Goal: Task Accomplishment & Management: Manage account settings

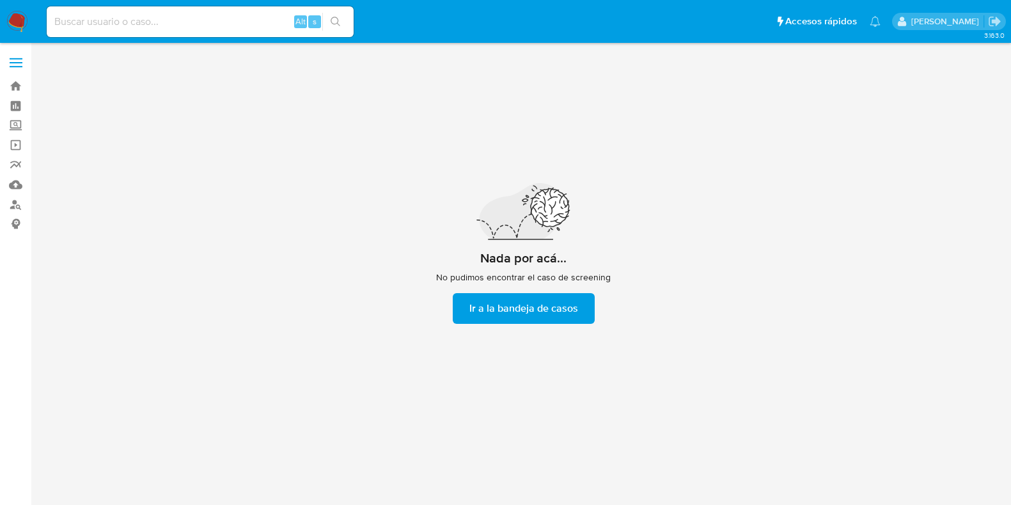
scroll to position [45, 0]
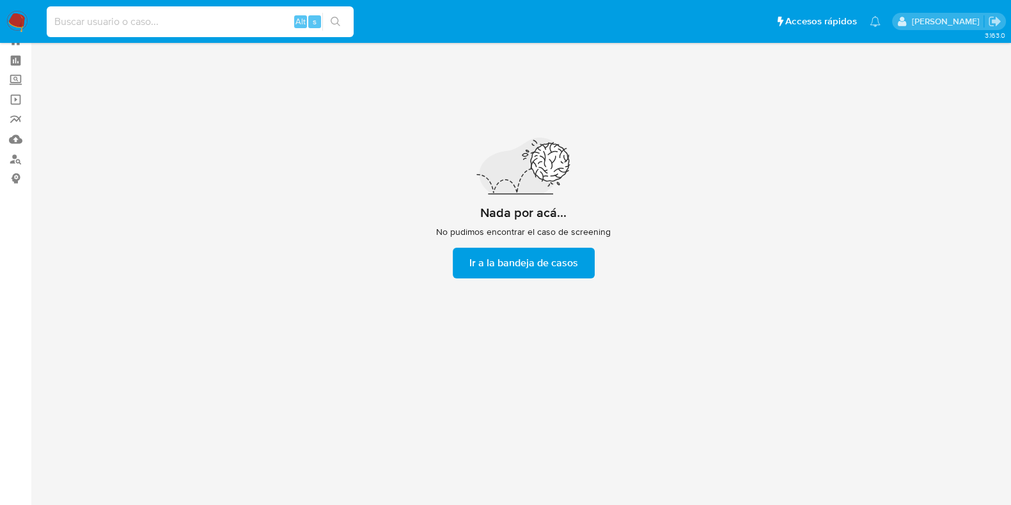
click at [207, 24] on input at bounding box center [200, 21] width 307 height 17
paste input "t9OAU5bG7rVRELOSlYzXepe2"
type input "t9OAU5bG7rVRELOSlYzXepe2"
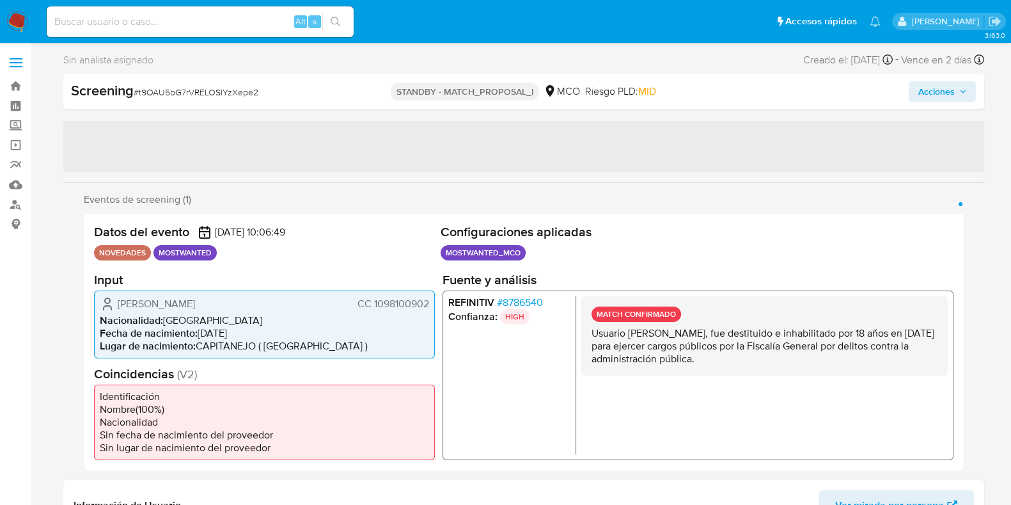
select select "10"
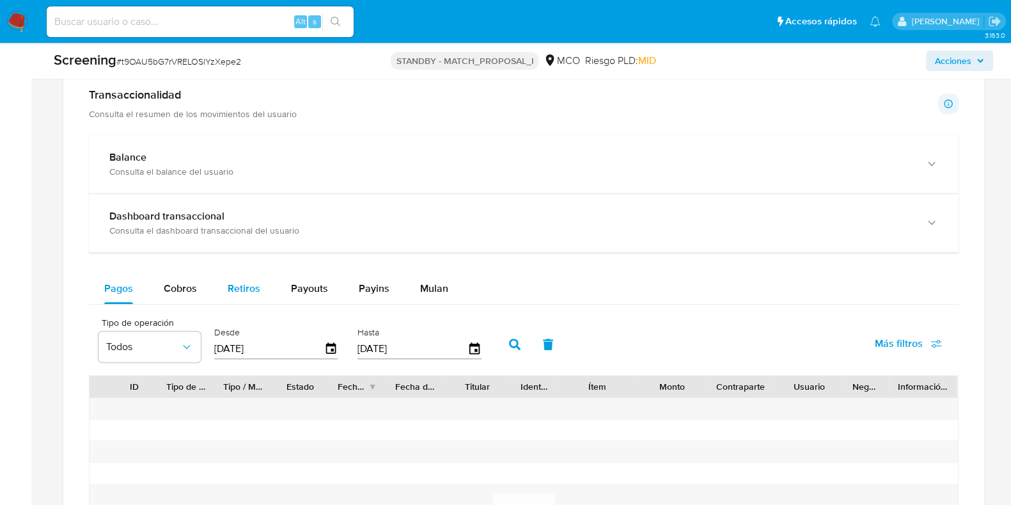
scroll to position [1215, 0]
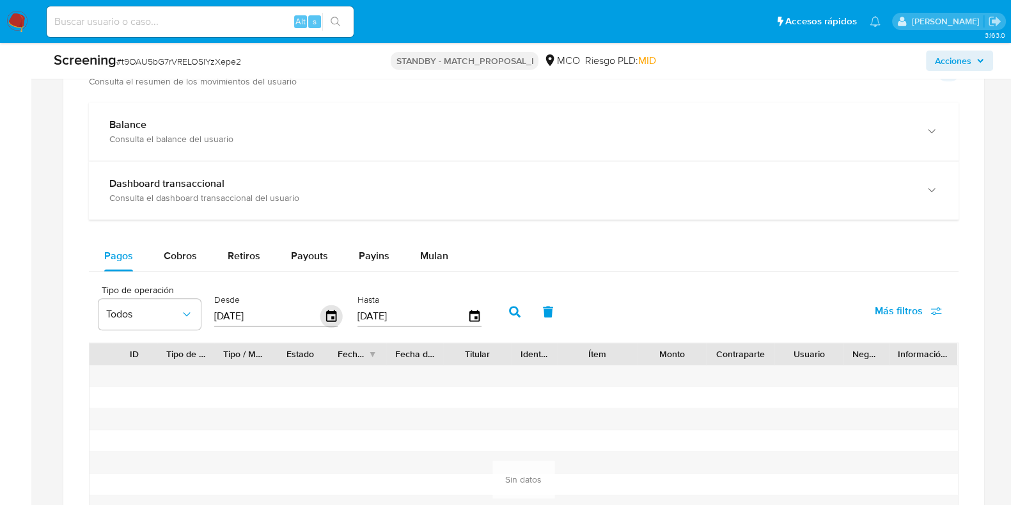
click at [328, 310] on icon "button" at bounding box center [331, 316] width 10 height 12
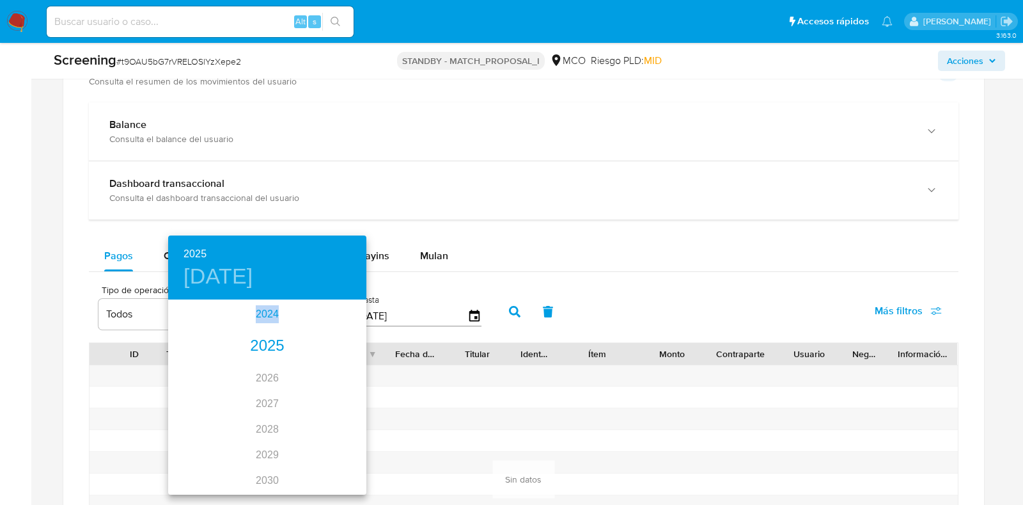
click at [253, 310] on div "2024" at bounding box center [267, 314] width 198 height 26
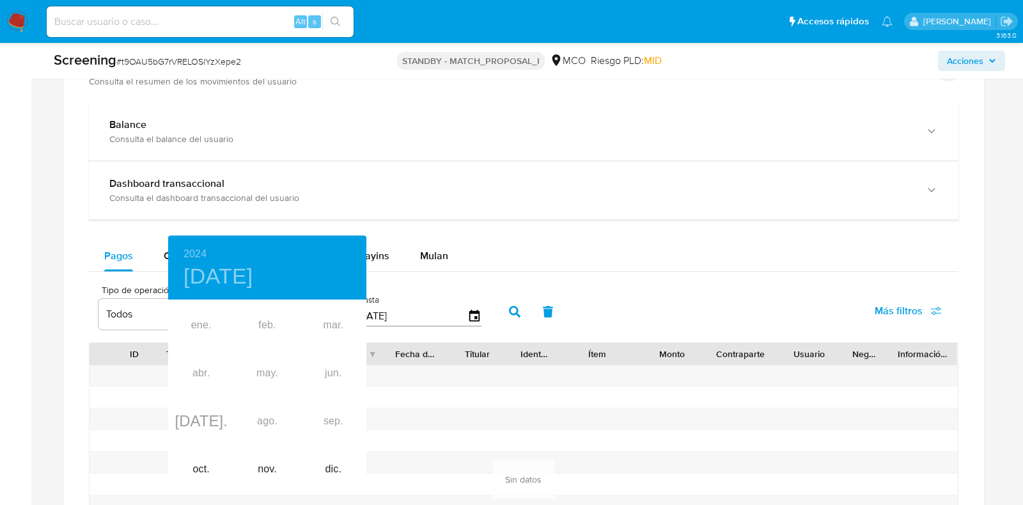
click at [424, 403] on div at bounding box center [511, 252] width 1023 height 505
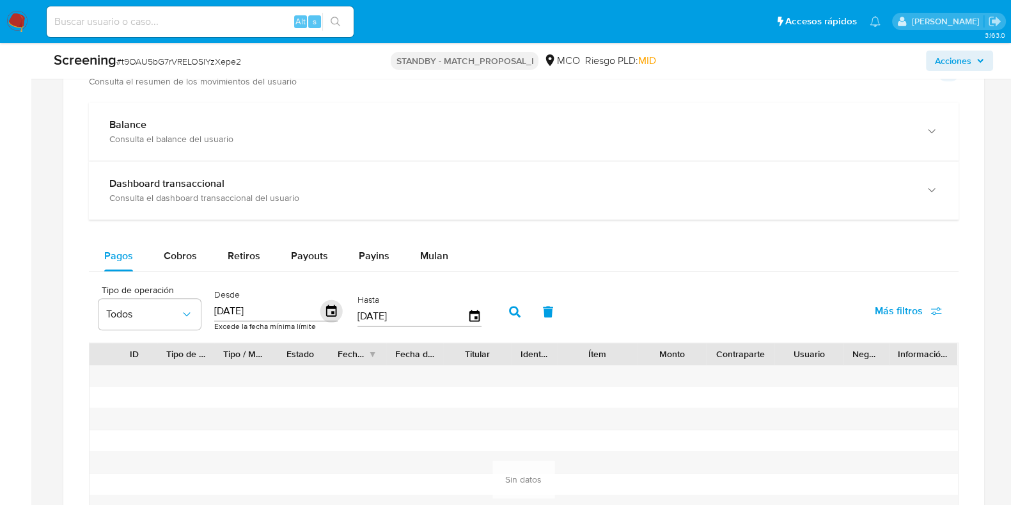
drag, startPoint x: 330, startPoint y: 308, endPoint x: 330, endPoint y: 315, distance: 7.0
click at [330, 315] on icon "button" at bounding box center [331, 311] width 22 height 22
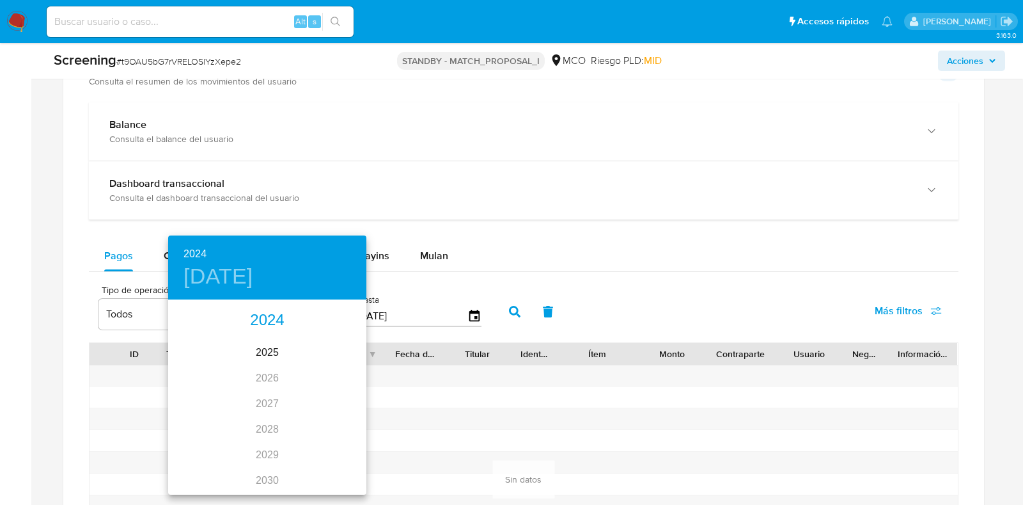
click at [262, 323] on div "2024" at bounding box center [267, 321] width 198 height 26
click at [206, 469] on div "oct." at bounding box center [201, 469] width 66 height 48
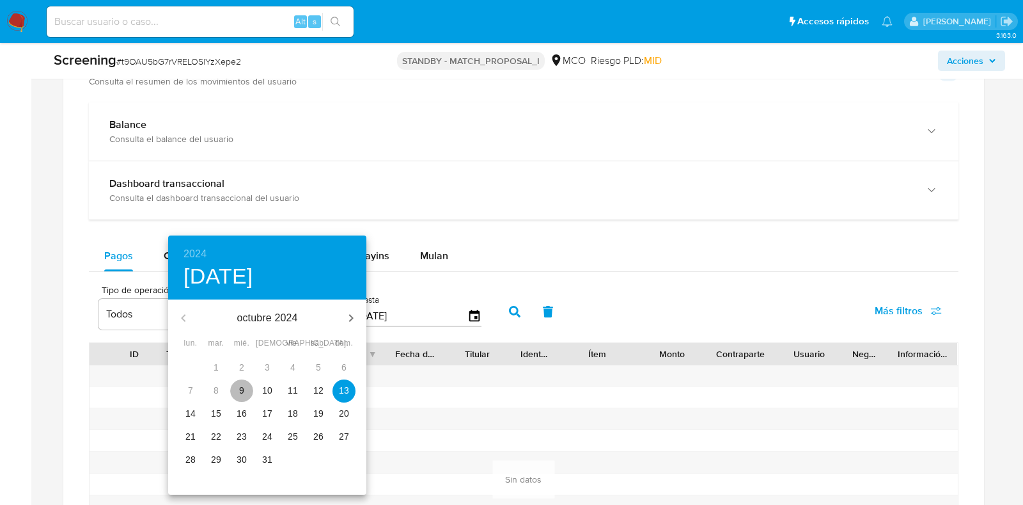
click at [240, 390] on p "9" at bounding box center [241, 390] width 5 height 13
type input "09/10/2024"
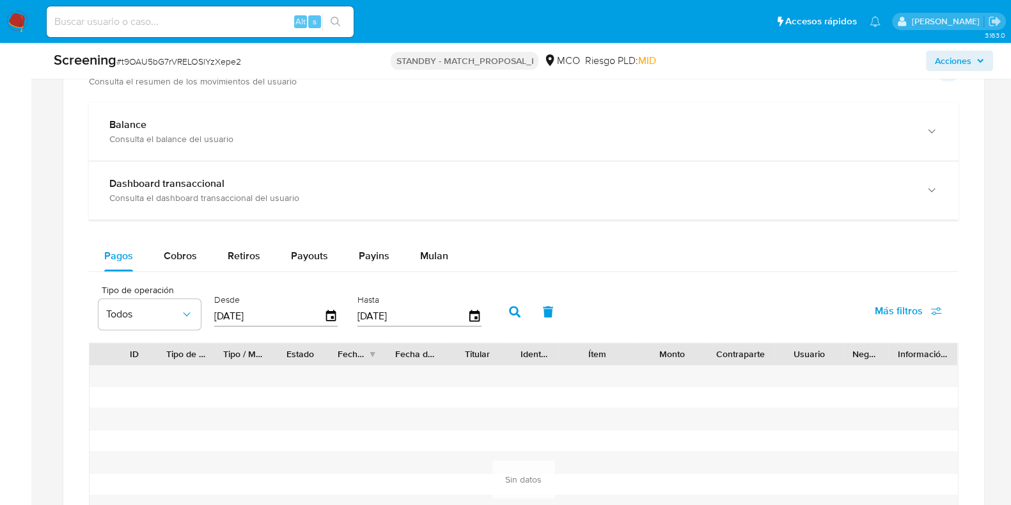
click at [515, 305] on button "button" at bounding box center [514, 311] width 33 height 31
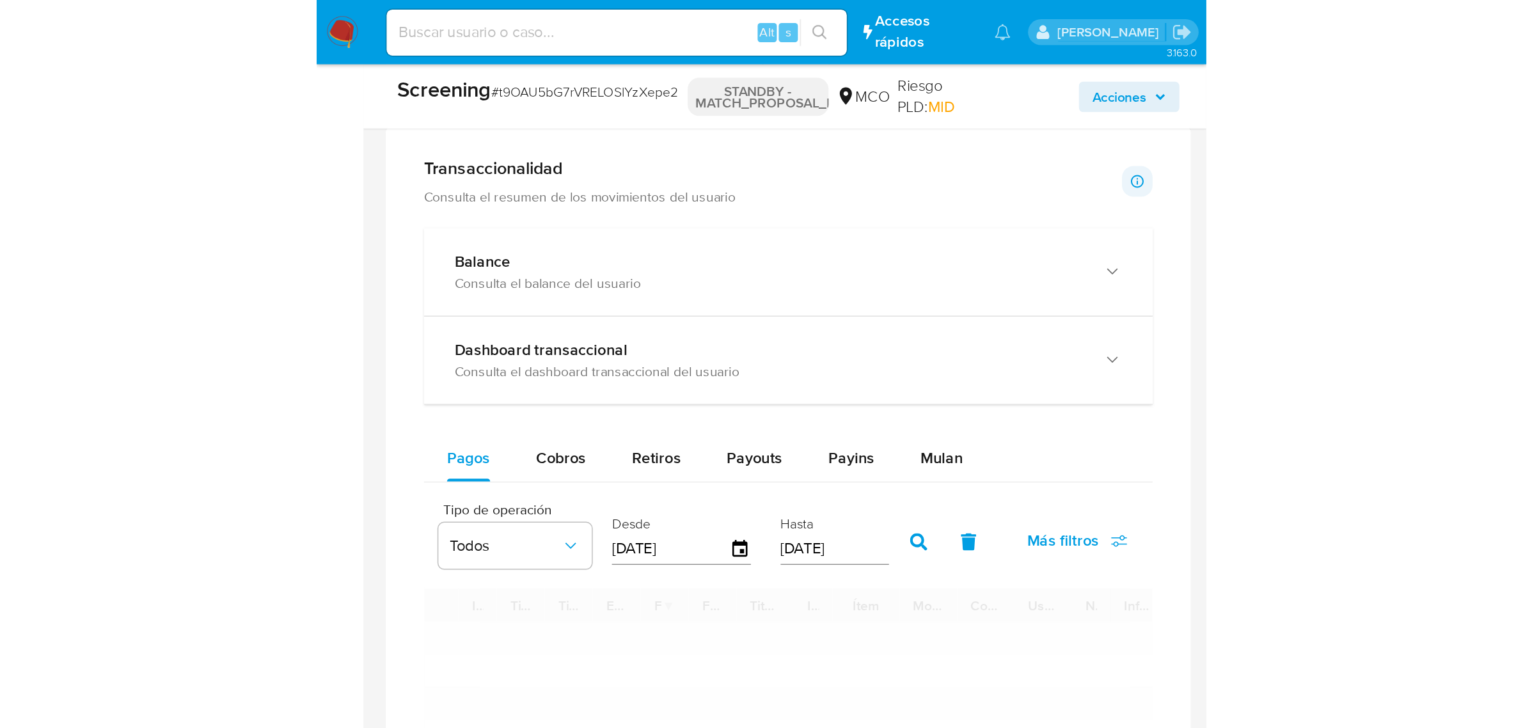
scroll to position [912, 0]
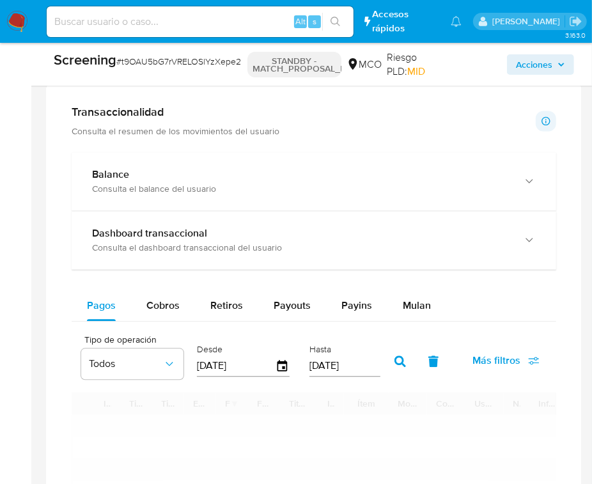
click at [432, 61] on div "STANDBY - MATCH_PROPOSAL_I MCO Riesgo PLD: MID" at bounding box center [340, 65] width 185 height 28
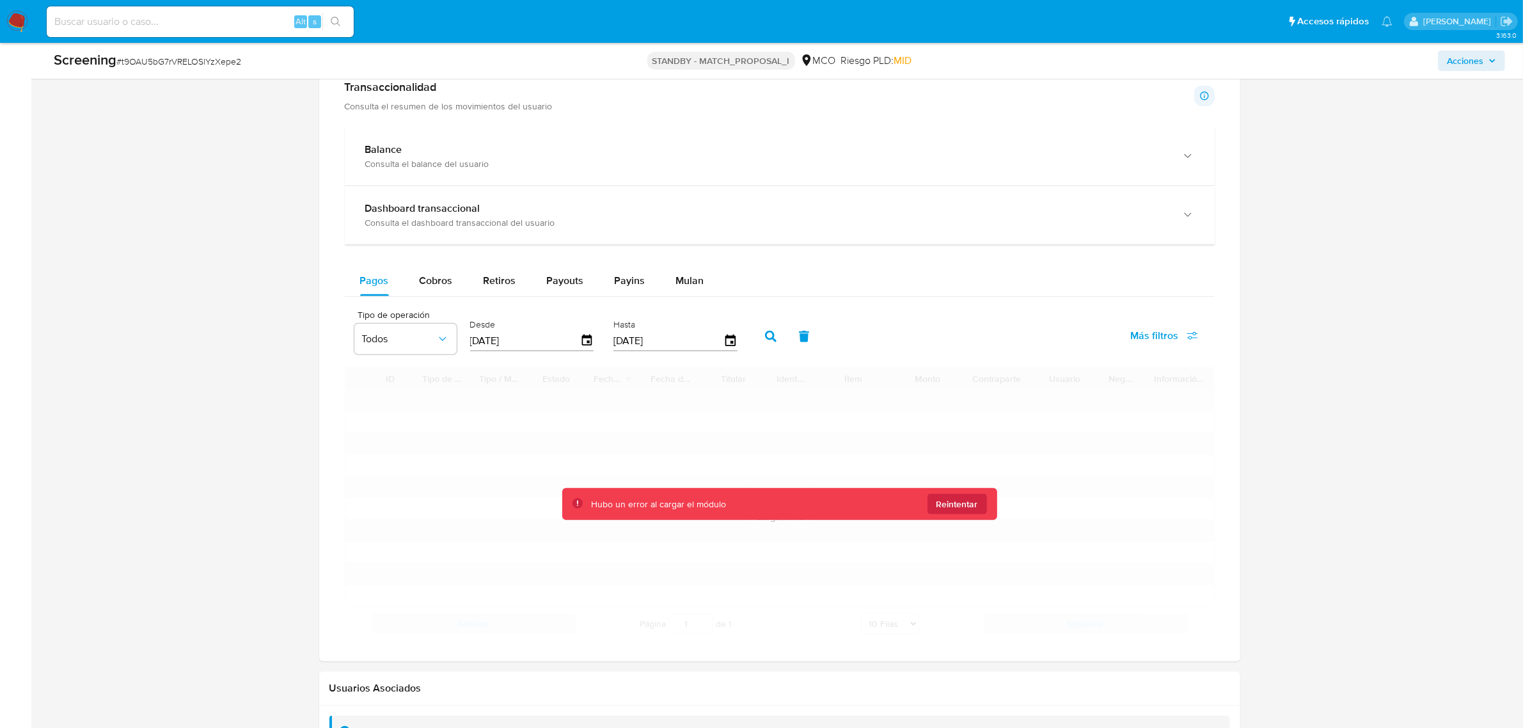
scroll to position [685, 0]
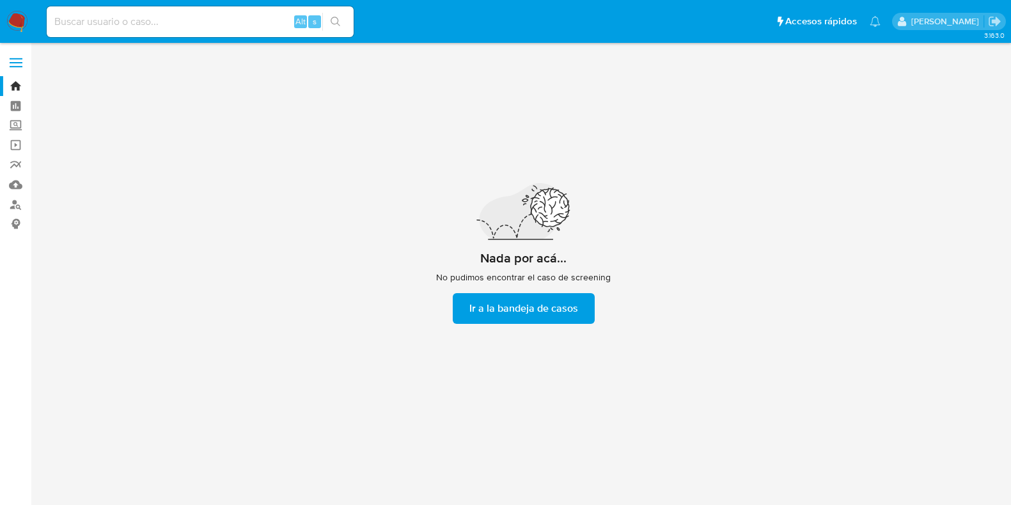
scroll to position [45, 0]
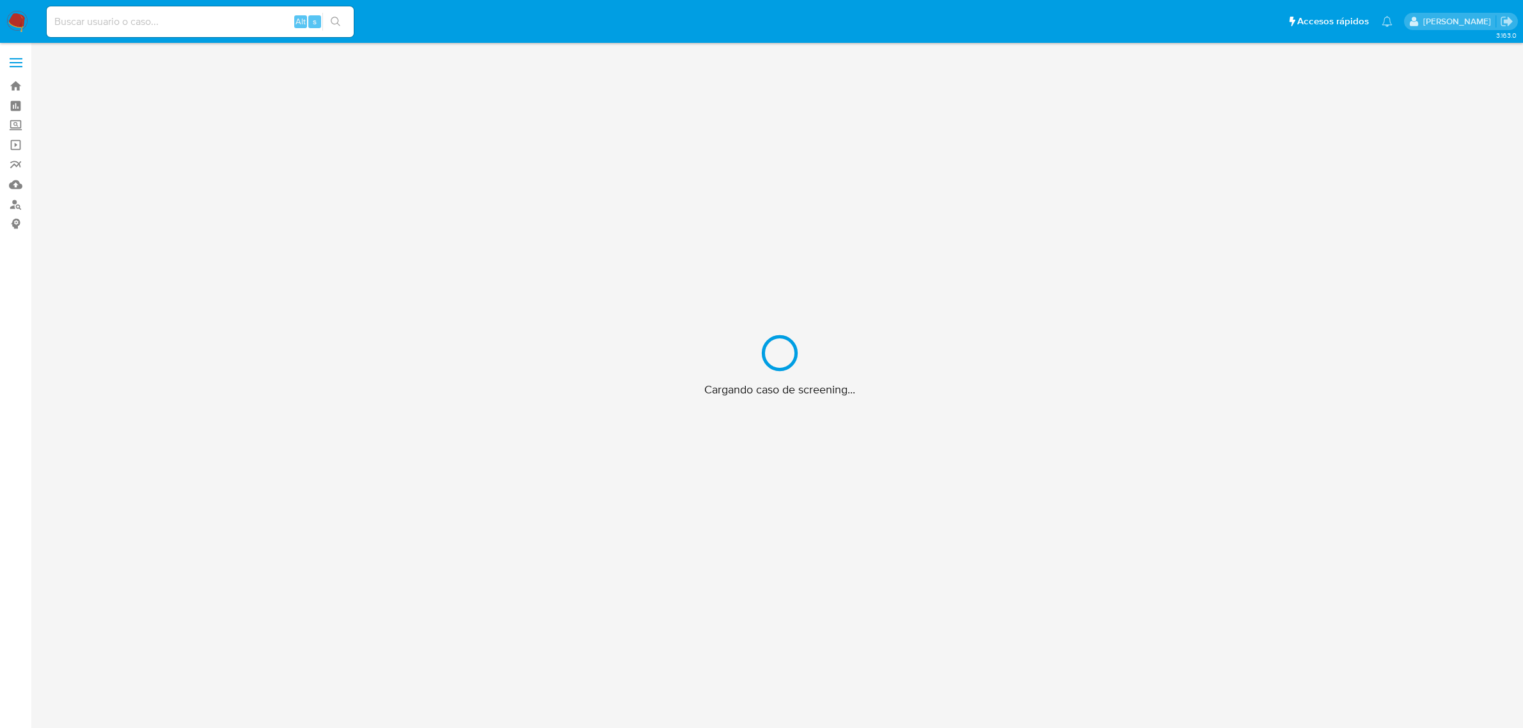
scroll to position [46, 0]
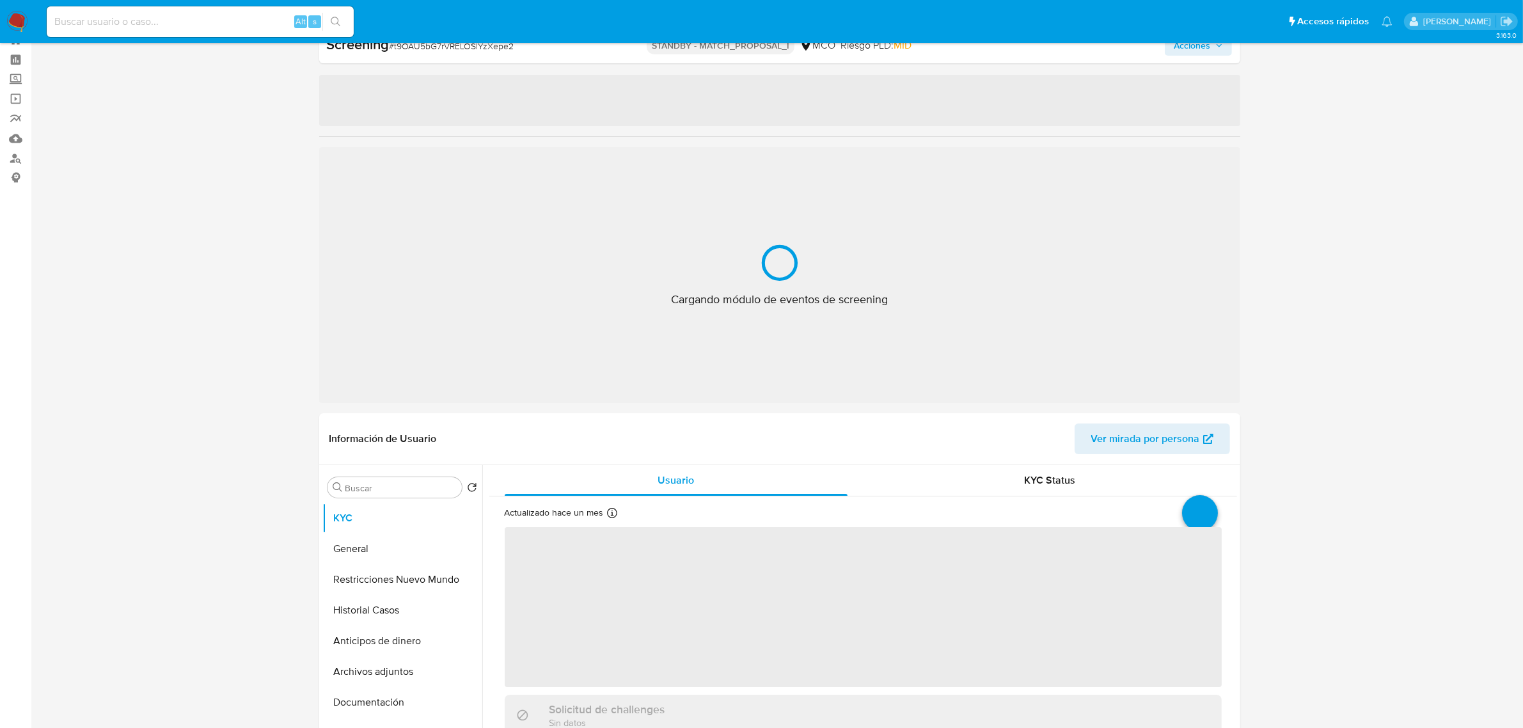
select select "10"
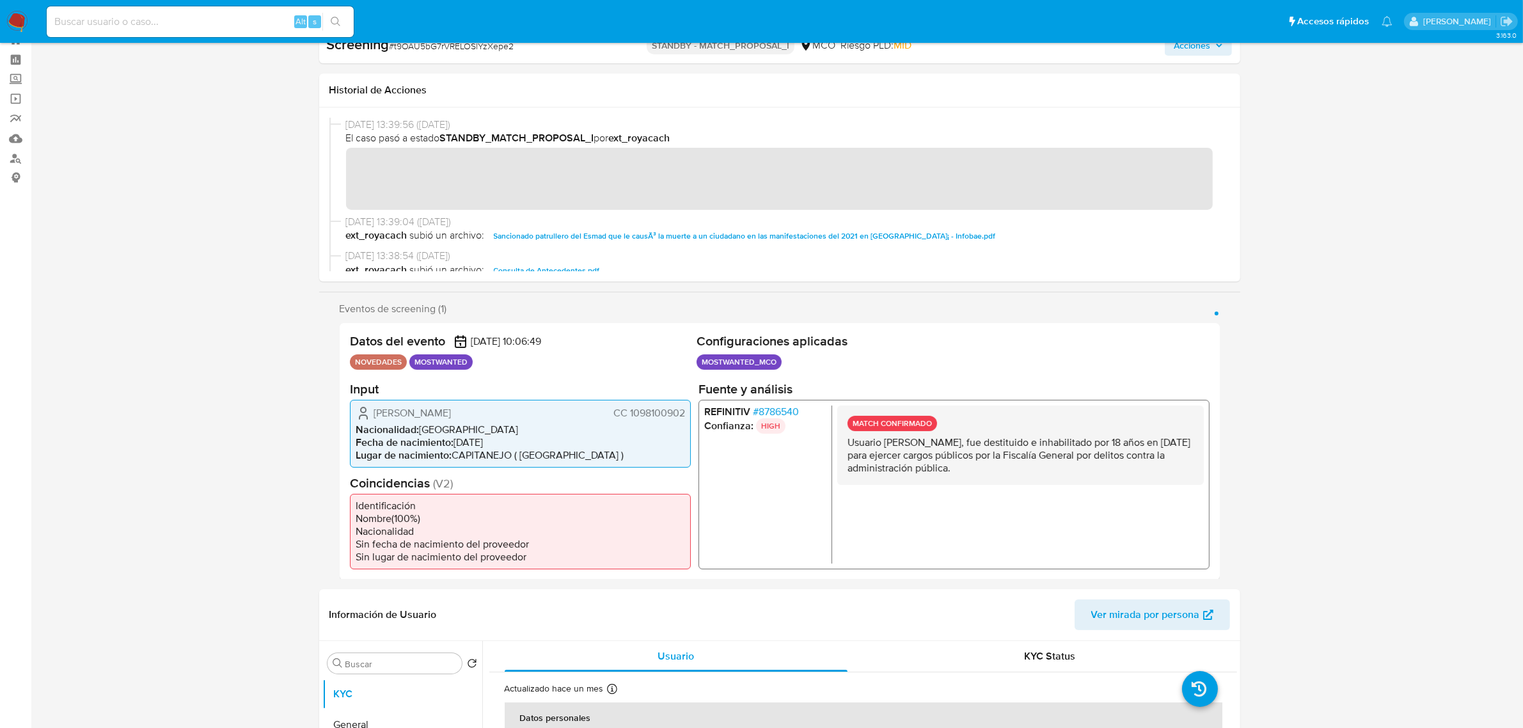
click at [226, 33] on div "Alt s" at bounding box center [200, 21] width 307 height 31
click at [216, 17] on input at bounding box center [200, 21] width 307 height 17
paste input "cGfZZ8LfSUDVs30SM66Nsgao"
type input "cGfZZ8LfSUDVs30SM66Nsgao"
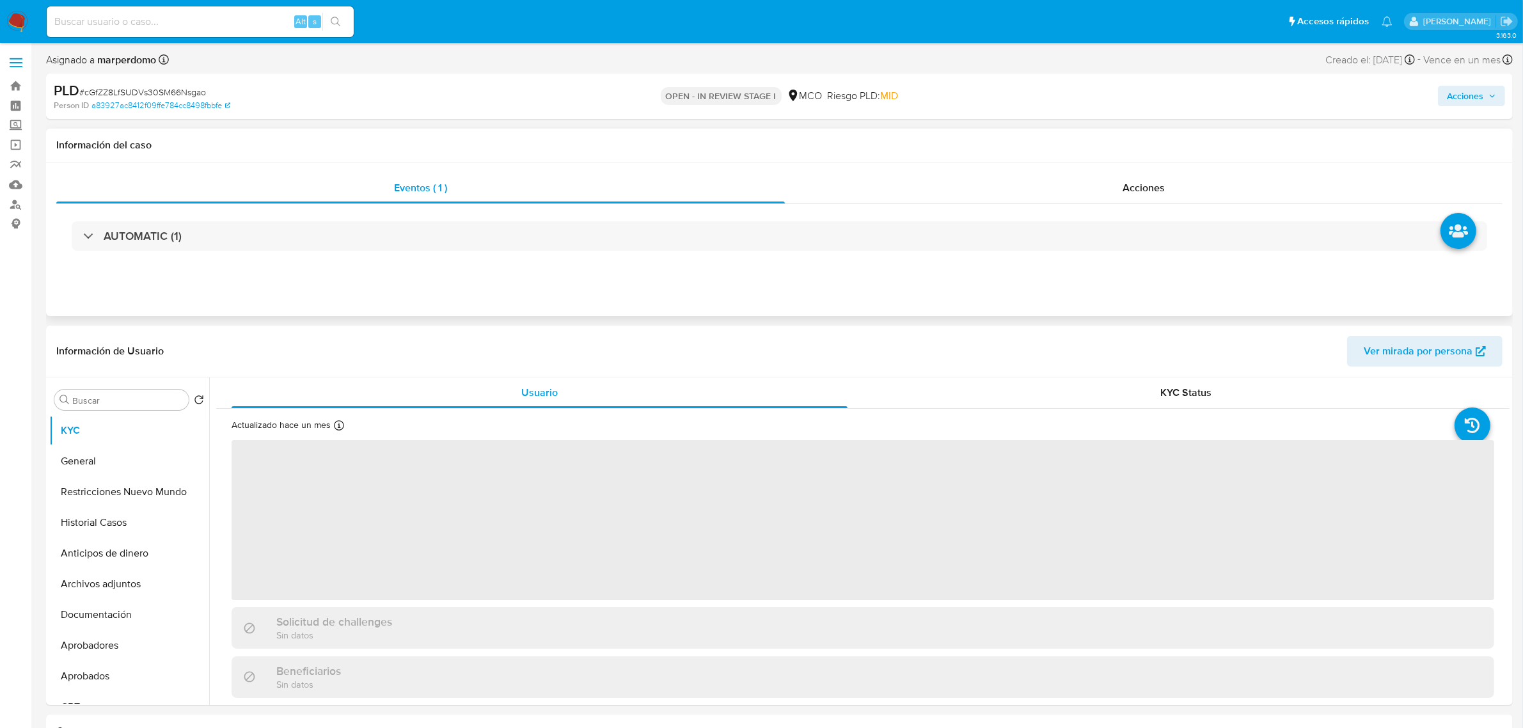
select select "10"
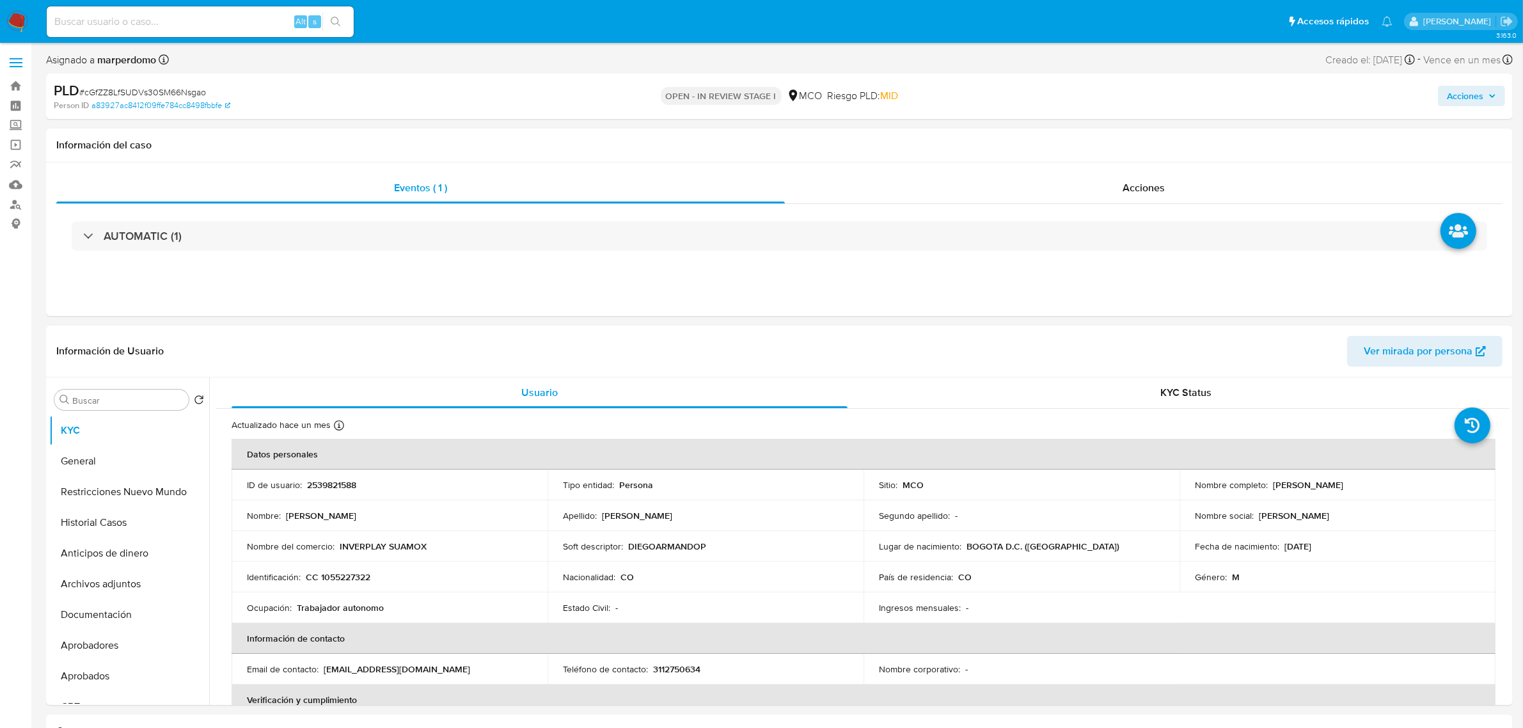
click at [133, 6] on div "Alt s" at bounding box center [200, 21] width 307 height 31
click at [129, 26] on input at bounding box center [200, 21] width 307 height 17
paste input "bmnqmKfsjZF2iWDjdSZkwxwI"
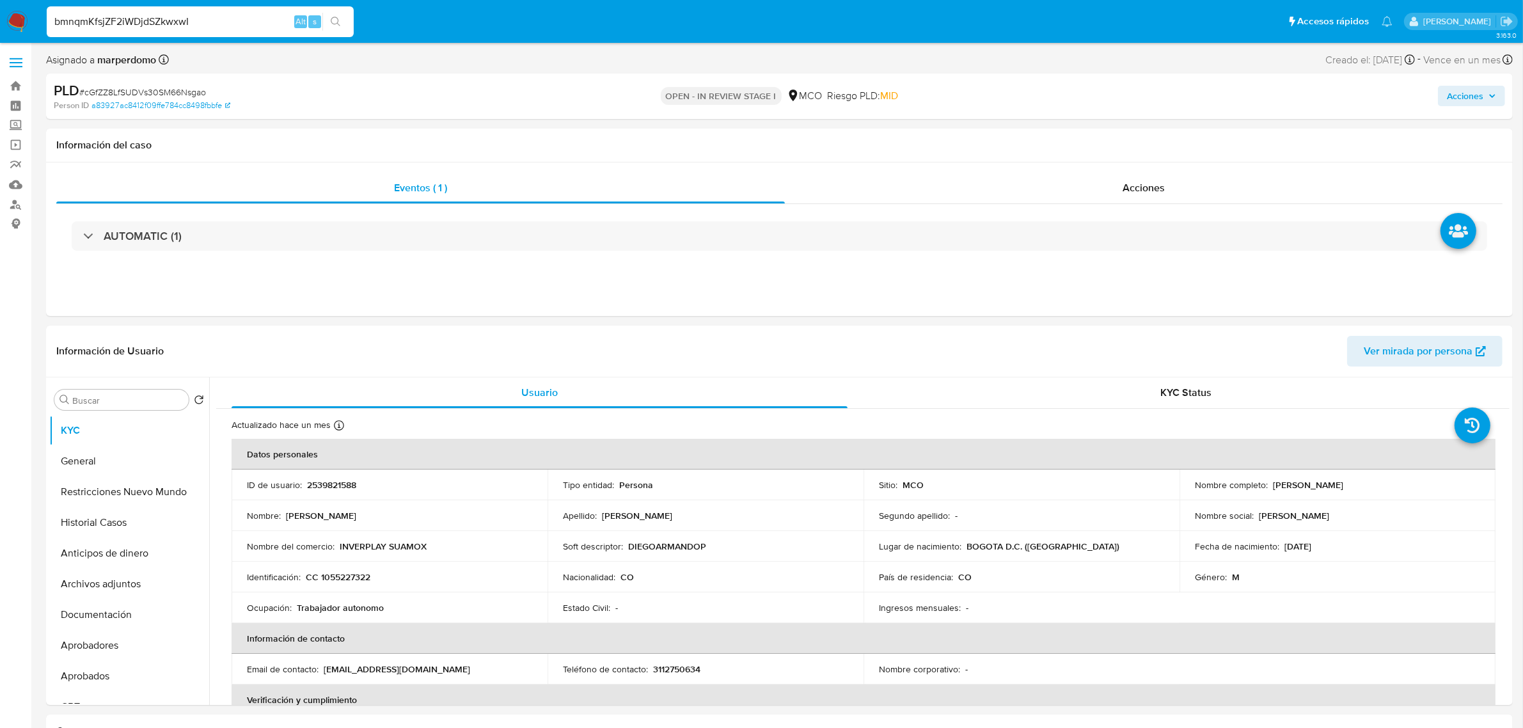
type input "bmnqmKfsjZF2iWDjdSZkwxwI"
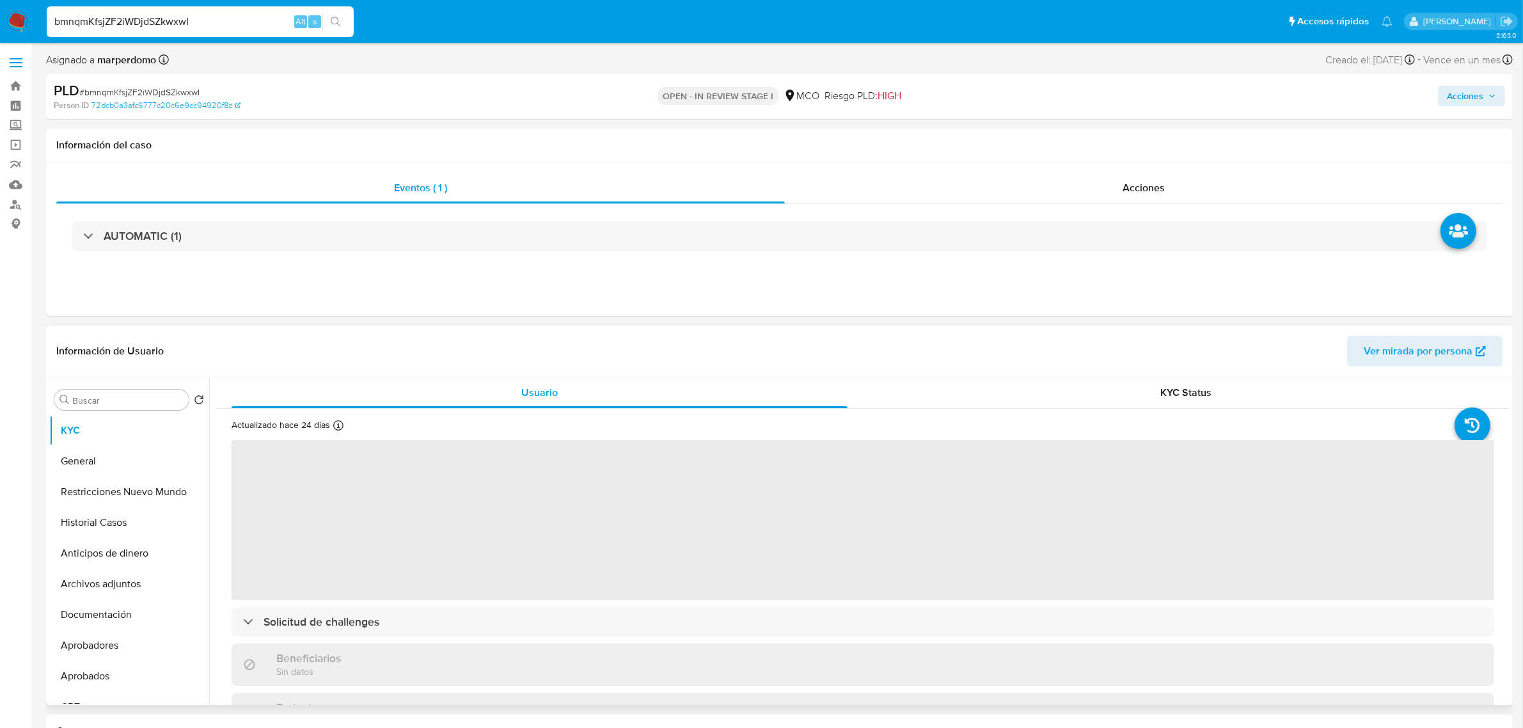
select select "10"
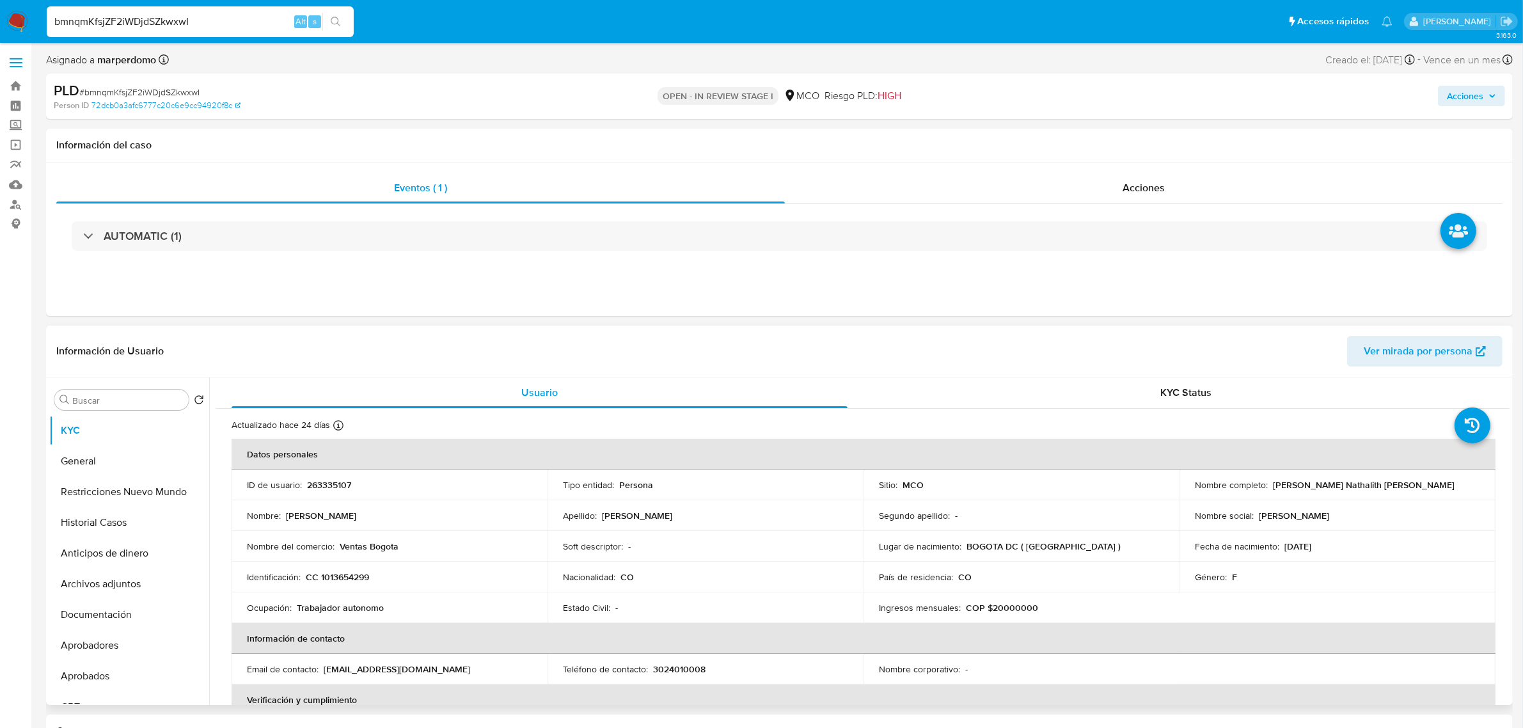
click at [1457, 95] on span "Acciones" at bounding box center [1465, 96] width 36 height 20
click at [1486, 97] on span "Acciones" at bounding box center [1471, 96] width 49 height 18
click at [1139, 132] on span "Resolución del caso" at bounding box center [1107, 136] width 91 height 15
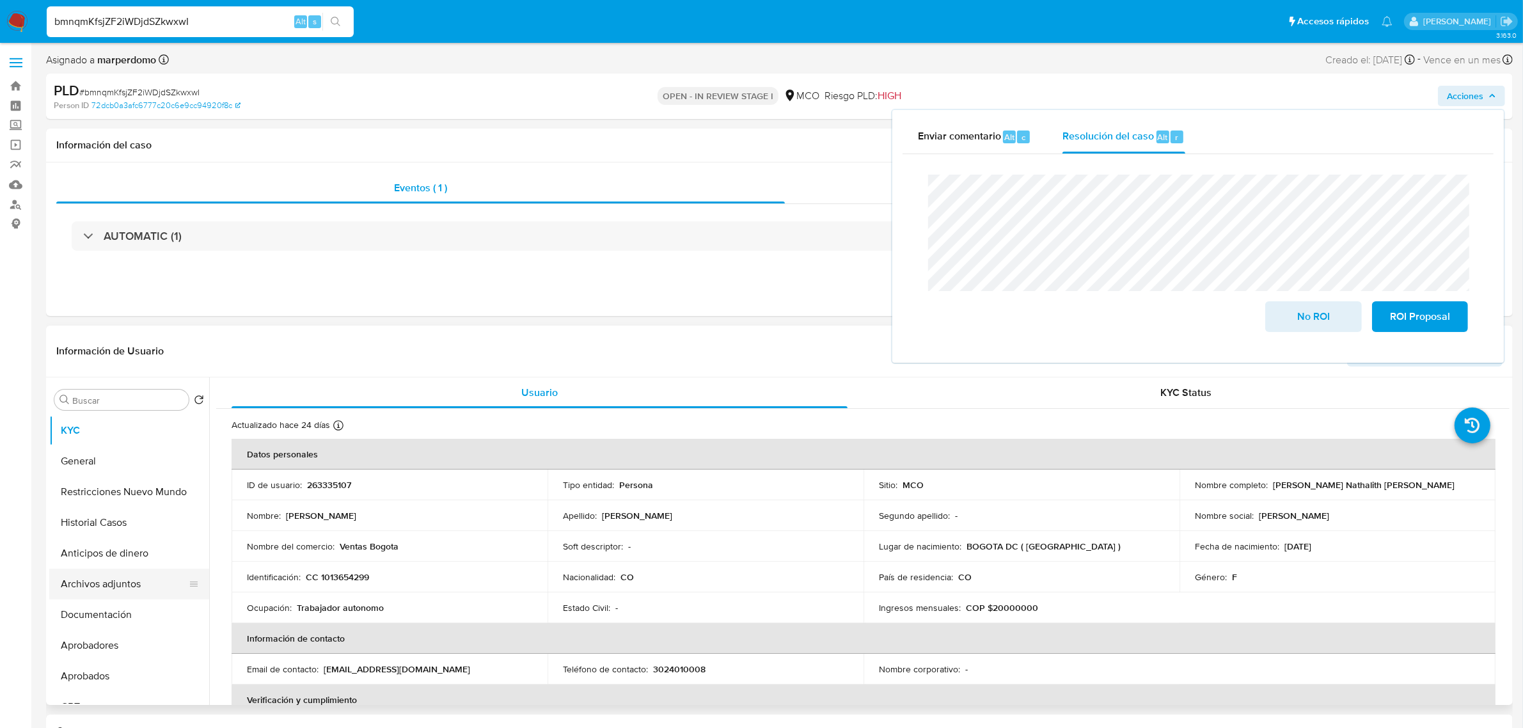
click at [109, 593] on button "Archivos adjuntos" at bounding box center [124, 584] width 150 height 31
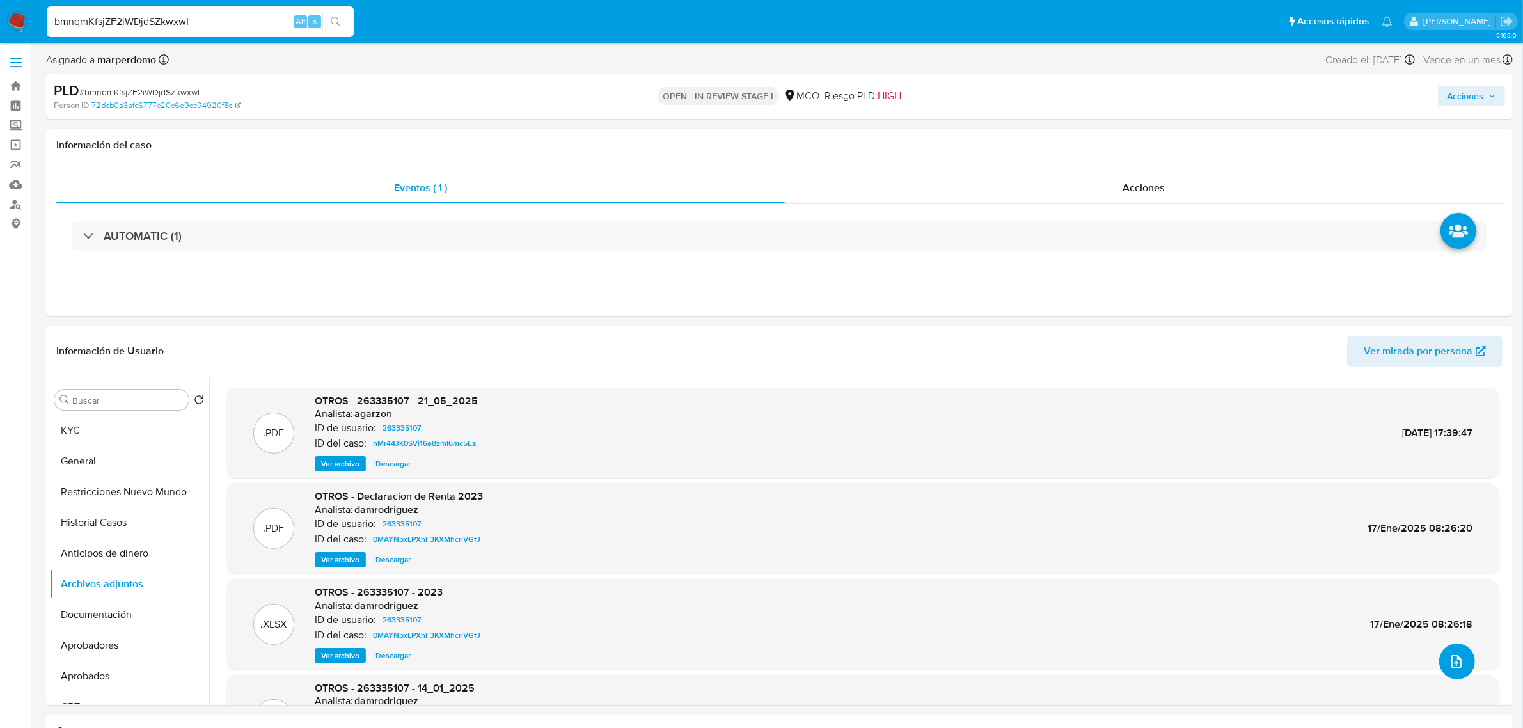
click at [1453, 660] on icon "upload-file" at bounding box center [1456, 661] width 15 height 15
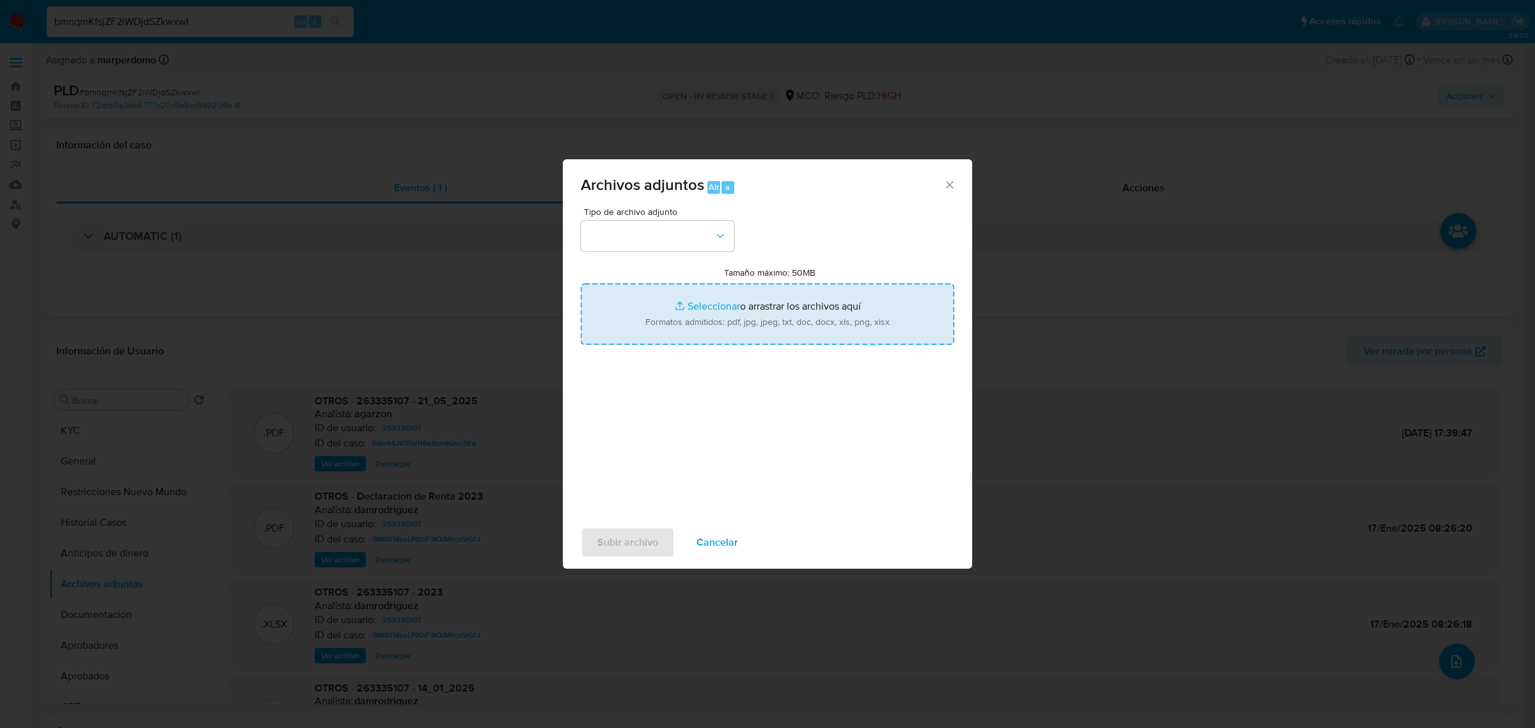
click at [756, 308] on input "Tamaño máximo: 50MB Seleccionar archivos" at bounding box center [768, 313] width 374 height 61
type input "C:\fakepath\Planilla Tx - 263335107.xlsx"
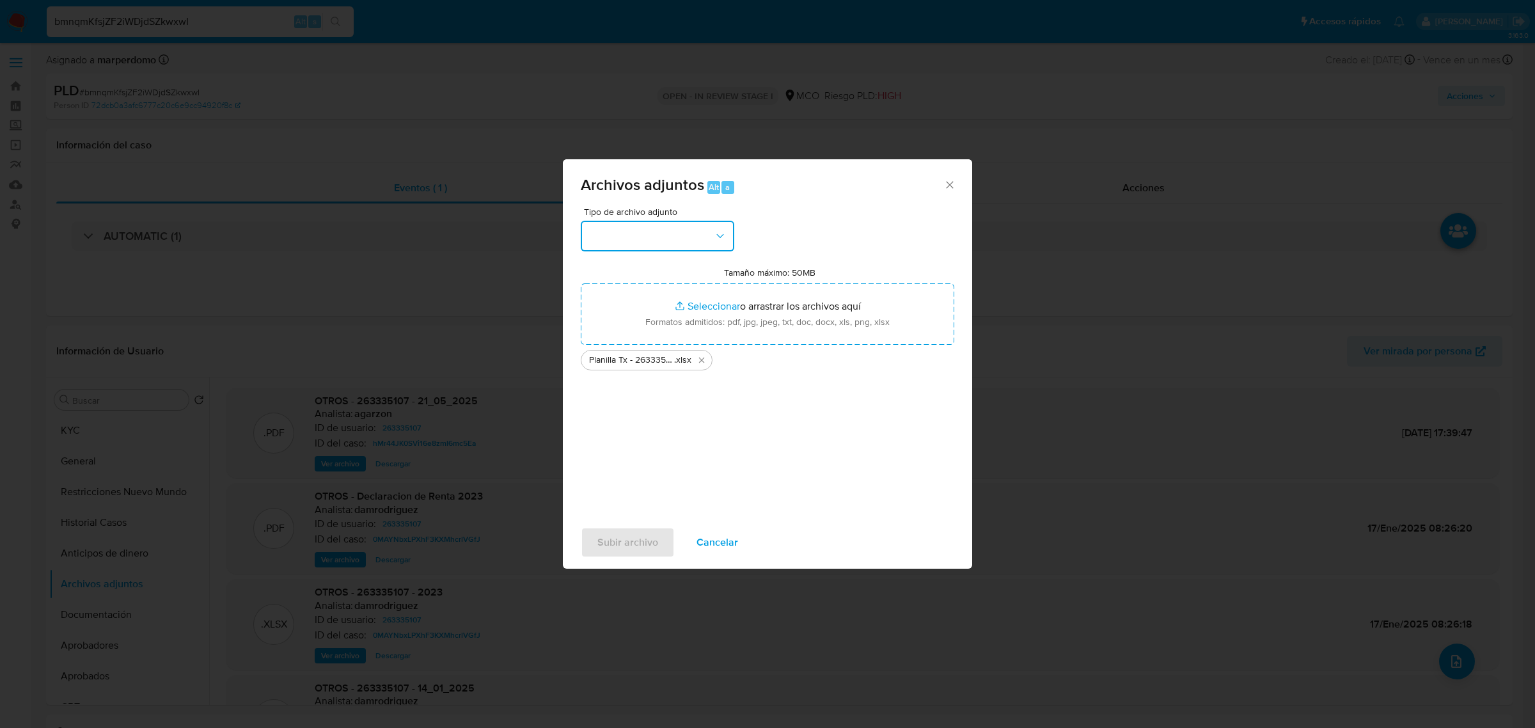
click at [674, 228] on button "button" at bounding box center [658, 236] width 154 height 31
click at [619, 411] on span "OTROS" at bounding box center [604, 404] width 33 height 13
click at [619, 411] on div "Tipo de archivo adjunto CAPTURA BUREAU CAPTURA DOWJONES CAPTURA GOOGLE CAPTURA …" at bounding box center [768, 358] width 374 height 302
click at [627, 550] on span "Subir archivo" at bounding box center [627, 542] width 61 height 28
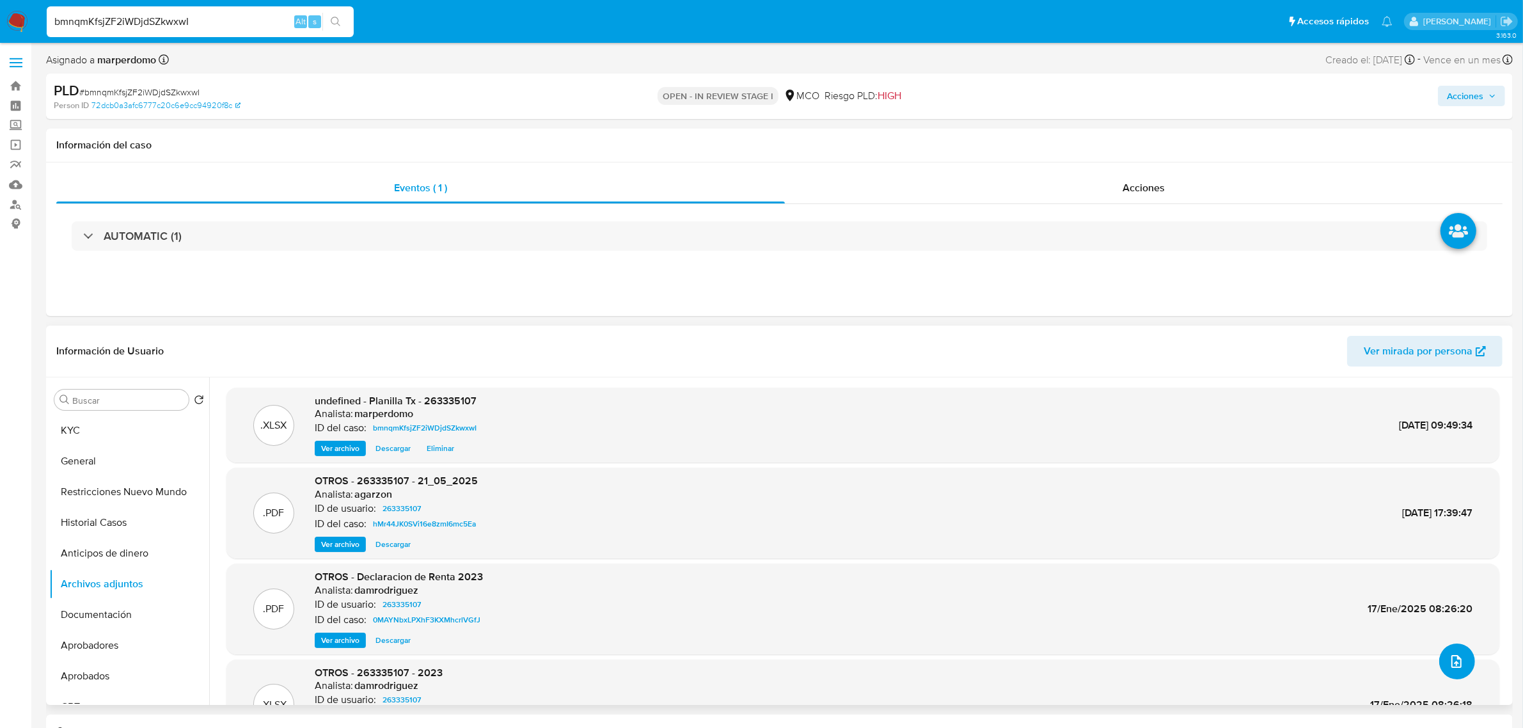
click at [1449, 654] on icon "upload-file" at bounding box center [1456, 661] width 15 height 15
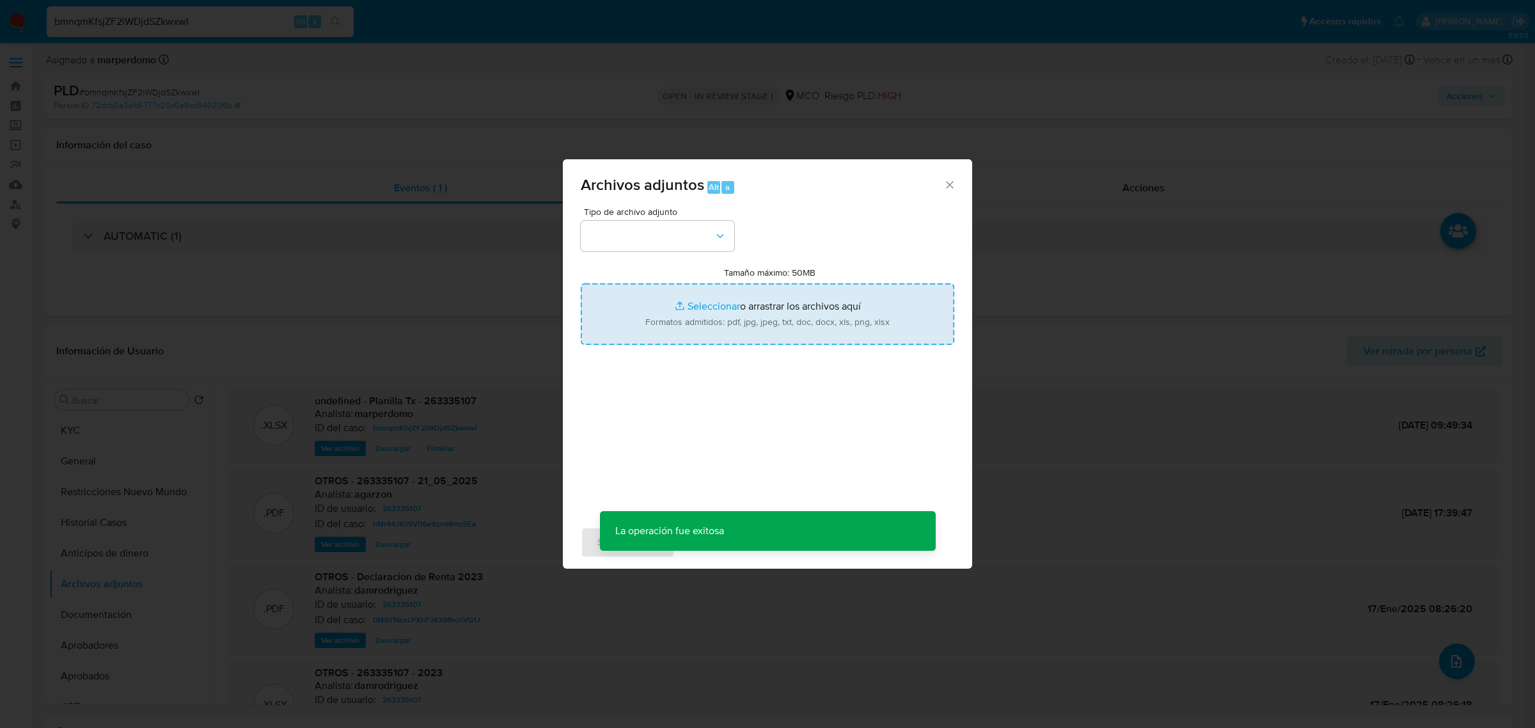
click at [753, 292] on input "Tamaño máximo: 50MB Seleccionar archivos" at bounding box center [768, 313] width 374 height 61
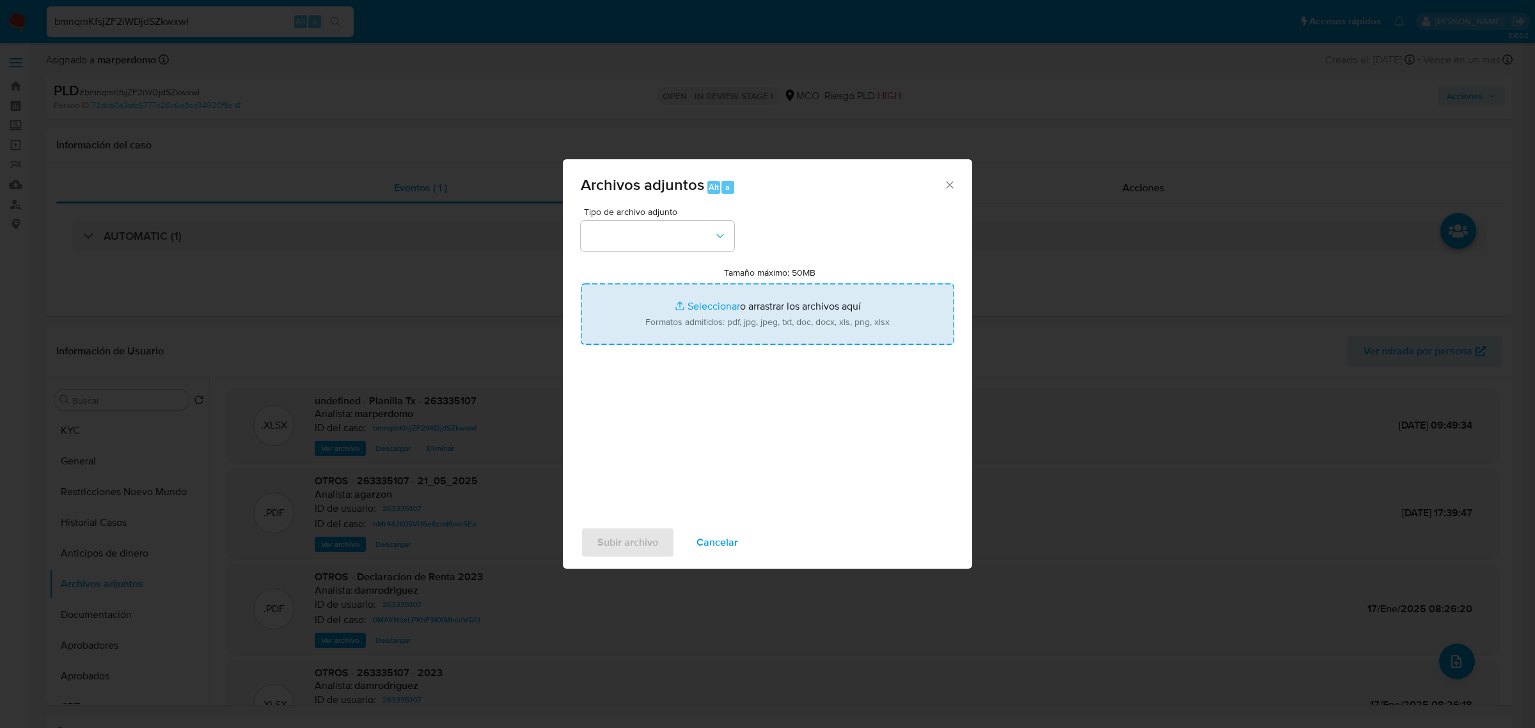
type input "C:\fakepath\263335107 - 01_10_2025.pdf"
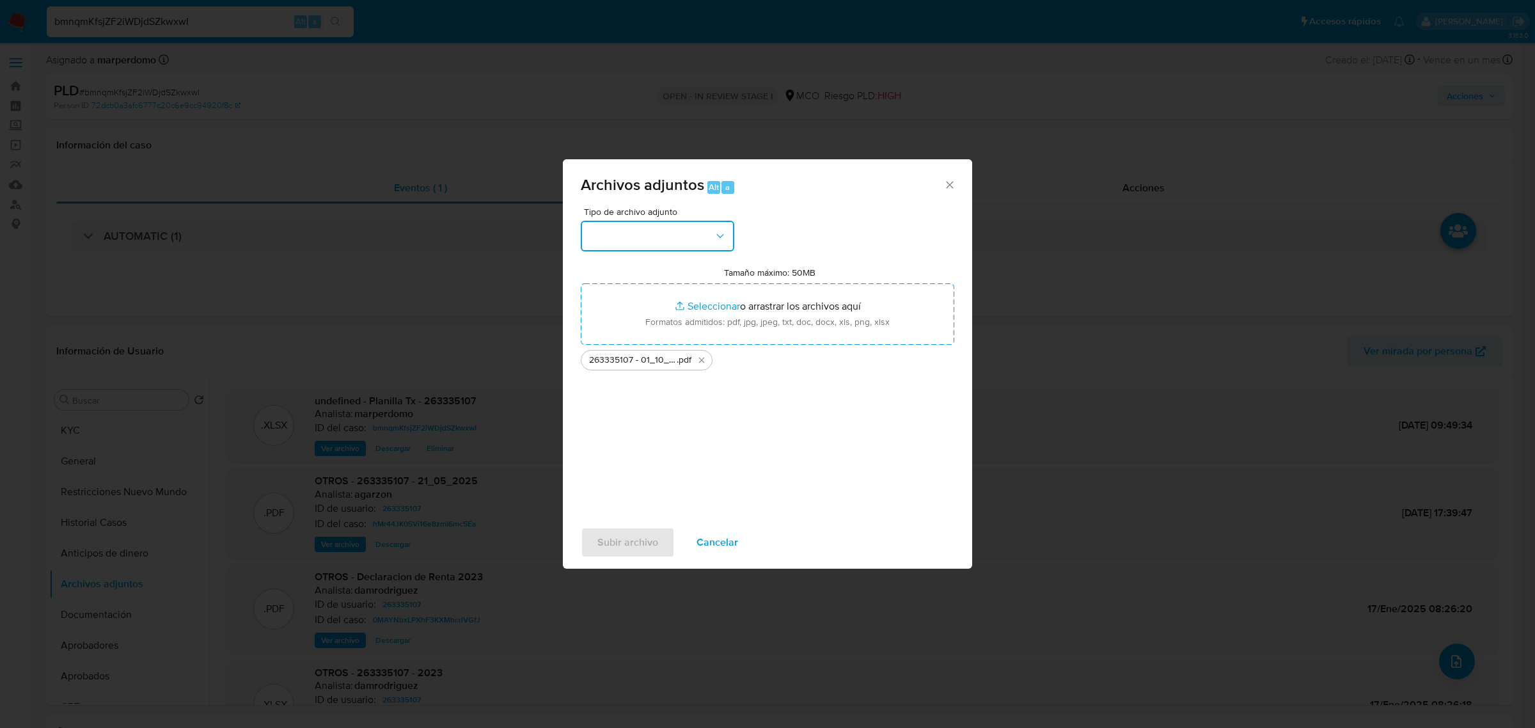
drag, startPoint x: 647, startPoint y: 235, endPoint x: 647, endPoint y: 219, distance: 16.0
click at [647, 224] on button "button" at bounding box center [658, 236] width 154 height 31
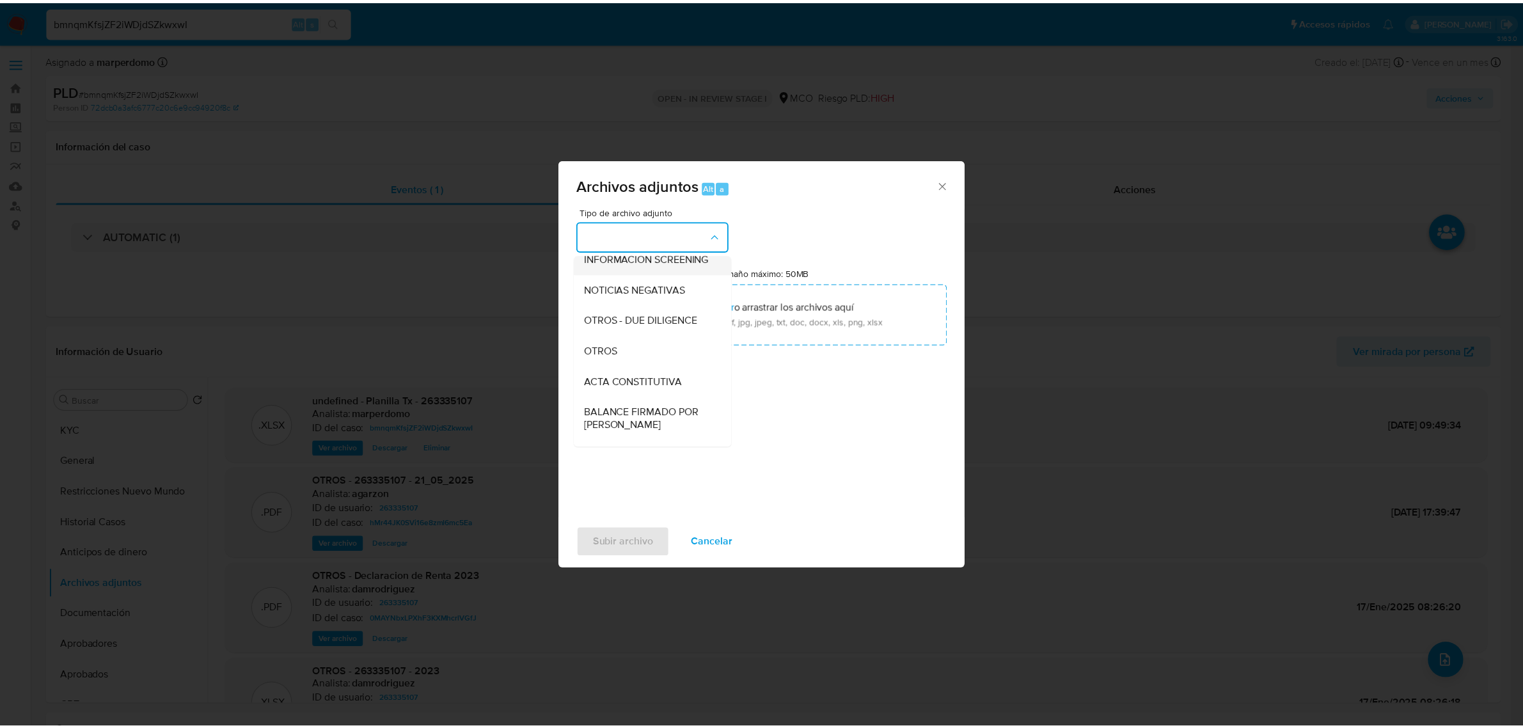
scroll to position [160, 0]
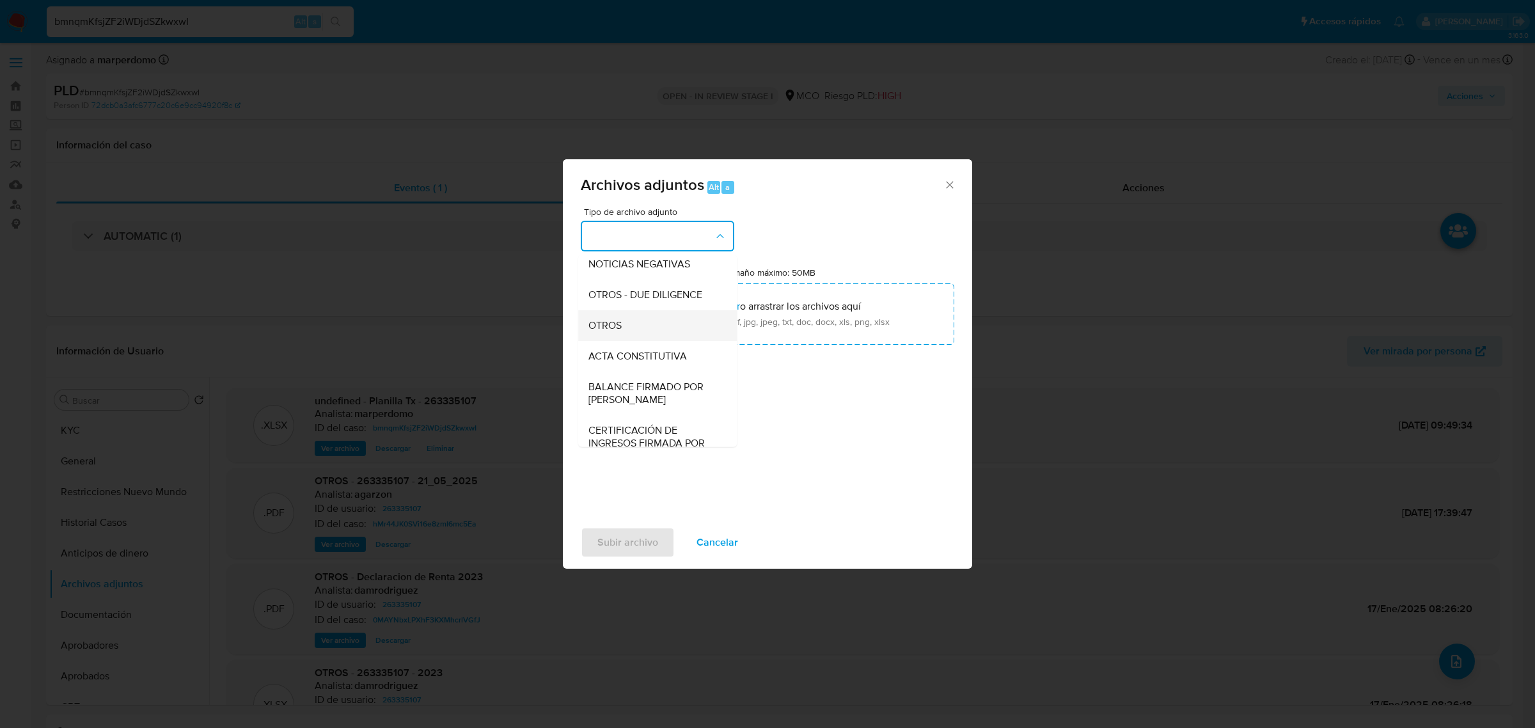
click at [626, 327] on div "OTROS" at bounding box center [653, 325] width 130 height 31
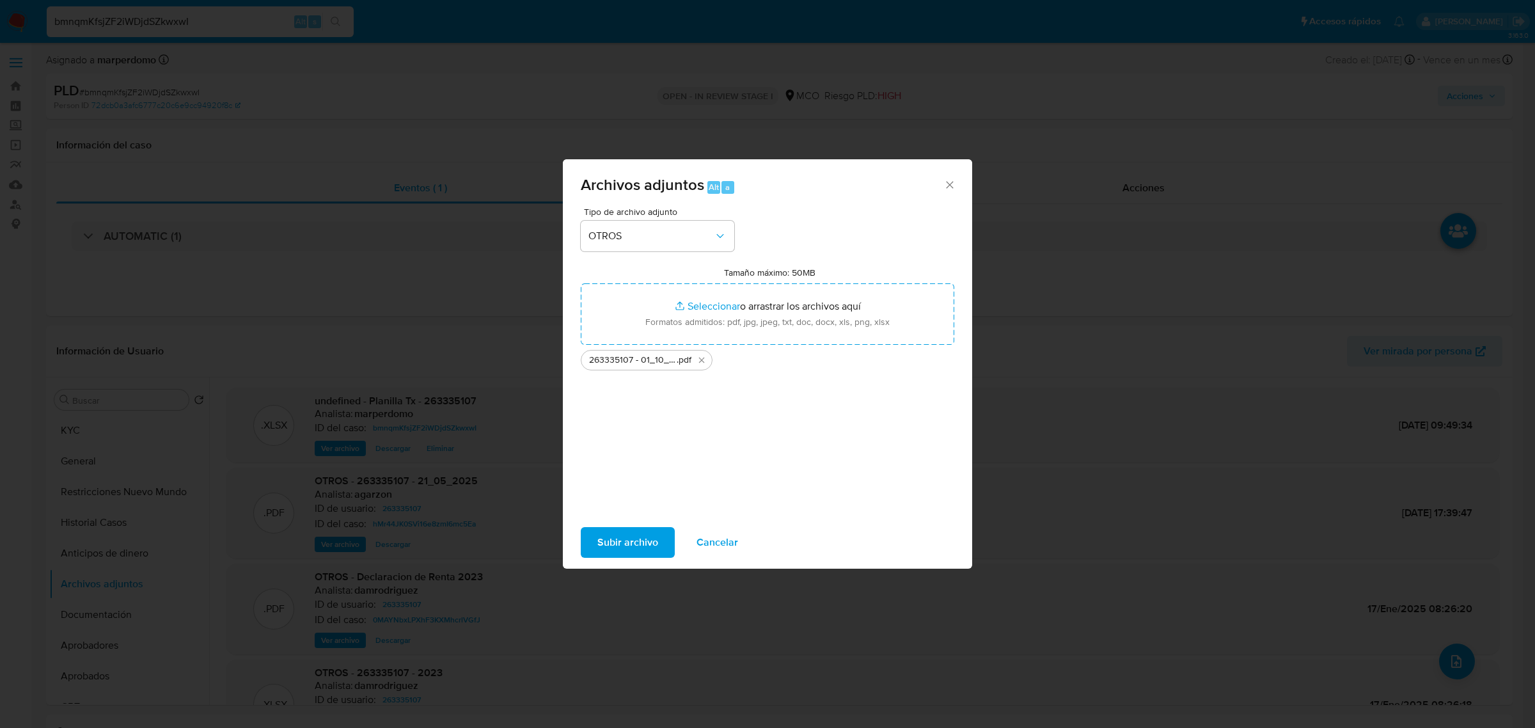
click at [618, 539] on span "Subir archivo" at bounding box center [627, 542] width 61 height 28
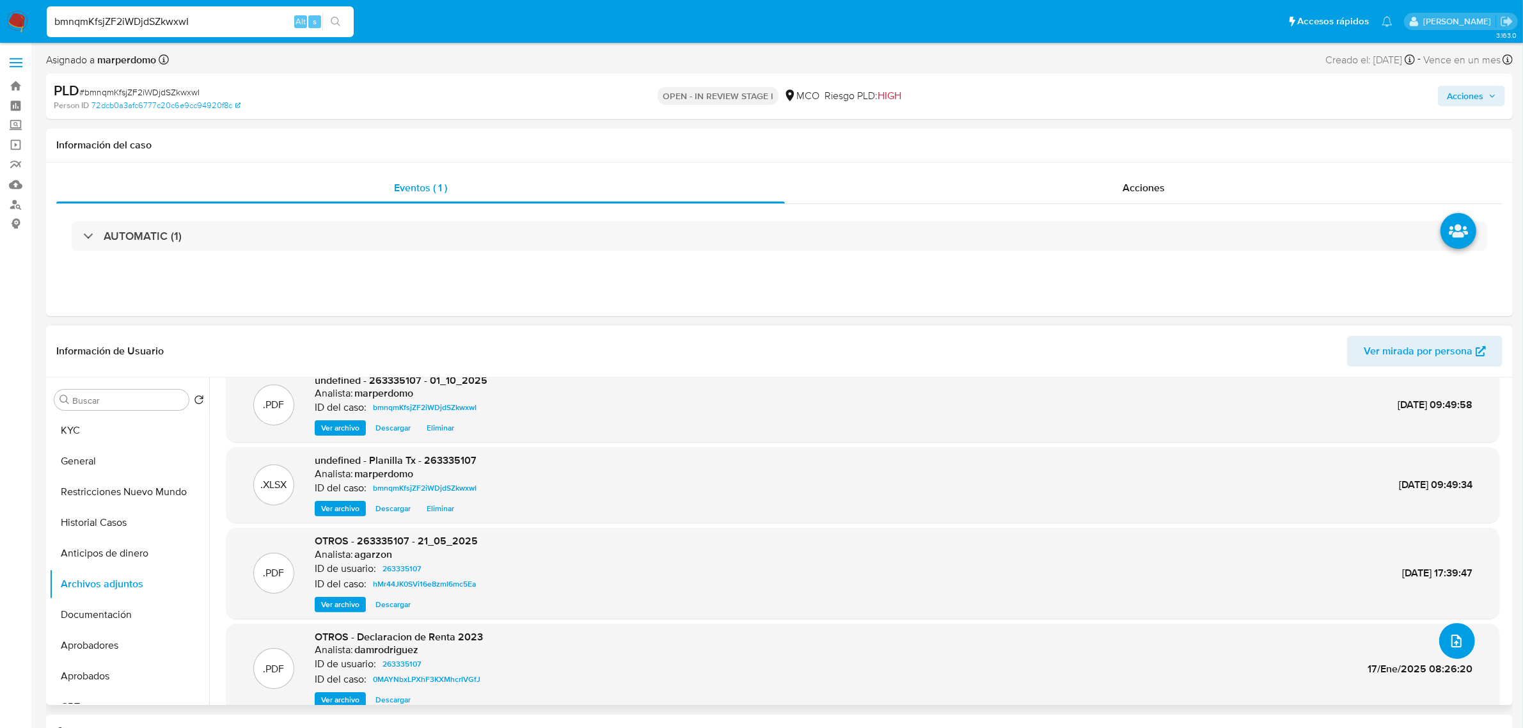
scroll to position [0, 0]
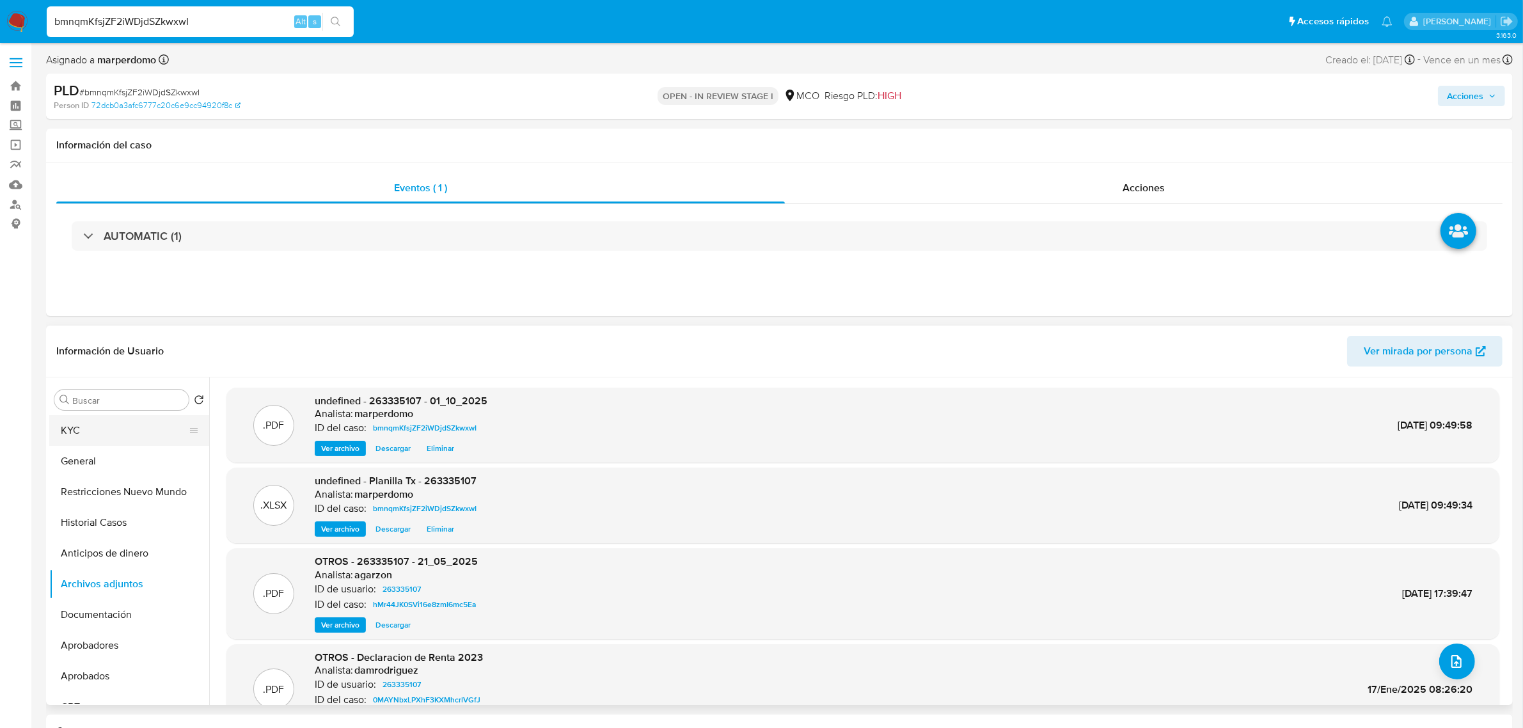
click at [113, 438] on button "KYC" at bounding box center [124, 430] width 150 height 31
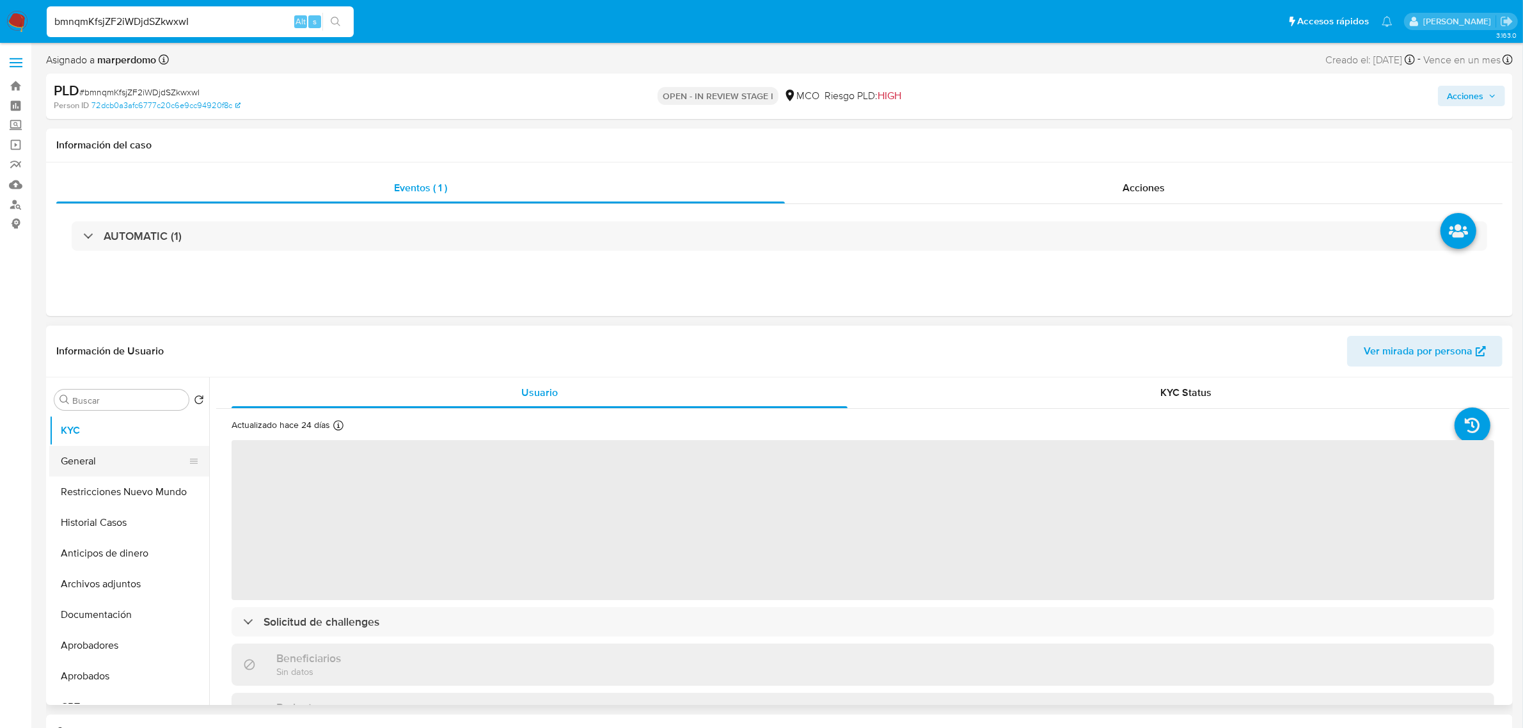
click at [127, 466] on button "General" at bounding box center [124, 461] width 150 height 31
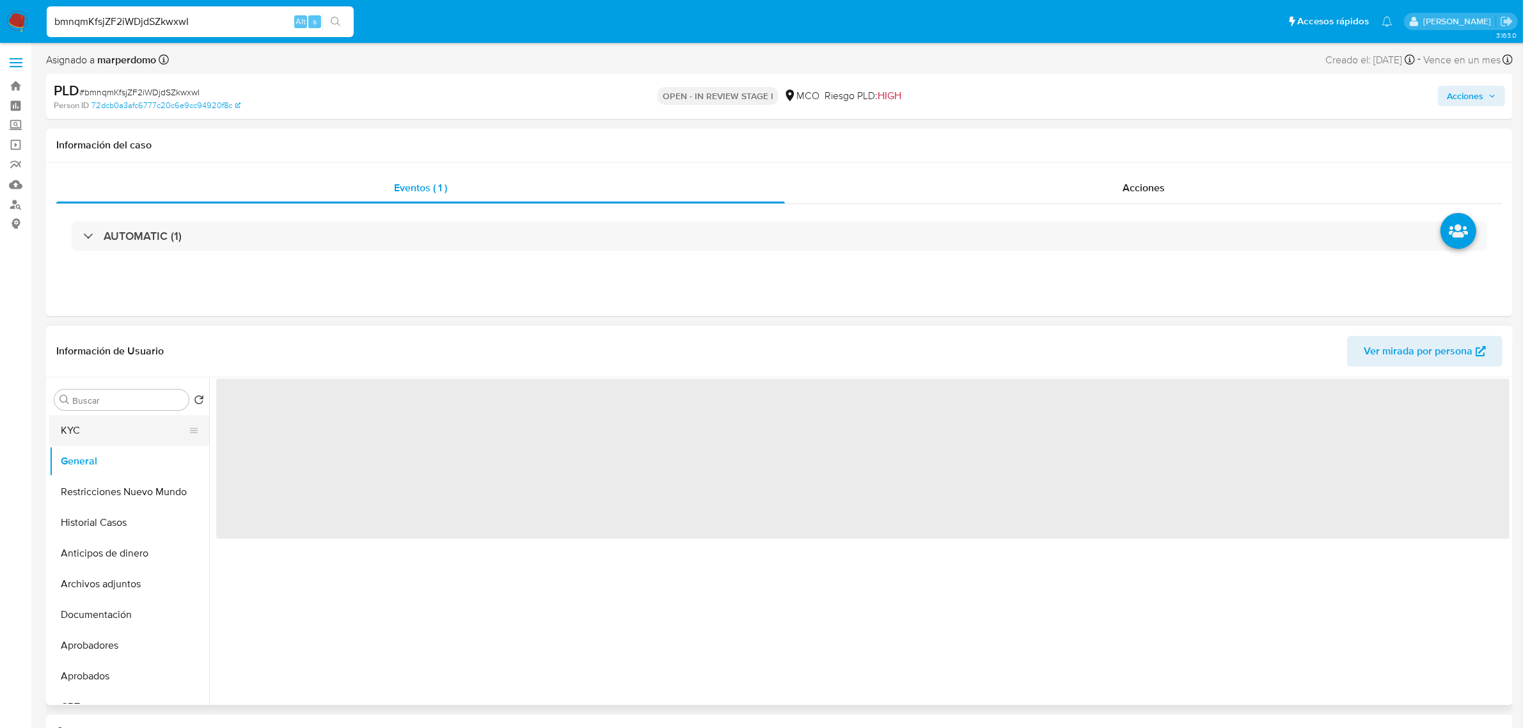
click at [134, 433] on button "KYC" at bounding box center [124, 430] width 150 height 31
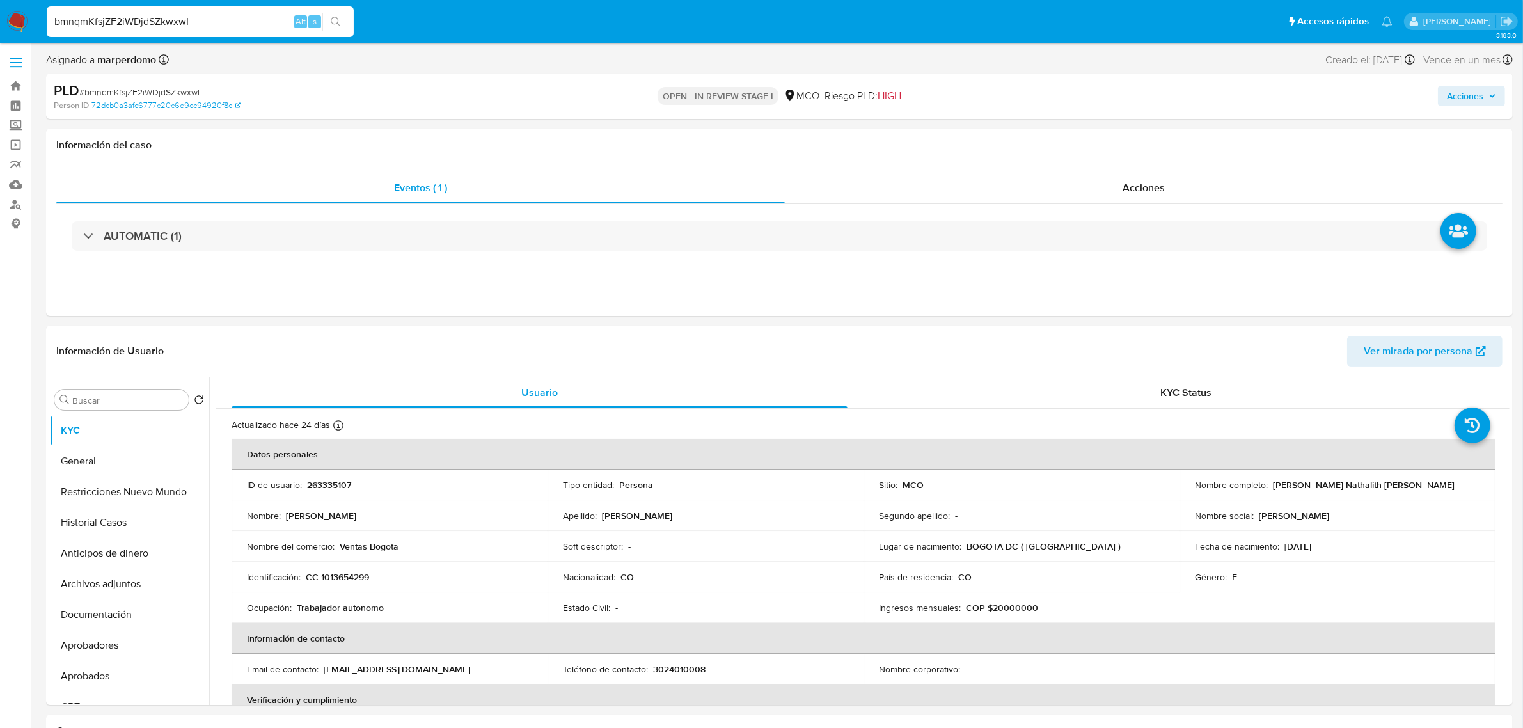
click at [1476, 101] on span "Acciones" at bounding box center [1465, 96] width 36 height 20
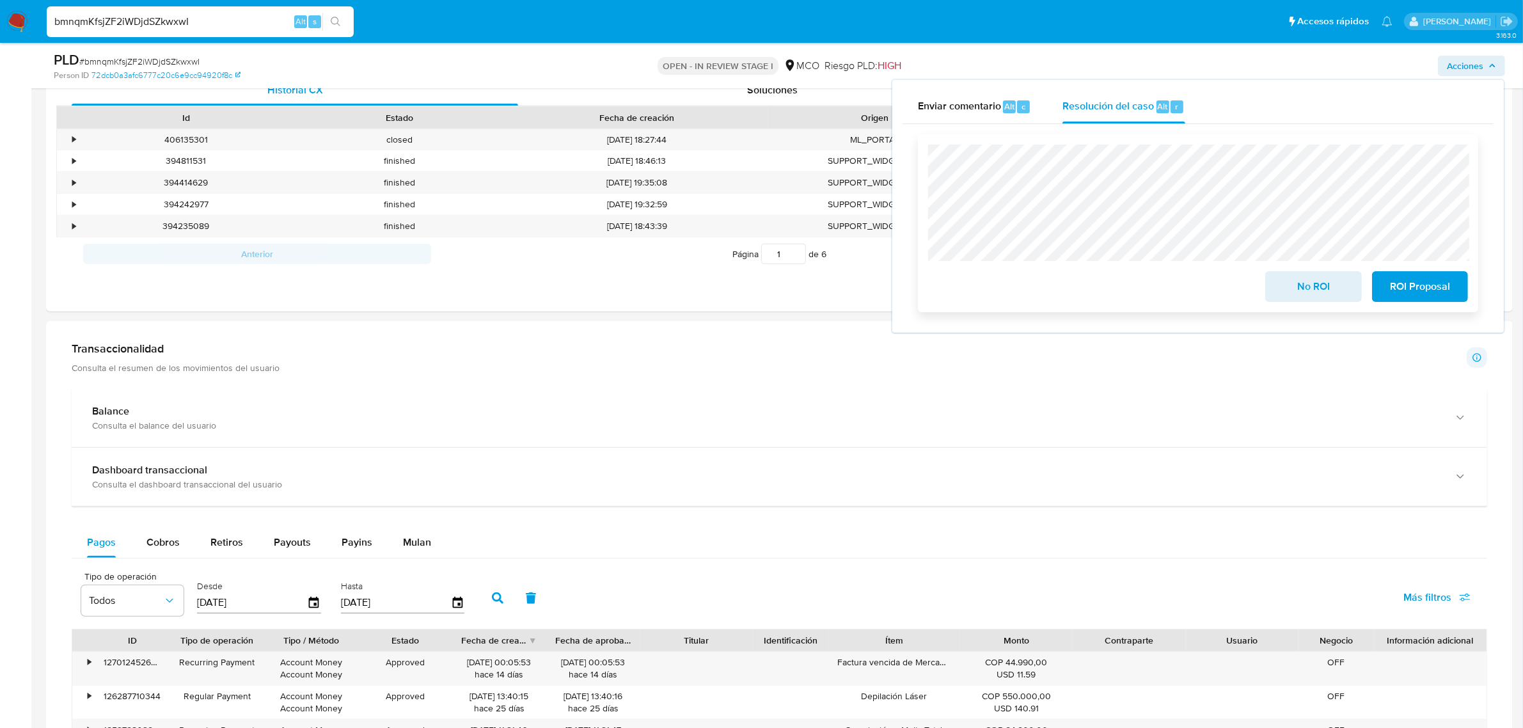
scroll to position [640, 0]
click at [1307, 285] on span "No ROI" at bounding box center [1313, 286] width 63 height 28
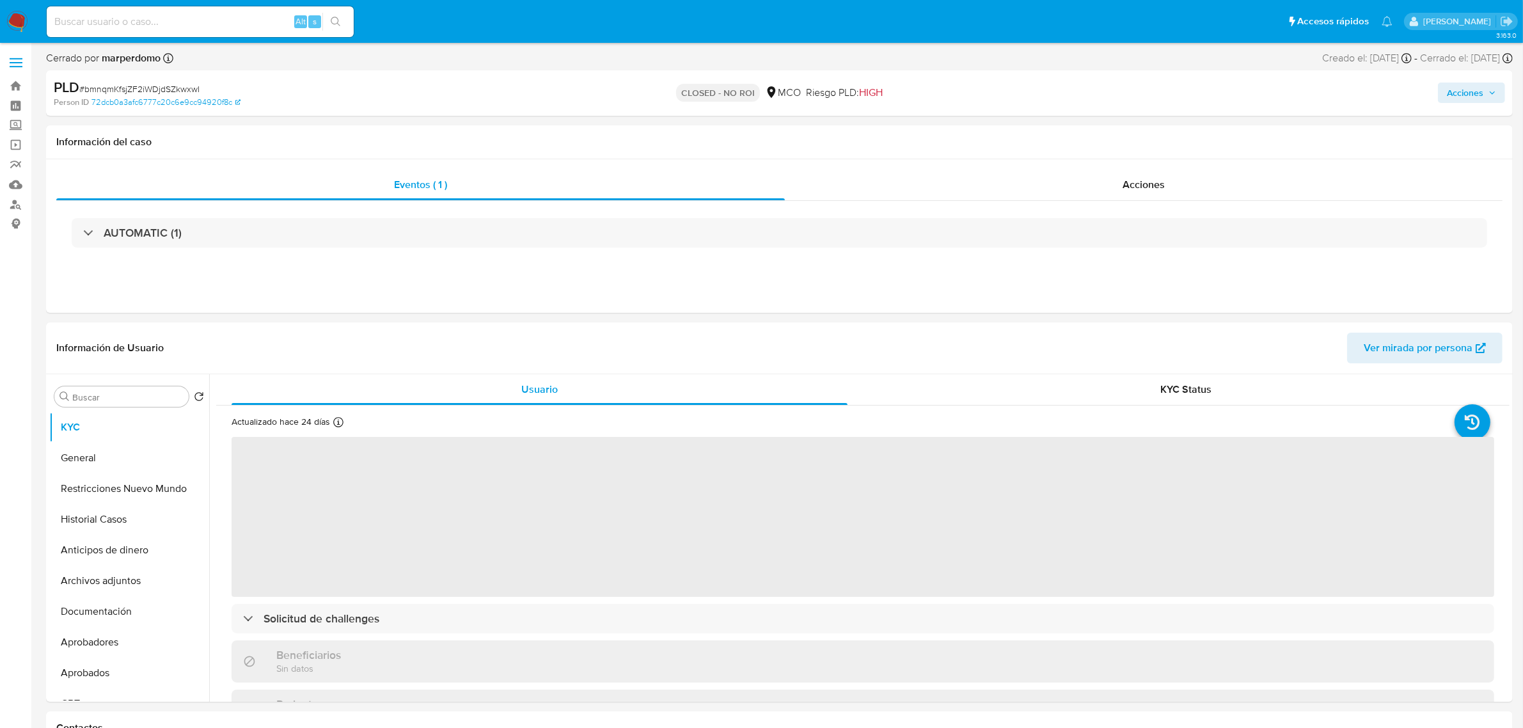
select select "10"
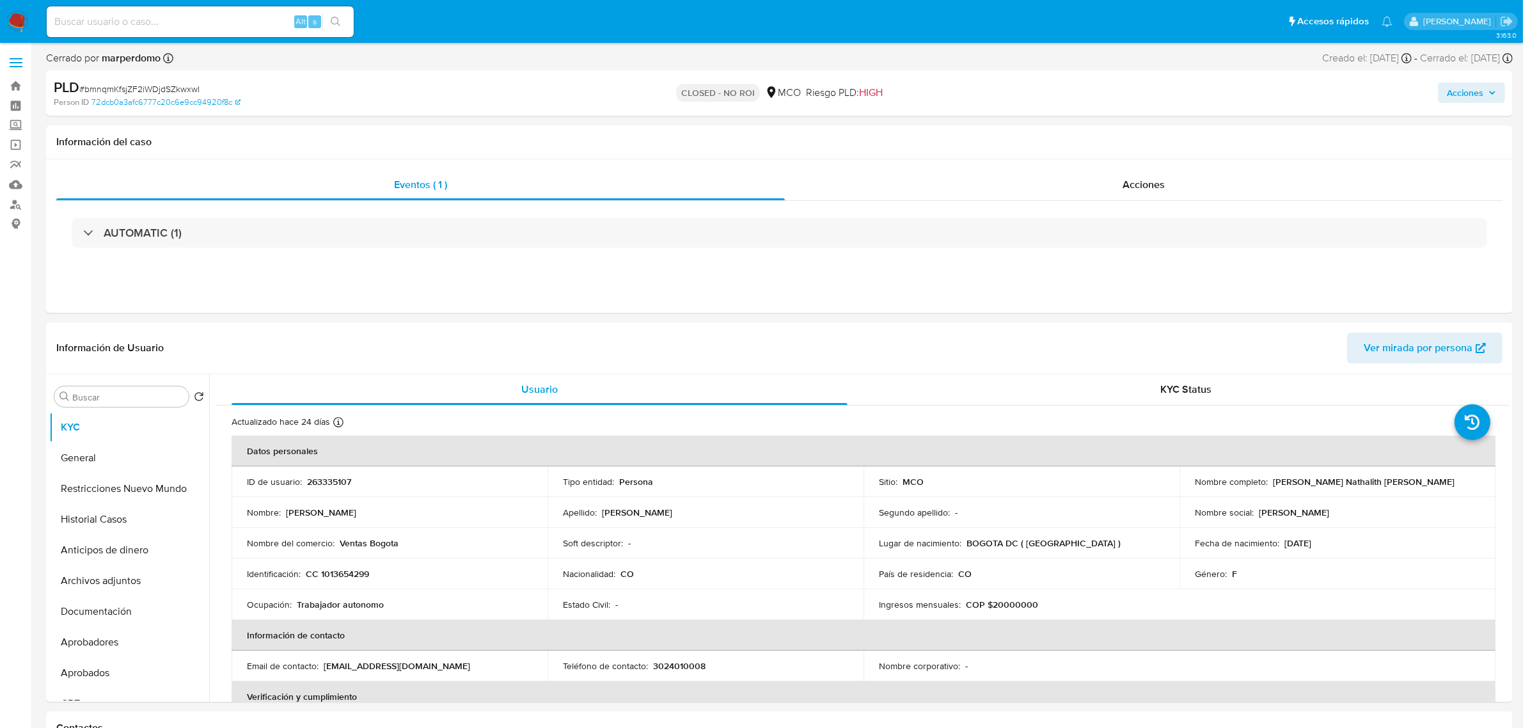
click at [174, 19] on input at bounding box center [200, 21] width 307 height 17
paste input "8KrZ3LVuwB1uleOCdiZlyWuM"
type input "8KrZ3LVuwB1uleOCdiZlyWuM"
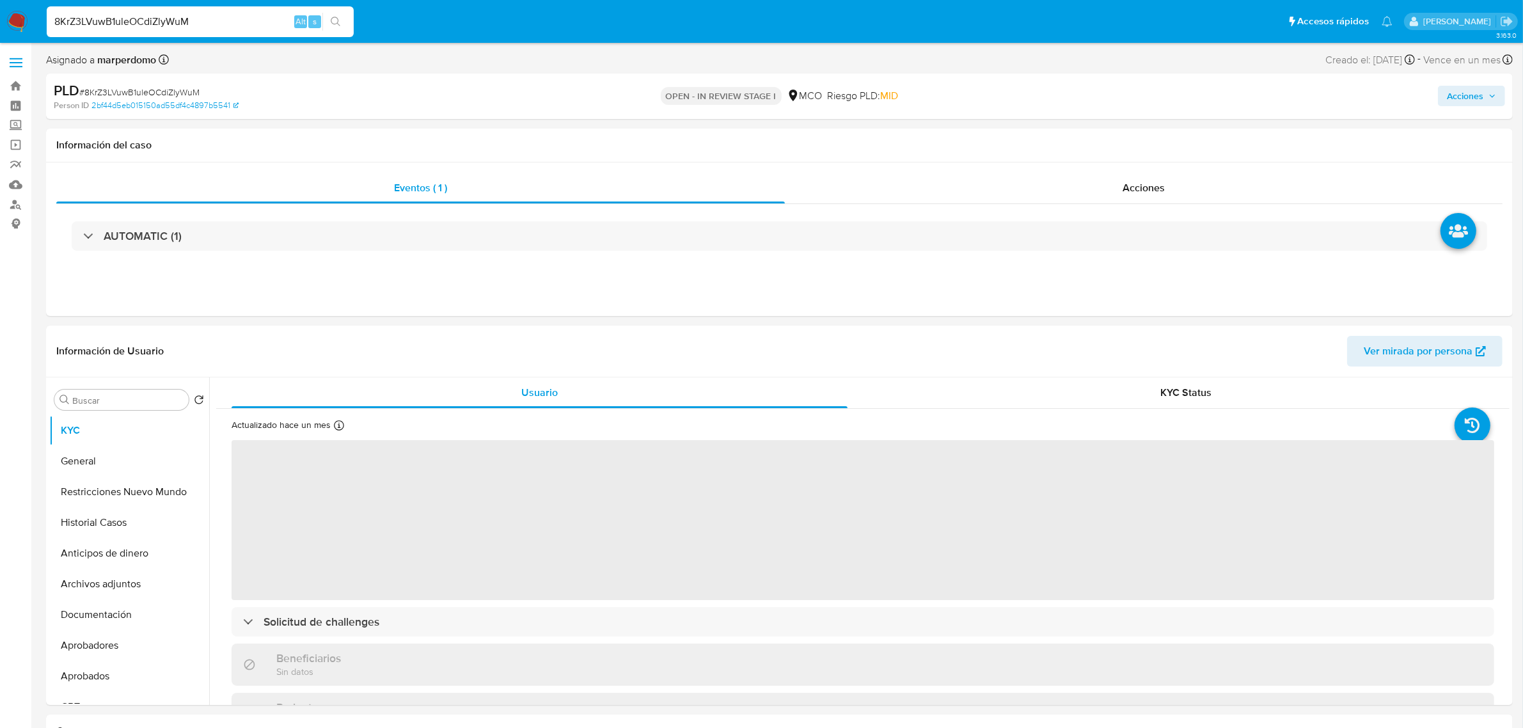
select select "10"
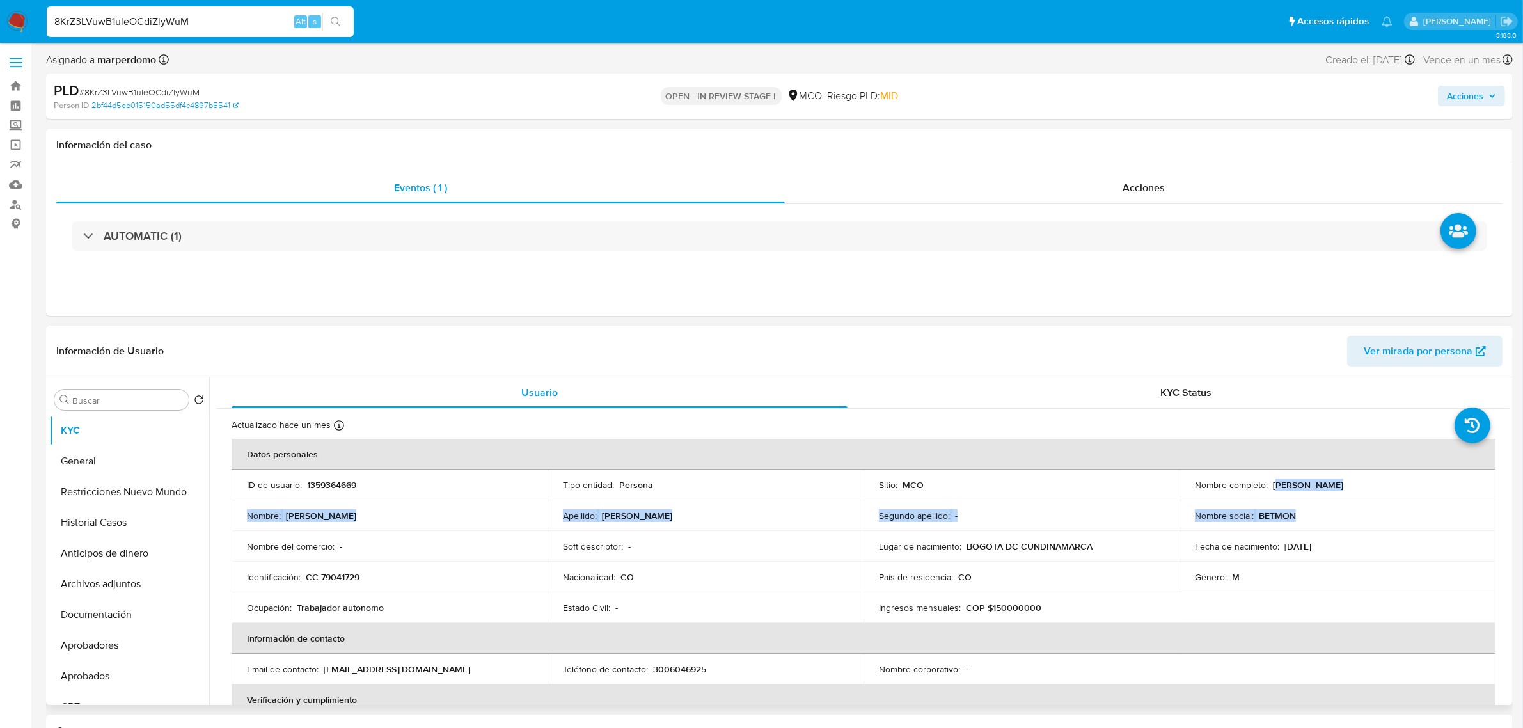
drag, startPoint x: 1295, startPoint y: 480, endPoint x: 1421, endPoint y: 502, distance: 127.9
click at [1421, 502] on tbody "ID de usuario : 1359364669 Tipo entidad : Persona Sitio : MCO Nombre completo :…" at bounding box center [864, 546] width 1264 height 154
click at [922, 581] on p "País de residencia :" at bounding box center [916, 577] width 74 height 12
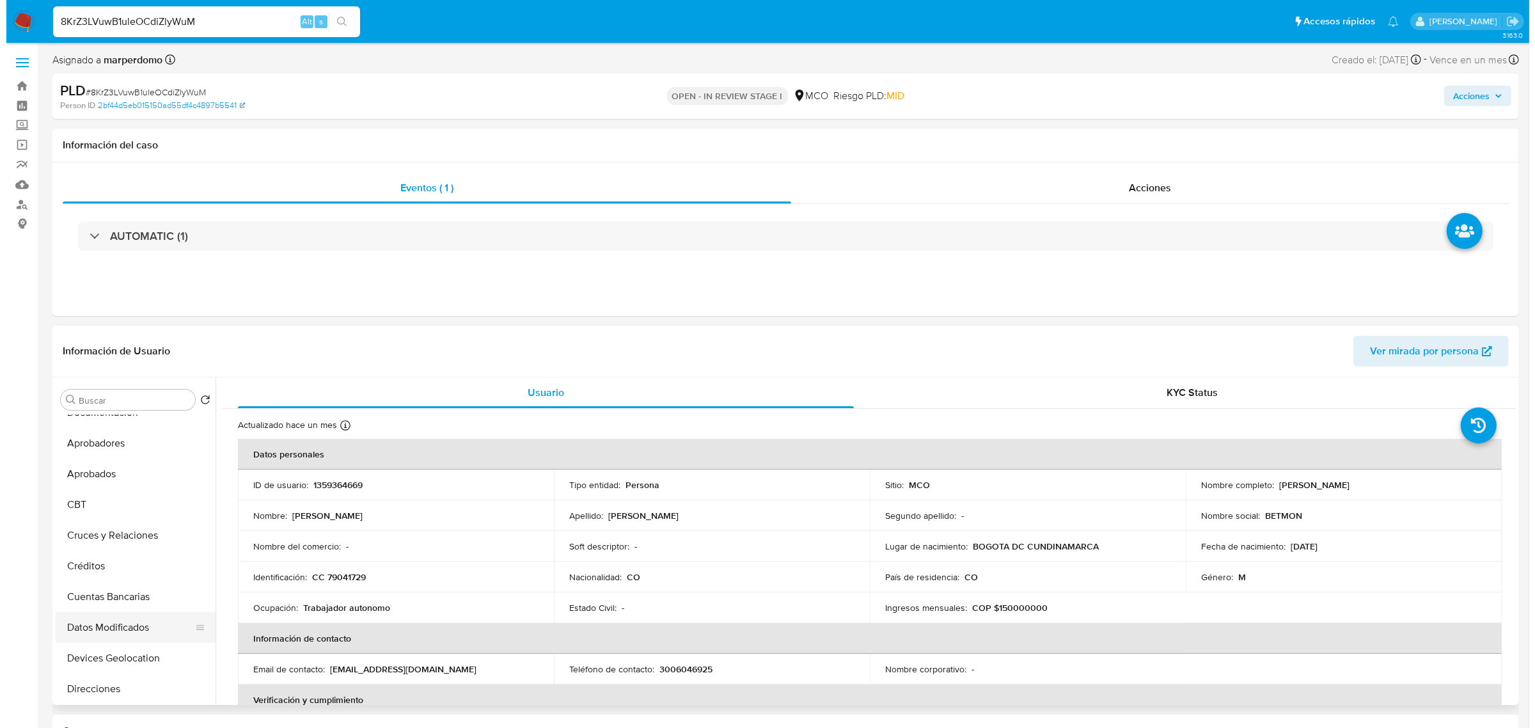
scroll to position [48, 0]
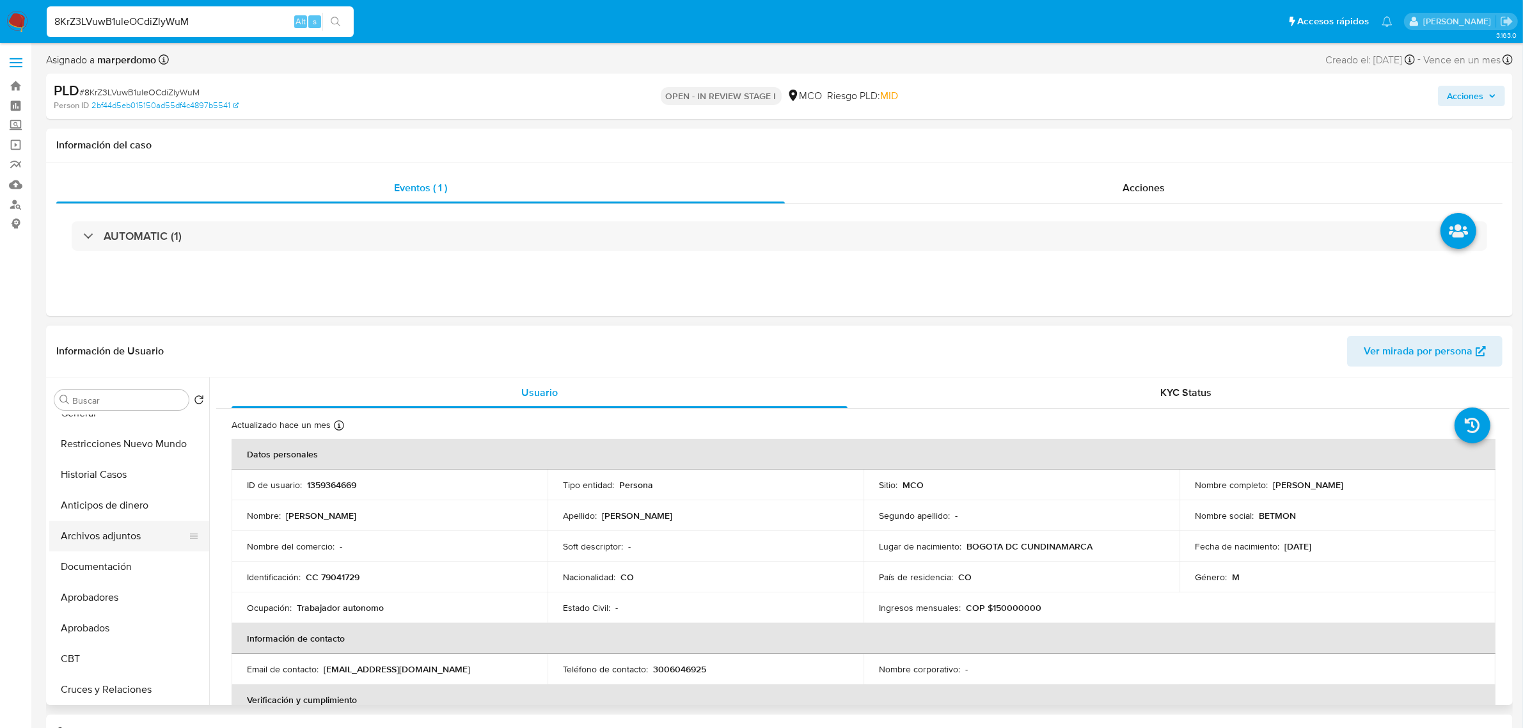
click at [82, 547] on button "Archivos adjuntos" at bounding box center [124, 536] width 150 height 31
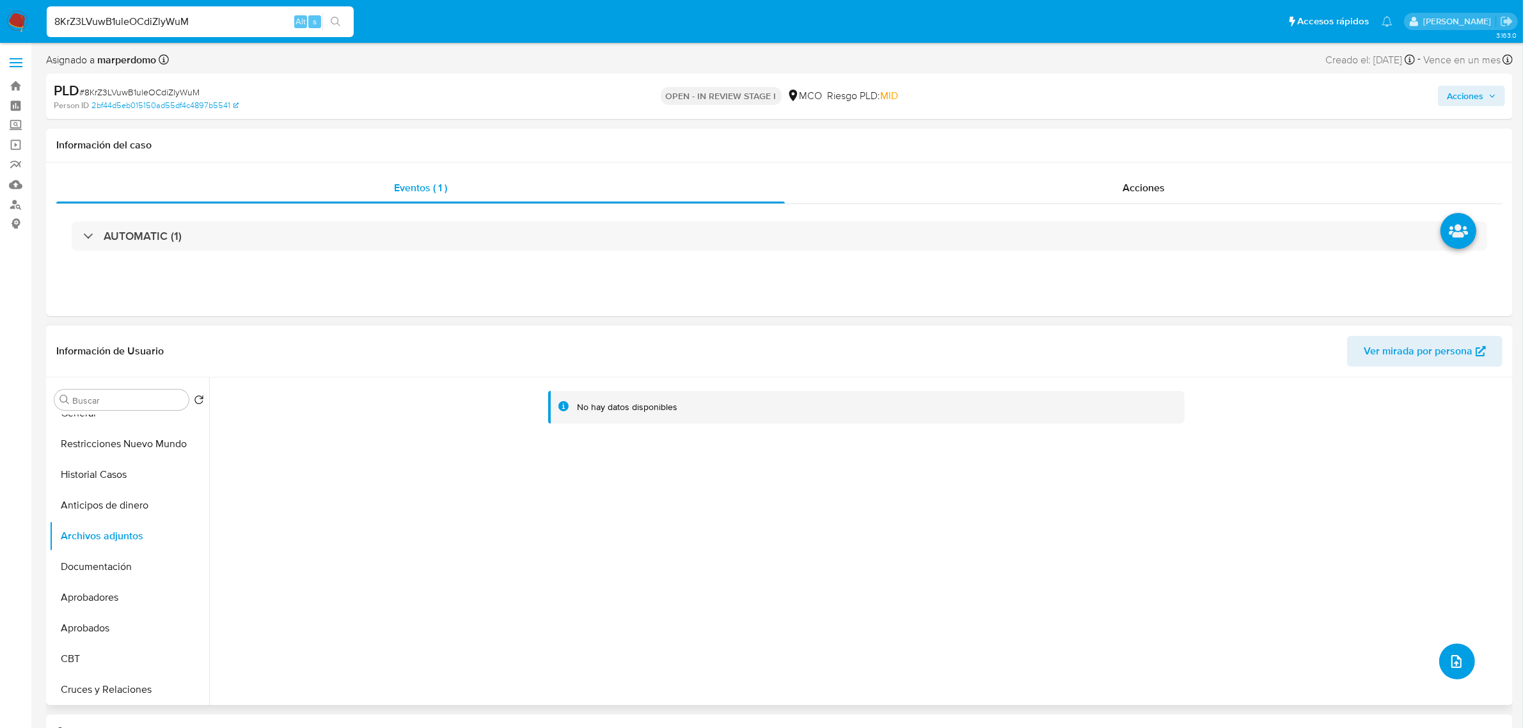
click at [1452, 666] on icon "upload-file" at bounding box center [1456, 661] width 15 height 15
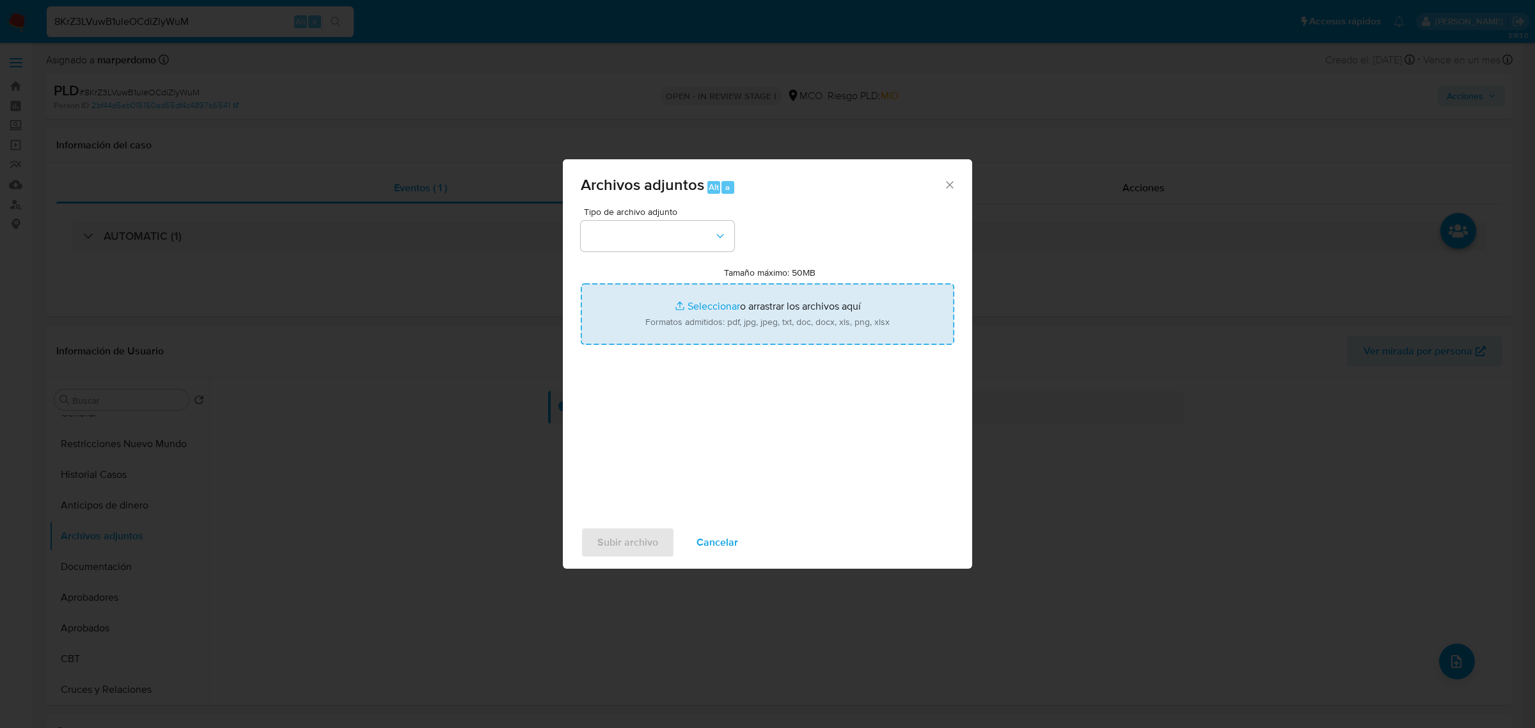
click at [755, 319] on input "Tamaño máximo: 50MB Seleccionar archivos" at bounding box center [768, 313] width 374 height 61
type input "C:\fakepath\Planilla Tx - 1359364669.xlsx"
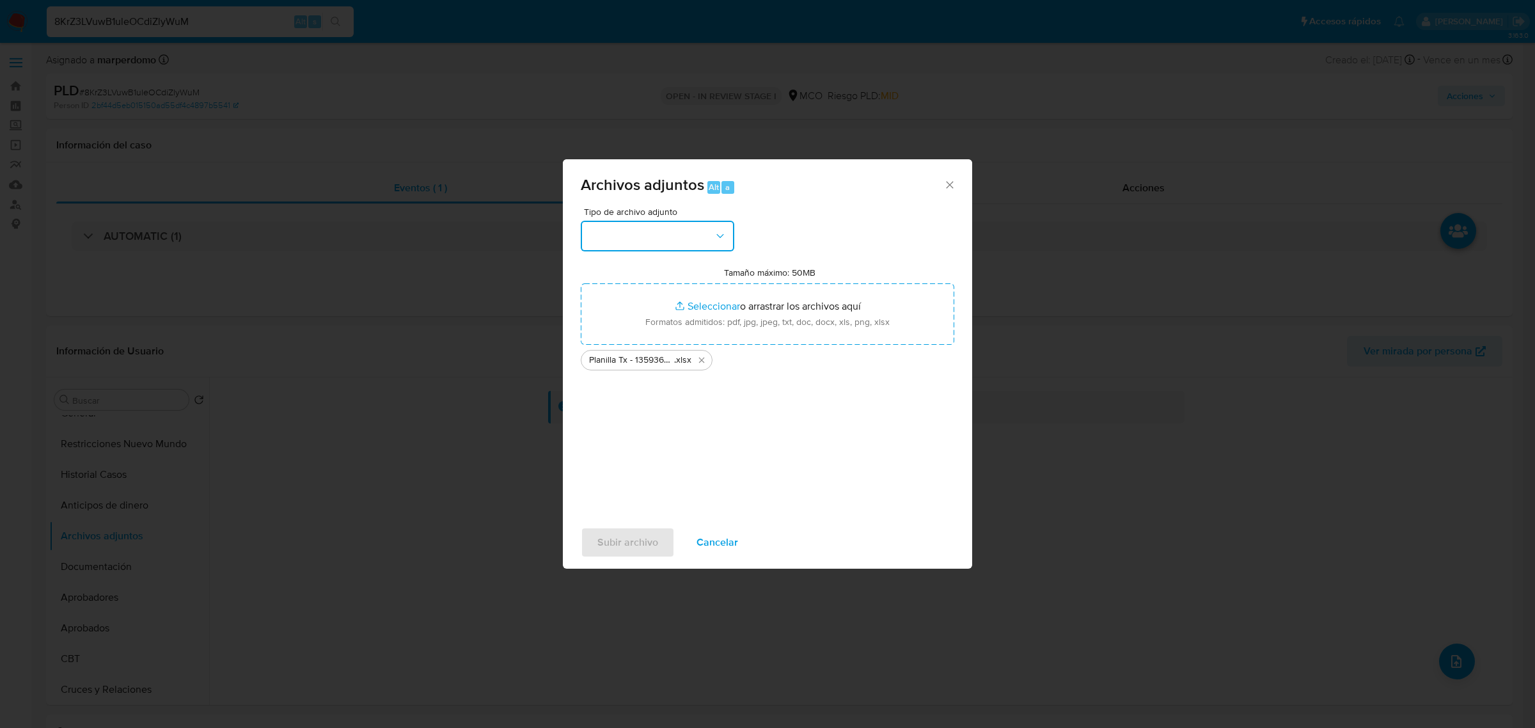
click at [678, 235] on button "button" at bounding box center [658, 236] width 154 height 31
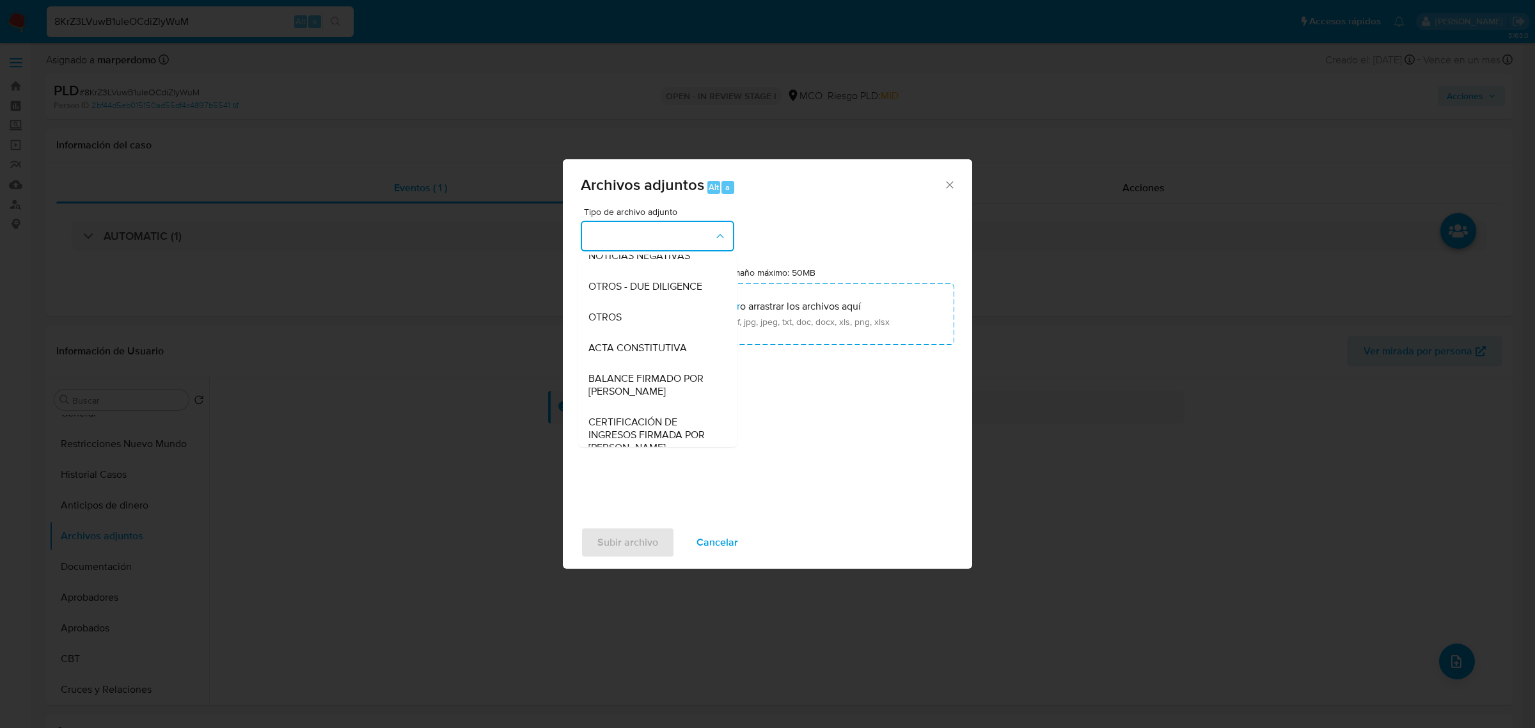
scroll to position [175, 0]
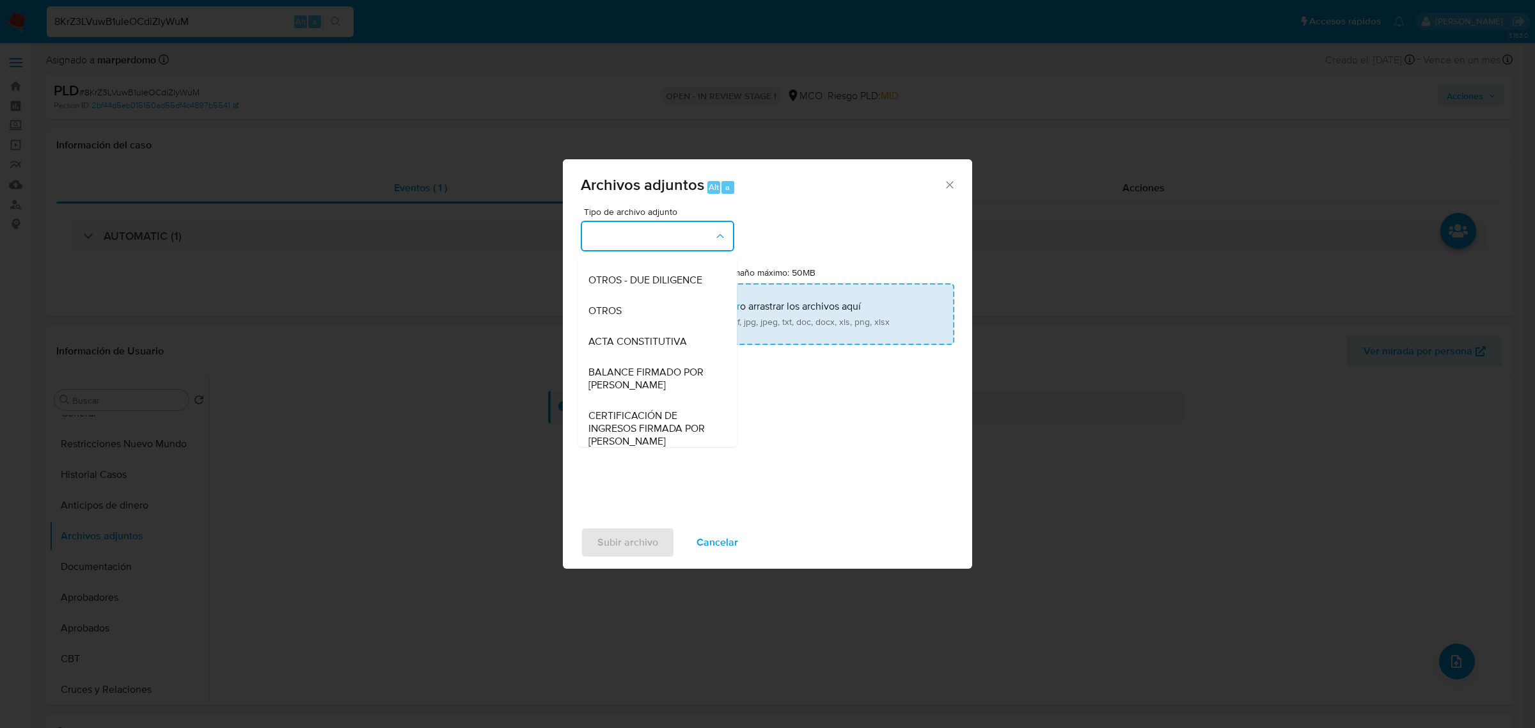
click at [619, 325] on div "OTROS" at bounding box center [653, 310] width 130 height 31
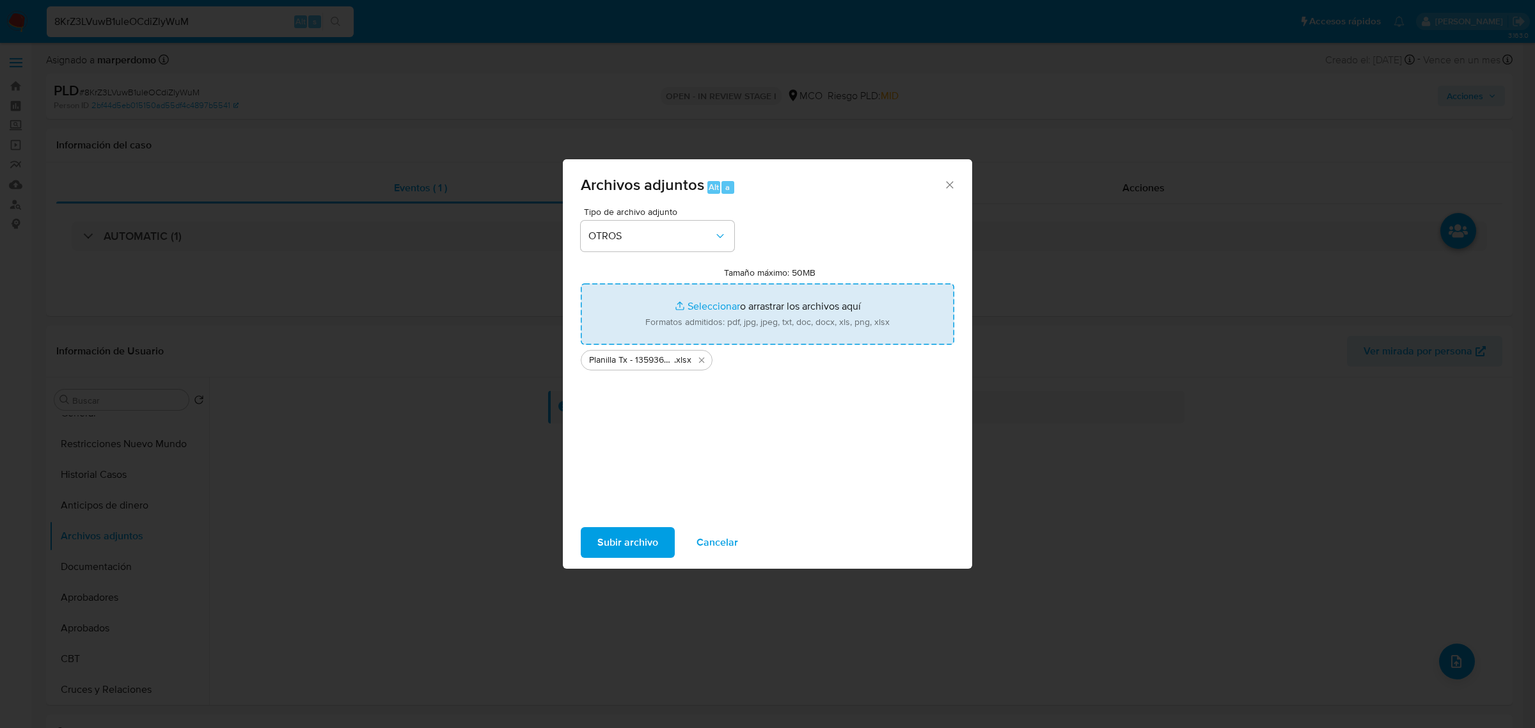
click at [804, 324] on input "Tamaño máximo: 50MB Seleccionar archivos" at bounding box center [768, 313] width 374 height 61
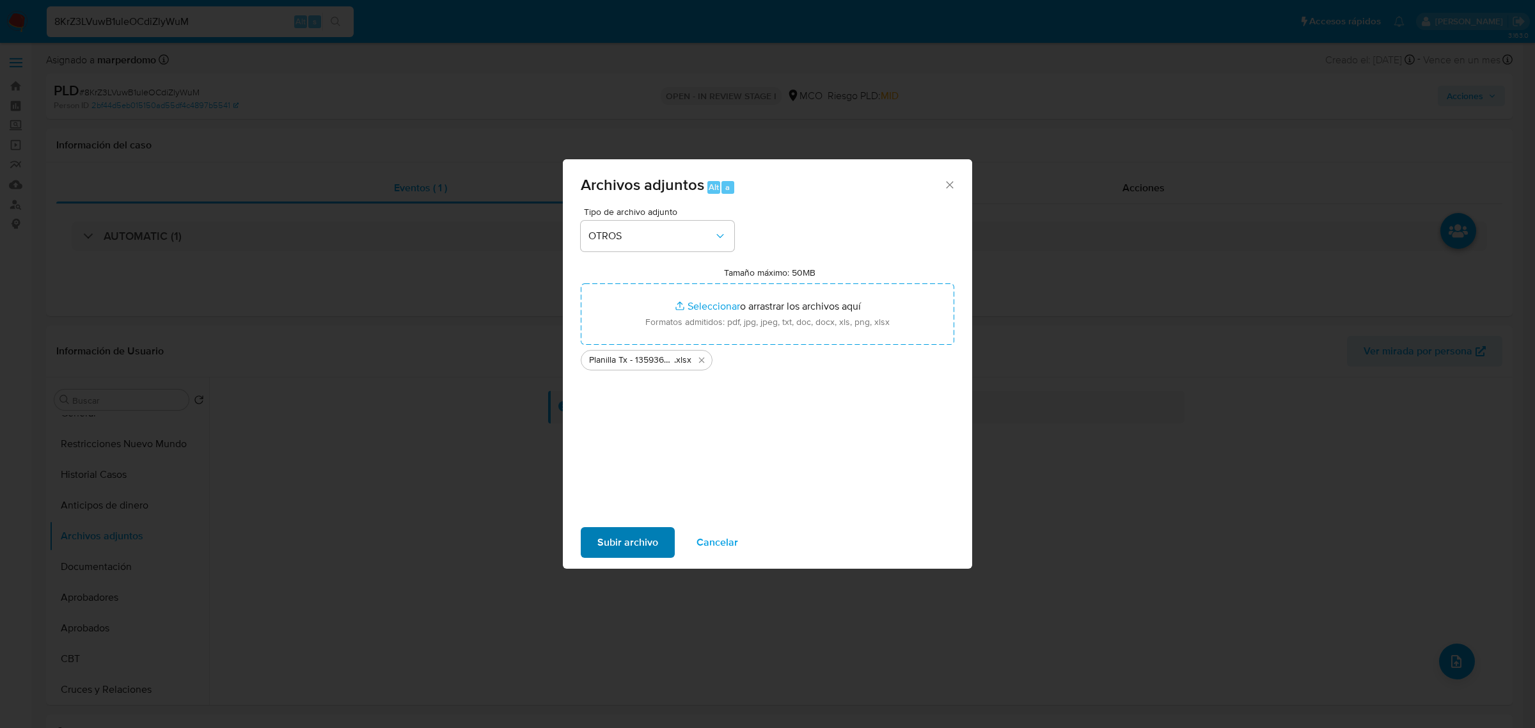
drag, startPoint x: 637, startPoint y: 519, endPoint x: 636, endPoint y: 534, distance: 14.7
click at [637, 520] on div "Subir archivo Cancelar" at bounding box center [767, 542] width 409 height 49
click at [638, 535] on span "Subir archivo" at bounding box center [627, 542] width 61 height 28
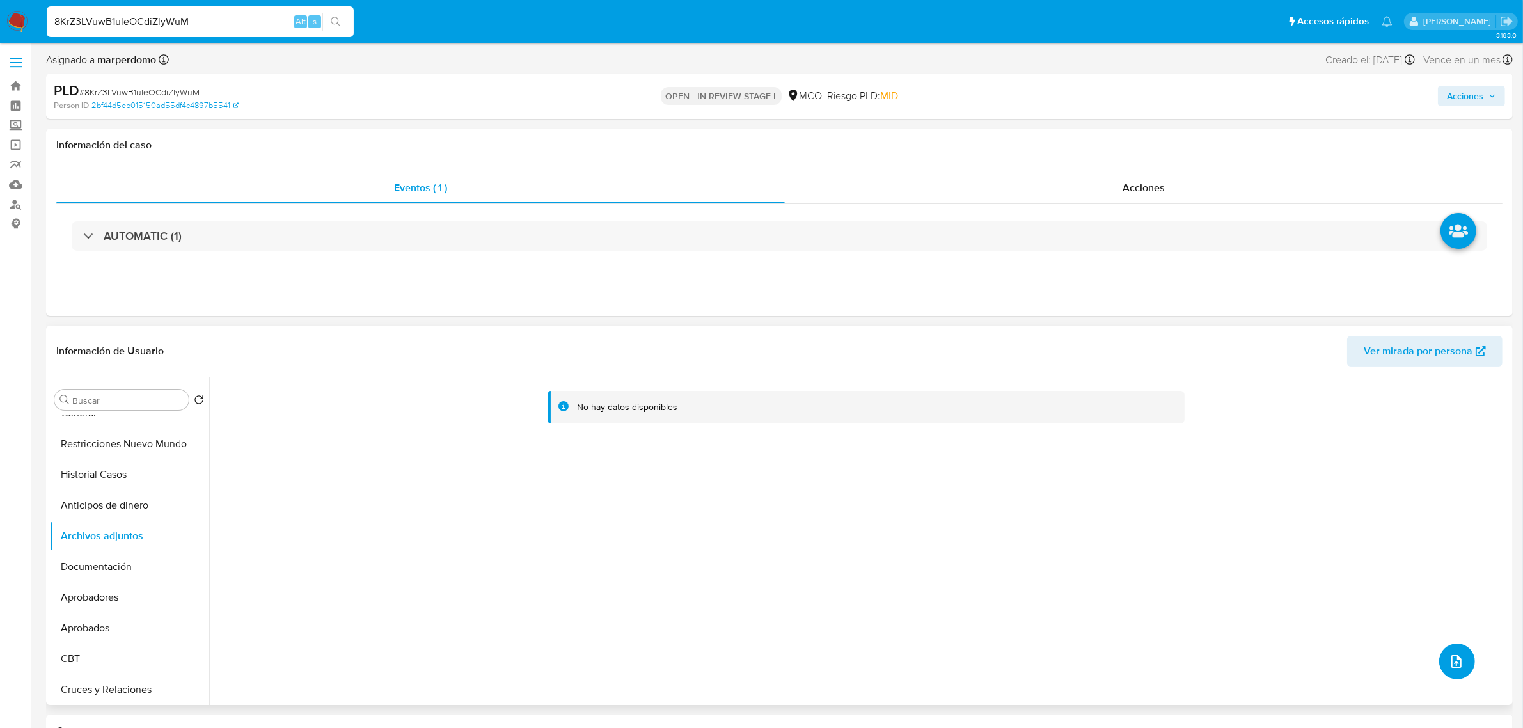
click at [1454, 653] on button "upload-file" at bounding box center [1457, 661] width 36 height 36
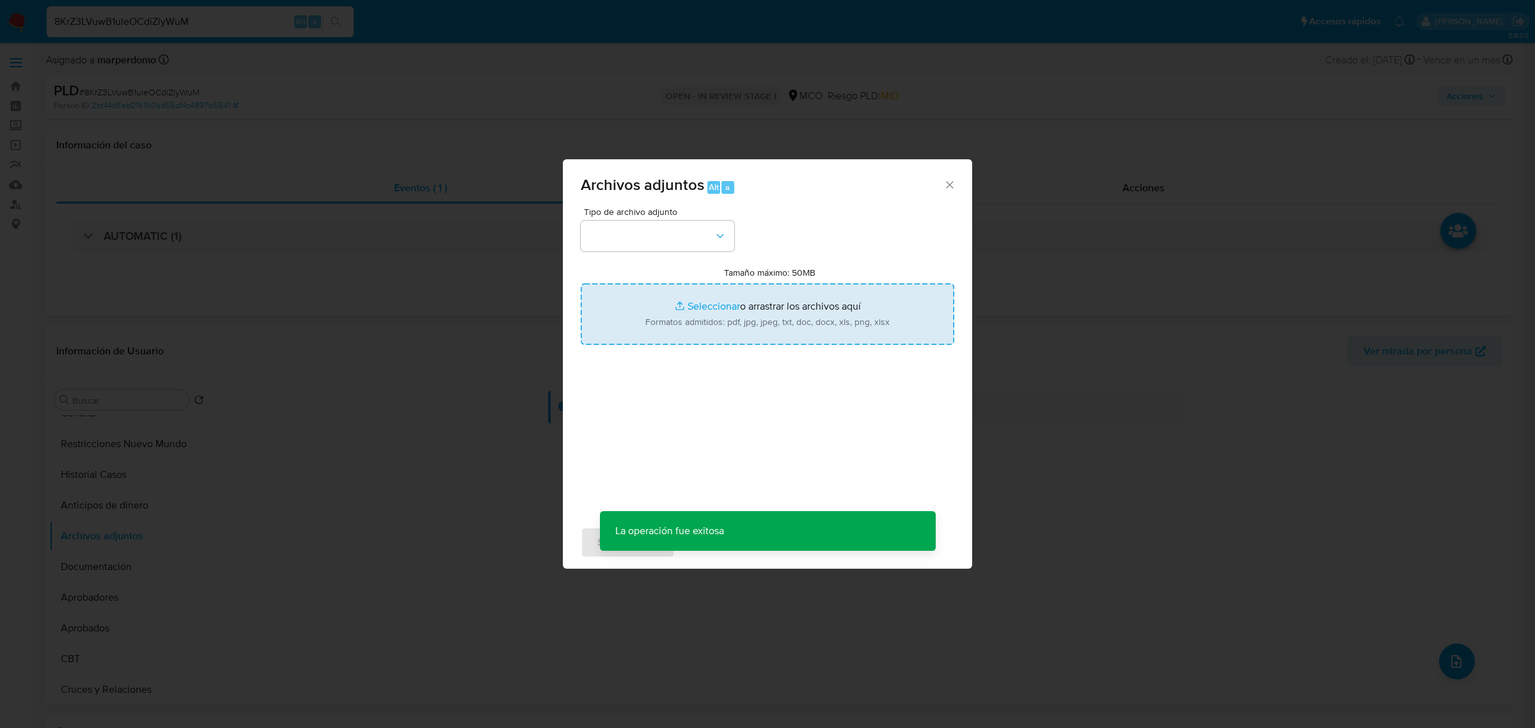
click at [732, 307] on input "Tamaño máximo: 50MB Seleccionar archivos" at bounding box center [768, 313] width 374 height 61
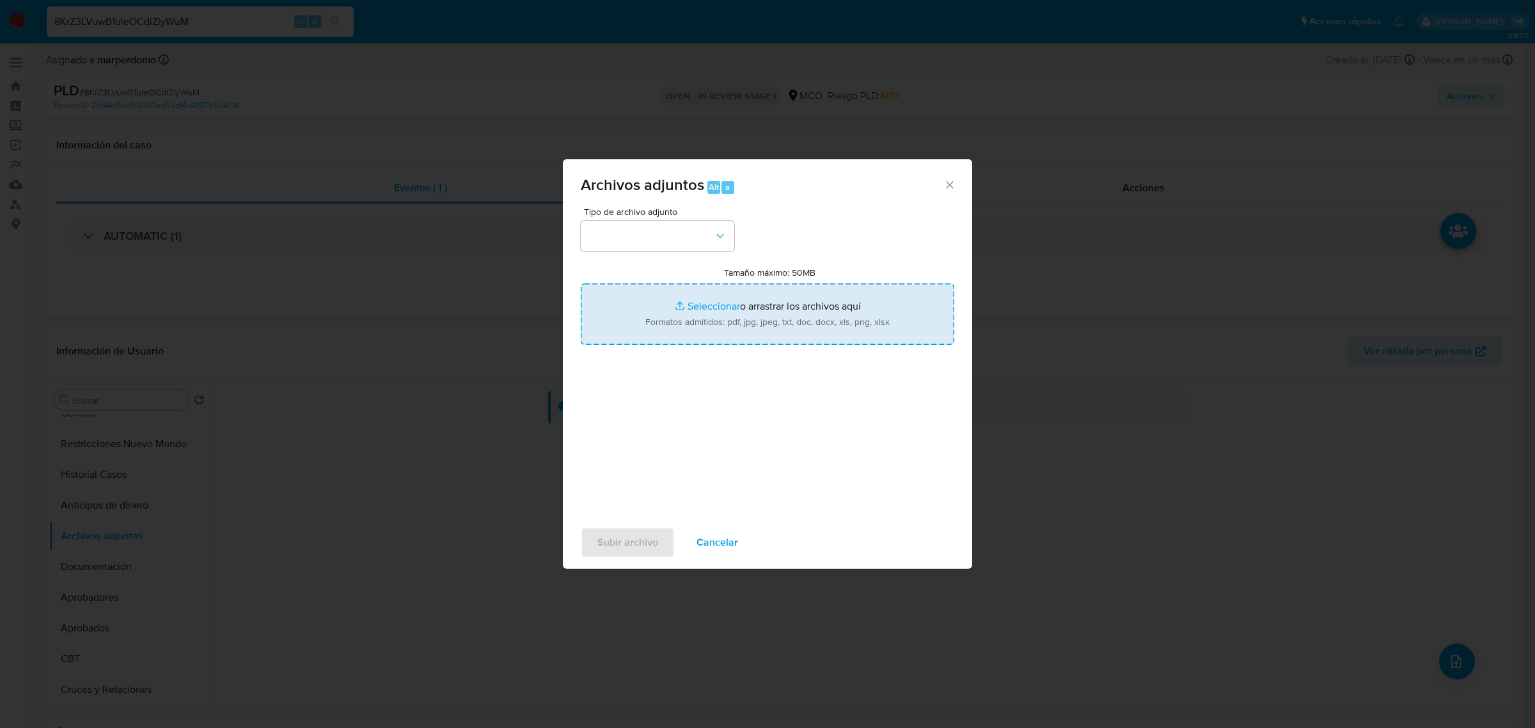
click at [774, 320] on input "Tamaño máximo: 50MB Seleccionar archivos" at bounding box center [768, 313] width 374 height 61
type input "C:\fakepath\1359364669 - 01_10_2025.pdf"
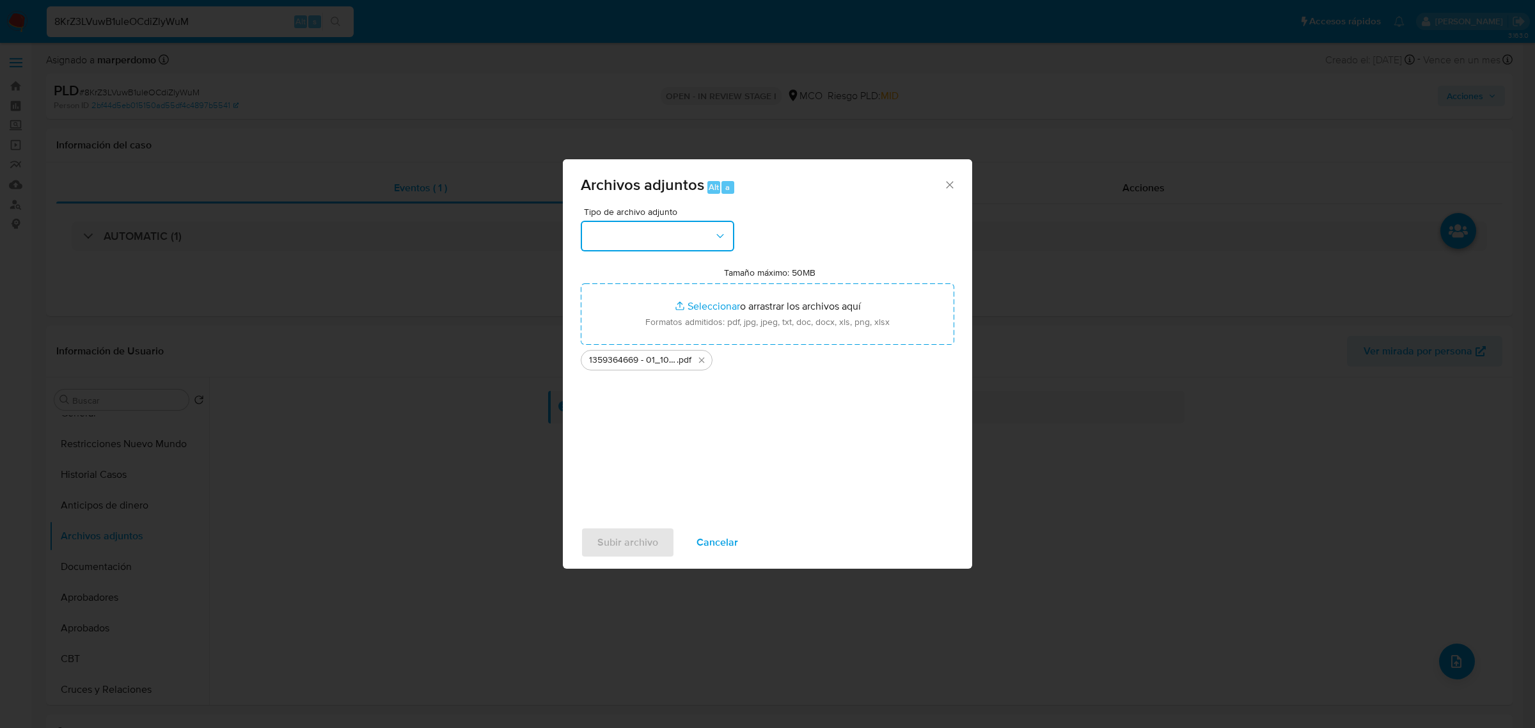
click at [674, 231] on button "button" at bounding box center [658, 236] width 154 height 31
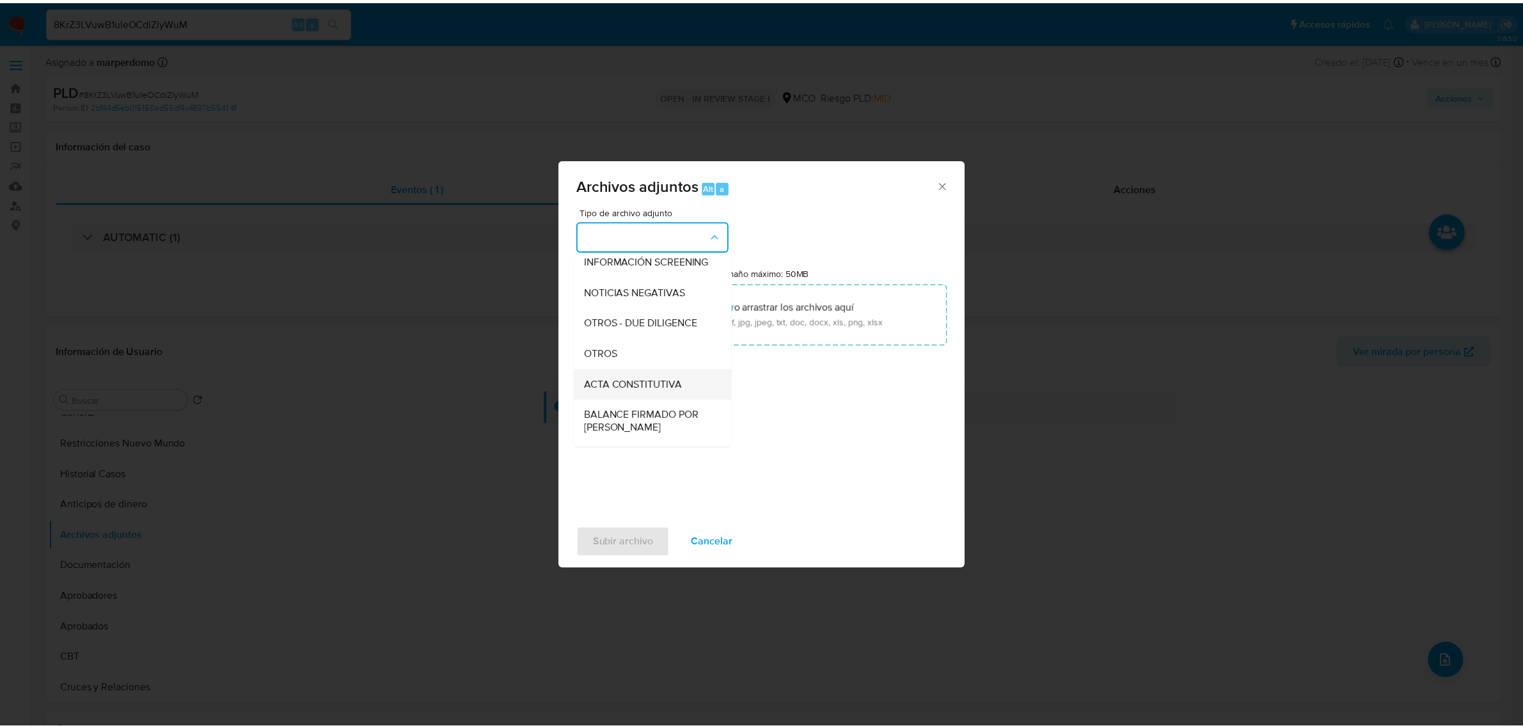
scroll to position [160, 0]
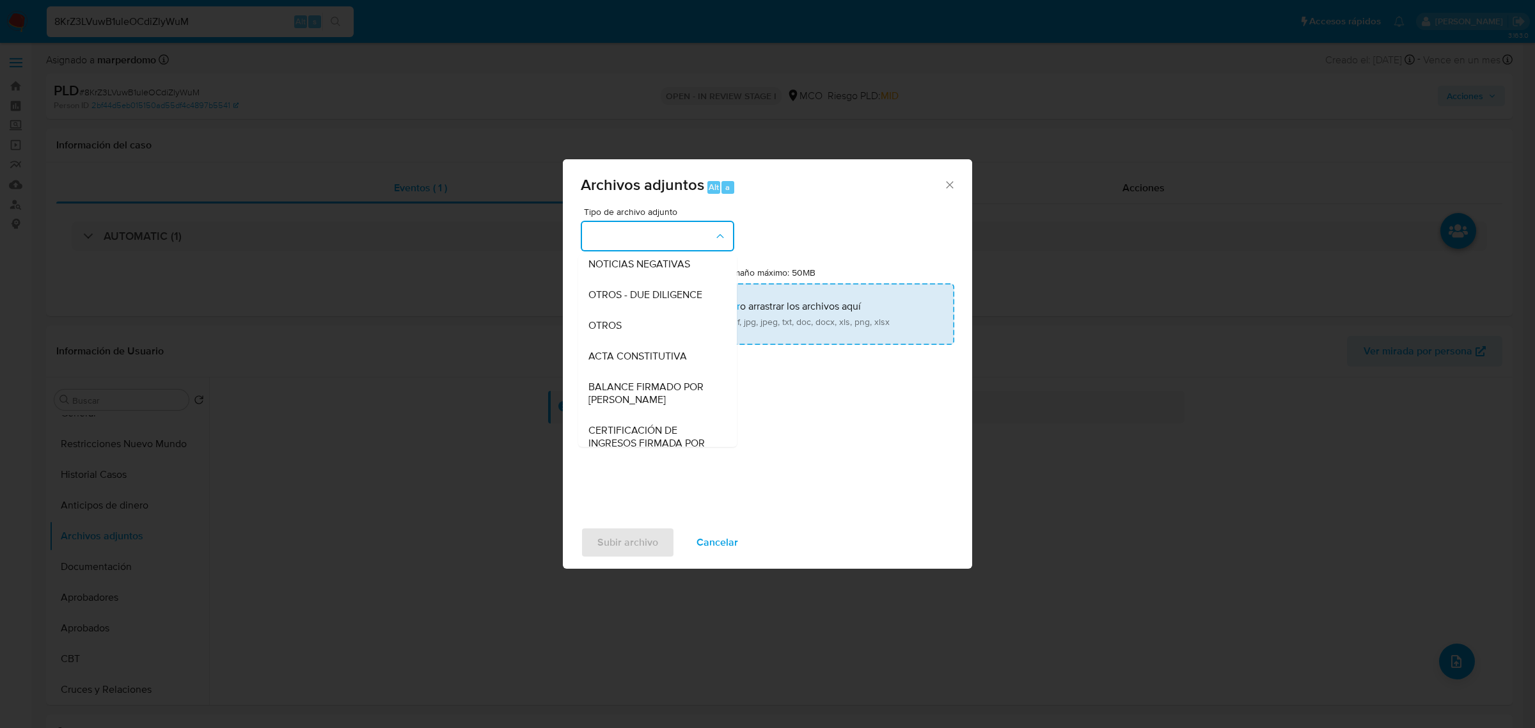
click at [638, 335] on div "OTROS" at bounding box center [653, 325] width 130 height 31
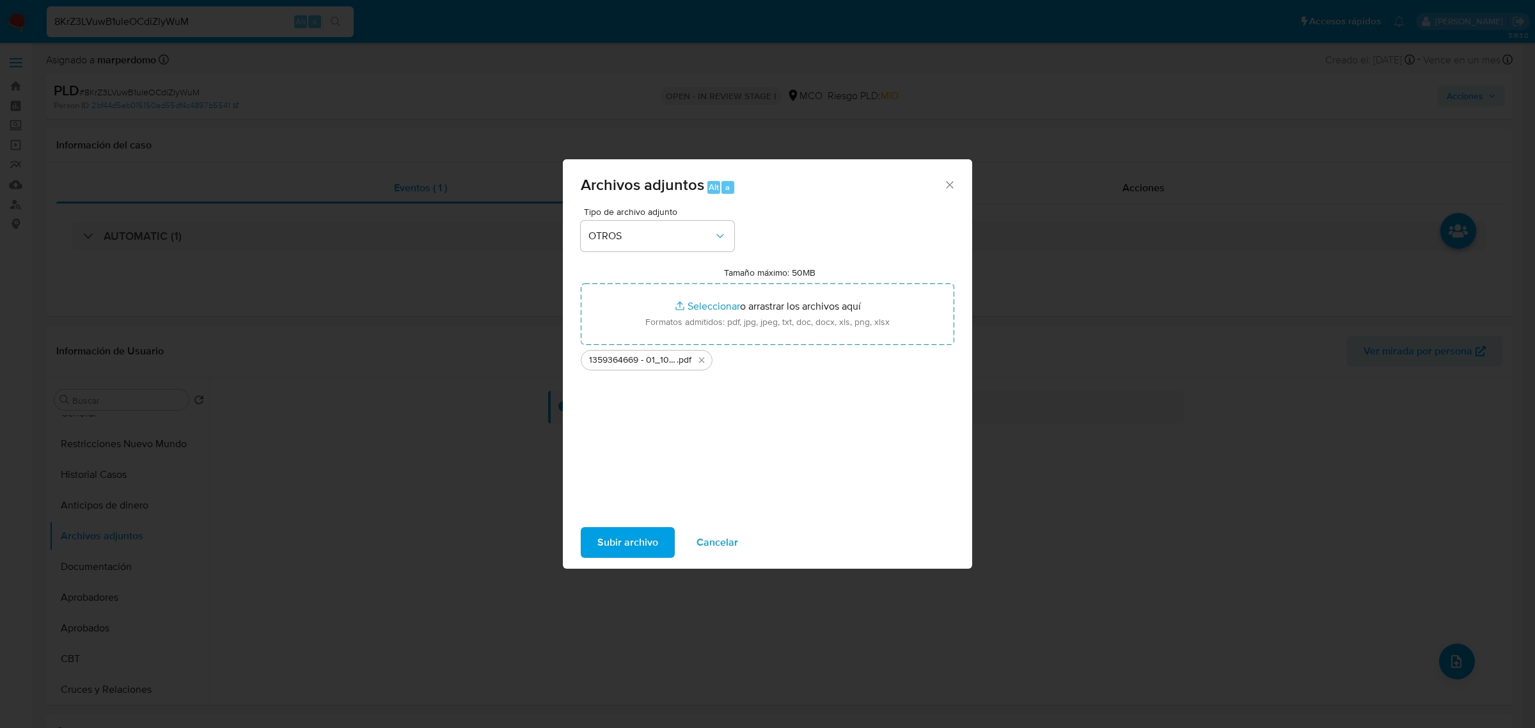
click at [643, 542] on span "Subir archivo" at bounding box center [627, 542] width 61 height 28
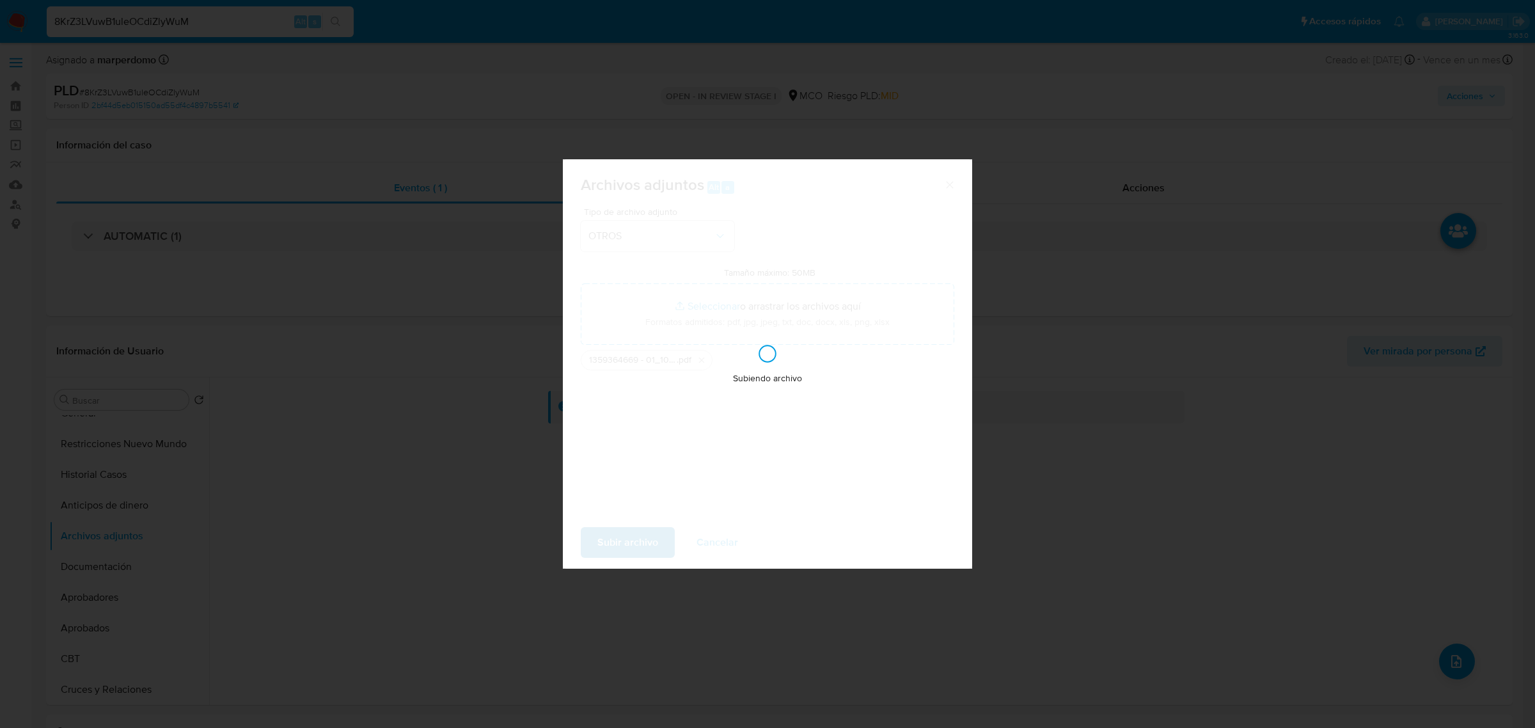
click at [643, 542] on div "Subiendo archivo" at bounding box center [767, 363] width 409 height 409
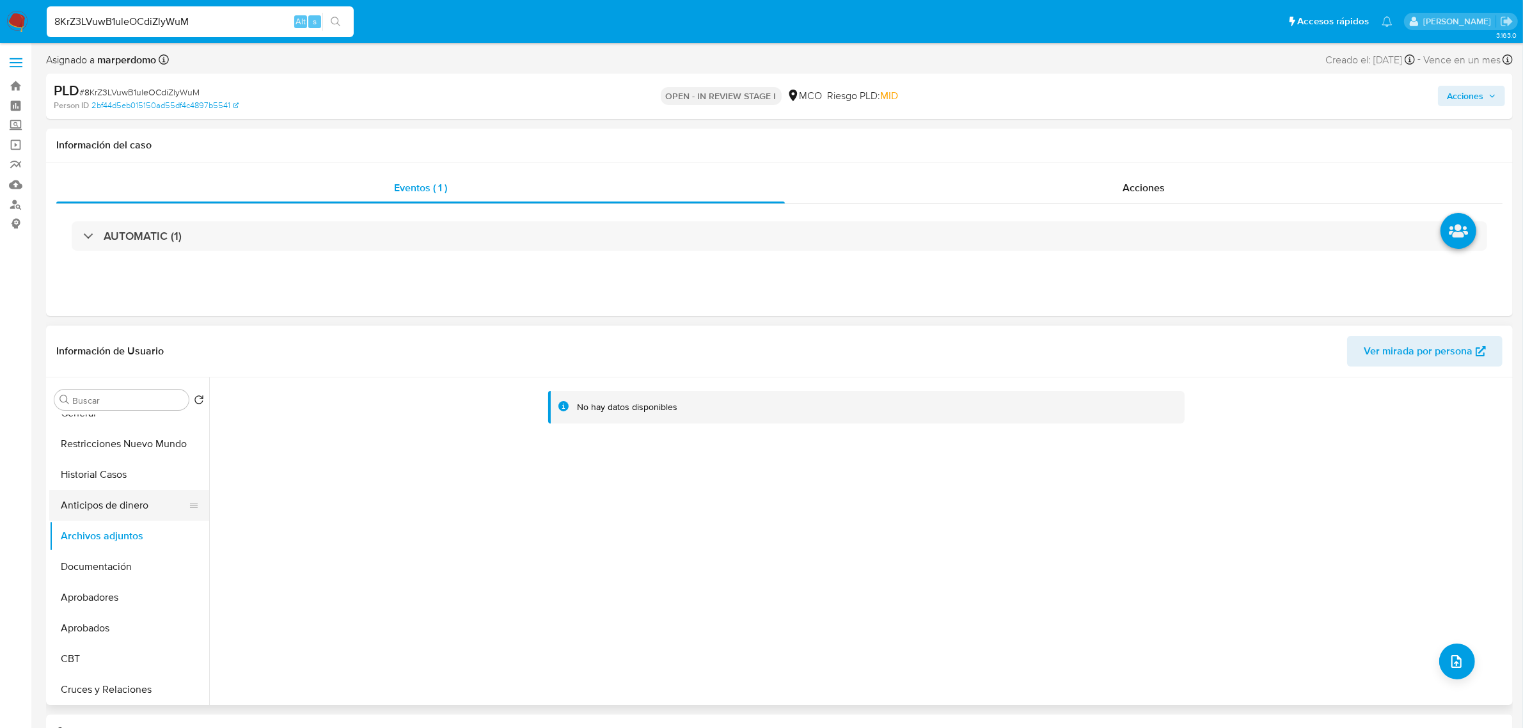
click at [94, 512] on button "Anticipos de dinero" at bounding box center [124, 505] width 150 height 31
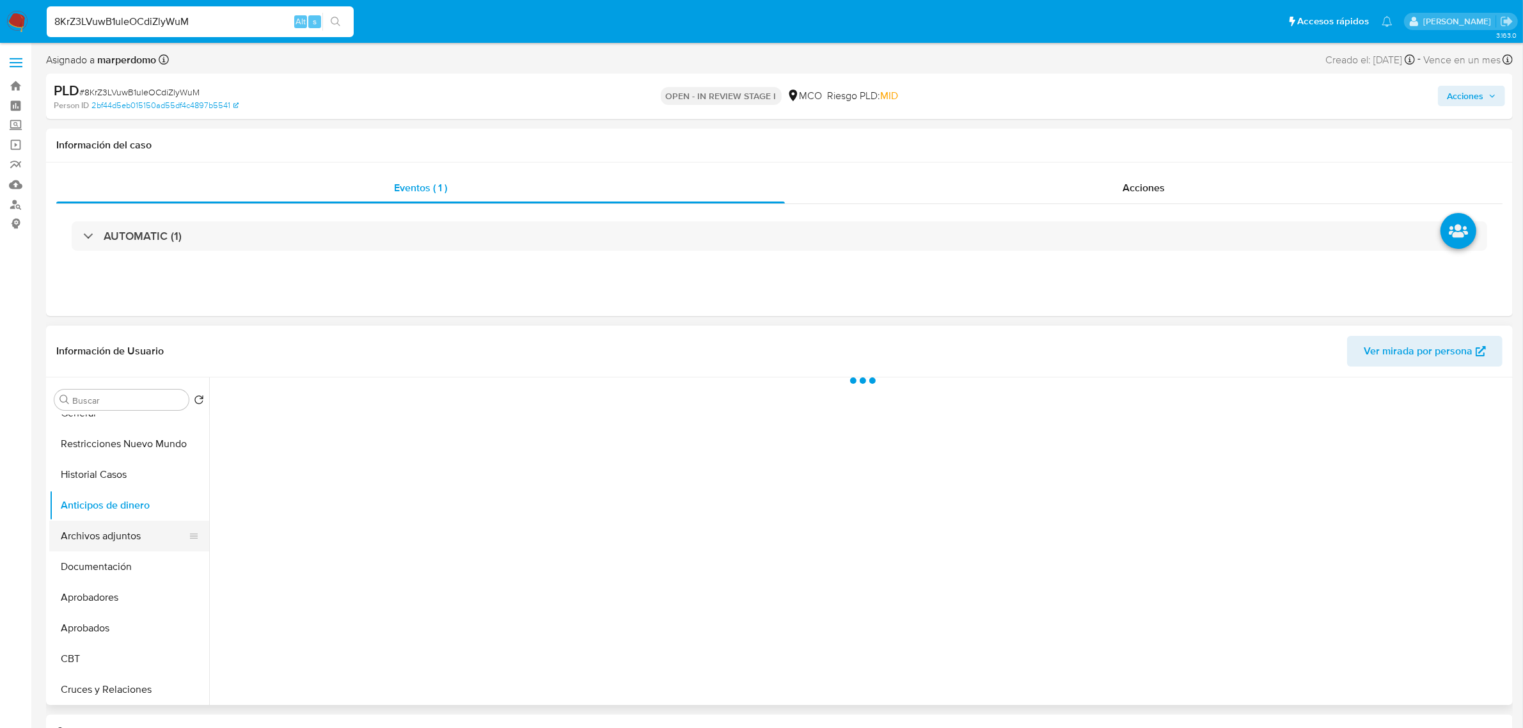
click at [93, 539] on button "Archivos adjuntos" at bounding box center [124, 536] width 150 height 31
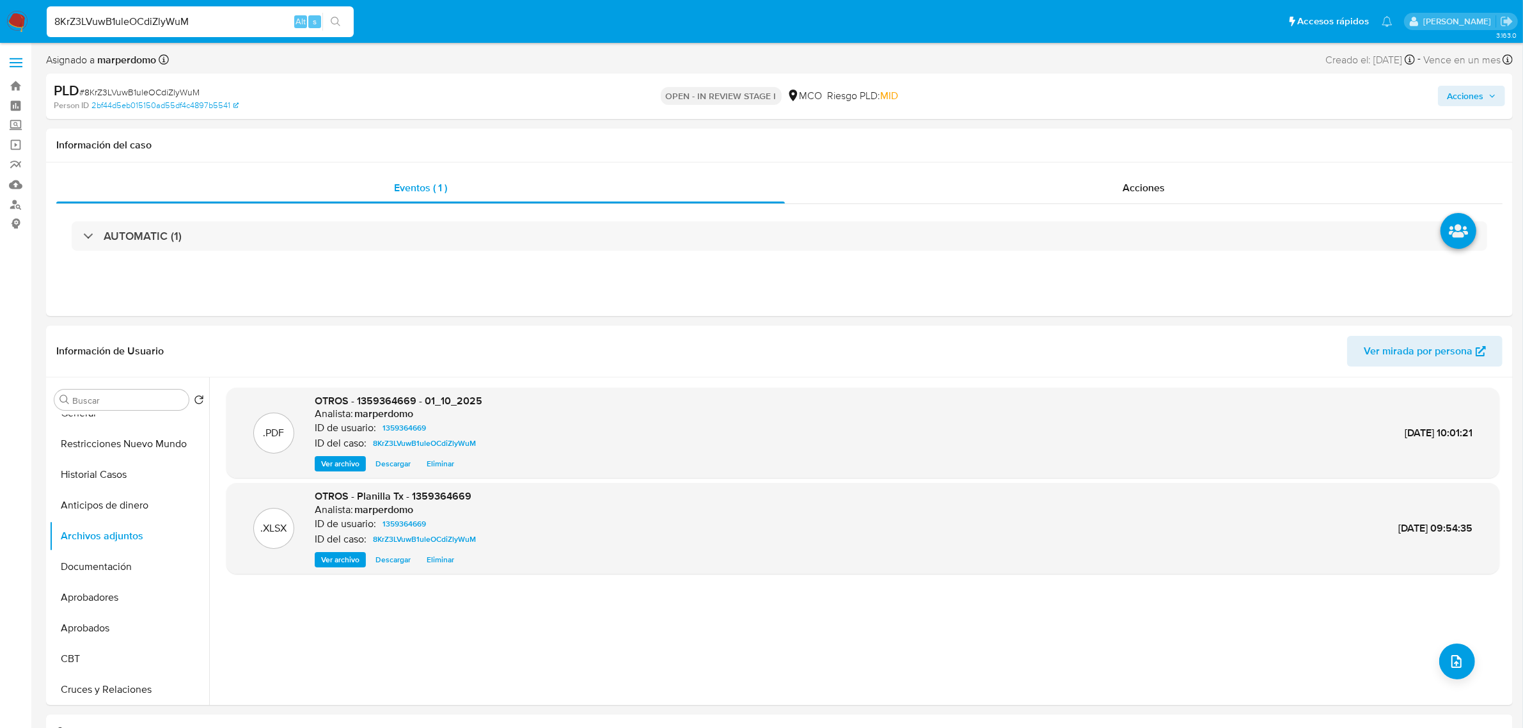
click at [1481, 98] on span "Acciones" at bounding box center [1465, 96] width 36 height 20
click at [1108, 130] on span "Resolución del caso" at bounding box center [1107, 136] width 91 height 15
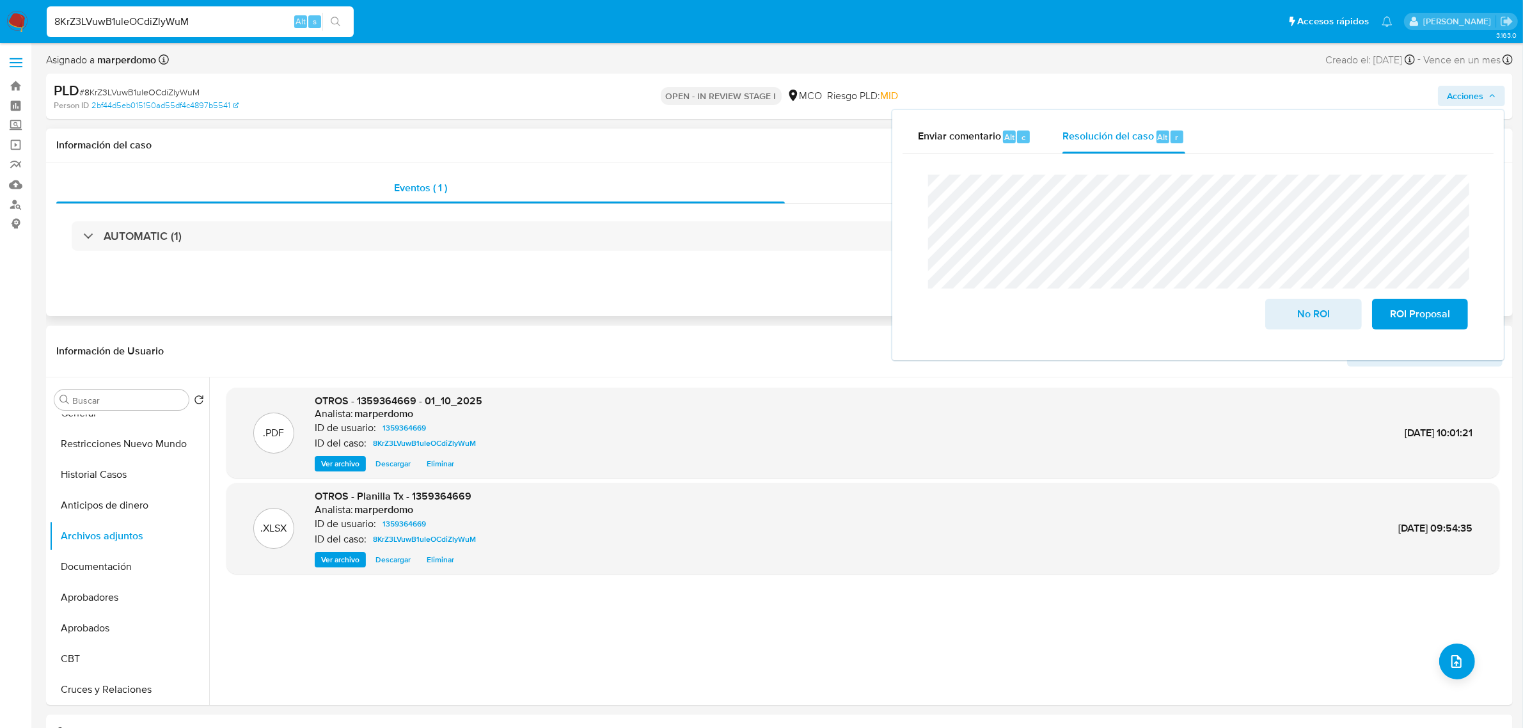
click at [810, 148] on h1 "Información del caso" at bounding box center [779, 145] width 1446 height 13
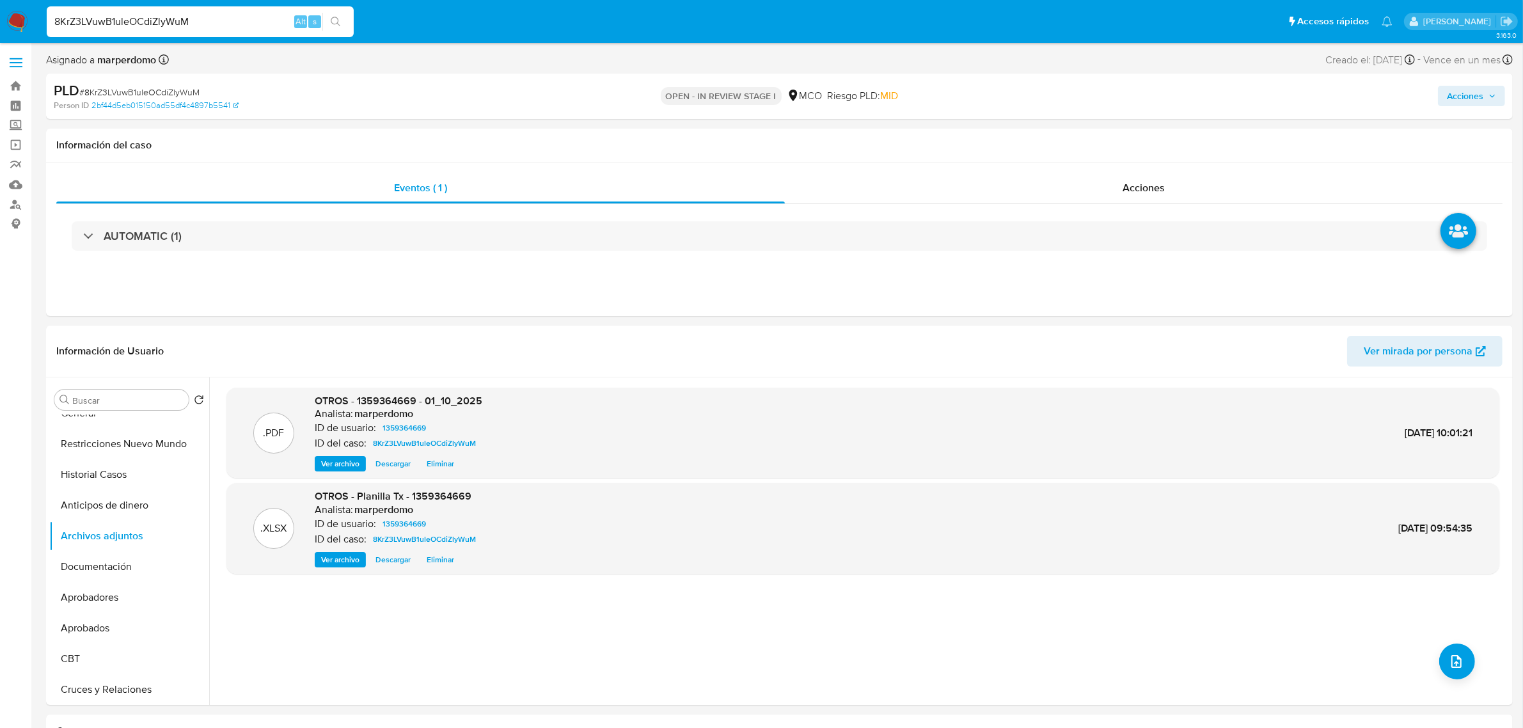
click at [1465, 82] on div "Acciones" at bounding box center [1265, 96] width 480 height 30
click at [1462, 100] on span "Acciones" at bounding box center [1465, 96] width 36 height 20
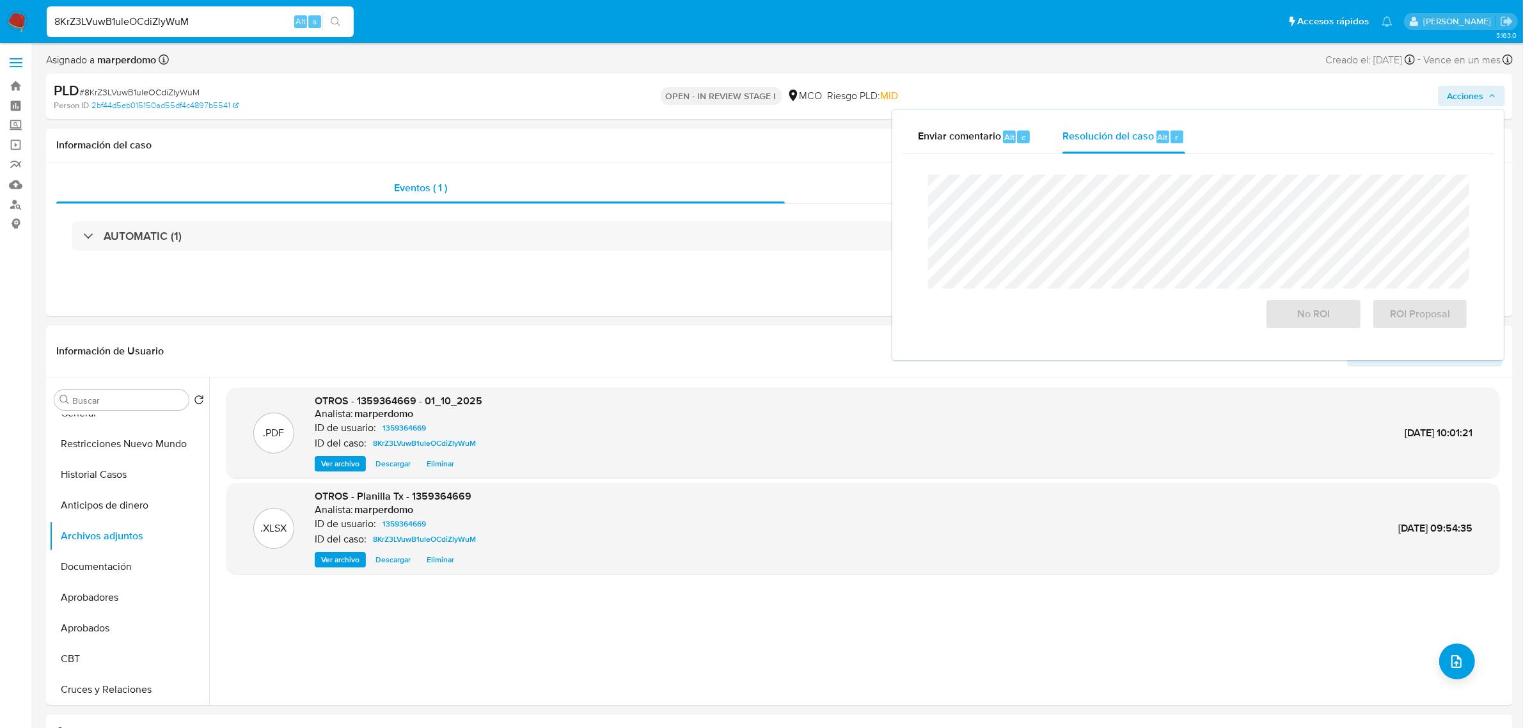
click at [998, 361] on div "Enviar comentario Alt c Resolución del caso Alt r Cierre de caso No ROI ROI Pro…" at bounding box center [1198, 235] width 614 height 253
click at [1300, 311] on span "No ROI" at bounding box center [1313, 314] width 63 height 28
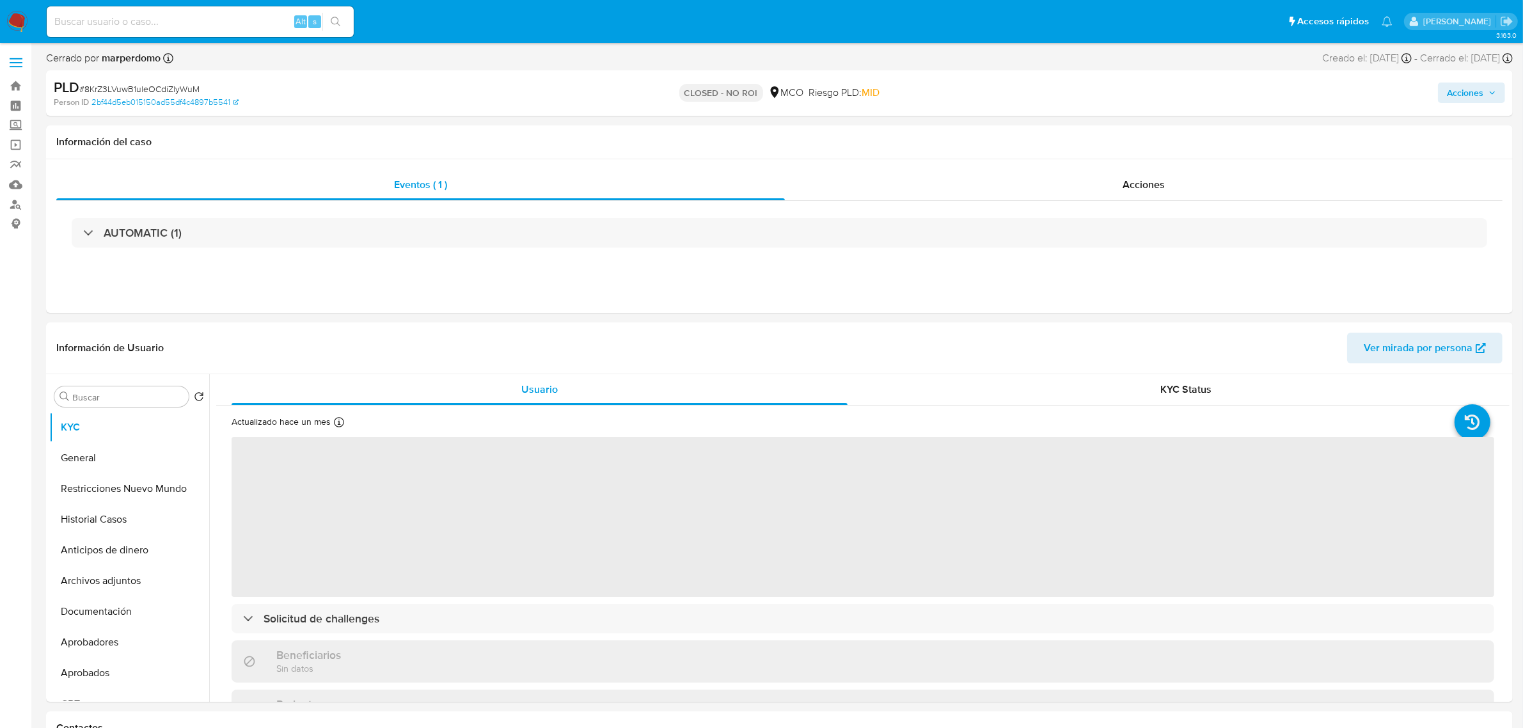
select select "10"
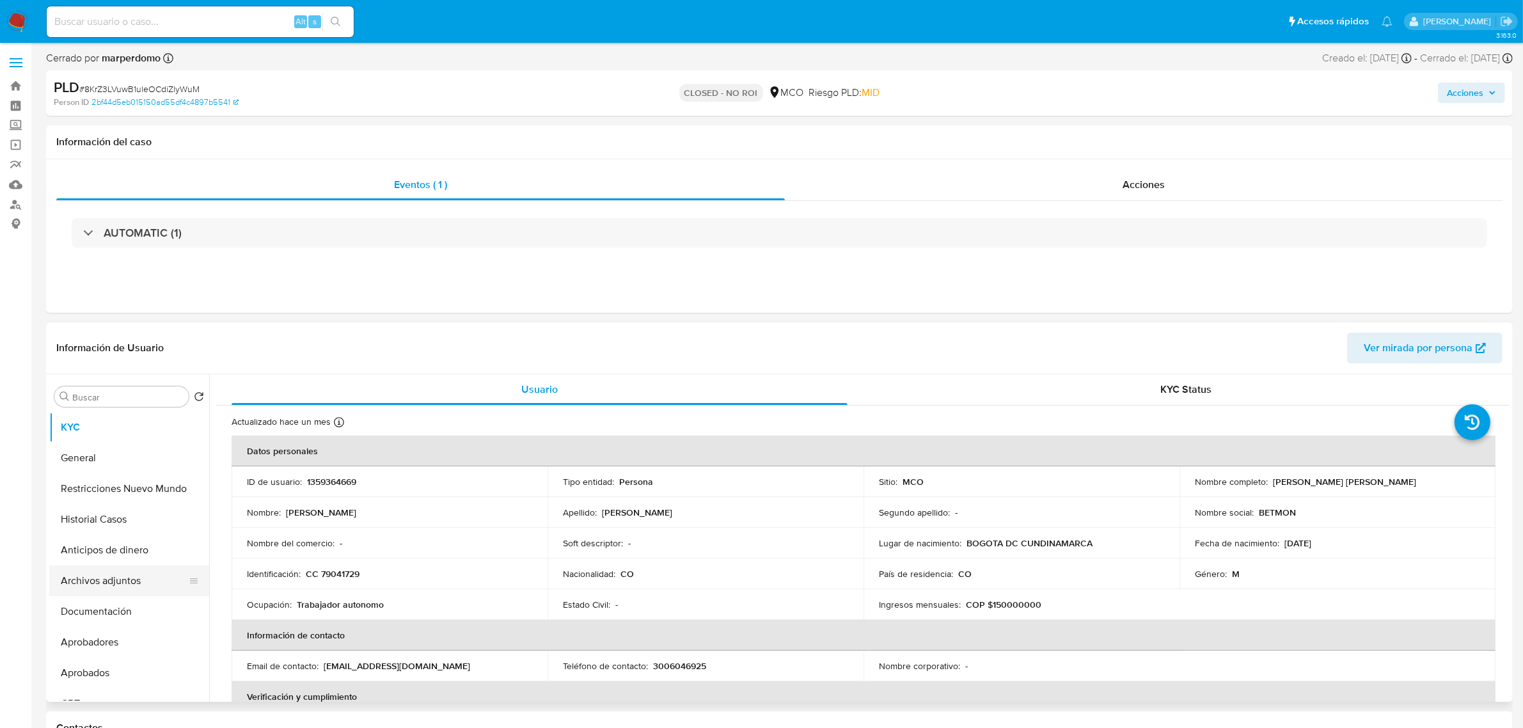
click at [125, 583] on button "Archivos adjuntos" at bounding box center [124, 580] width 150 height 31
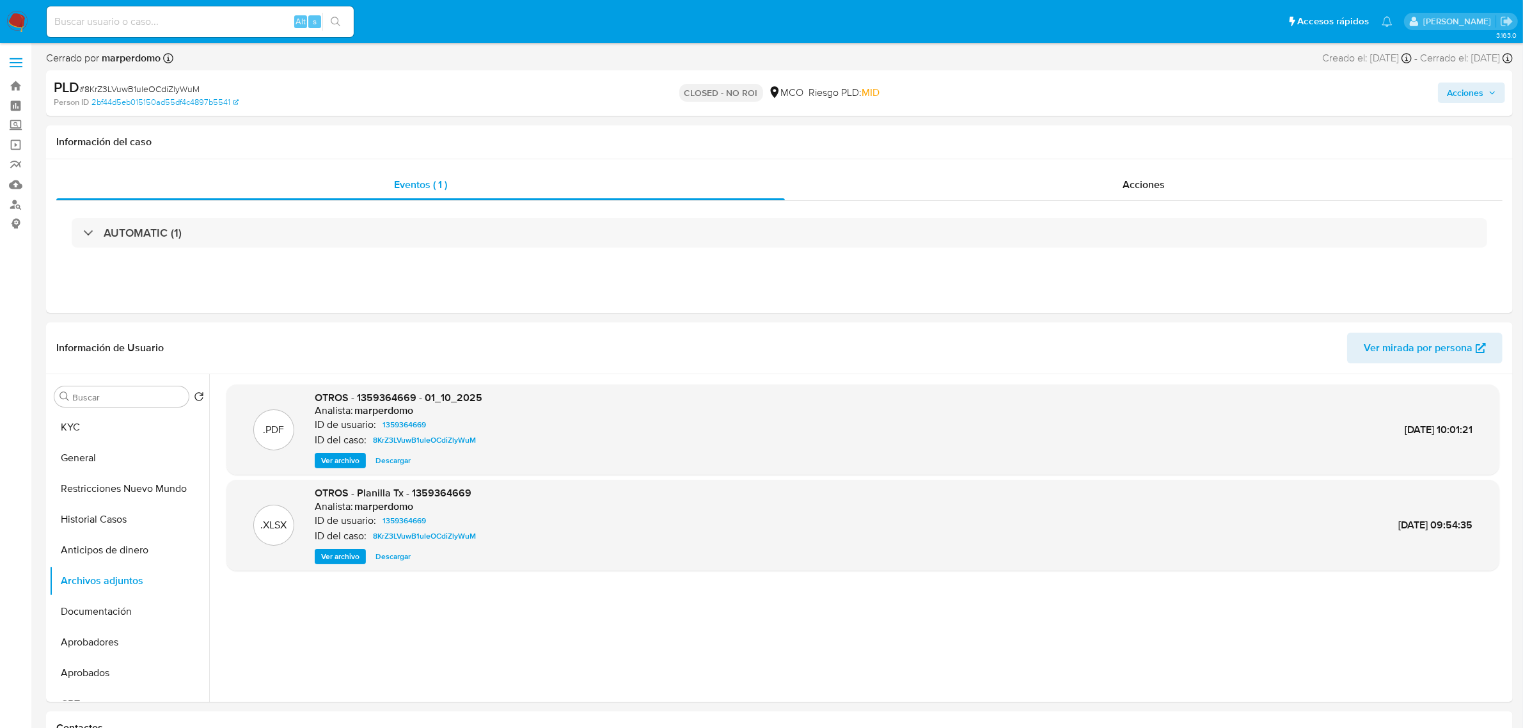
click at [1449, 95] on span "Acciones" at bounding box center [1465, 93] width 36 height 20
click at [1476, 91] on span "Acciones" at bounding box center [1465, 93] width 36 height 20
click at [1094, 126] on span "Resolución del caso" at bounding box center [1107, 133] width 91 height 15
click at [189, 22] on input at bounding box center [200, 21] width 307 height 17
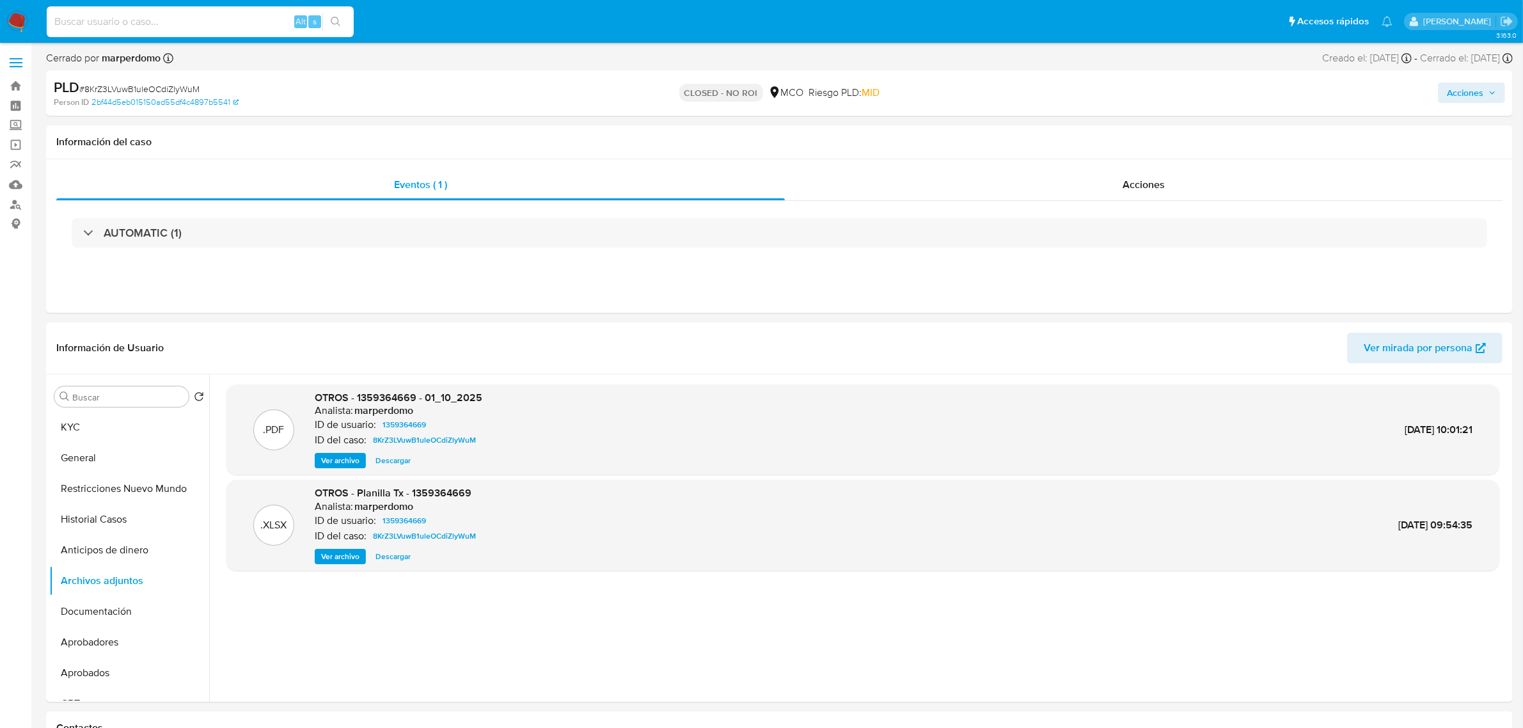
paste input "zODVn0g9C515l6YlGLOXgNTU"
type input "zODVn0g9C515l6YlGLOXgNTU"
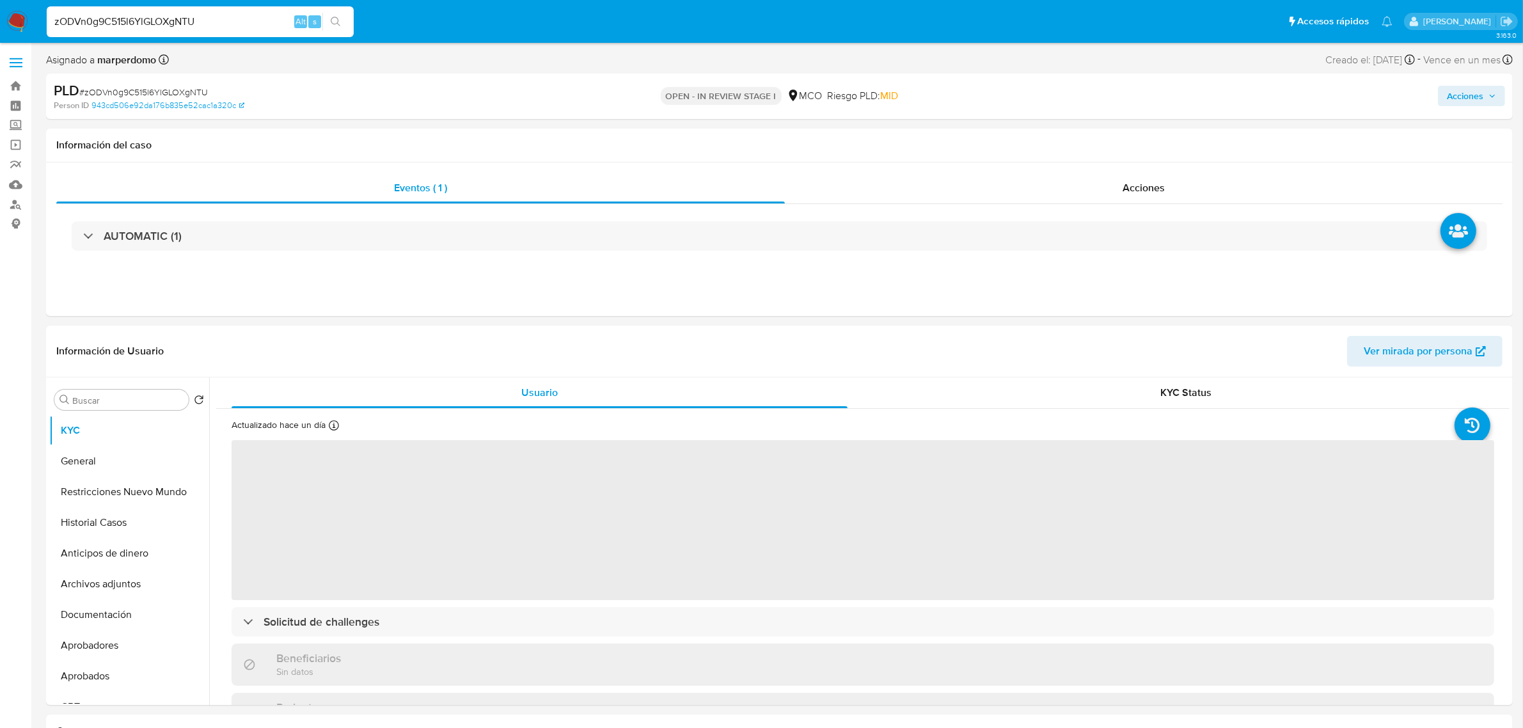
select select "10"
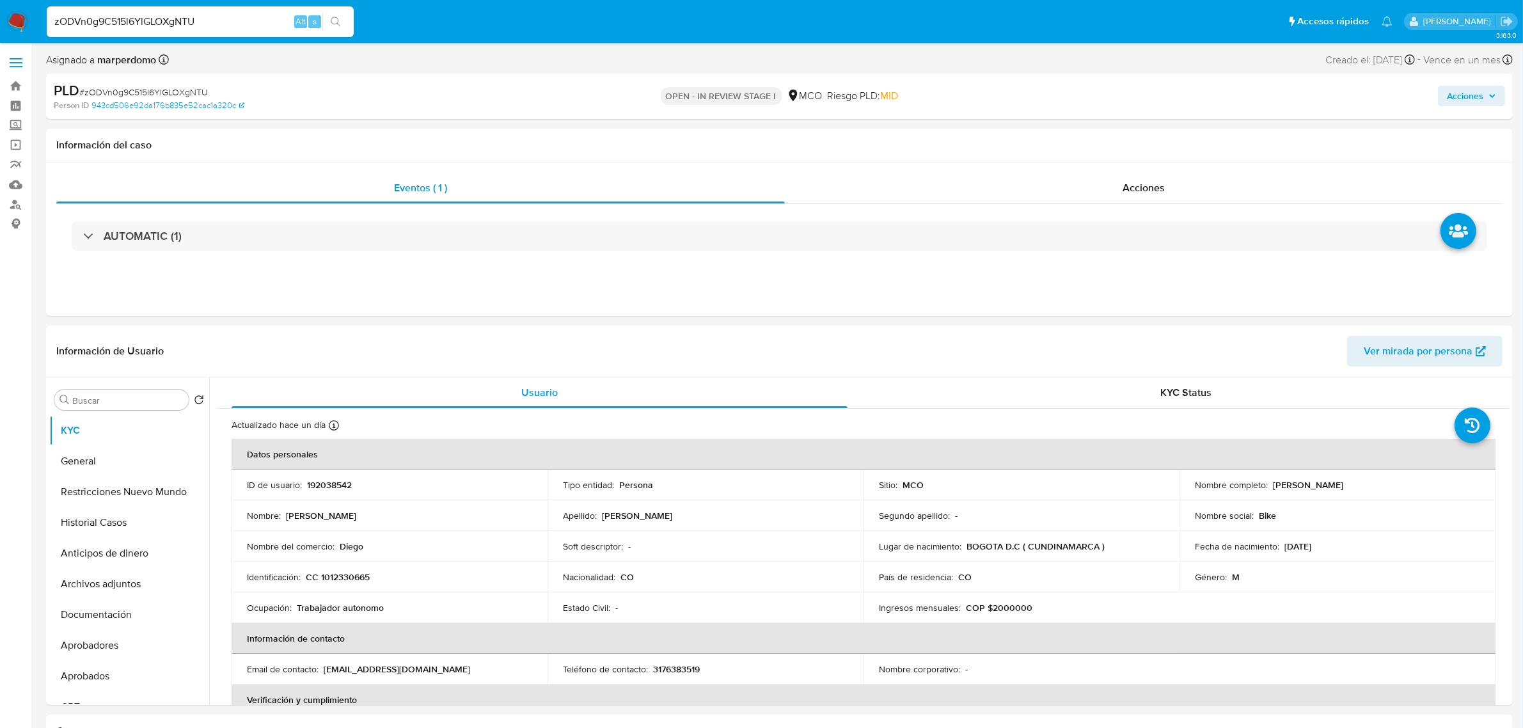
click at [168, 17] on input "zODVn0g9C515l6YlGLOXgNTU" at bounding box center [200, 21] width 307 height 17
click at [168, 16] on input "zODVn0g9C515l6YlGLOXgNTU" at bounding box center [200, 21] width 307 height 17
paste input "C0u4wPwV5dzGeZXsv3smbrWX"
type input "C0u4wPwV5dzGeZXsv3smbrWX"
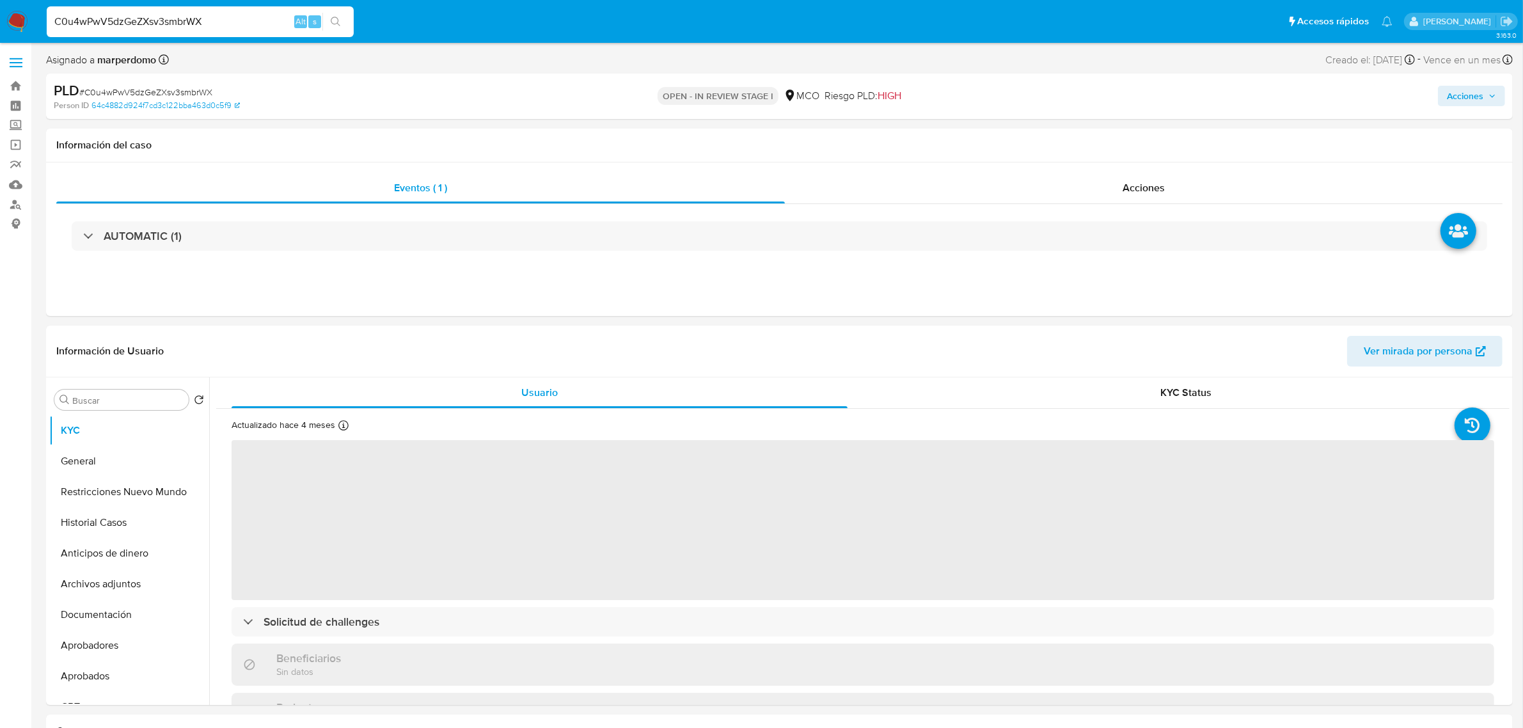
select select "10"
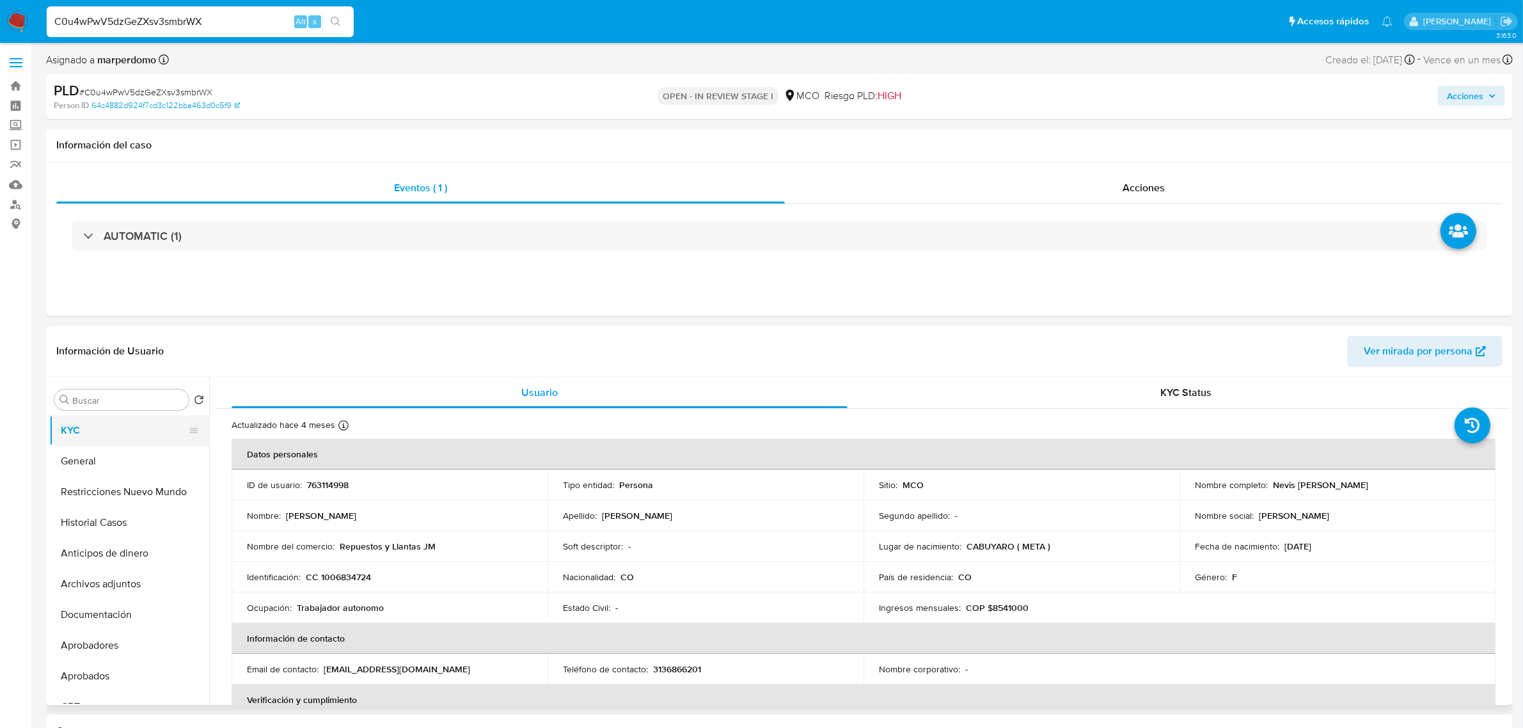
click at [91, 429] on button "KYC" at bounding box center [124, 430] width 150 height 31
click at [113, 590] on button "Archivos adjuntos" at bounding box center [124, 584] width 150 height 31
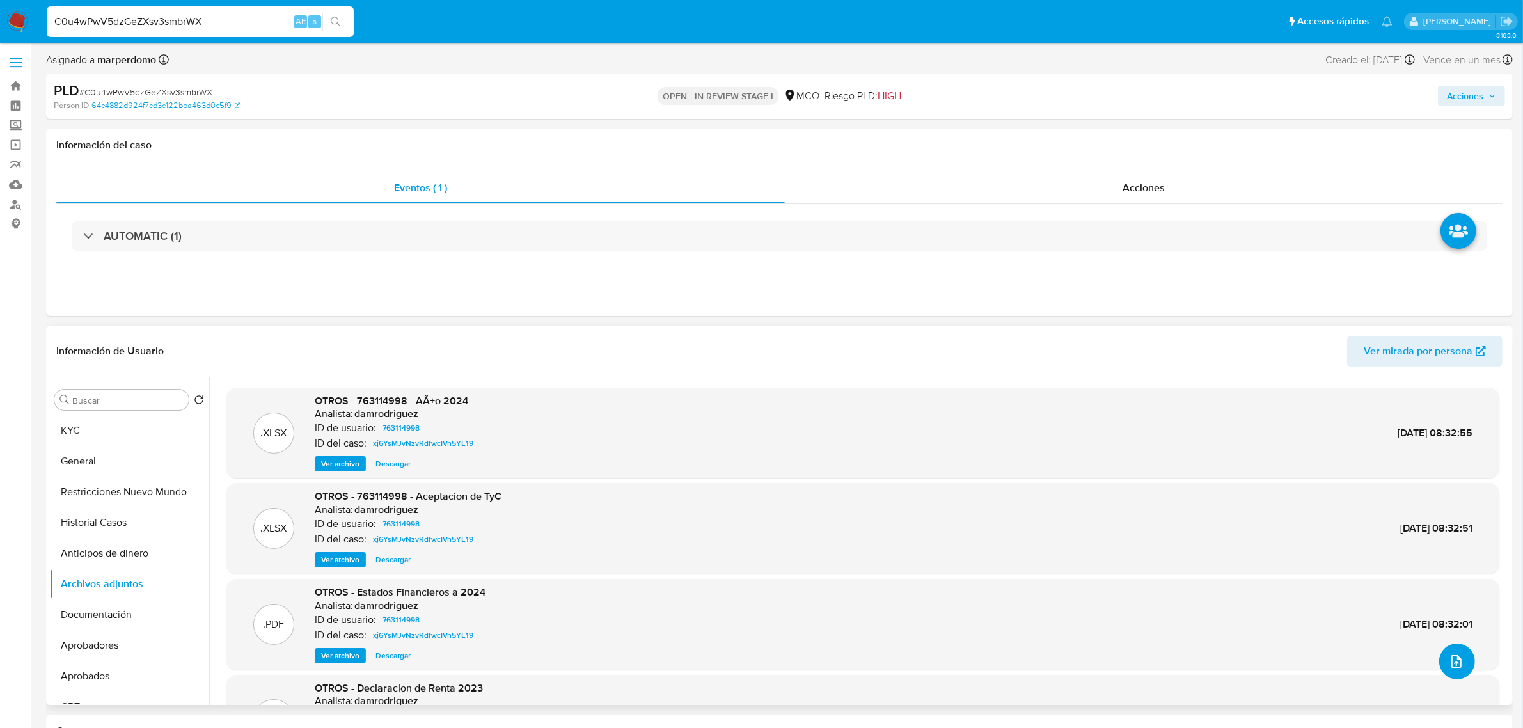
click at [1451, 663] on icon "upload-file" at bounding box center [1456, 661] width 10 height 13
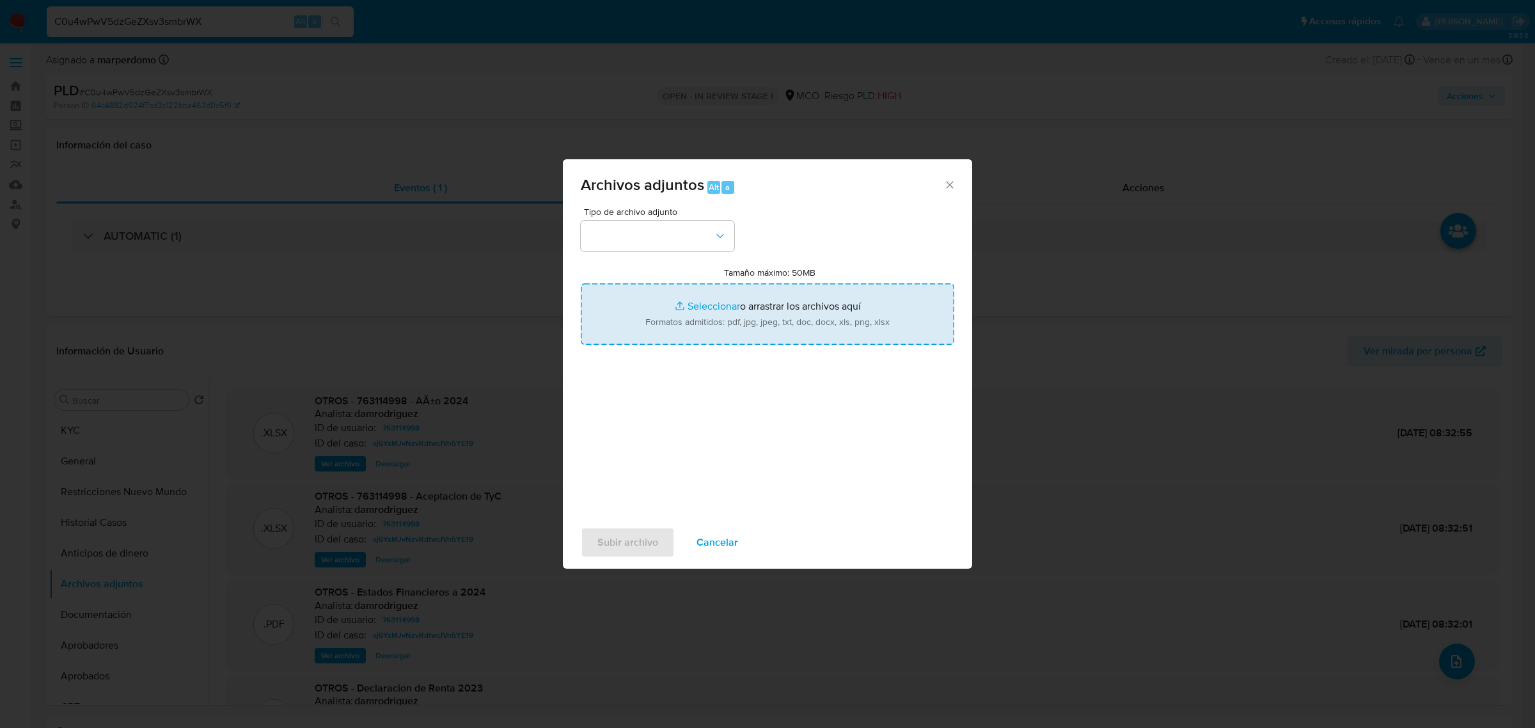
click at [844, 331] on input "Tamaño máximo: 50MB Seleccionar archivos" at bounding box center [768, 313] width 374 height 61
type input "C:\fakepath\Planilla Tx - 763114998.xlsx"
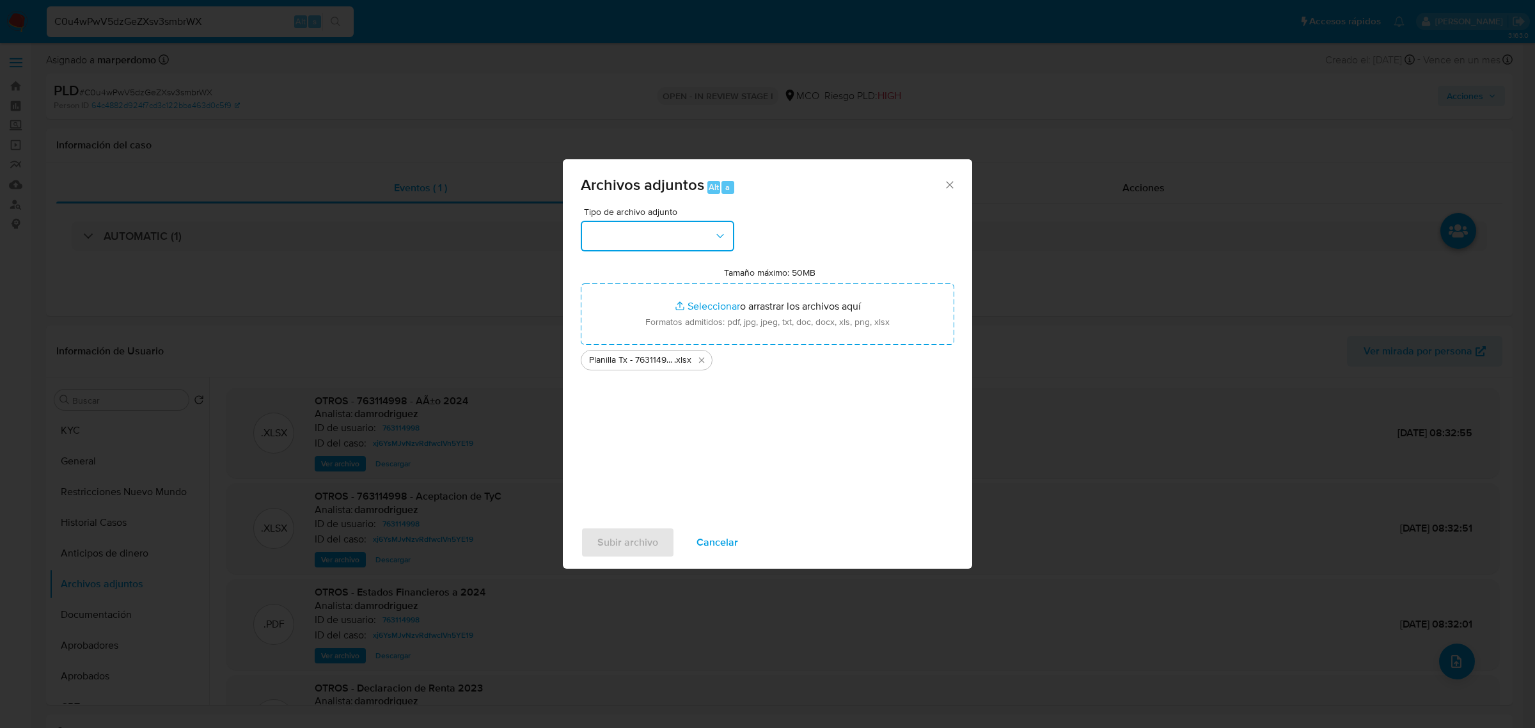
click at [673, 223] on button "button" at bounding box center [658, 236] width 154 height 31
click at [638, 352] on div "OTROS" at bounding box center [653, 340] width 130 height 31
click at [627, 540] on span "Subir archivo" at bounding box center [627, 542] width 61 height 28
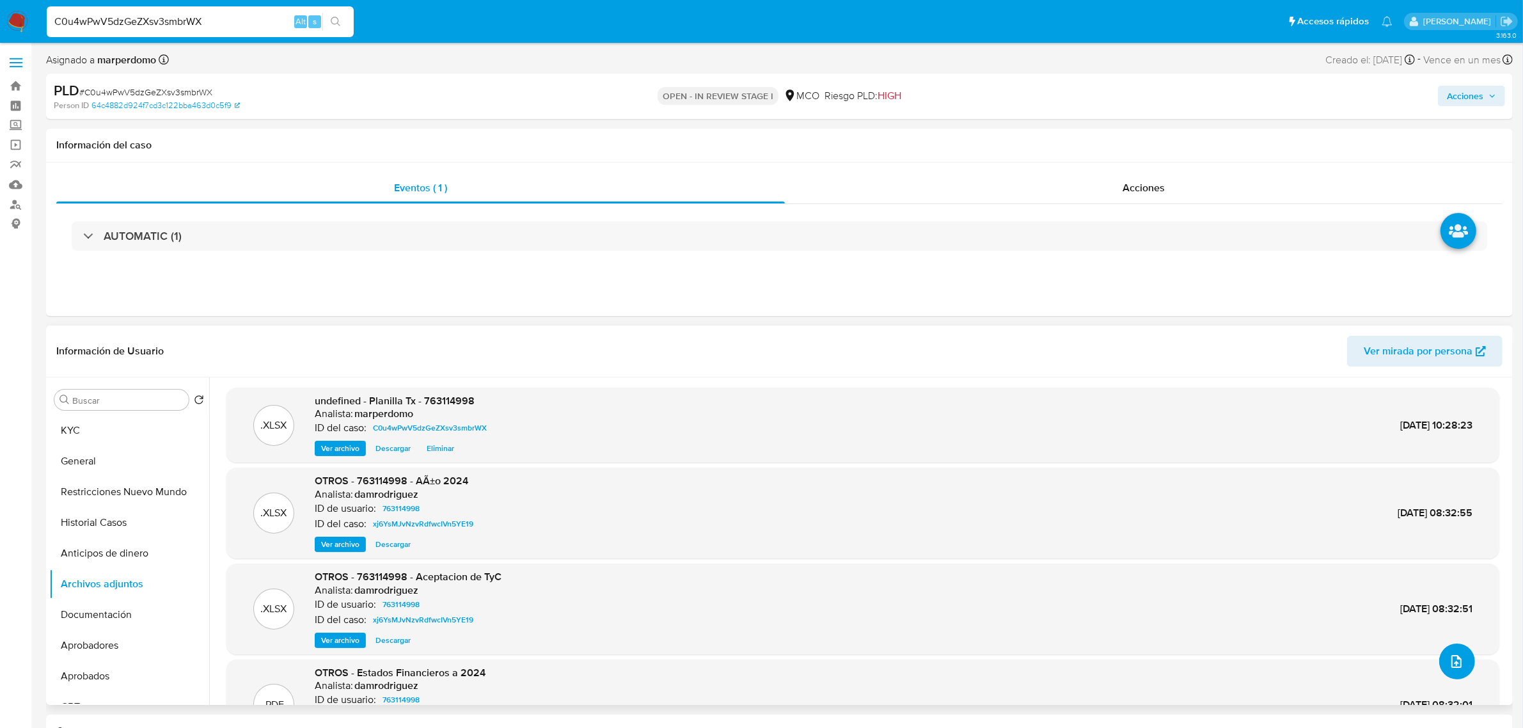
click at [1451, 659] on icon "upload-file" at bounding box center [1456, 661] width 15 height 15
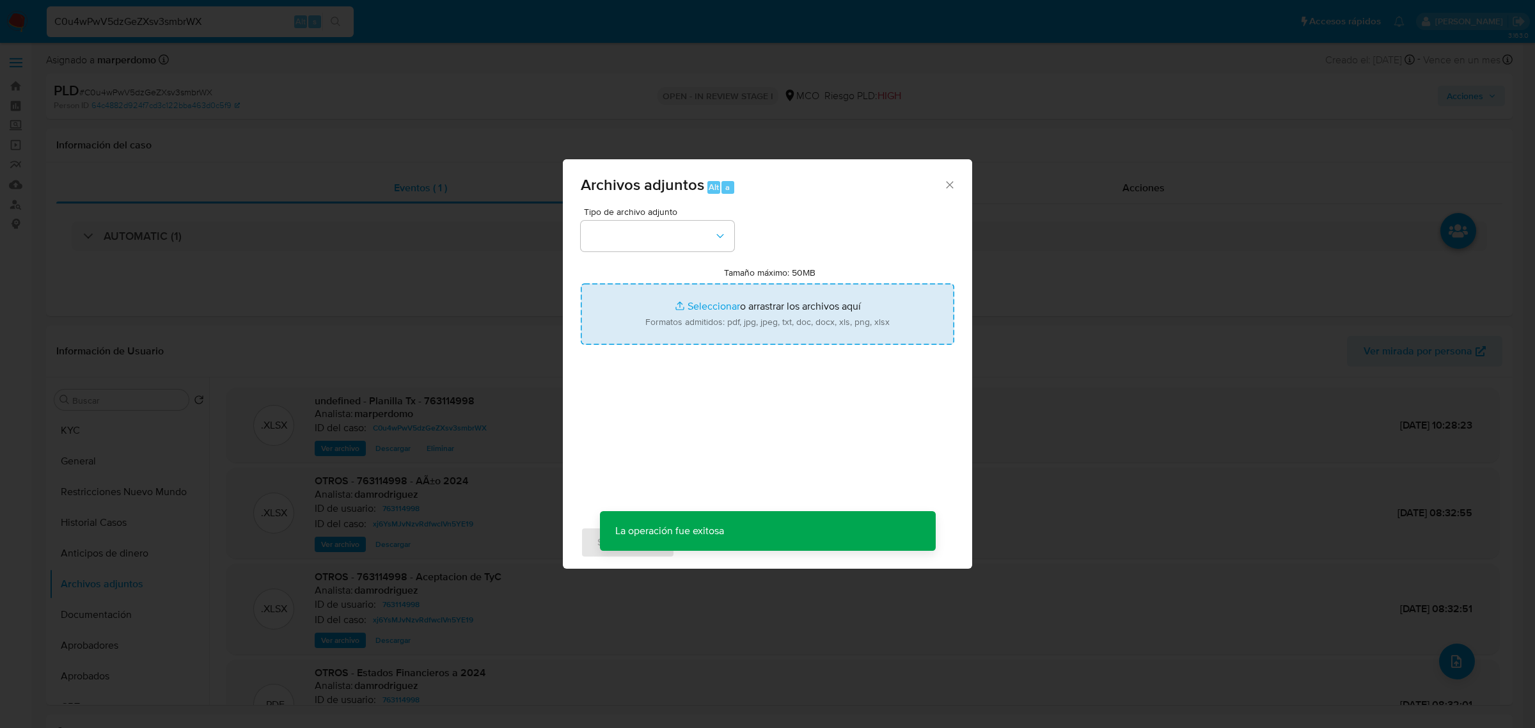
click at [728, 287] on input "Tamaño máximo: 50MB Seleccionar archivos" at bounding box center [768, 313] width 374 height 61
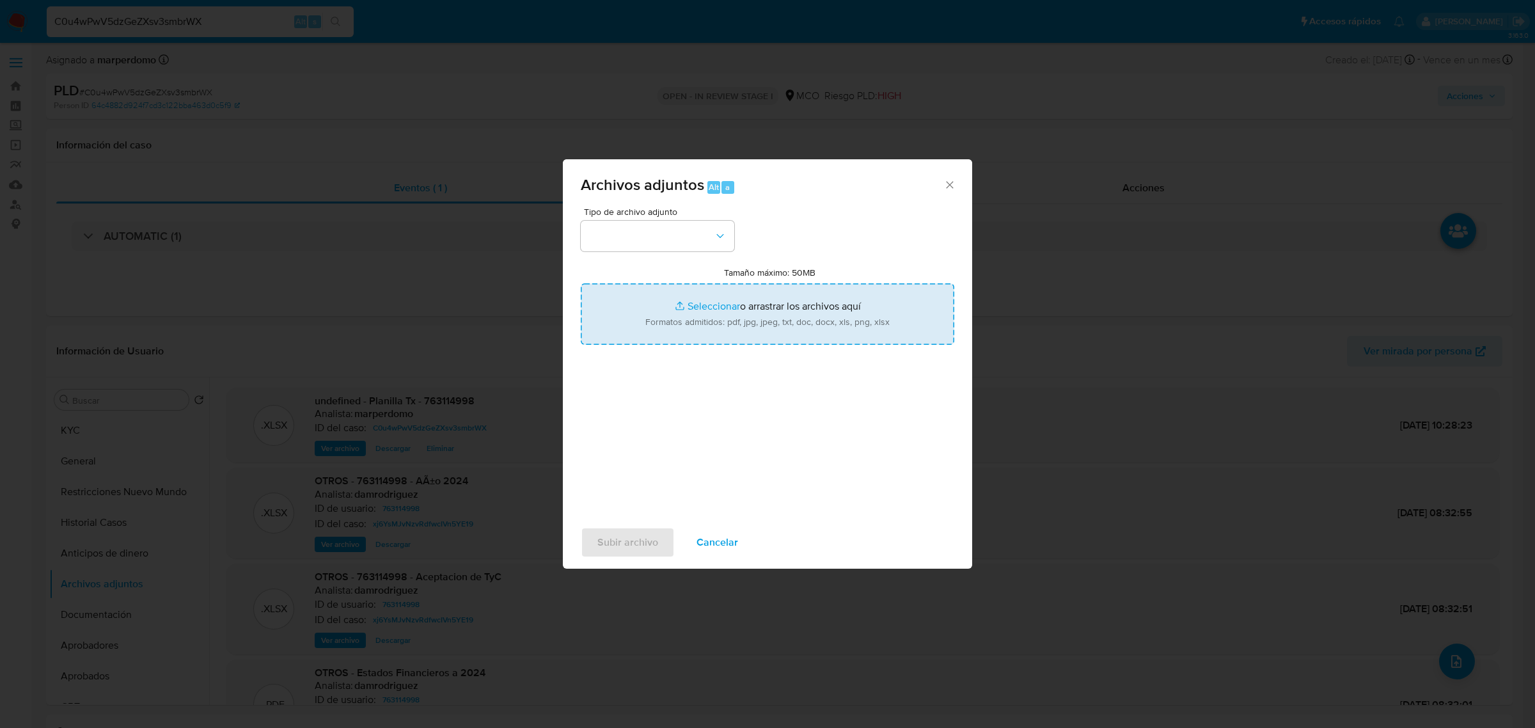
type input "C:\fakepath\763114998 - 02_10_2025.pdf"
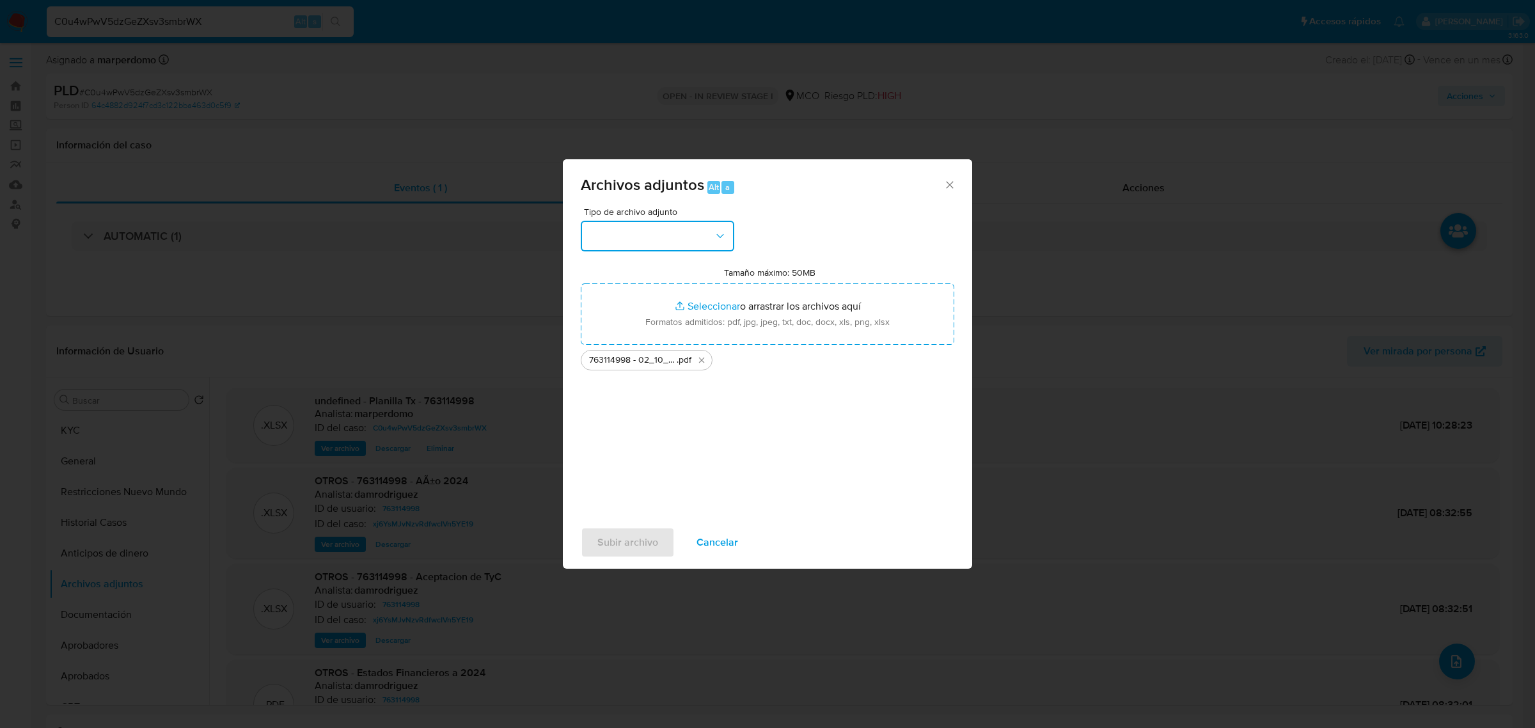
click at [679, 234] on button "button" at bounding box center [658, 236] width 154 height 31
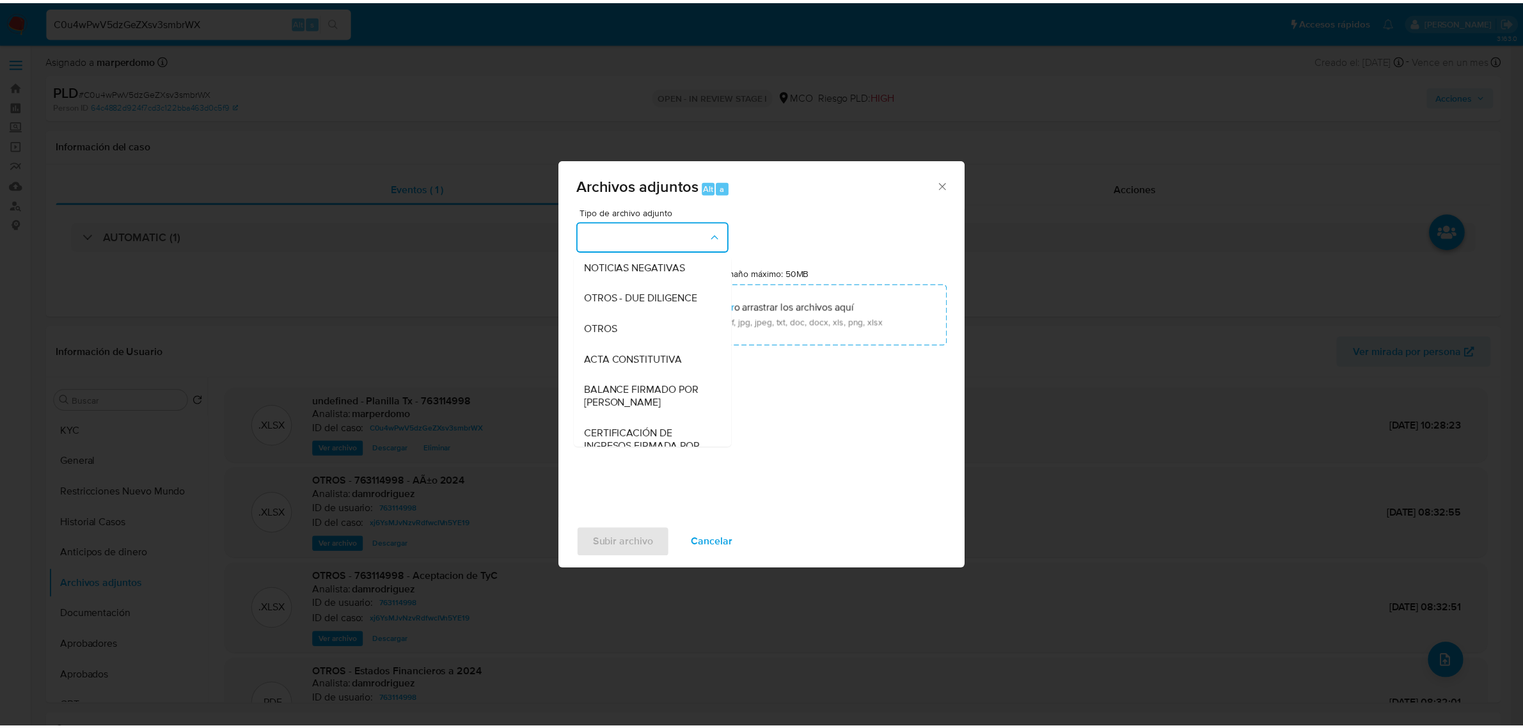
scroll to position [192, 0]
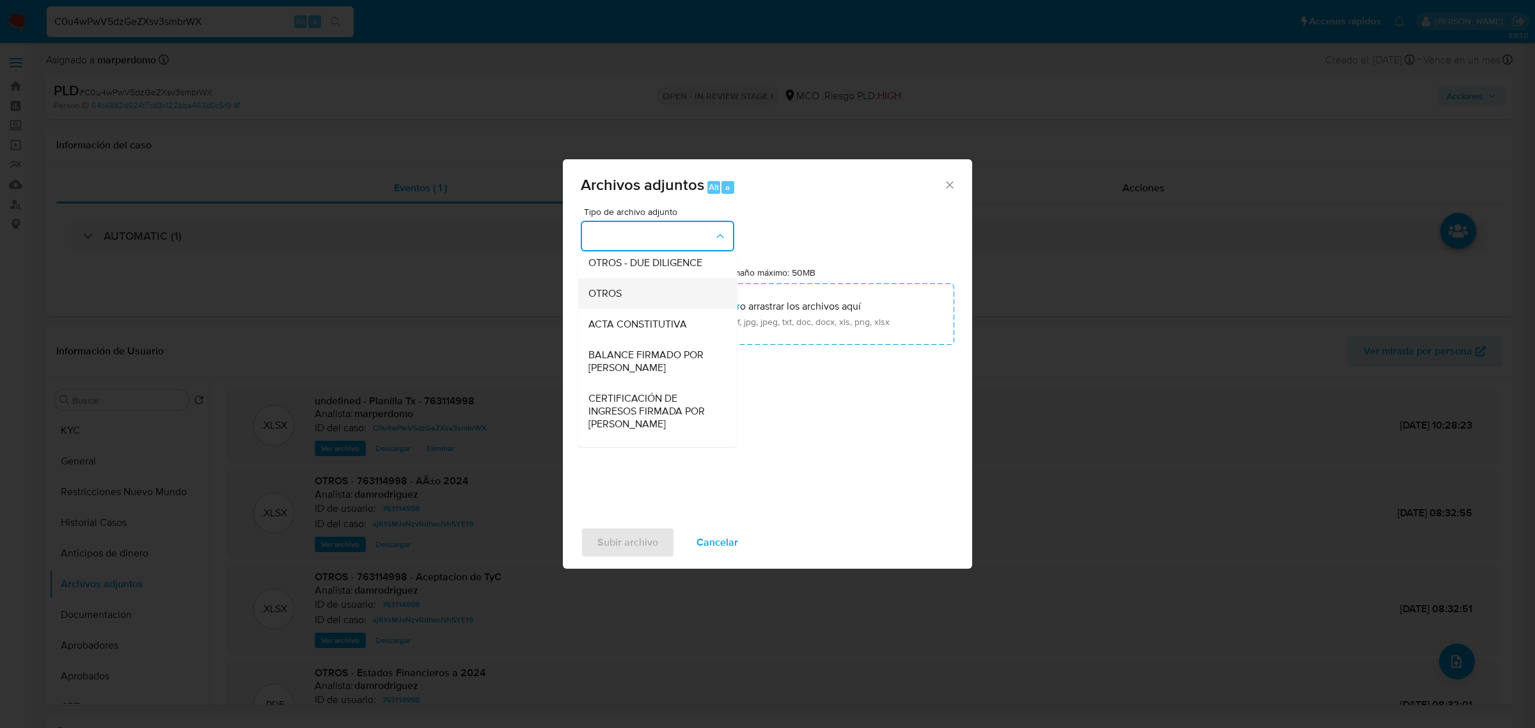
click at [638, 307] on div "OTROS" at bounding box center [653, 293] width 130 height 31
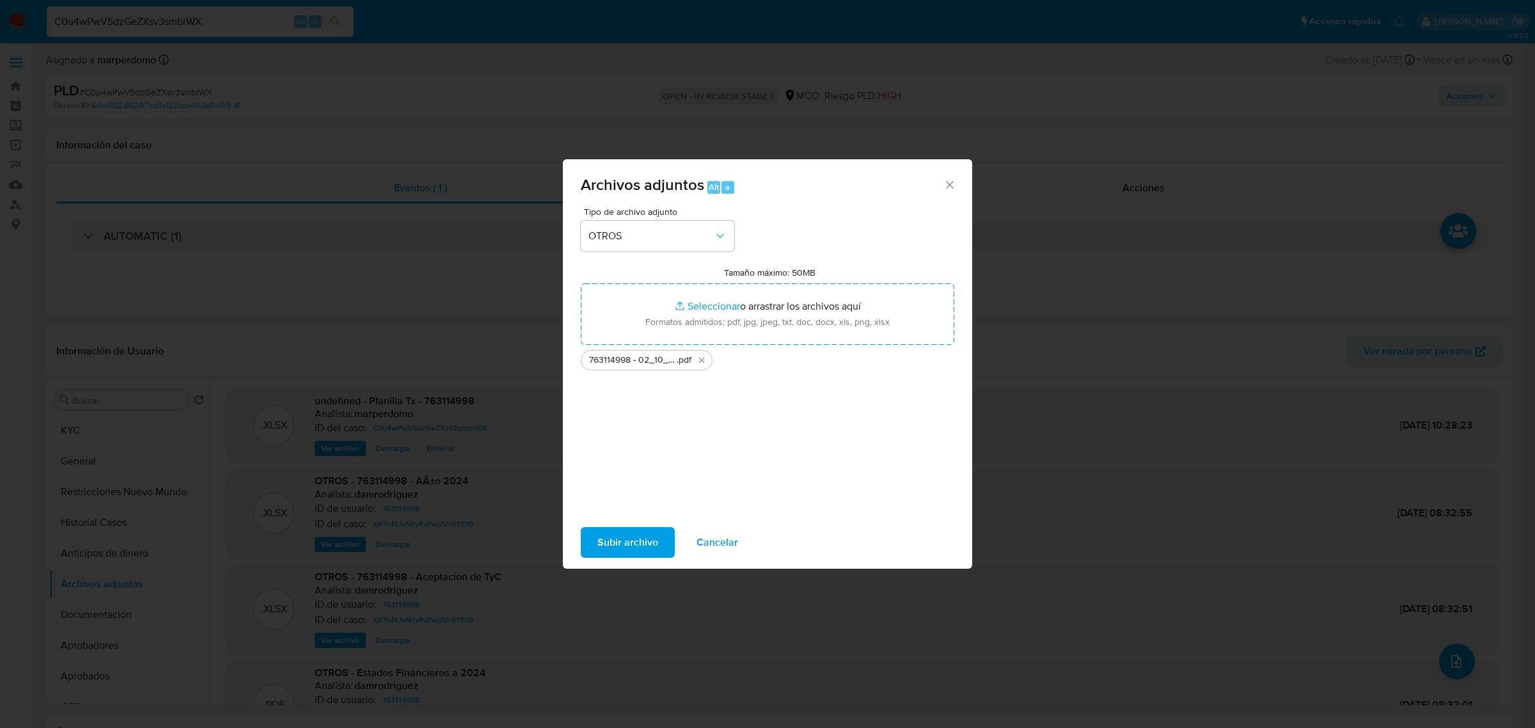
click at [629, 545] on span "Subir archivo" at bounding box center [627, 542] width 61 height 28
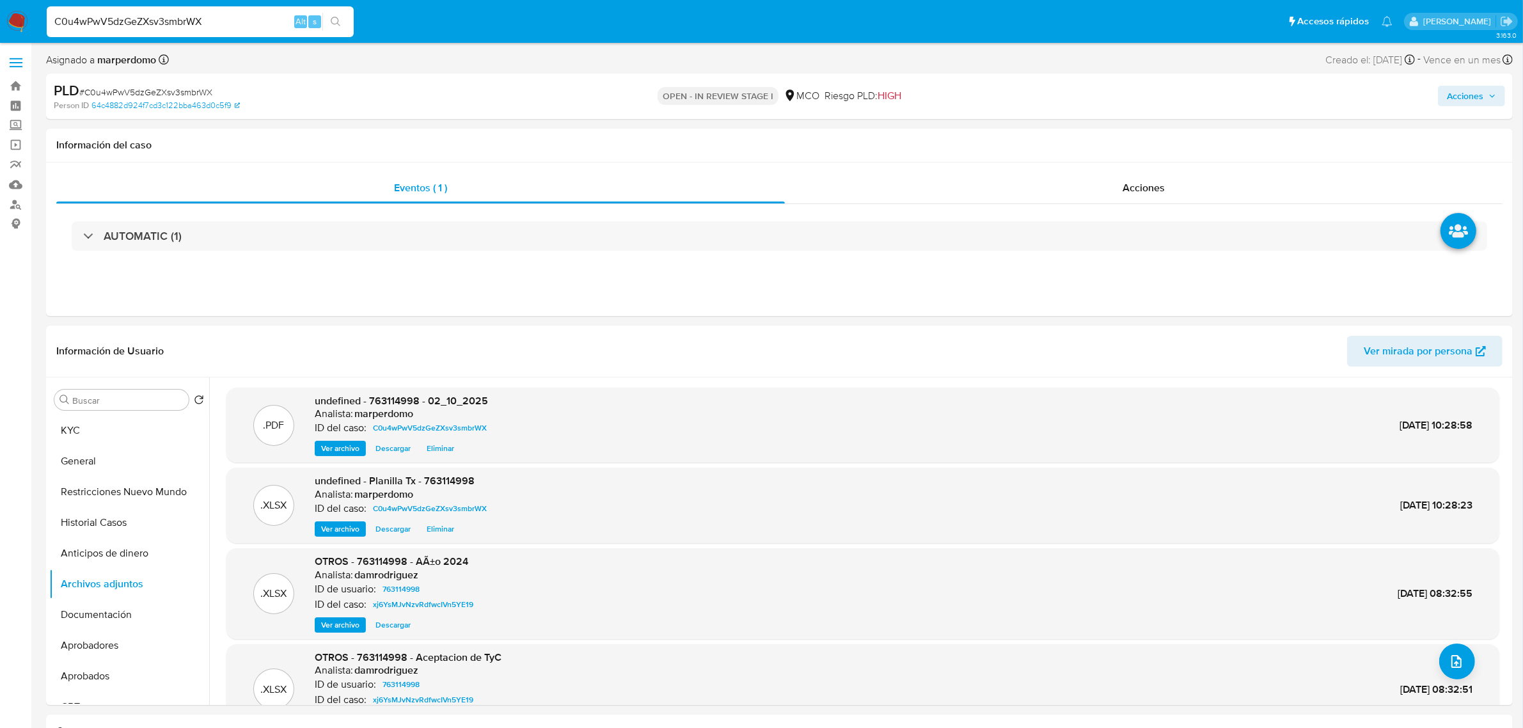
click at [1473, 93] on span "Acciones" at bounding box center [1465, 96] width 36 height 20
click at [1107, 129] on span "Resolución del caso" at bounding box center [1107, 136] width 91 height 15
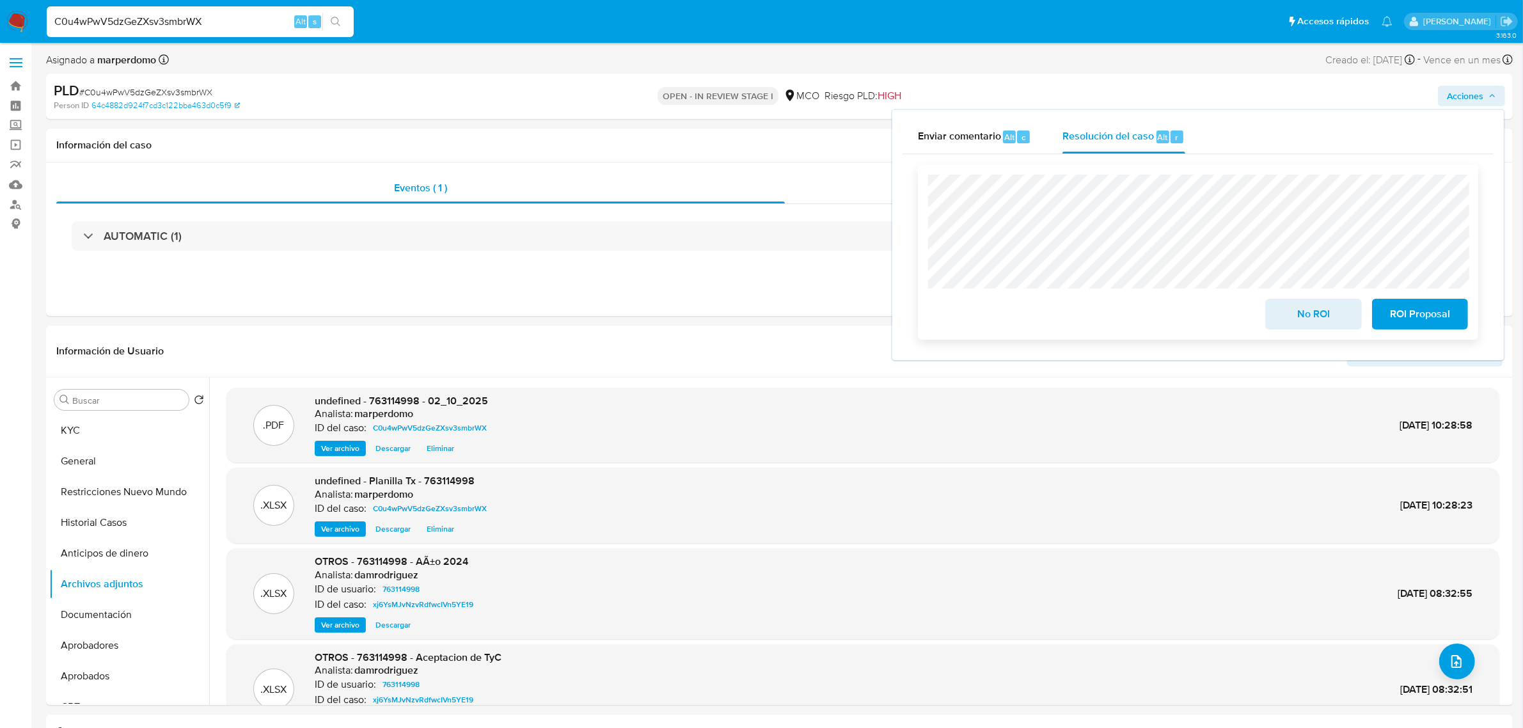
click at [1311, 320] on span "No ROI" at bounding box center [1313, 314] width 63 height 28
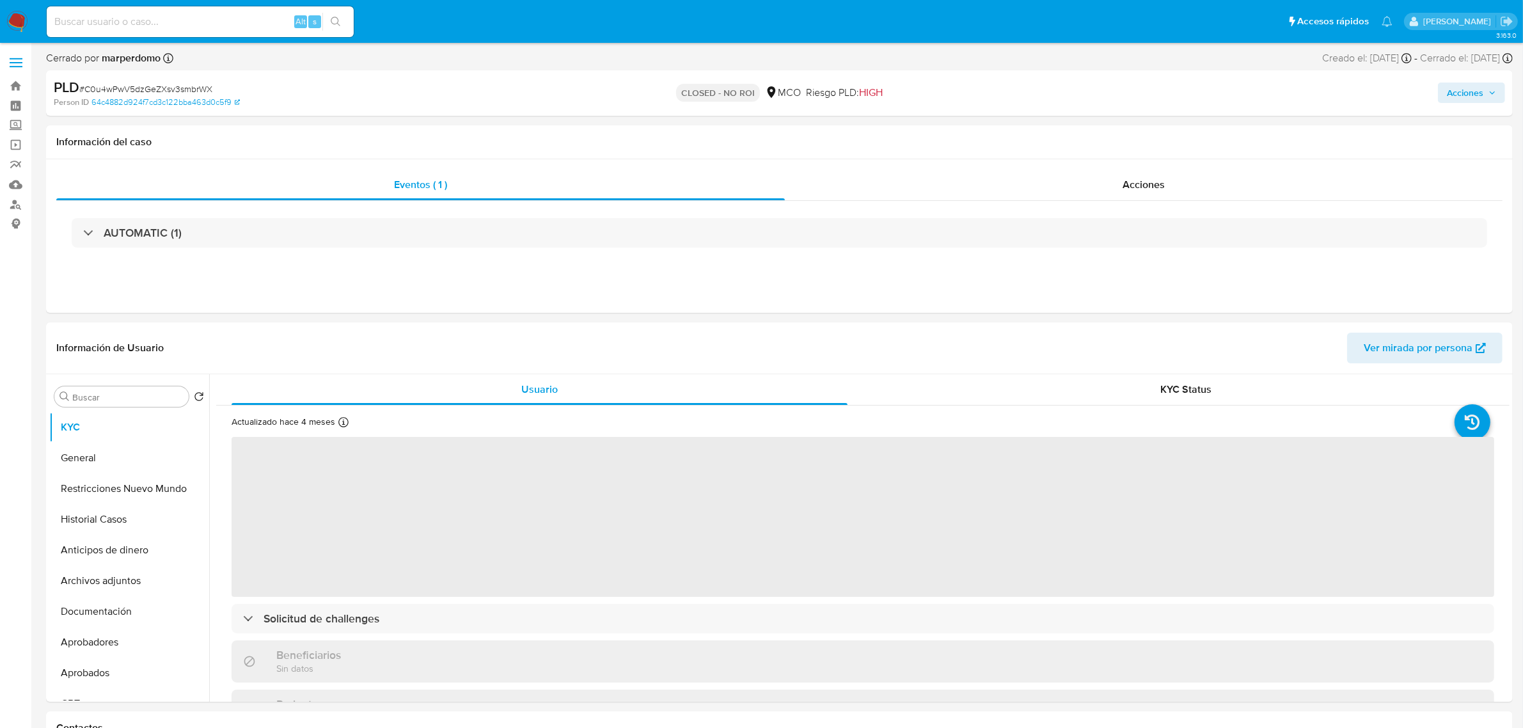
select select "10"
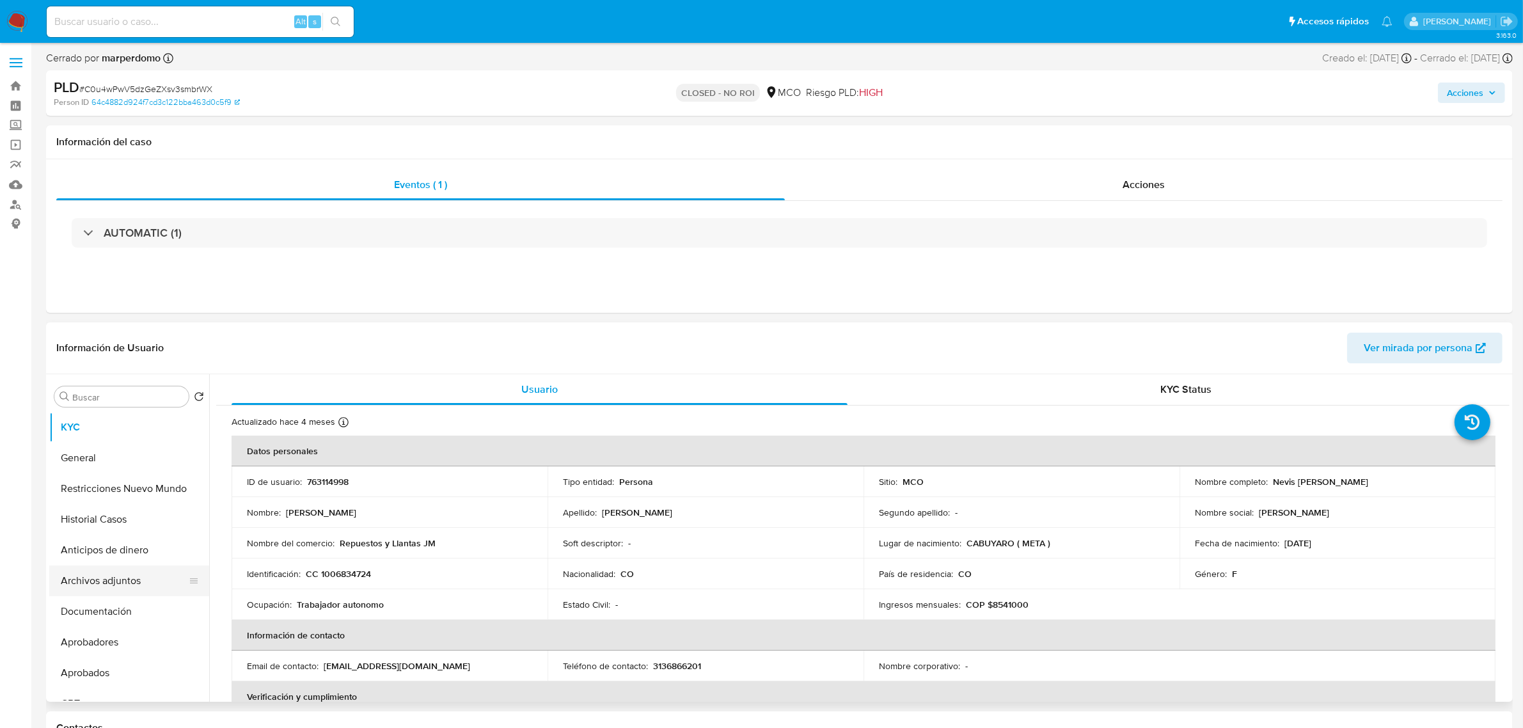
click at [118, 583] on button "Archivos adjuntos" at bounding box center [124, 580] width 150 height 31
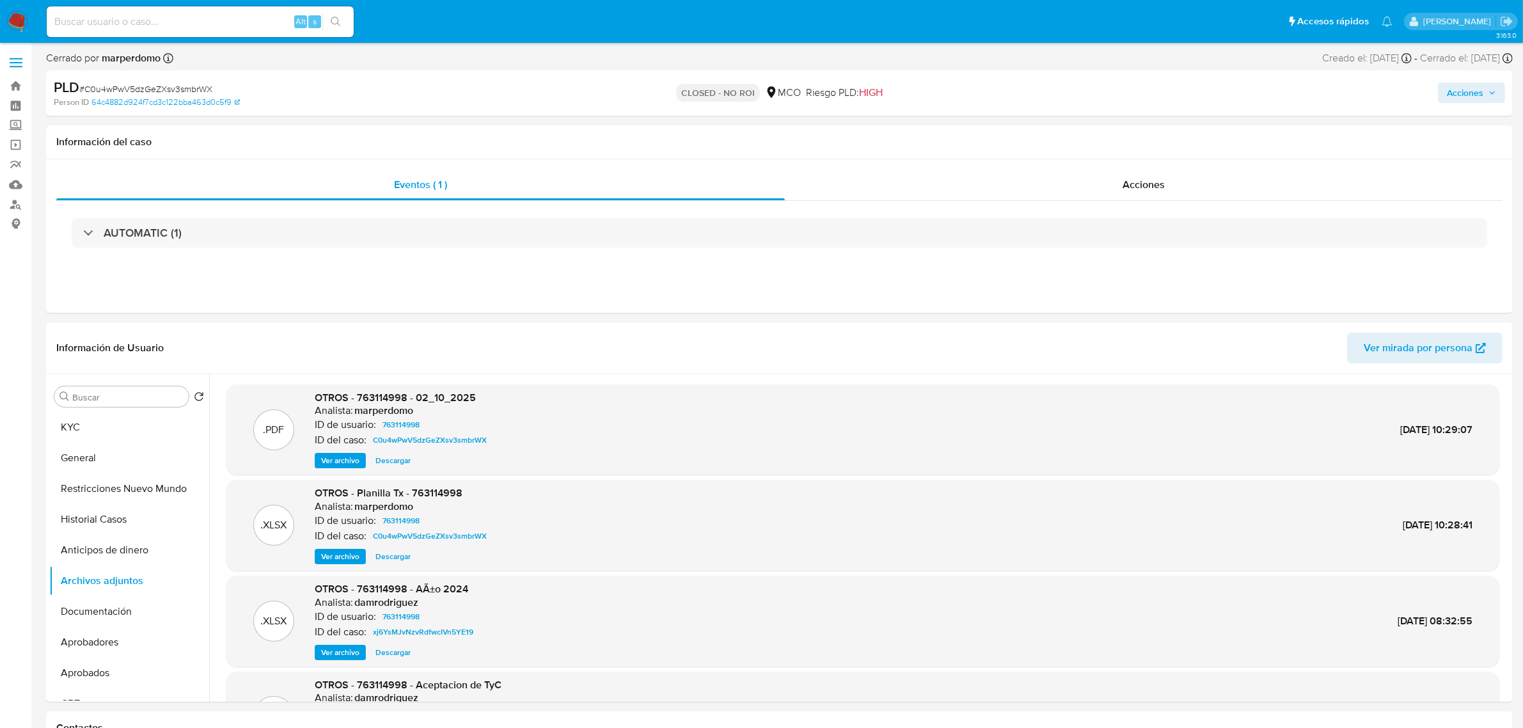
click at [164, 33] on div "Alt s" at bounding box center [200, 21] width 307 height 31
click at [167, 24] on input at bounding box center [200, 21] width 307 height 17
paste input "xkWWQhXOVexkTOCrEKaFcZ0d"
type input "xkWWQhXOVexkTOCrEKaFcZ0d"
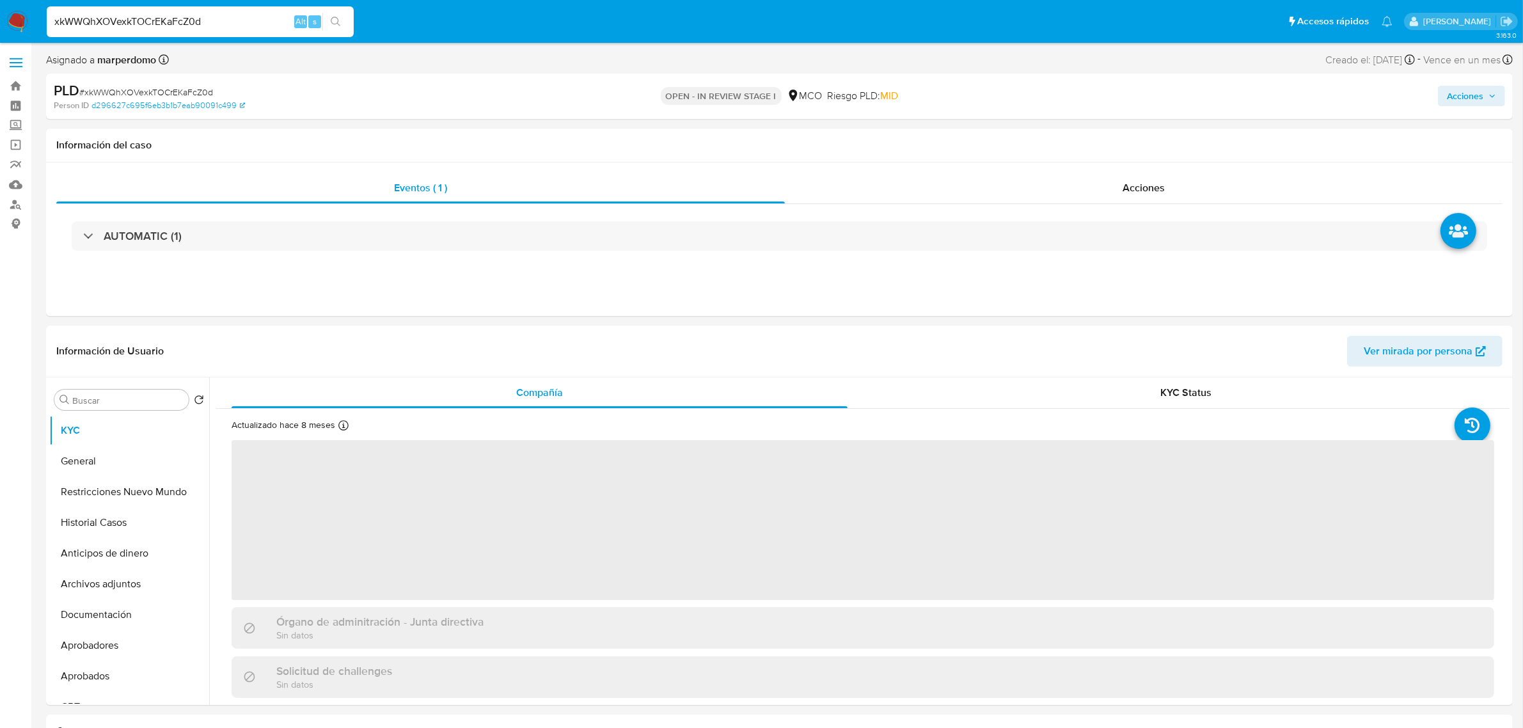
select select "10"
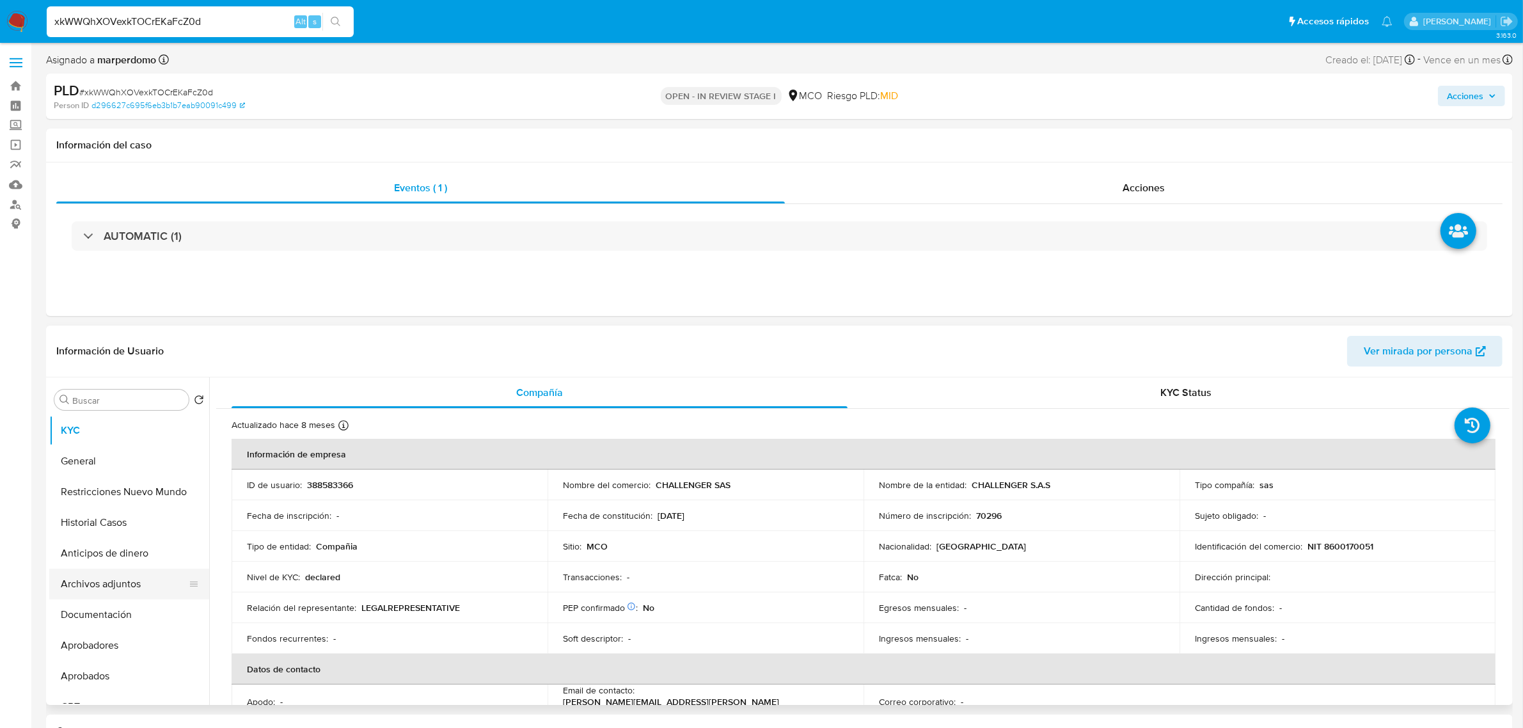
click at [116, 587] on button "Archivos adjuntos" at bounding box center [124, 584] width 150 height 31
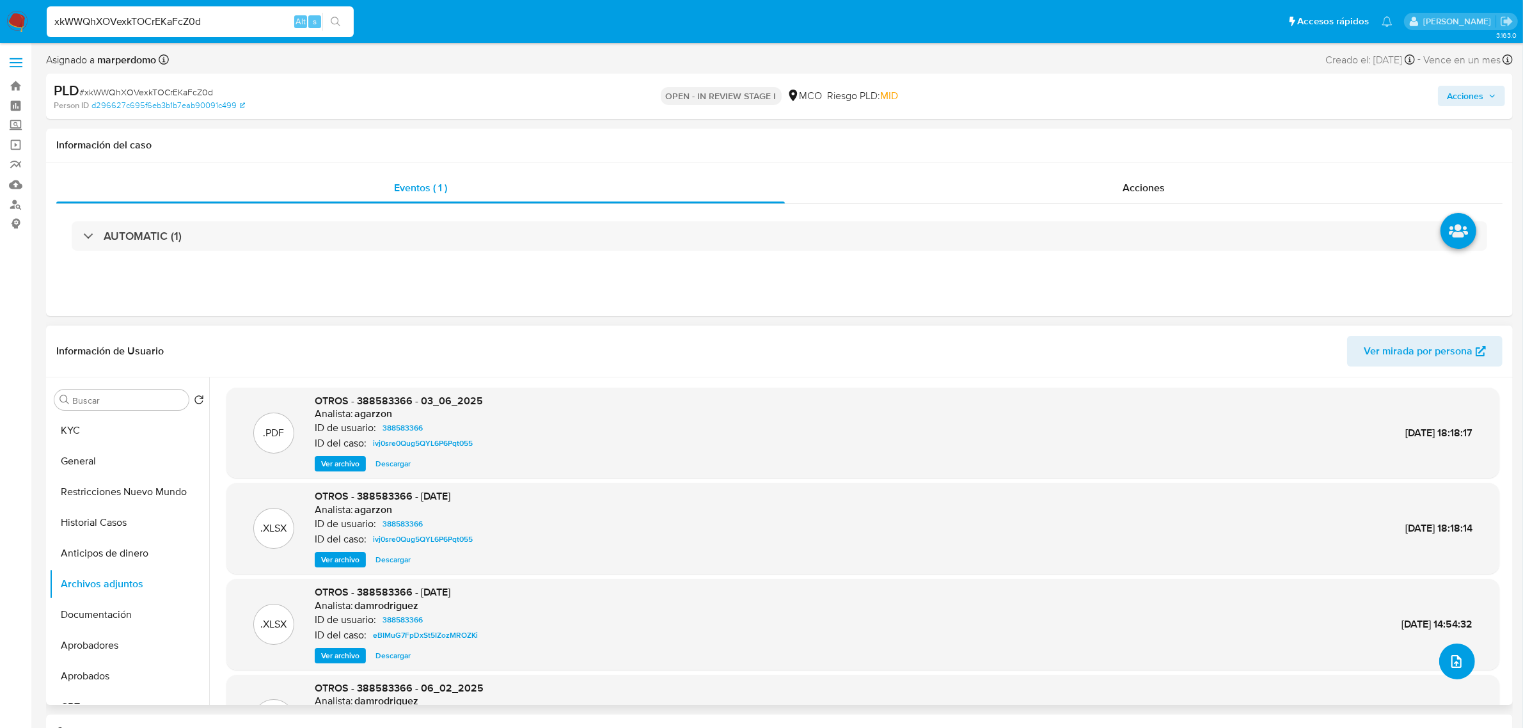
click at [1450, 674] on button "upload-file" at bounding box center [1457, 661] width 36 height 36
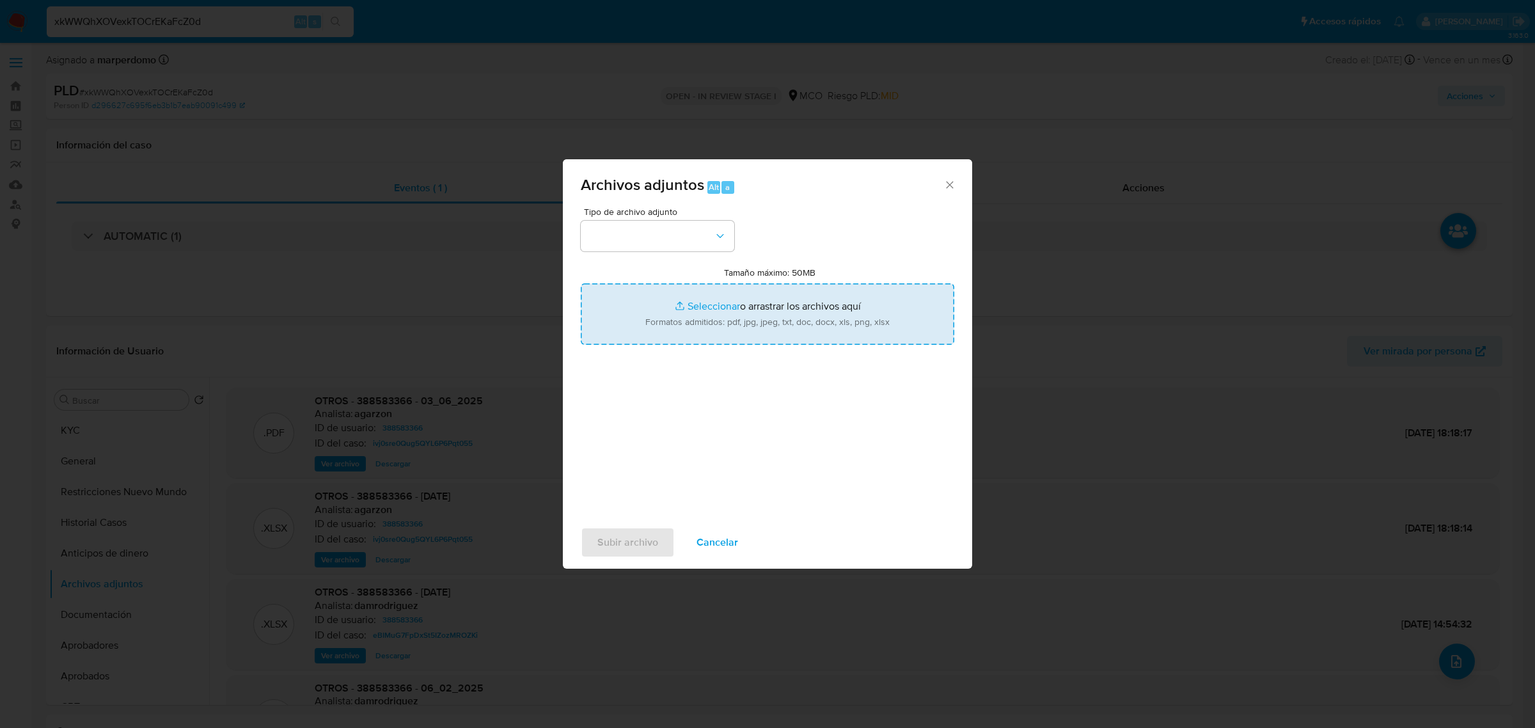
click at [739, 304] on input "Tamaño máximo: 50MB Seleccionar archivos" at bounding box center [768, 313] width 374 height 61
type input "C:\fakepath\Planilla Tx - 388583366.xlsx"
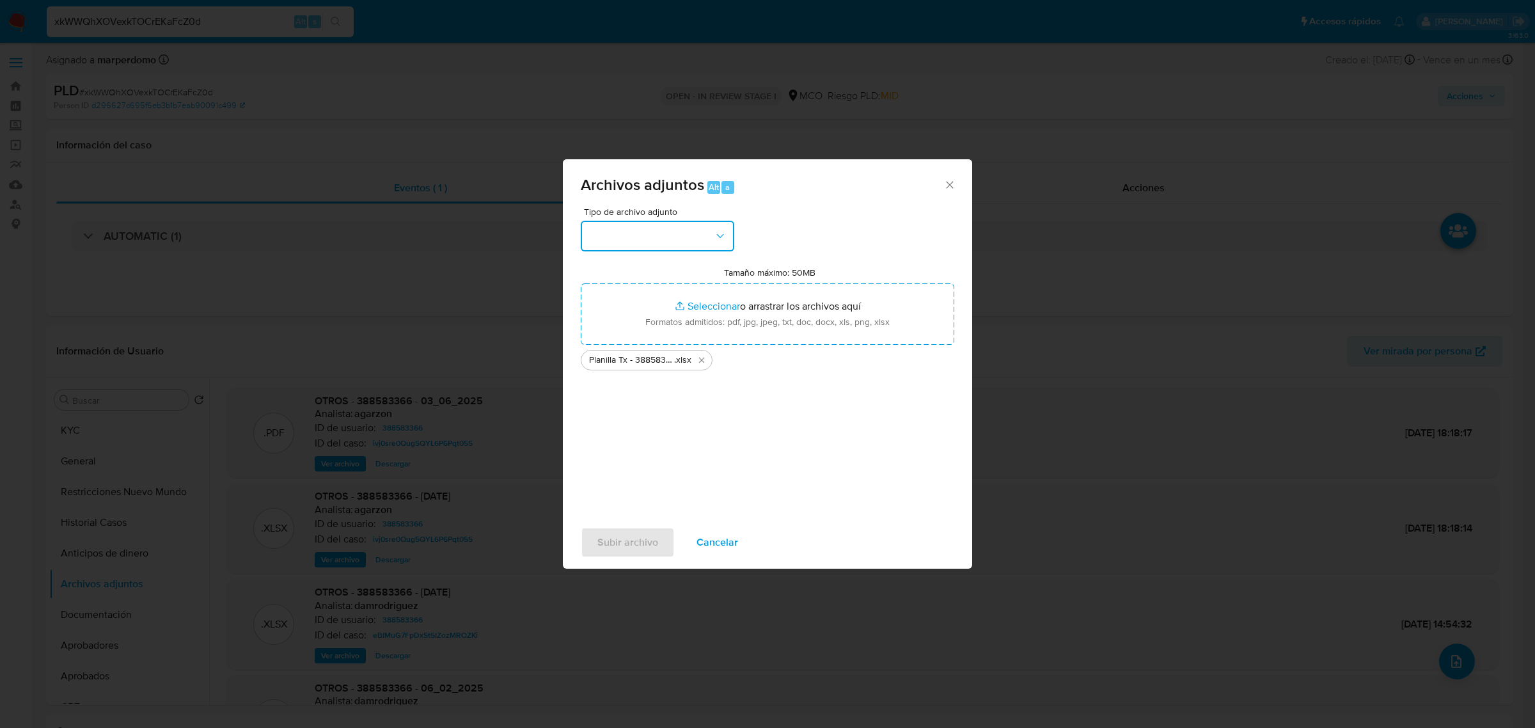
click at [643, 218] on div "Tipo de archivo adjunto" at bounding box center [658, 229] width 154 height 44
click at [640, 237] on button "button" at bounding box center [658, 236] width 154 height 31
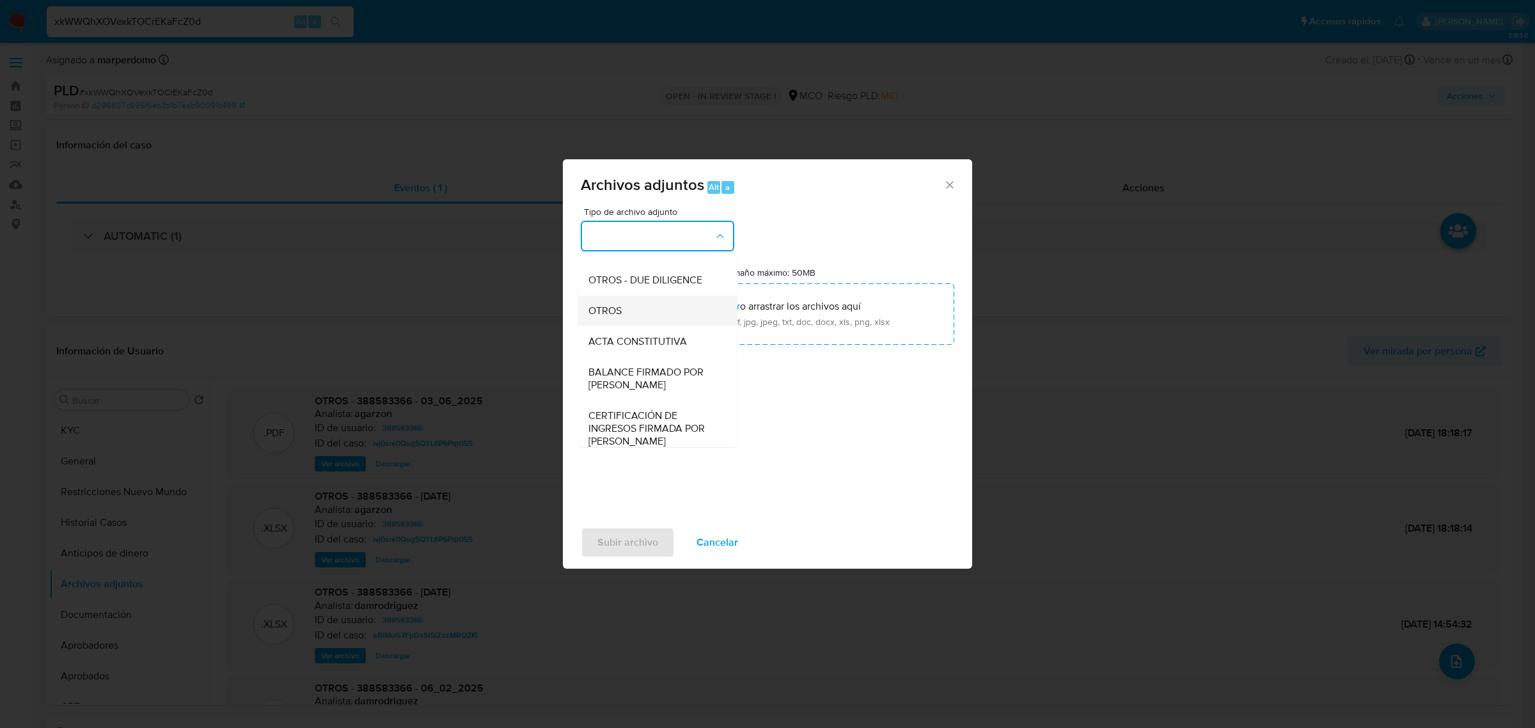
scroll to position [80, 0]
click at [606, 411] on span "OTROS" at bounding box center [604, 404] width 33 height 13
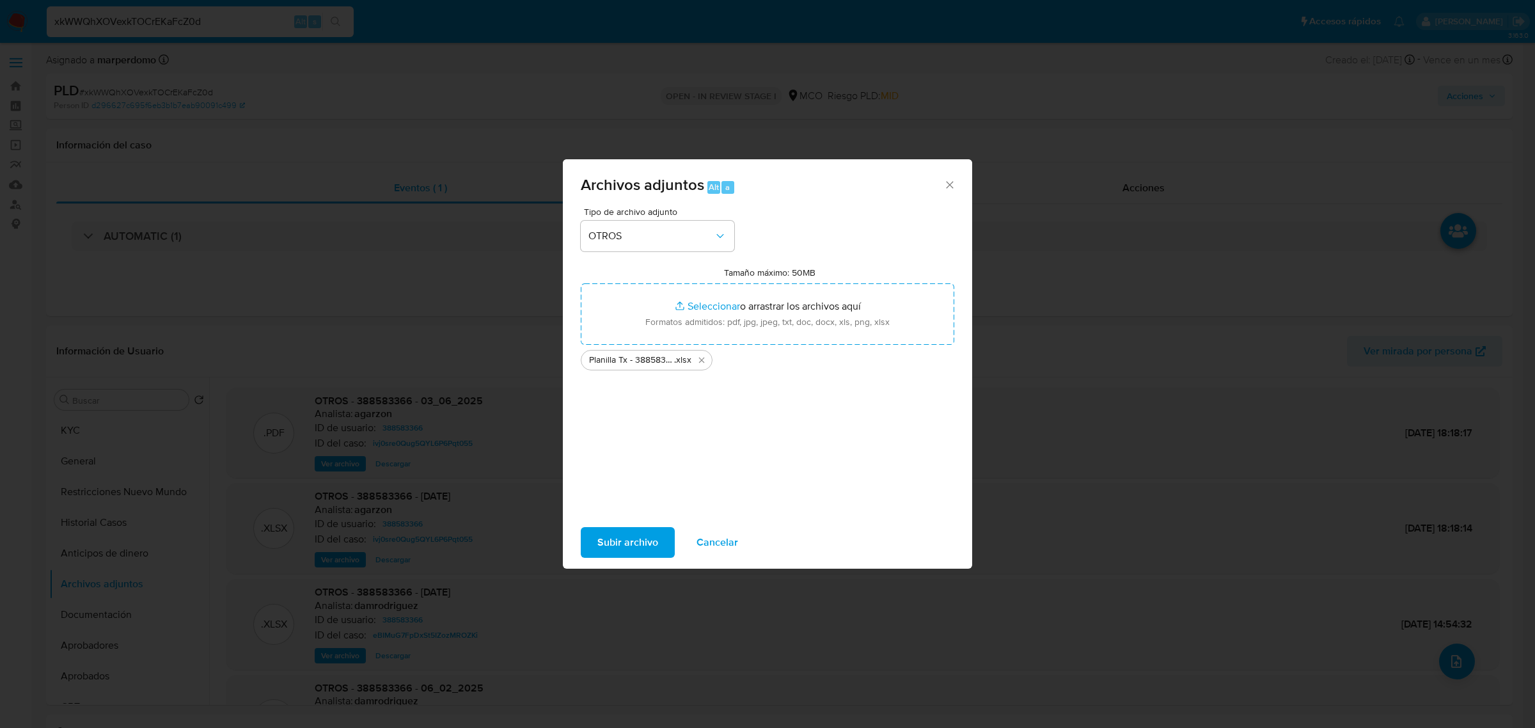
click at [629, 541] on span "Subir archivo" at bounding box center [627, 542] width 61 height 28
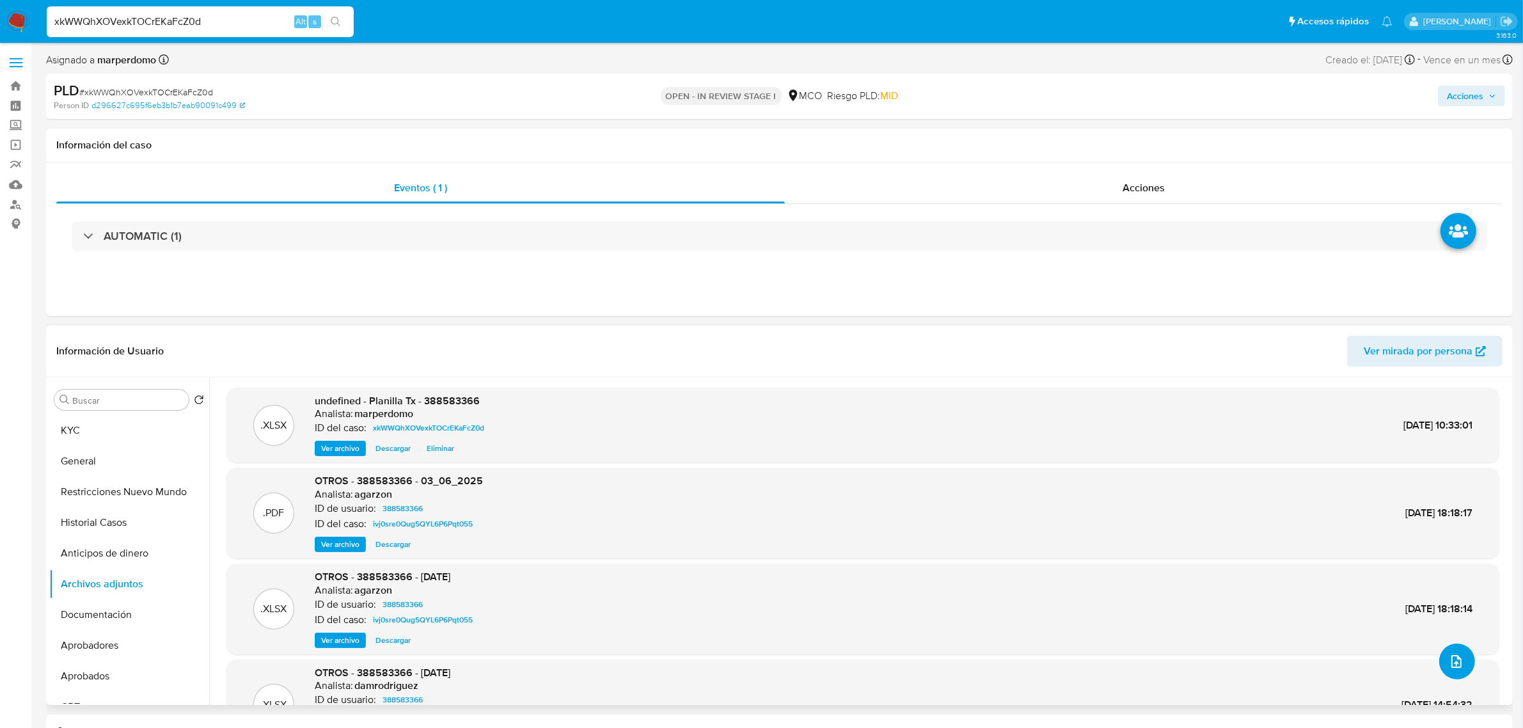
click at [1456, 665] on icon "upload-file" at bounding box center [1456, 661] width 15 height 15
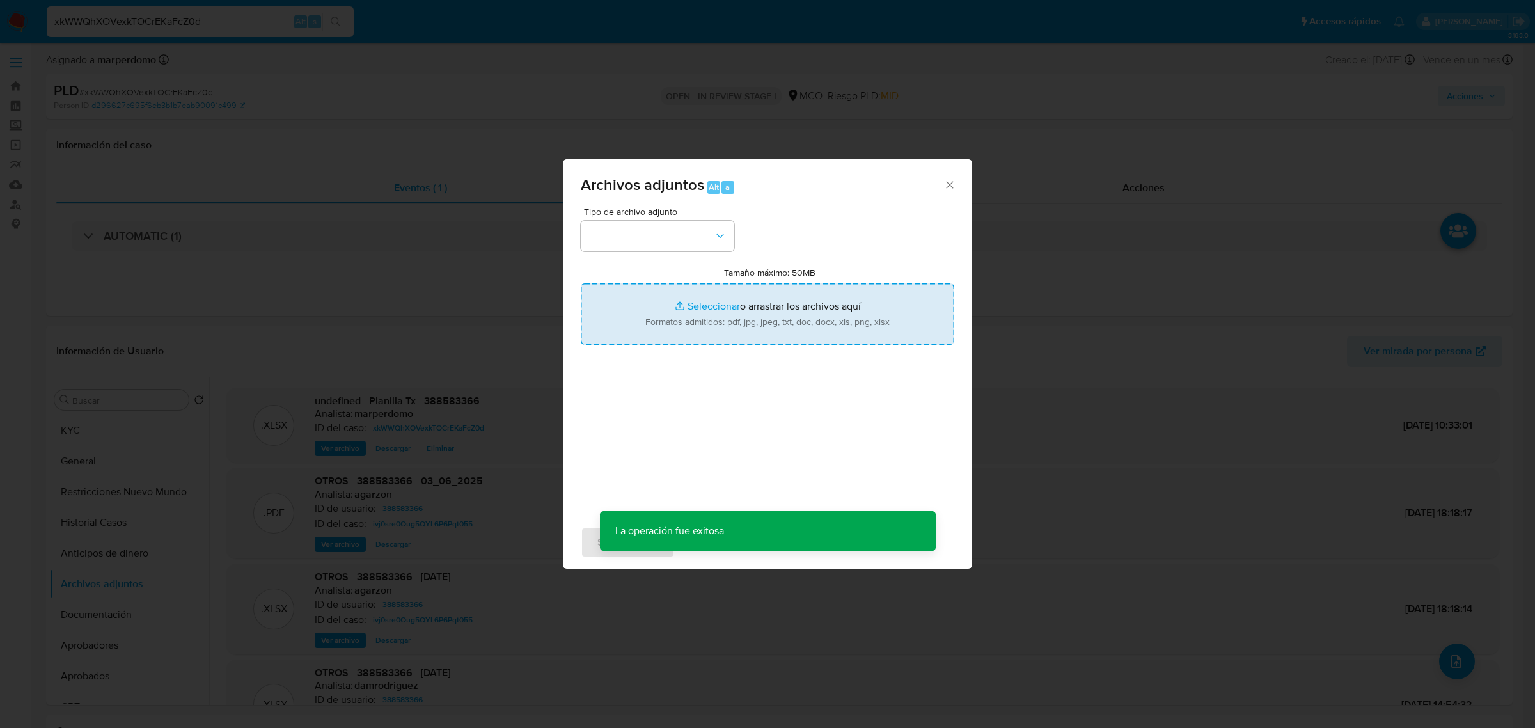
click at [874, 334] on input "Tamaño máximo: 50MB Seleccionar archivos" at bounding box center [768, 313] width 374 height 61
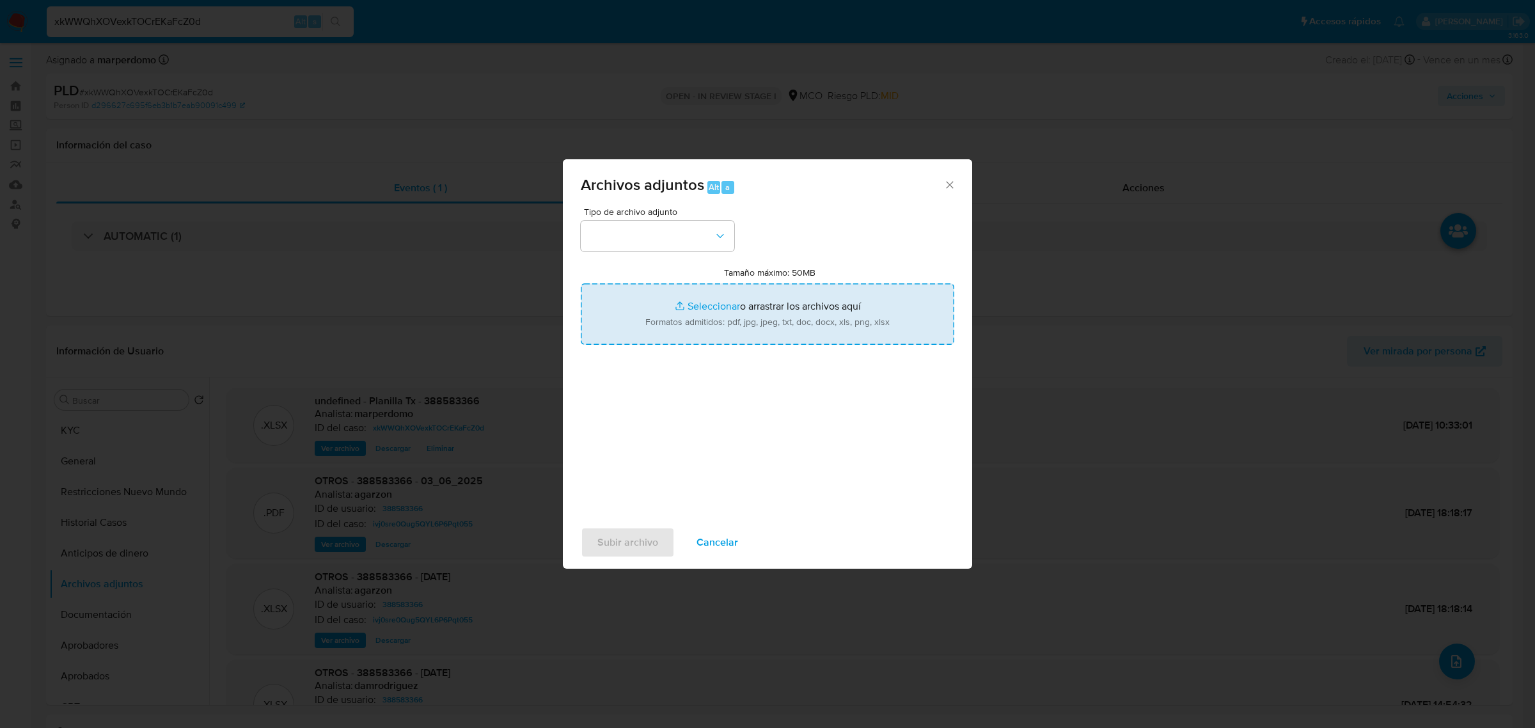
type input "C:\fakepath\388583366 - 02_10_2025.pdf"
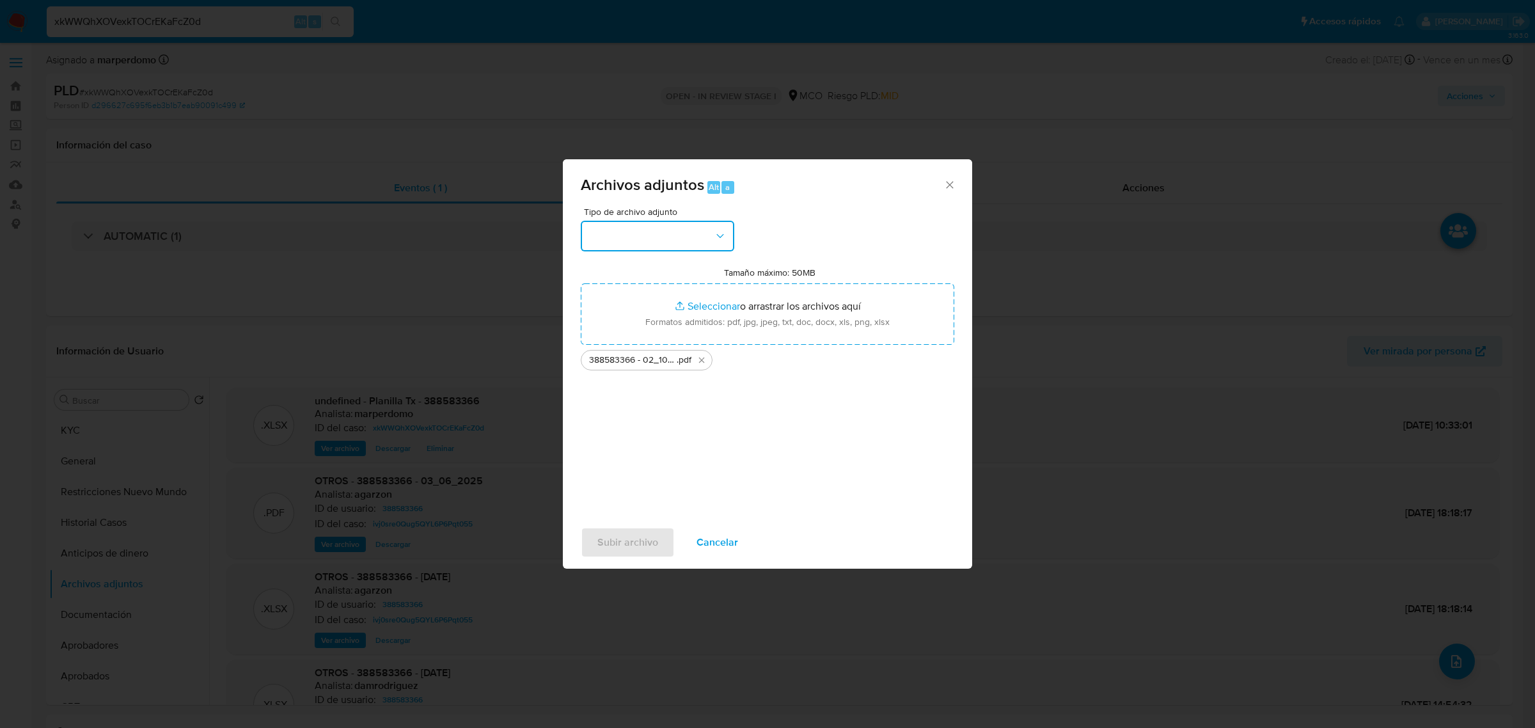
click at [693, 248] on button "button" at bounding box center [658, 236] width 154 height 31
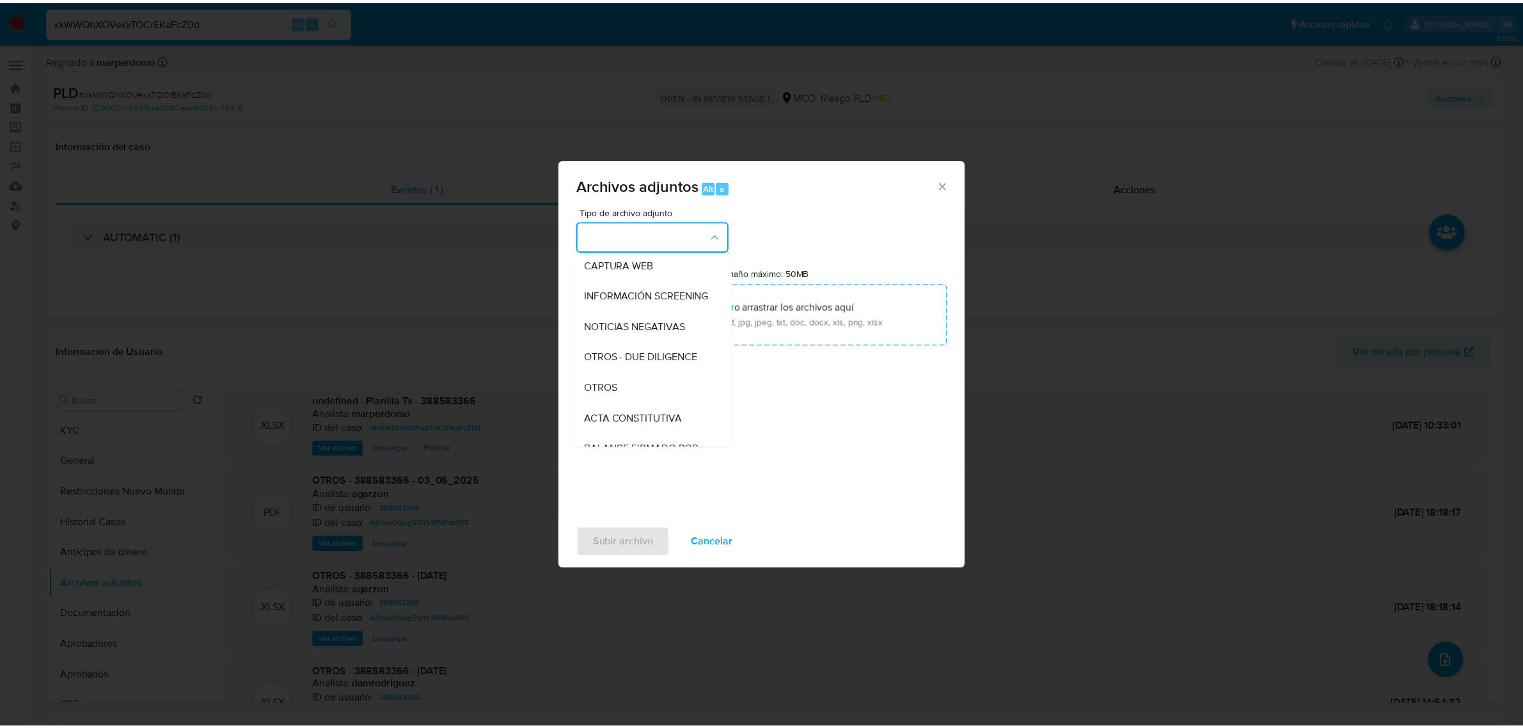
scroll to position [97, 0]
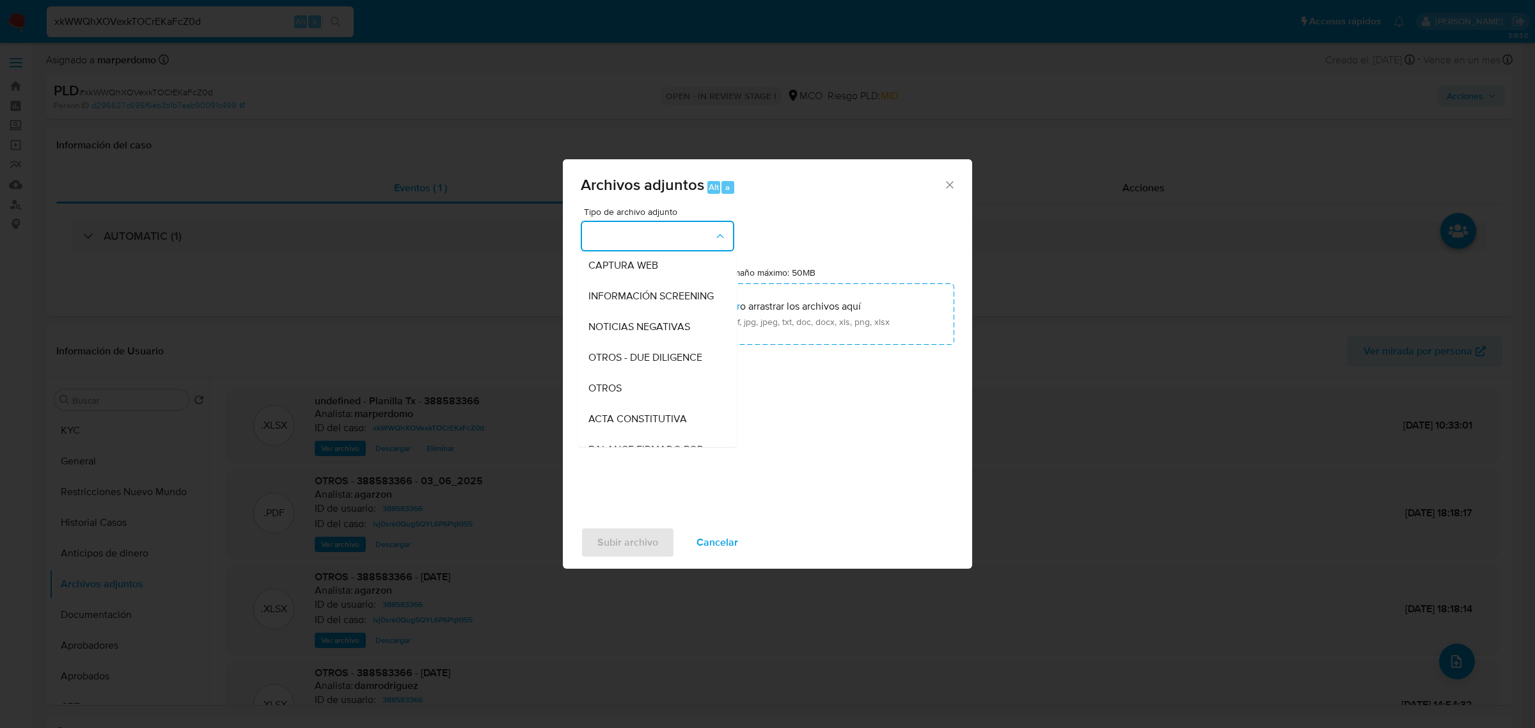
click at [647, 388] on div "OTROS" at bounding box center [653, 387] width 130 height 31
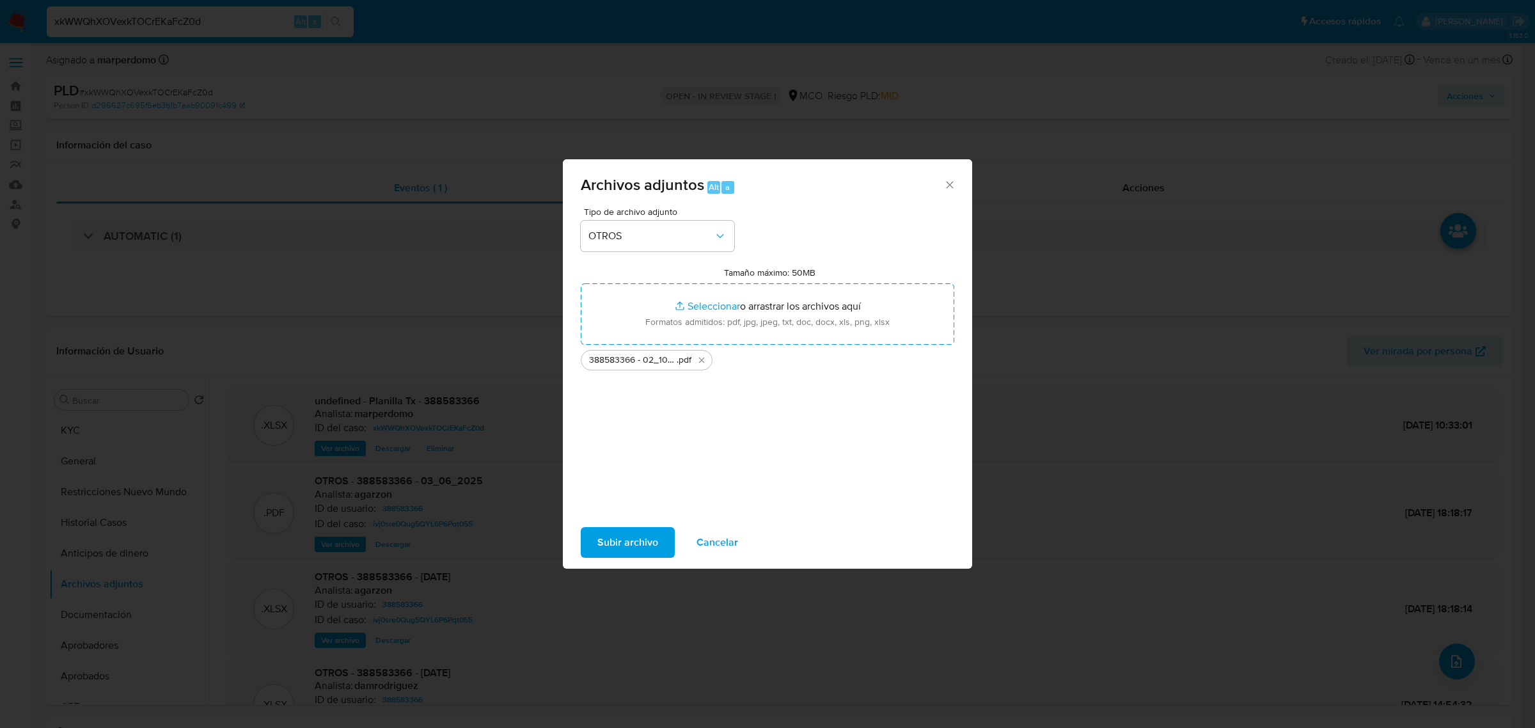
click at [618, 535] on span "Subir archivo" at bounding box center [627, 542] width 61 height 28
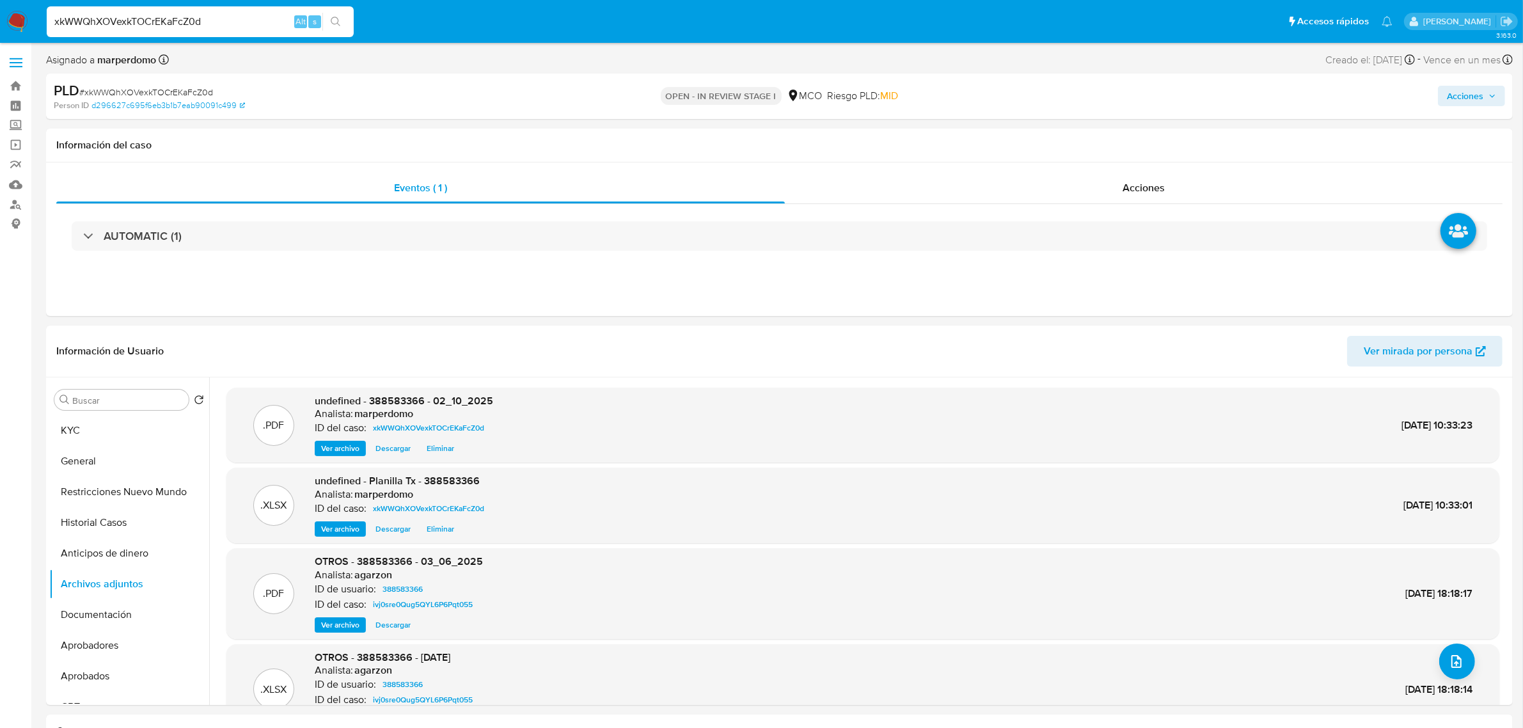
click at [1478, 91] on span "Acciones" at bounding box center [1465, 96] width 36 height 20
click at [1155, 145] on div "Resolución del caso Alt r" at bounding box center [1123, 136] width 122 height 33
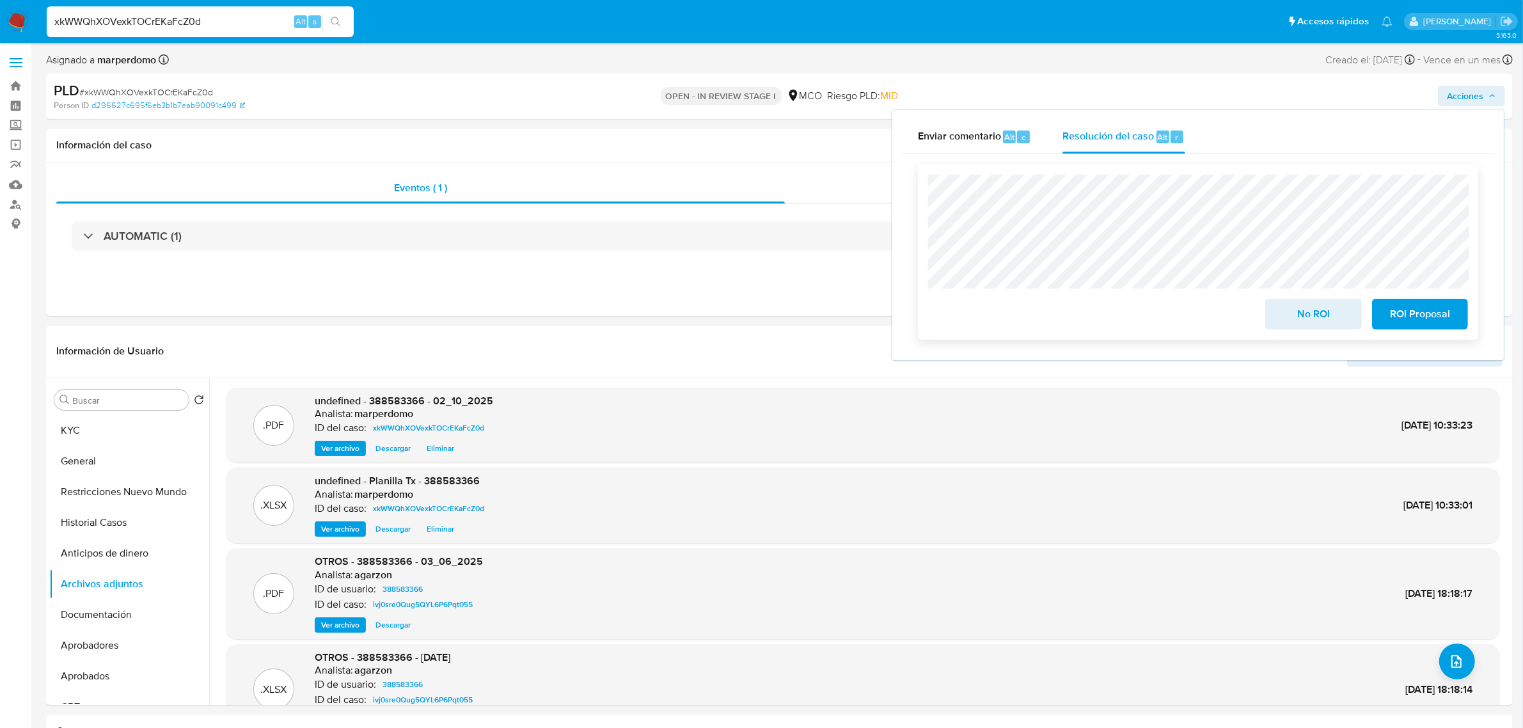
click at [1295, 315] on span "No ROI" at bounding box center [1313, 314] width 63 height 28
click at [1295, 315] on div "No ROI" at bounding box center [1313, 312] width 106 height 36
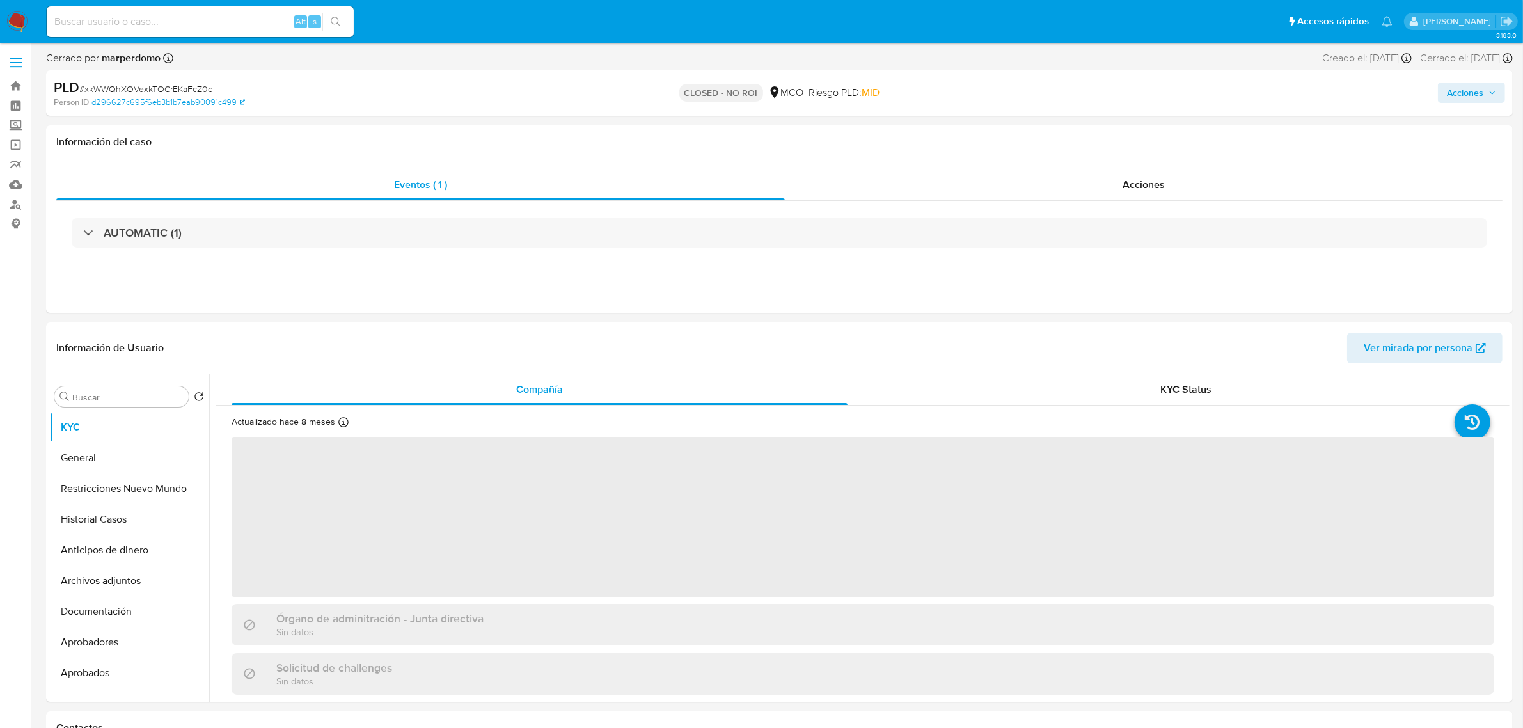
select select "10"
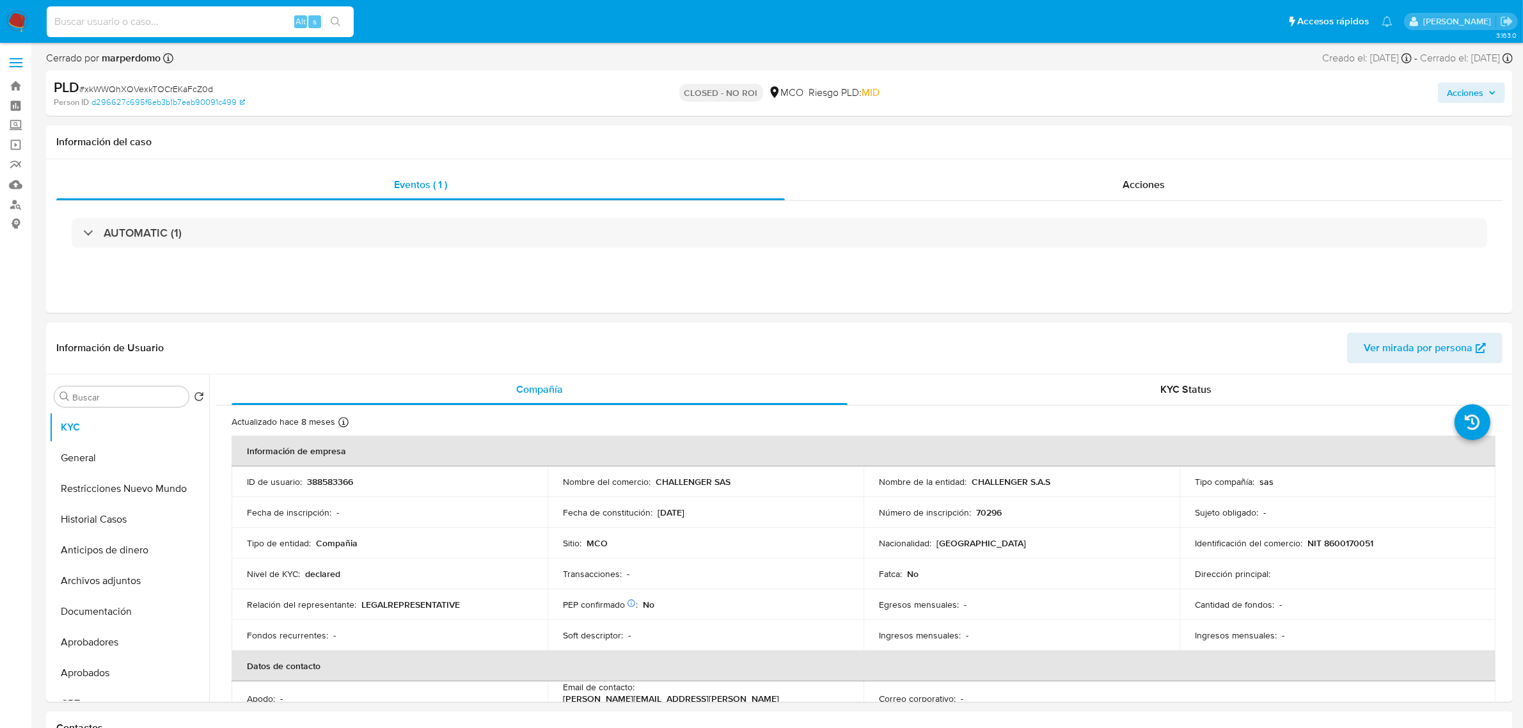
click at [136, 23] on input at bounding box center [200, 21] width 307 height 17
paste input "v4xPxk9XCNZO3MEvUF6vjoxs"
type input "v4xPxk9XCNZO3MEvUF6vjoxs"
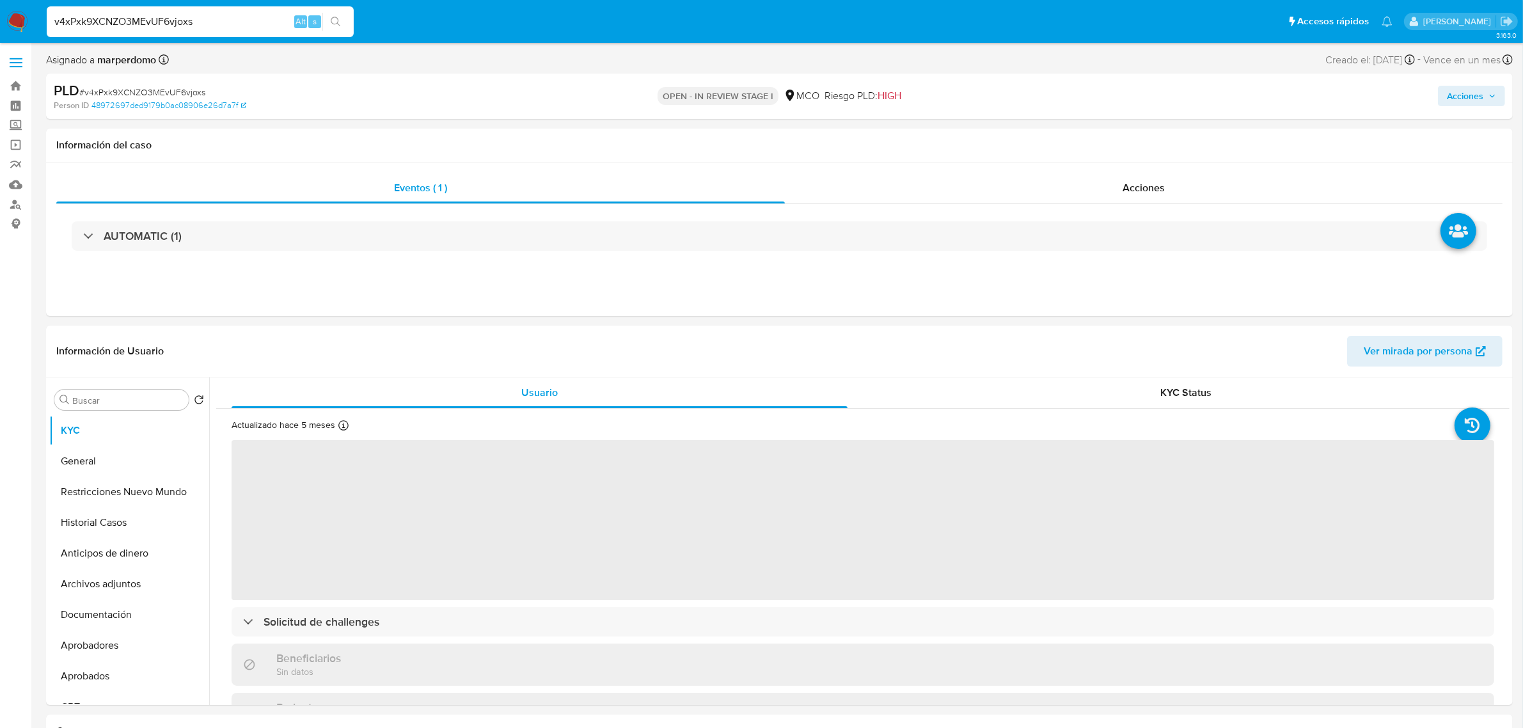
select select "10"
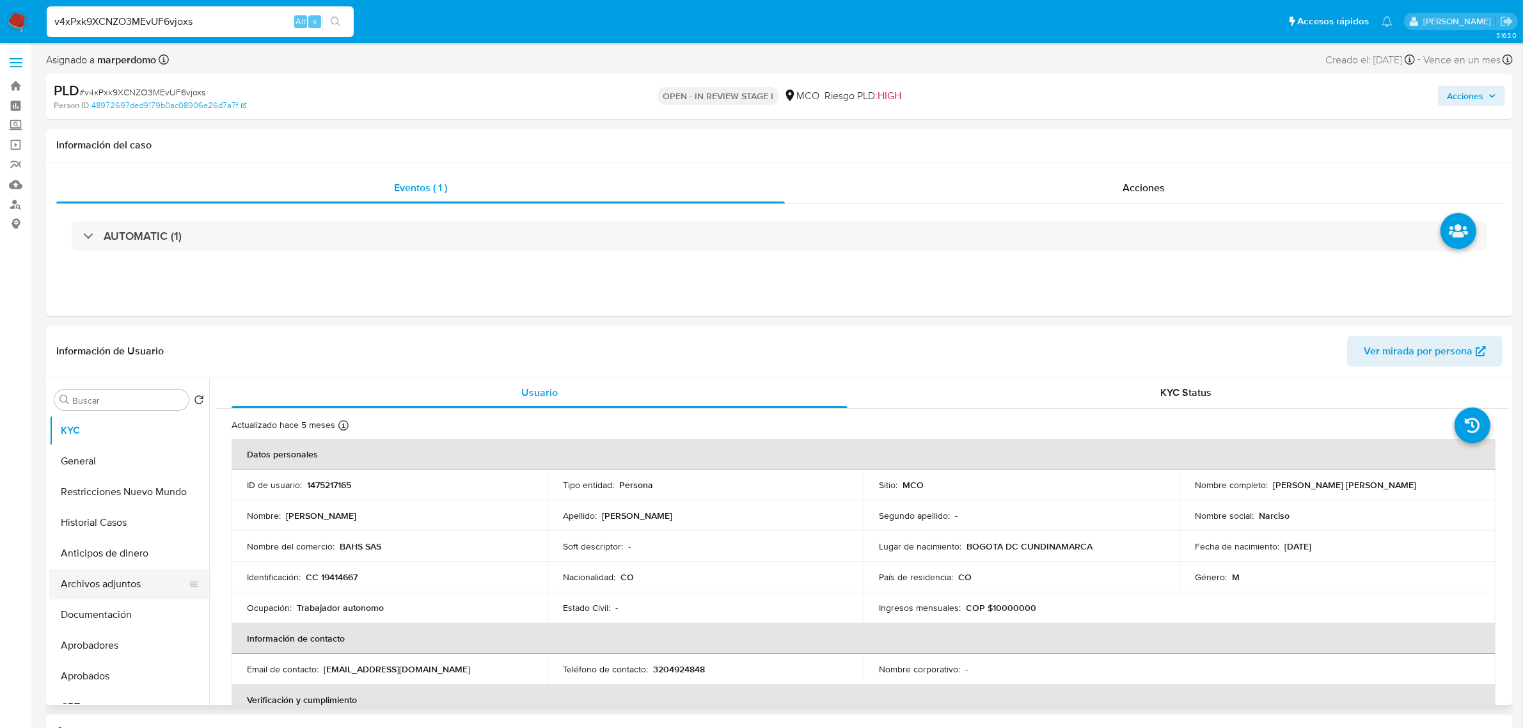
click at [116, 598] on button "Archivos adjuntos" at bounding box center [124, 584] width 150 height 31
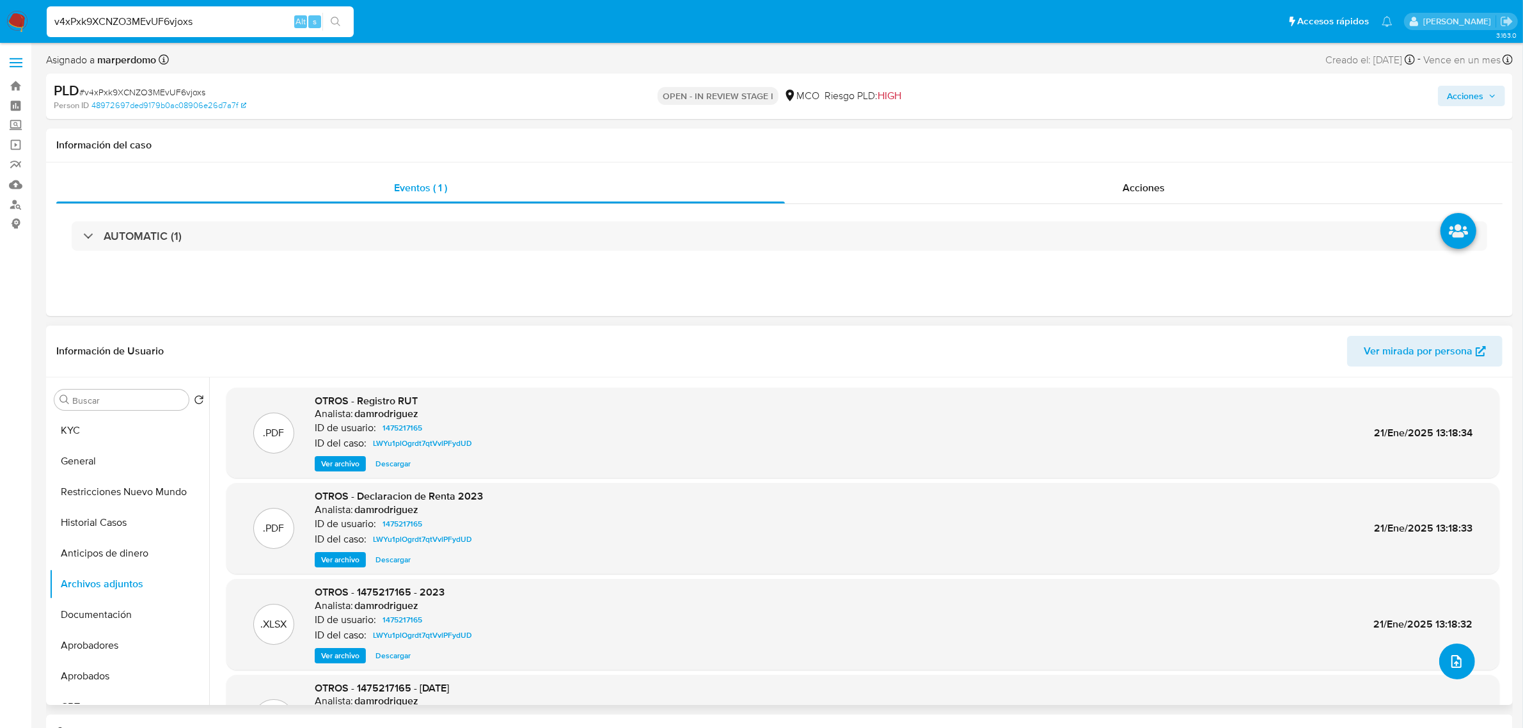
click at [1462, 664] on button "upload-file" at bounding box center [1457, 661] width 36 height 36
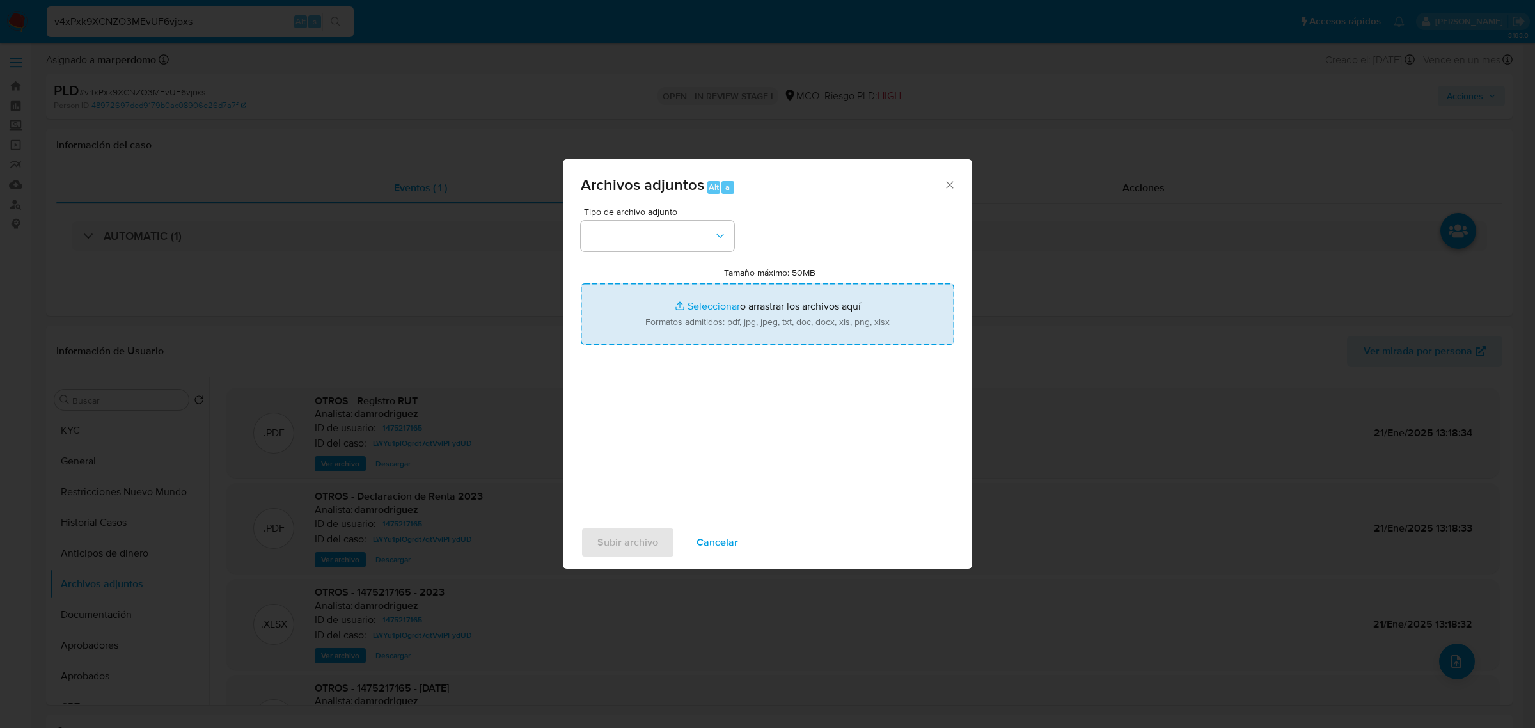
click at [730, 309] on input "Tamaño máximo: 50MB Seleccionar archivos" at bounding box center [768, 313] width 374 height 61
type input "C:\fakepath\Planilla Tx - 1475217165.xlsx"
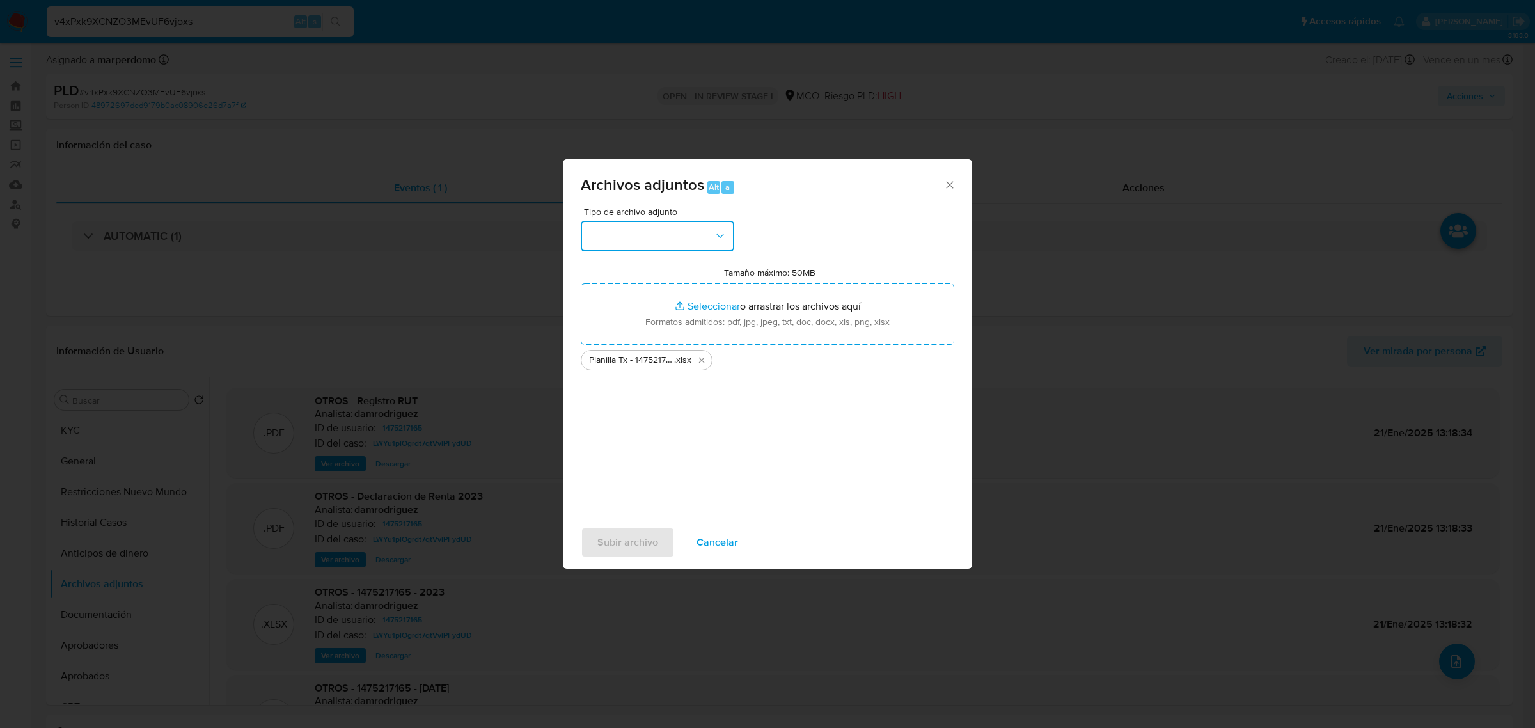
click at [663, 241] on button "button" at bounding box center [658, 236] width 154 height 31
click at [634, 340] on div "OTROS" at bounding box center [653, 325] width 130 height 31
click at [619, 537] on span "Subir archivo" at bounding box center [627, 542] width 61 height 28
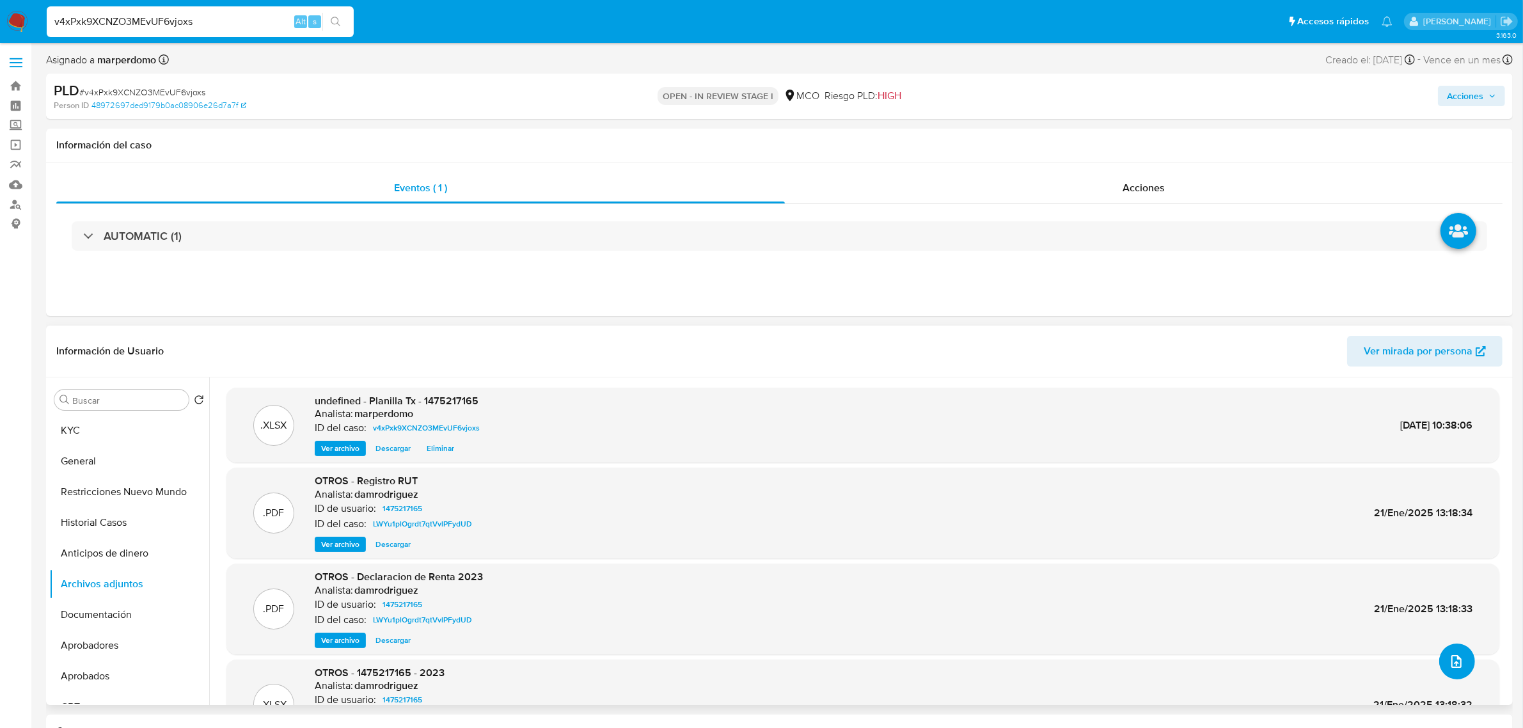
click at [1449, 656] on icon "upload-file" at bounding box center [1456, 661] width 15 height 15
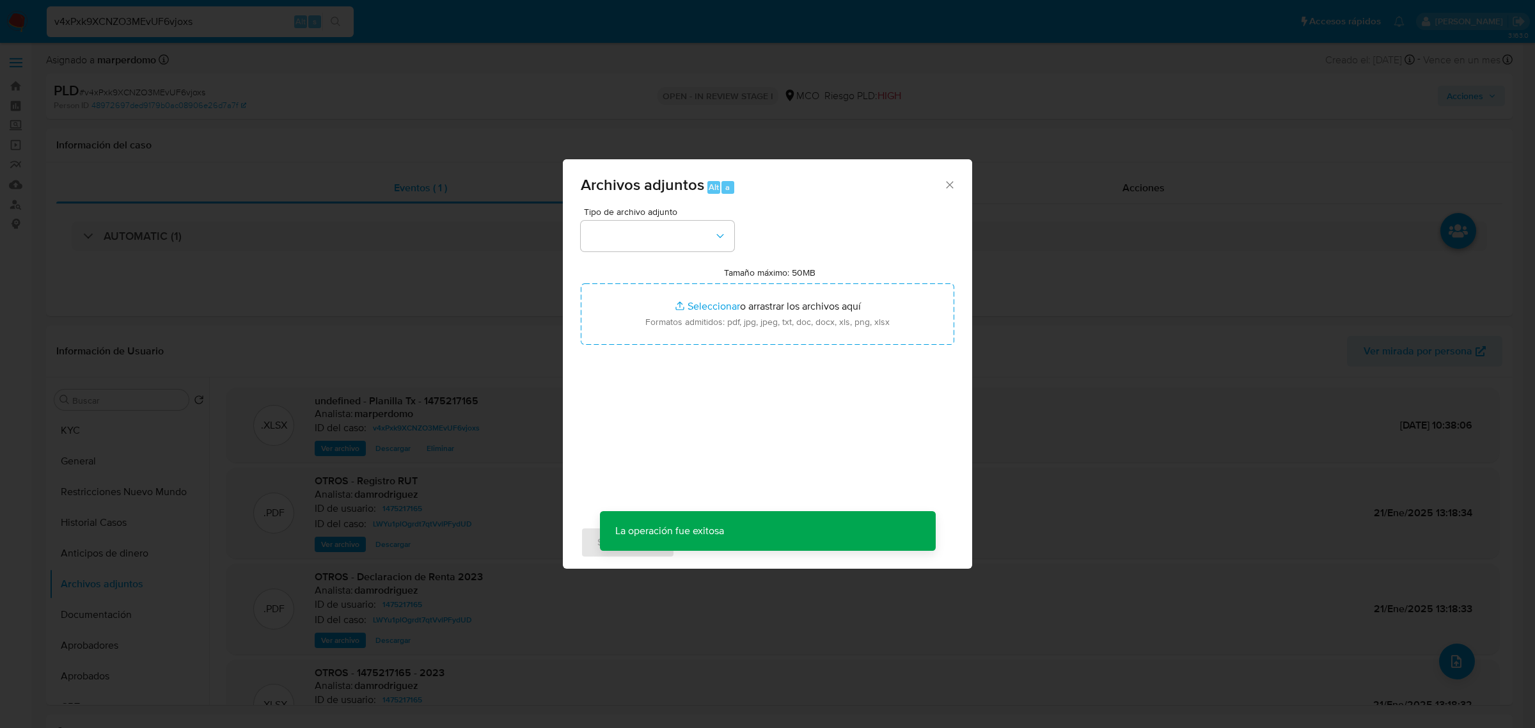
click at [737, 274] on label "Tamaño máximo: 50MB Seleccionar archivos" at bounding box center [769, 273] width 91 height 12
click at [737, 283] on input "Tamaño máximo: 50MB Seleccionar archivos" at bounding box center [768, 313] width 374 height 61
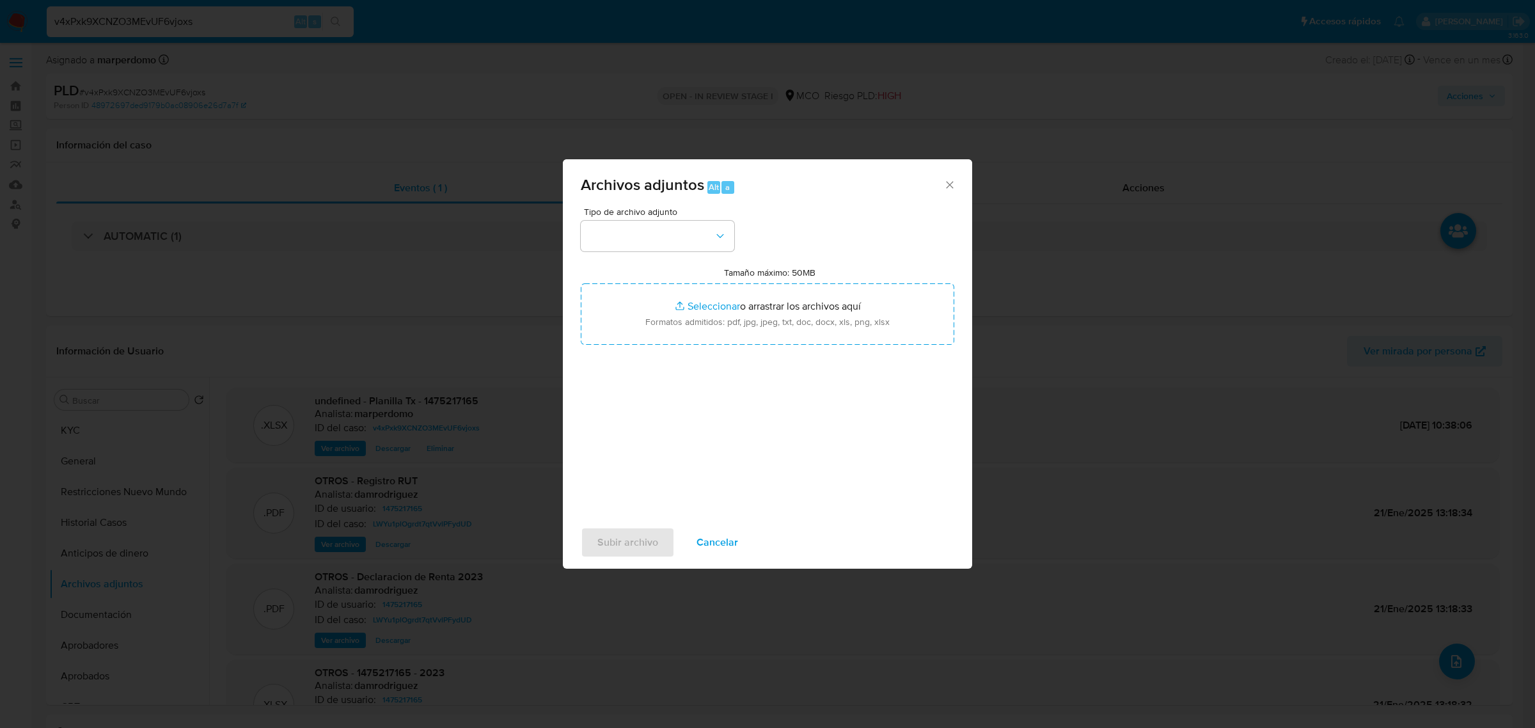
type input "C:\fakepath\1475217165 - 02_10_2025.pdf"
click at [672, 225] on button "button" at bounding box center [658, 236] width 154 height 31
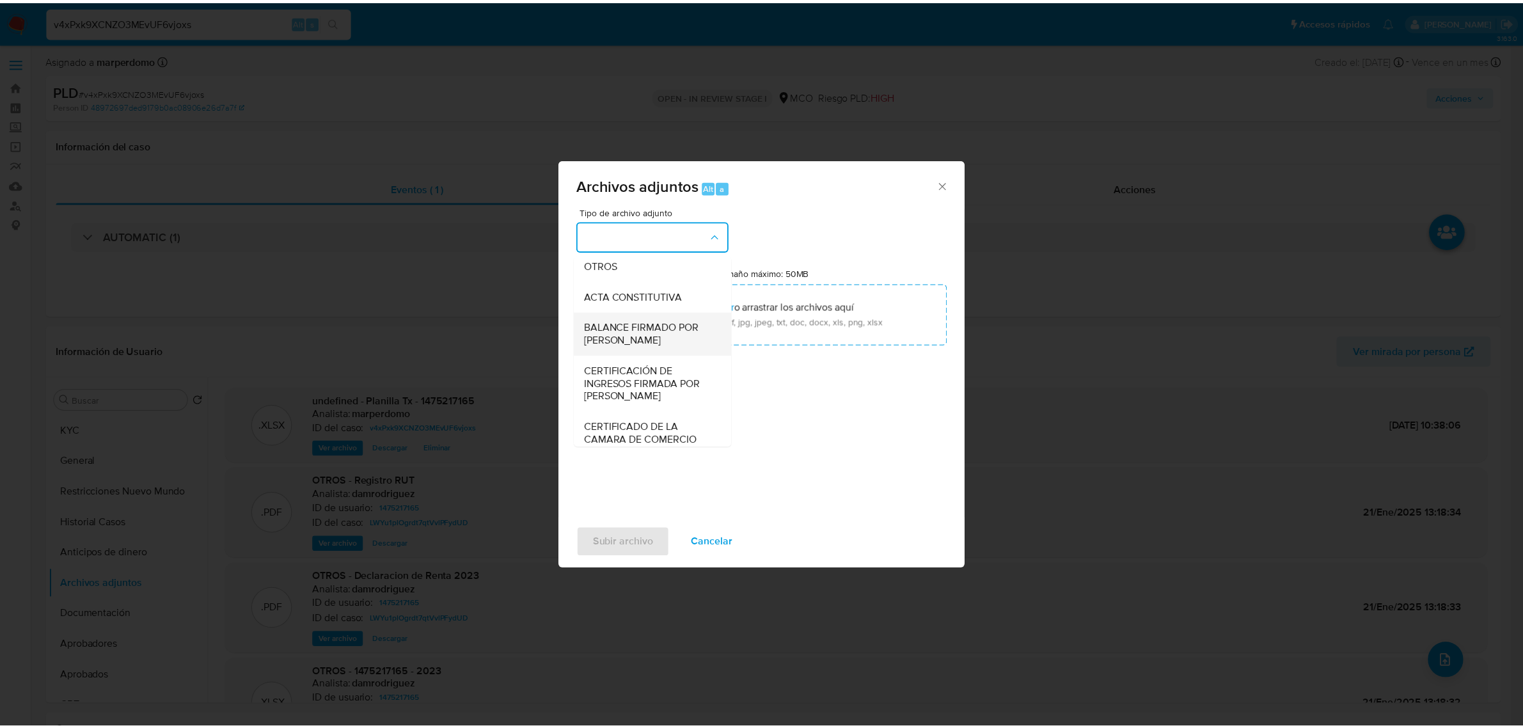
scroll to position [192, 0]
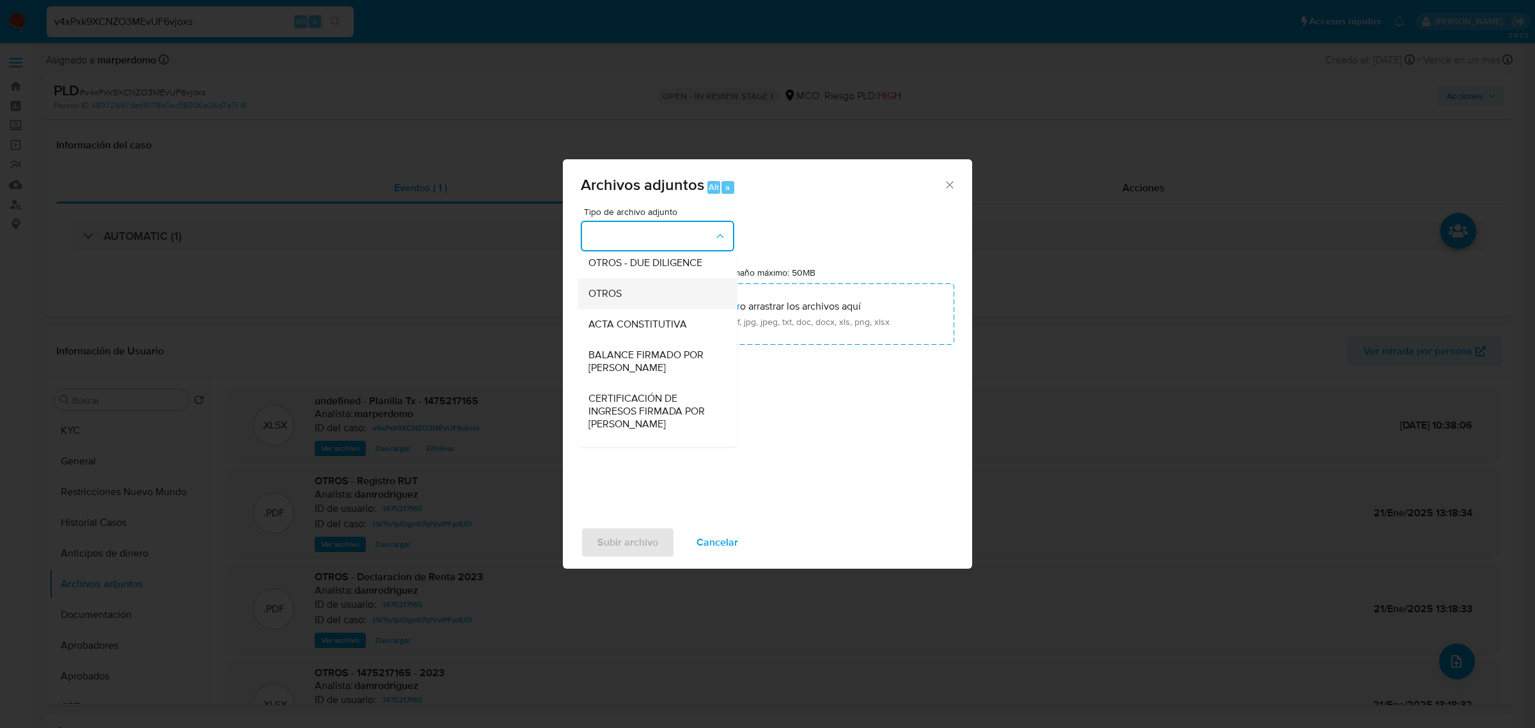
click at [647, 307] on div "OTROS" at bounding box center [653, 293] width 130 height 31
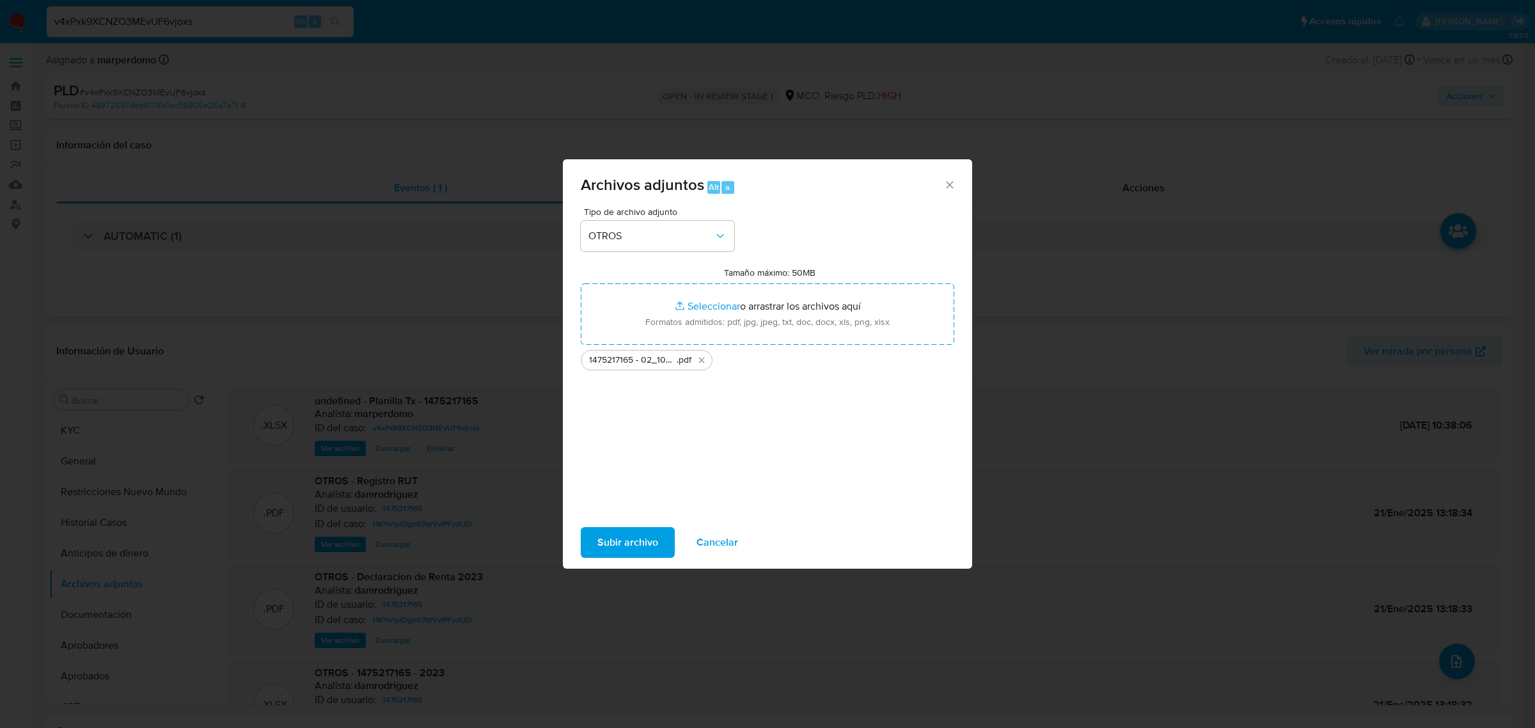
click at [649, 552] on span "Subir archivo" at bounding box center [627, 542] width 61 height 28
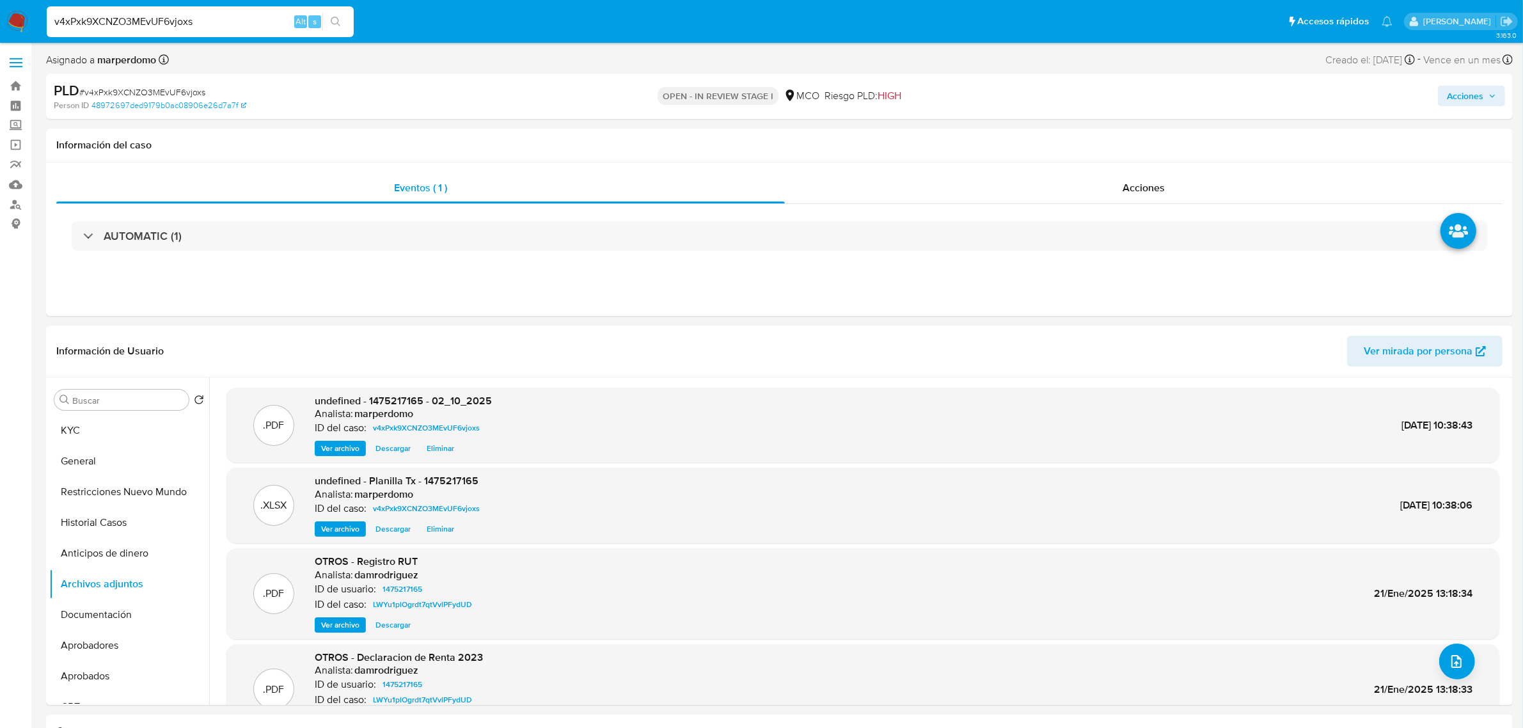
click at [1471, 97] on span "Acciones" at bounding box center [1465, 96] width 36 height 20
click at [1145, 135] on span "Resolución del caso" at bounding box center [1107, 136] width 91 height 15
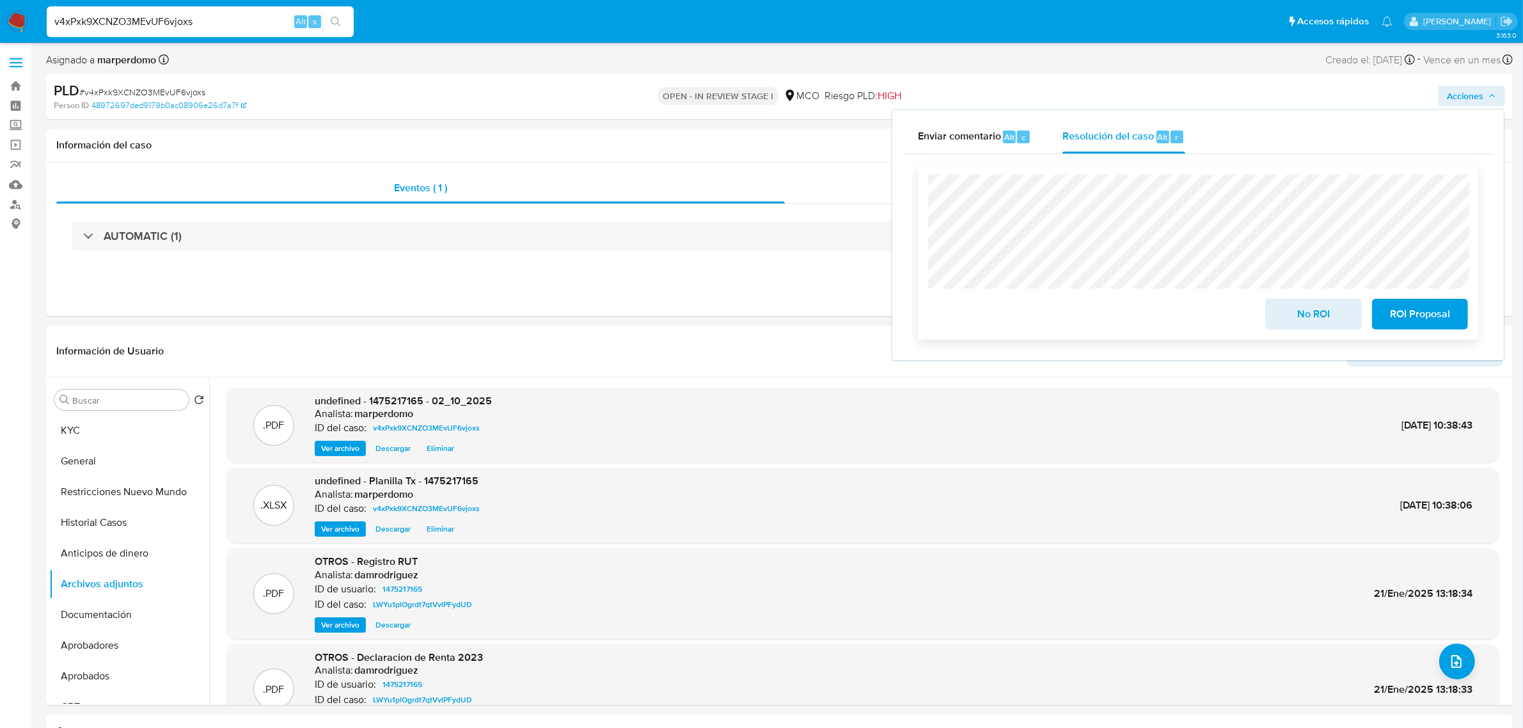
click at [1327, 304] on span "No ROI" at bounding box center [1313, 314] width 63 height 28
click at [1327, 304] on div "No ROI" at bounding box center [1313, 312] width 106 height 36
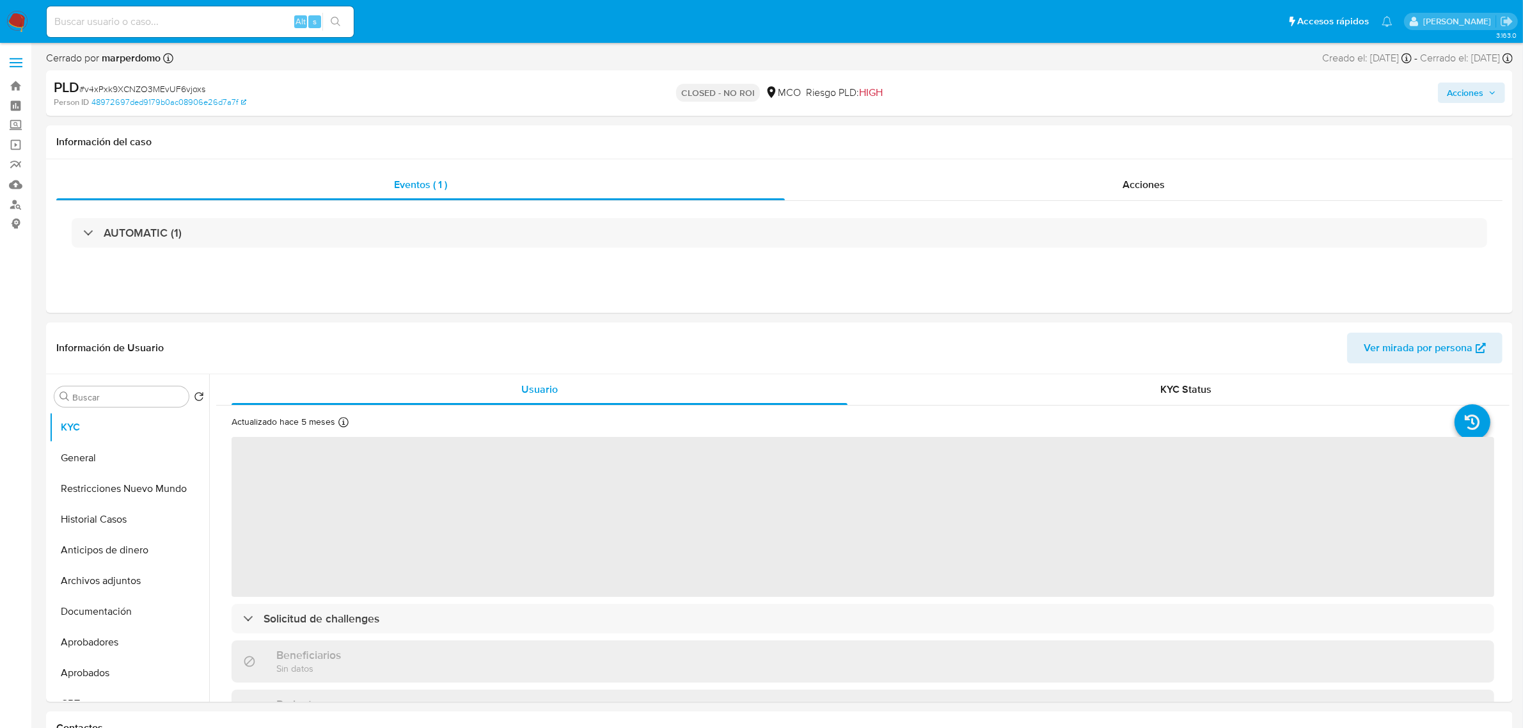
select select "10"
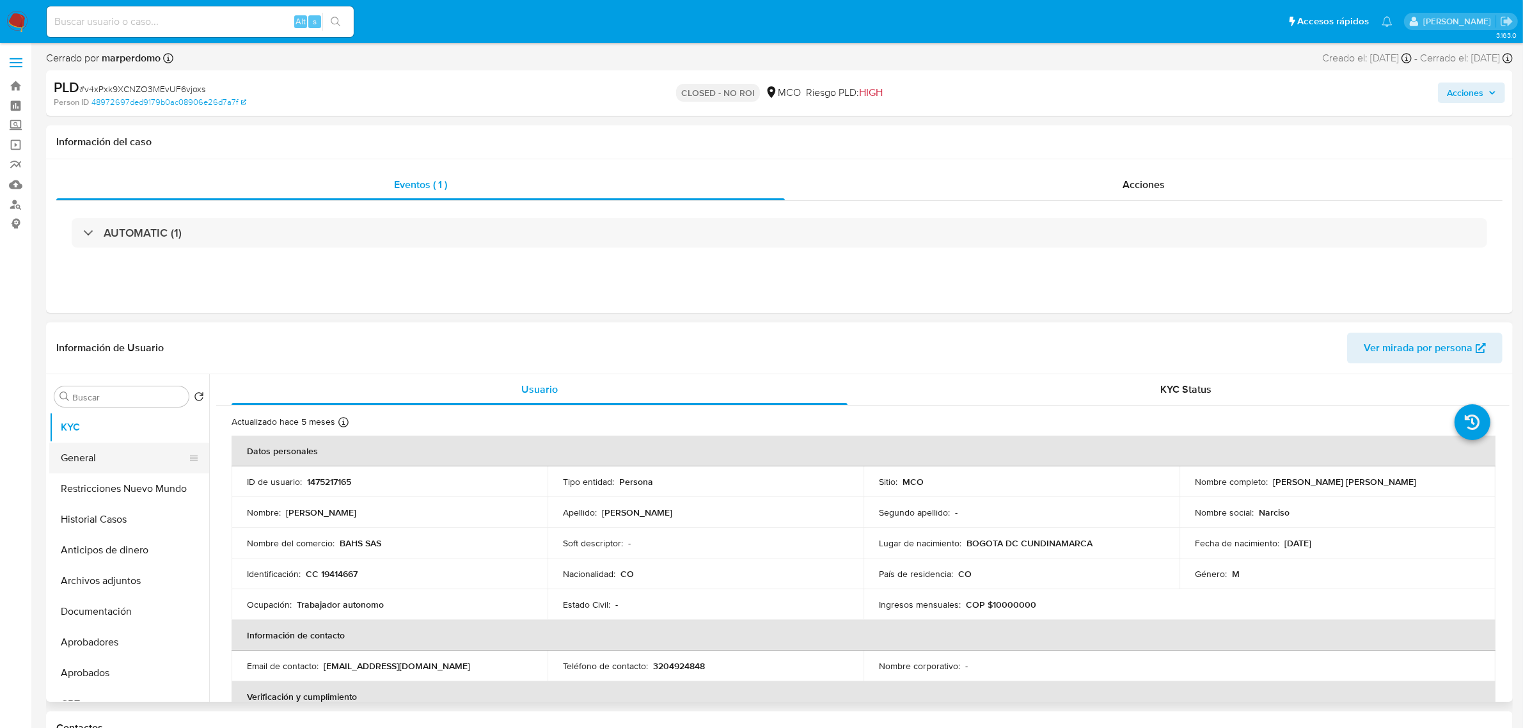
click at [78, 461] on button "General" at bounding box center [124, 458] width 150 height 31
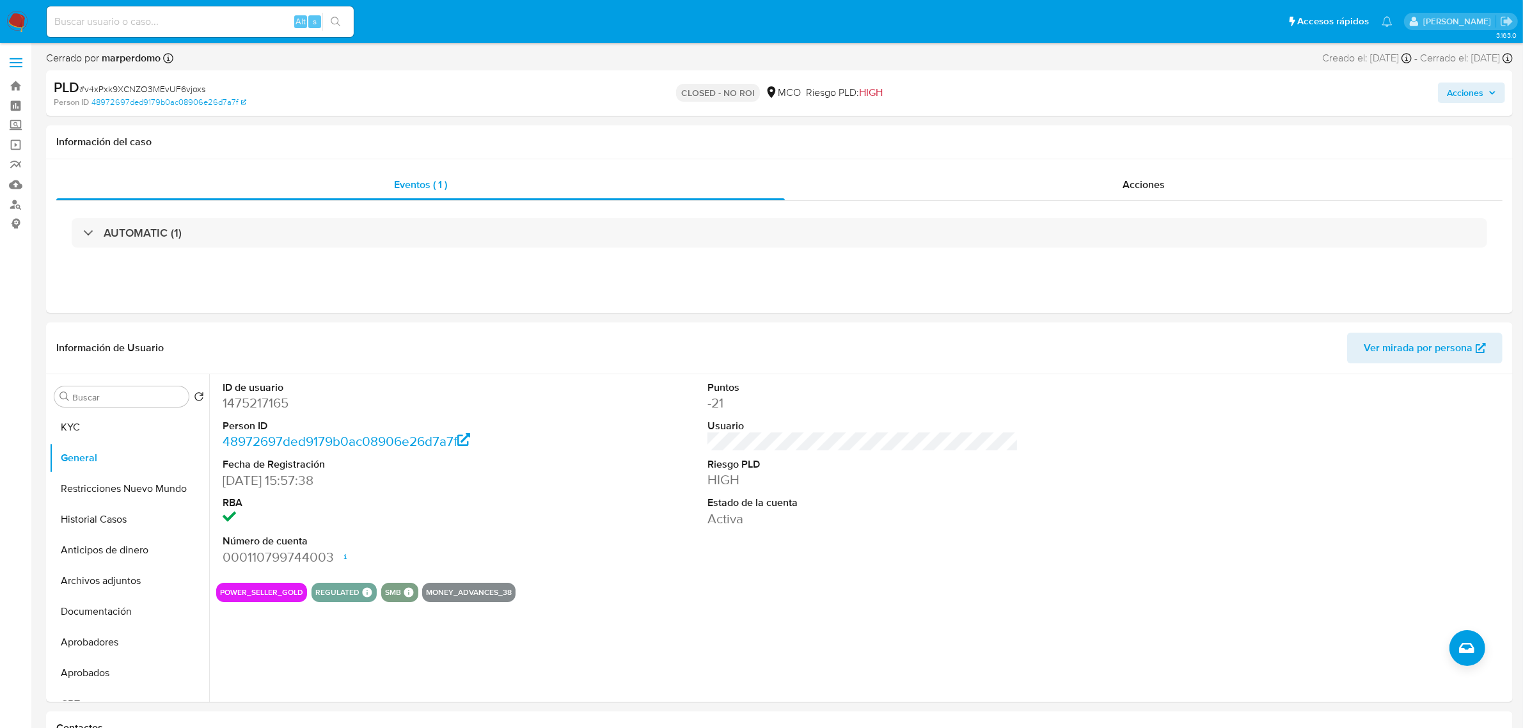
click at [199, 20] on input at bounding box center [200, 21] width 307 height 17
paste input "zCDbBStSXLP8A5EcCLxdOVja"
type input "zCDbBStSXLP8A5EcCLxdOVja"
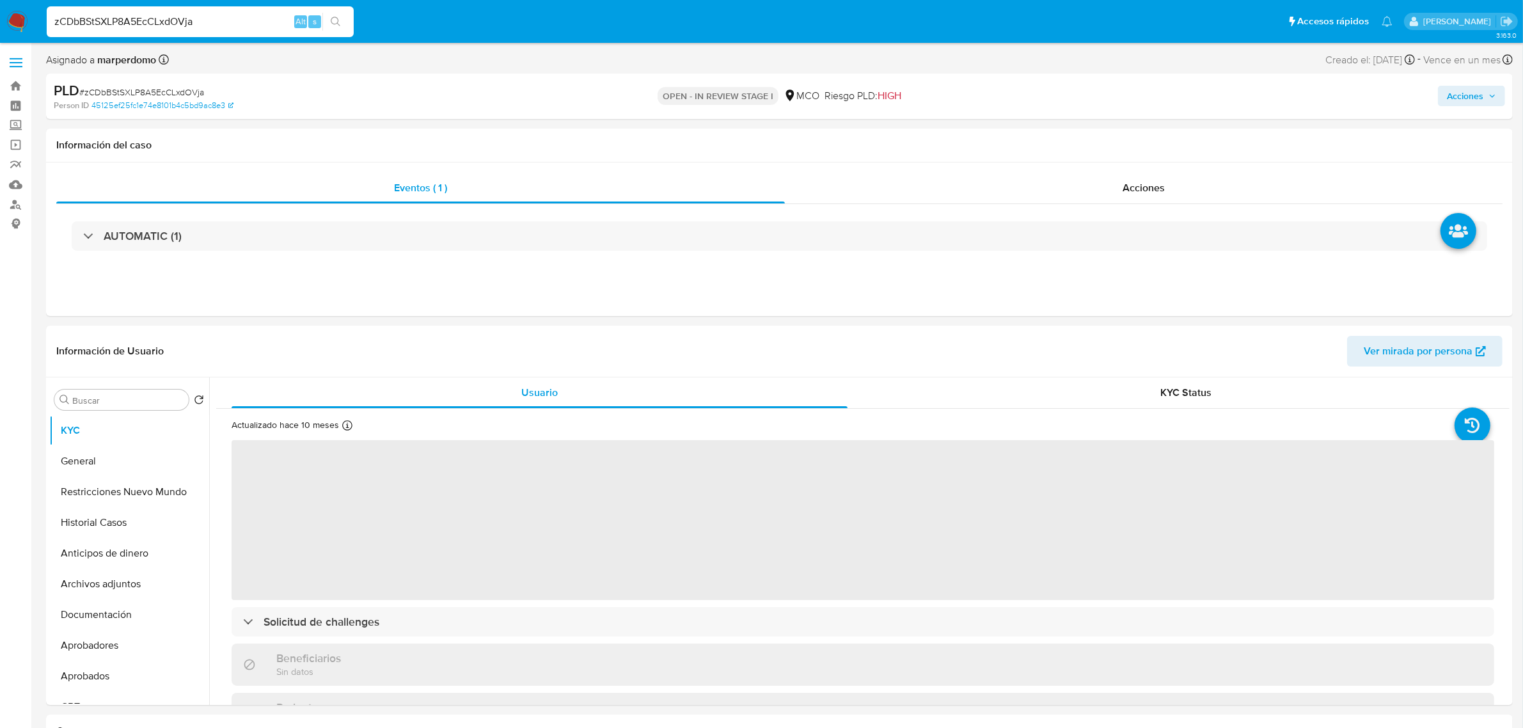
select select "10"
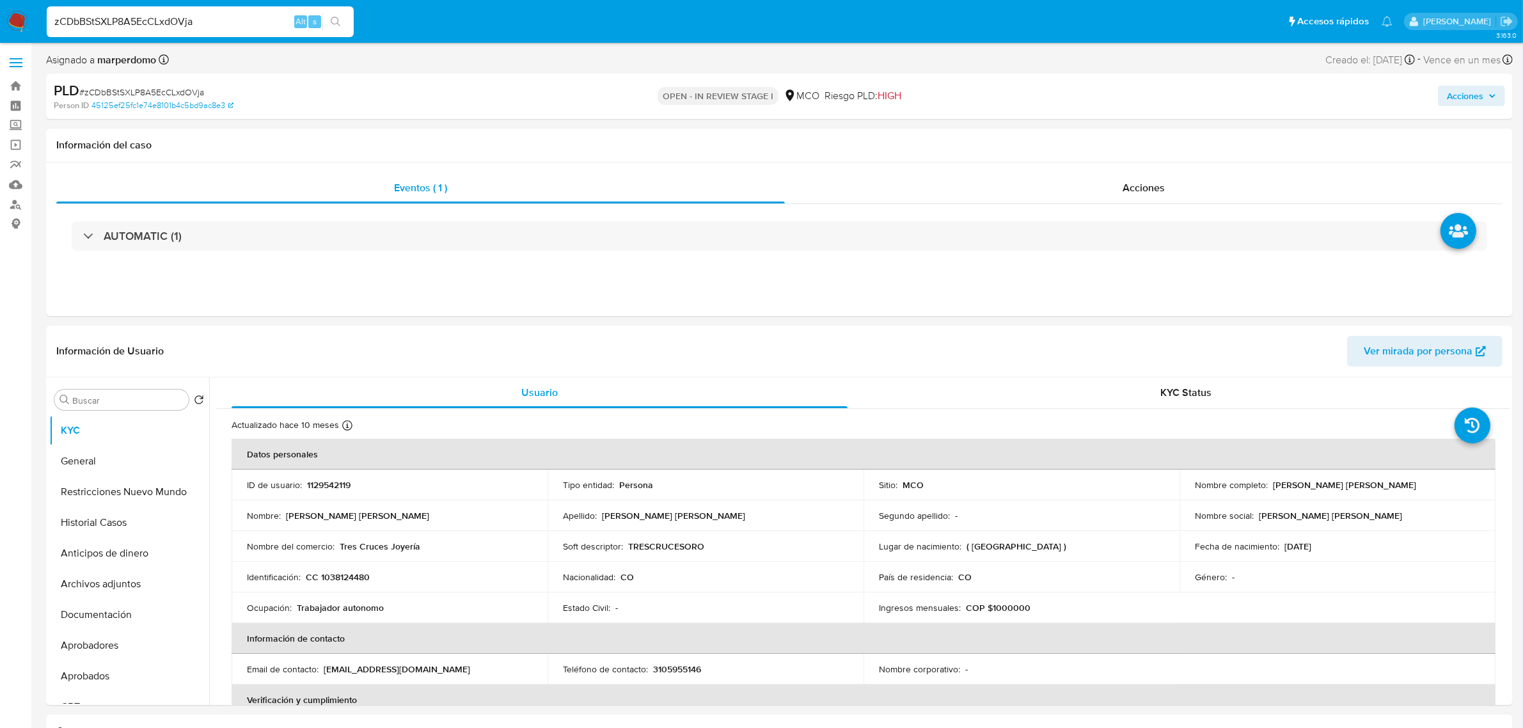
click at [158, 20] on input "zCDbBStSXLP8A5EcCLxdOVja" at bounding box center [200, 21] width 307 height 17
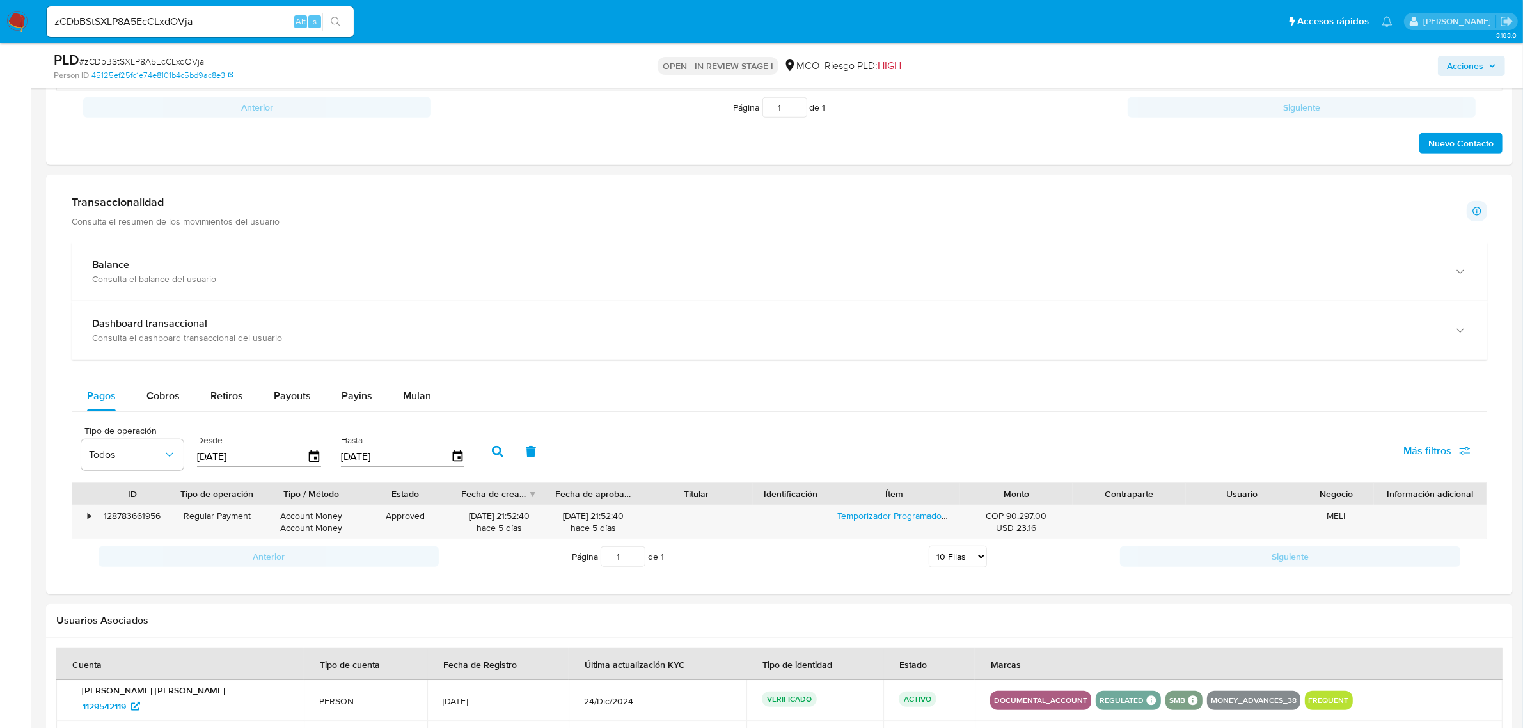
scroll to position [320, 0]
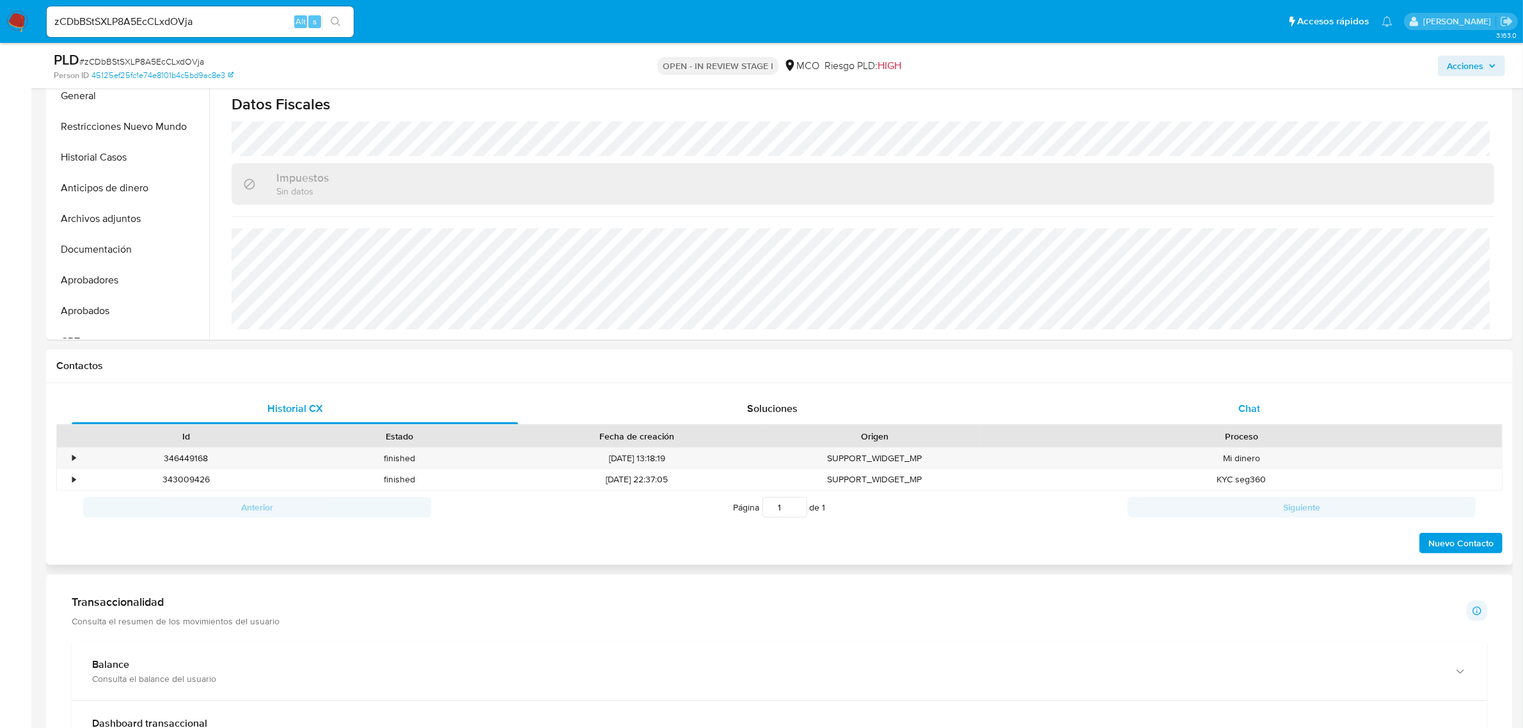
click at [1293, 407] on div "Chat" at bounding box center [1249, 408] width 446 height 31
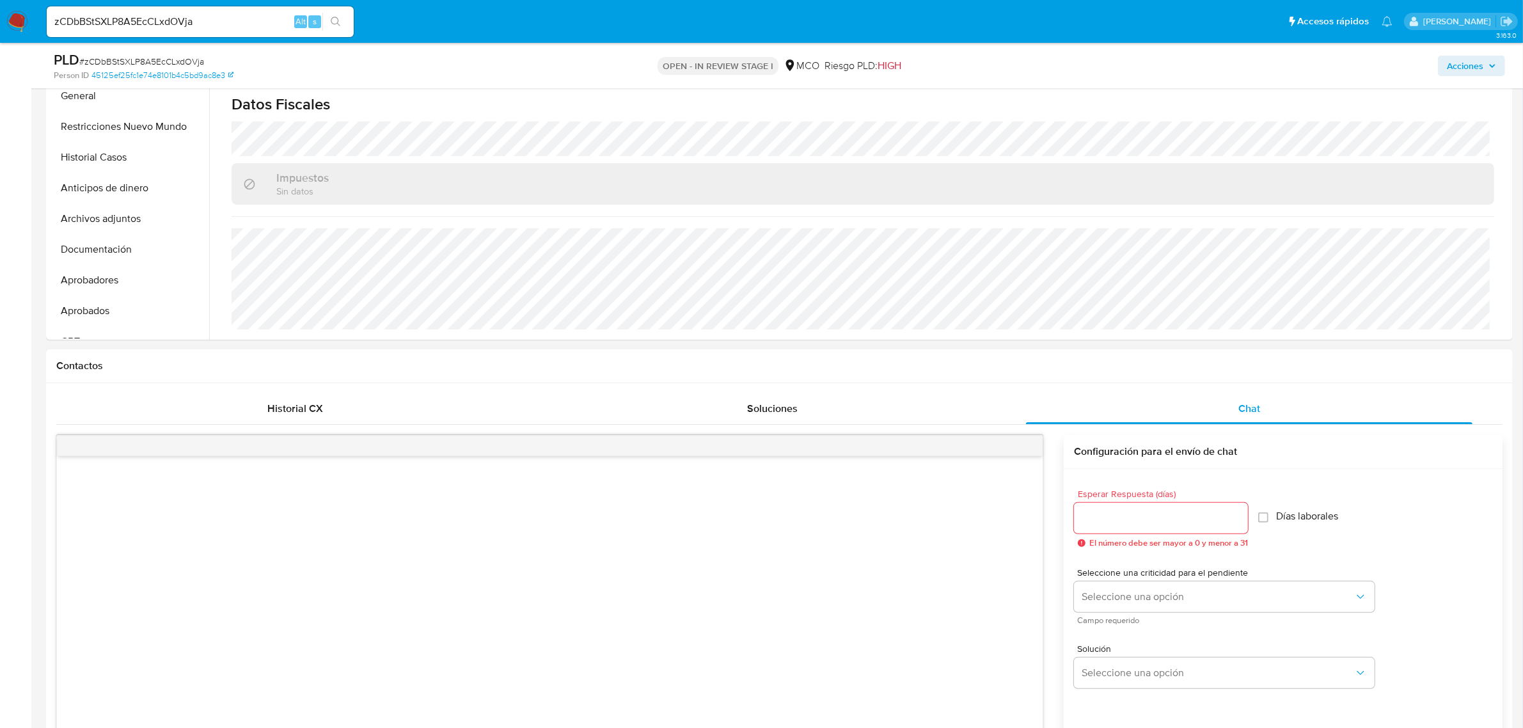
click at [1126, 523] on input "Esperar Respuesta (días)" at bounding box center [1161, 518] width 174 height 17
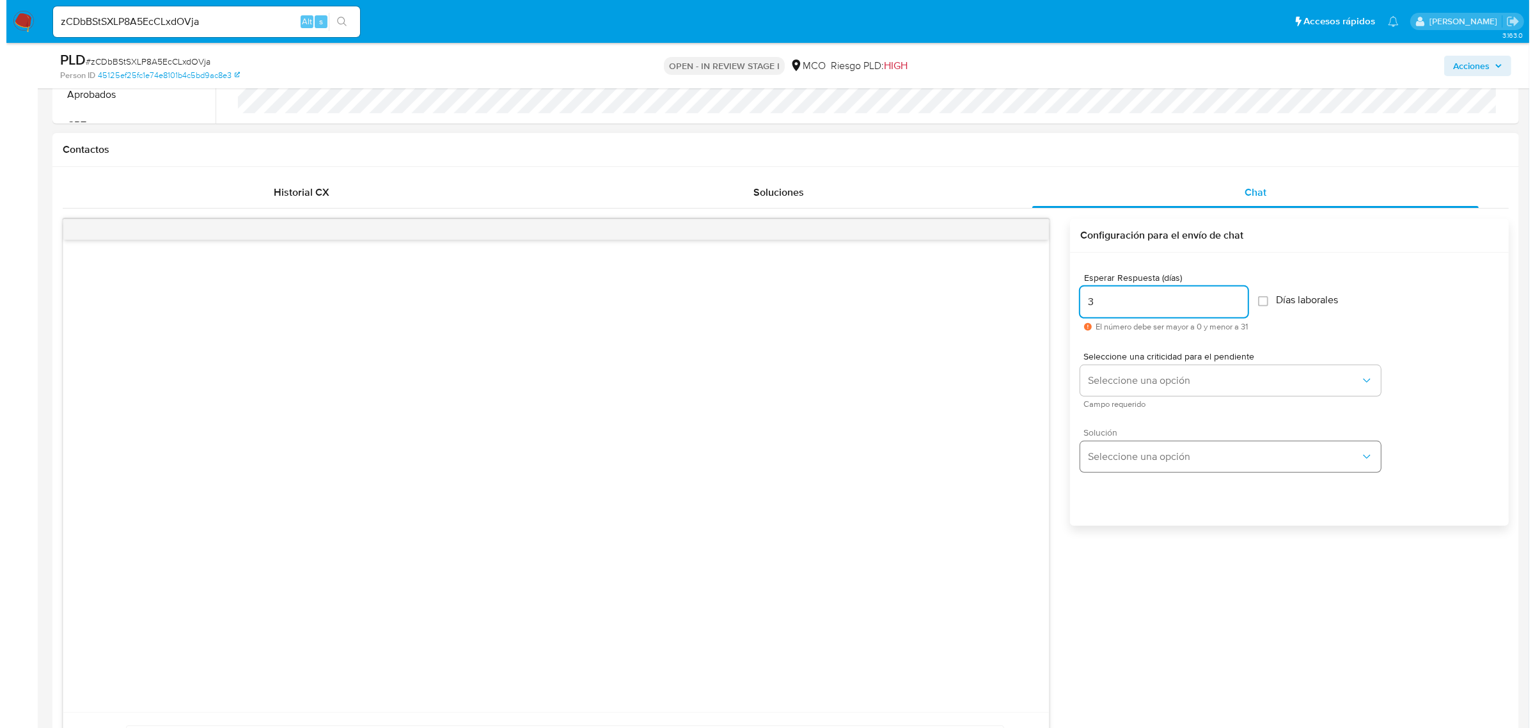
scroll to position [560, 0]
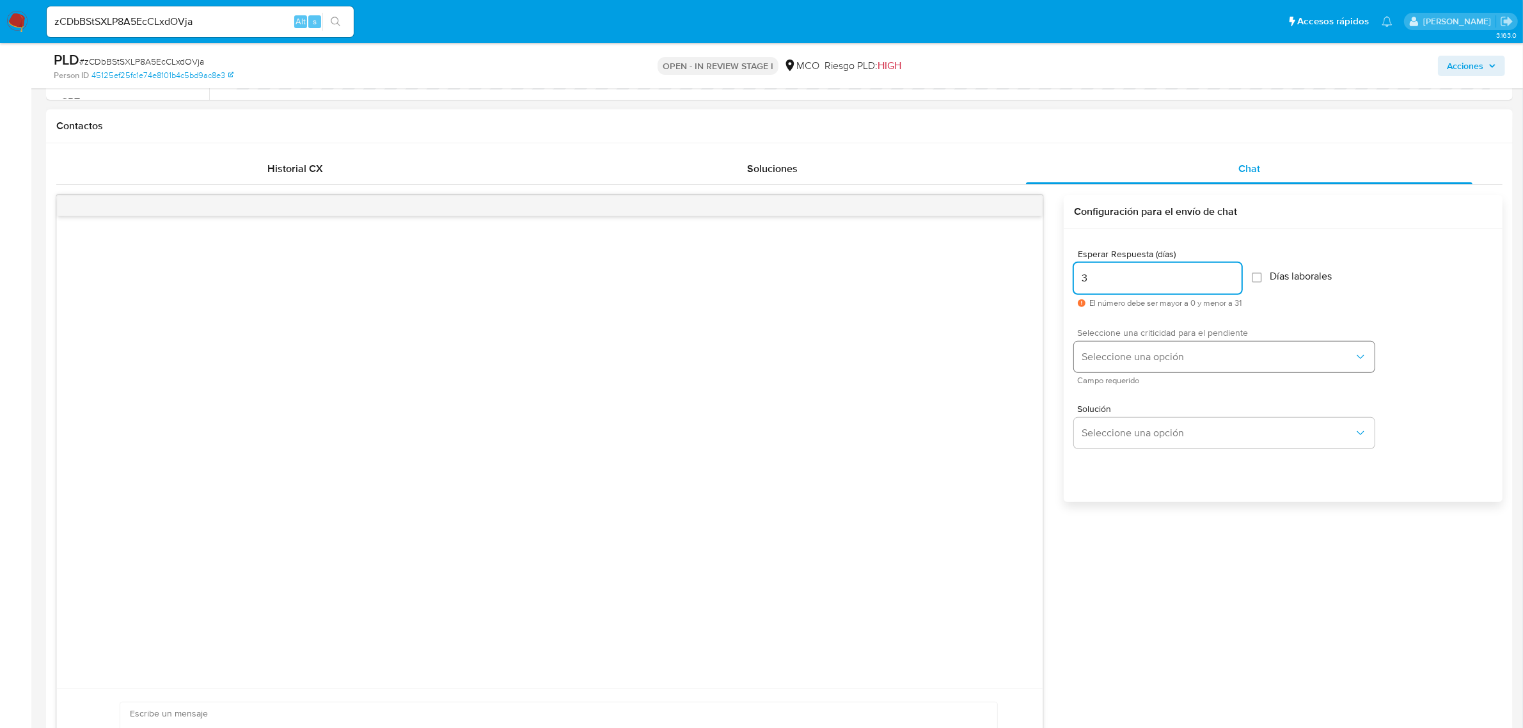
type input "3"
click at [1231, 368] on button "Seleccione una opción" at bounding box center [1224, 357] width 301 height 31
click at [1220, 359] on span "Seleccione una opción" at bounding box center [1218, 357] width 272 height 13
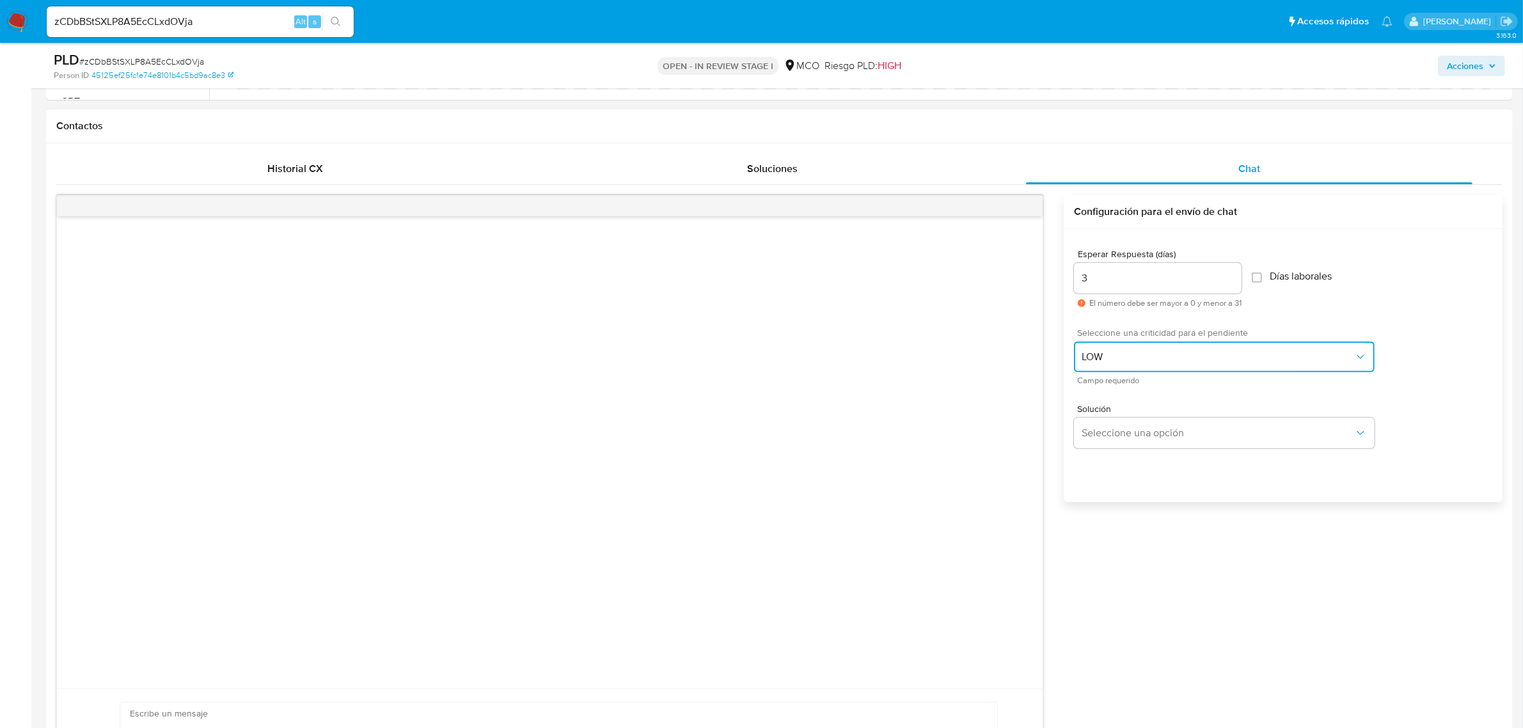
click at [1219, 359] on span "LOW" at bounding box center [1218, 357] width 272 height 13
click at [1188, 532] on div "Esperar Respuesta (días) 3 El número debe ser mayor a 0 y menor a 31 Días labor…" at bounding box center [1283, 382] width 439 height 307
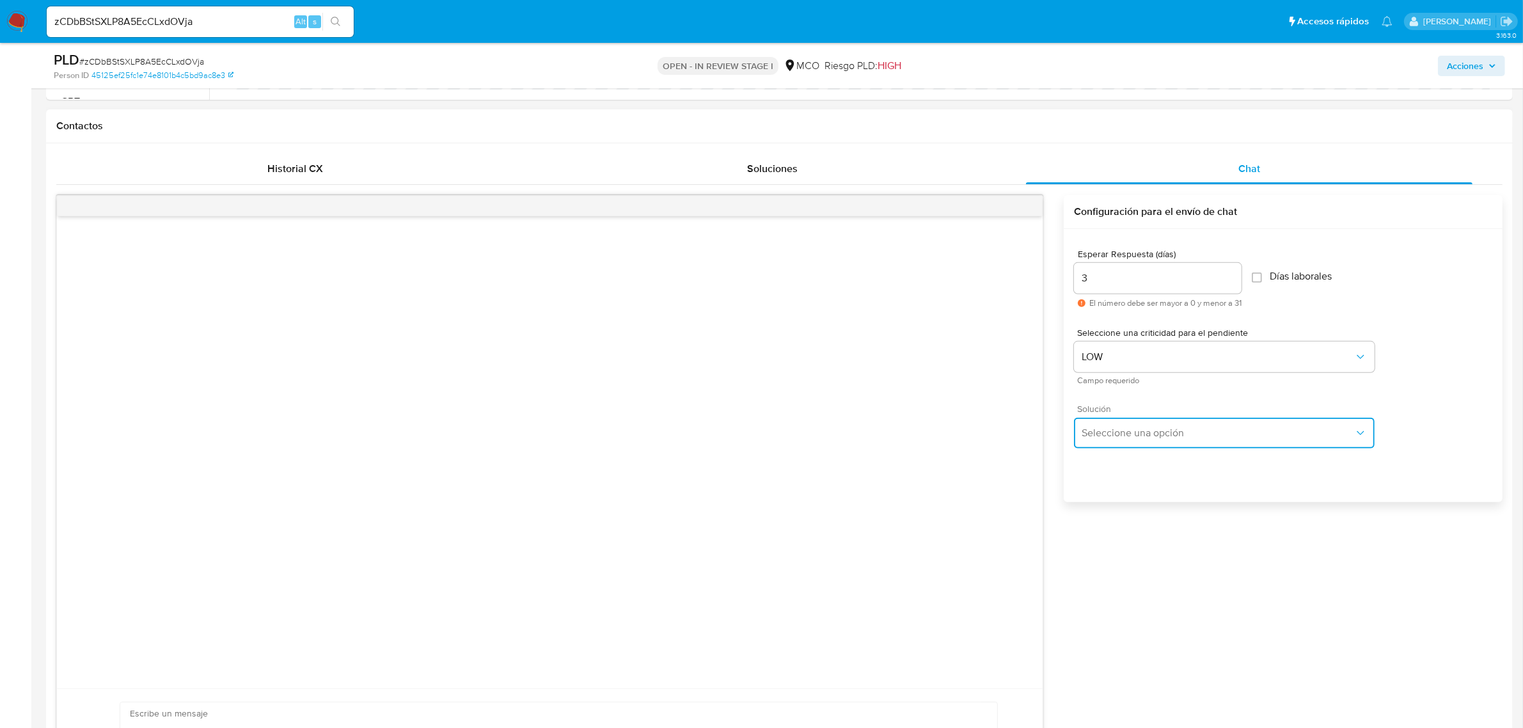
click at [1256, 420] on button "Seleccione una opción" at bounding box center [1224, 433] width 301 height 31
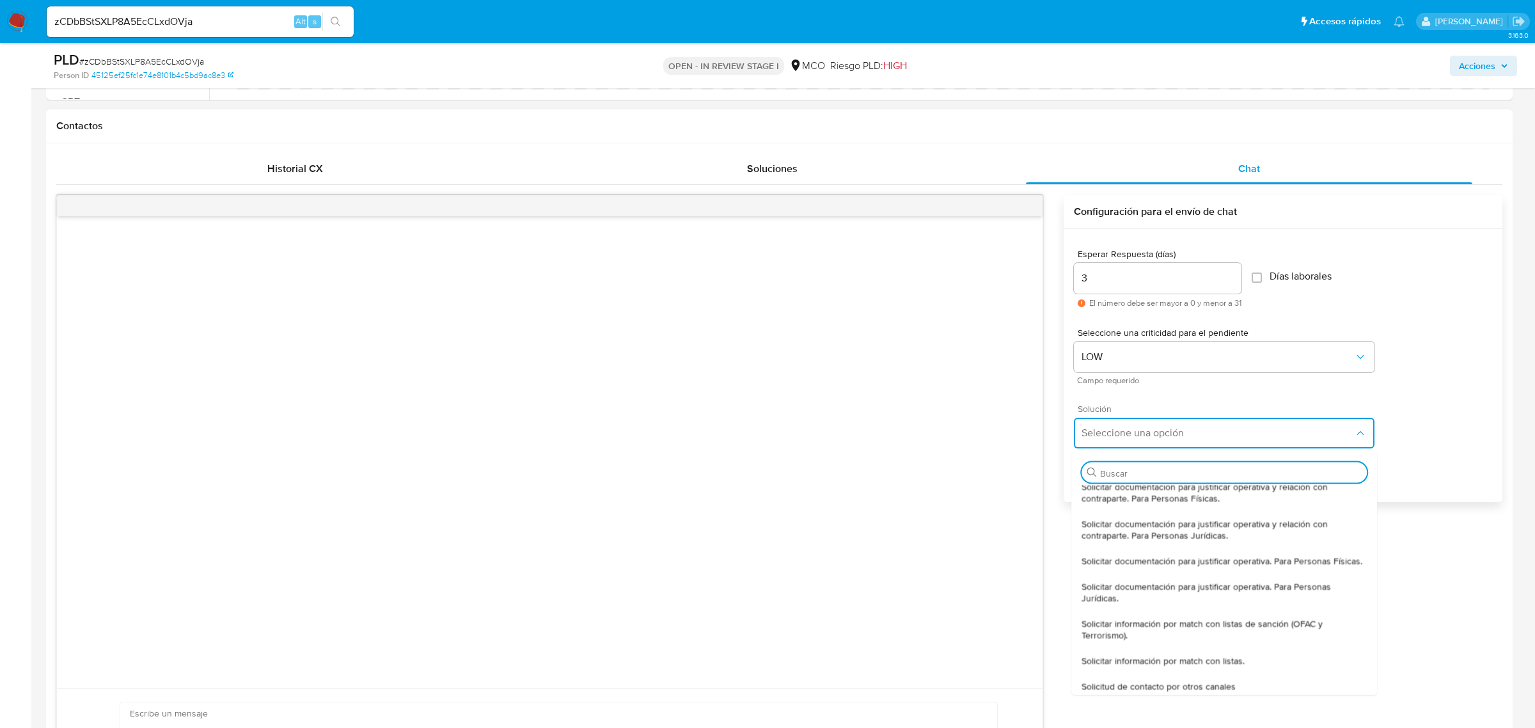
scroll to position [0, 0]
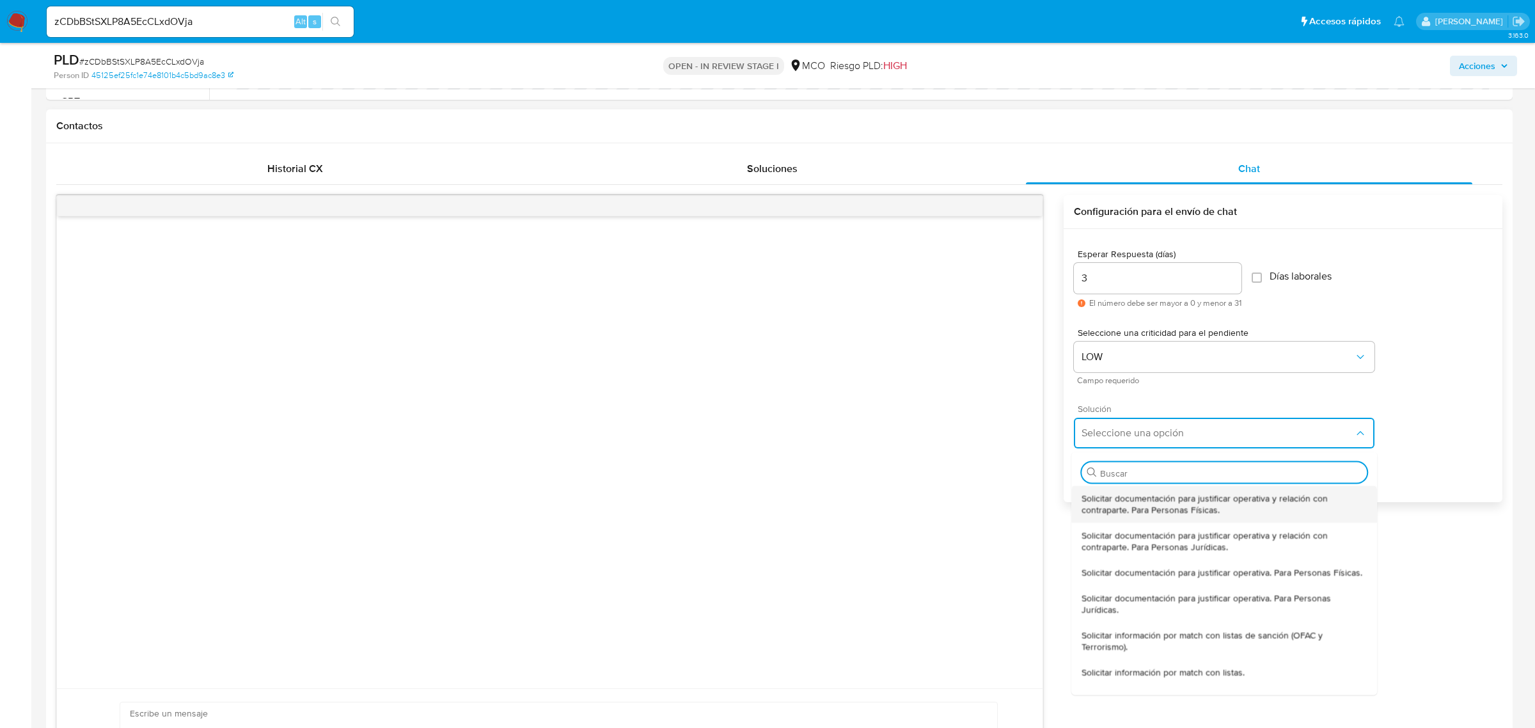
click at [1355, 512] on span "Solicitar documentación para justificar operativa y relación con contraparte. P…" at bounding box center [1224, 503] width 285 height 23
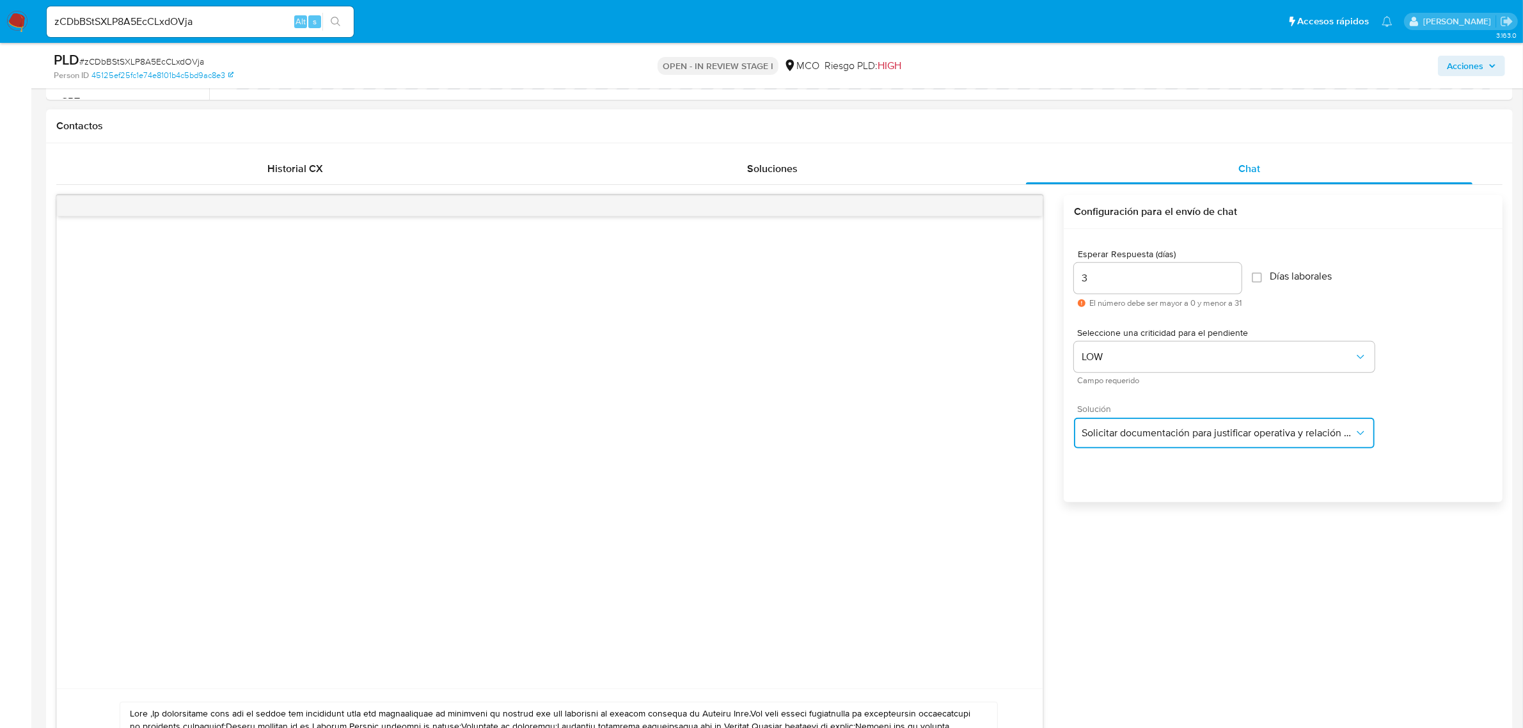
click at [1360, 427] on icon "button" at bounding box center [1360, 433] width 13 height 13
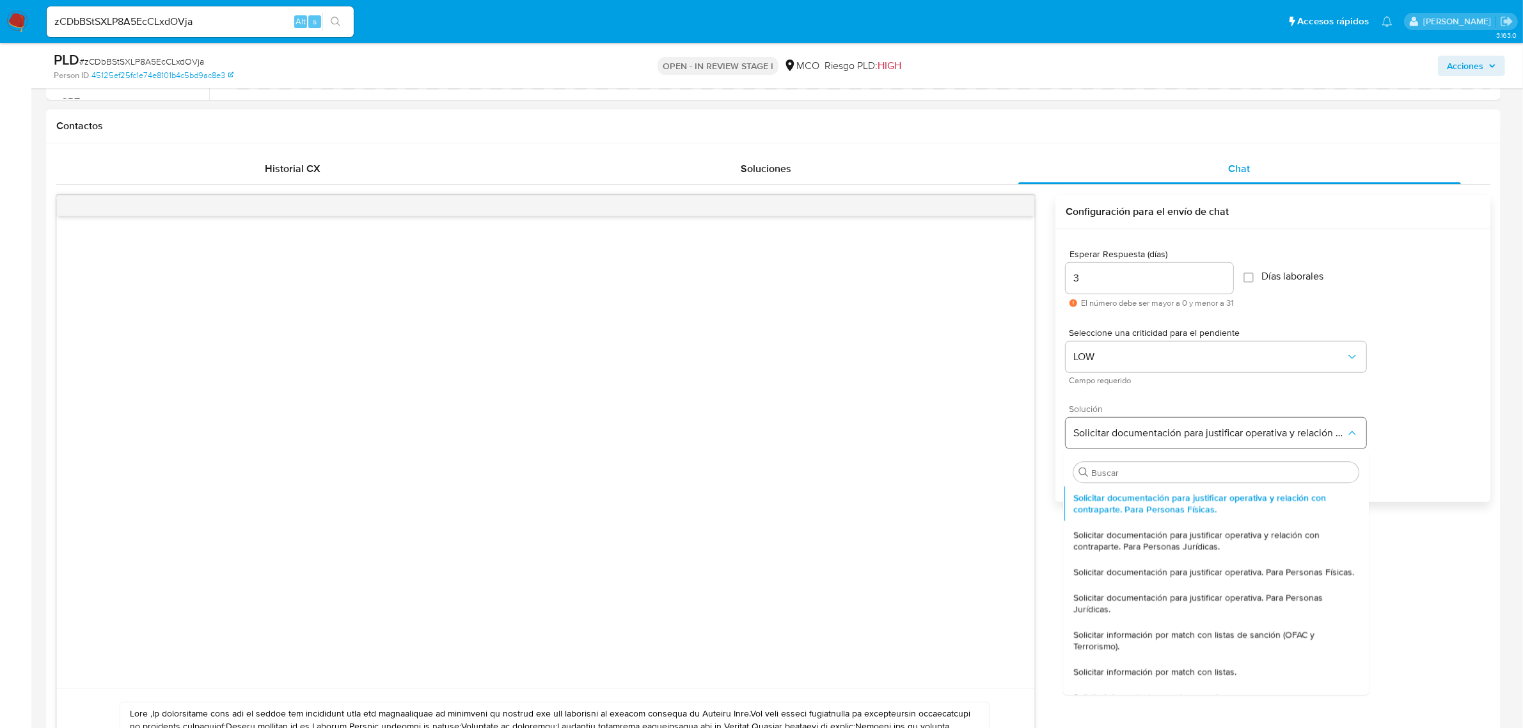
click at [1359, 427] on icon "button" at bounding box center [1352, 433] width 13 height 13
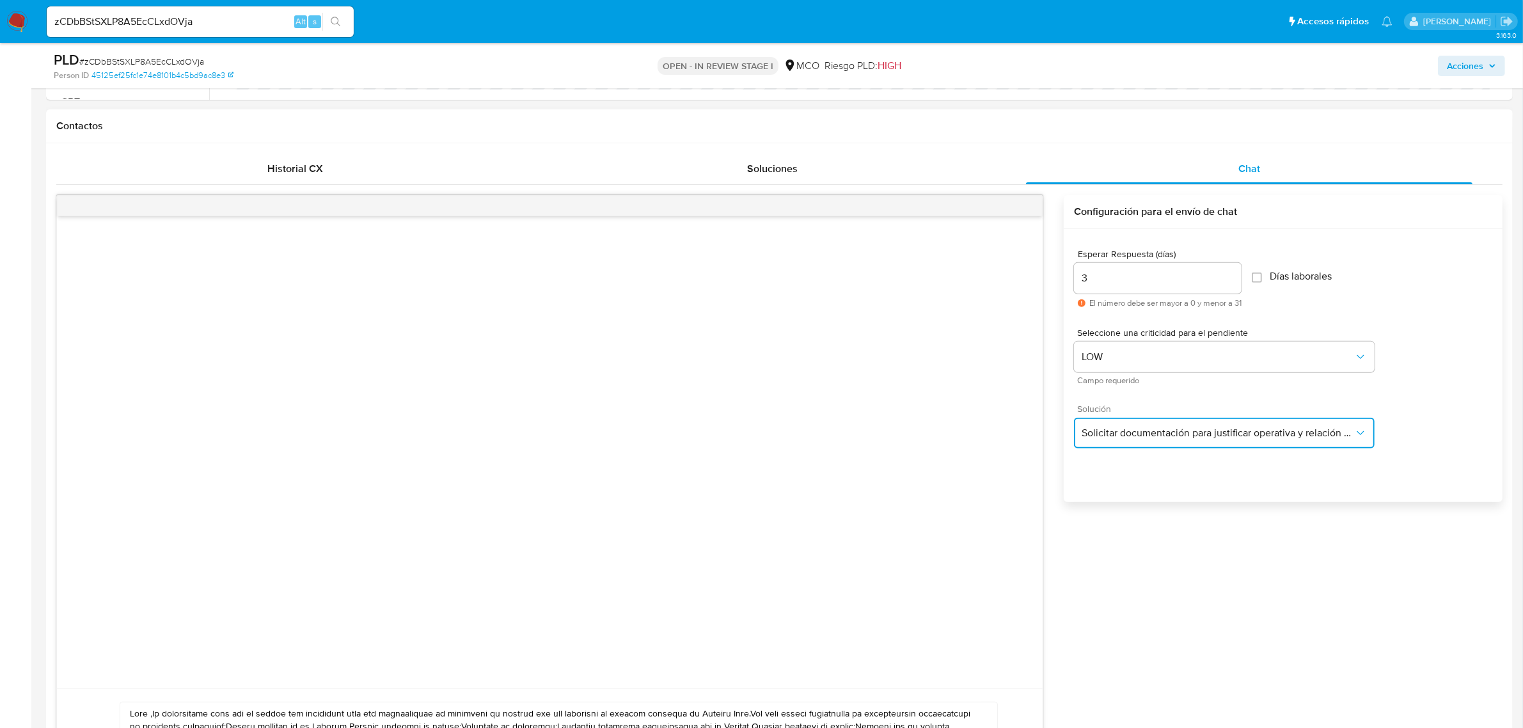
click at [1364, 425] on button "Solicitar documentación para justificar operativa y relación con contraparte. P…" at bounding box center [1224, 433] width 301 height 31
click at [1359, 430] on icon "button" at bounding box center [1360, 433] width 13 height 13
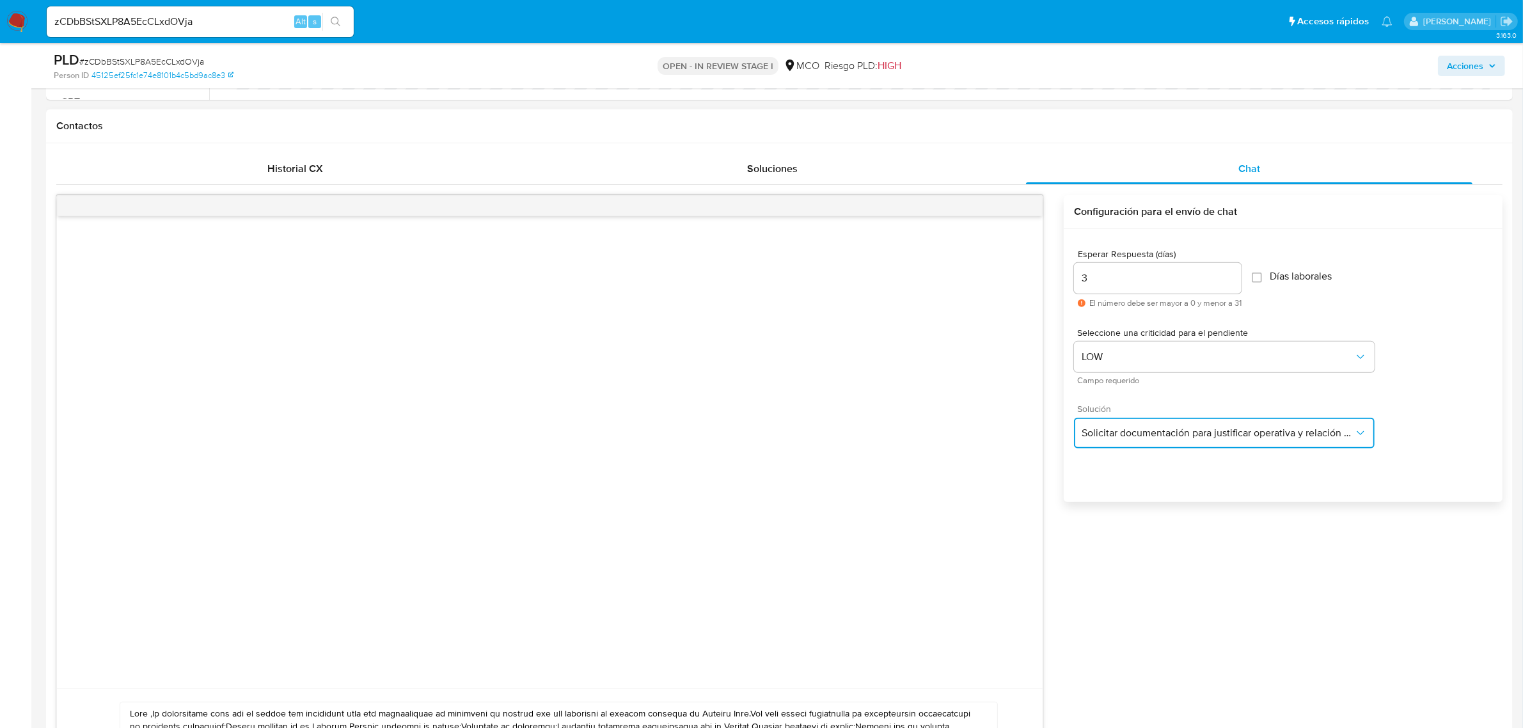
click at [1359, 430] on icon "button" at bounding box center [1360, 433] width 13 height 13
click at [1361, 434] on icon "button" at bounding box center [1360, 432] width 7 height 4
click at [1249, 429] on span "Solicitar documentación para justificar operativa y relación con contraparte. P…" at bounding box center [1218, 433] width 272 height 13
click at [1249, 429] on span "Solicitar documentación para justificar operativa y relación con contraparte. P…" at bounding box center [1226, 433] width 272 height 13
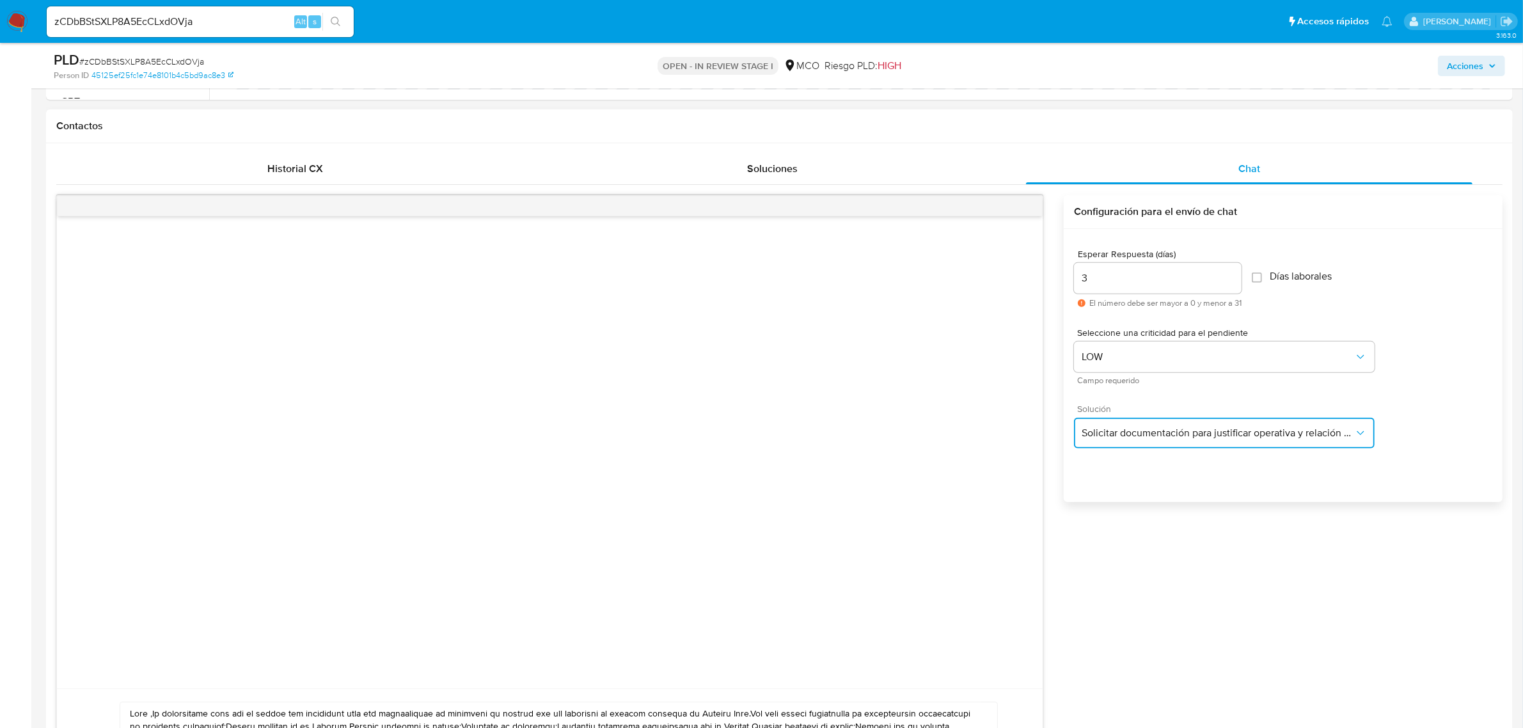
click at [1119, 441] on button "Solicitar documentación para justificar operativa y relación con contraparte. P…" at bounding box center [1224, 433] width 301 height 31
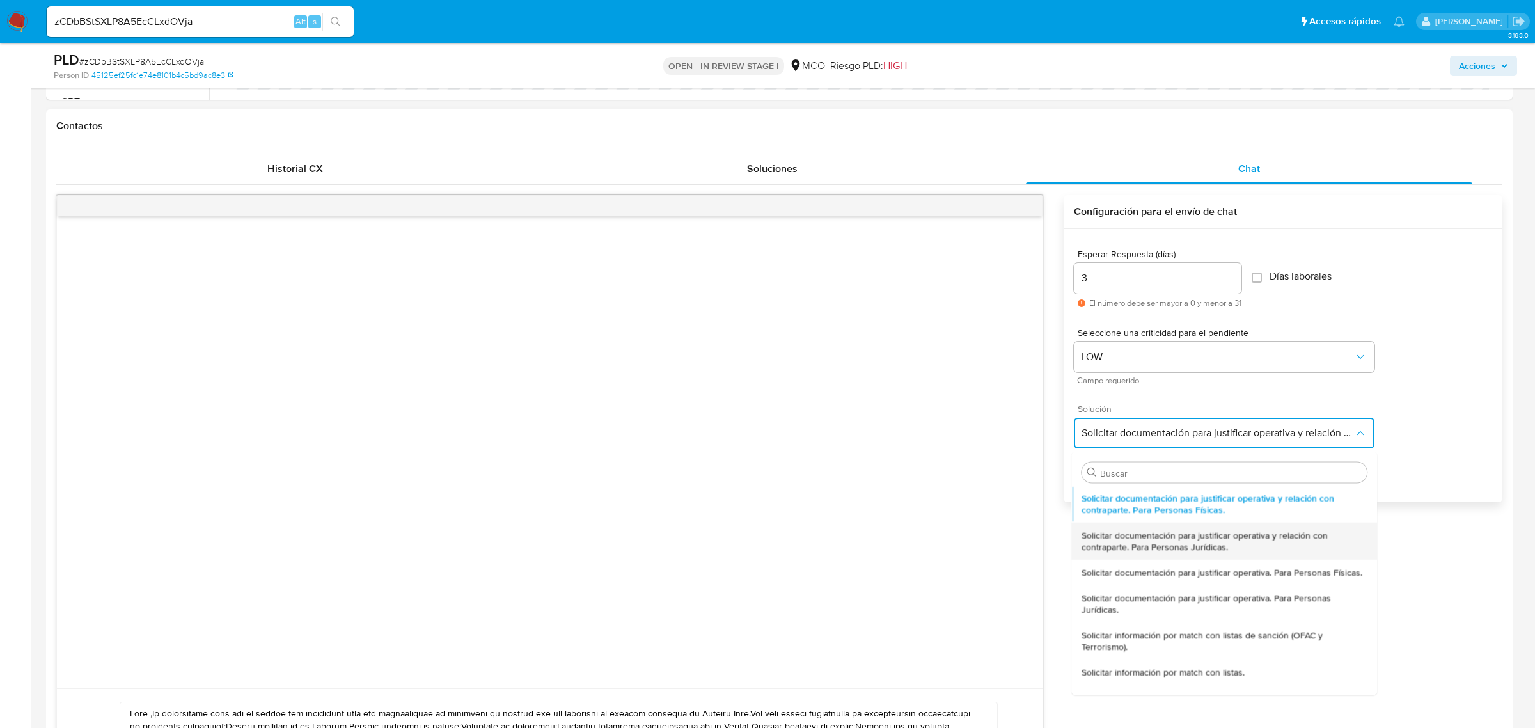
click at [1160, 546] on span "Solicitar documentación para justificar operativa y relación con contraparte. P…" at bounding box center [1224, 540] width 285 height 23
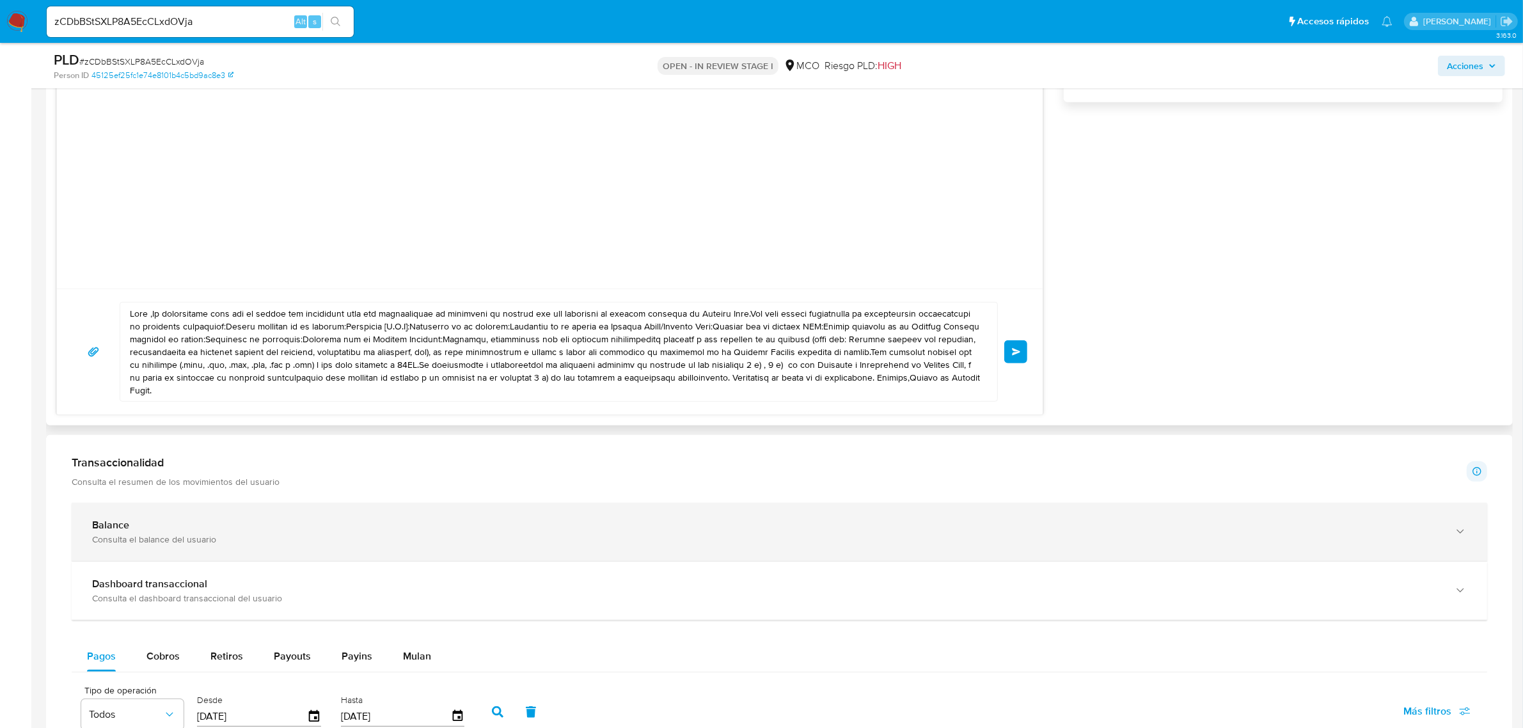
scroll to position [800, 0]
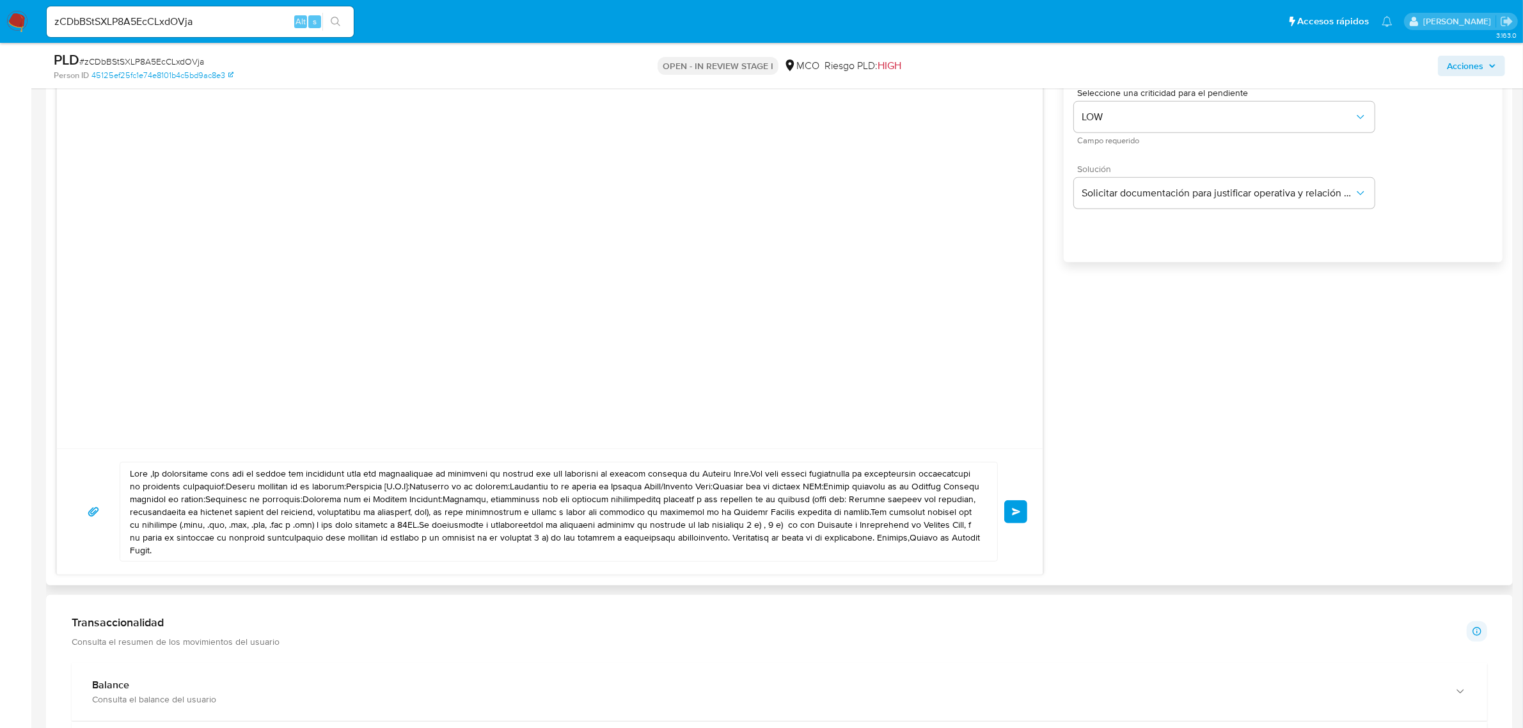
click at [755, 477] on textarea at bounding box center [555, 511] width 851 height 99
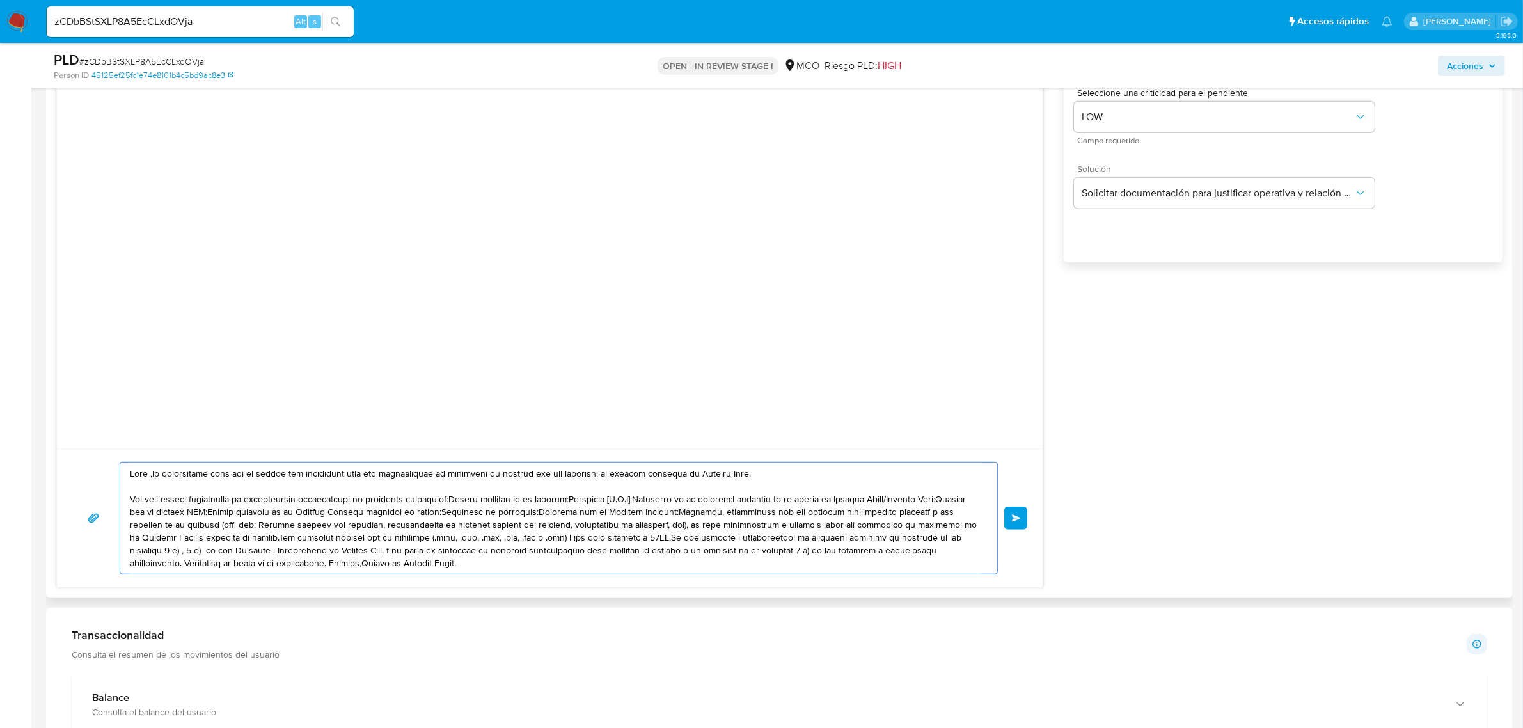
click at [446, 498] on textarea at bounding box center [555, 517] width 851 height 111
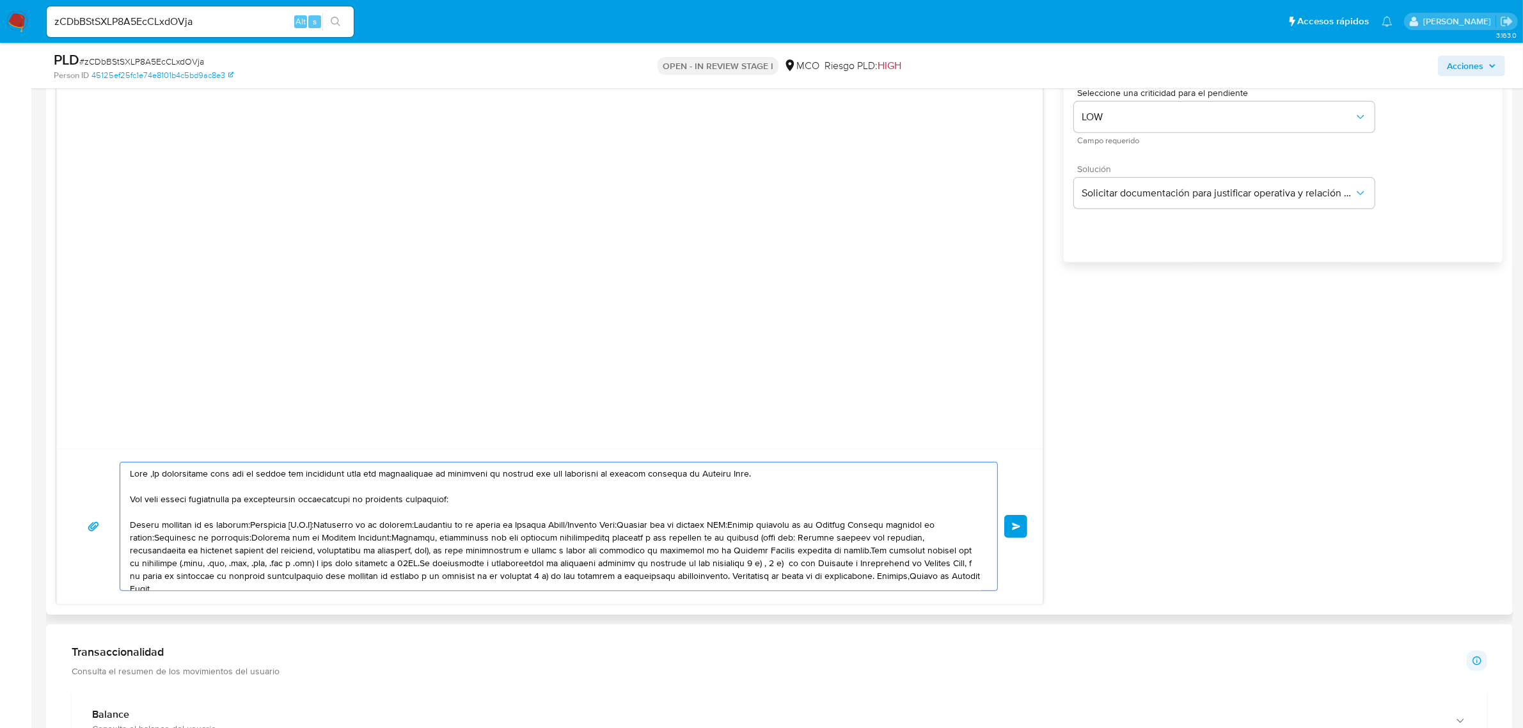
click at [425, 500] on textarea at bounding box center [555, 526] width 851 height 128
drag, startPoint x: 414, startPoint y: 500, endPoint x: 404, endPoint y: 491, distance: 12.7
drag, startPoint x: 404, startPoint y: 491, endPoint x: 411, endPoint y: 507, distance: 17.2
drag, startPoint x: 411, startPoint y: 507, endPoint x: 363, endPoint y: 528, distance: 52.2
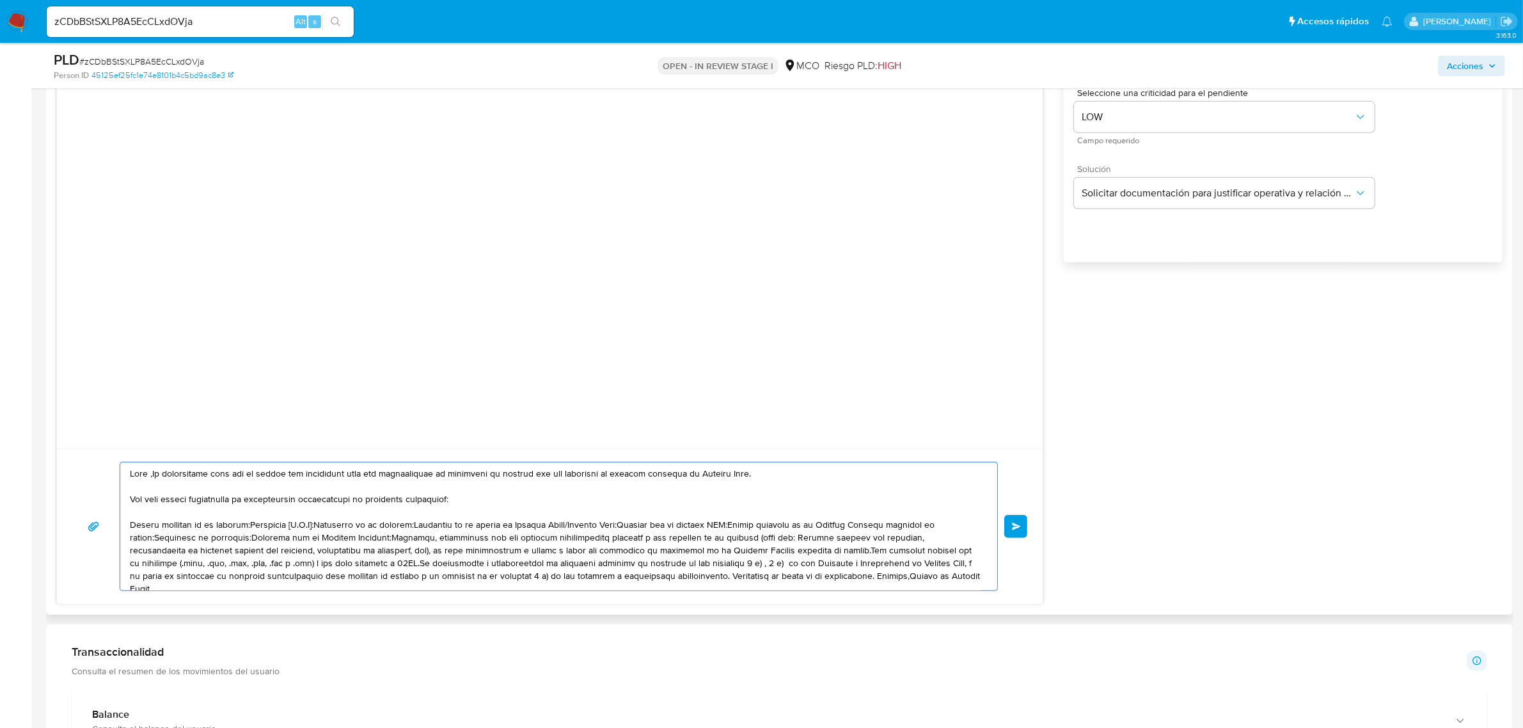
click at [363, 528] on textarea at bounding box center [555, 526] width 851 height 128
click at [248, 528] on textarea at bounding box center [555, 526] width 851 height 128
click at [1354, 187] on icon "button" at bounding box center [1360, 193] width 13 height 13
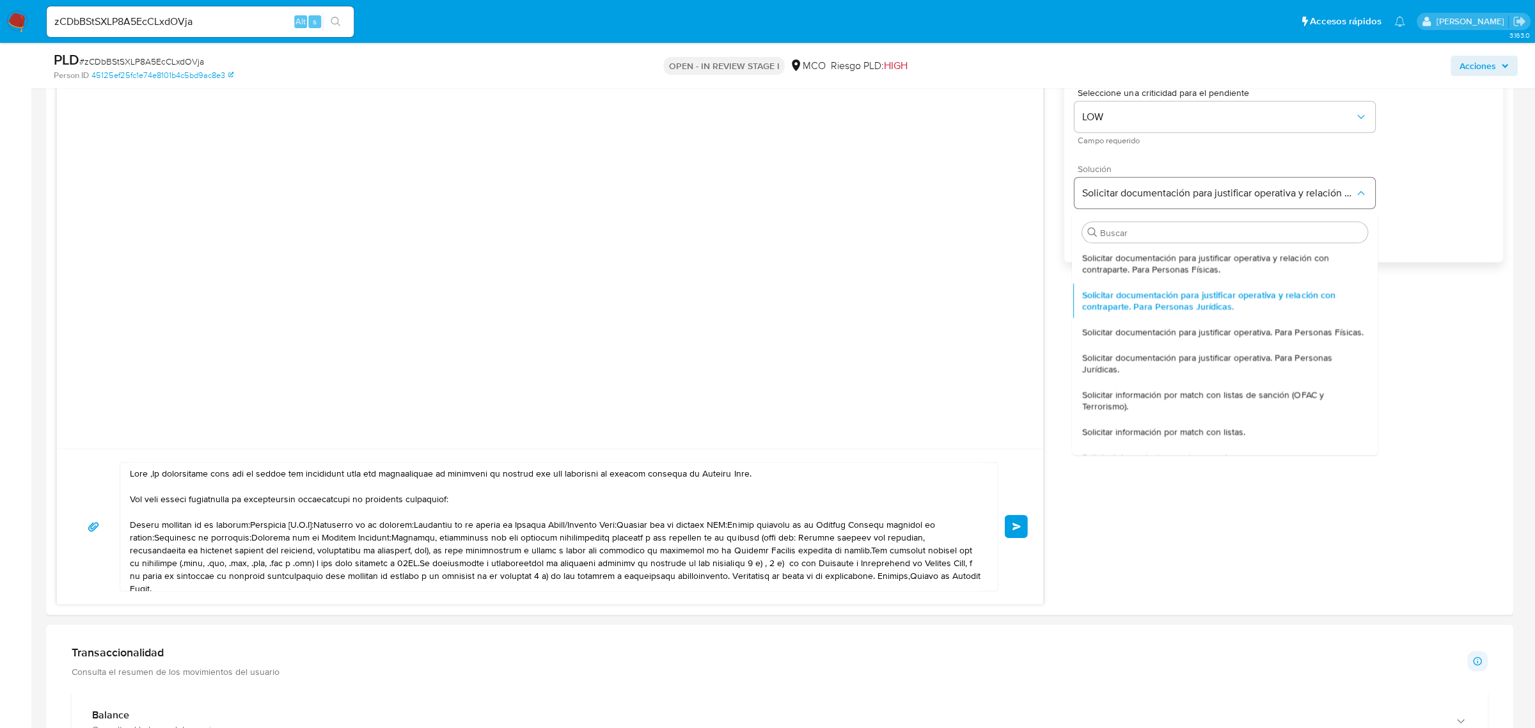
click at [1354, 187] on div "button" at bounding box center [1360, 193] width 13 height 13
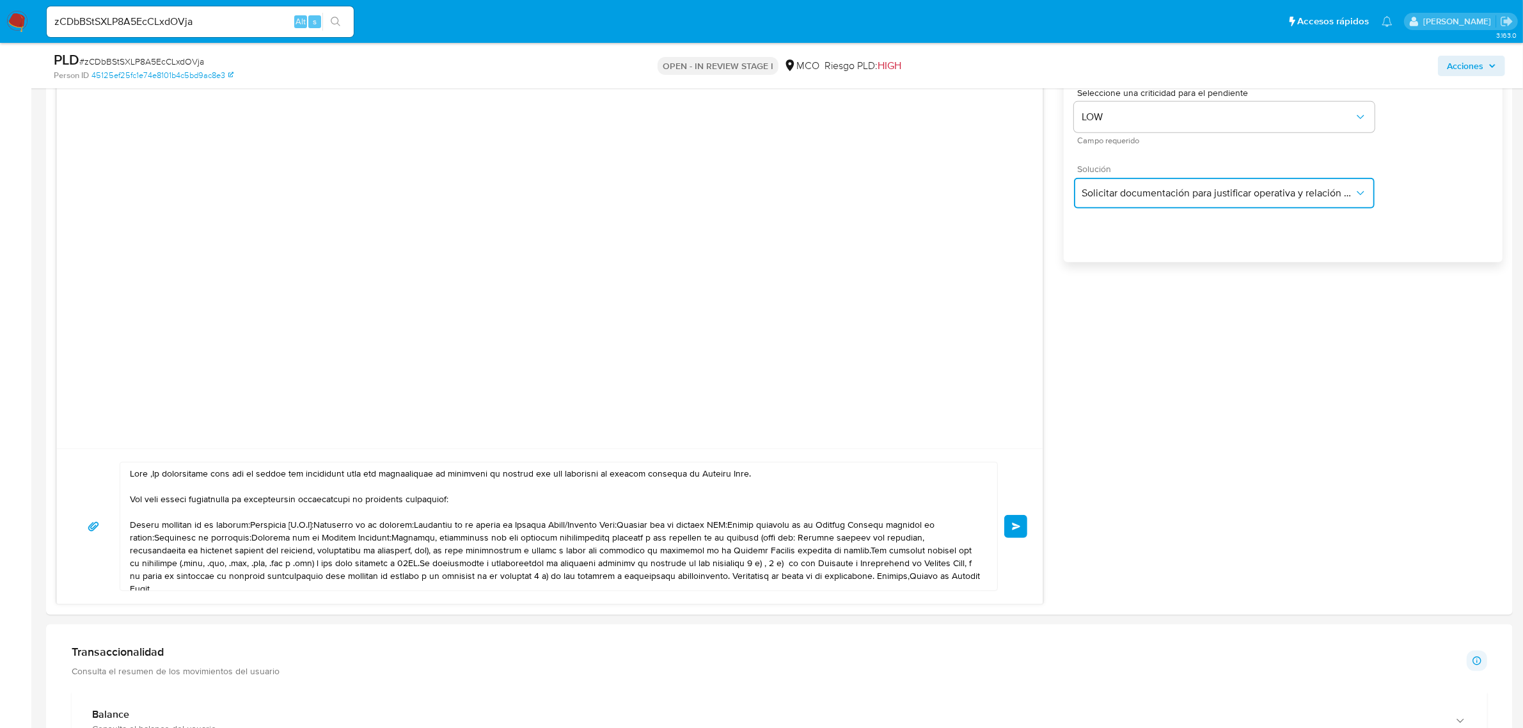
click at [1354, 187] on icon "button" at bounding box center [1360, 193] width 13 height 13
click at [1354, 187] on div "button" at bounding box center [1360, 193] width 13 height 13
click at [1166, 180] on button "Solicitar documentación para justificar operativa y relación con contraparte. P…" at bounding box center [1224, 193] width 301 height 31
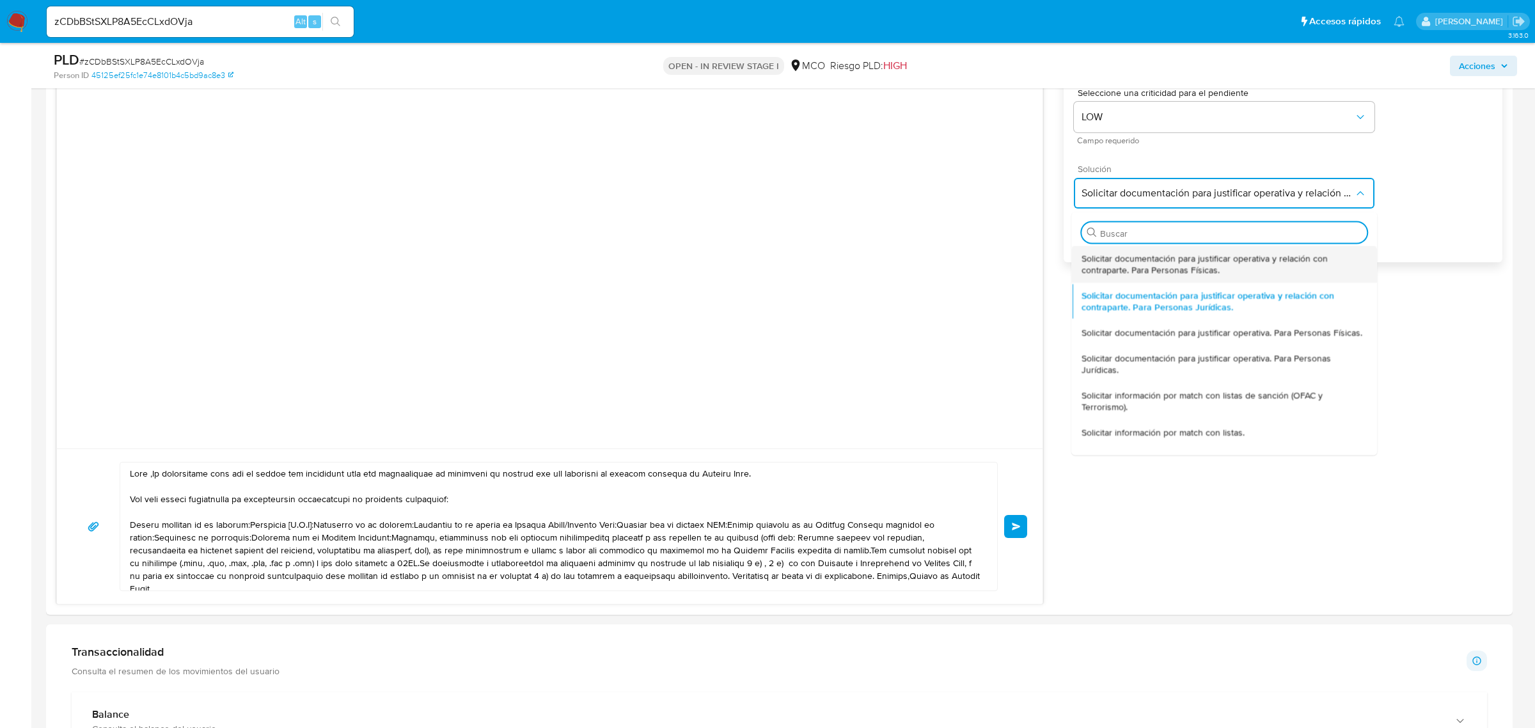
click at [1226, 274] on span "Solicitar documentación para justificar operativa y relación con contraparte. P…" at bounding box center [1224, 263] width 285 height 23
click at [1226, 274] on div "Esperar Respuesta (días) 3 El número debe ser mayor a 0 y menor a 31 Días labor…" at bounding box center [1283, 142] width 439 height 307
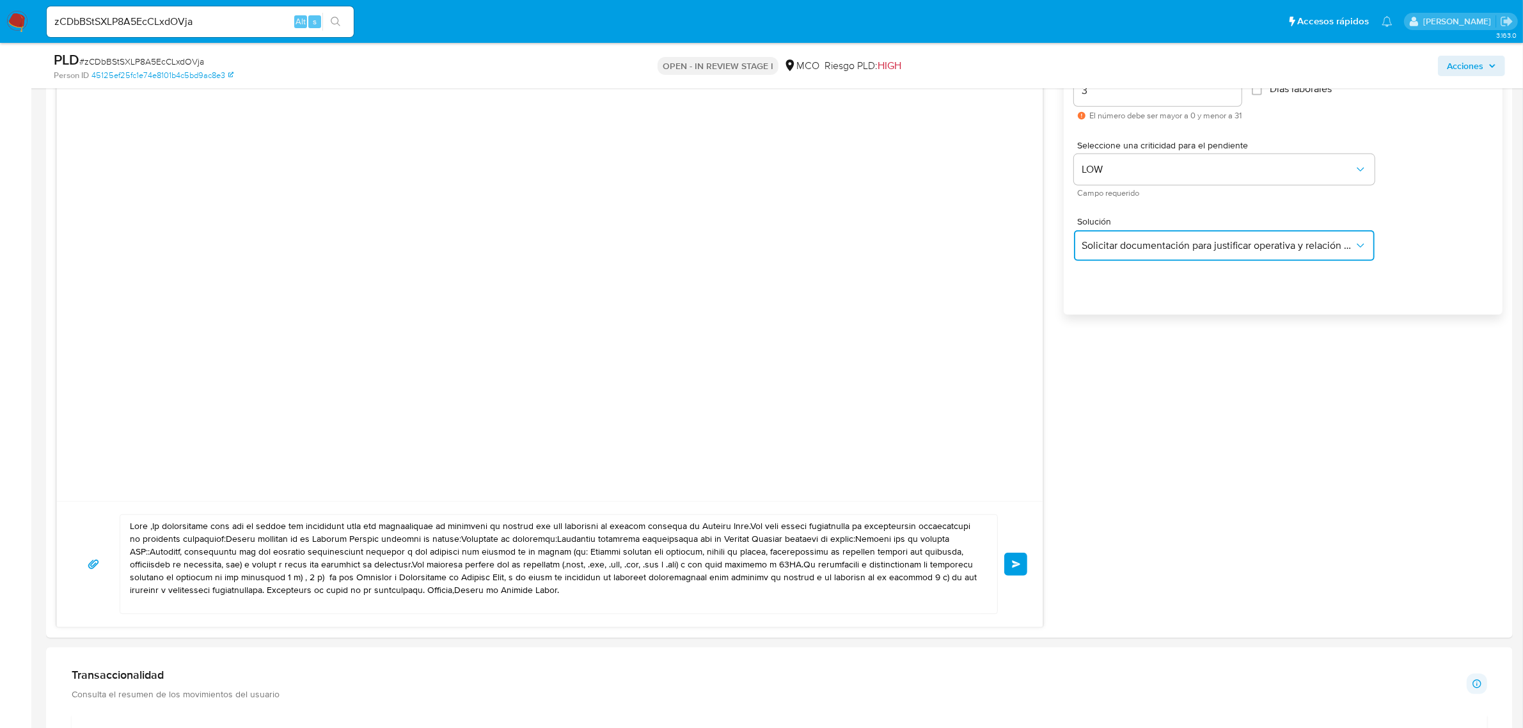
scroll to position [720, 0]
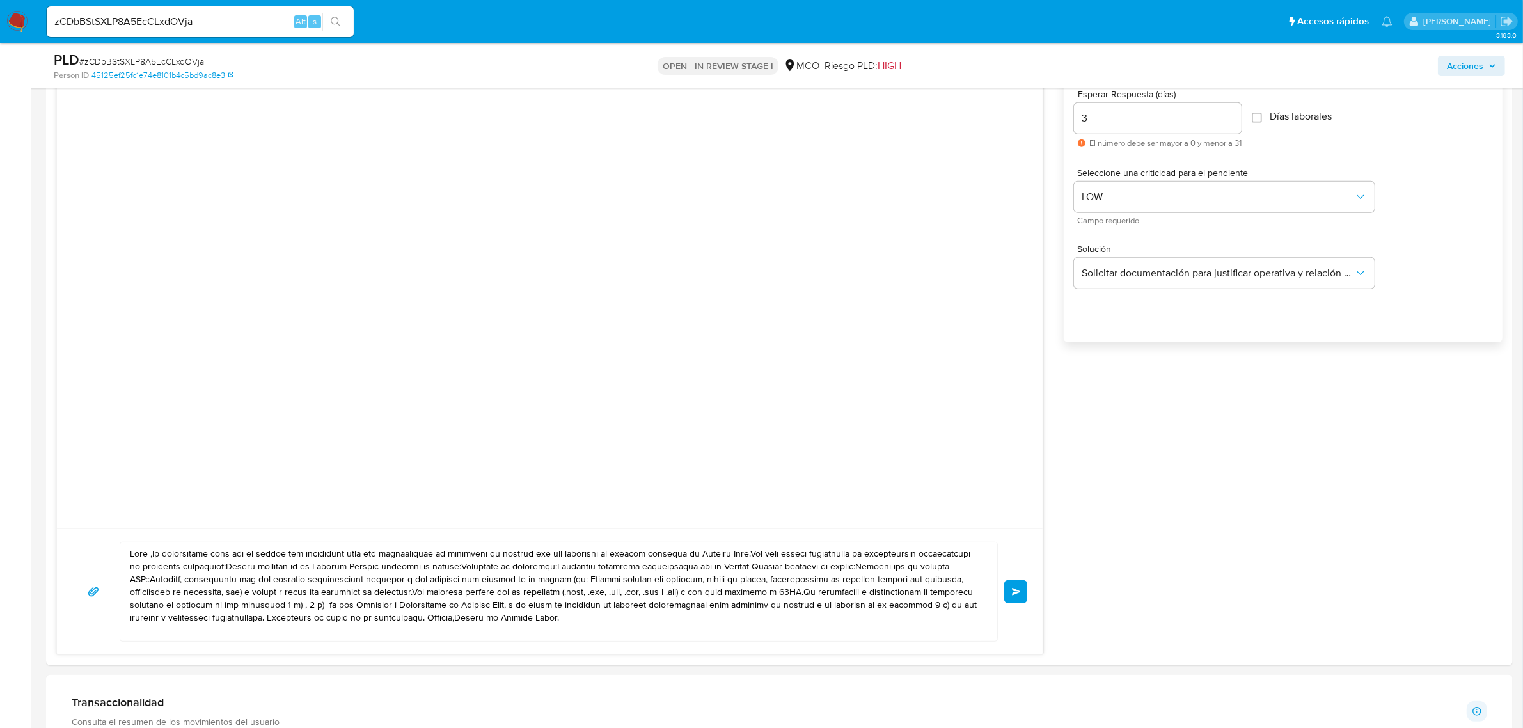
click at [155, 555] on textarea at bounding box center [555, 591] width 851 height 99
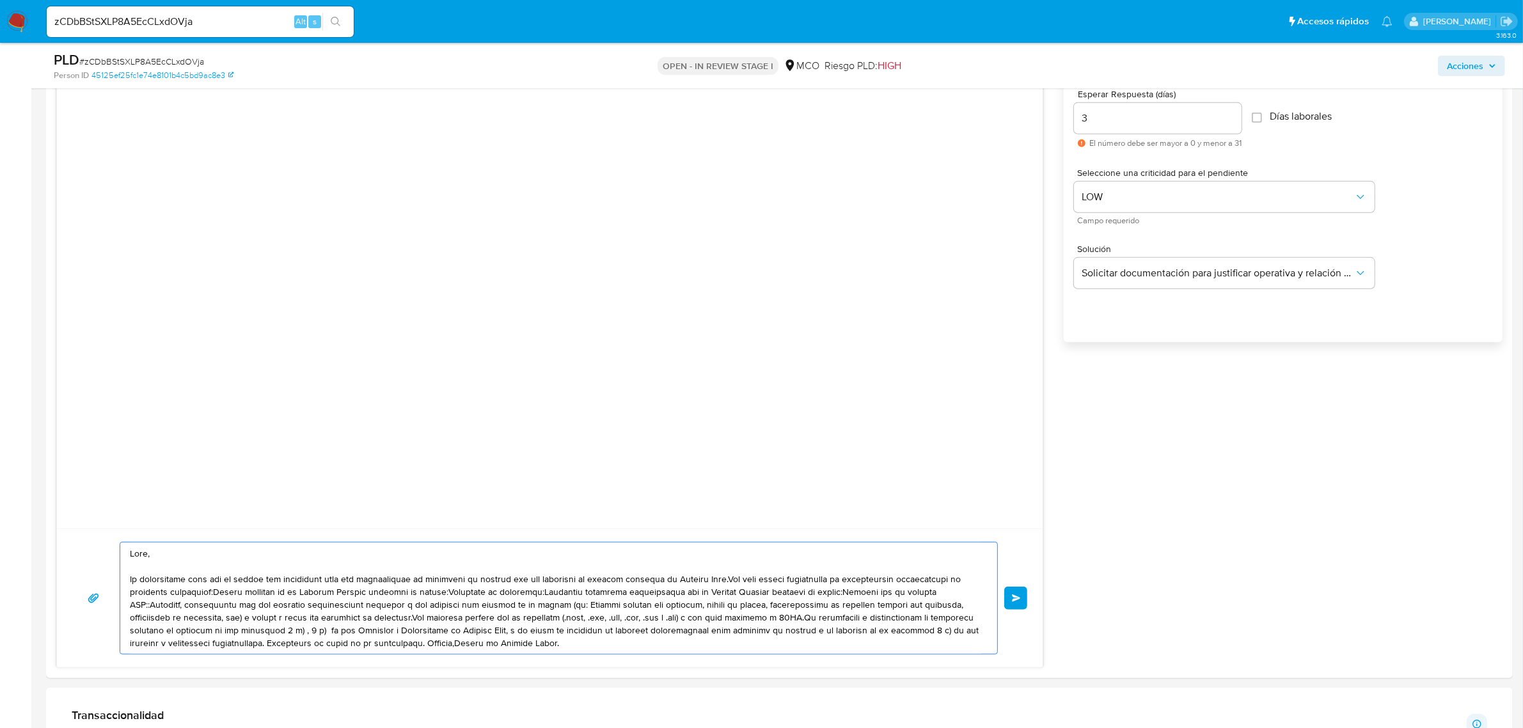
click at [730, 577] on textarea at bounding box center [555, 597] width 851 height 111
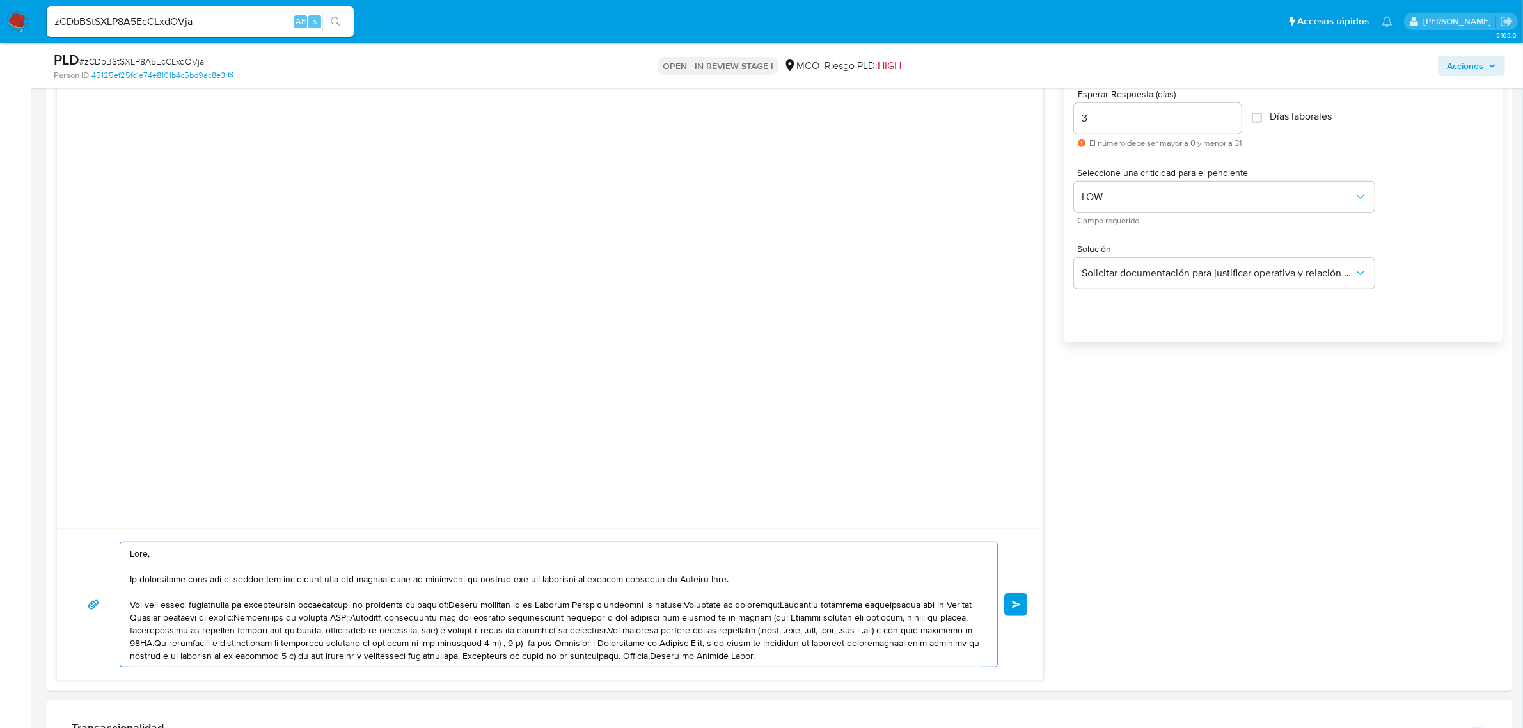
click at [449, 602] on textarea at bounding box center [555, 604] width 851 height 124
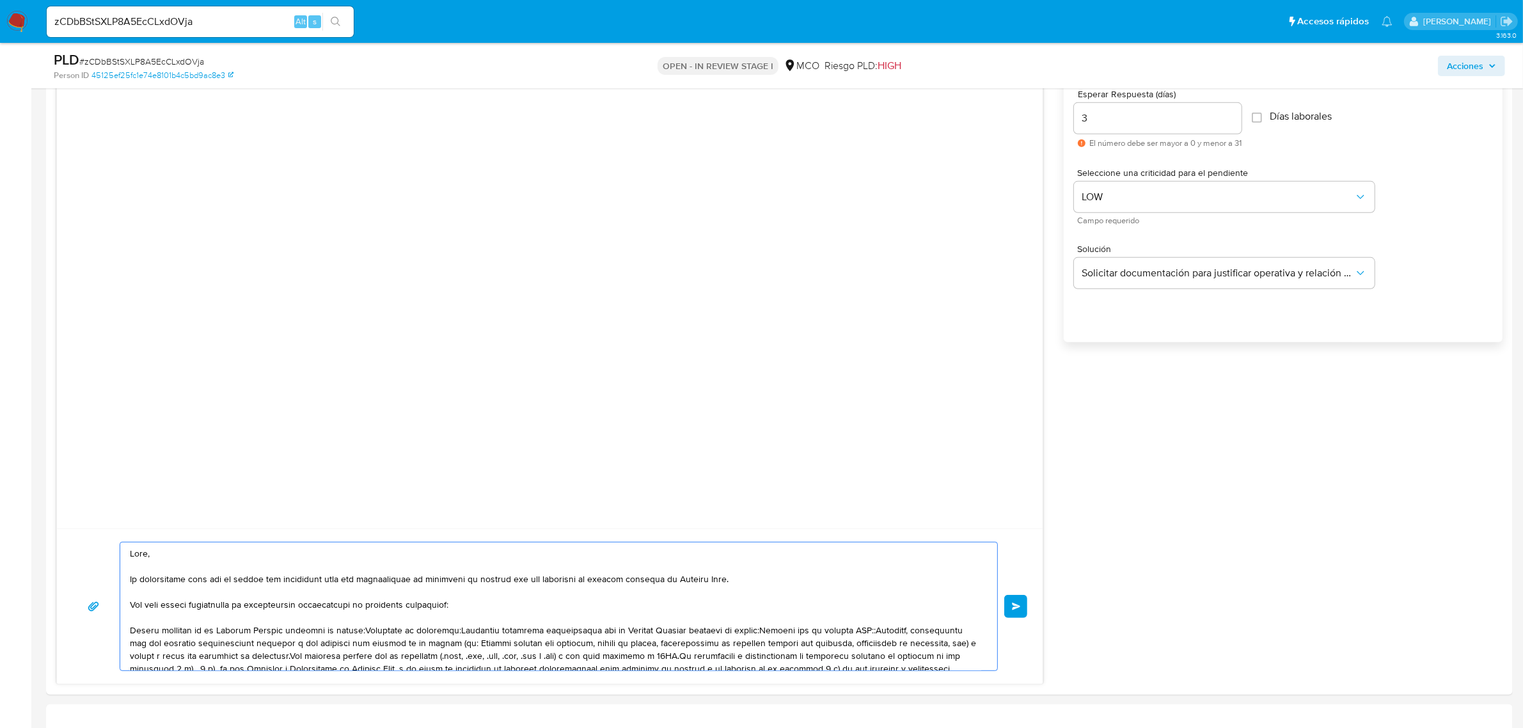
click at [368, 631] on textarea at bounding box center [555, 606] width 851 height 128
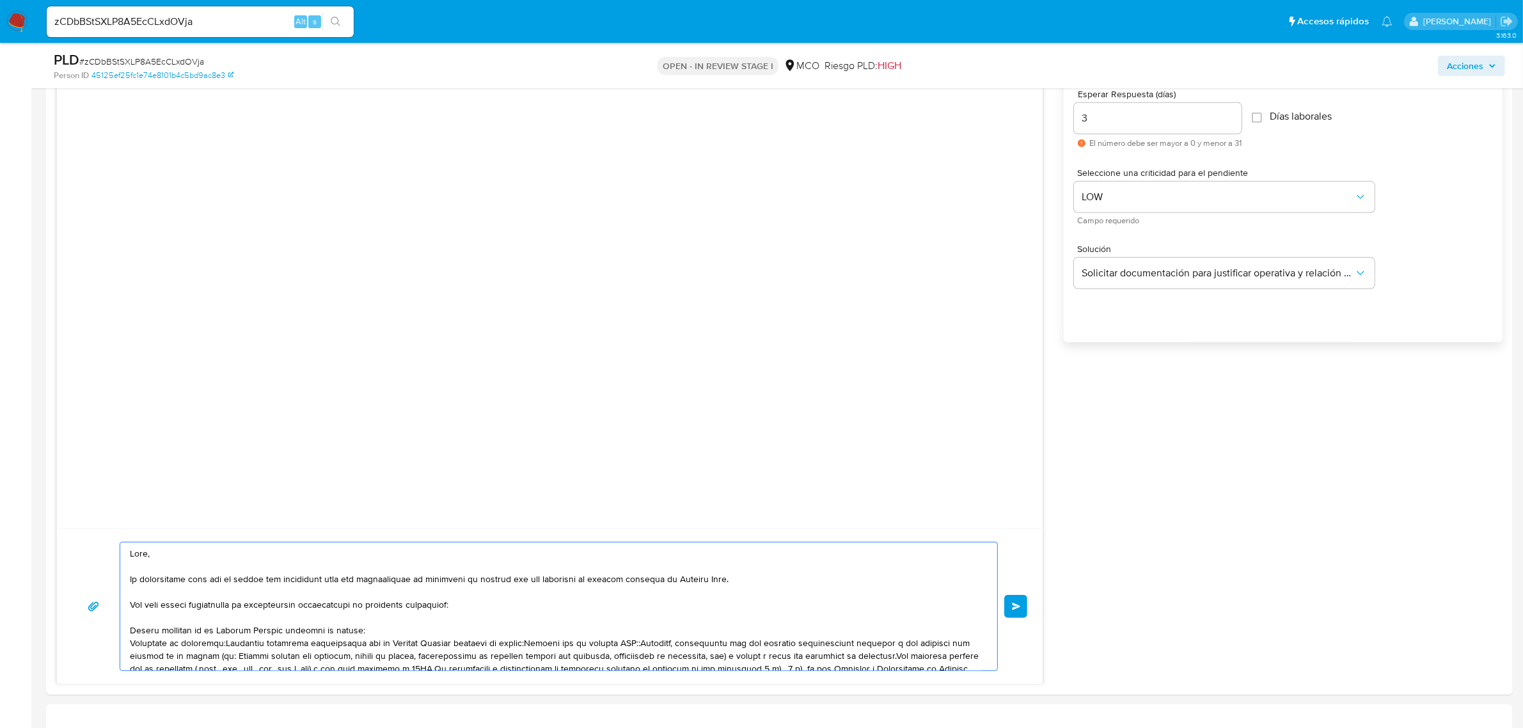
click at [230, 643] on textarea at bounding box center [555, 606] width 851 height 128
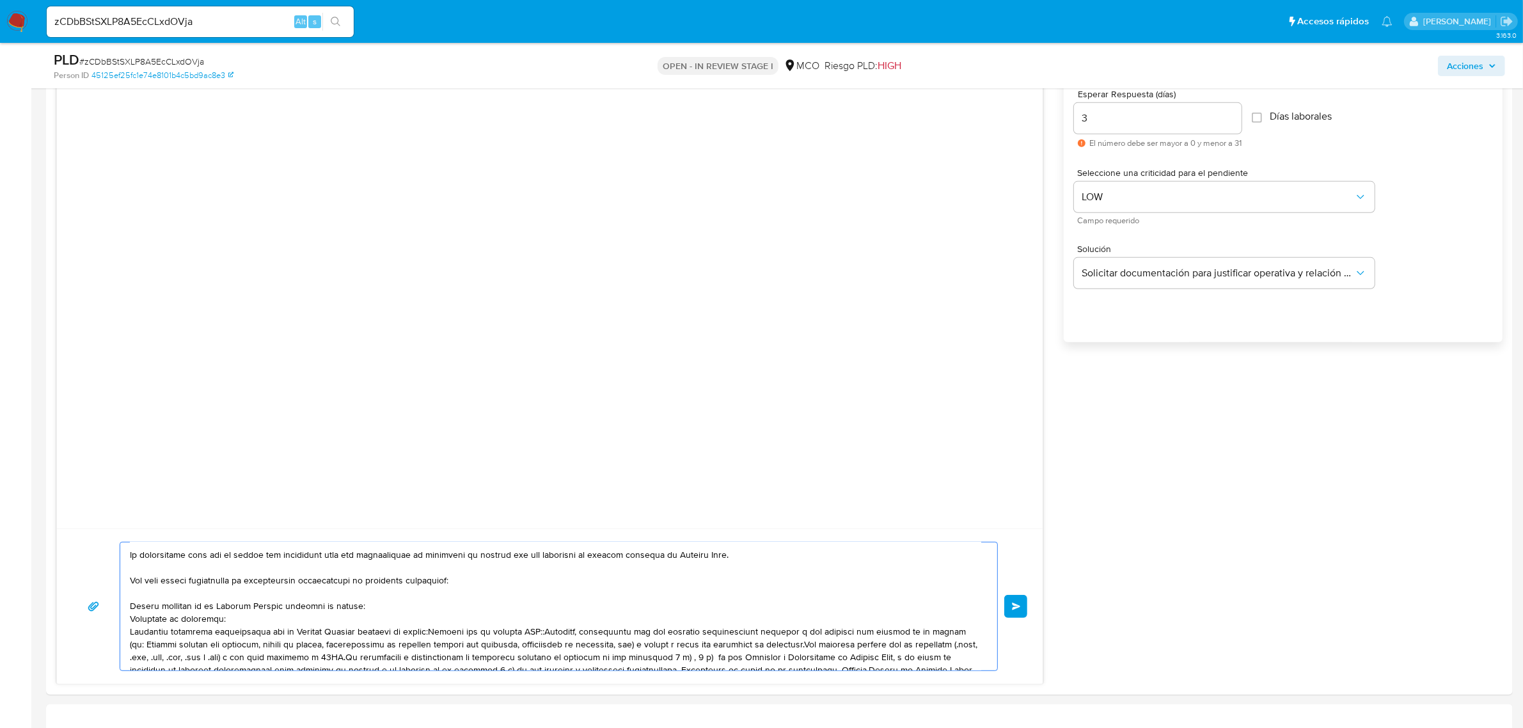
scroll to position [47, 0]
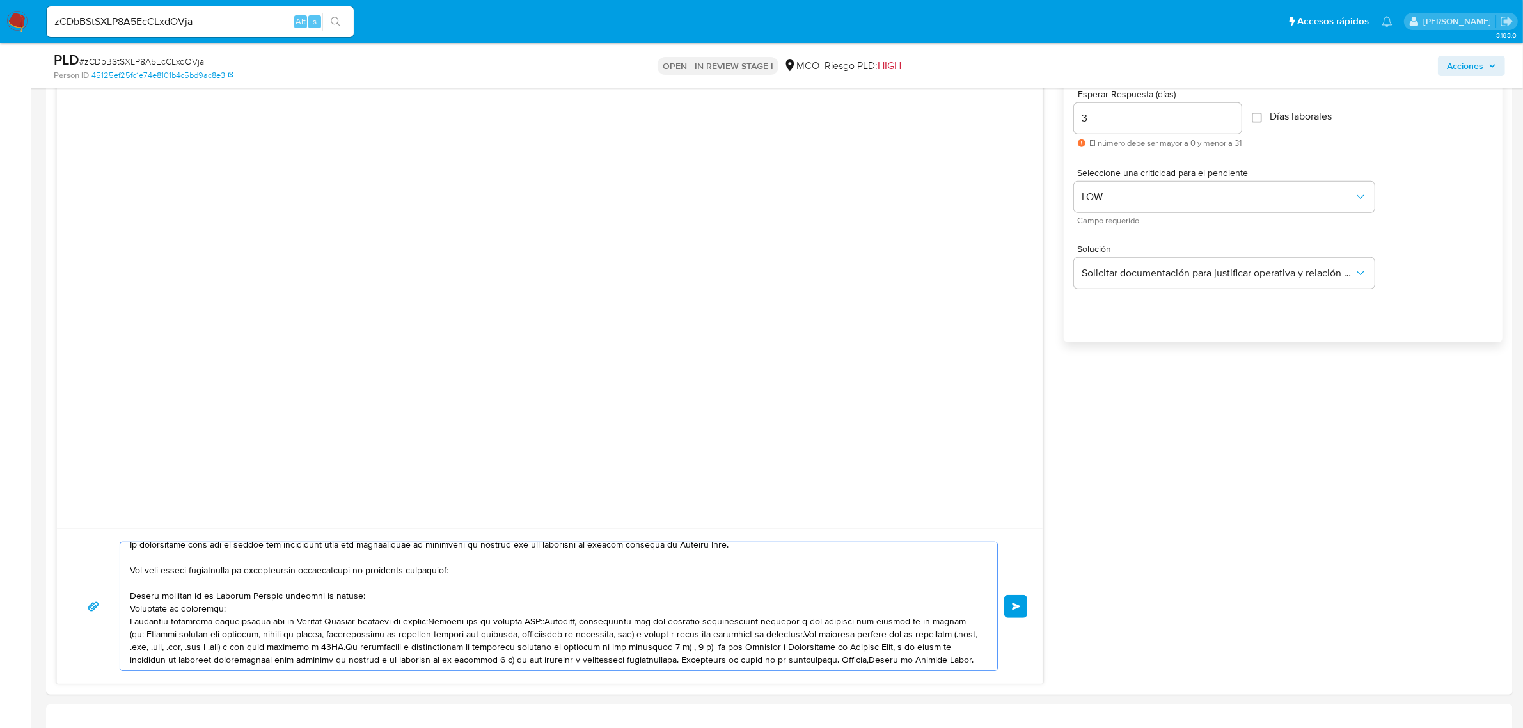
click at [432, 608] on textarea at bounding box center [555, 606] width 851 height 128
click at [434, 608] on textarea at bounding box center [555, 606] width 851 height 128
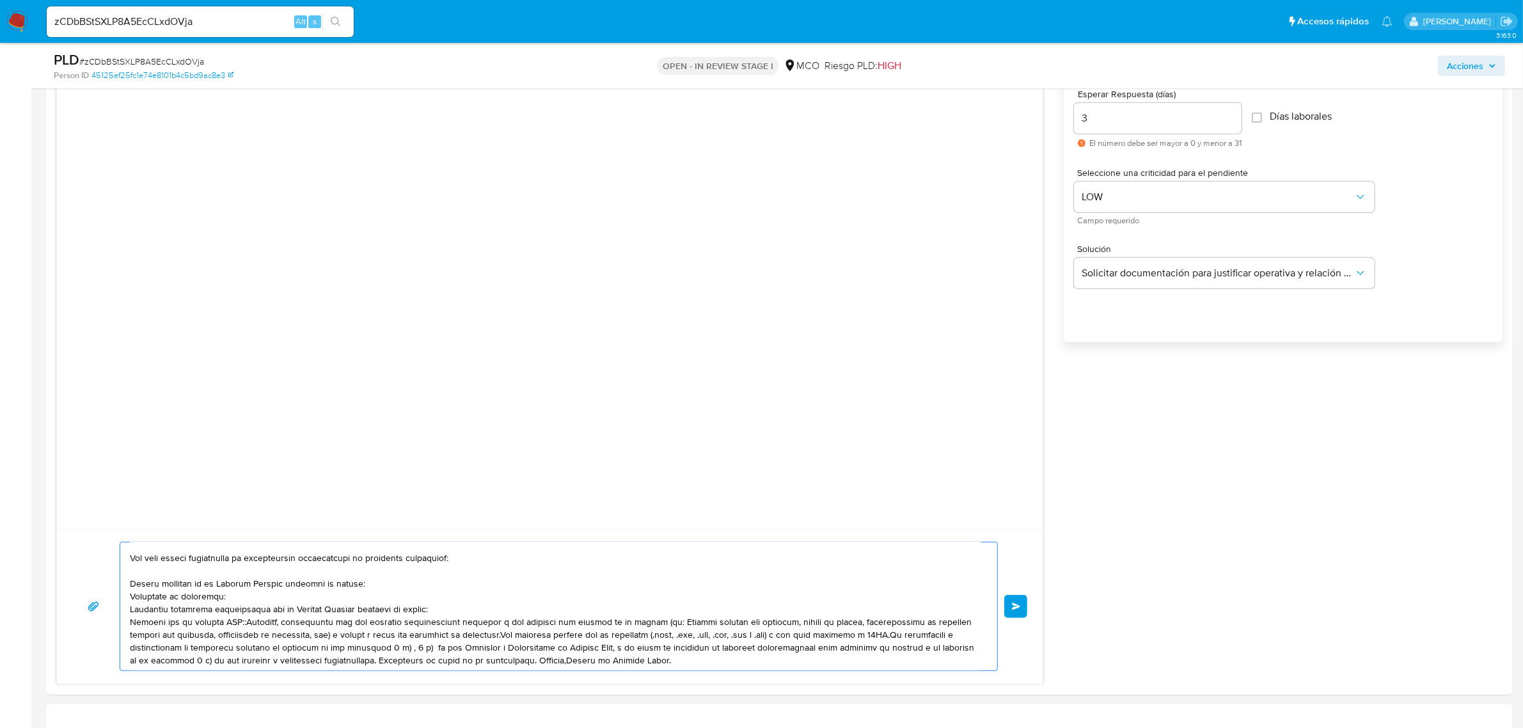
click at [238, 620] on textarea at bounding box center [555, 606] width 851 height 128
click at [244, 621] on textarea at bounding box center [555, 606] width 851 height 128
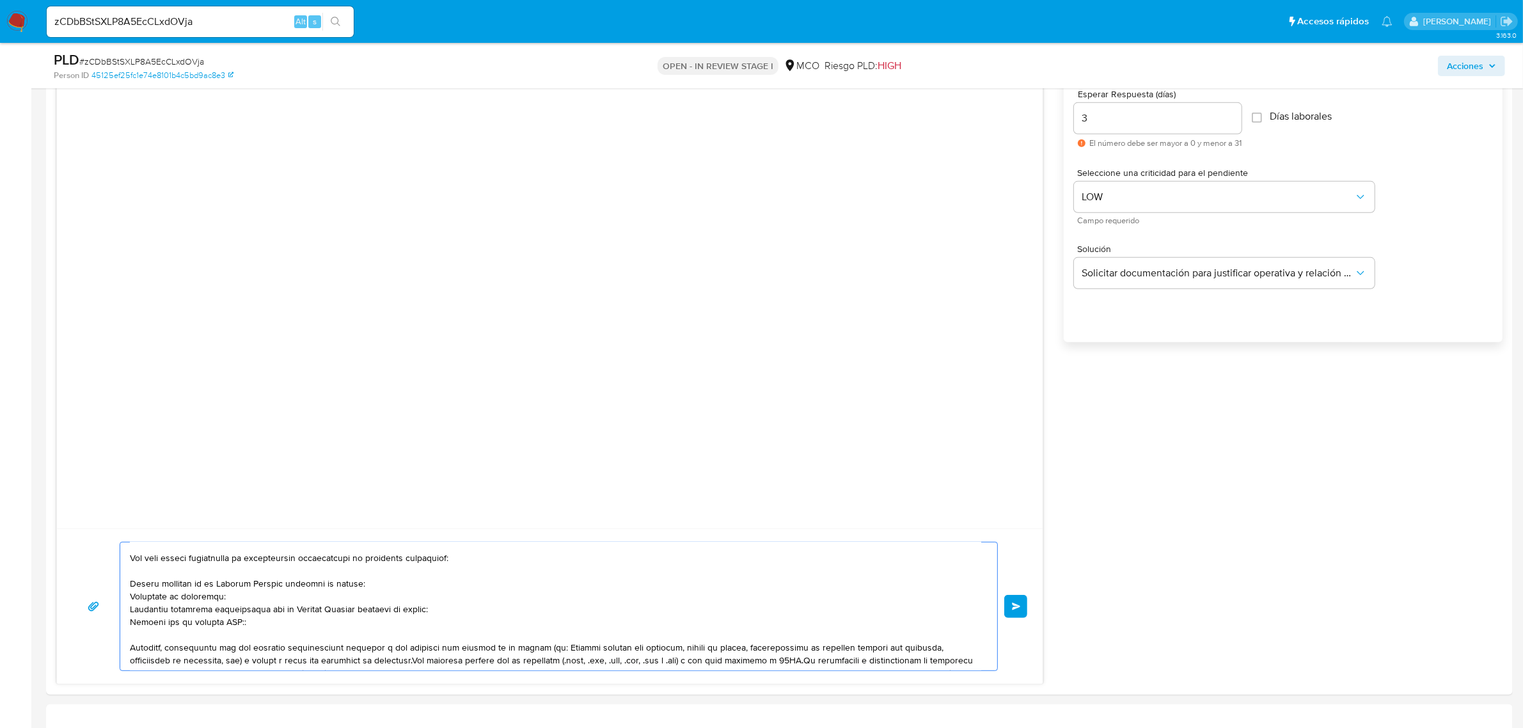
click at [251, 622] on textarea at bounding box center [555, 606] width 851 height 128
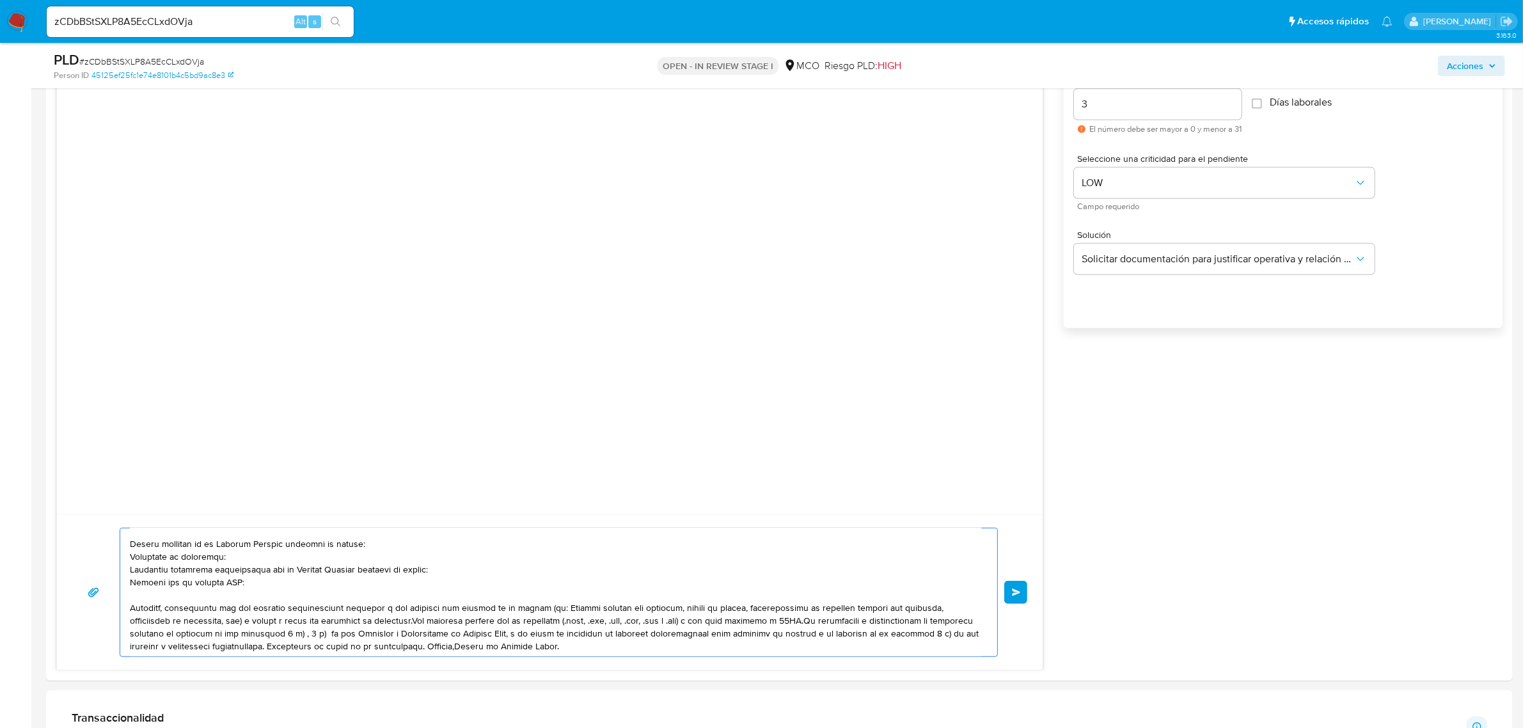
scroll to position [733, 0]
click at [430, 619] on textarea at bounding box center [555, 593] width 851 height 128
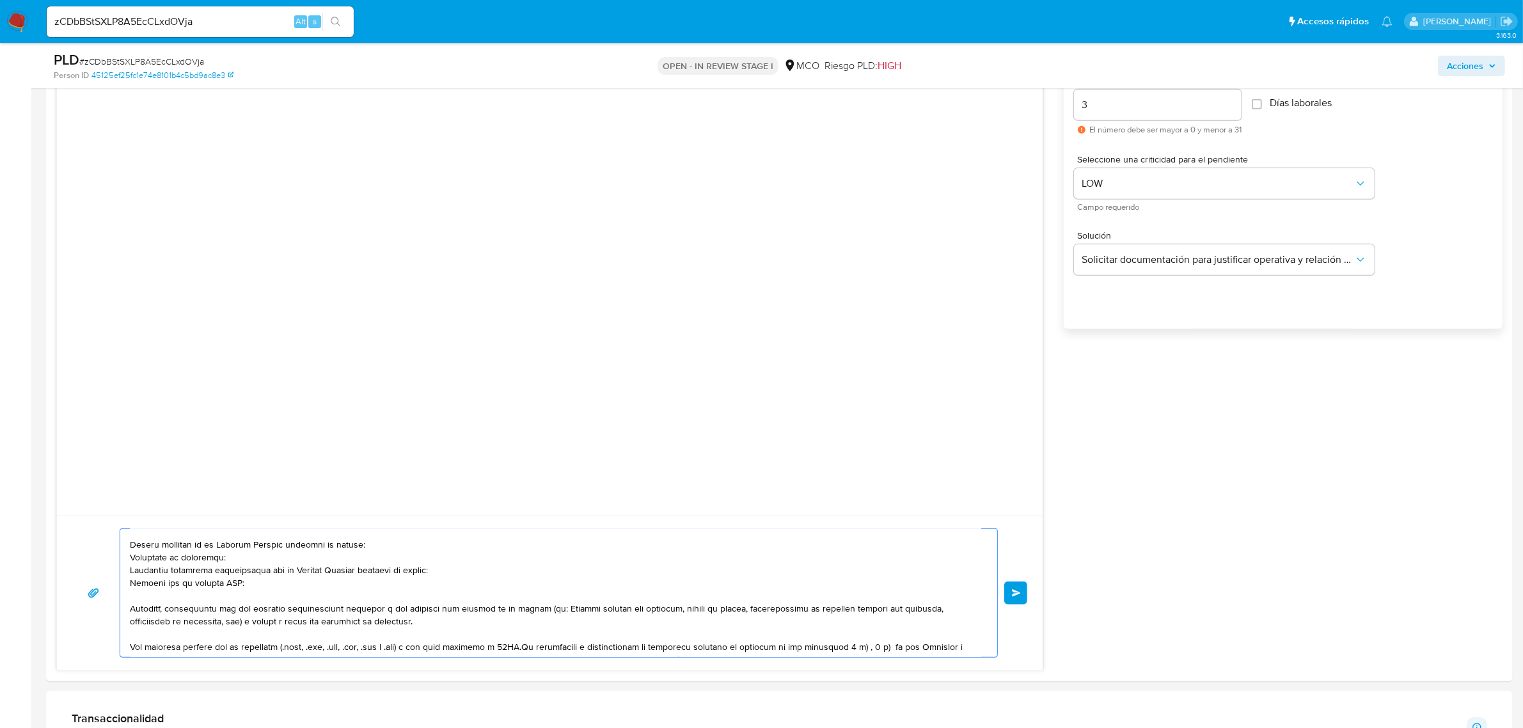
scroll to position [98, 0]
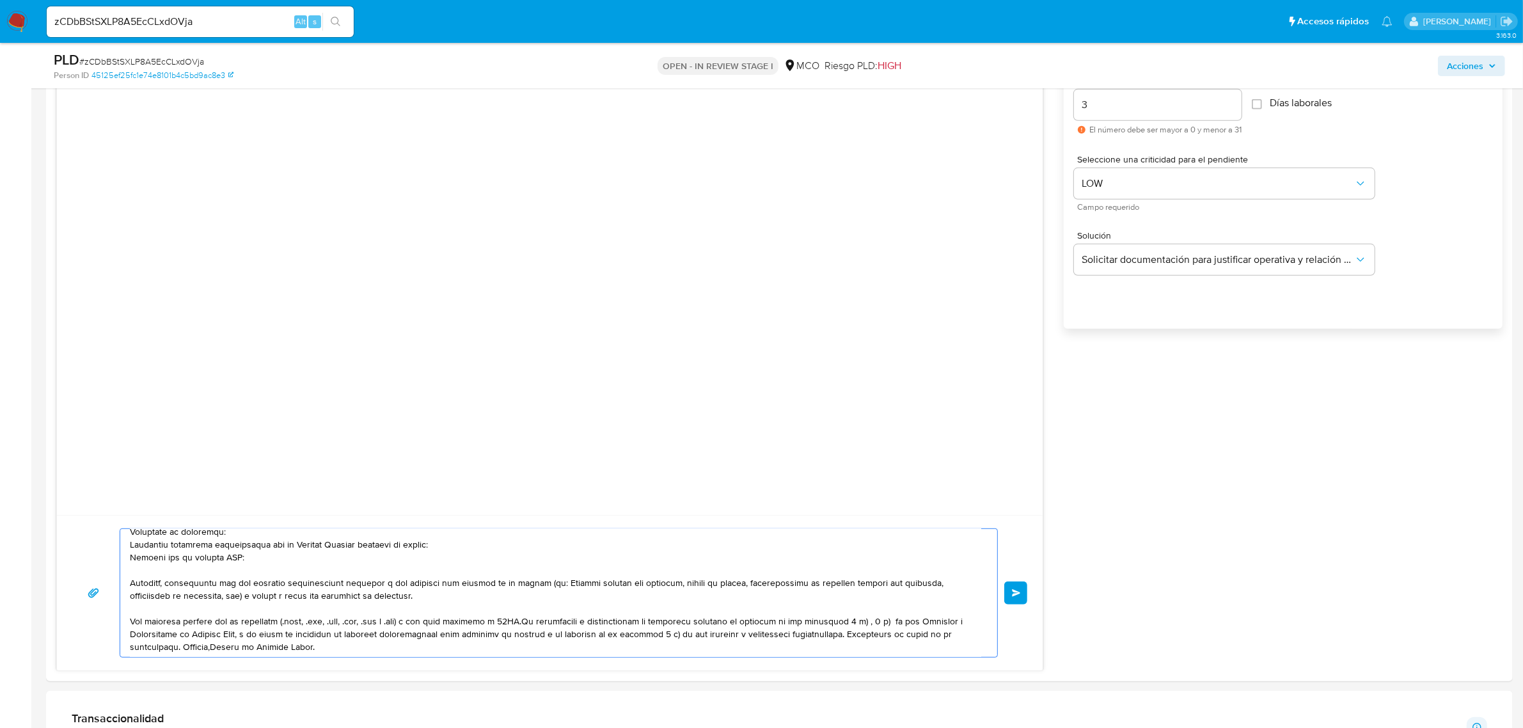
click at [179, 647] on textarea at bounding box center [555, 593] width 851 height 128
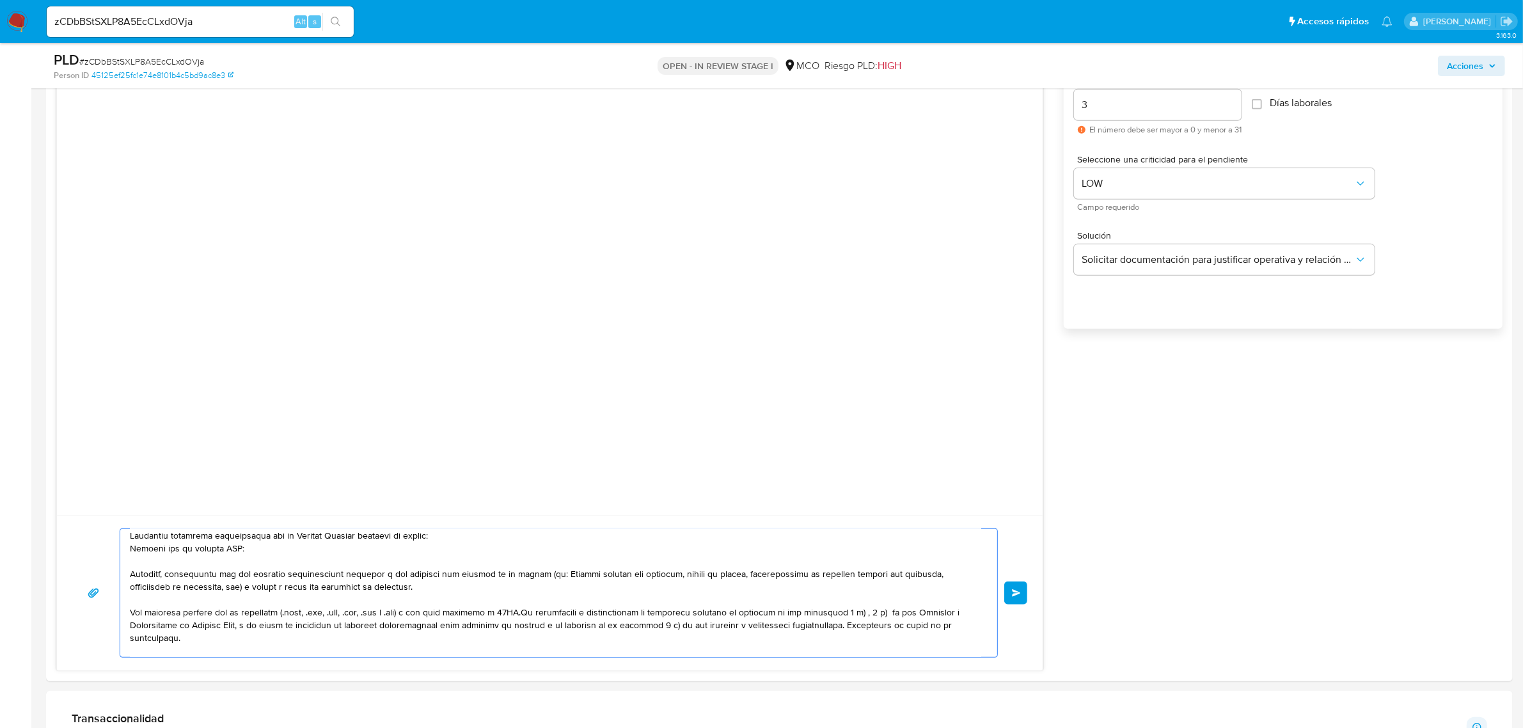
scroll to position [120, 0]
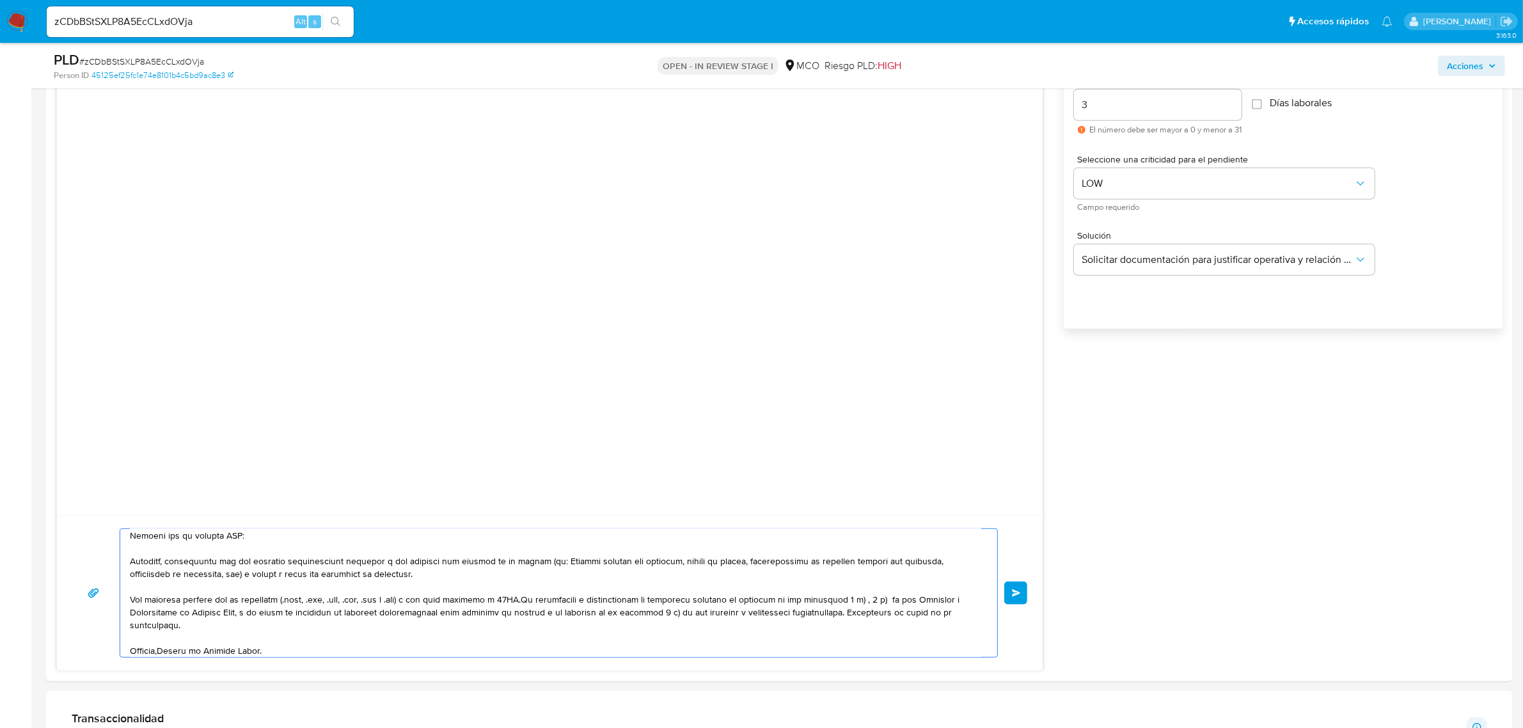
click at [167, 649] on textarea at bounding box center [555, 593] width 851 height 128
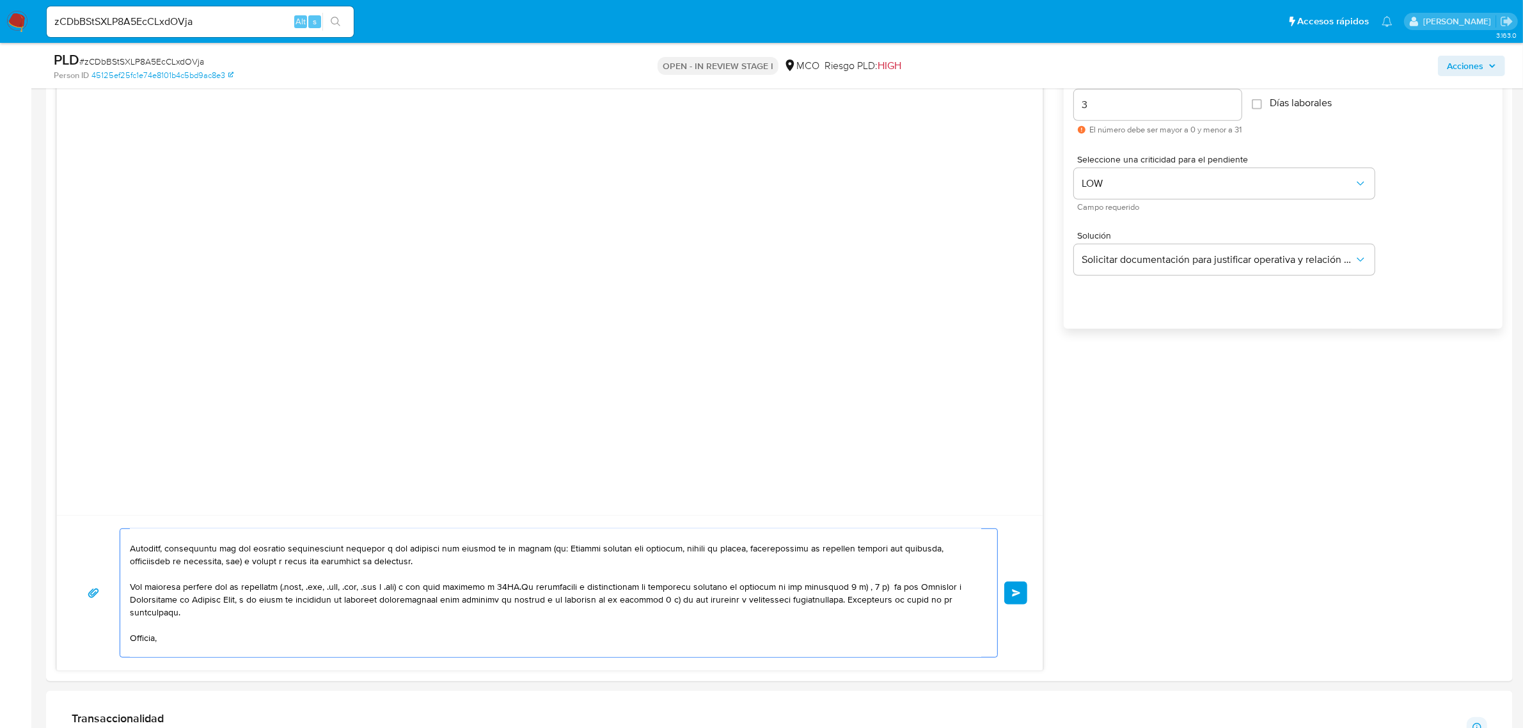
scroll to position [145, 0]
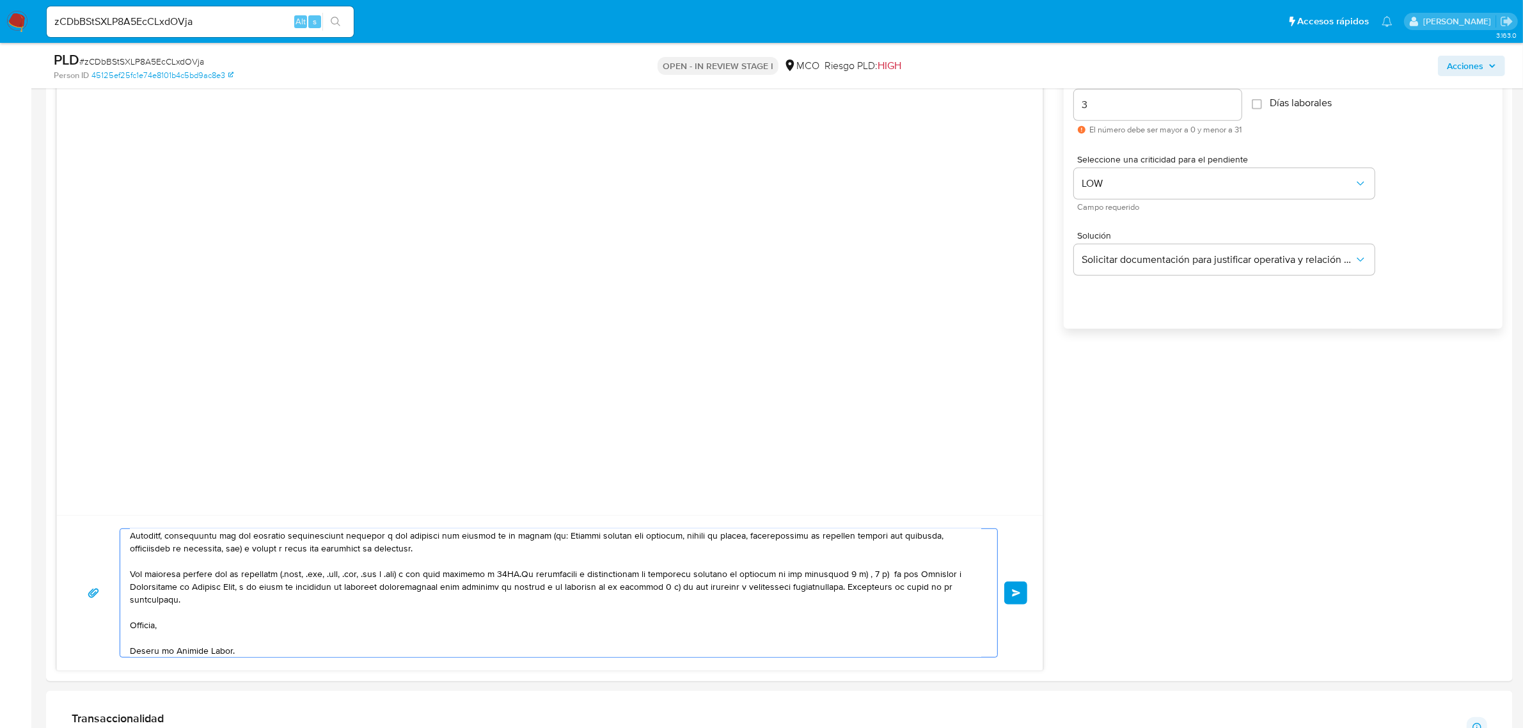
click at [138, 628] on textarea at bounding box center [555, 593] width 851 height 128
click at [359, 610] on textarea at bounding box center [555, 593] width 851 height 128
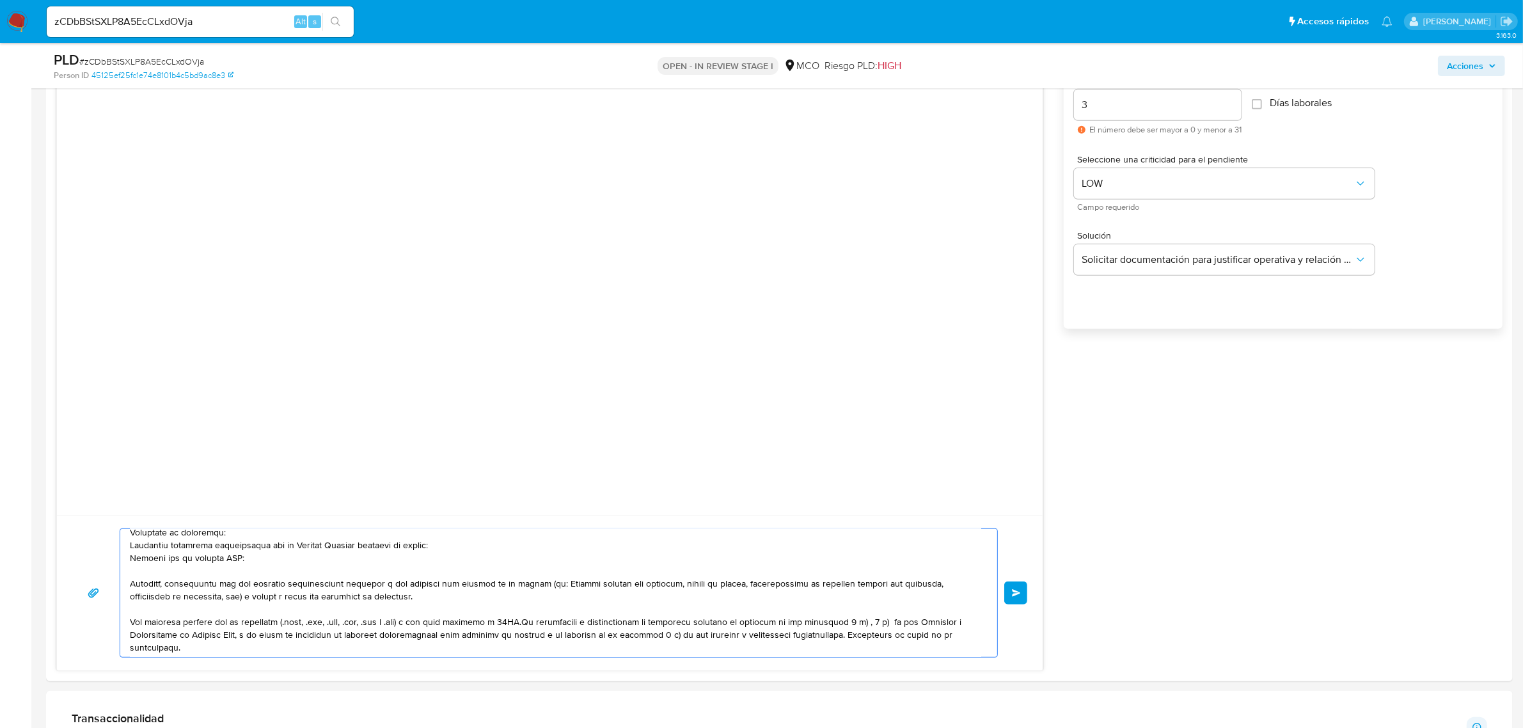
scroll to position [69, 0]
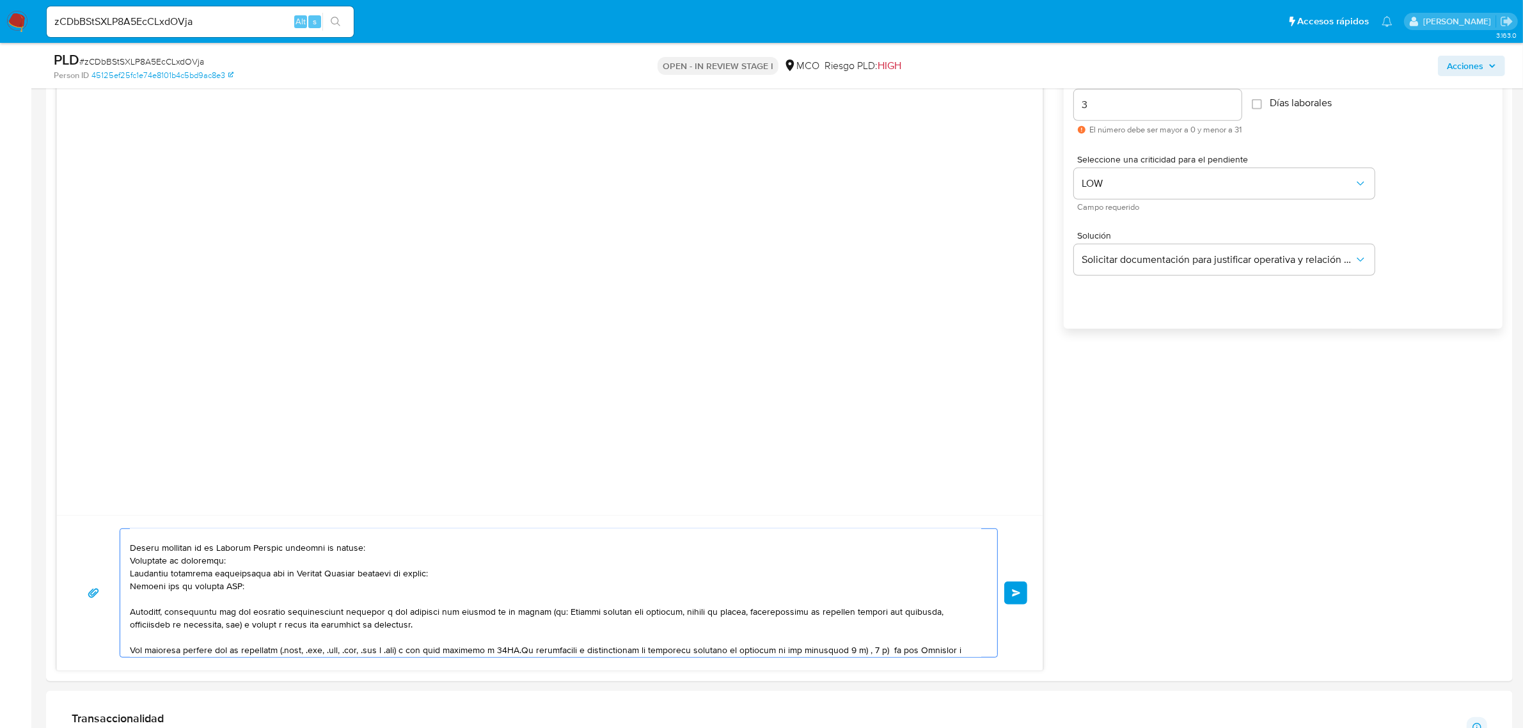
click at [935, 640] on textarea at bounding box center [555, 593] width 851 height 128
click at [397, 592] on textarea at bounding box center [555, 593] width 851 height 128
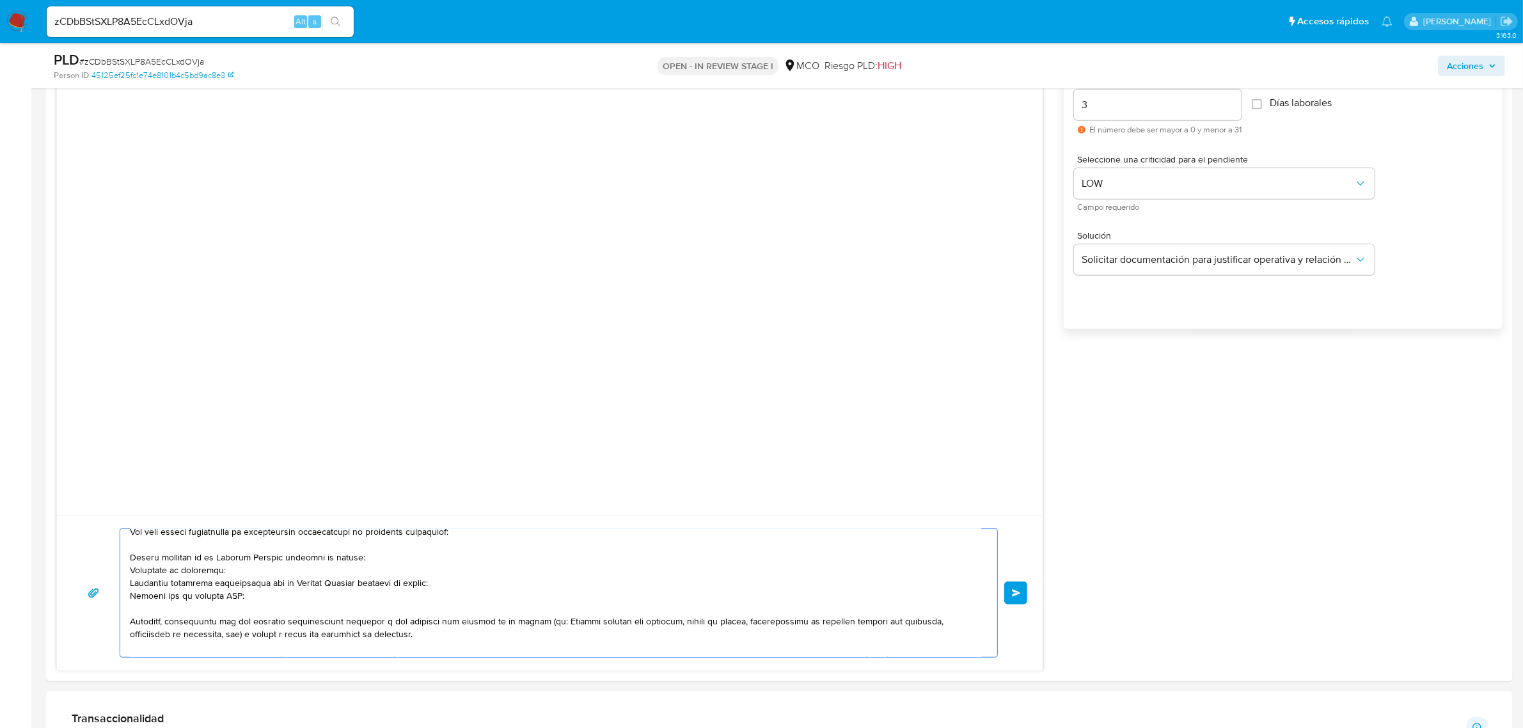
scroll to position [59, 0]
drag, startPoint x: 241, startPoint y: 595, endPoint x: 129, endPoint y: 600, distance: 112.1
click at [130, 600] on textarea at bounding box center [555, 593] width 851 height 128
drag, startPoint x: 741, startPoint y: 624, endPoint x: 673, endPoint y: 624, distance: 67.8
click at [673, 624] on textarea at bounding box center [555, 593] width 851 height 128
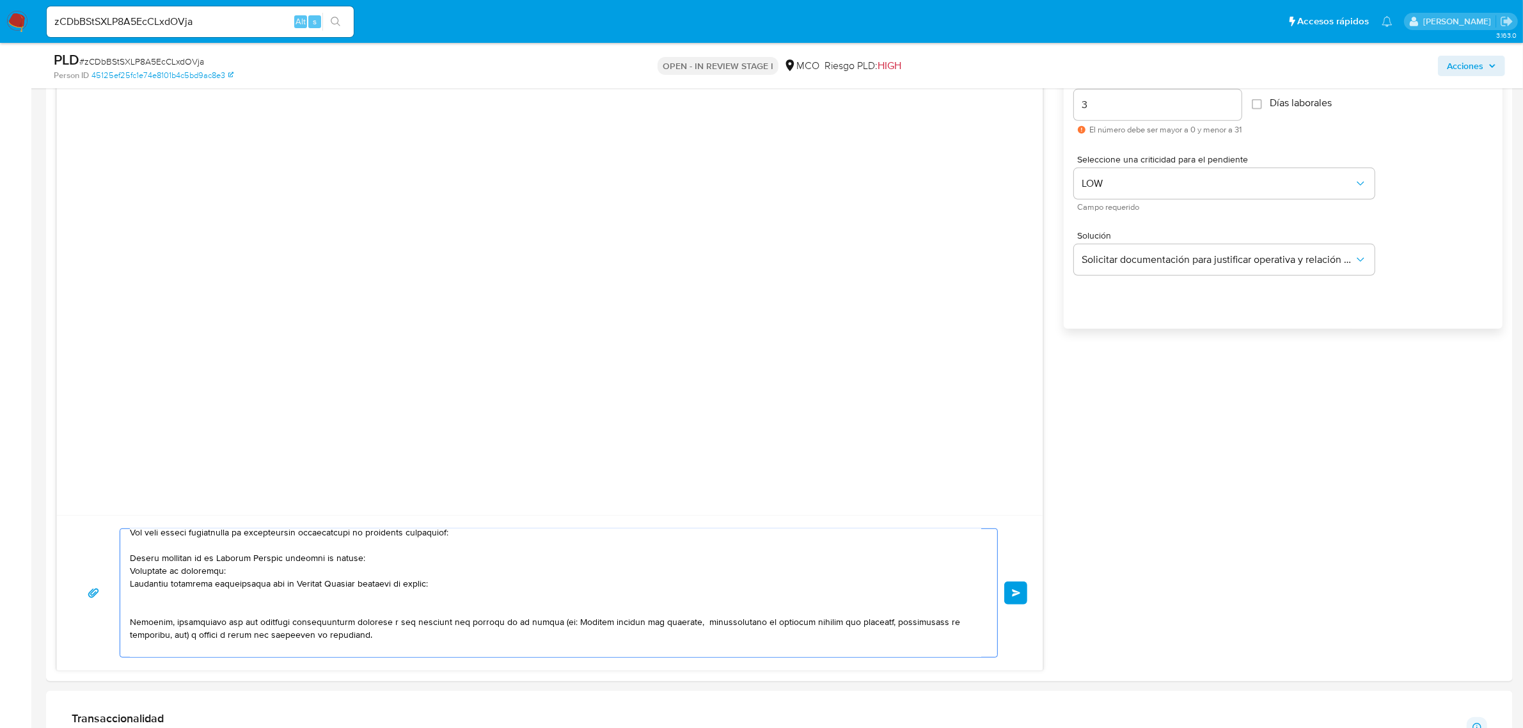
click at [961, 622] on textarea at bounding box center [555, 593] width 851 height 128
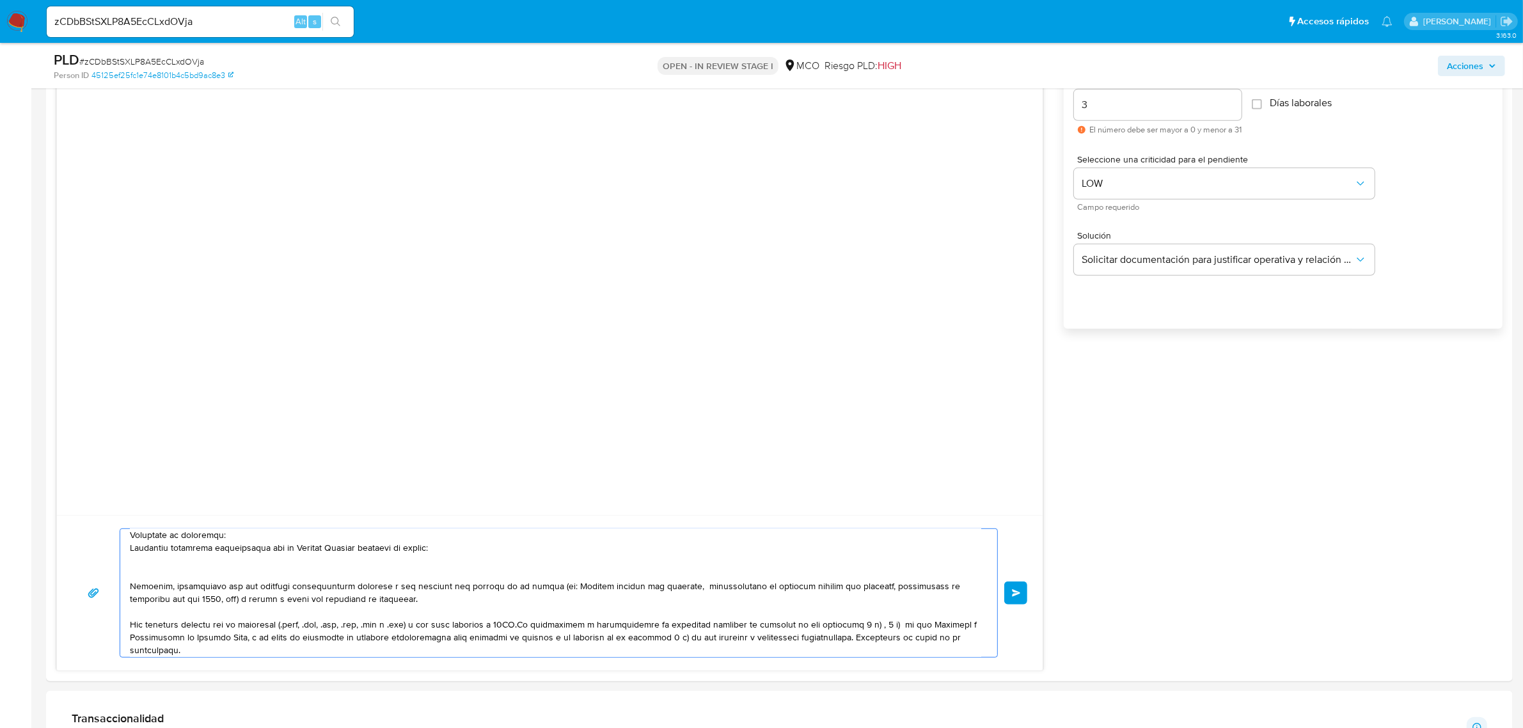
scroll to position [107, 0]
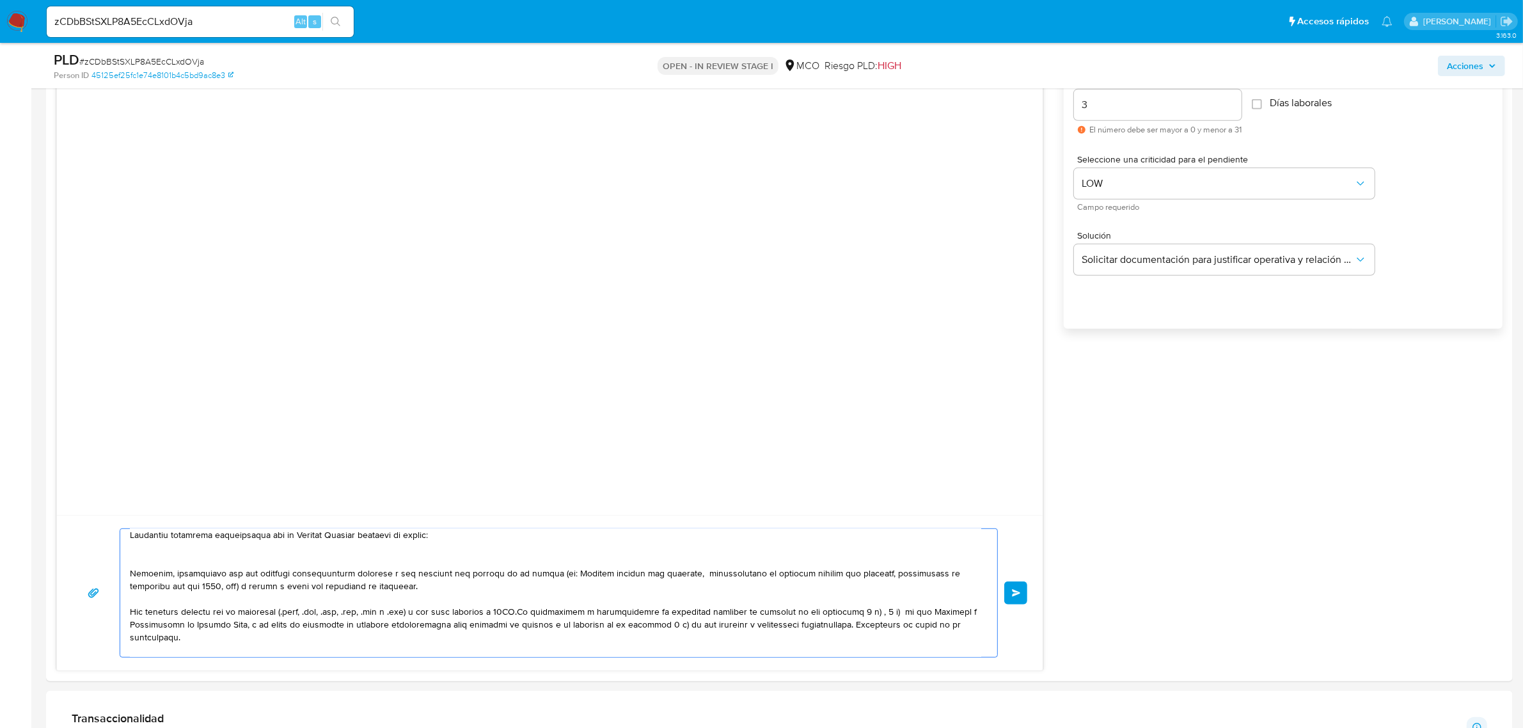
drag, startPoint x: 368, startPoint y: 629, endPoint x: 203, endPoint y: 592, distance: 169.1
click at [203, 592] on textarea at bounding box center [555, 593] width 851 height 128
drag, startPoint x: 394, startPoint y: 582, endPoint x: 209, endPoint y: 582, distance: 184.9
click at [209, 582] on textarea at bounding box center [555, 593] width 851 height 128
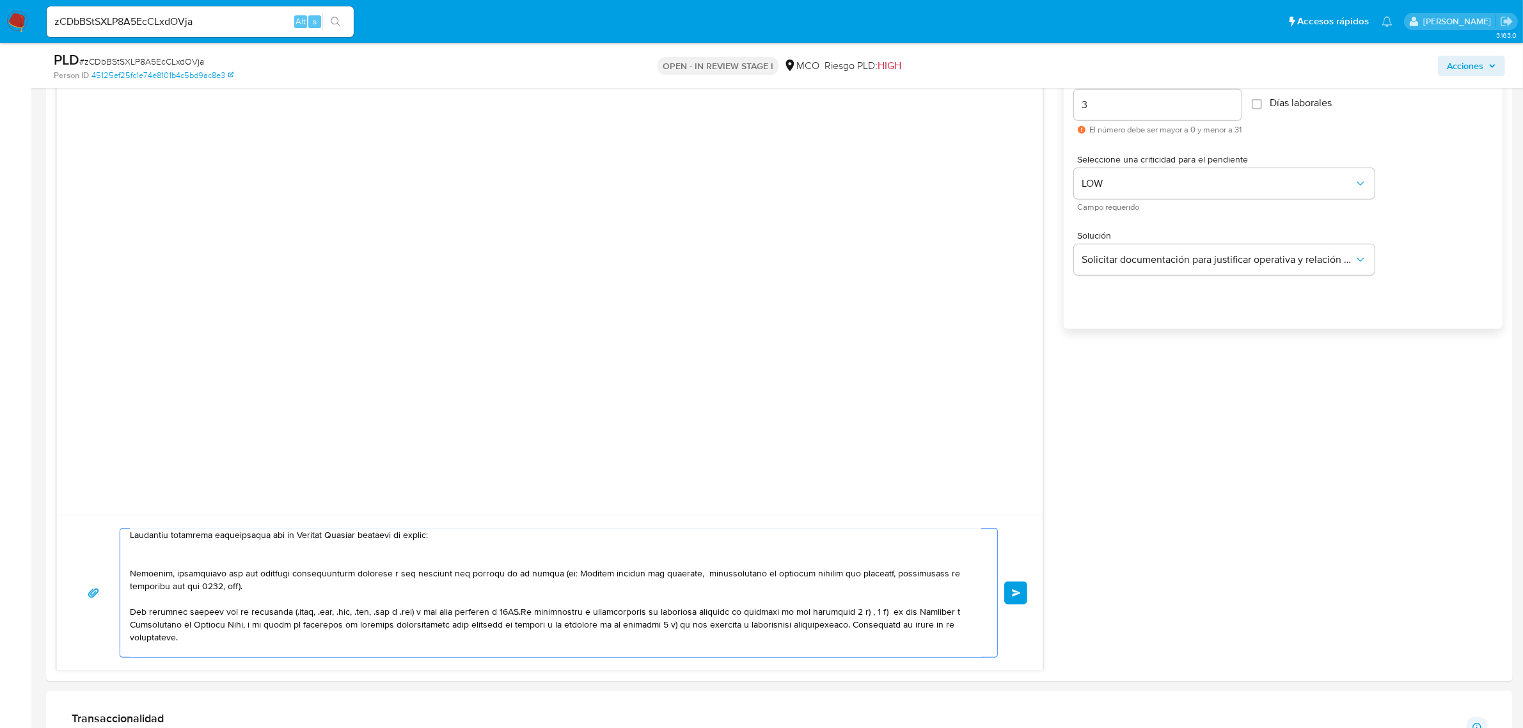
click at [235, 587] on textarea at bounding box center [555, 593] width 851 height 128
click at [147, 556] on textarea at bounding box center [555, 593] width 851 height 128
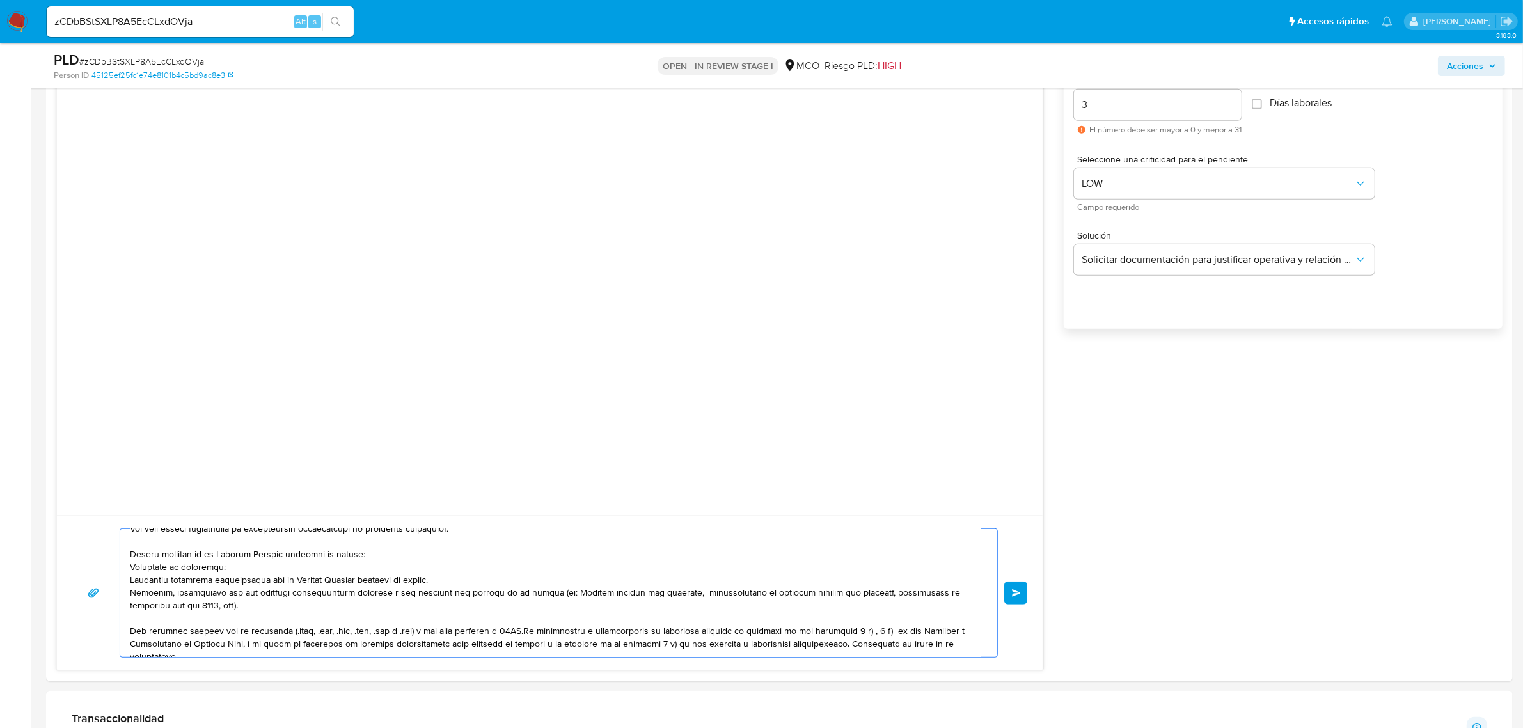
scroll to position [64, 0]
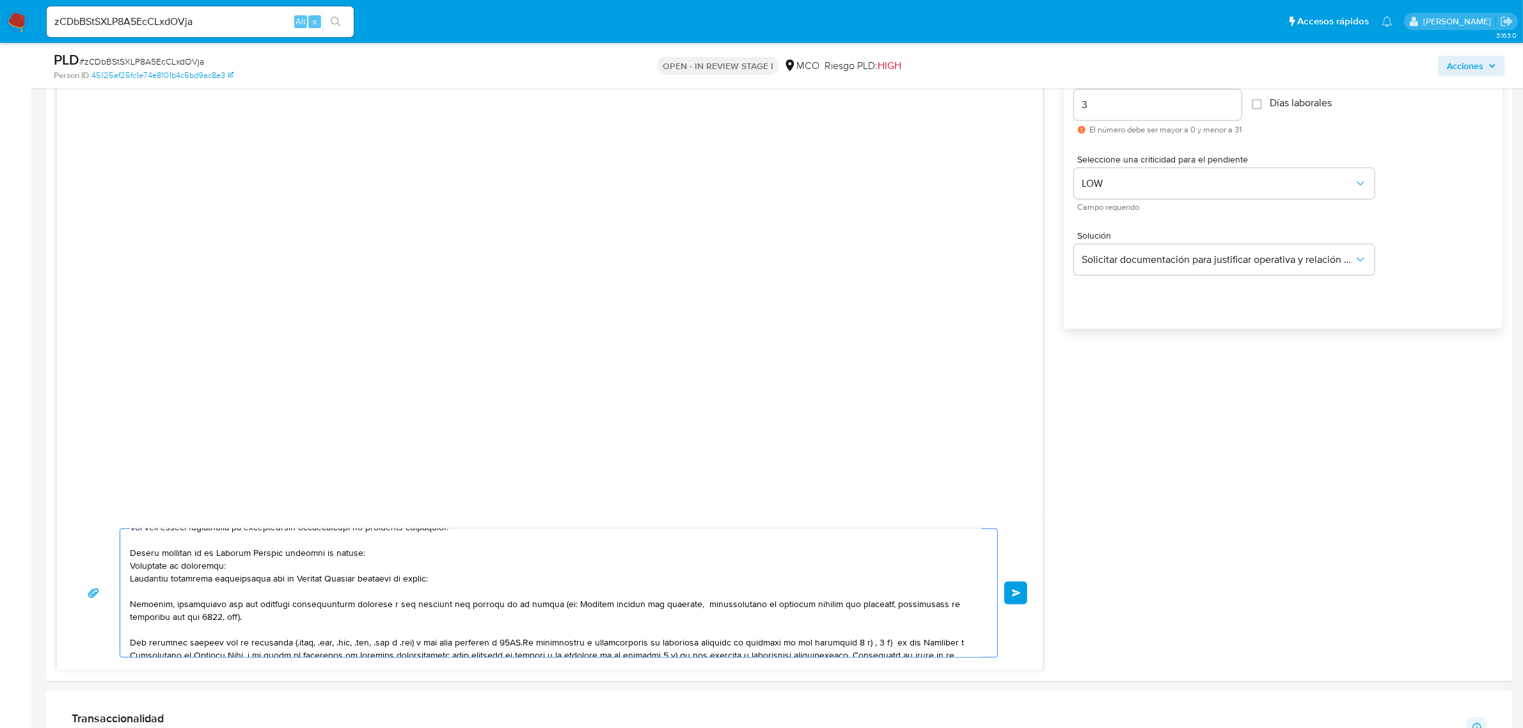
click at [457, 583] on textarea at bounding box center [555, 593] width 851 height 128
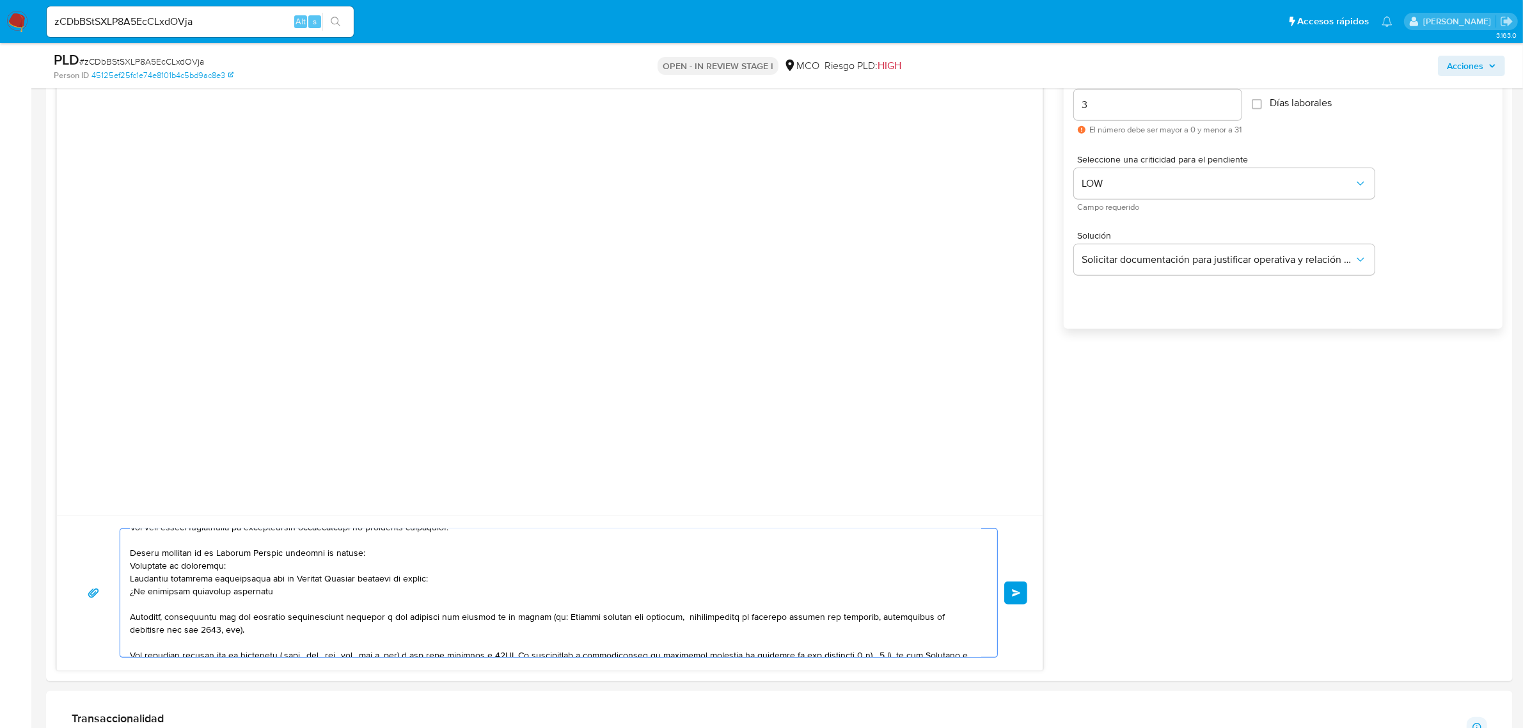
click at [216, 590] on textarea at bounding box center [555, 593] width 851 height 128
click at [303, 593] on textarea at bounding box center [555, 593] width 851 height 128
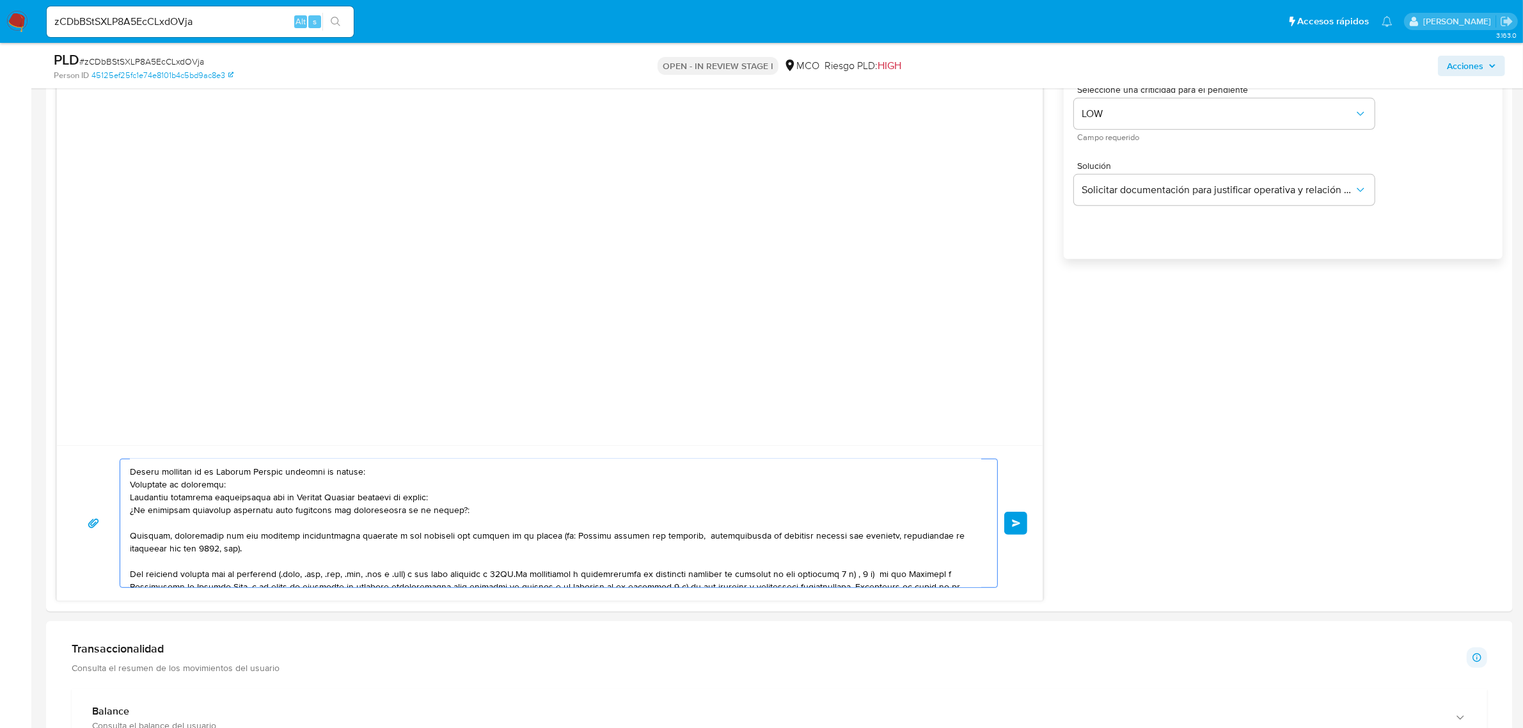
scroll to position [75, 0]
type textarea "Hola, Te contactamos dado que tu cuenta fue suspendida para una verificación de…"
click at [1021, 519] on button "Enviar" at bounding box center [1015, 523] width 23 height 23
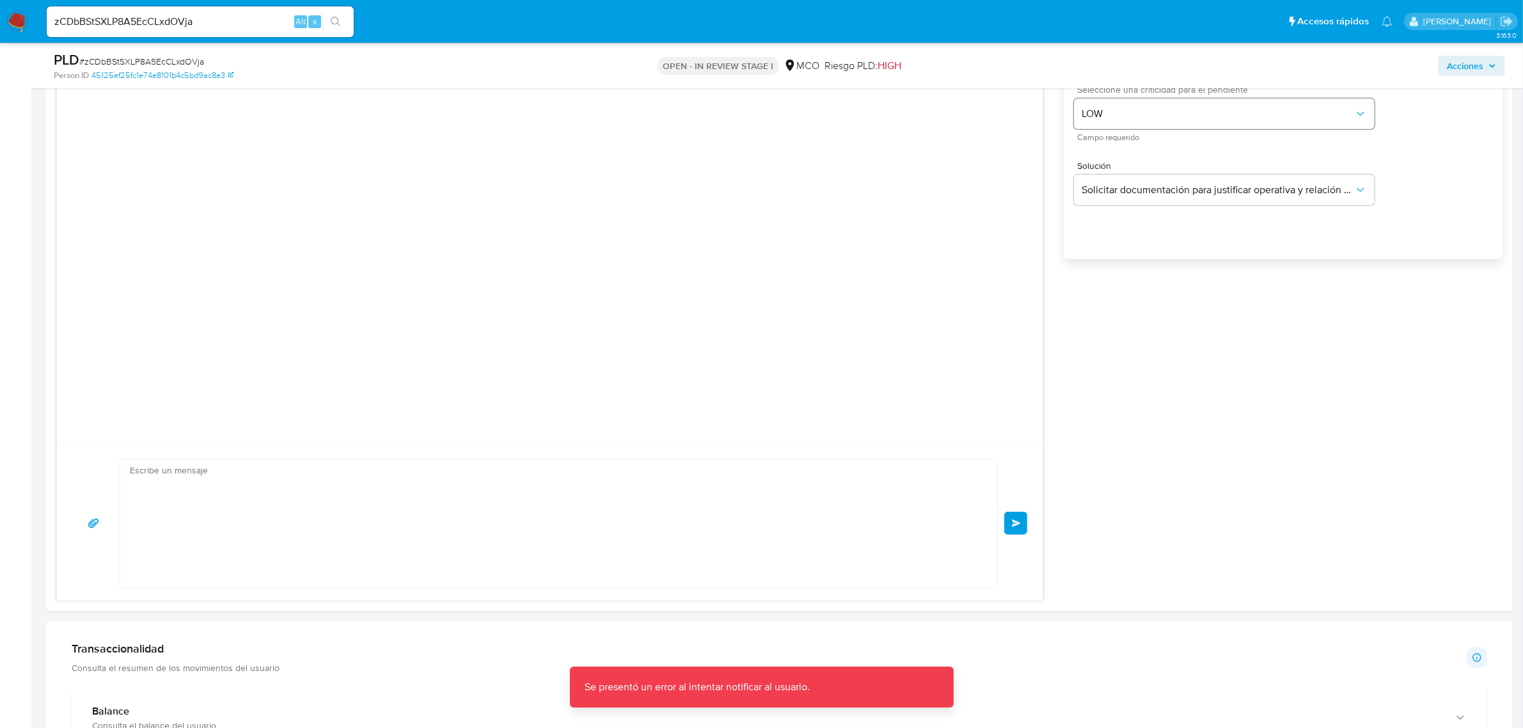
scroll to position [0, 0]
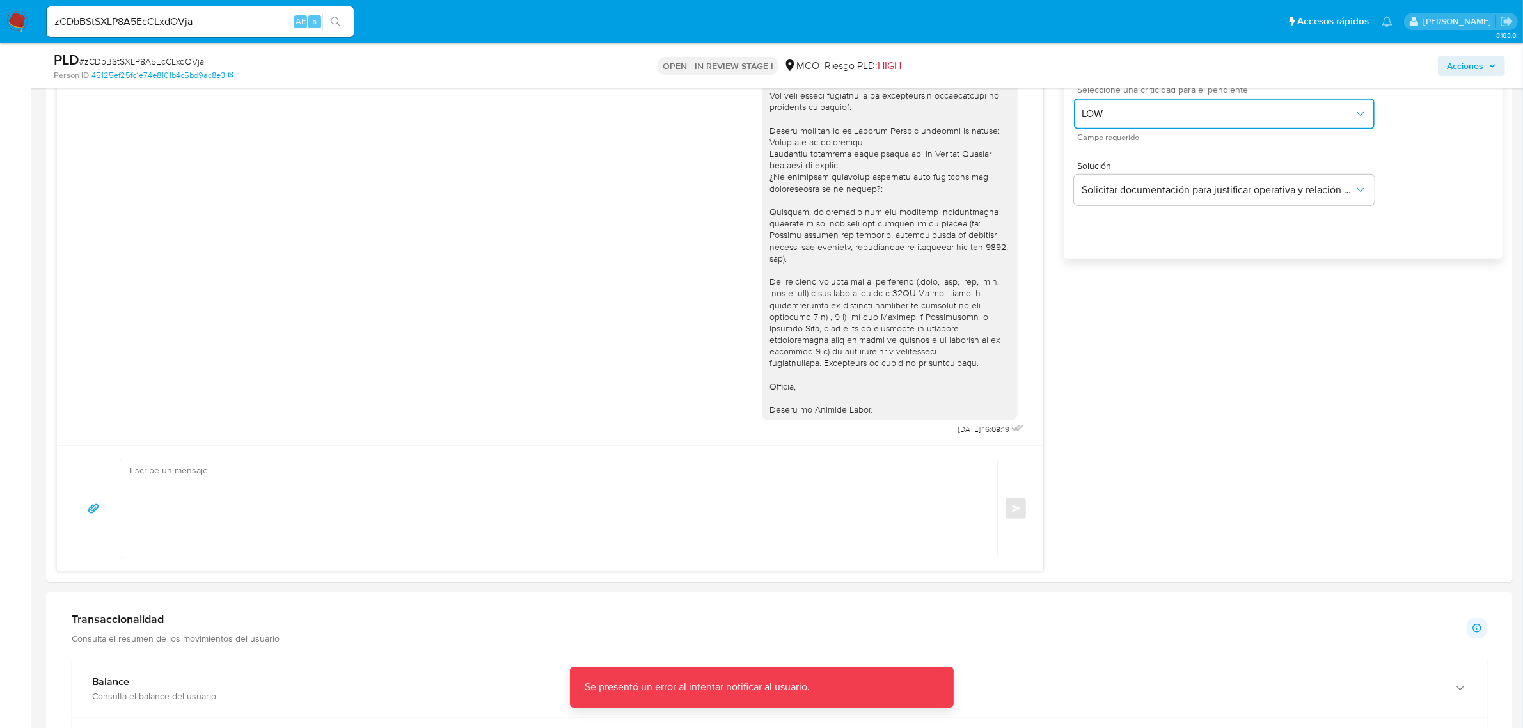
click at [1174, 118] on span "LOW" at bounding box center [1218, 113] width 272 height 13
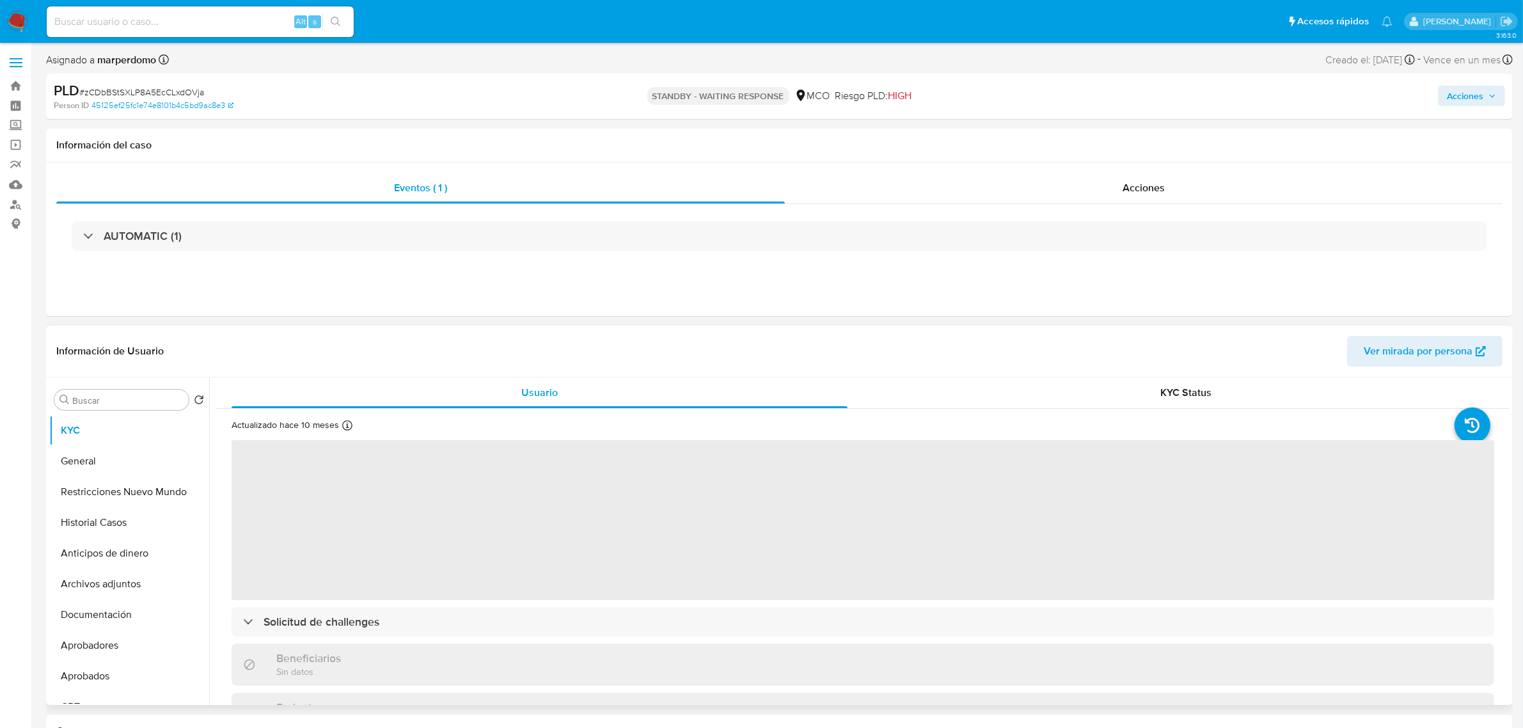
select select "10"
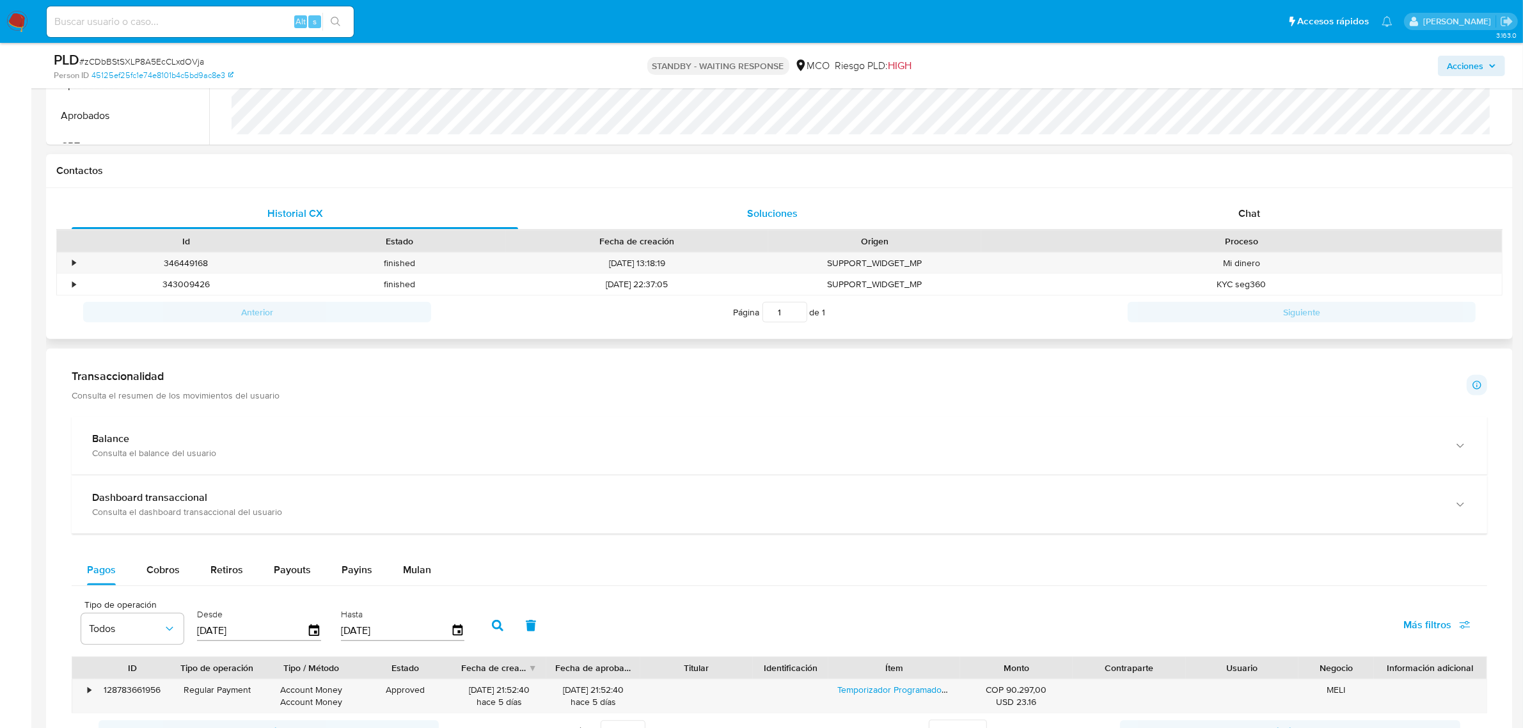
scroll to position [560, 0]
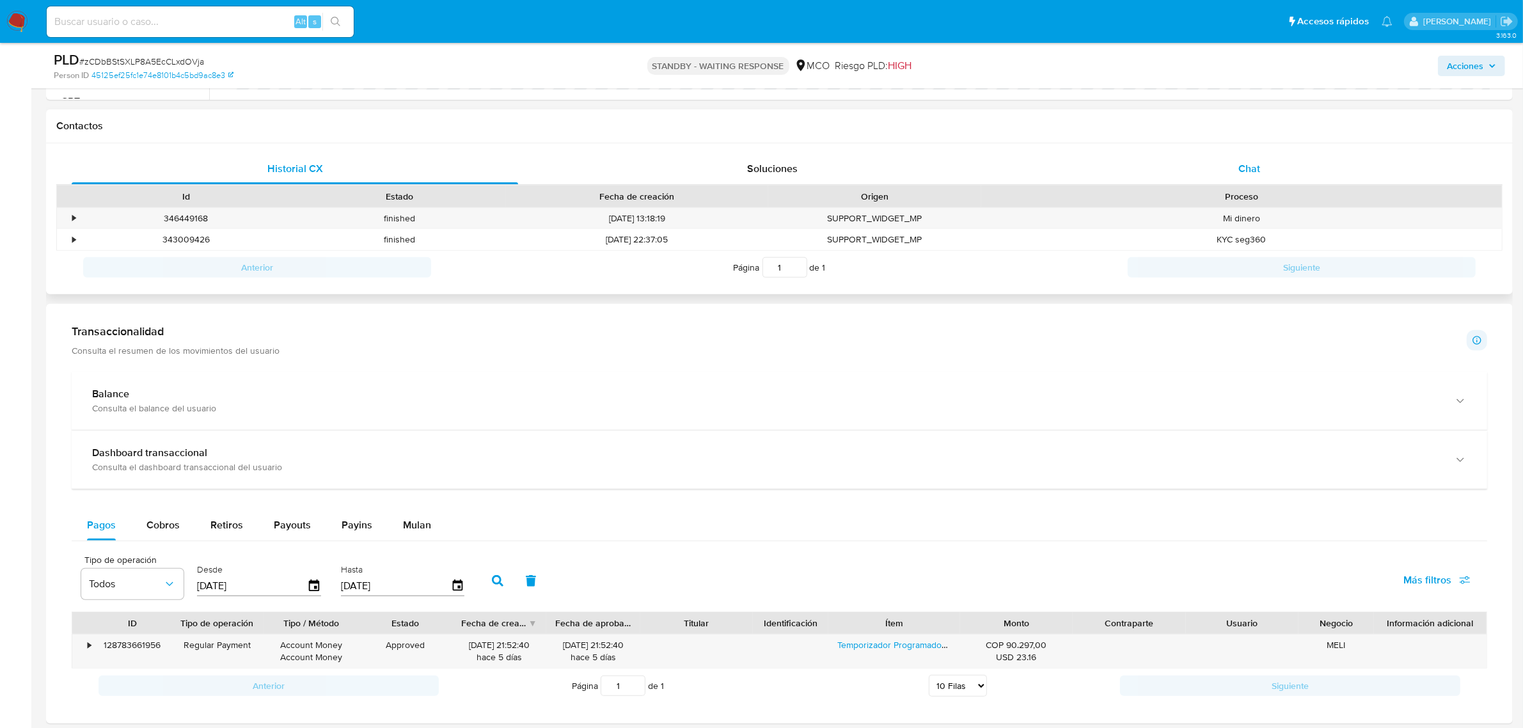
click at [1252, 164] on span "Chat" at bounding box center [1249, 168] width 22 height 15
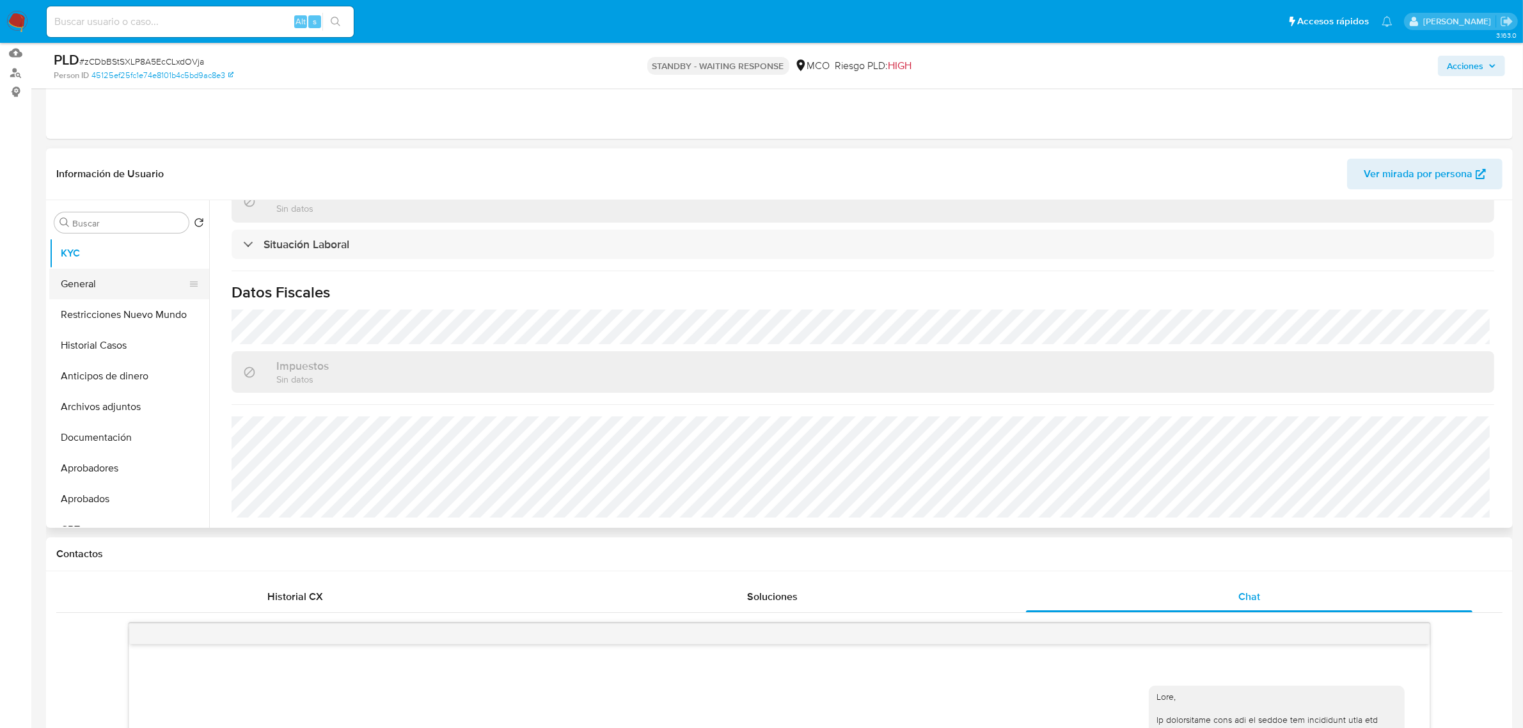
scroll to position [131, 0]
click at [165, 23] on input at bounding box center [200, 21] width 307 height 17
paste input "EBG9bioG16ik0qyjbGQsMTwm"
type input "EBG9bioG16ik0qyjbGQsMTwm"
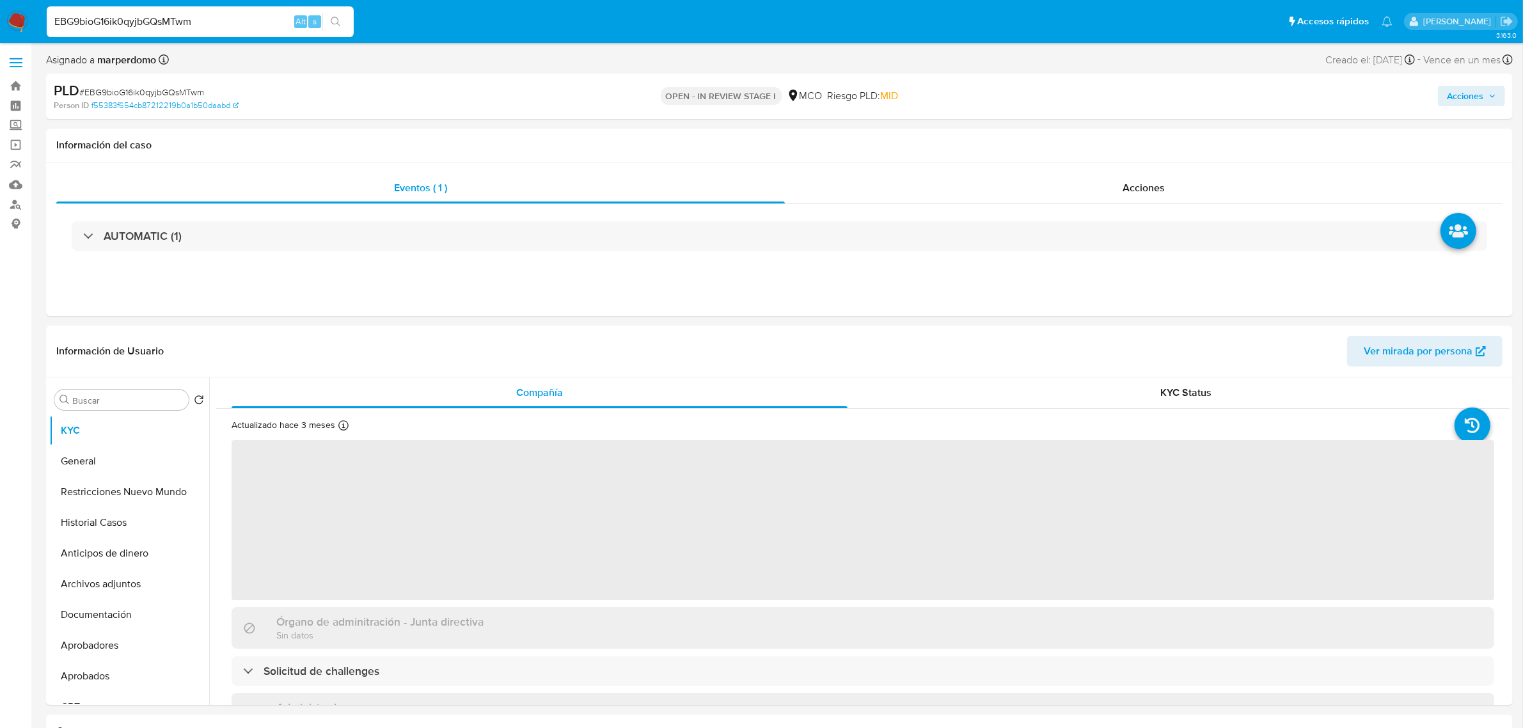
select select "10"
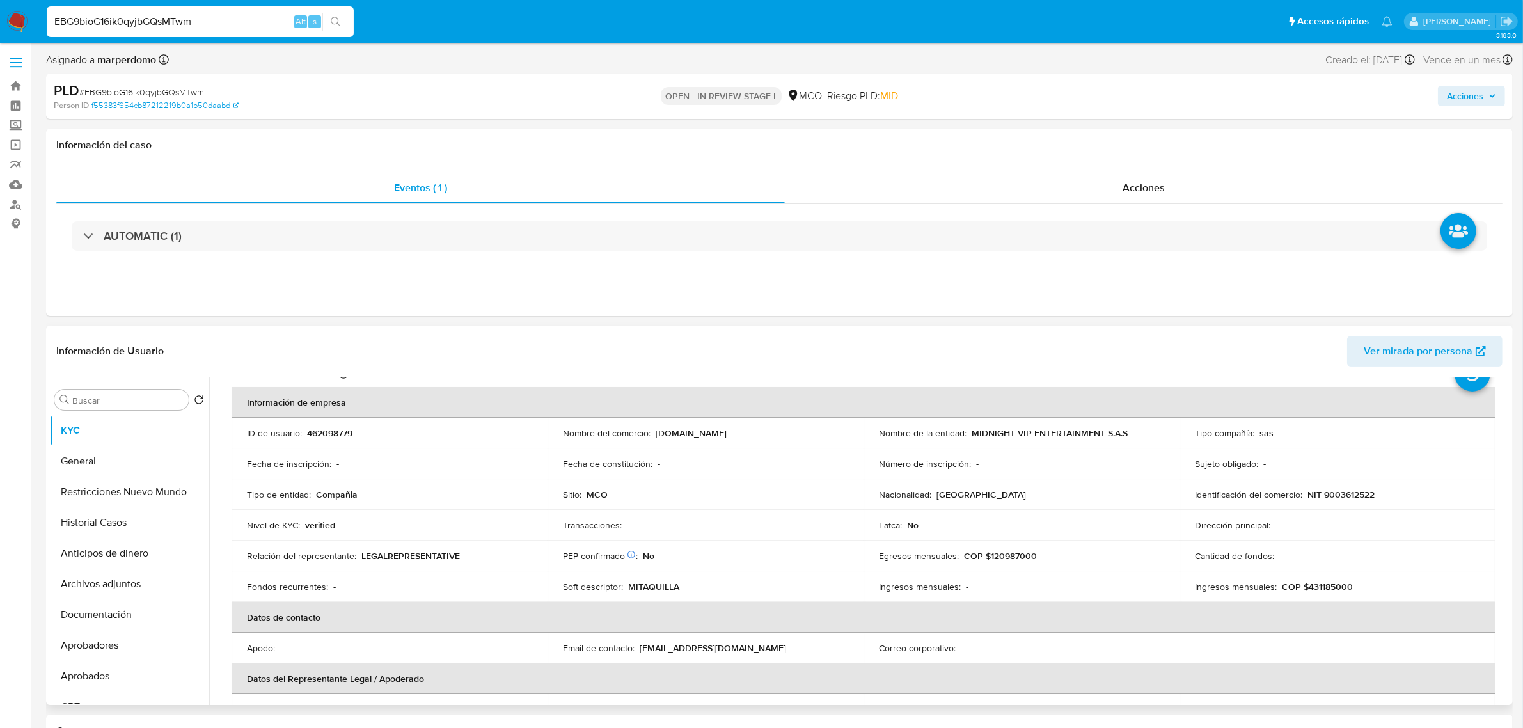
scroll to position [80, 0]
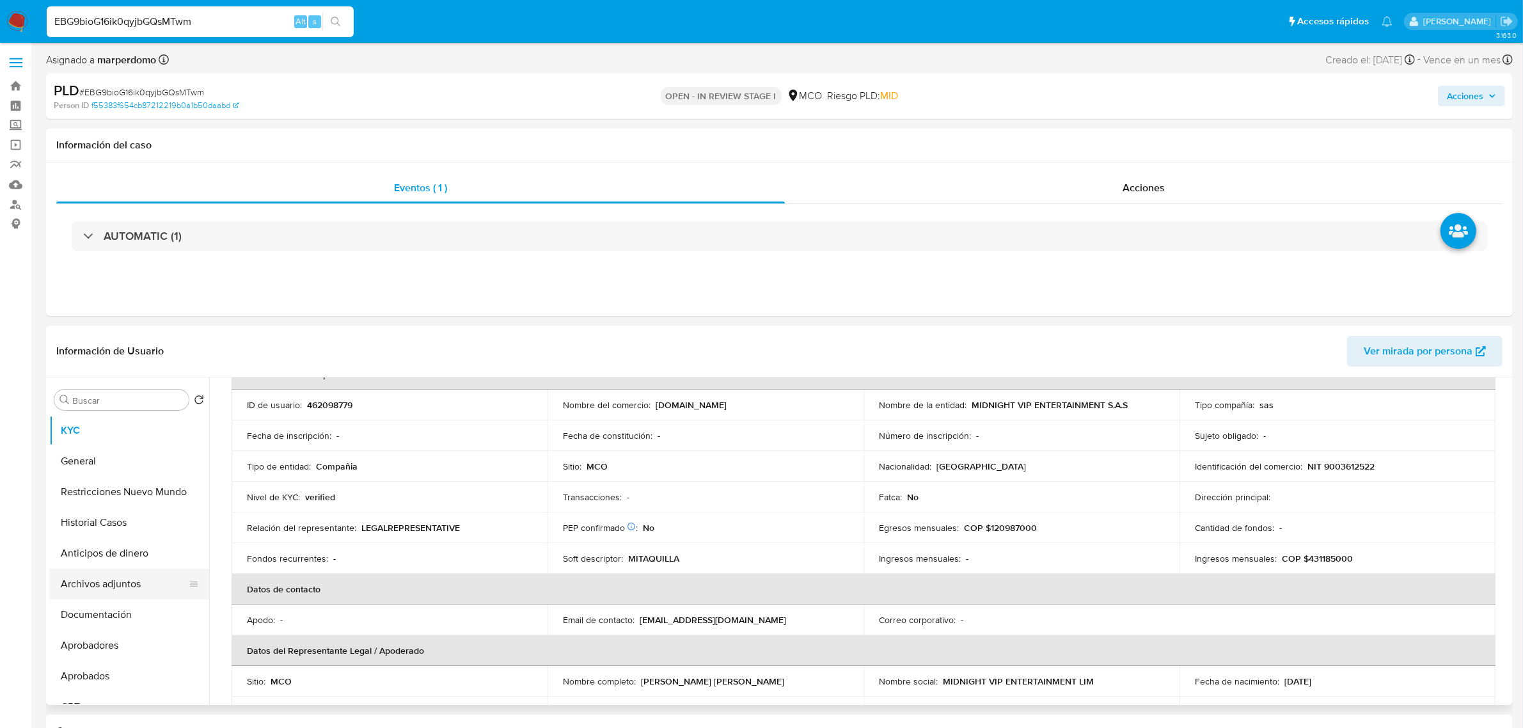
click at [102, 595] on button "Archivos adjuntos" at bounding box center [124, 584] width 150 height 31
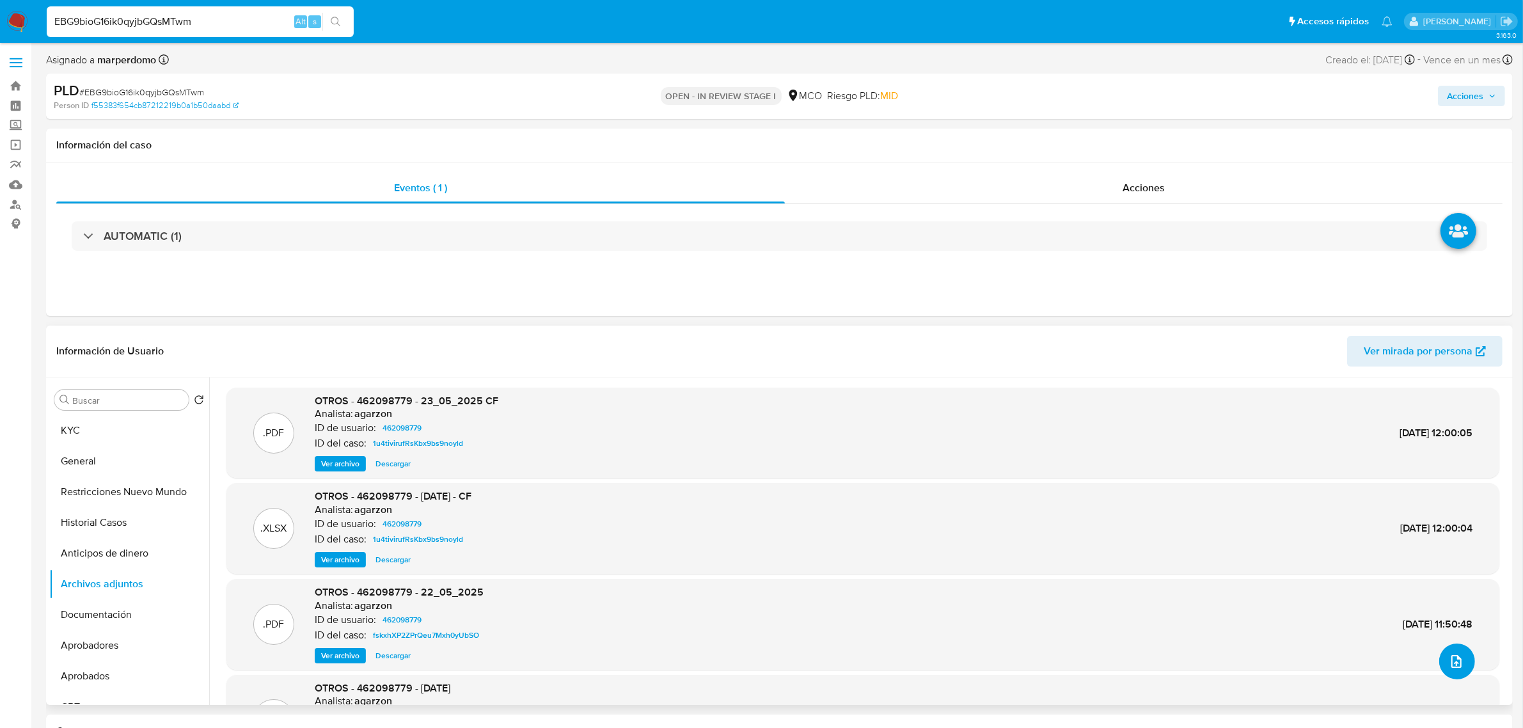
click at [1453, 659] on icon "upload-file" at bounding box center [1456, 661] width 15 height 15
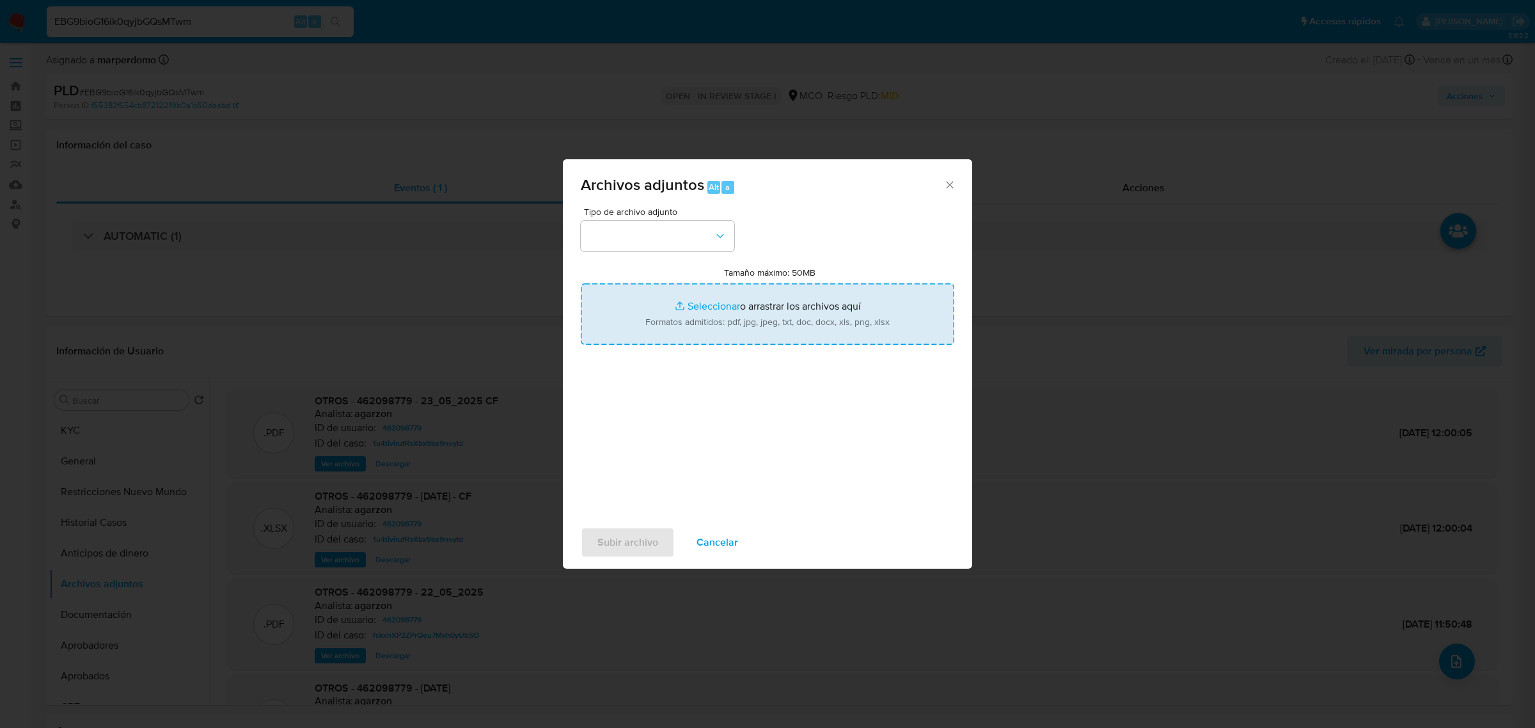
click at [741, 297] on input "Tamaño máximo: 50MB Seleccionar archivos" at bounding box center [768, 313] width 374 height 61
type input "C:\fakepath\Planilla Tx - 462098779.xlsx"
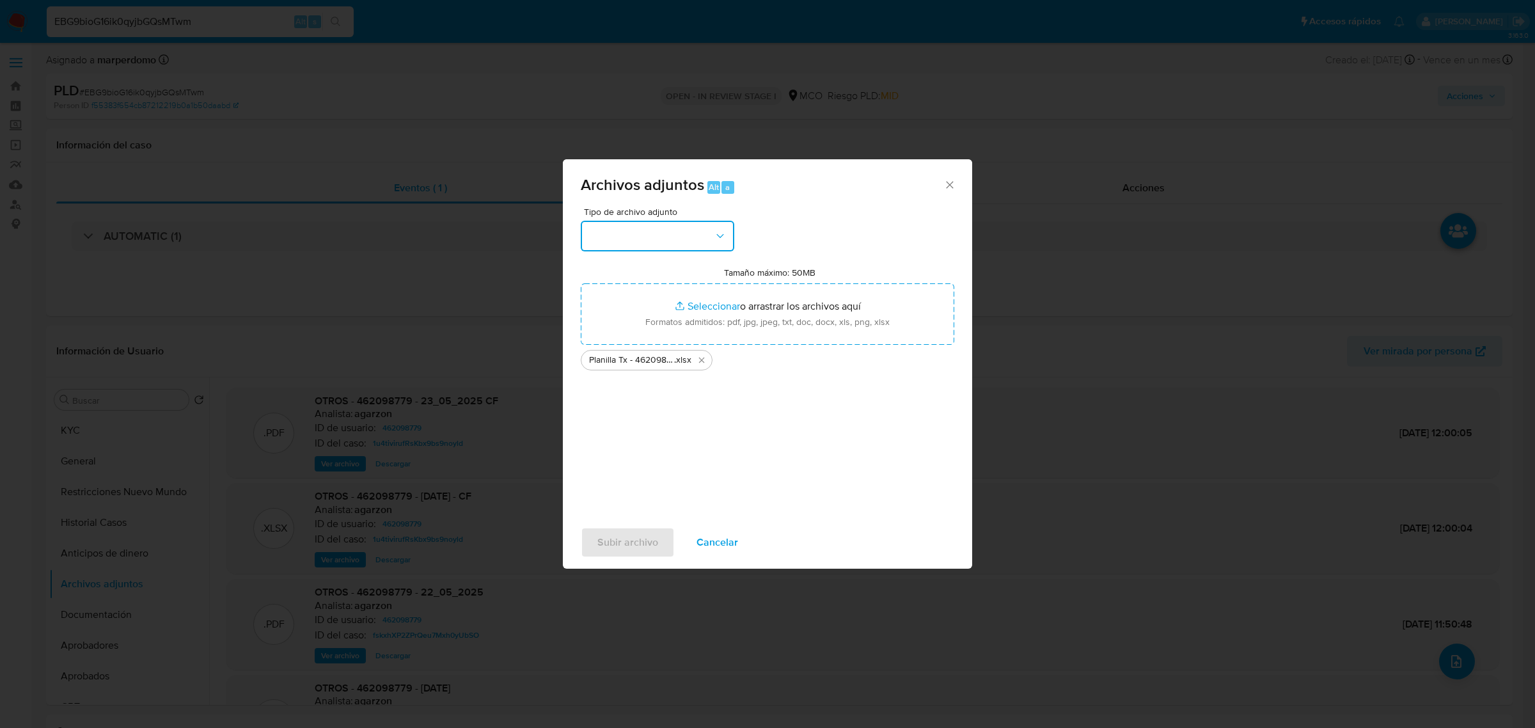
click at [647, 223] on button "button" at bounding box center [658, 236] width 154 height 31
click at [625, 336] on div "OTROS" at bounding box center [653, 325] width 130 height 31
click at [635, 535] on span "Subir archivo" at bounding box center [627, 542] width 61 height 28
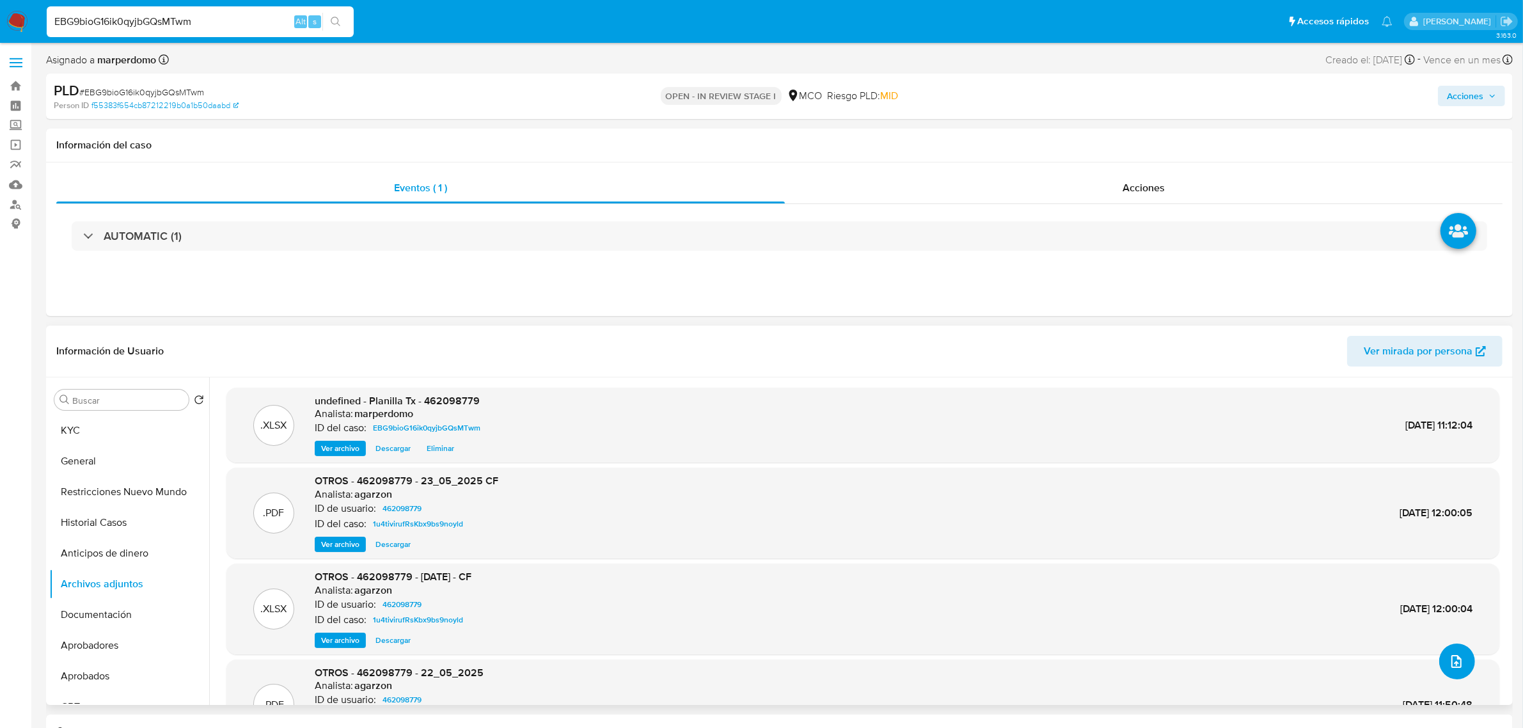
click at [1460, 660] on button "upload-file" at bounding box center [1457, 661] width 36 height 36
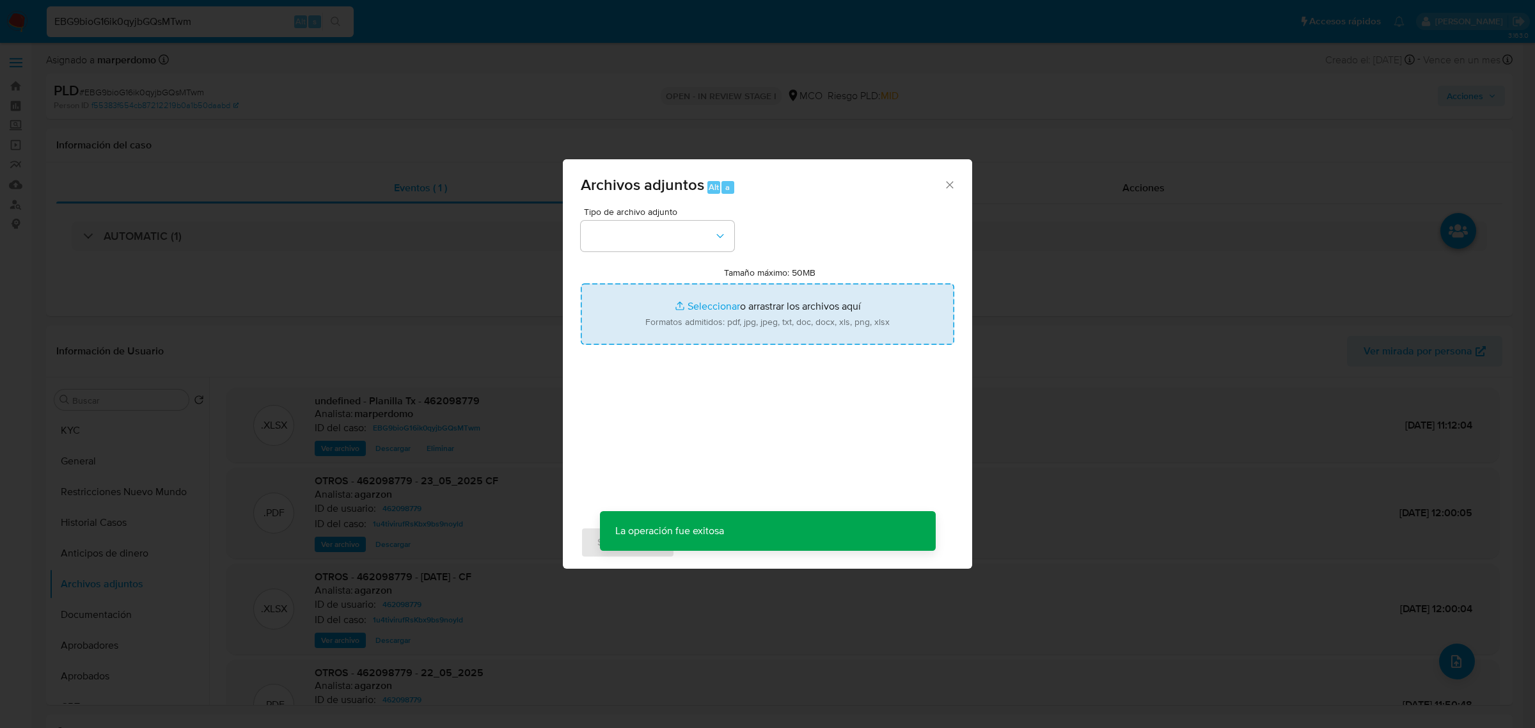
click at [720, 302] on input "Tamaño máximo: 50MB Seleccionar archivos" at bounding box center [768, 313] width 374 height 61
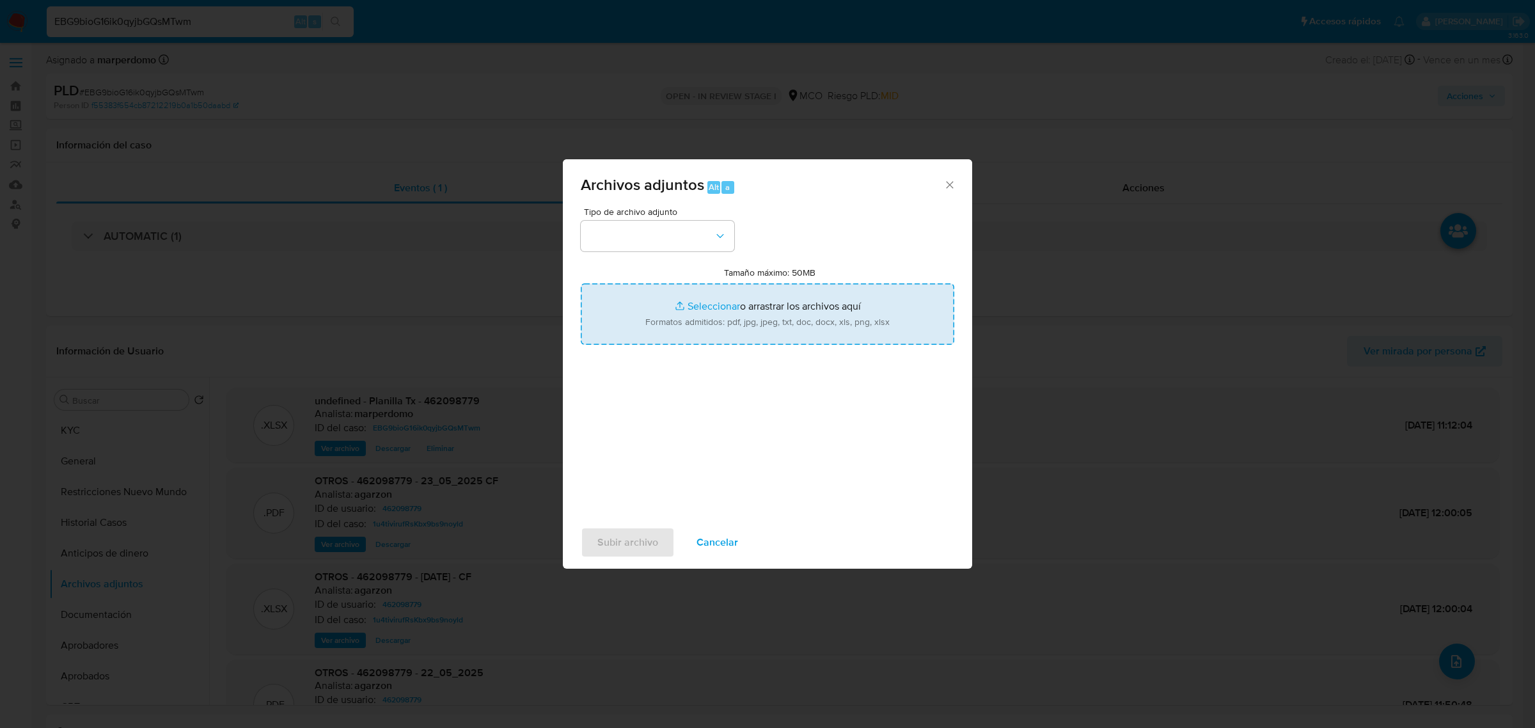
type input "C:\fakepath\462098779 - 02_10_2025.pdf"
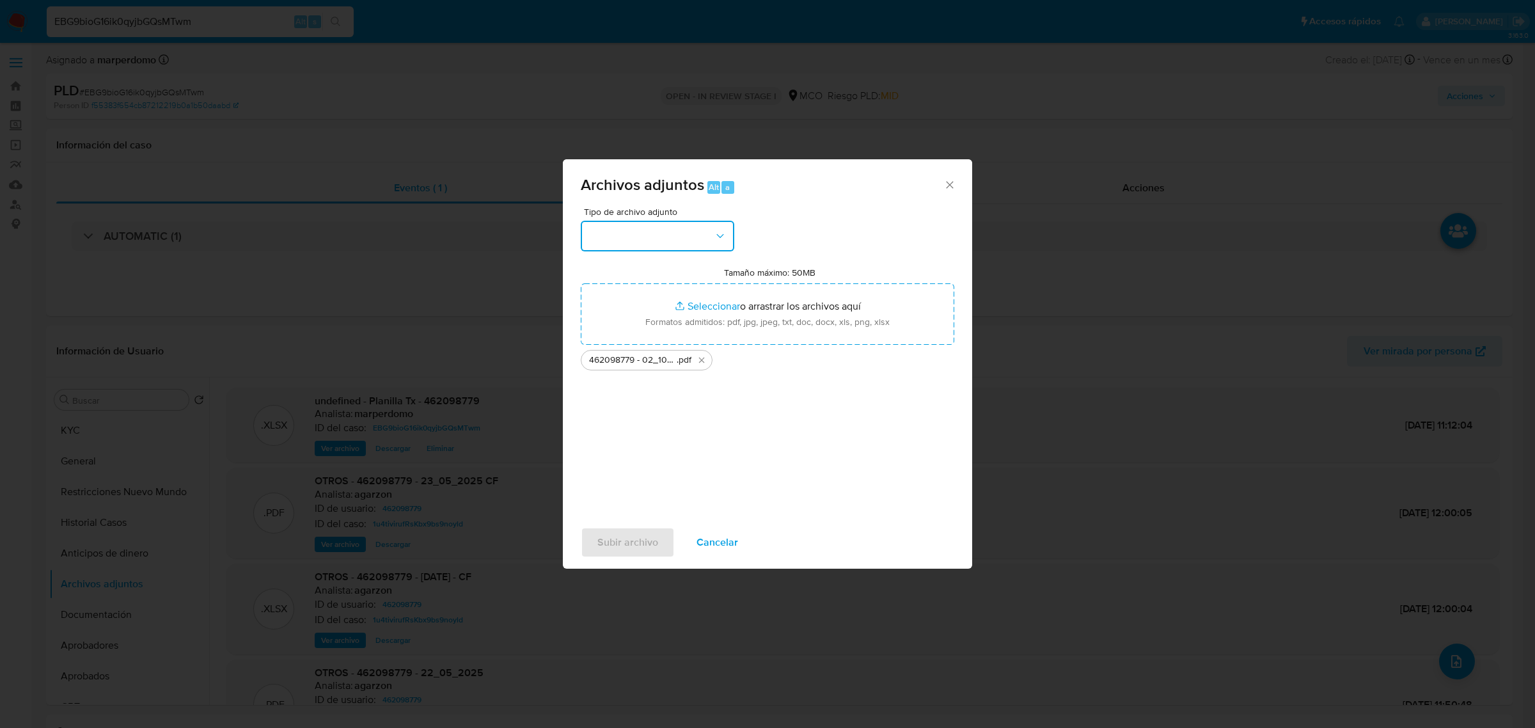
click at [679, 244] on button "button" at bounding box center [658, 236] width 154 height 31
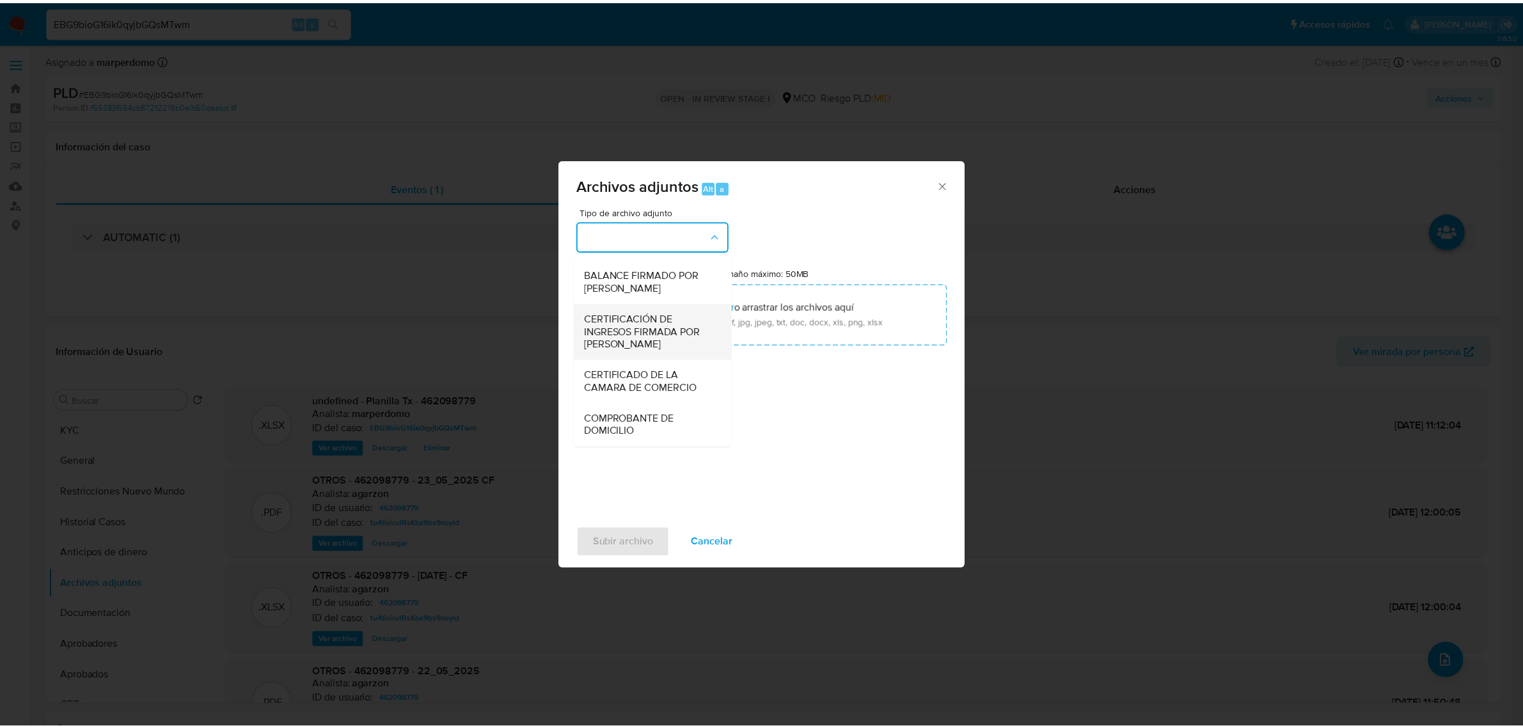
scroll to position [192, 0]
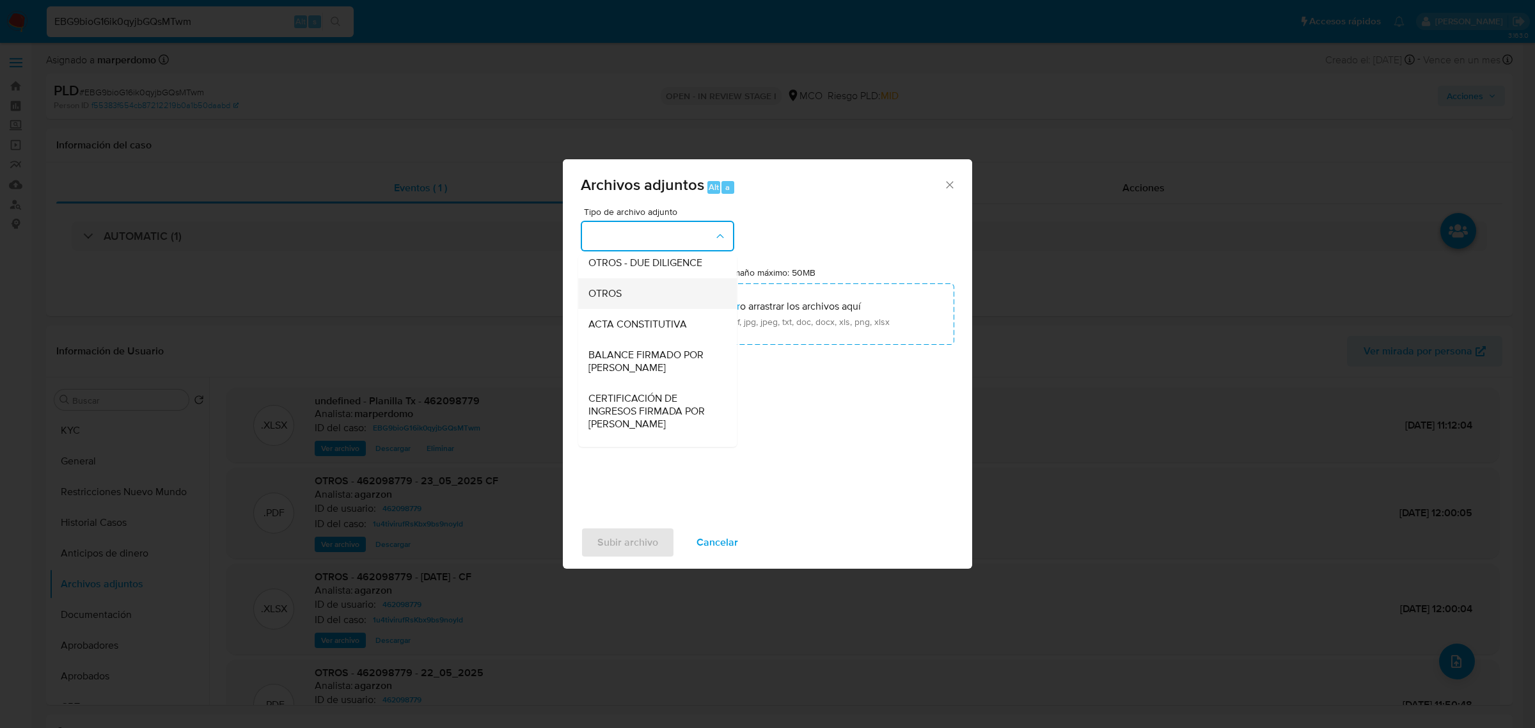
click at [613, 299] on span "OTROS" at bounding box center [604, 293] width 33 height 13
click at [613, 303] on input "Tamaño máximo: 50MB Seleccionar archivos" at bounding box center [768, 313] width 374 height 61
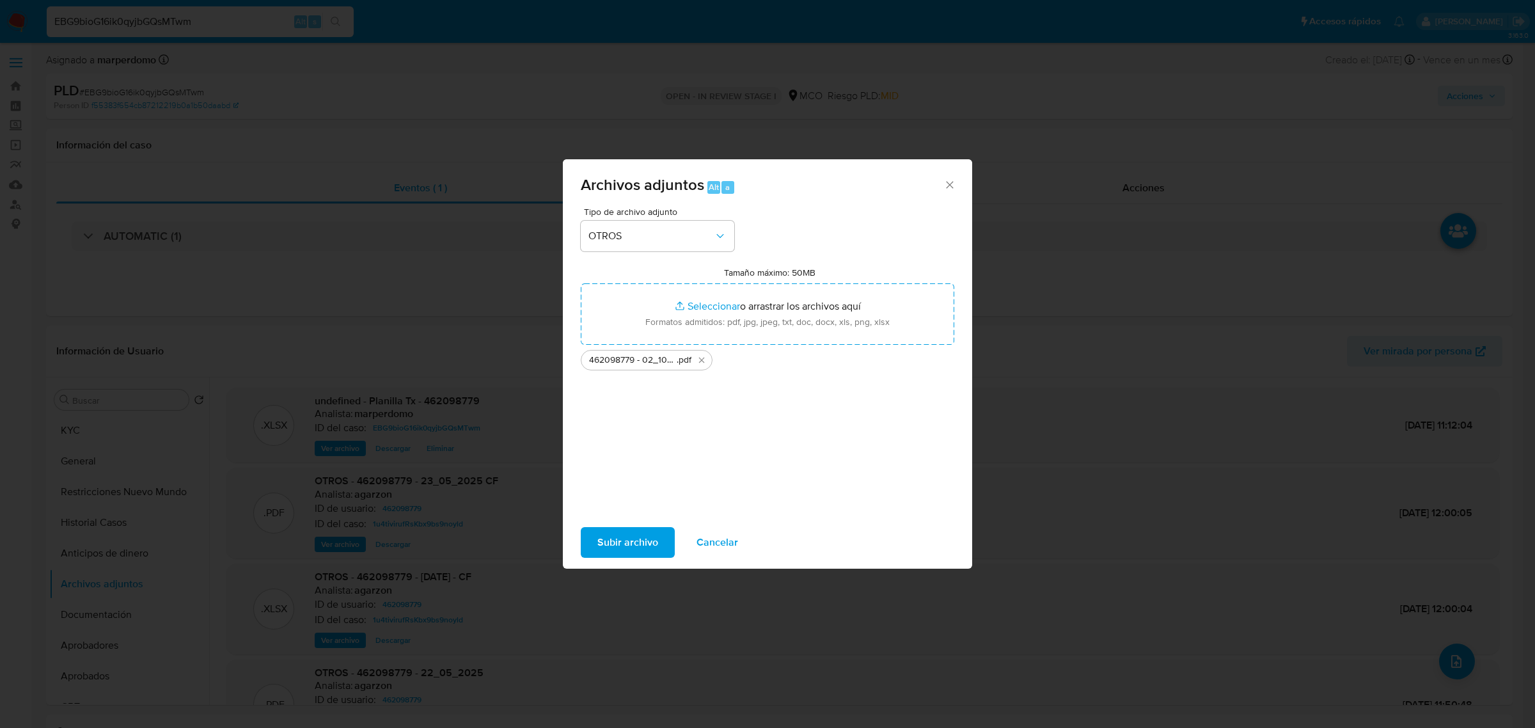
click at [636, 544] on span "Subir archivo" at bounding box center [627, 542] width 61 height 28
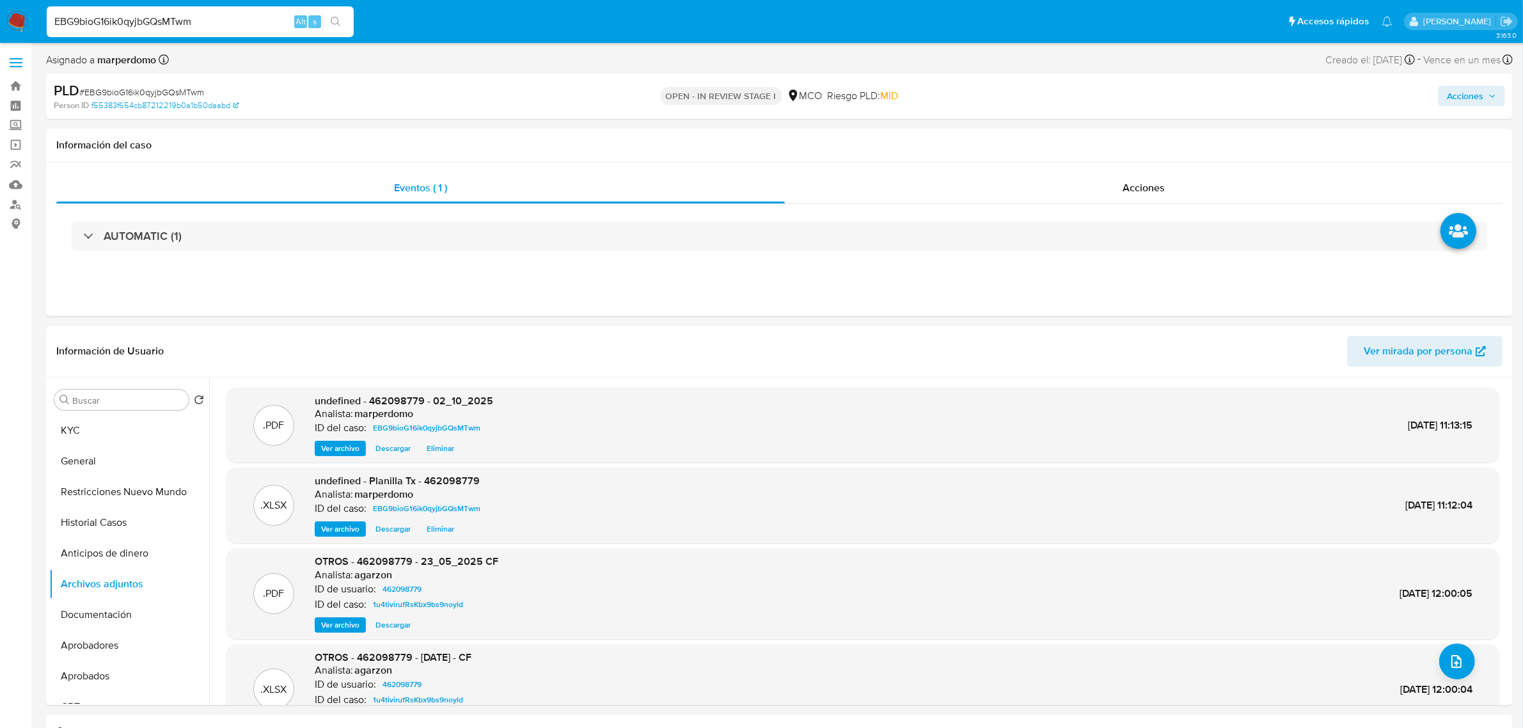
click at [1483, 100] on span "Acciones" at bounding box center [1465, 96] width 36 height 20
click at [1105, 145] on div "Resolución del caso Alt r" at bounding box center [1123, 136] width 122 height 33
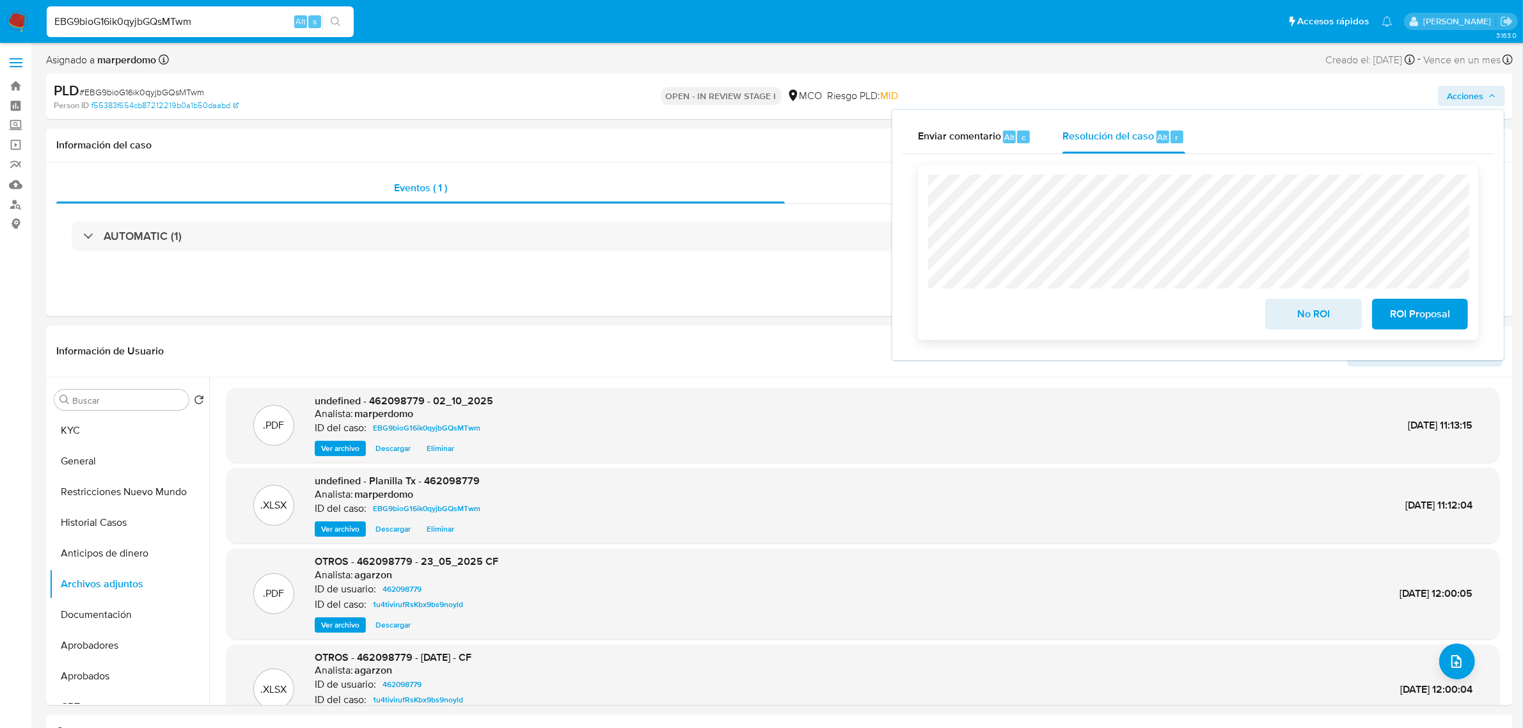
click at [1306, 311] on span "No ROI" at bounding box center [1313, 314] width 63 height 28
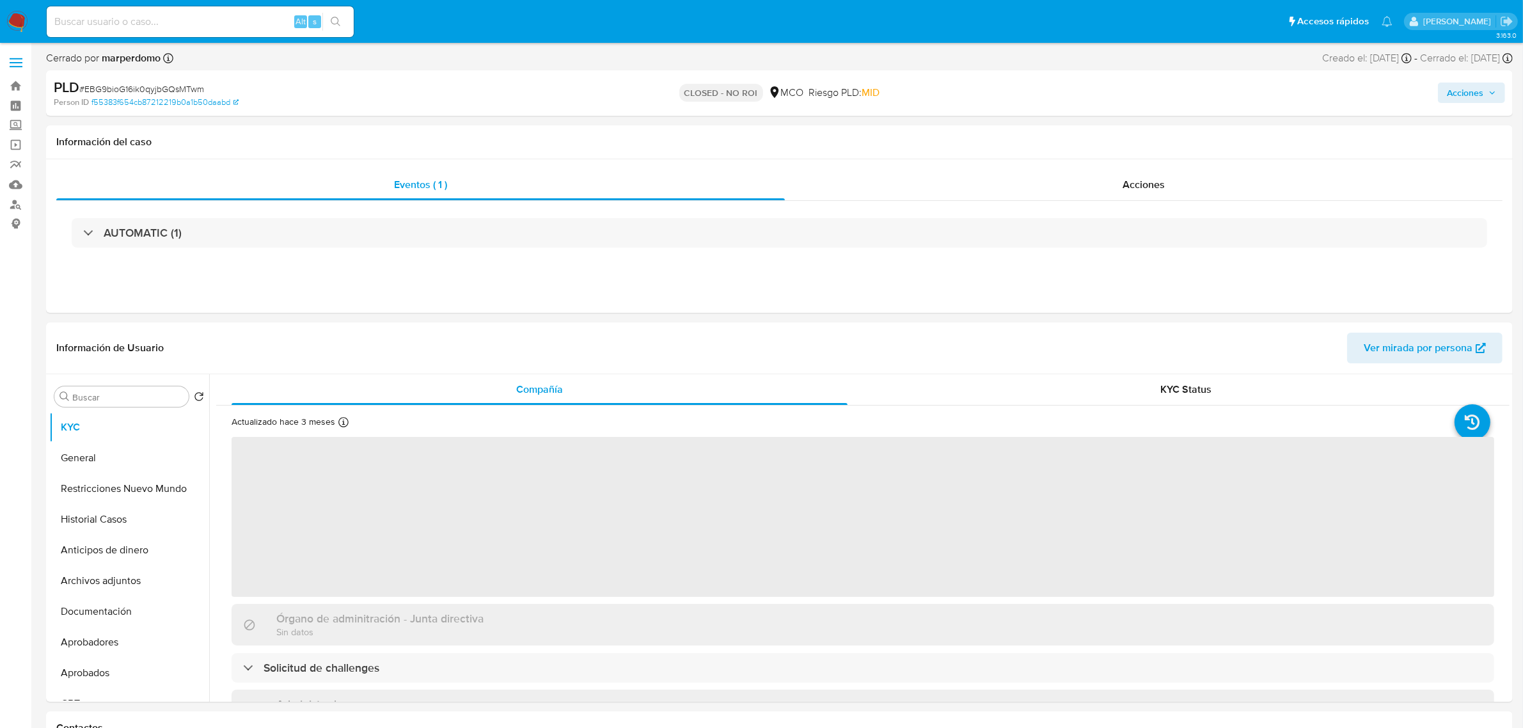
select select "10"
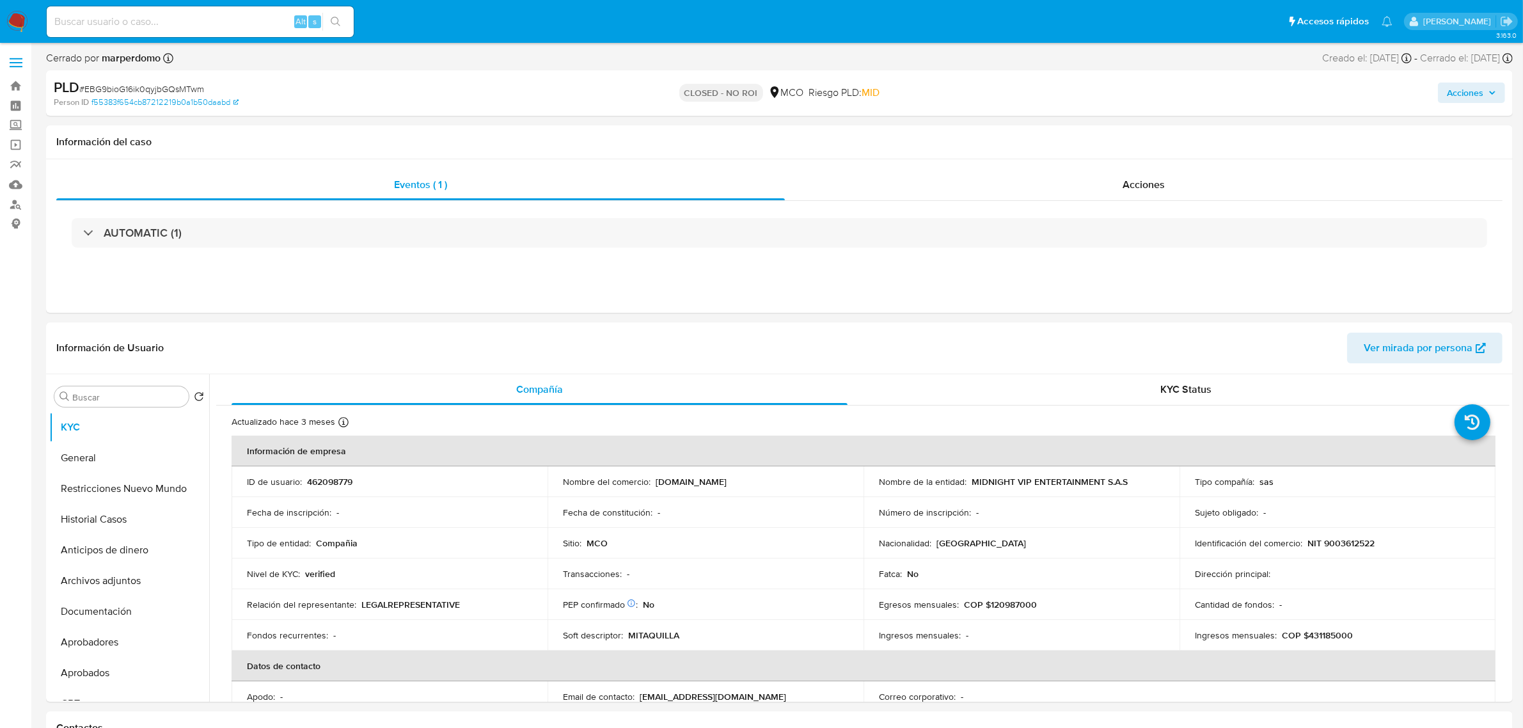
click at [217, 26] on input at bounding box center [200, 21] width 307 height 17
paste input "CrxQKgL9Q3D0hm1Kecek7jZa"
type input "CrxQKgL9Q3D0hm1Kecek7jZa"
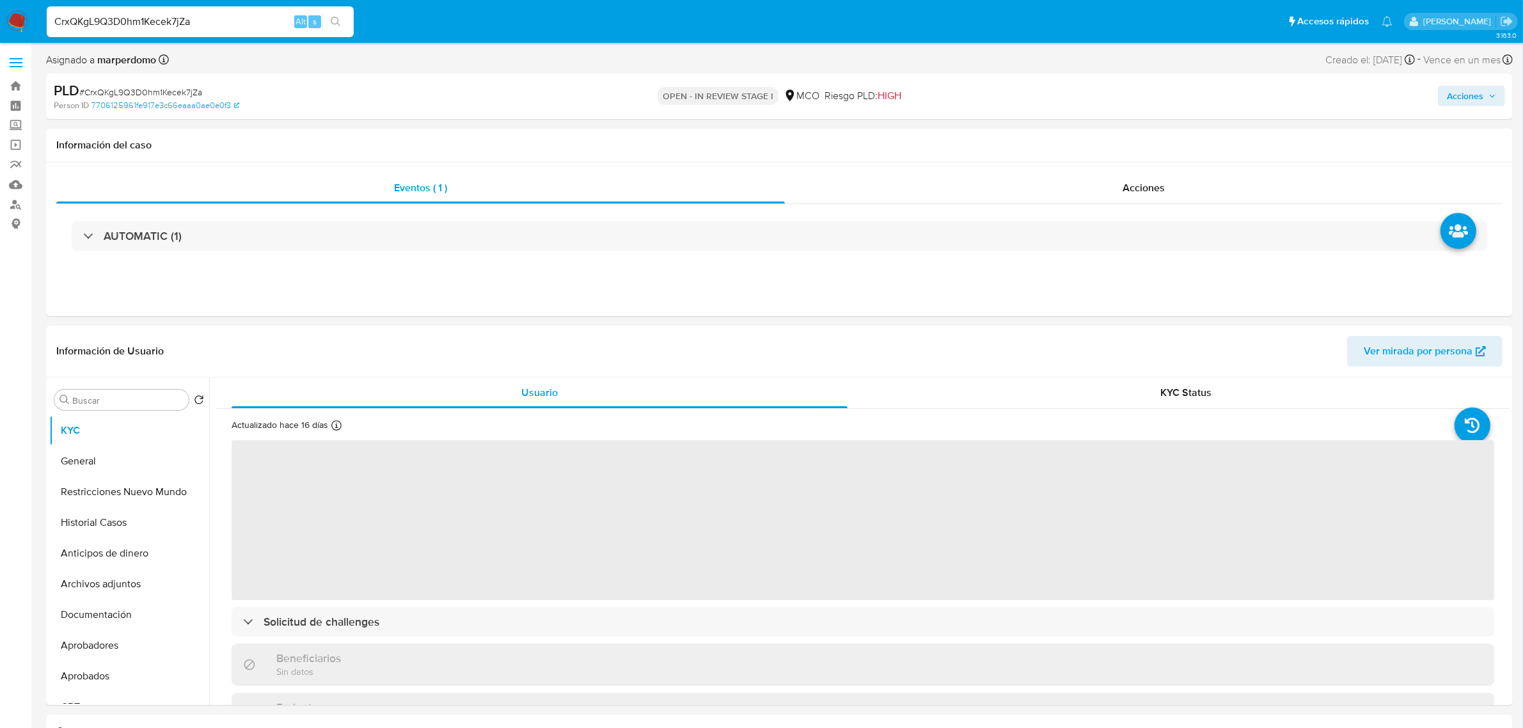
select select "10"
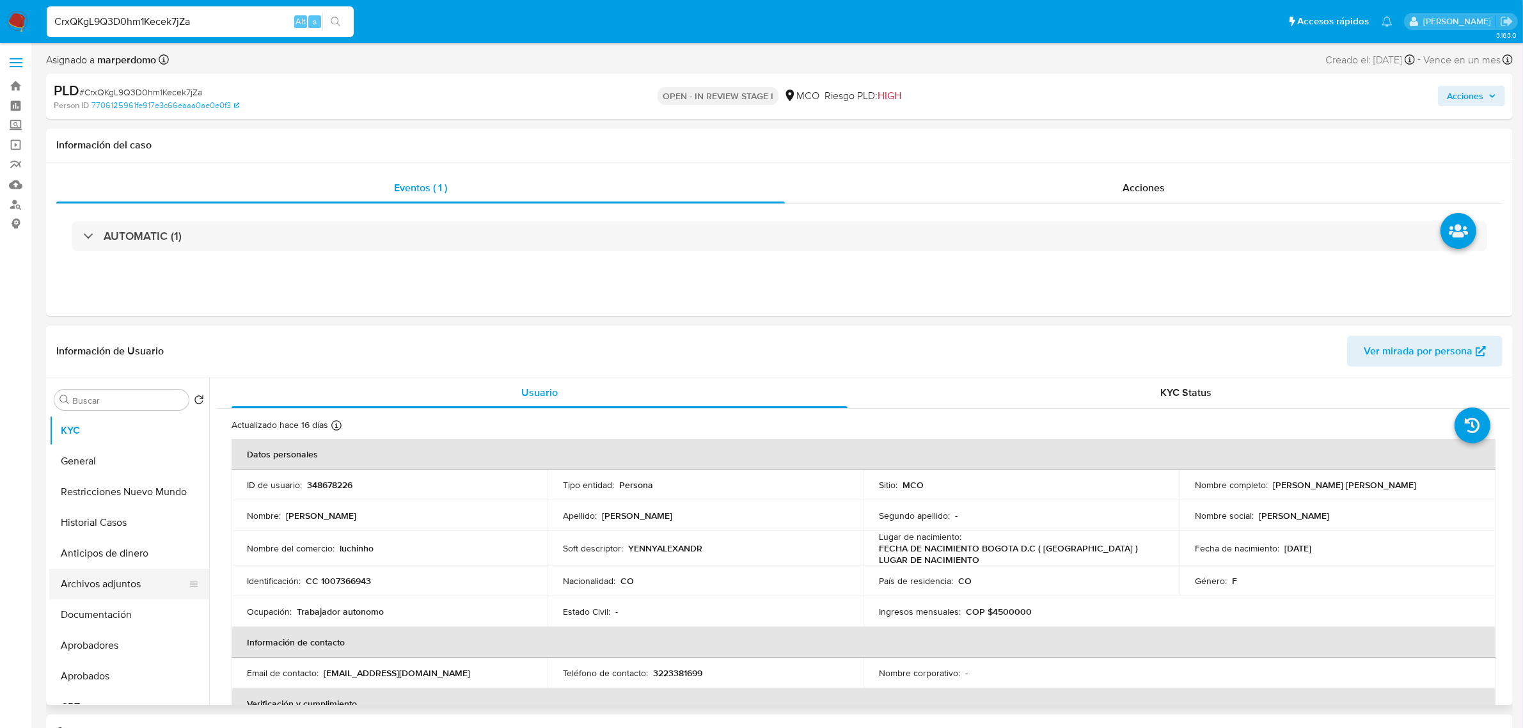
click at [115, 594] on button "Archivos adjuntos" at bounding box center [124, 584] width 150 height 31
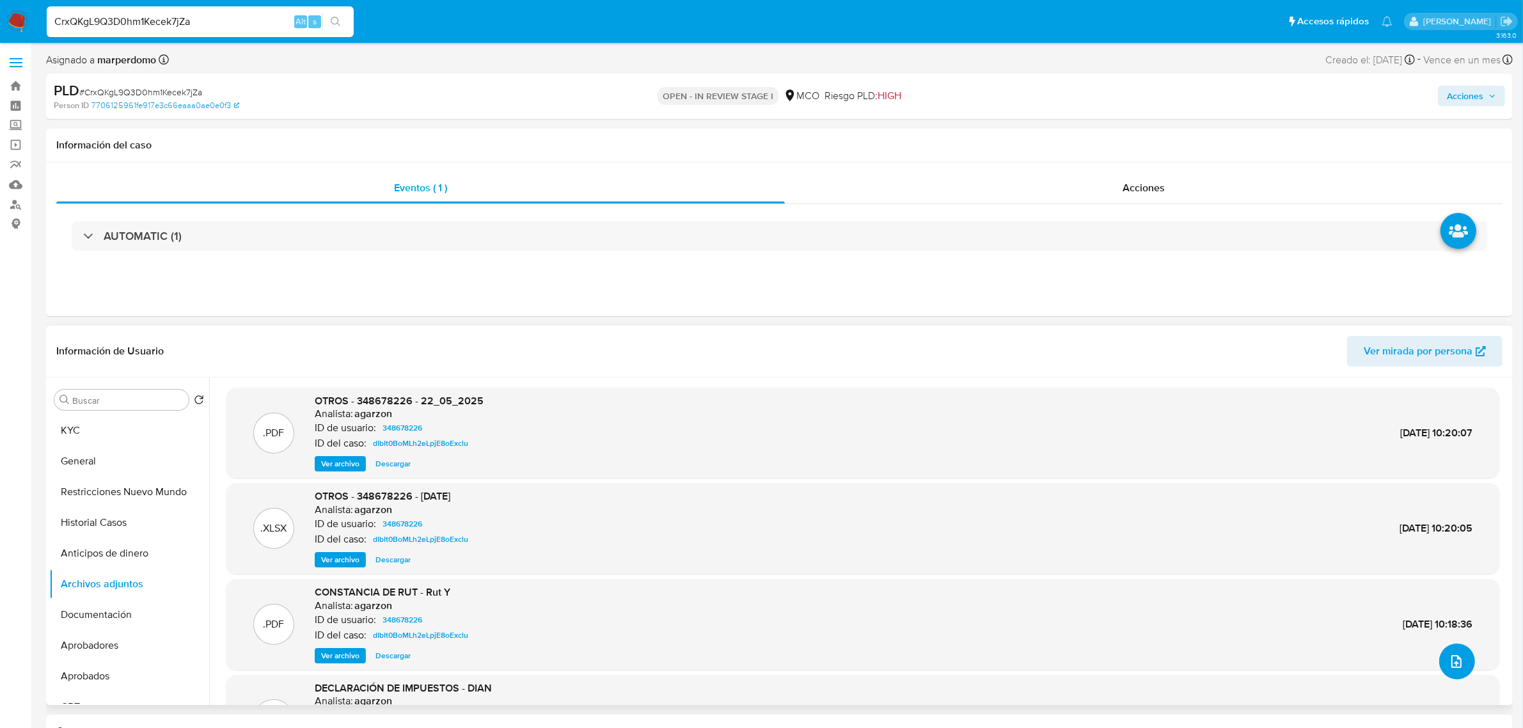
click at [1451, 658] on icon "upload-file" at bounding box center [1456, 661] width 10 height 13
click at [1439, 650] on button "upload-file" at bounding box center [1457, 661] width 36 height 36
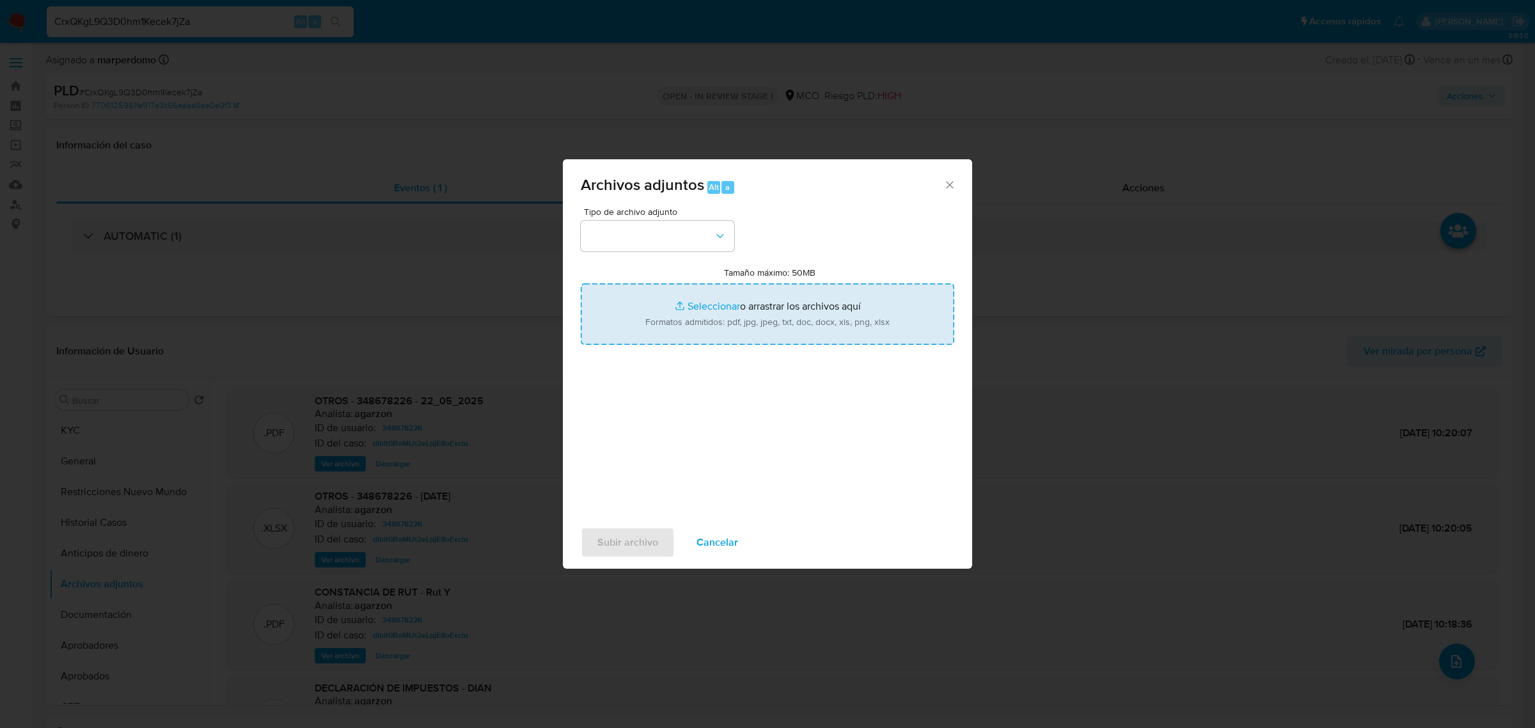
click at [736, 307] on input "Tamaño máximo: 50MB Seleccionar archivos" at bounding box center [768, 313] width 374 height 61
type input "C:\fakepath\Planilla Tx - 348678226.xlsx"
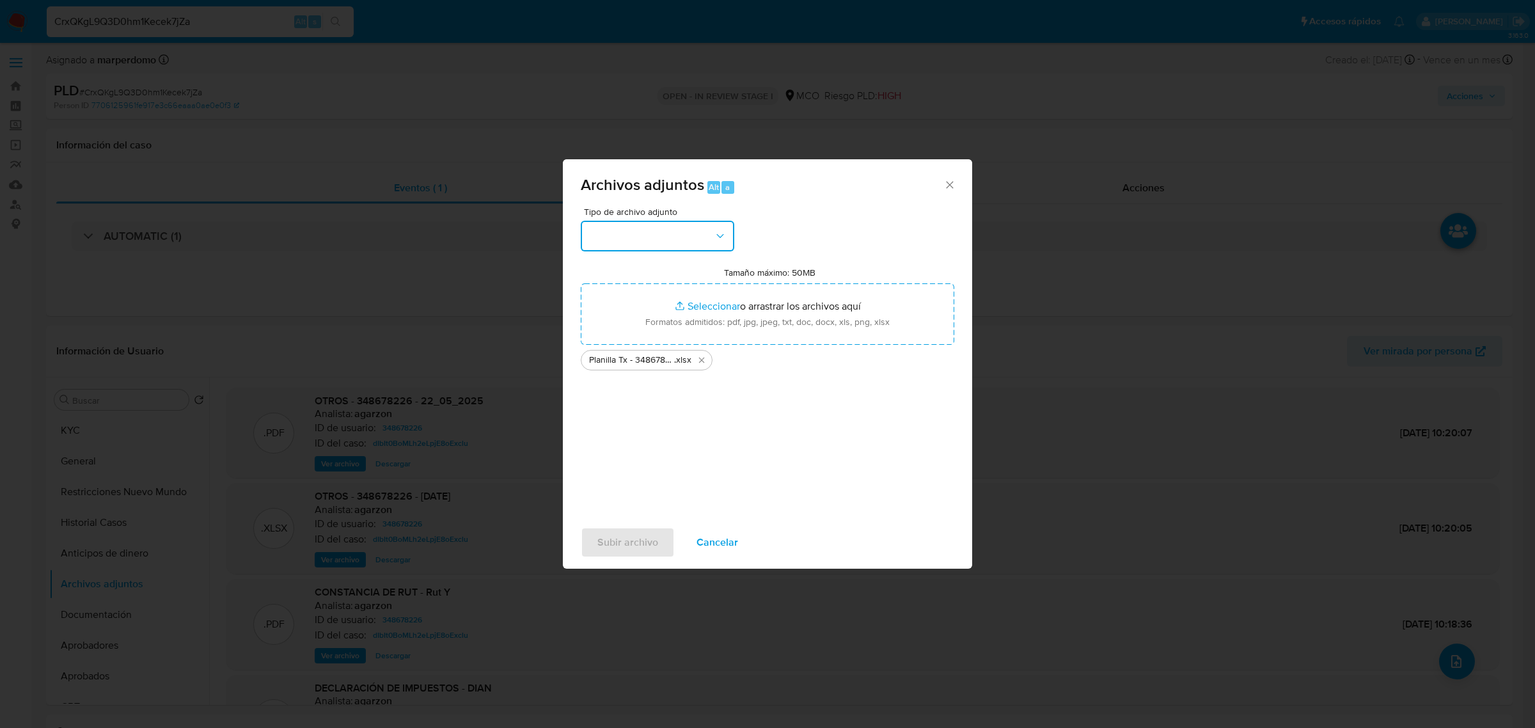
click at [593, 230] on button "button" at bounding box center [658, 236] width 154 height 31
click at [672, 242] on button "button" at bounding box center [658, 236] width 154 height 31
click at [679, 228] on button "button" at bounding box center [658, 236] width 154 height 31
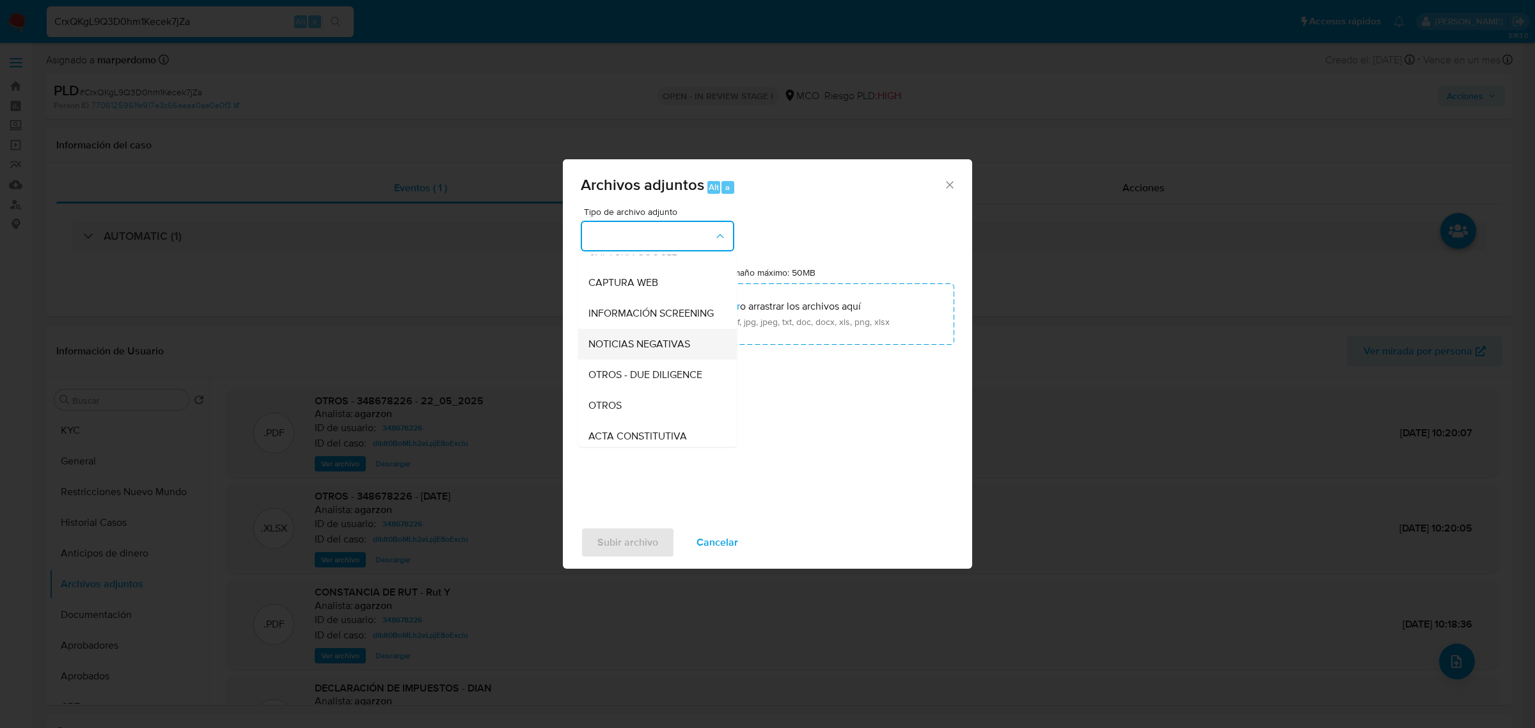
scroll to position [160, 0]
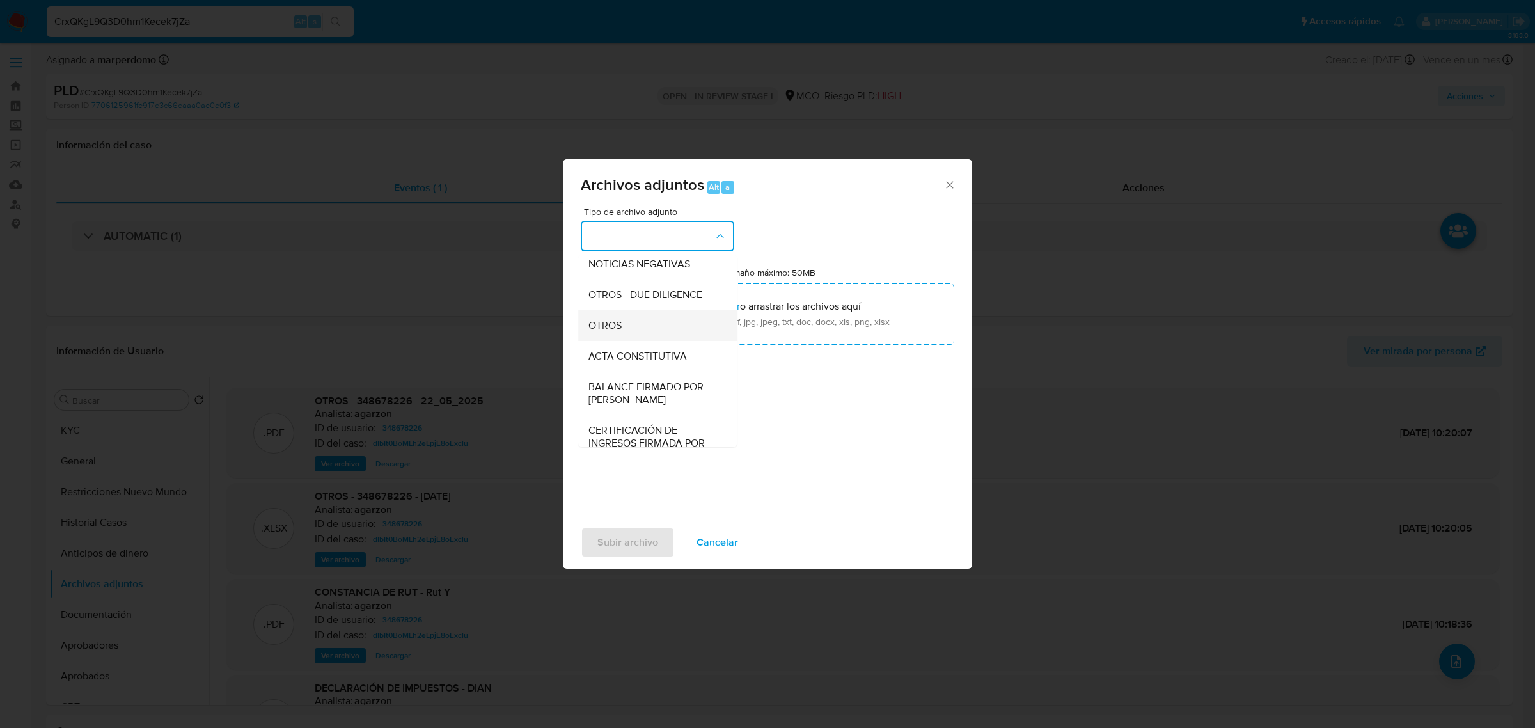
click at [608, 331] on span "OTROS" at bounding box center [604, 325] width 33 height 13
click at [608, 337] on input "Tamaño máximo: 50MB Seleccionar archivos" at bounding box center [768, 313] width 374 height 61
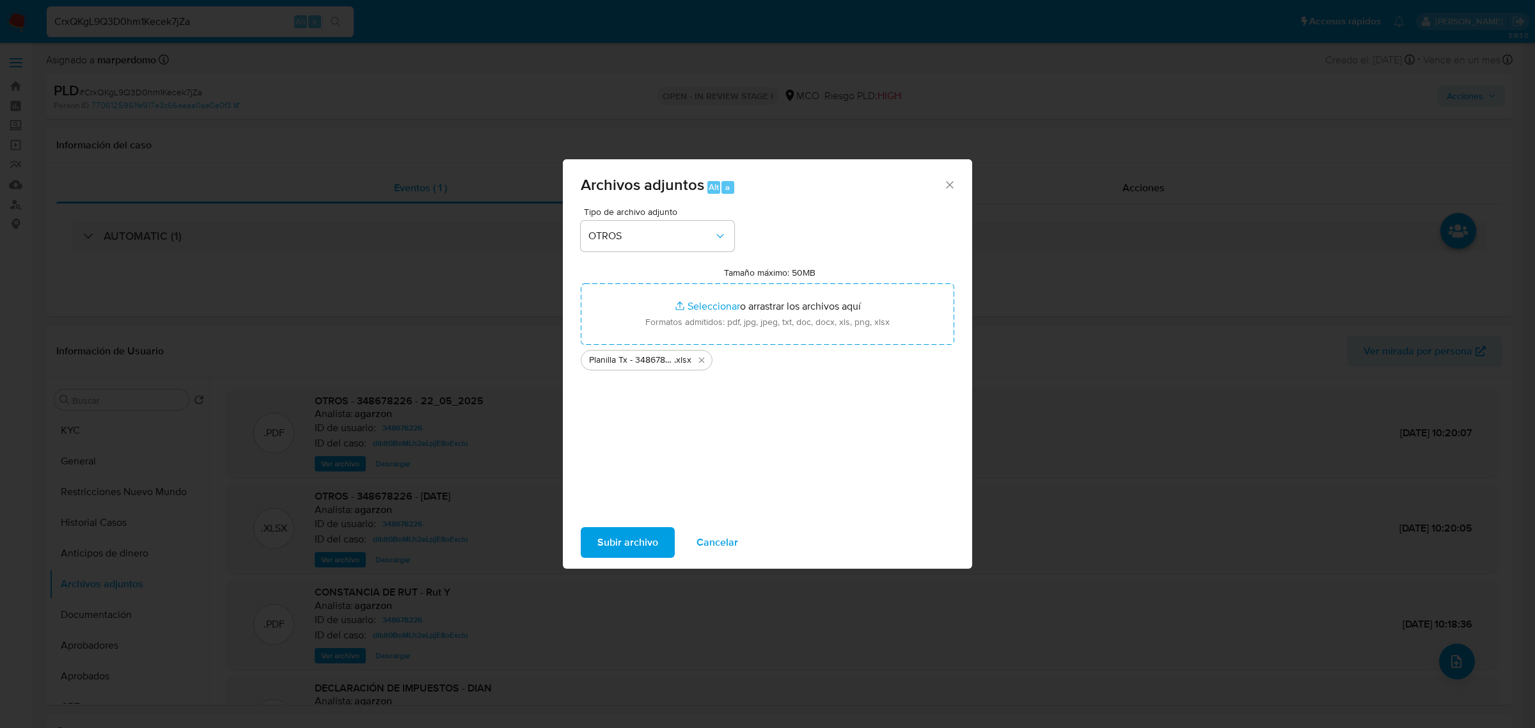
click at [627, 539] on span "Subir archivo" at bounding box center [627, 542] width 61 height 28
click at [649, 542] on span "Subir archivo" at bounding box center [627, 542] width 61 height 28
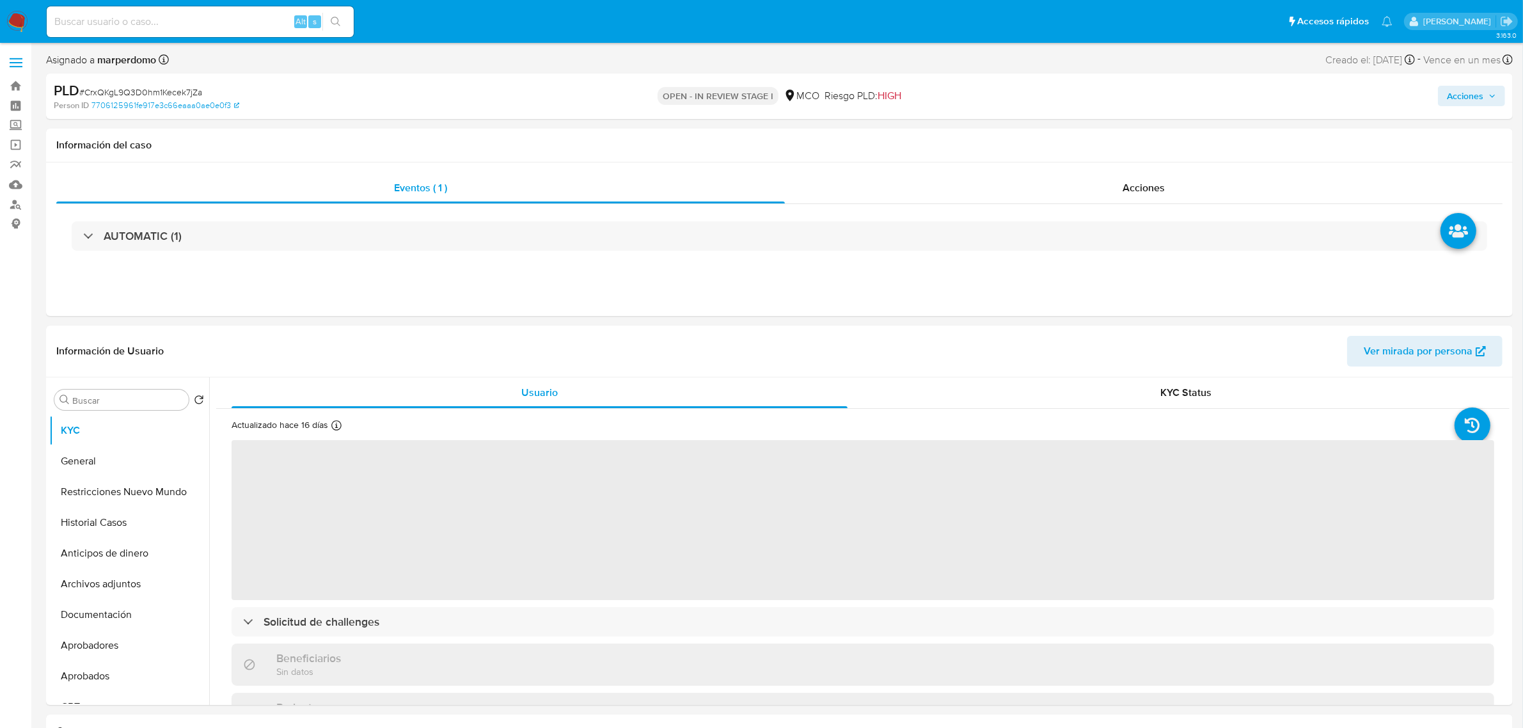
select select "10"
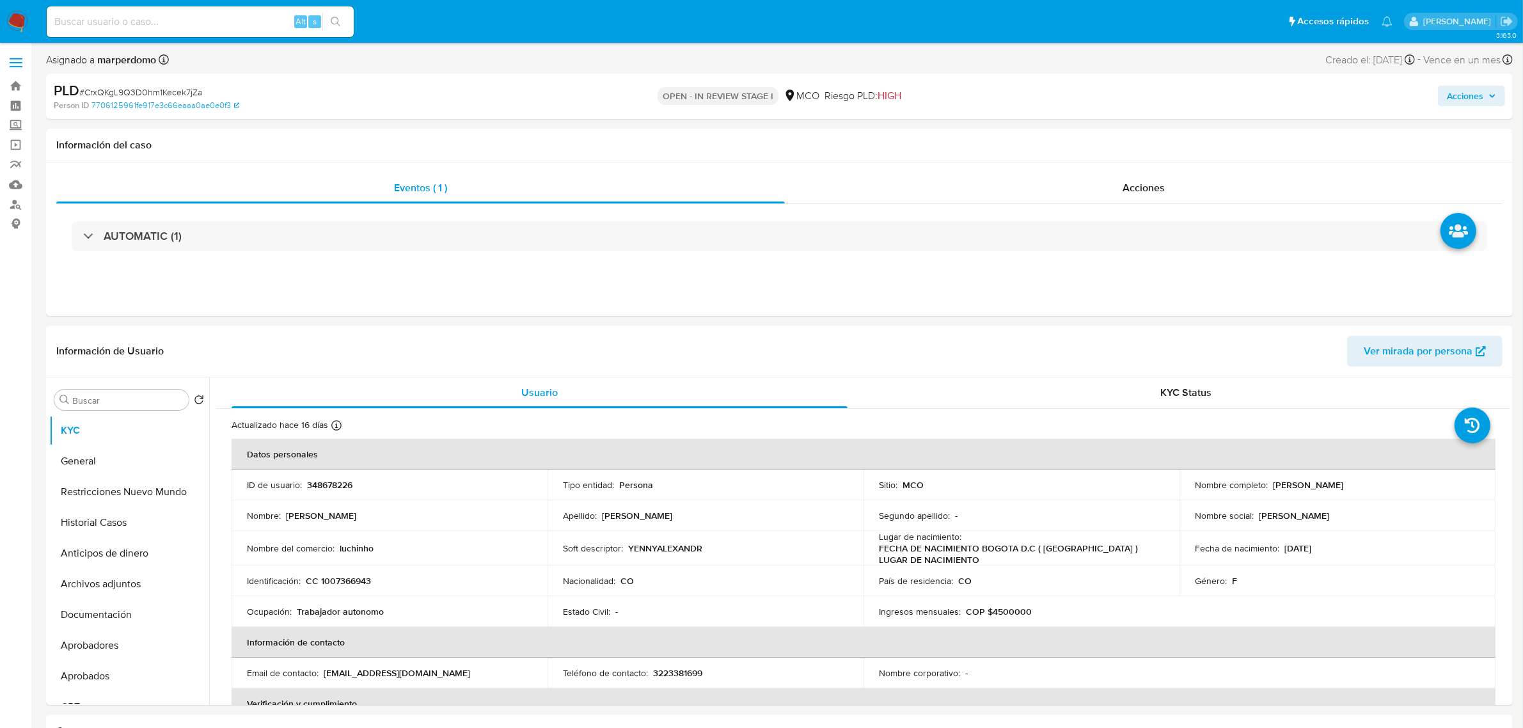
click at [241, 20] on input at bounding box center [200, 21] width 307 height 17
paste input "baN9SDDTQW6v8LaBXkcI4LWJ"
type input "baN9SDDTQW6v8LaBXkcI4LWJ"
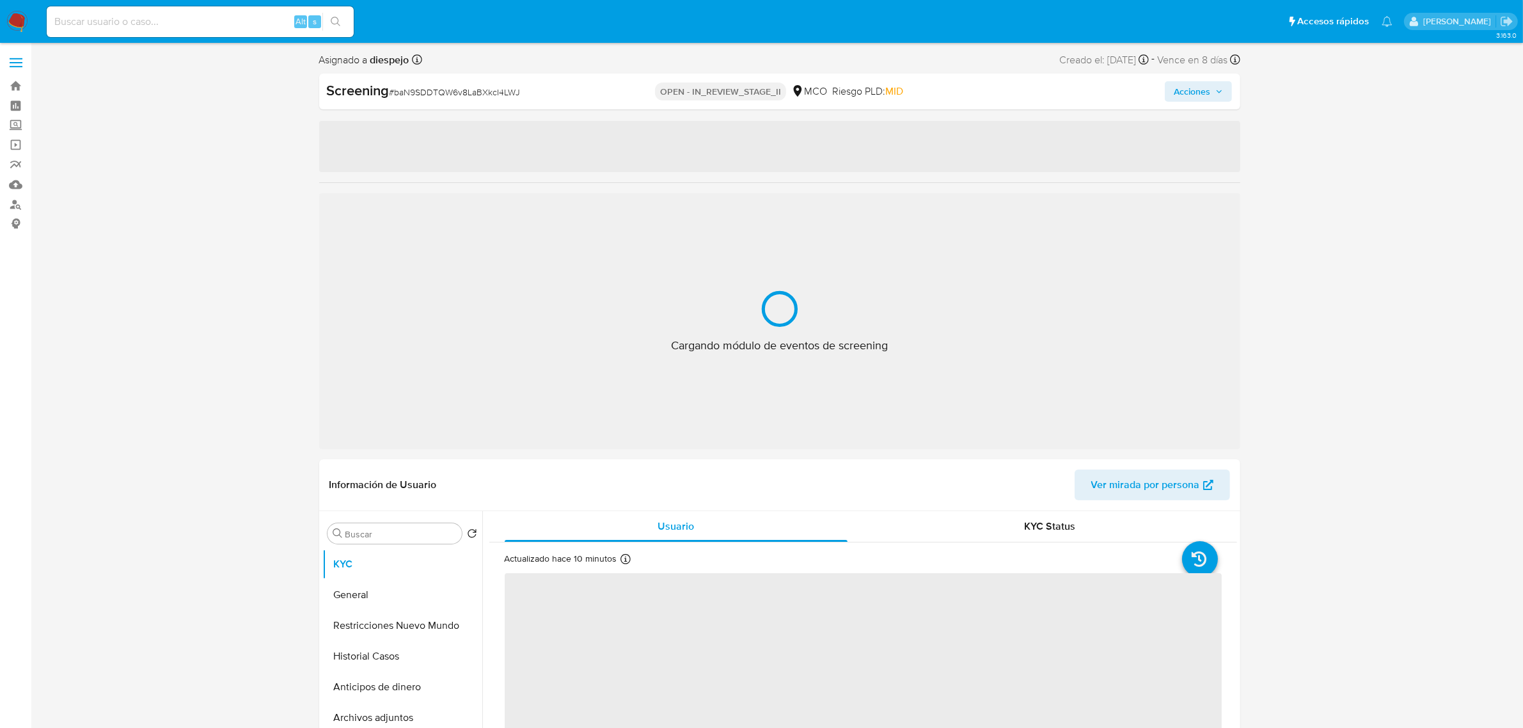
select select "10"
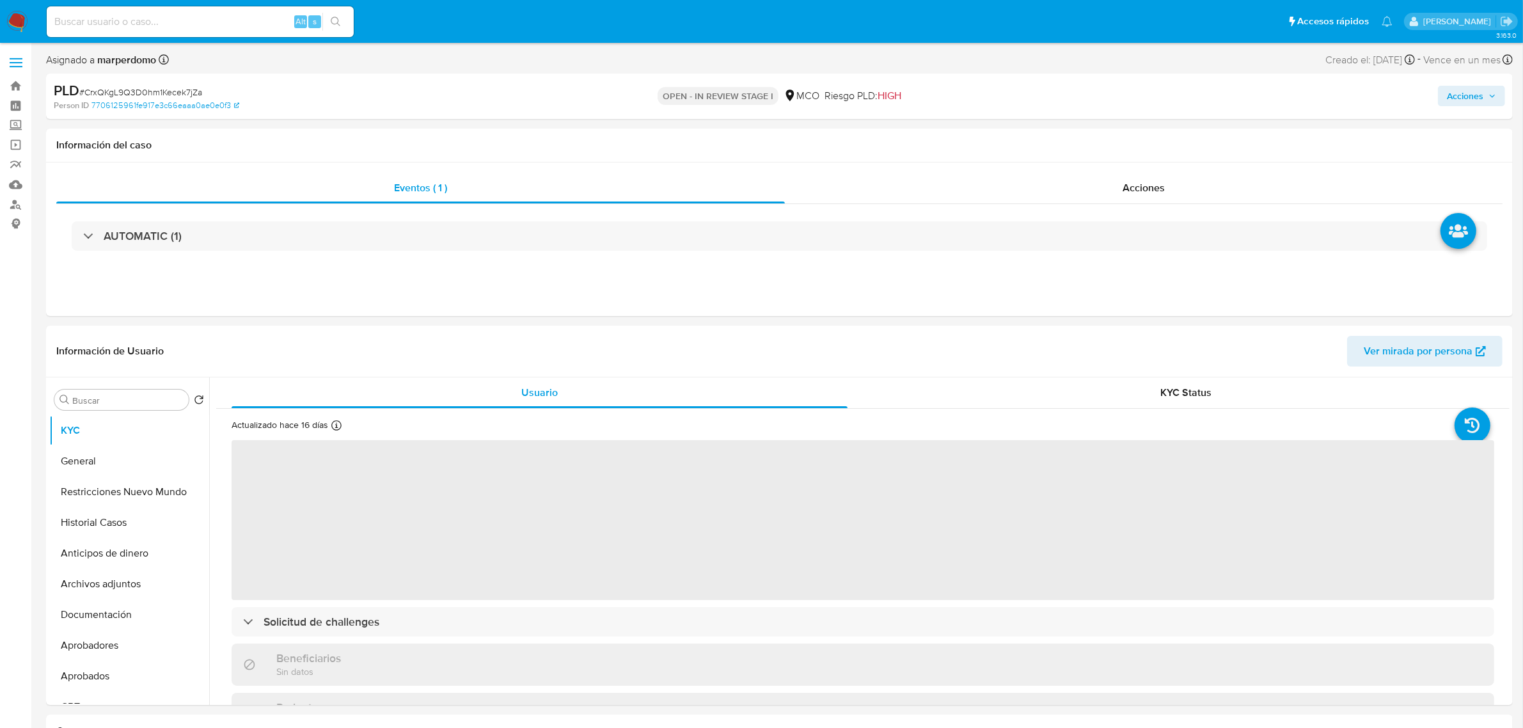
select select "10"
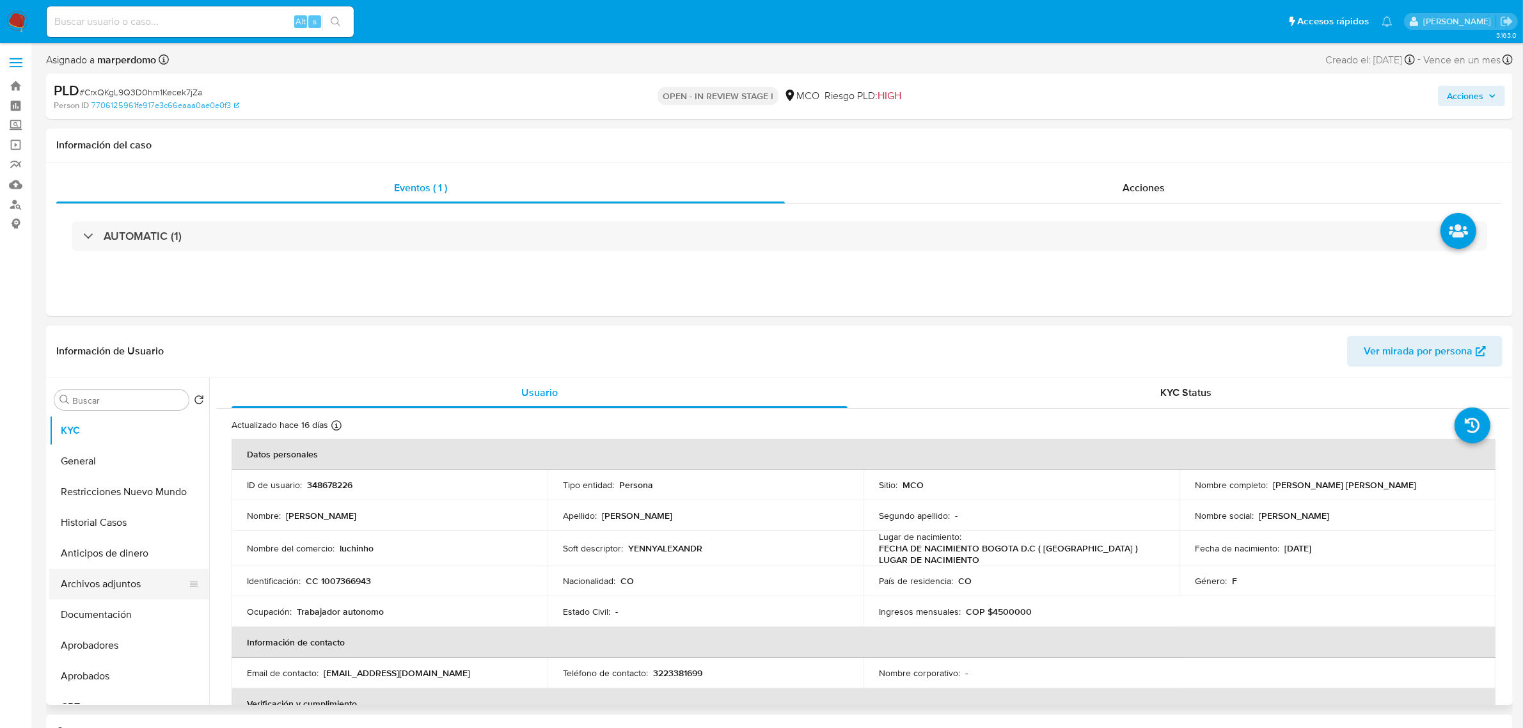
click at [113, 590] on button "Archivos adjuntos" at bounding box center [124, 584] width 150 height 31
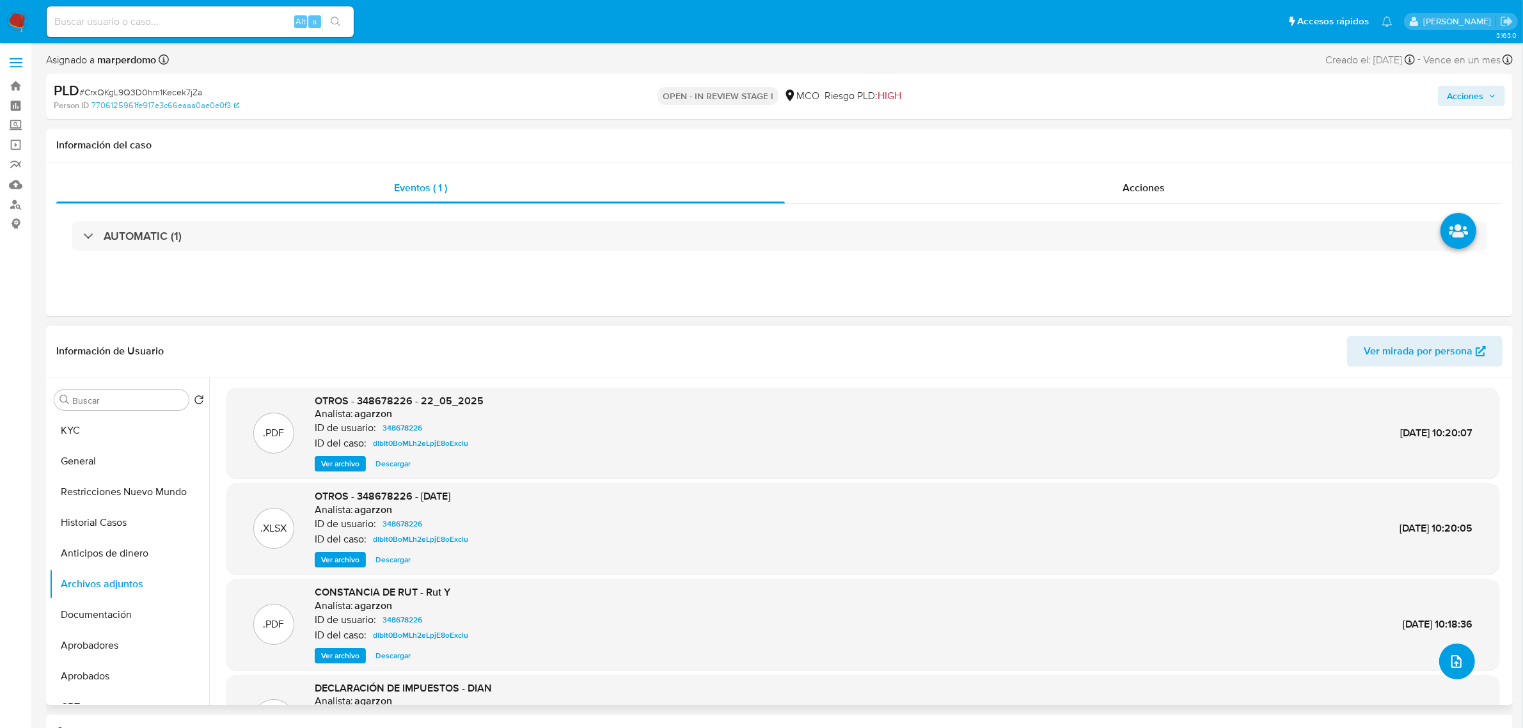
click at [1455, 654] on span "upload-file" at bounding box center [1456, 661] width 15 height 15
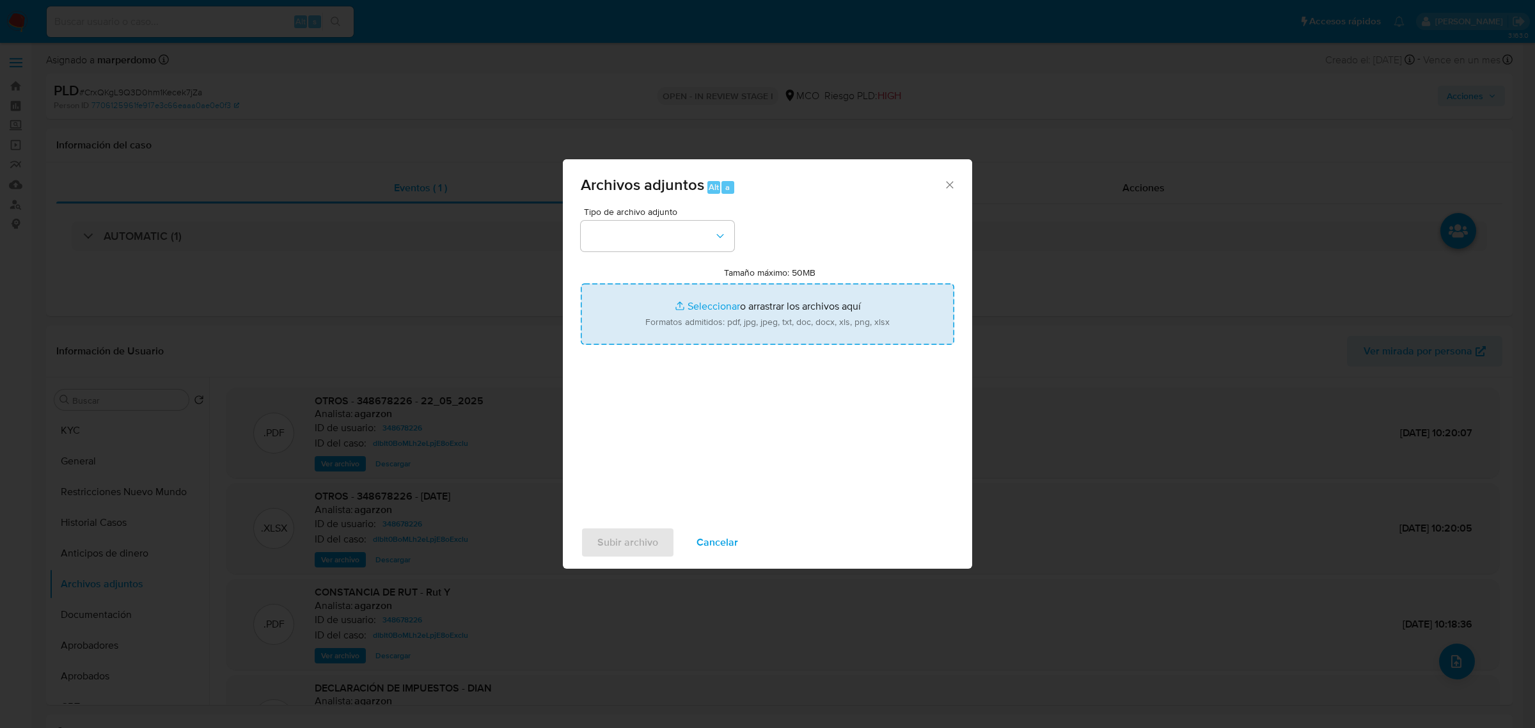
click at [714, 312] on input "Tamaño máximo: 50MB Seleccionar archivos" at bounding box center [768, 313] width 374 height 61
type input "C:\fakepath\348678226 - 02_10_2025.pdf"
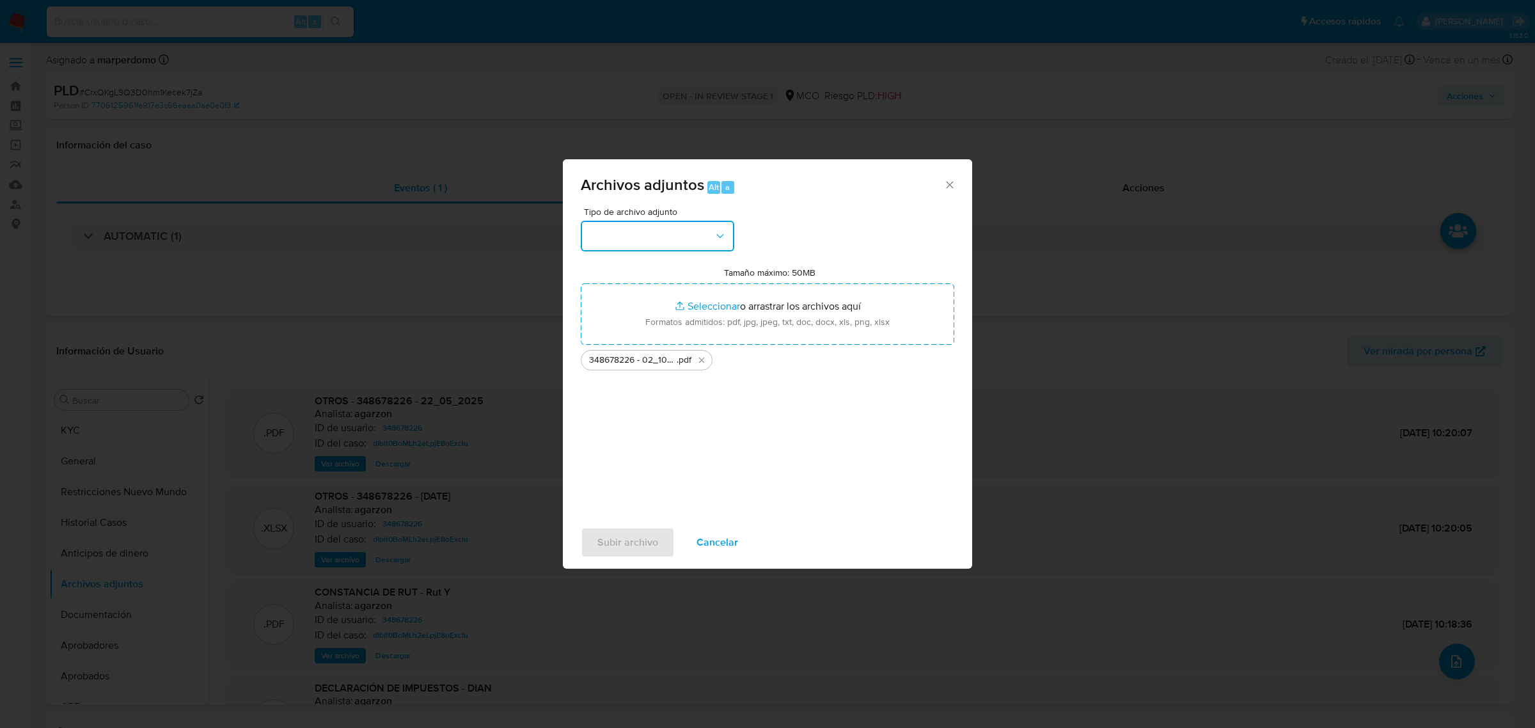
click at [668, 233] on button "button" at bounding box center [658, 236] width 154 height 31
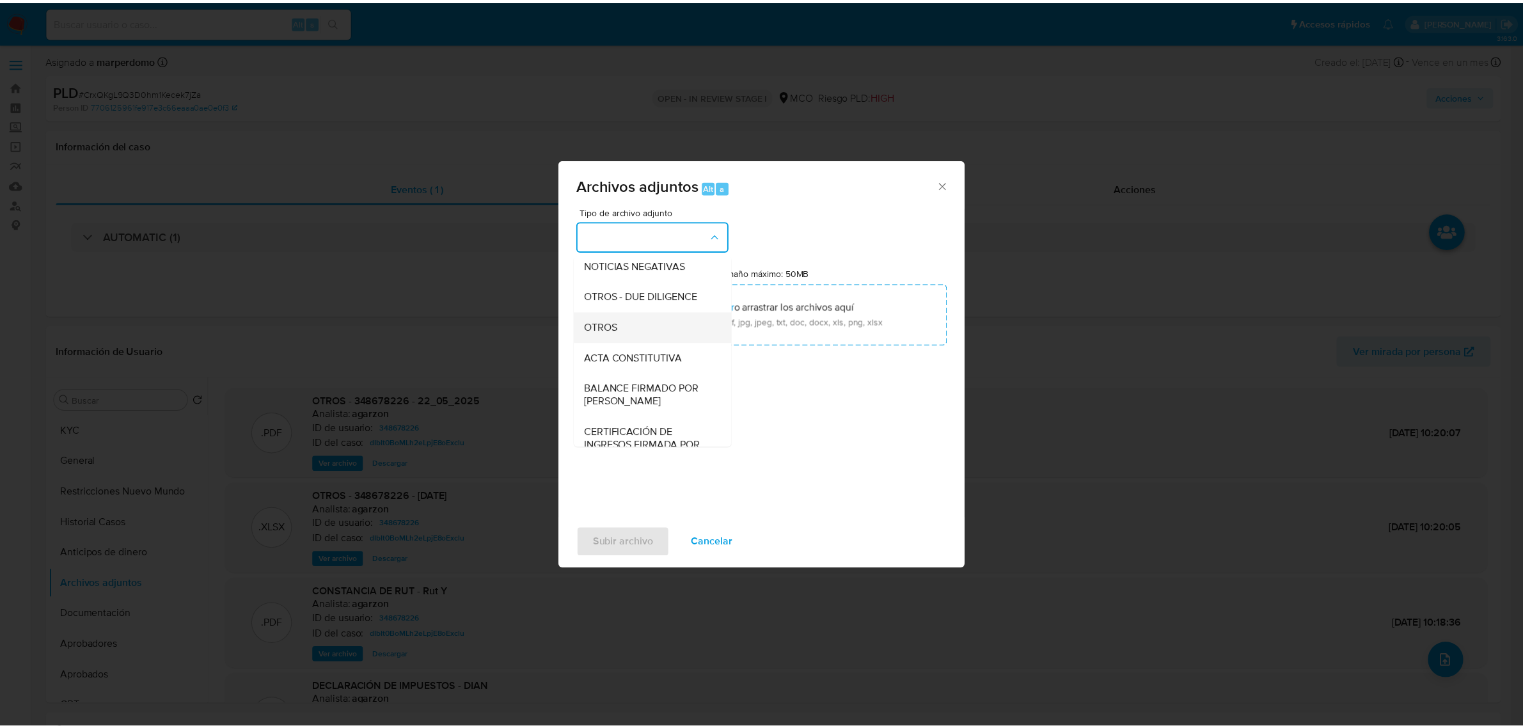
scroll to position [160, 0]
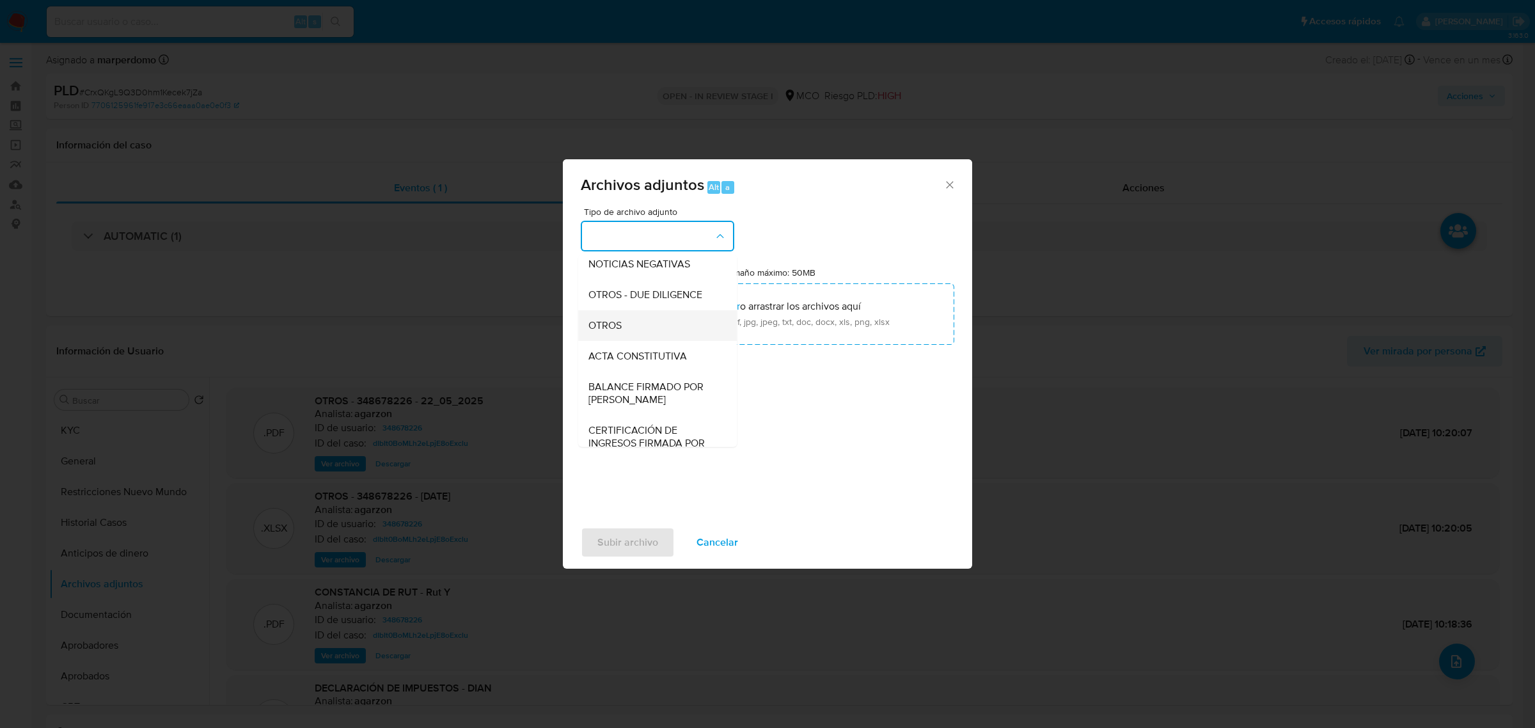
click at [638, 340] on div "OTROS" at bounding box center [653, 325] width 130 height 31
click at [638, 344] on input "Tamaño máximo: 50MB Seleccionar archivos" at bounding box center [768, 313] width 374 height 61
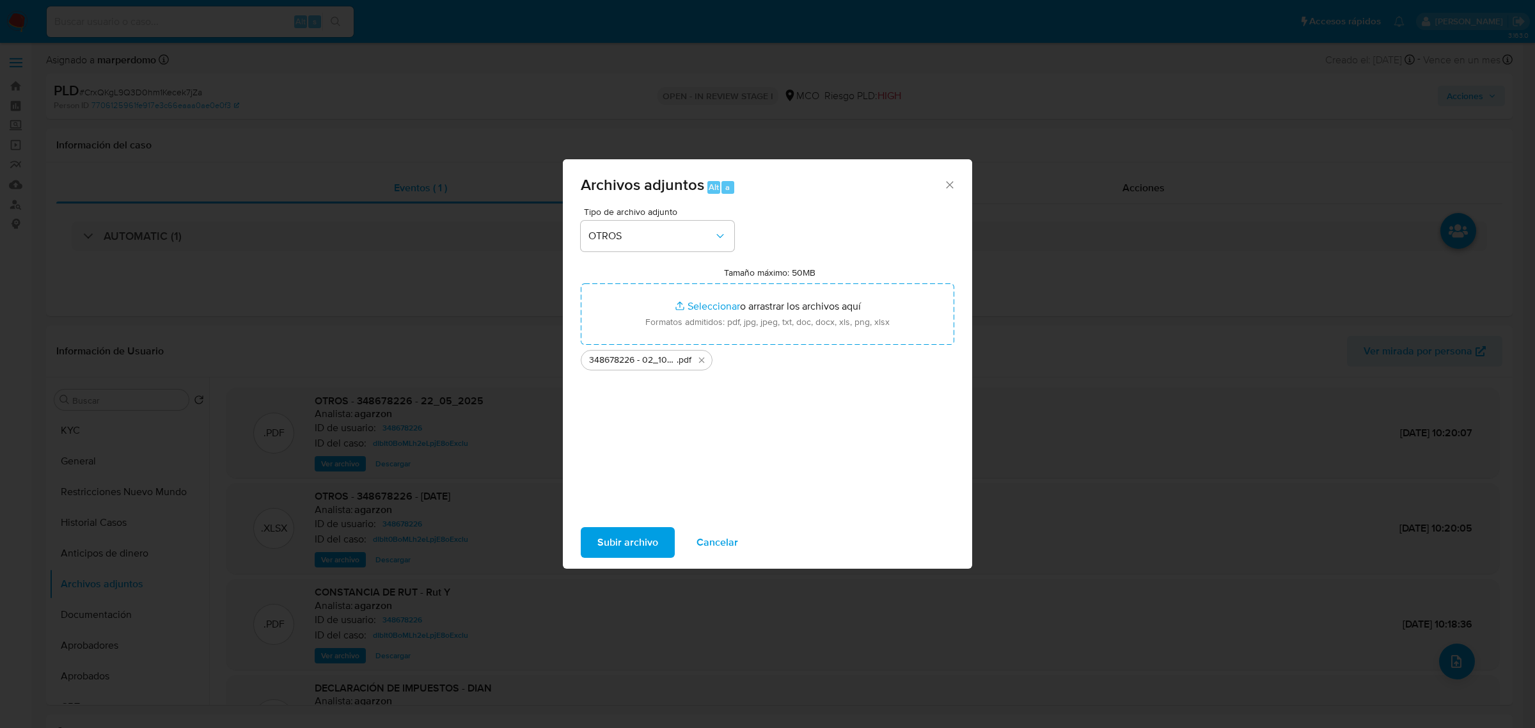
click at [635, 538] on span "Subir archivo" at bounding box center [627, 542] width 61 height 28
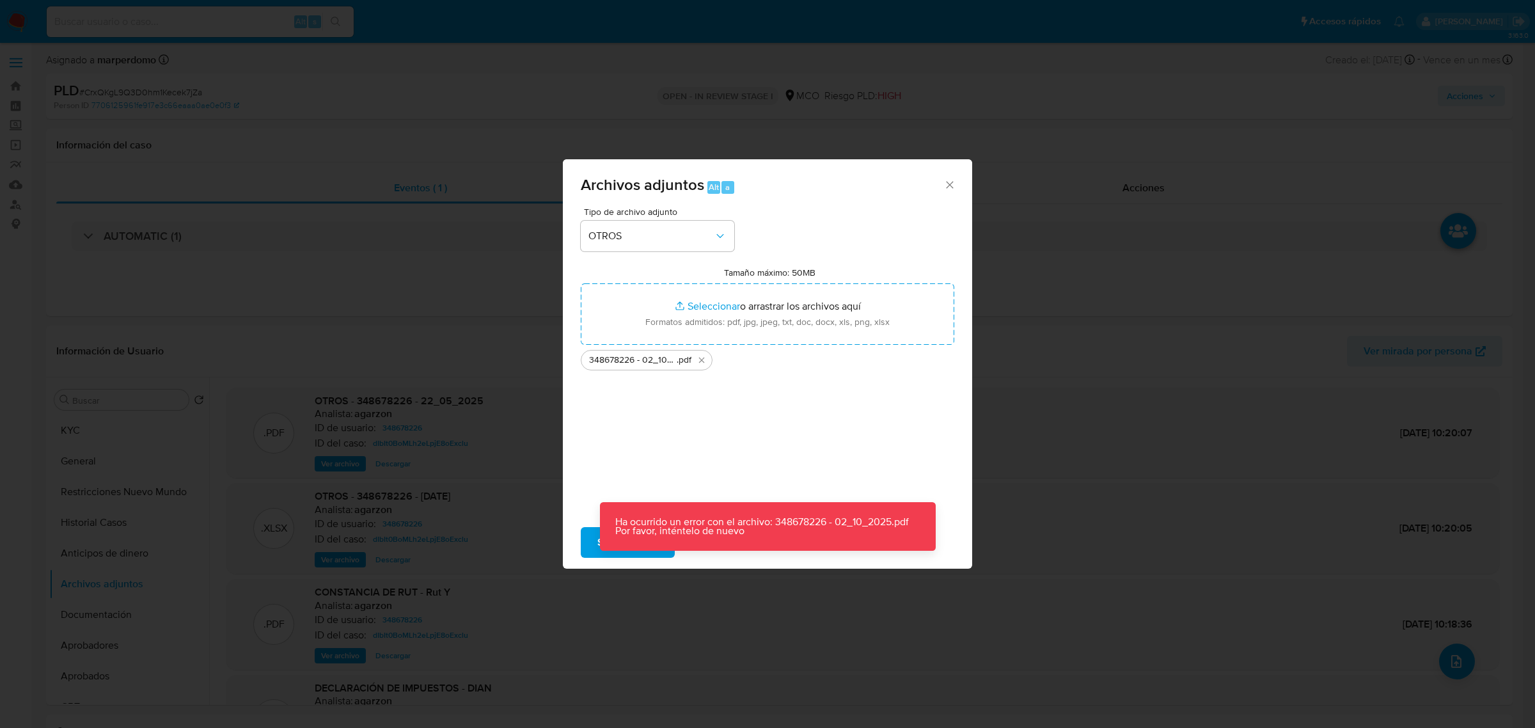
click at [965, 563] on div "Subir archivo Cancelar" at bounding box center [767, 542] width 409 height 49
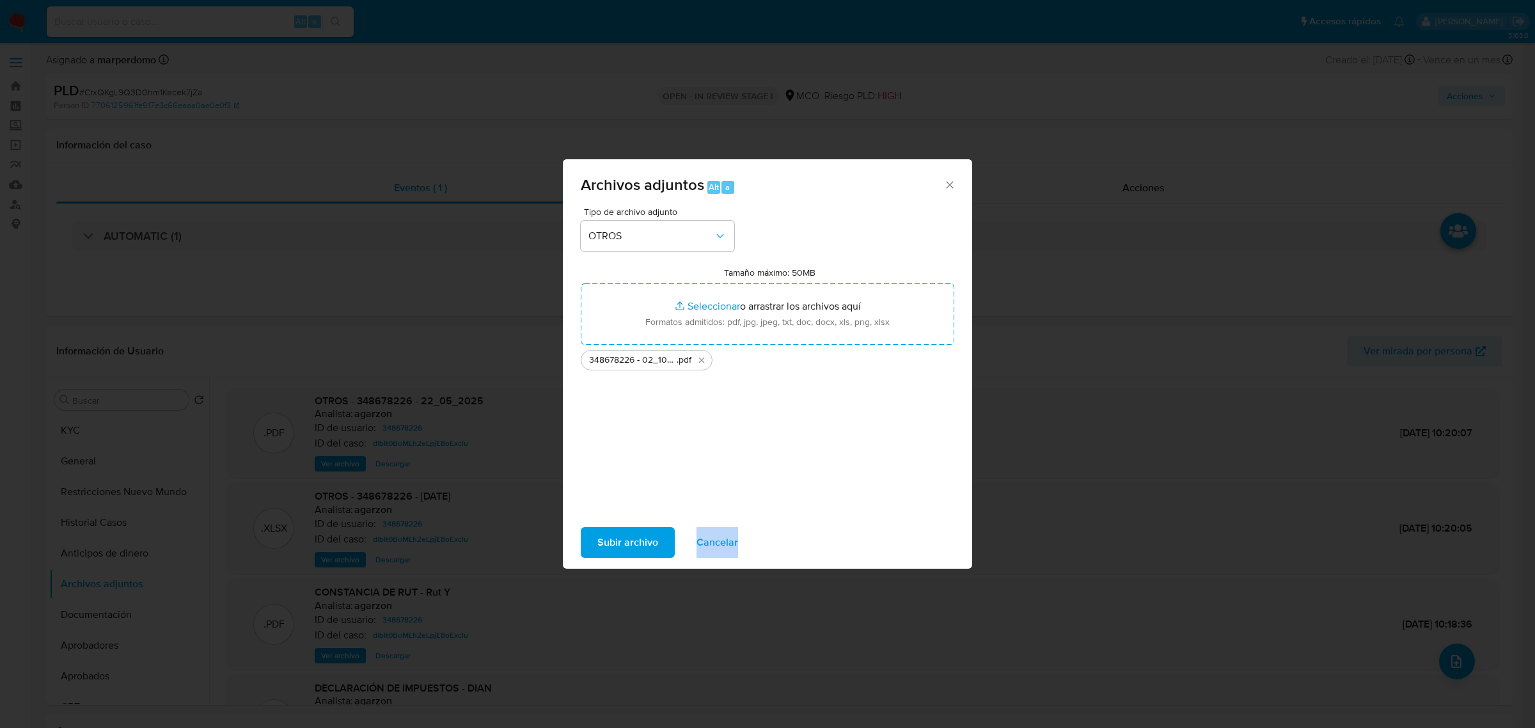
click at [1121, 509] on div "Archivos adjuntos Alt a Tipo de archivo adjunto OTROS Tamaño máximo: 50MB Selec…" at bounding box center [767, 364] width 1535 height 728
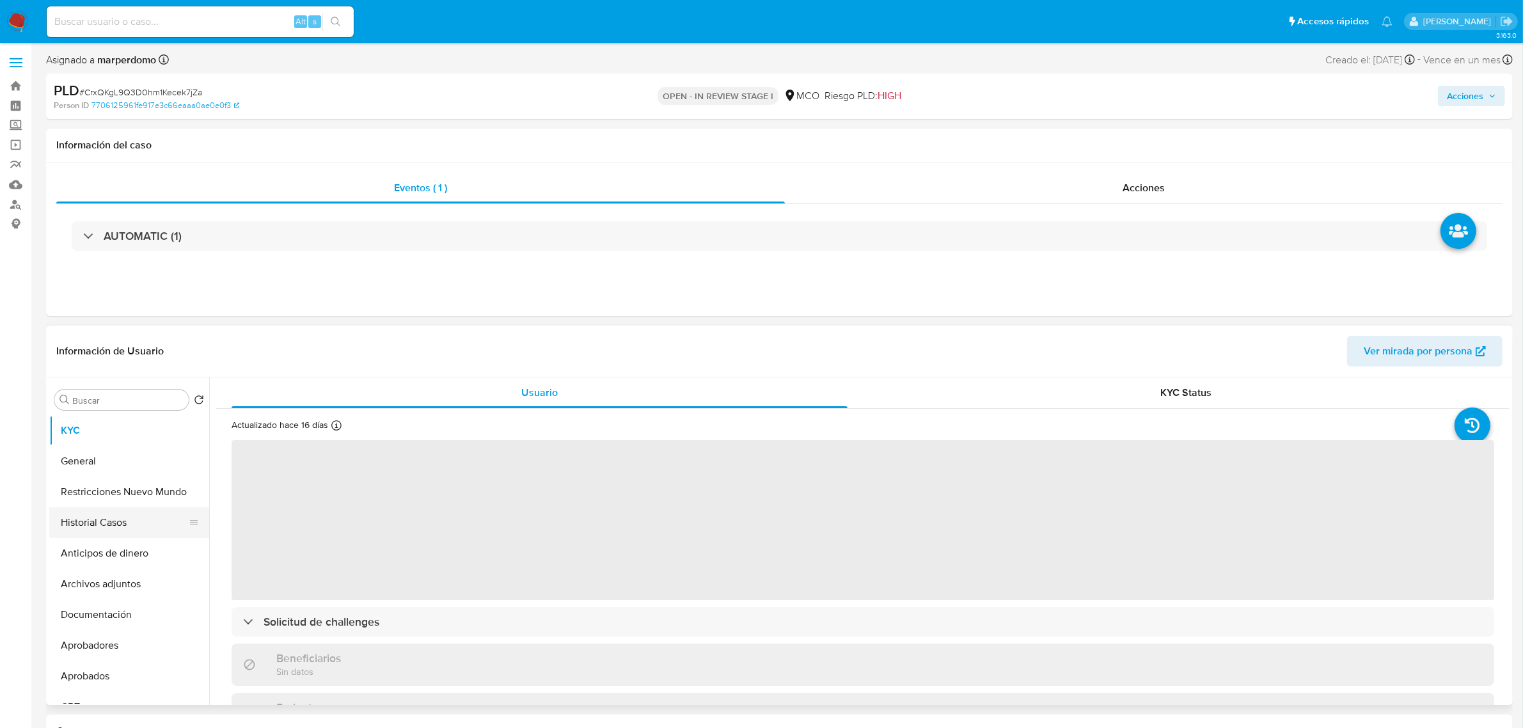
select select "10"
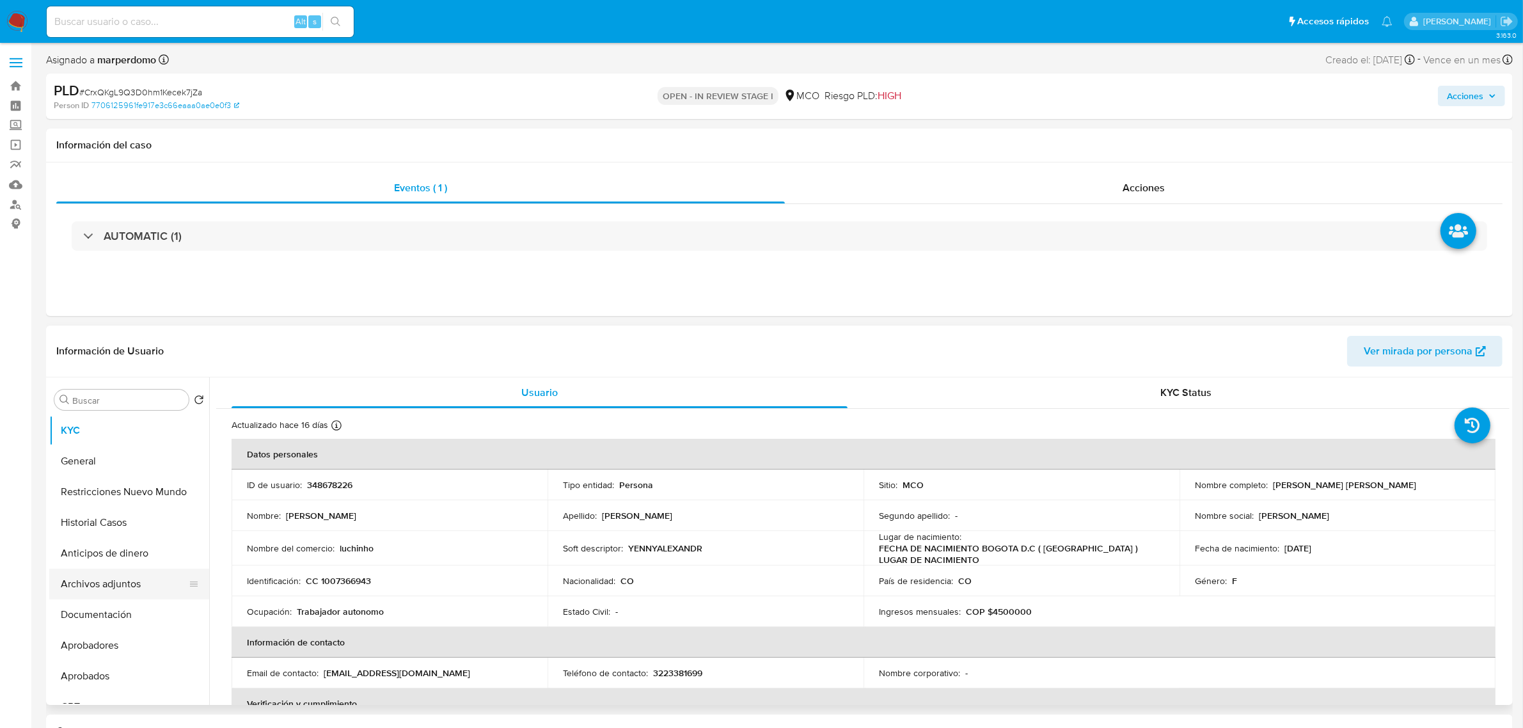
click at [136, 581] on button "Archivos adjuntos" at bounding box center [124, 584] width 150 height 31
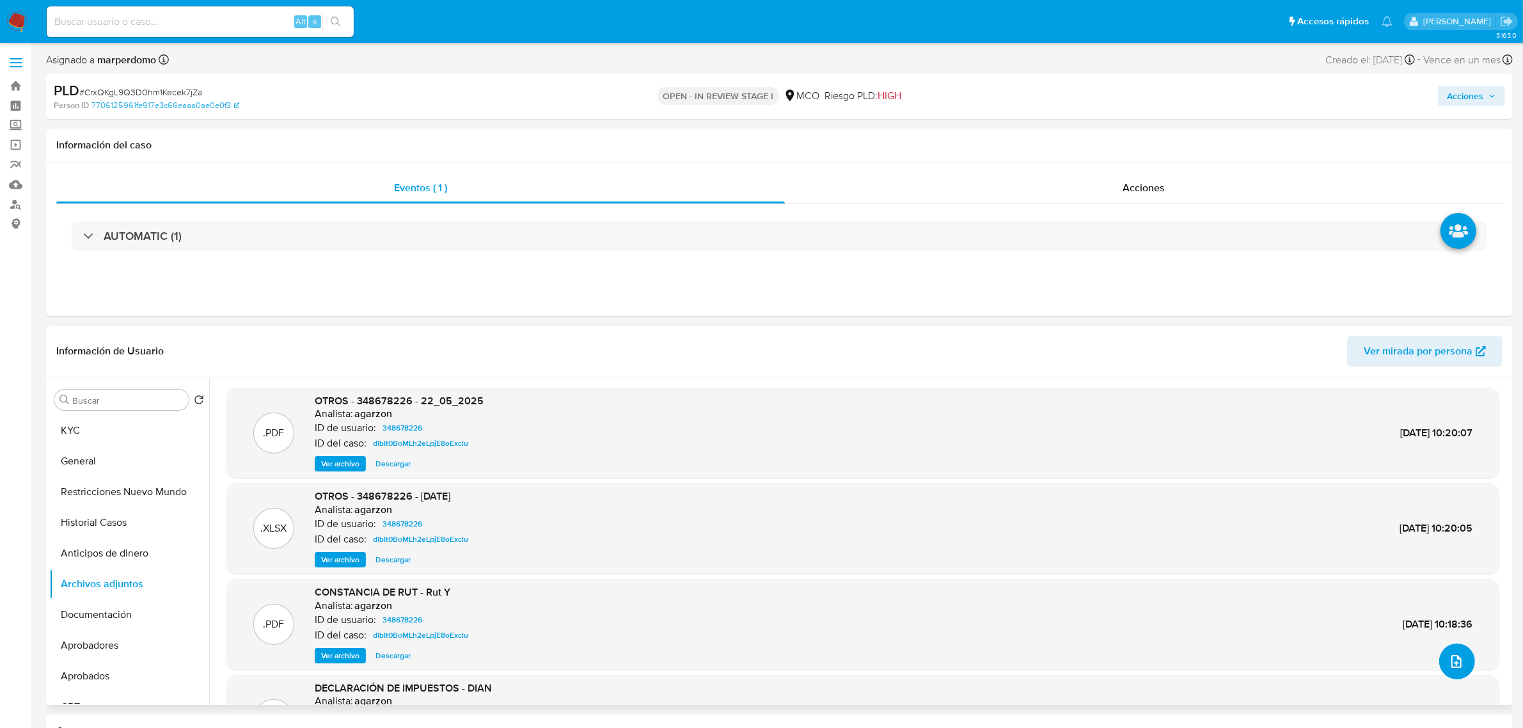
click at [1453, 664] on icon "upload-file" at bounding box center [1456, 661] width 15 height 15
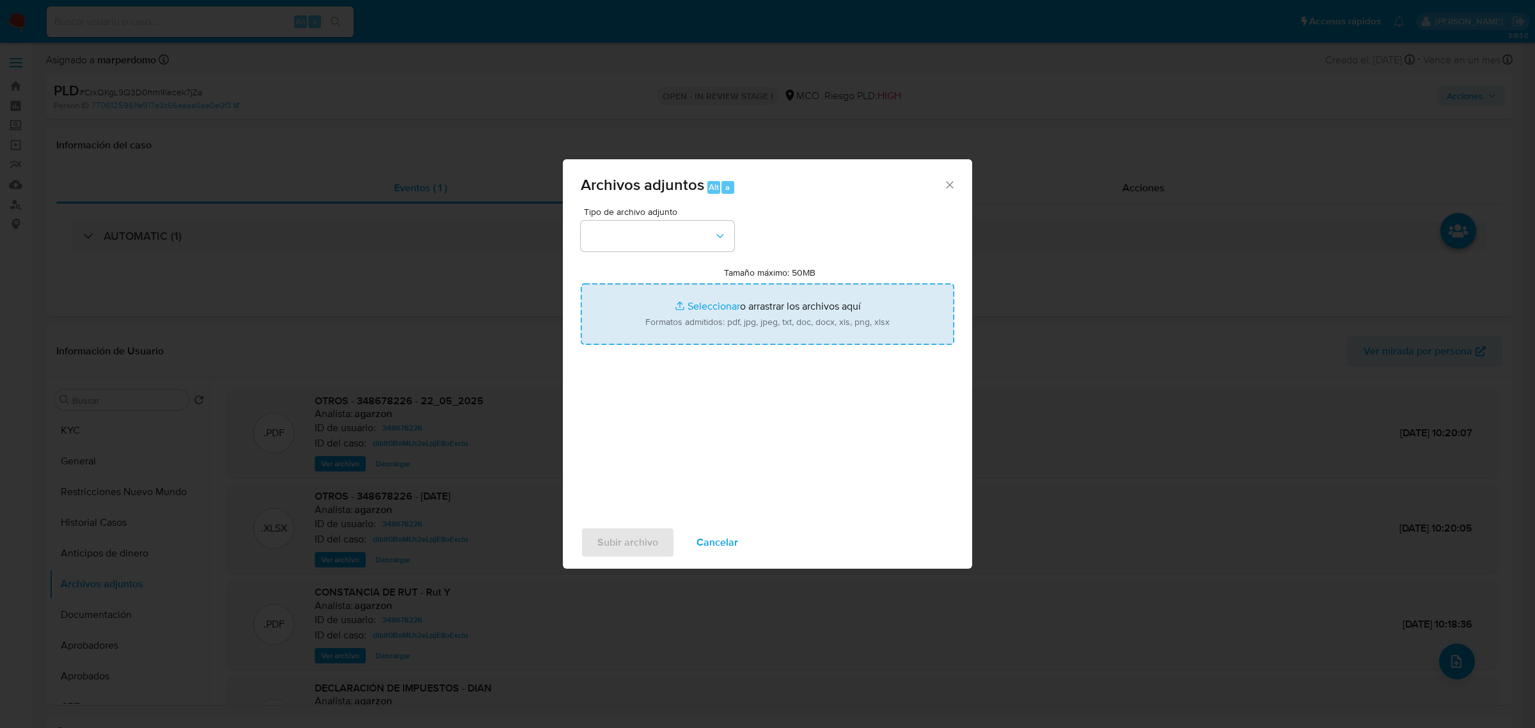
click at [673, 299] on input "Tamaño máximo: 50MB Seleccionar archivos" at bounding box center [768, 313] width 374 height 61
type input "C:\fakepath\Planilla Tx - 348678226.xlsx"
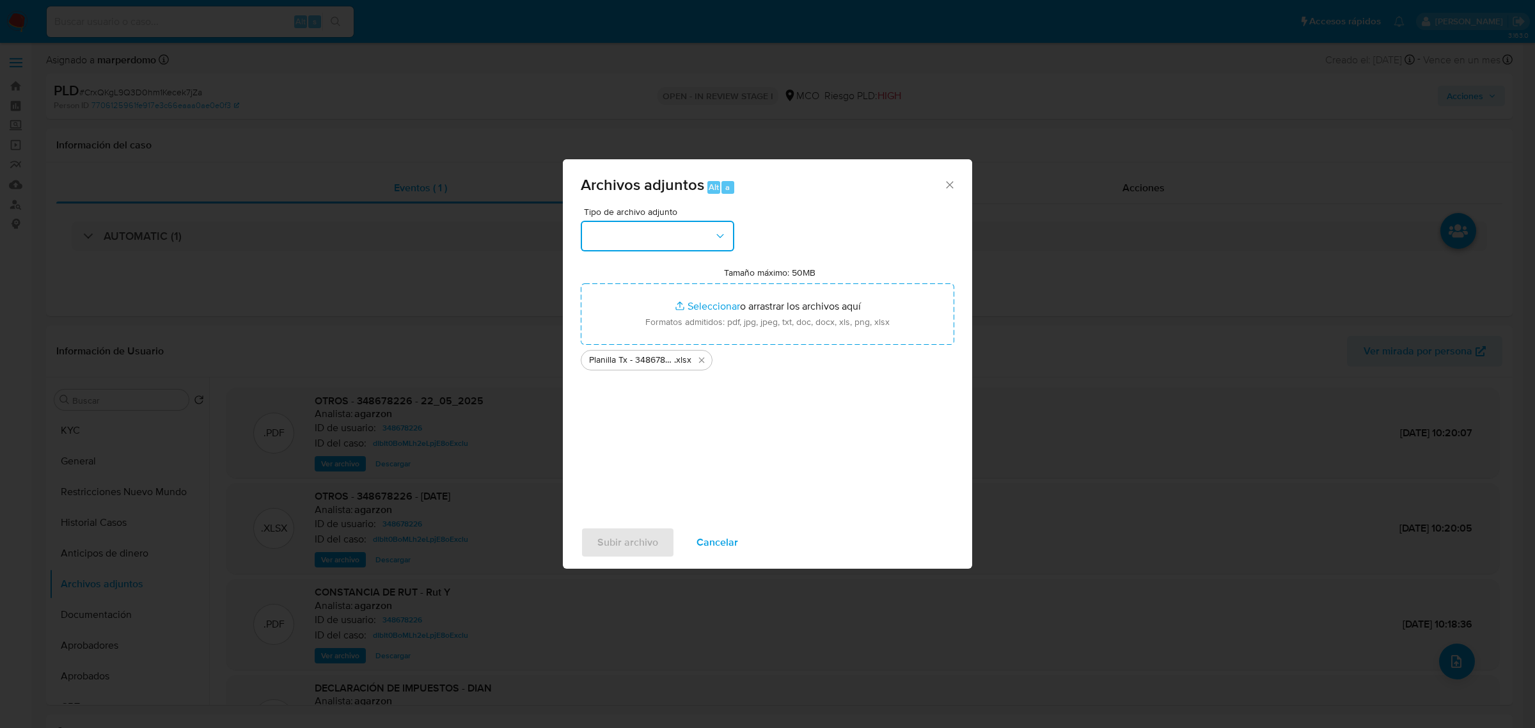
click at [695, 229] on button "button" at bounding box center [658, 236] width 154 height 31
click at [659, 241] on button "button" at bounding box center [658, 236] width 154 height 31
click at [631, 328] on div "OTROS" at bounding box center [653, 325] width 130 height 31
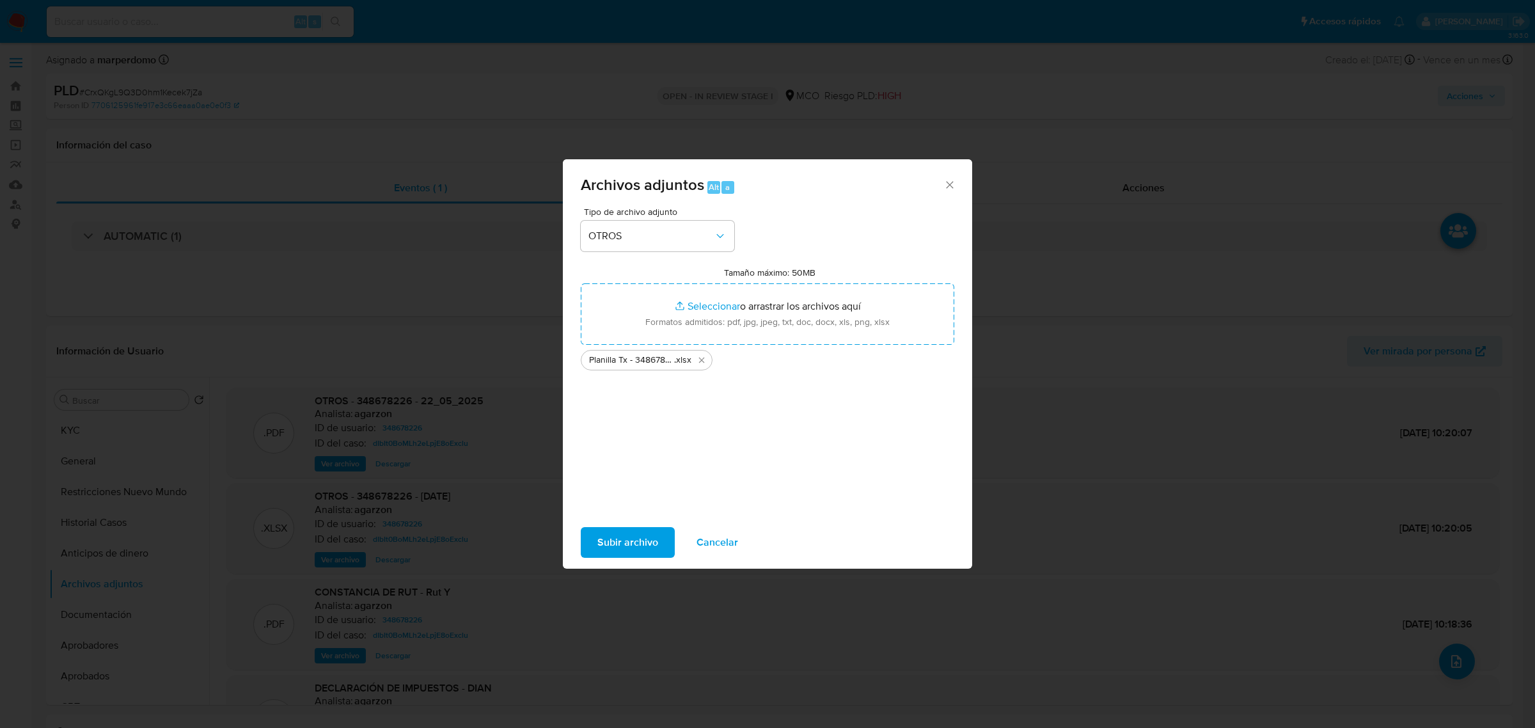
click at [615, 548] on span "Subir archivo" at bounding box center [627, 542] width 61 height 28
click at [956, 187] on div "Archivos adjuntos Alt a" at bounding box center [767, 183] width 409 height 48
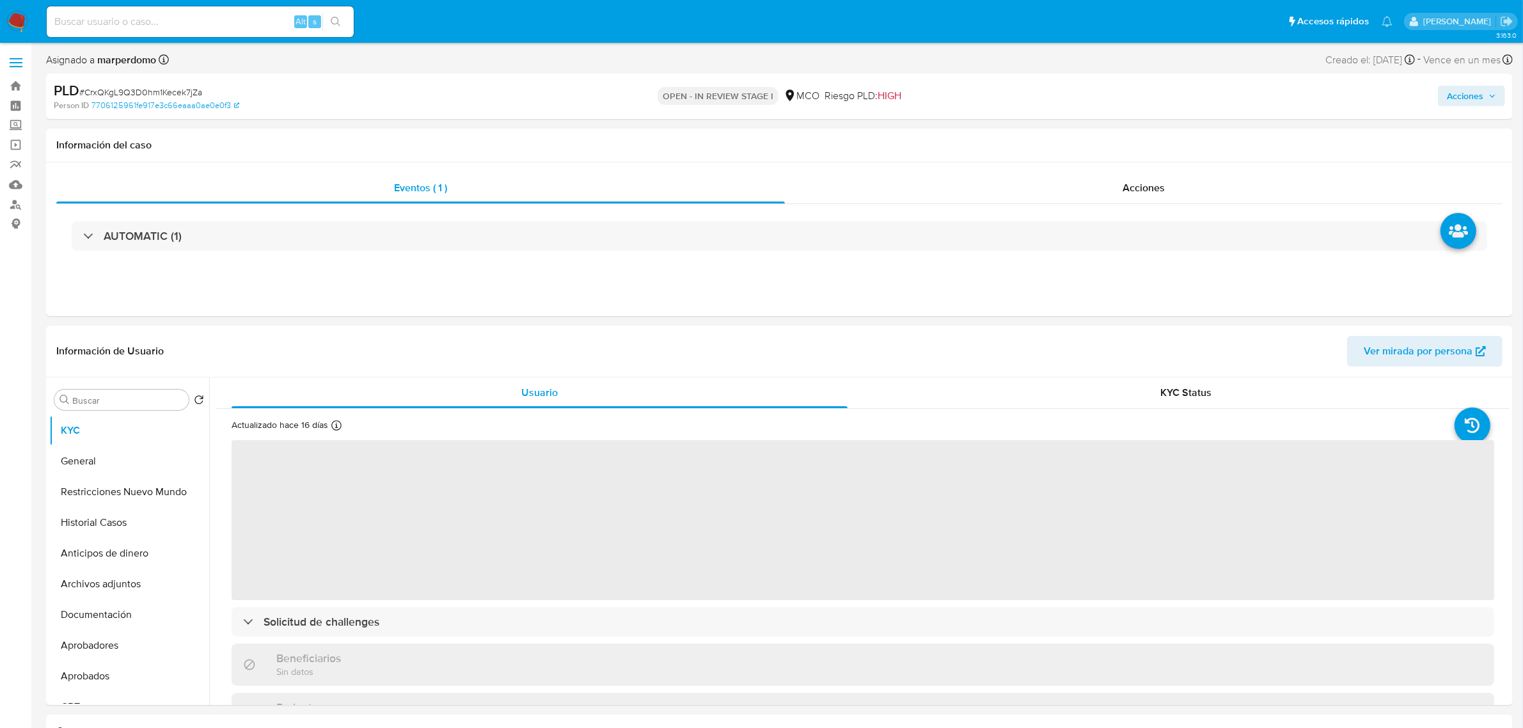
select select "10"
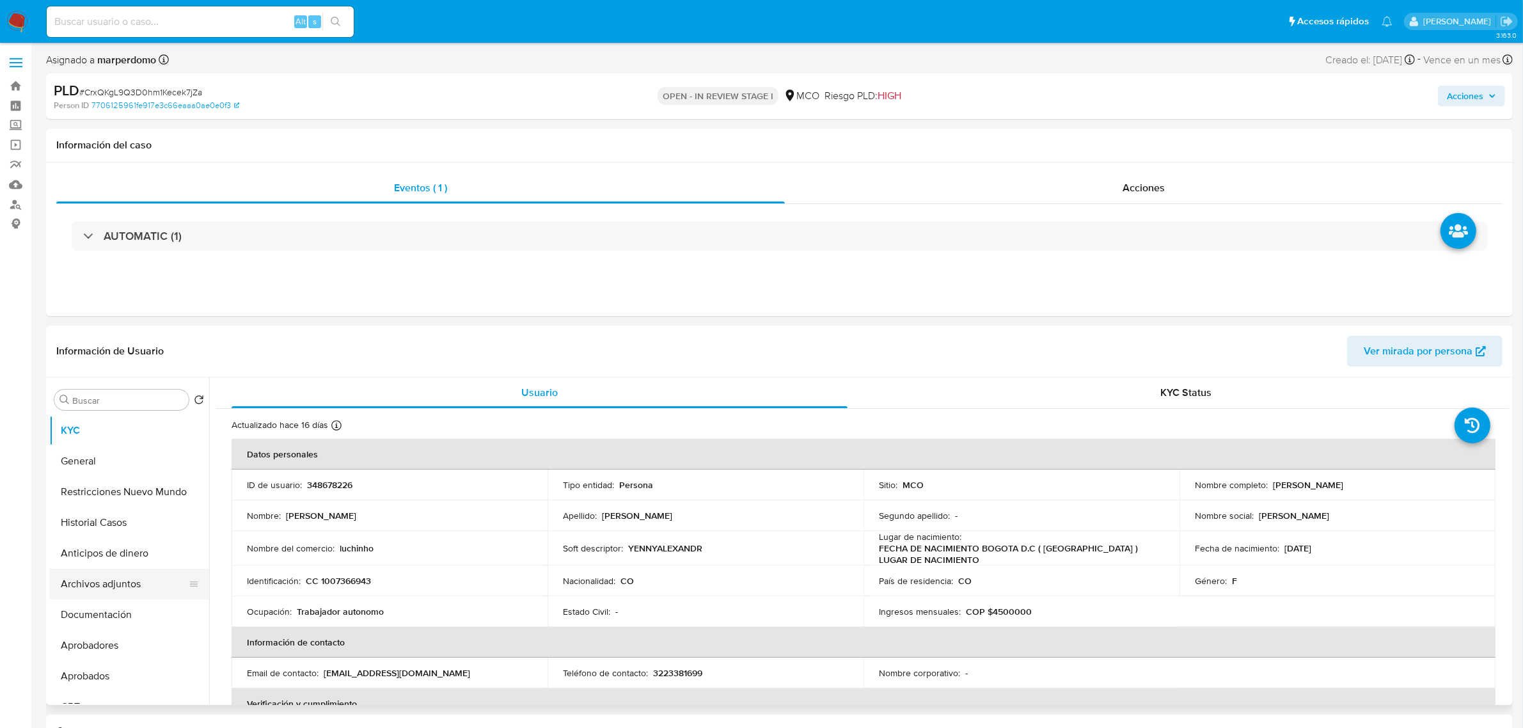
click at [112, 582] on button "Archivos adjuntos" at bounding box center [124, 584] width 150 height 31
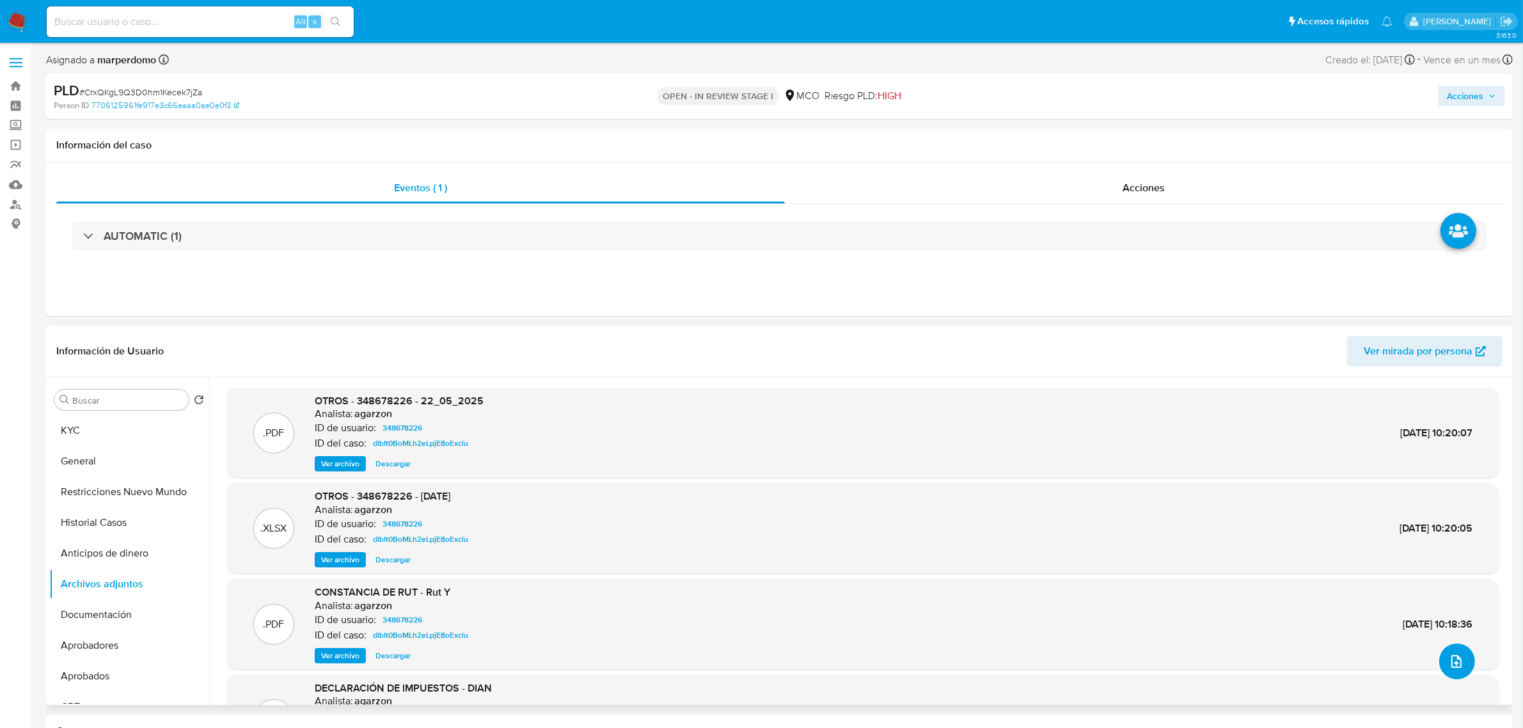
click at [1465, 653] on button "upload-file" at bounding box center [1457, 661] width 36 height 36
click at [1467, 654] on button "upload-file" at bounding box center [1457, 661] width 36 height 36
click at [1456, 666] on icon "upload-file" at bounding box center [1456, 661] width 15 height 15
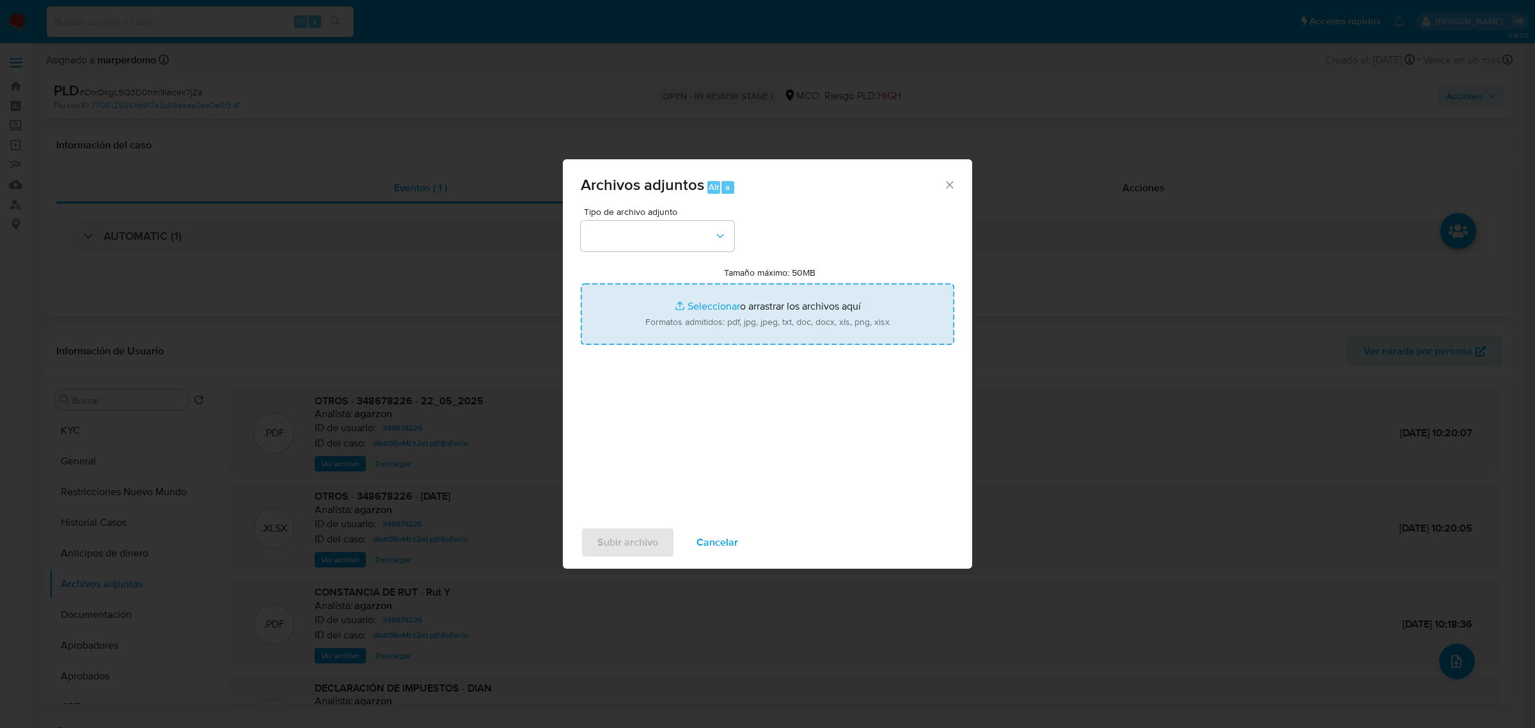
click at [677, 286] on input "Tamaño máximo: 50MB Seleccionar archivos" at bounding box center [768, 313] width 374 height 61
type input "C:\fakepath\Planilla Tx - 348678226.xlsx"
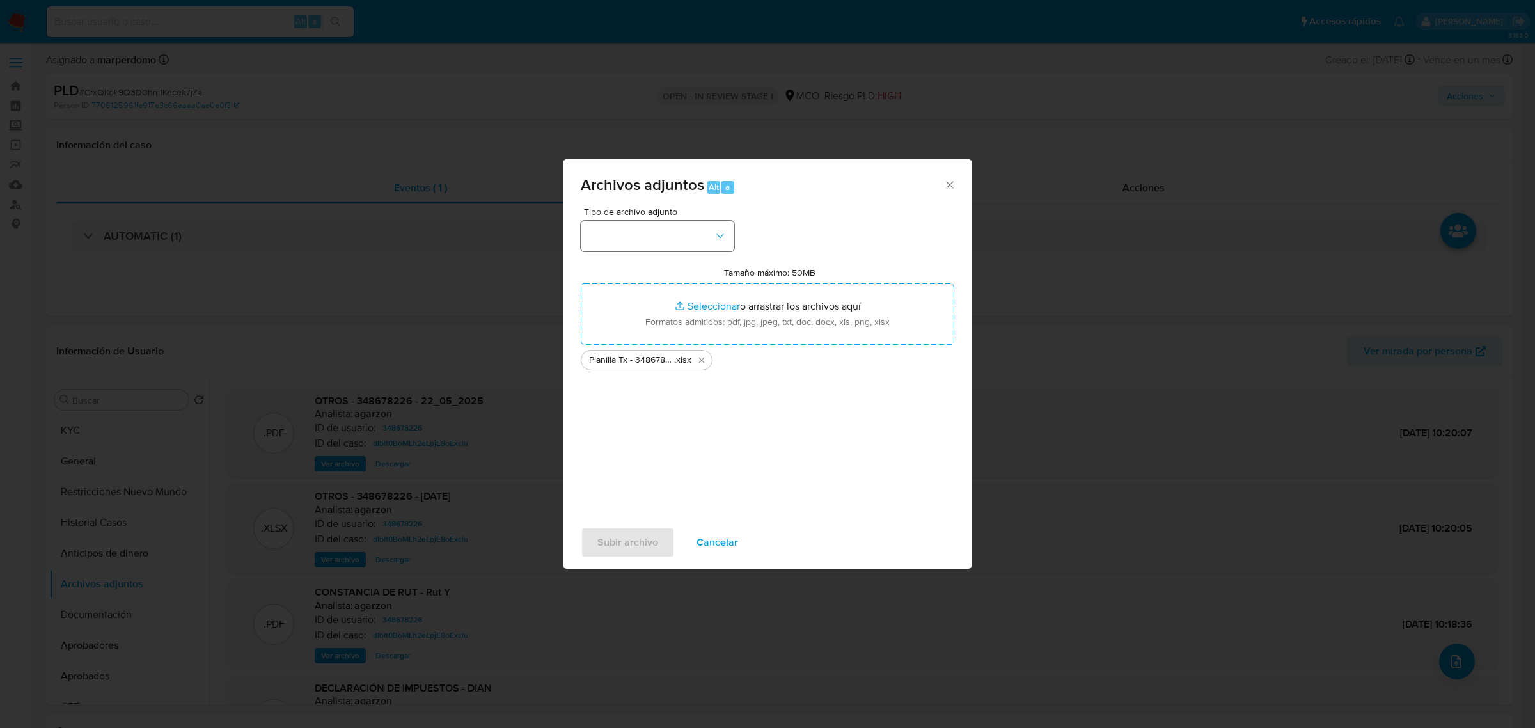
click at [581, 238] on div "Tipo de archivo adjunto Tamaño máximo: 50MB Seleccionar archivos Seleccionar o …" at bounding box center [767, 362] width 409 height 311
click at [581, 238] on button "button" at bounding box center [658, 236] width 154 height 31
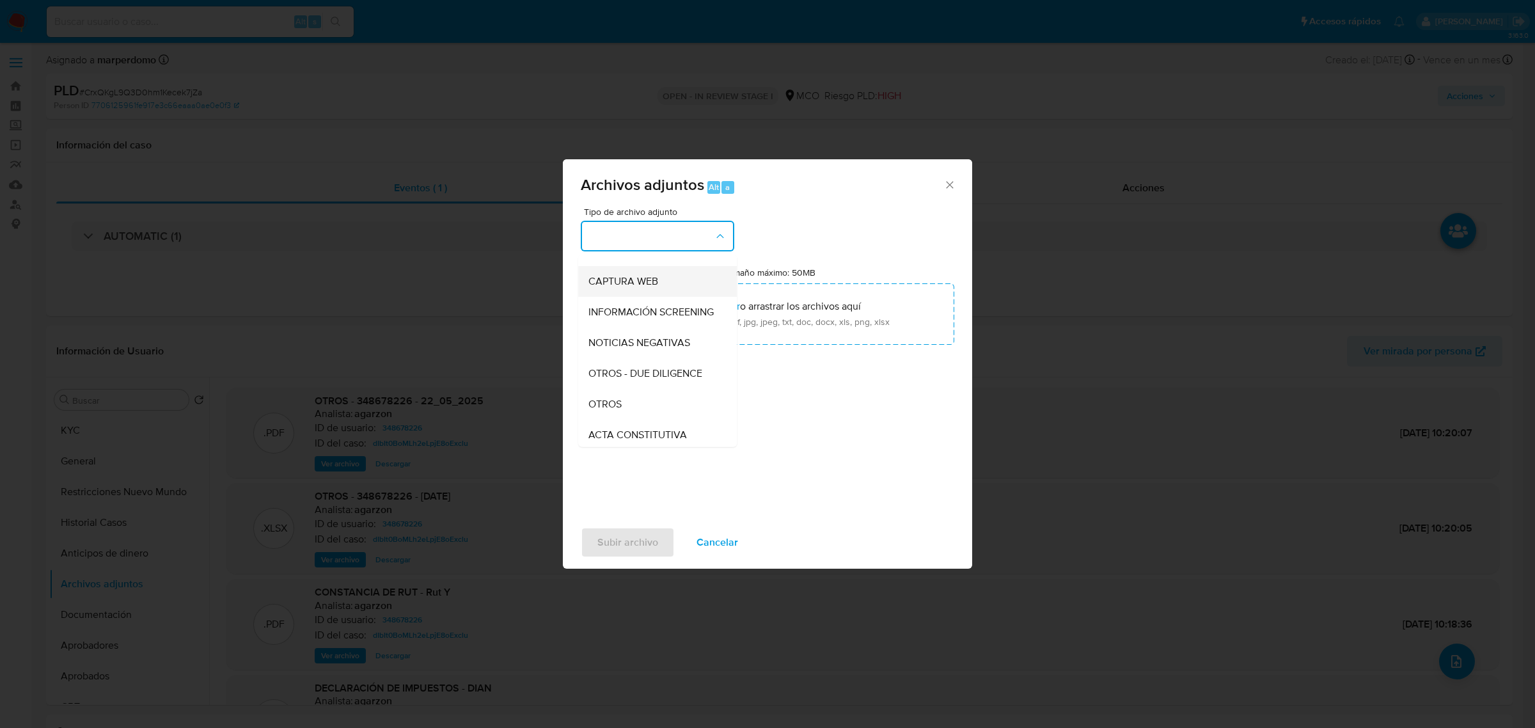
scroll to position [160, 0]
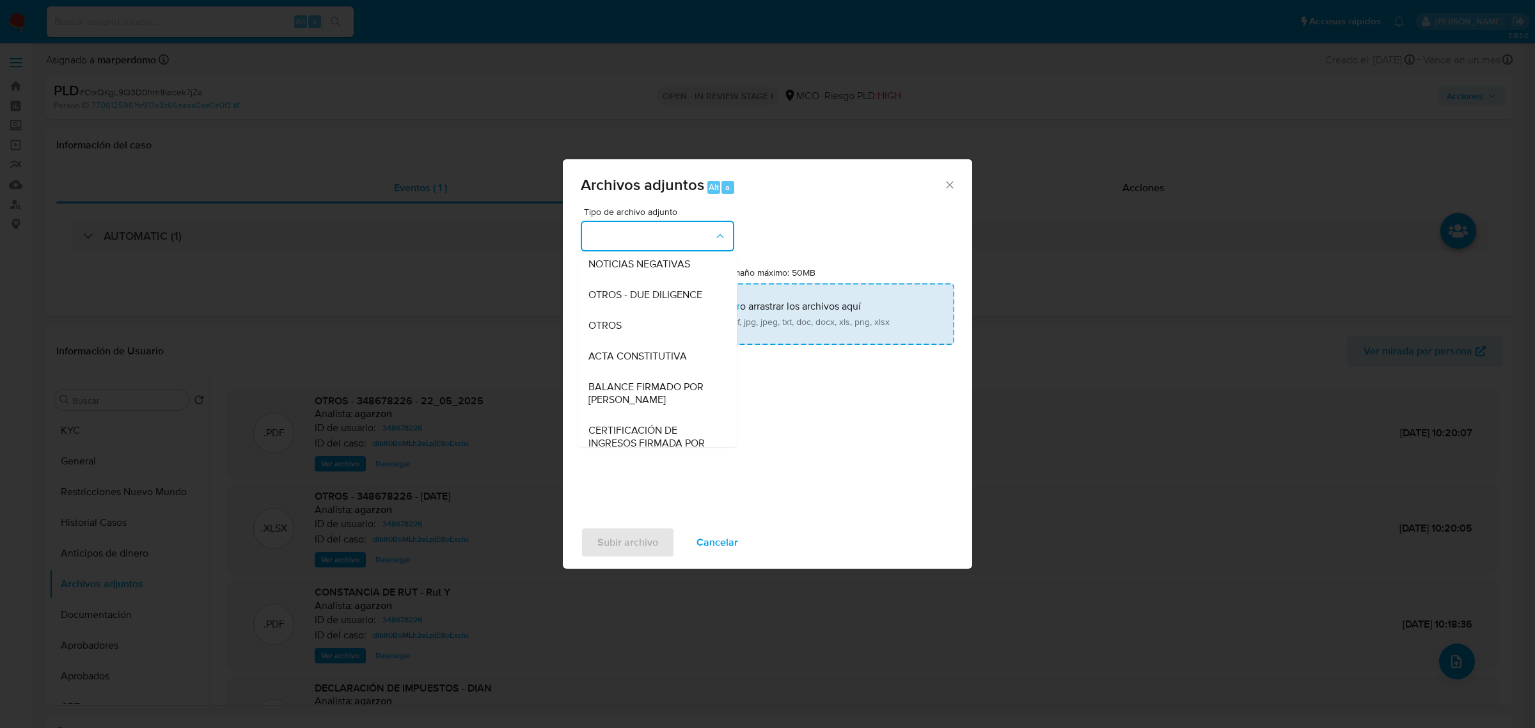
click at [641, 330] on div "OTROS" at bounding box center [653, 325] width 130 height 31
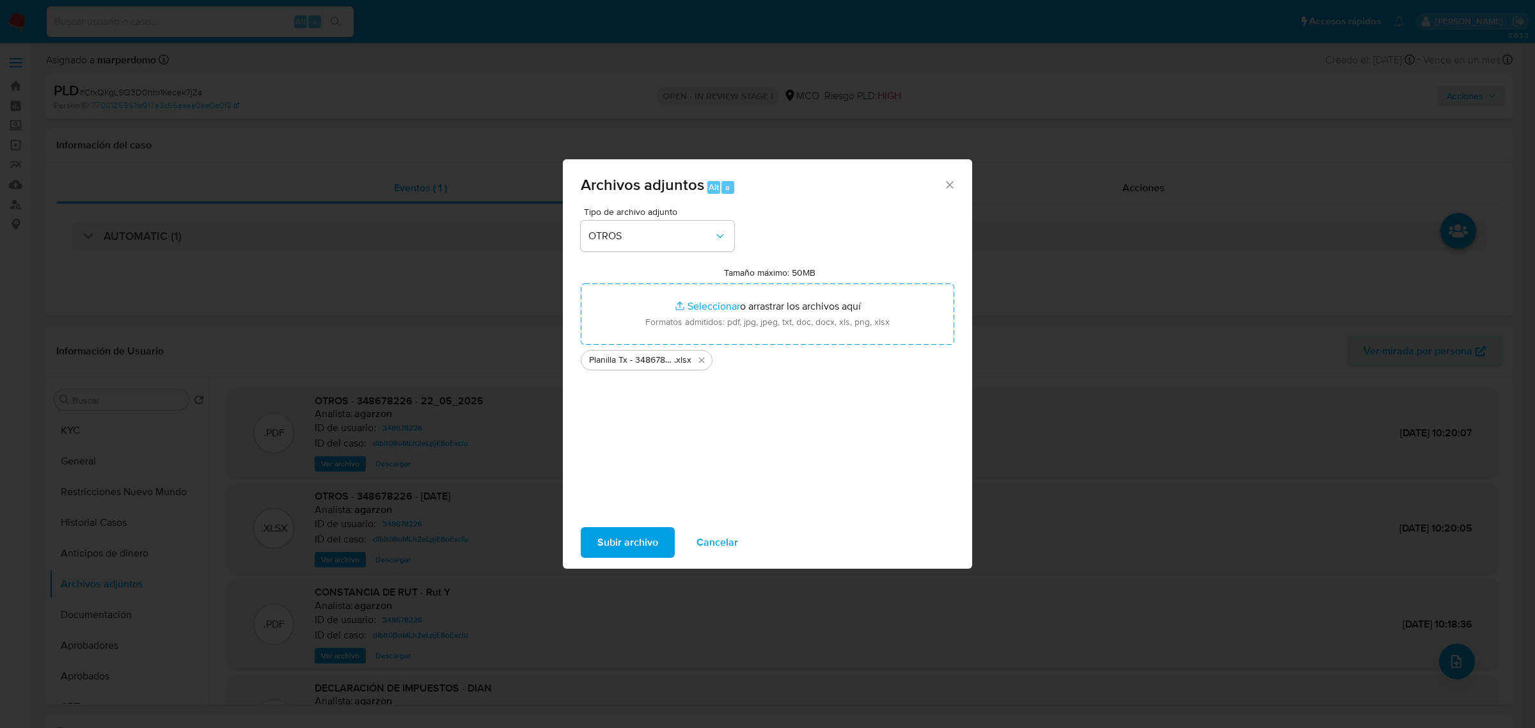
click at [631, 539] on span "Subir archivo" at bounding box center [627, 542] width 61 height 28
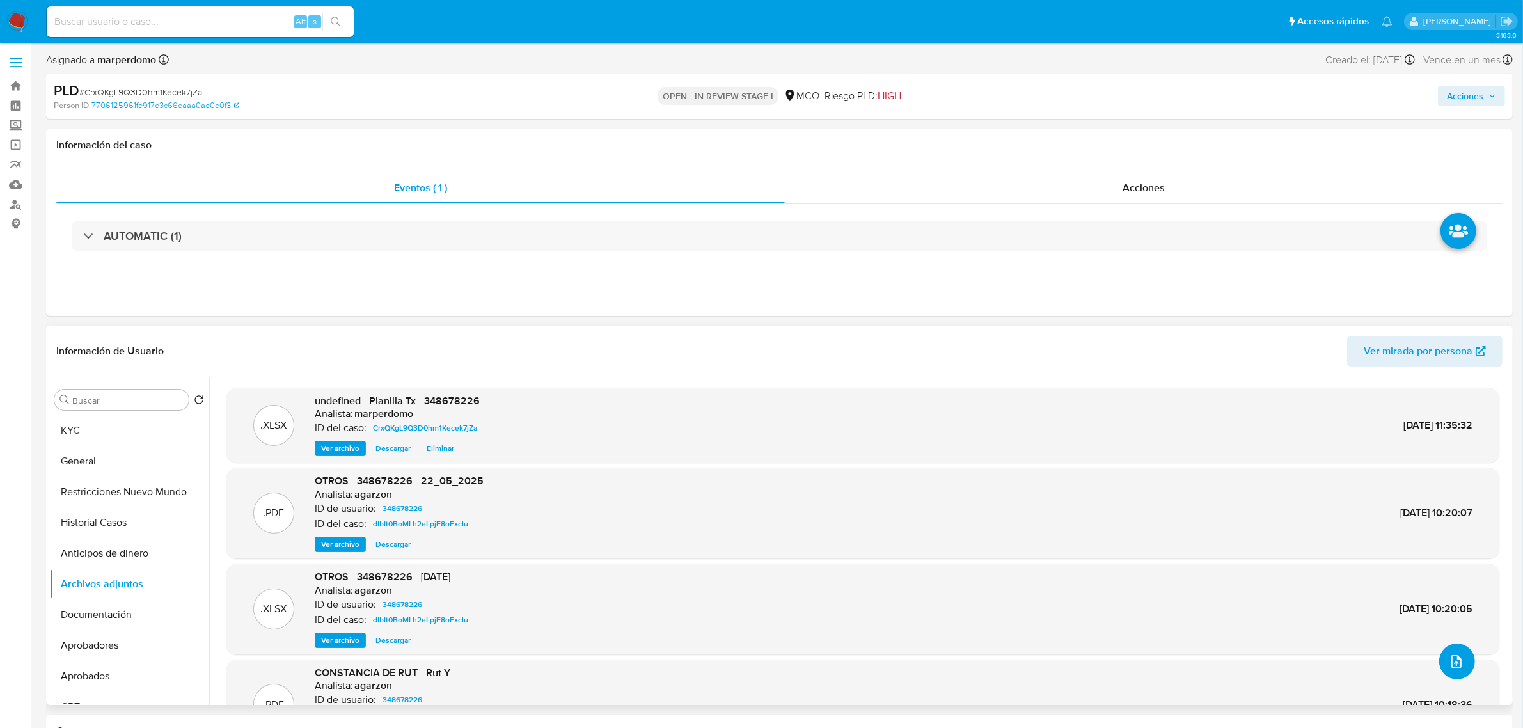
click at [1449, 659] on icon "upload-file" at bounding box center [1456, 661] width 15 height 15
click at [1449, 658] on icon "upload-file" at bounding box center [1456, 661] width 15 height 15
click at [1458, 662] on icon "upload-file" at bounding box center [1456, 661] width 15 height 15
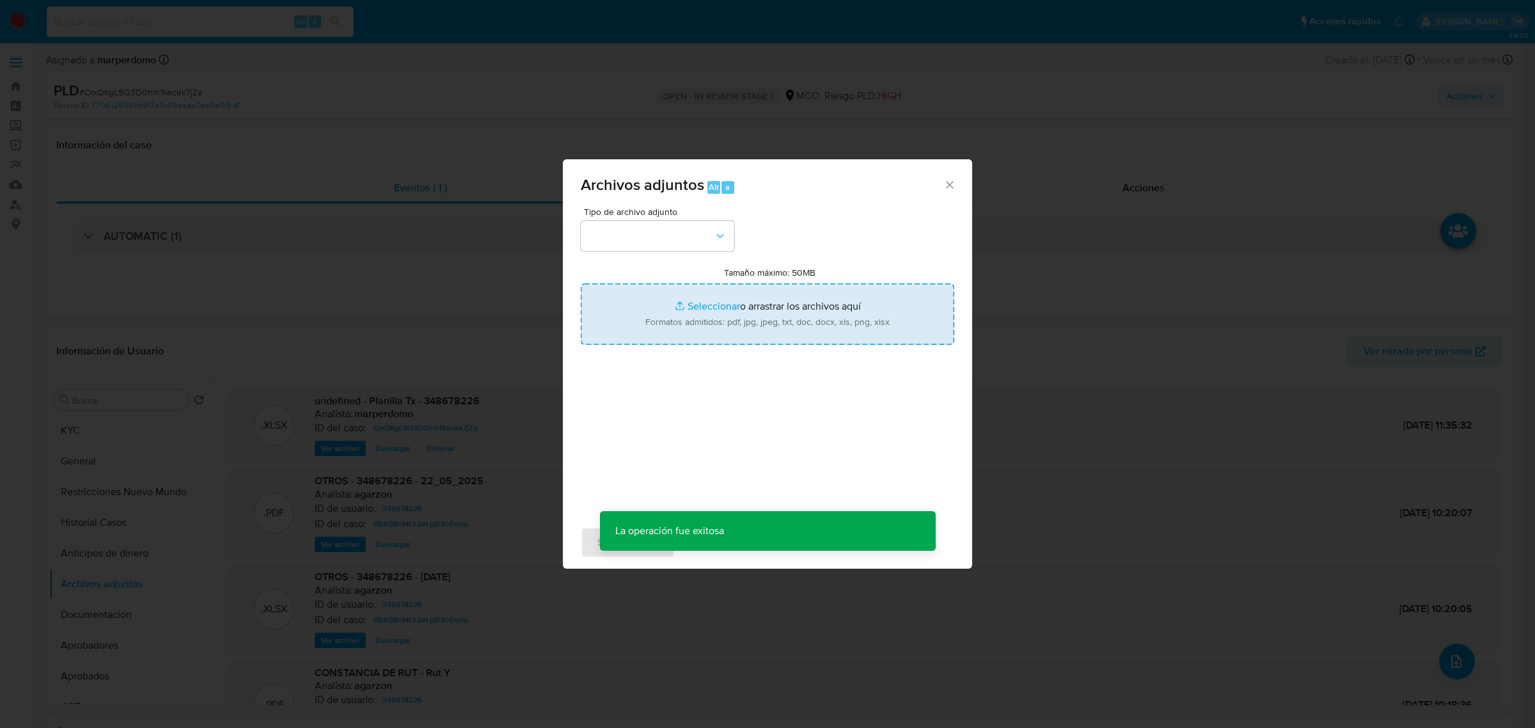
click at [787, 327] on input "Tamaño máximo: 50MB Seleccionar archivos" at bounding box center [768, 313] width 374 height 61
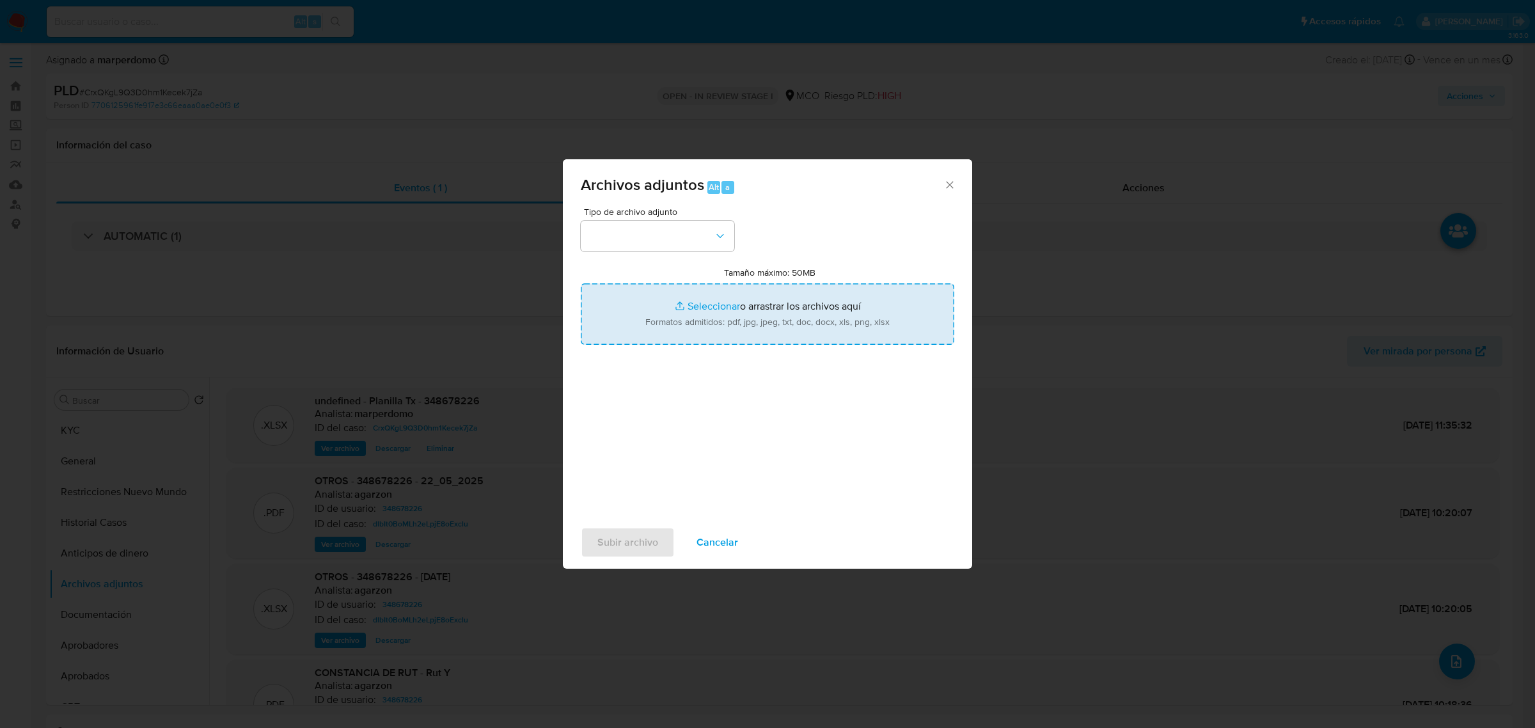
type input "C:\fakepath\348678226 - 02_10_2025.pdf"
click at [709, 233] on button "button" at bounding box center [658, 236] width 154 height 31
drag, startPoint x: 787, startPoint y: 327, endPoint x: 709, endPoint y: 233, distance: 122.2
click at [709, 233] on button "button" at bounding box center [658, 236] width 154 height 31
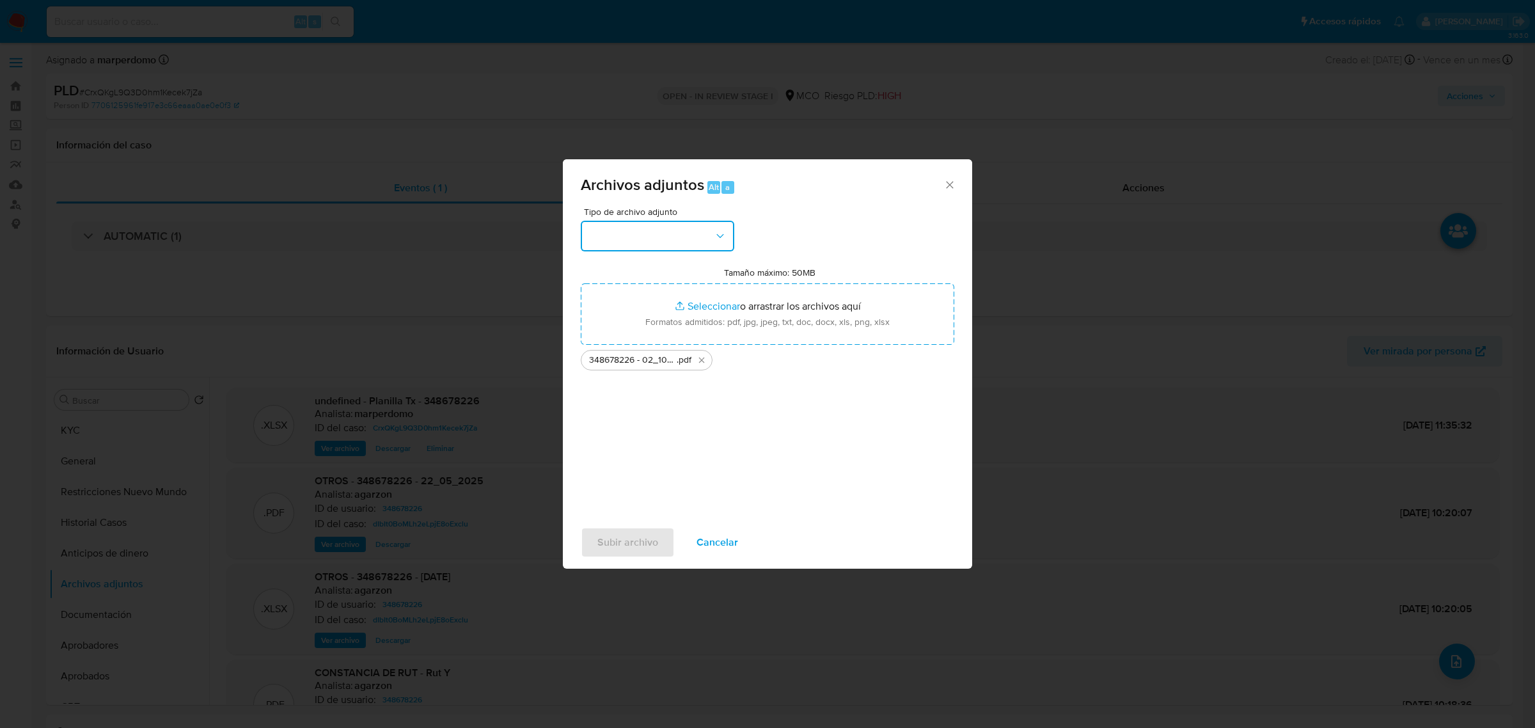
click at [688, 227] on button "button" at bounding box center [658, 236] width 154 height 31
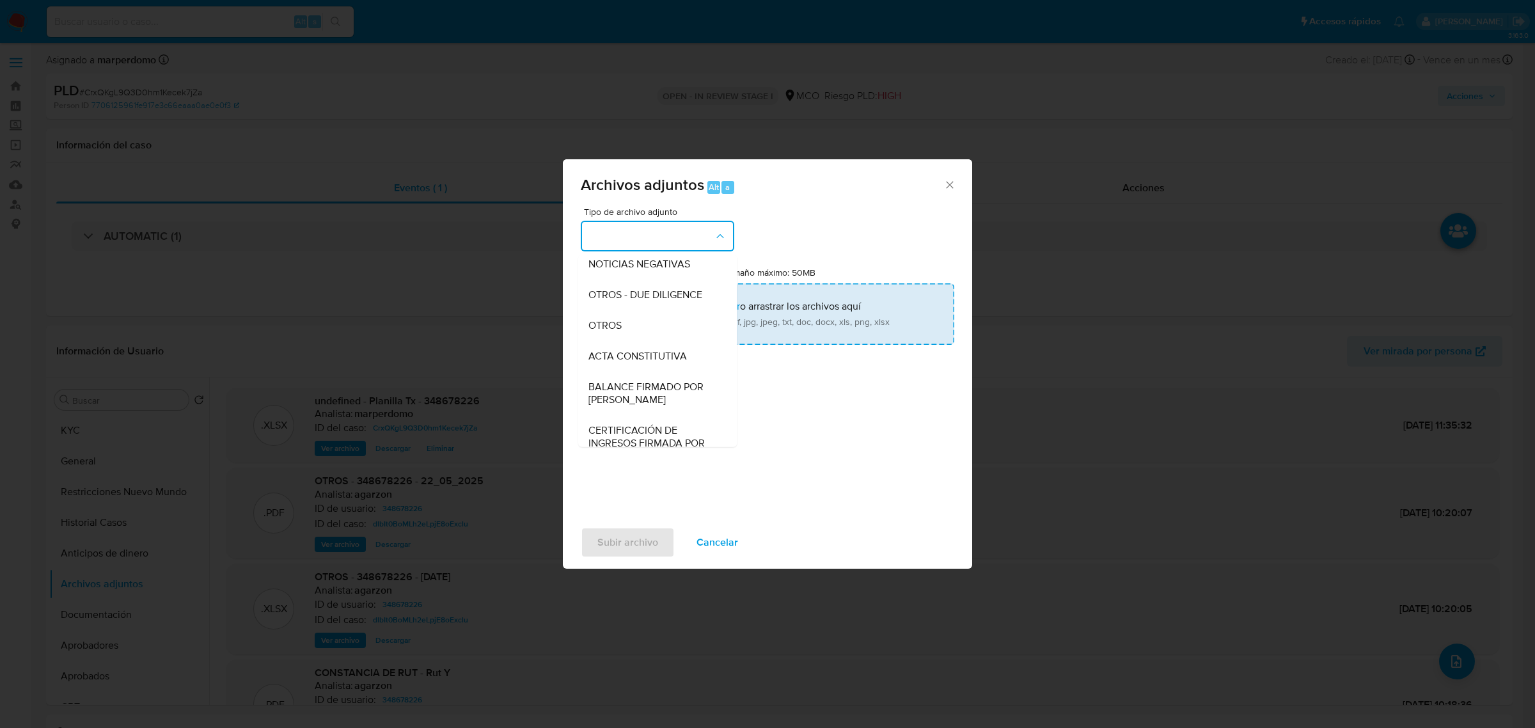
click at [634, 333] on div "OTROS" at bounding box center [653, 325] width 130 height 31
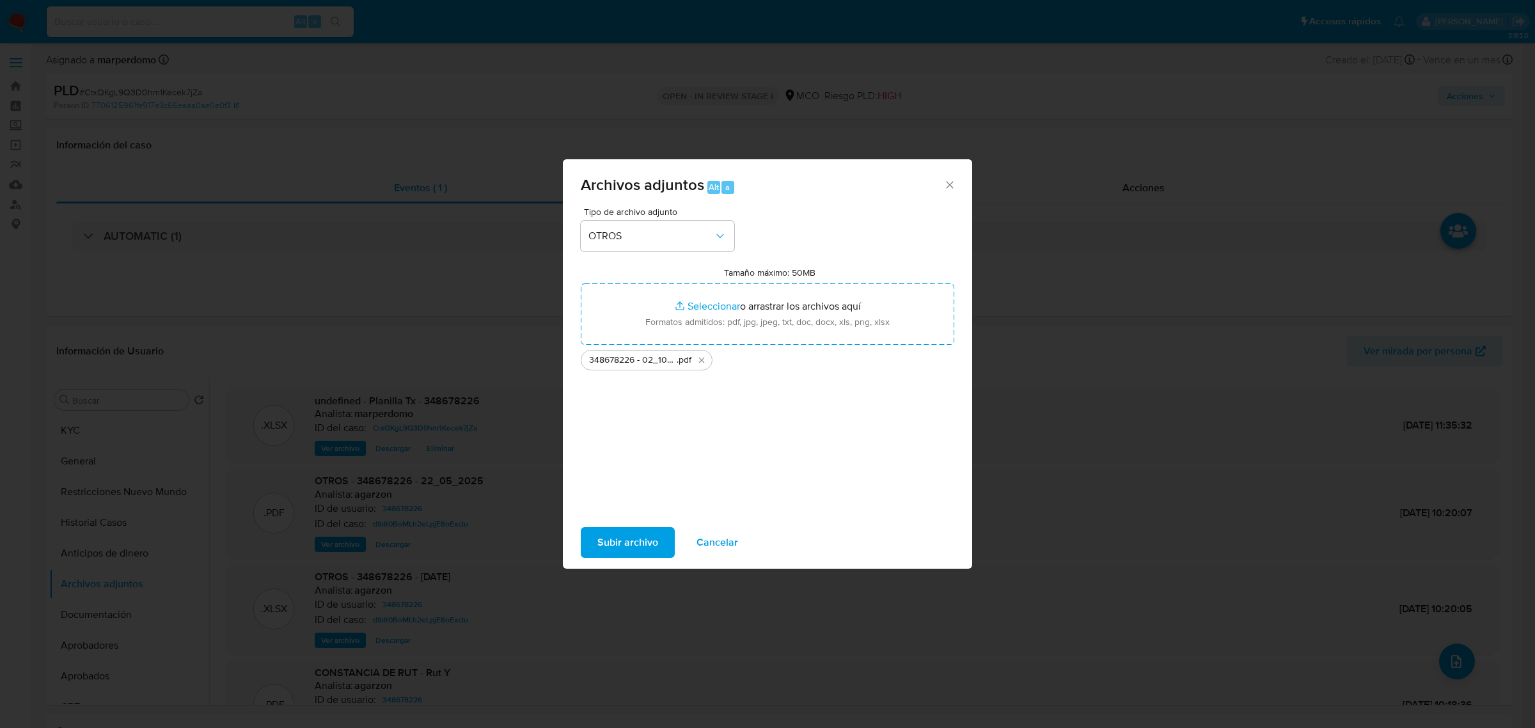
click at [641, 548] on span "Subir archivo" at bounding box center [627, 542] width 61 height 28
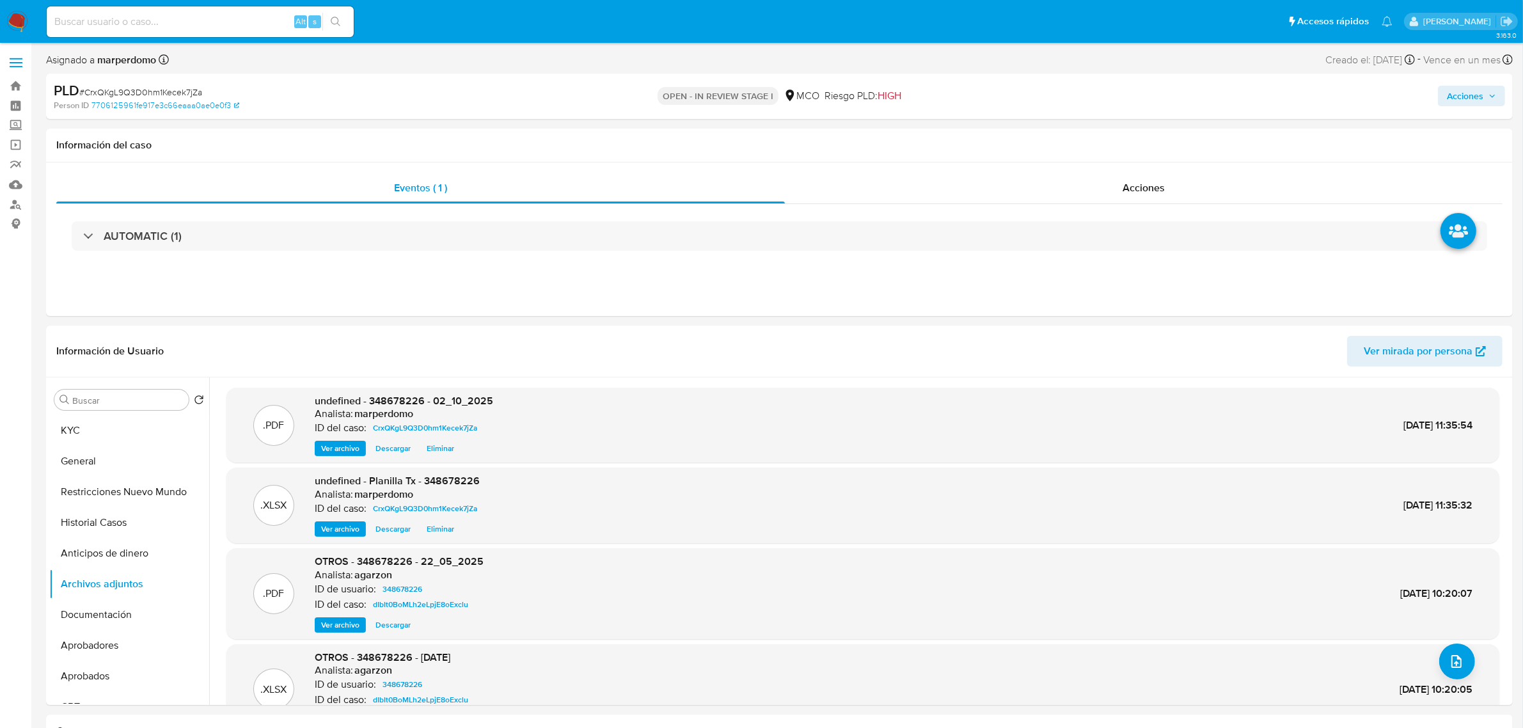
click at [1498, 94] on button "Acciones" at bounding box center [1471, 96] width 67 height 20
click at [1470, 99] on span "Acciones" at bounding box center [1465, 96] width 36 height 20
click at [1110, 138] on span "Resolución del caso" at bounding box center [1107, 136] width 91 height 15
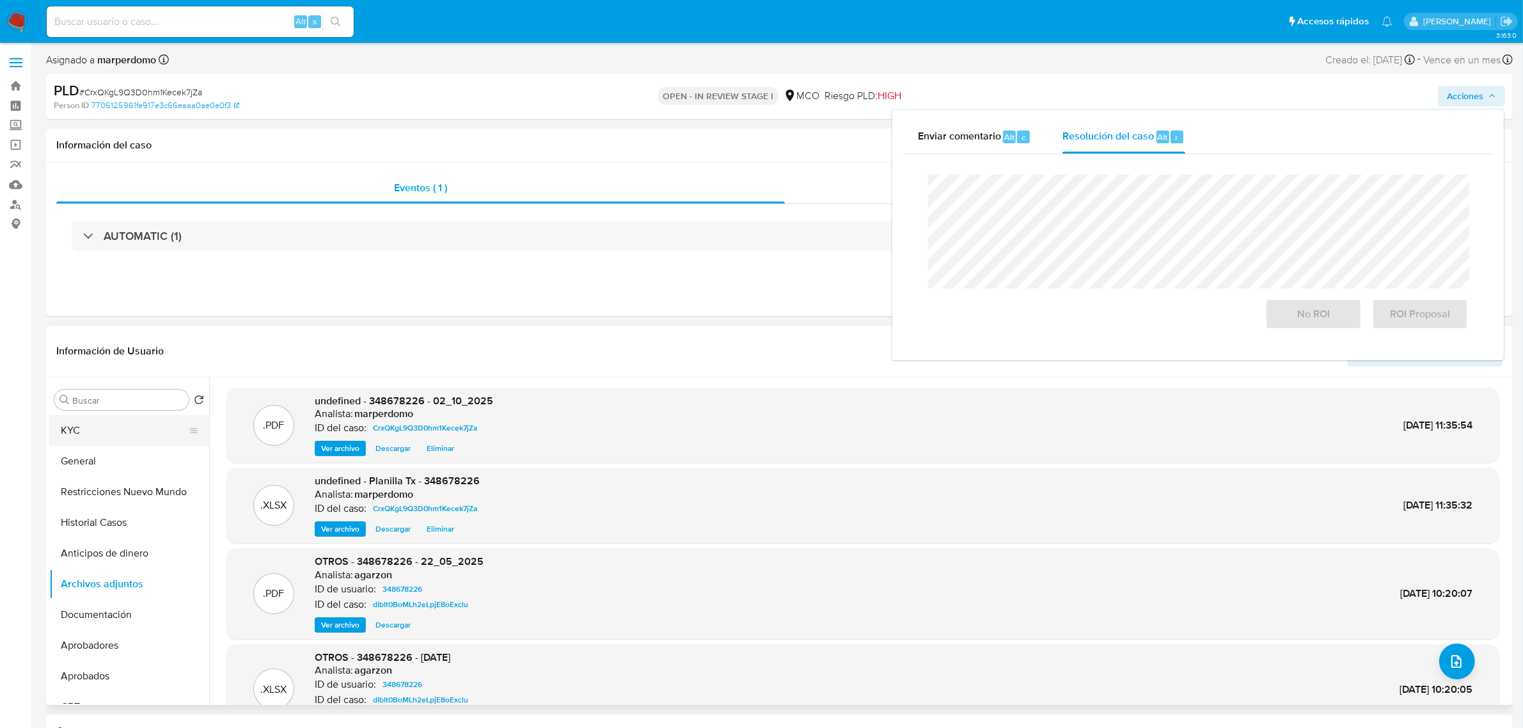
click at [100, 436] on button "KYC" at bounding box center [124, 430] width 150 height 31
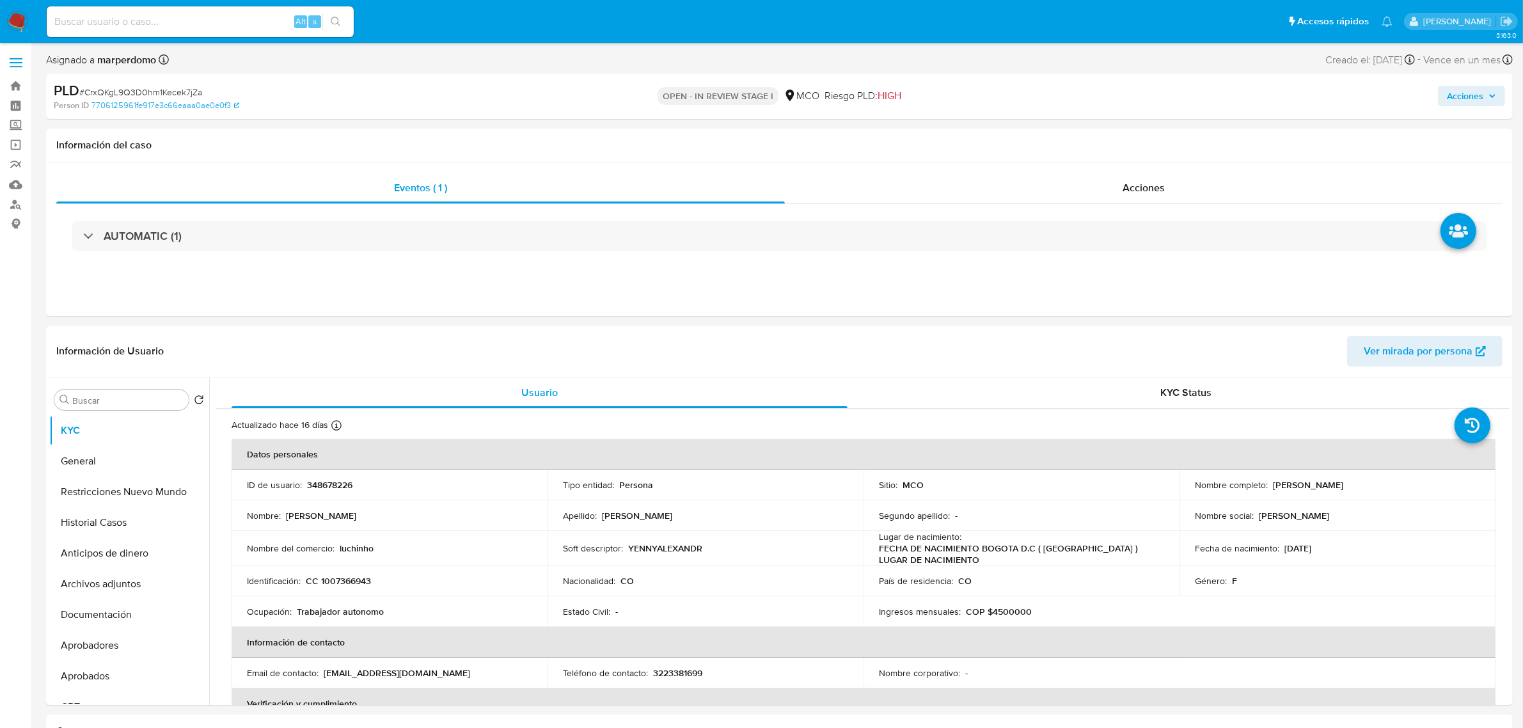
click at [1460, 100] on span "Acciones" at bounding box center [1465, 96] width 36 height 20
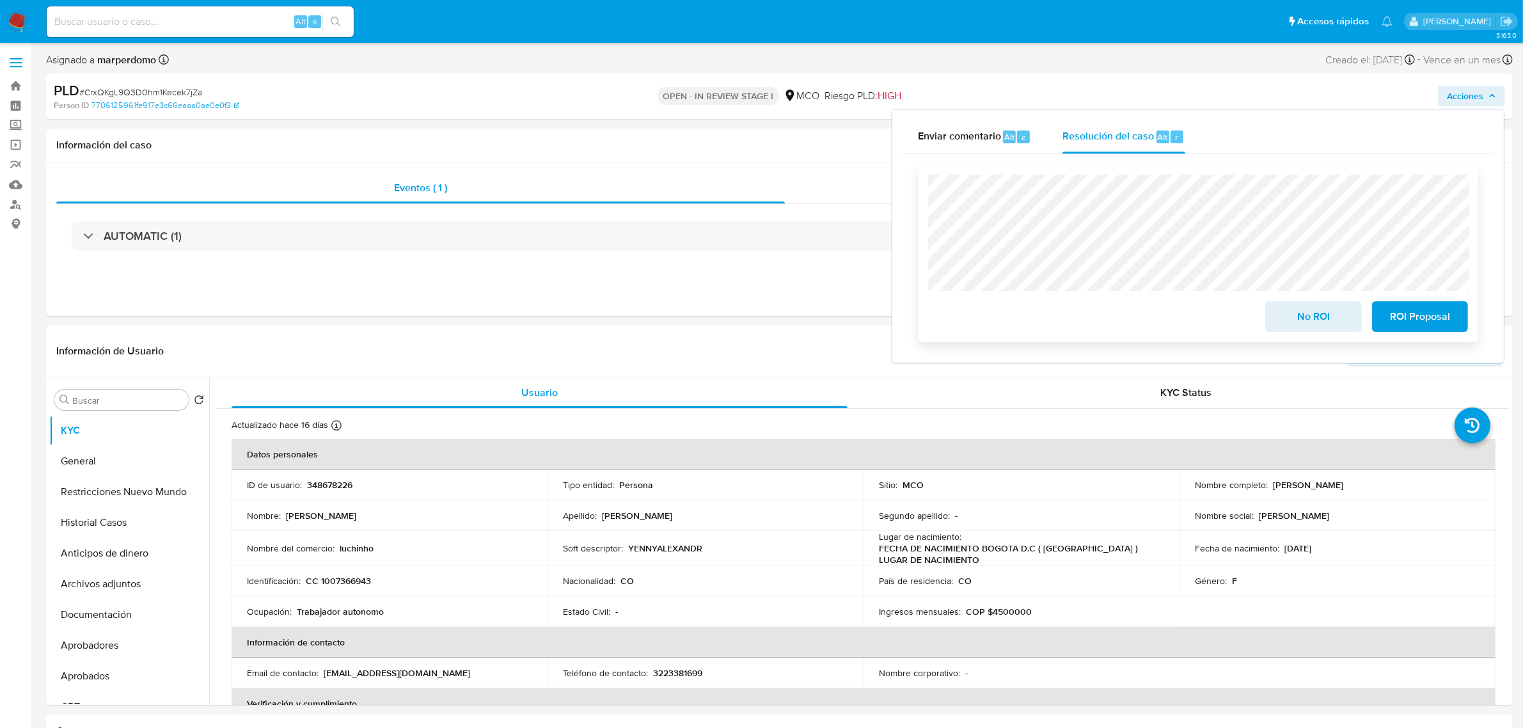
click at [1321, 311] on span "No ROI" at bounding box center [1313, 317] width 63 height 28
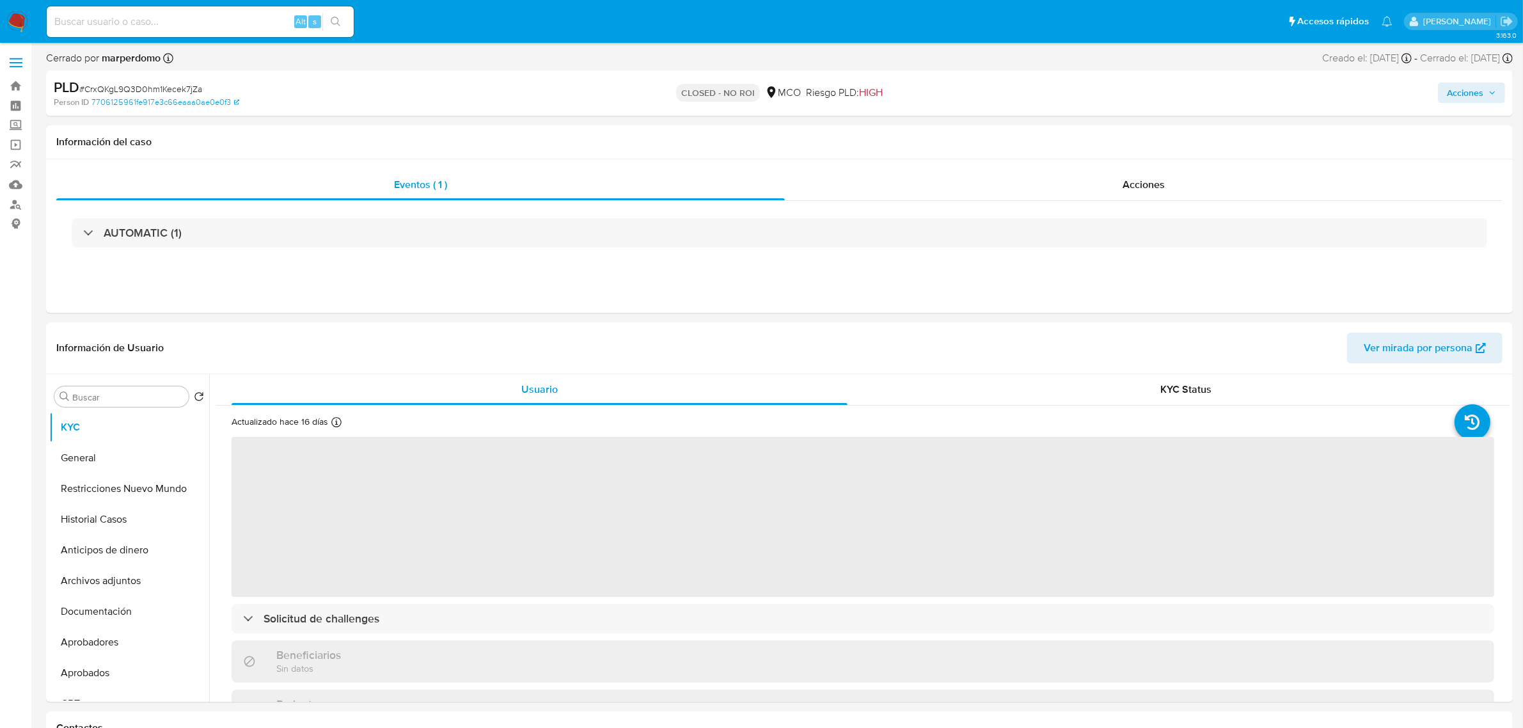
select select "10"
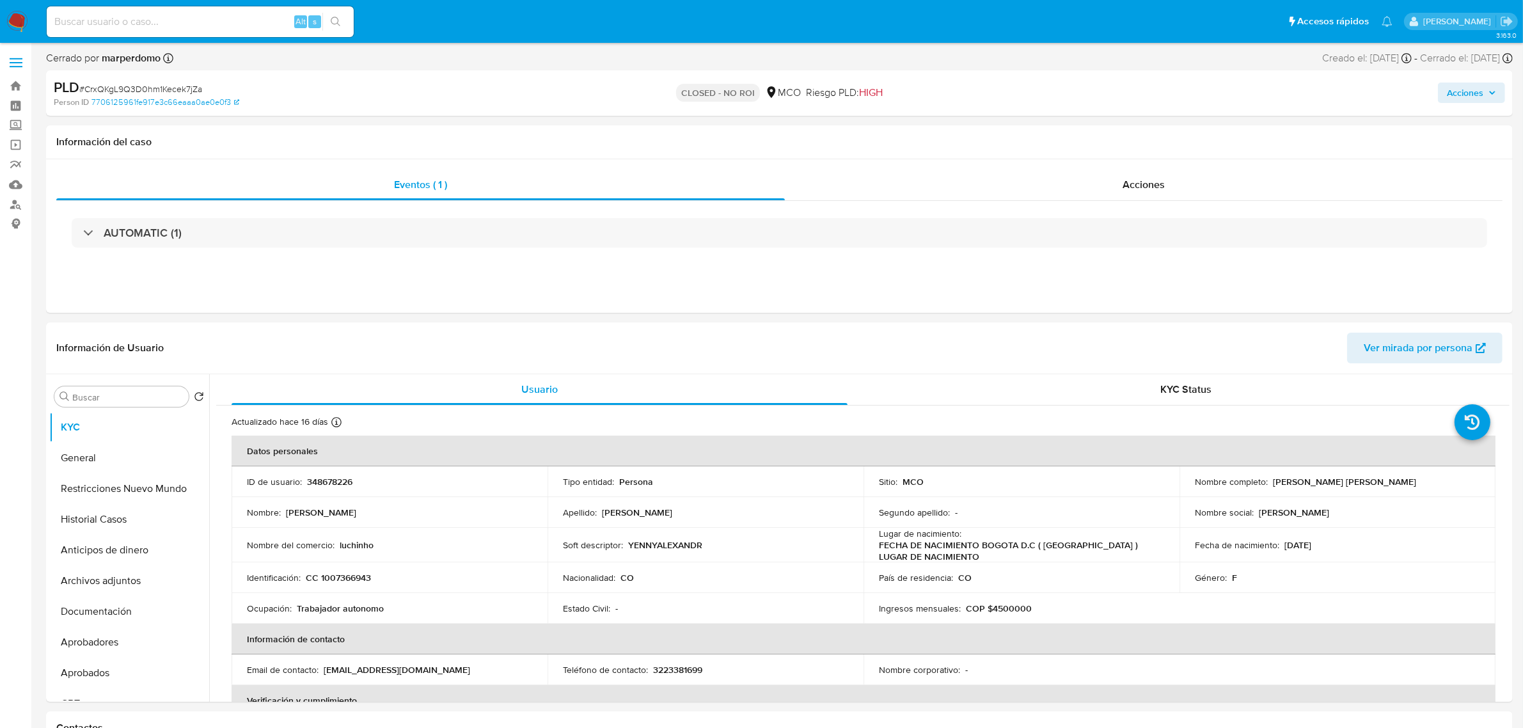
click at [113, 27] on input at bounding box center [200, 21] width 307 height 17
paste input "Cerrado"
click at [120, 20] on input "Cerrado" at bounding box center [200, 21] width 307 height 17
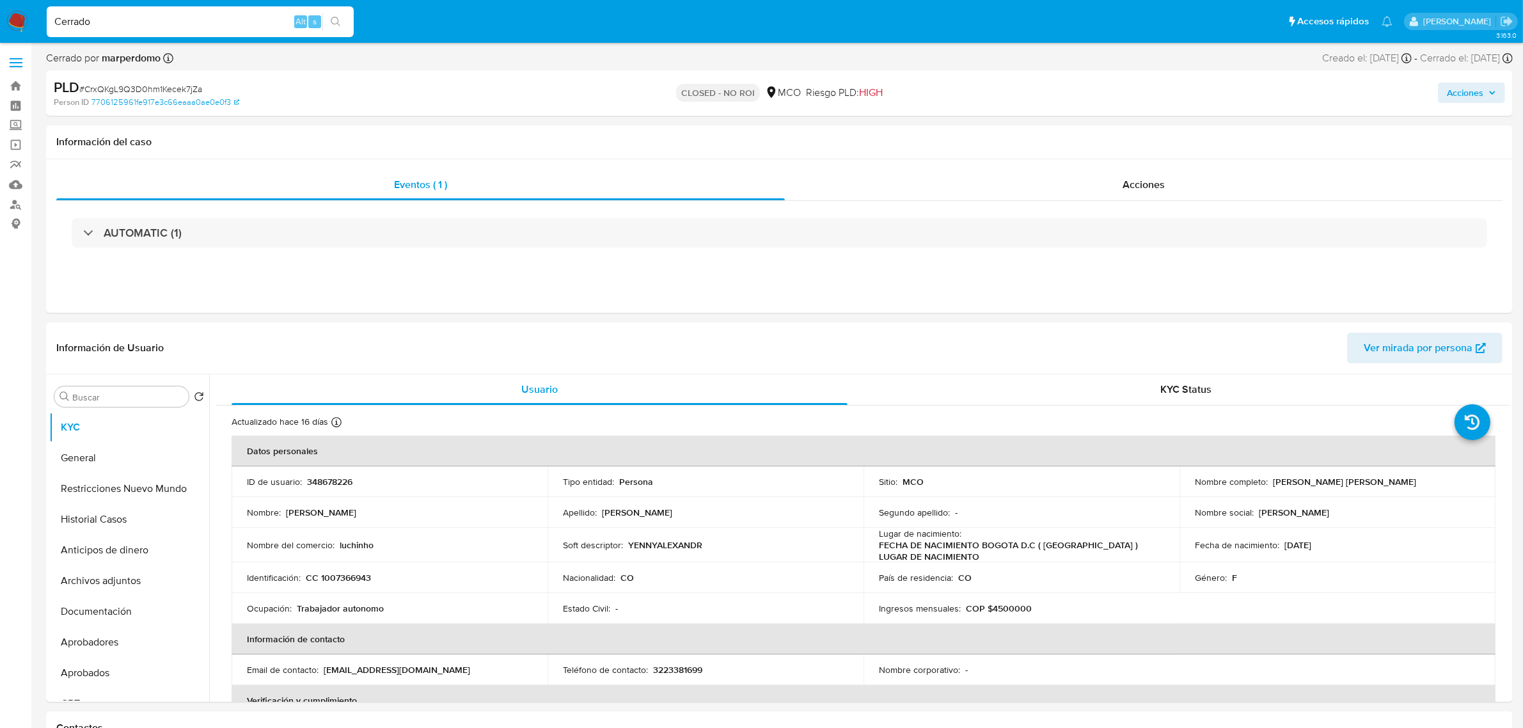
click at [114, 28] on input "Cerrado" at bounding box center [200, 21] width 307 height 17
paste input "zODVn0g9C515l6YlGLOXgNTU"
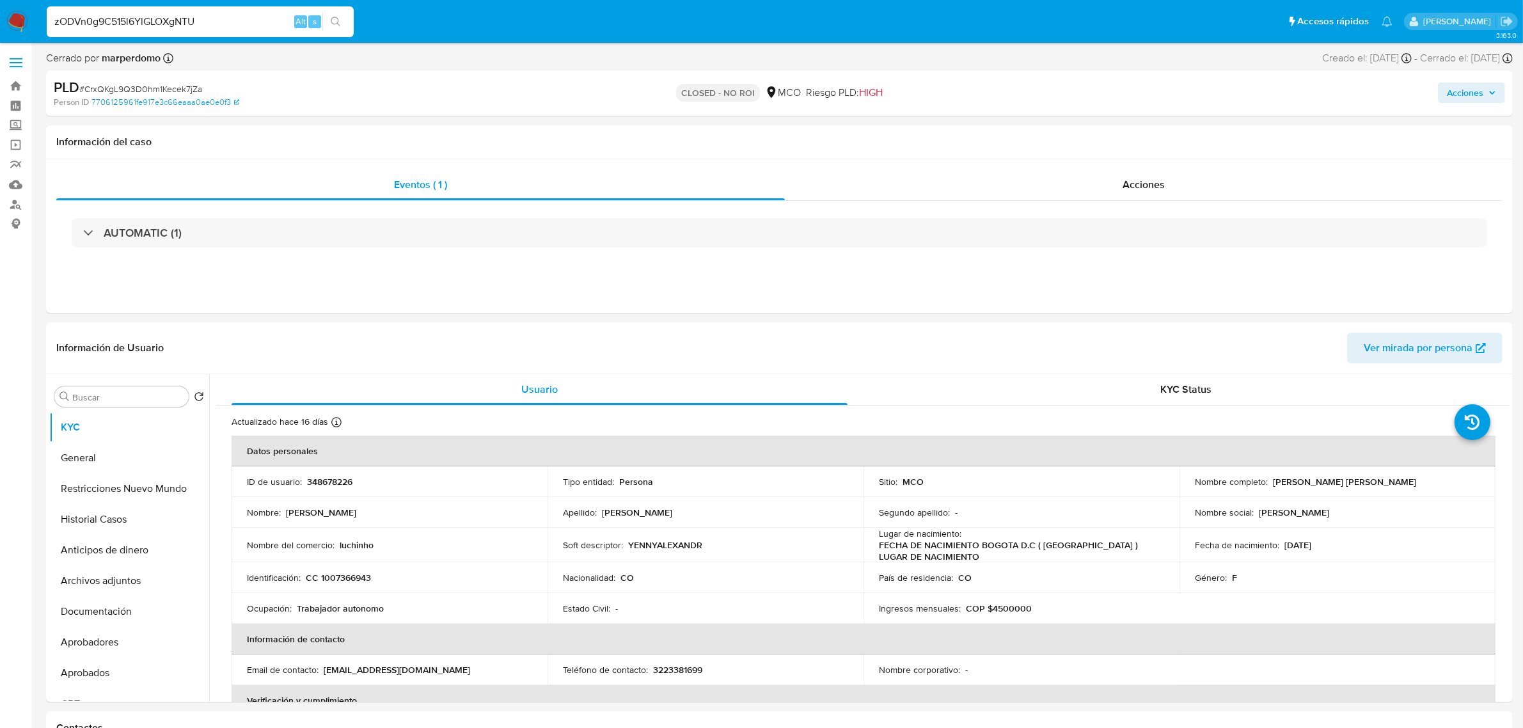
type input "zODVn0g9C515l6YlGLOXgNTU"
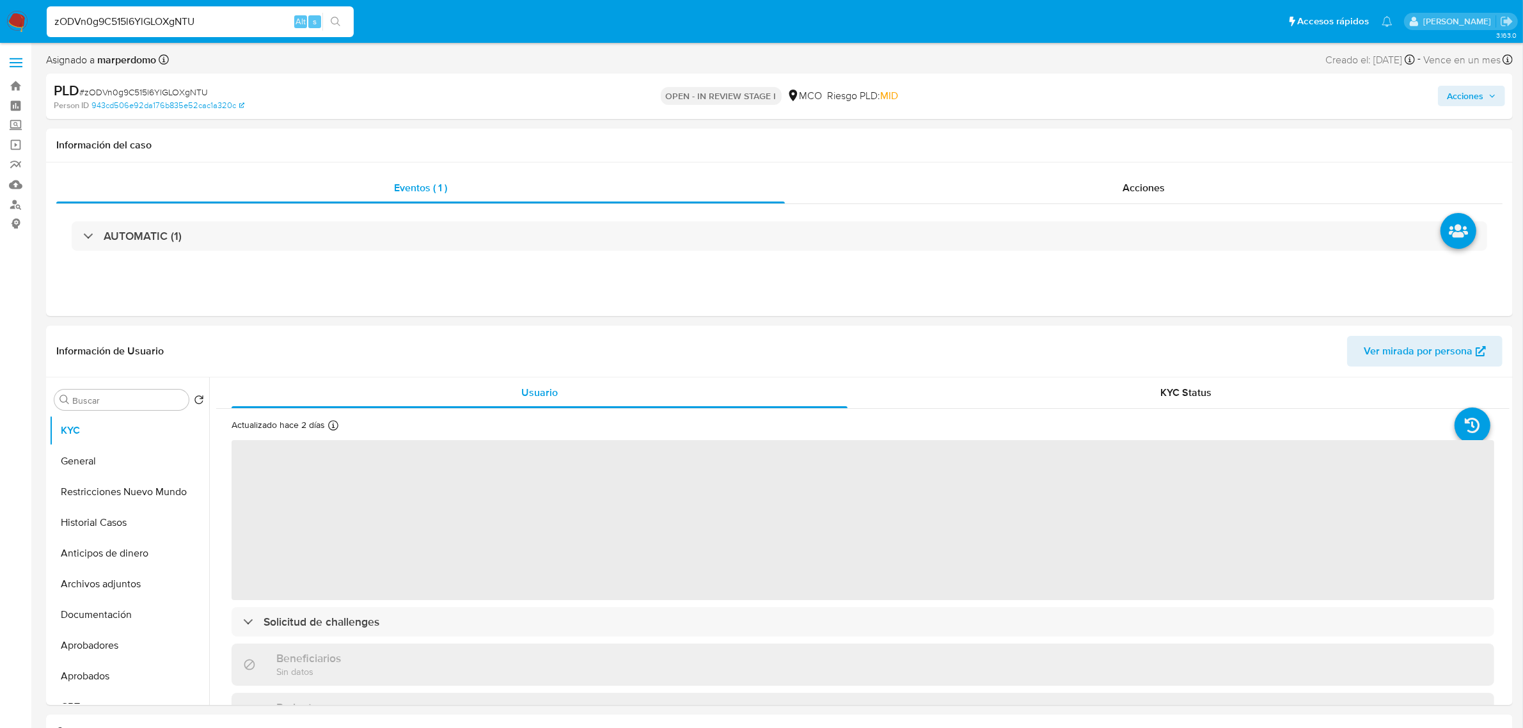
select select "10"
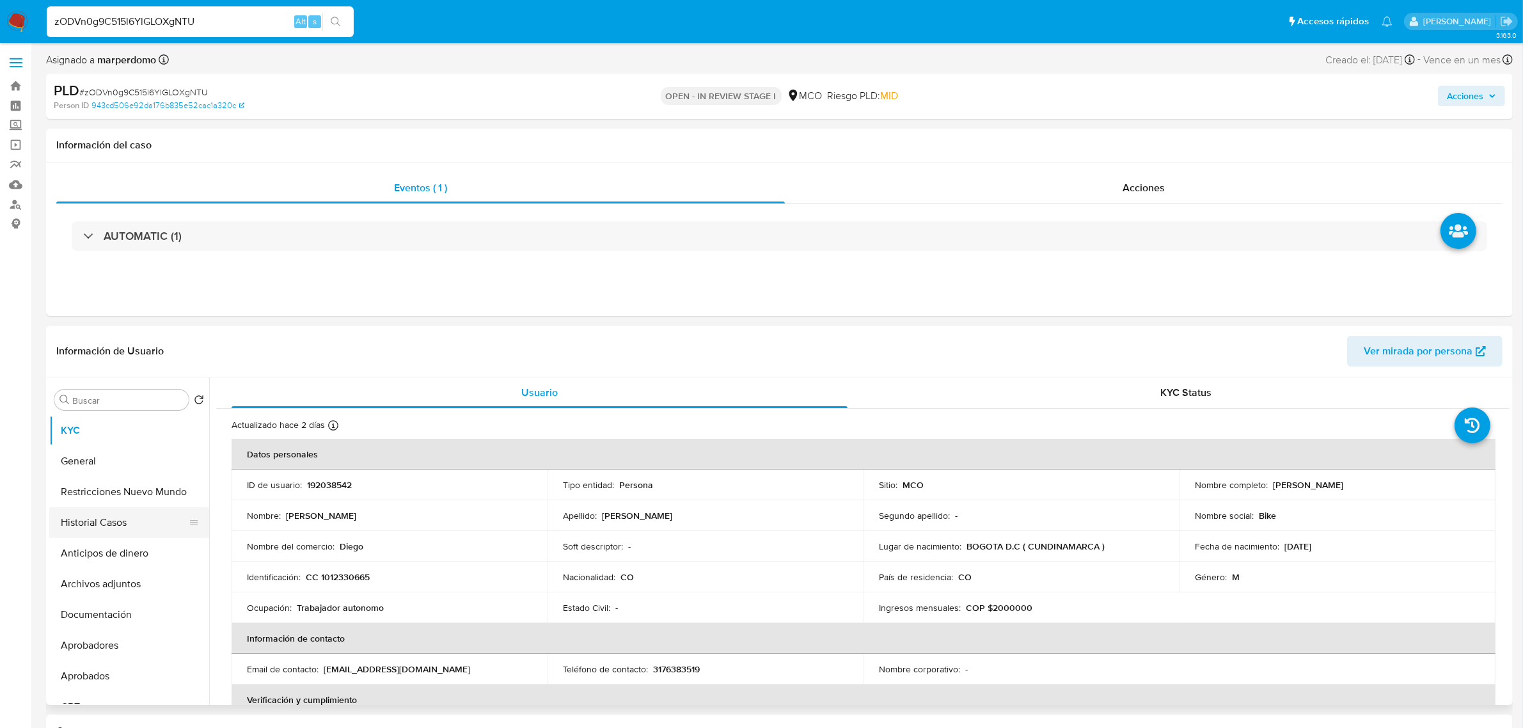
click at [109, 523] on button "Historial Casos" at bounding box center [124, 522] width 150 height 31
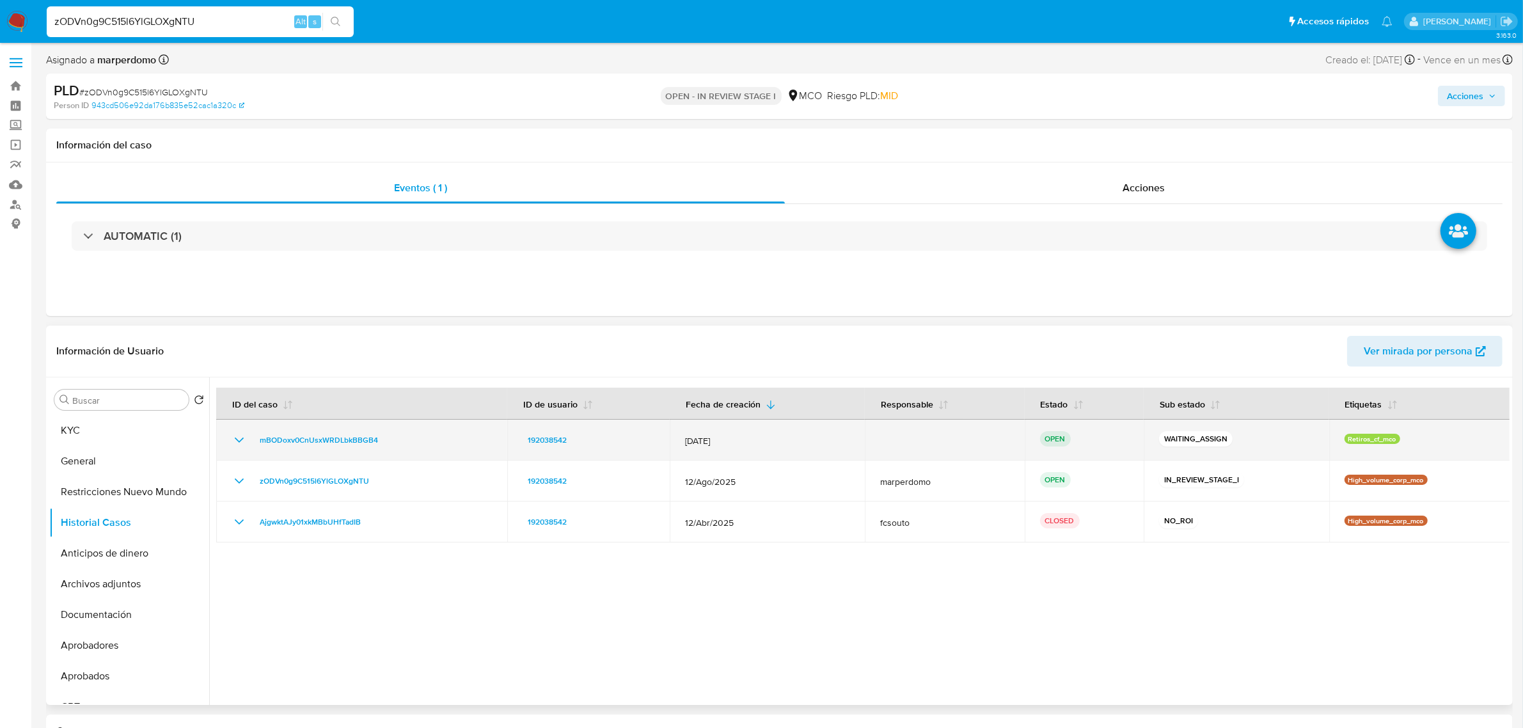
click at [237, 442] on icon "Mostrar/Ocultar" at bounding box center [239, 439] width 15 height 15
click at [251, 443] on div "mBODoxv0CnUsxWRDLbkBBGB4" at bounding box center [362, 439] width 260 height 15
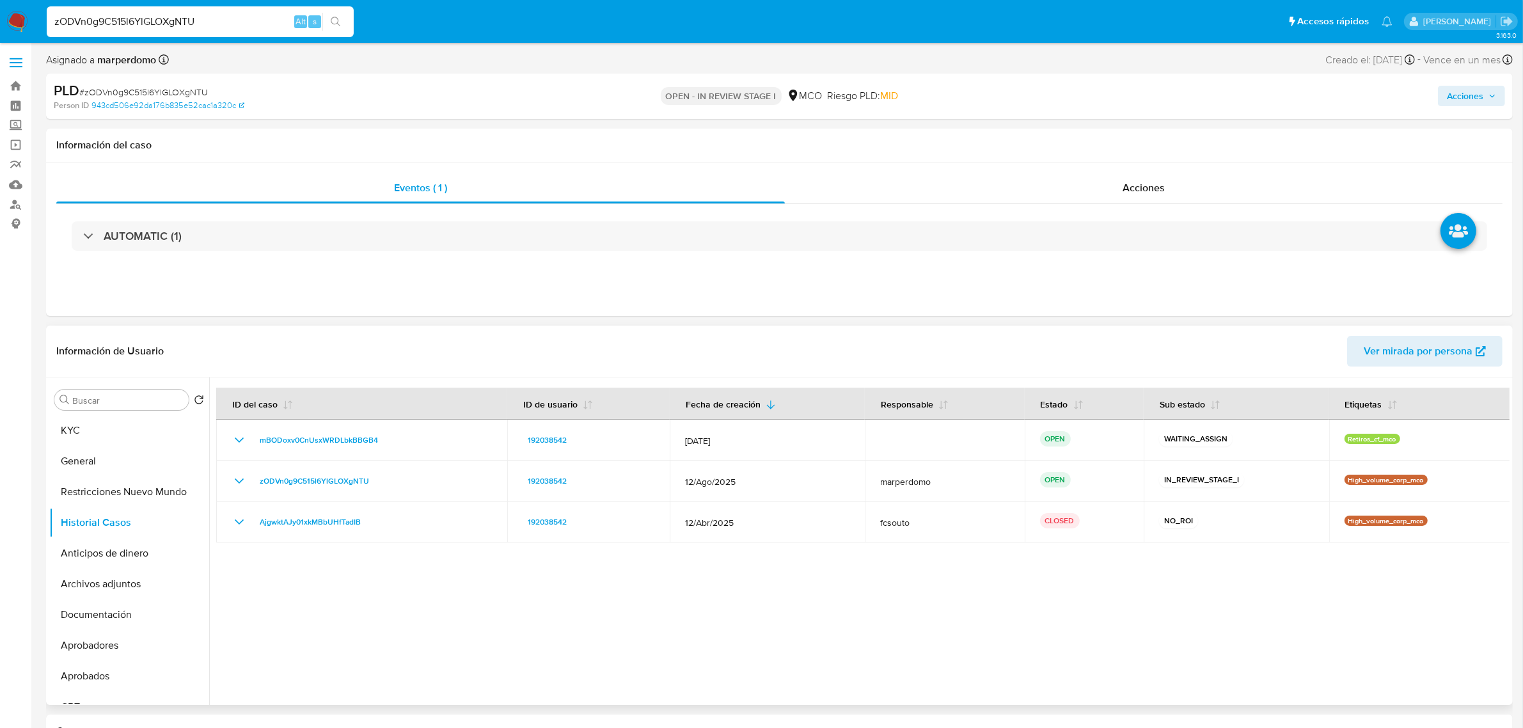
click at [474, 619] on div at bounding box center [859, 540] width 1300 height 327
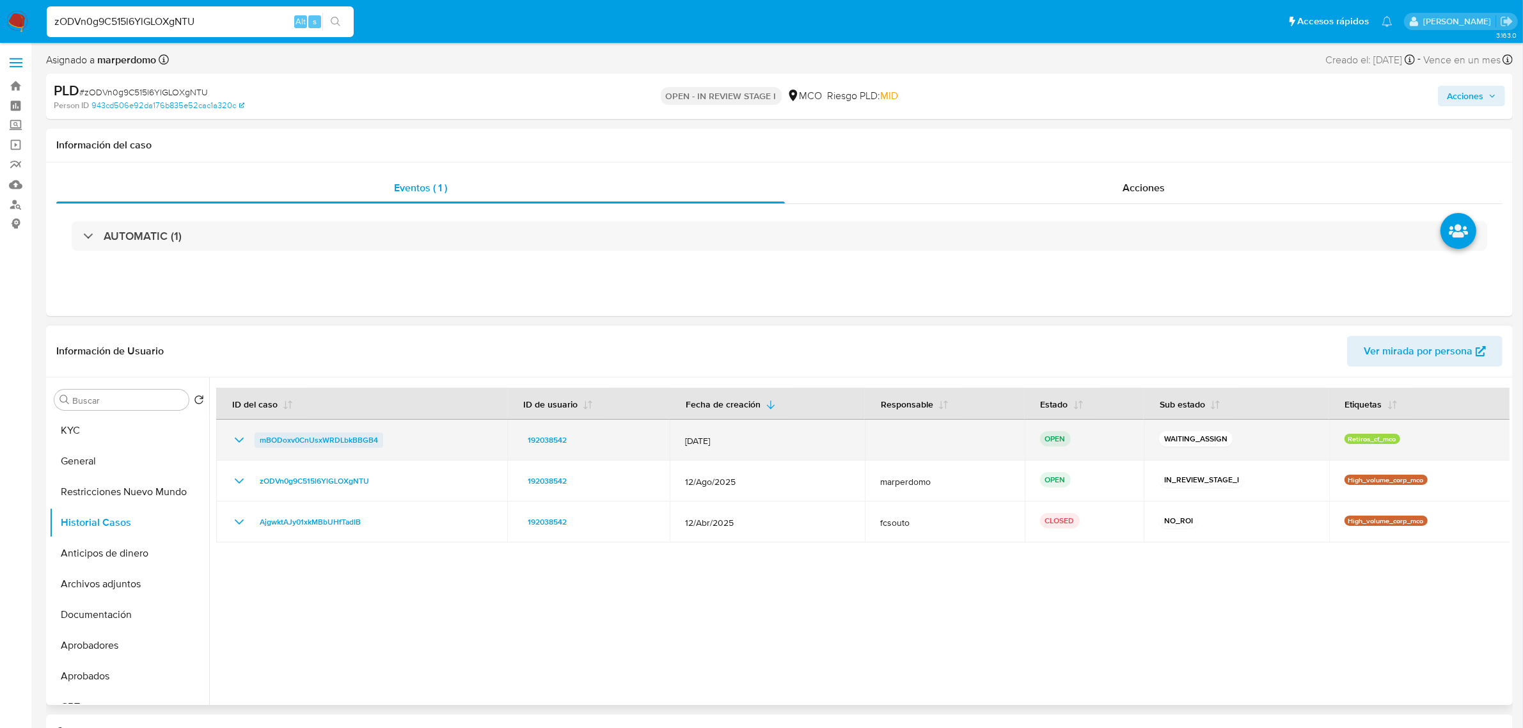
click at [338, 443] on span "mBODoxv0CnUsxWRDLbkBBGB4" at bounding box center [319, 439] width 118 height 15
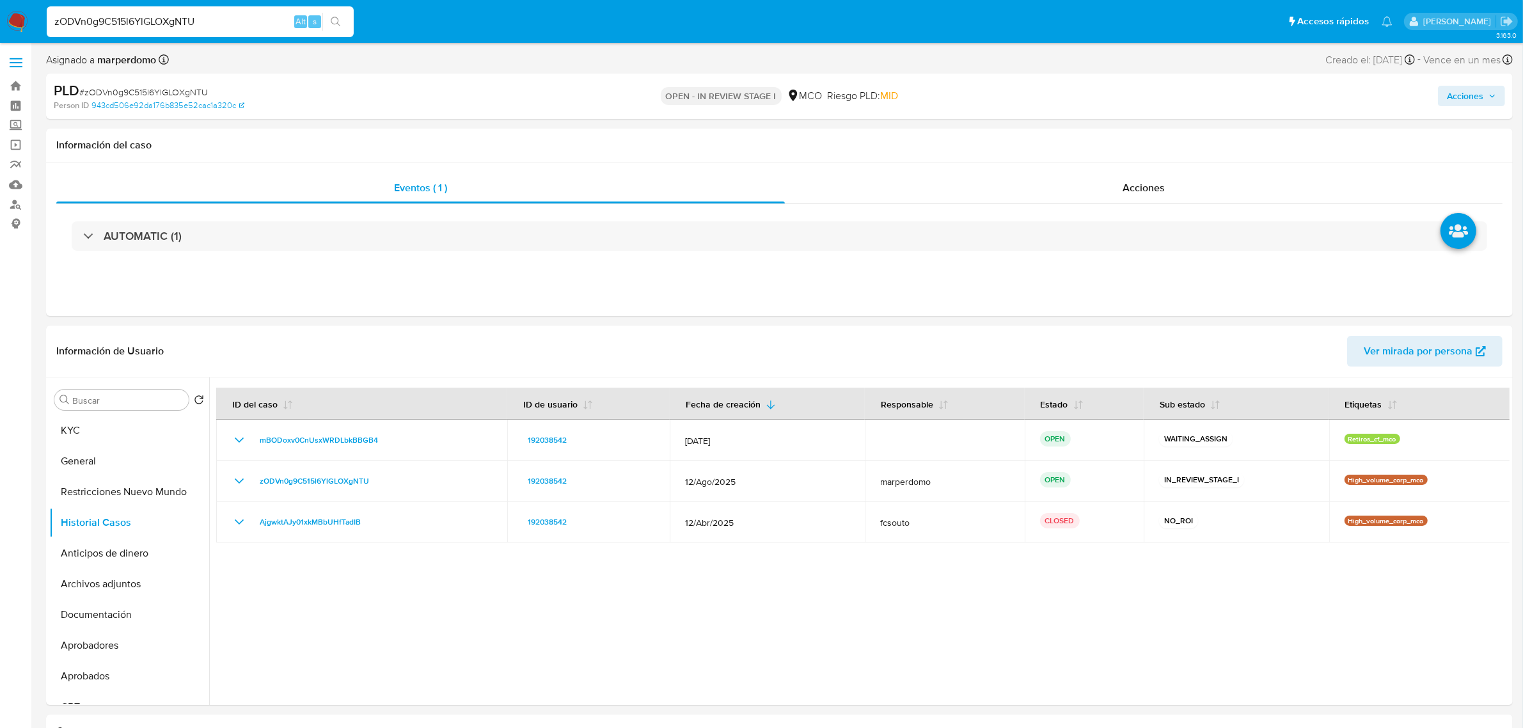
click at [180, 17] on input "zODVn0g9C515l6YlGLOXgNTU" at bounding box center [200, 21] width 307 height 17
click at [168, 20] on input "zODVn0g9C515l6YlGLOXgNTU" at bounding box center [200, 21] width 307 height 17
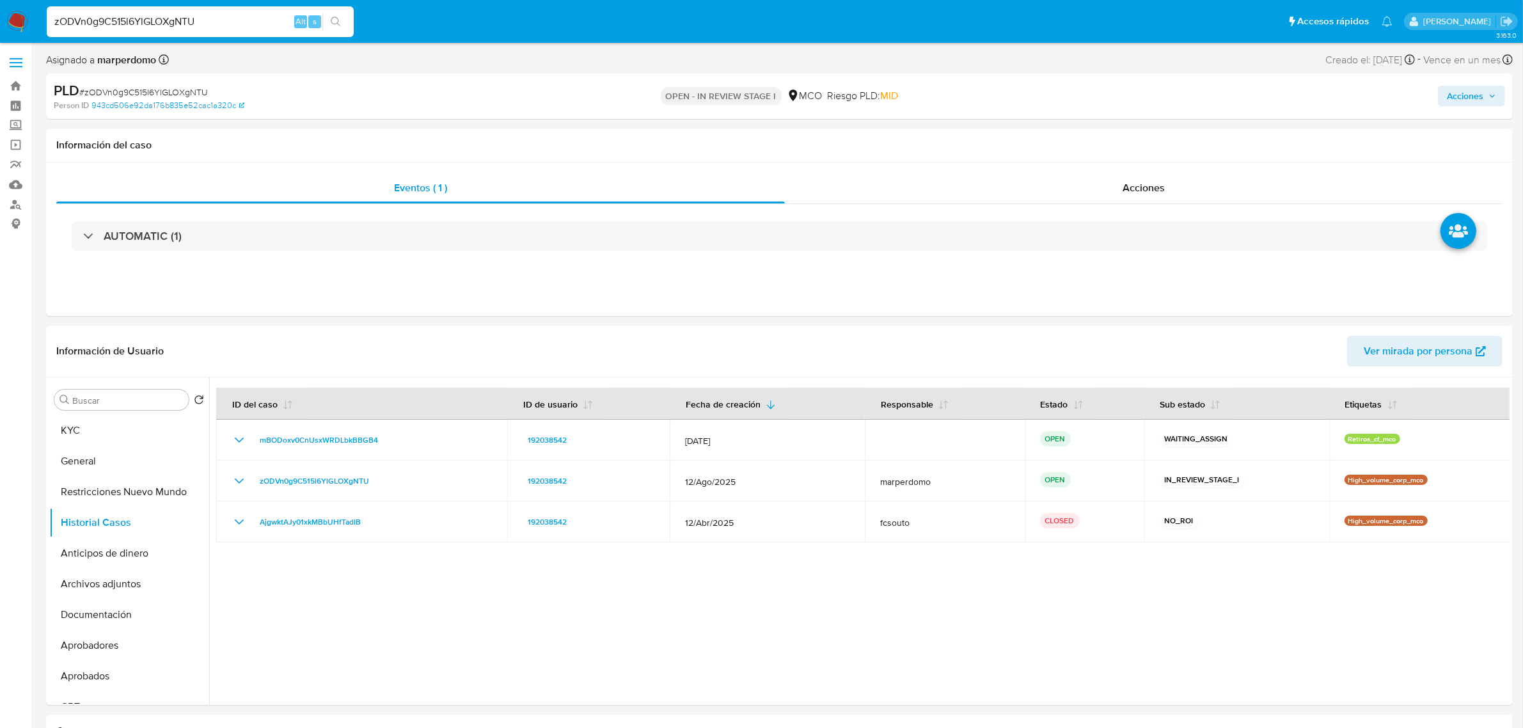
paste input "mBODoxv0CnUsxWRDLbkBBGB4"
type input "mBODoxv0CnUsxWRDLbkBBGB4"
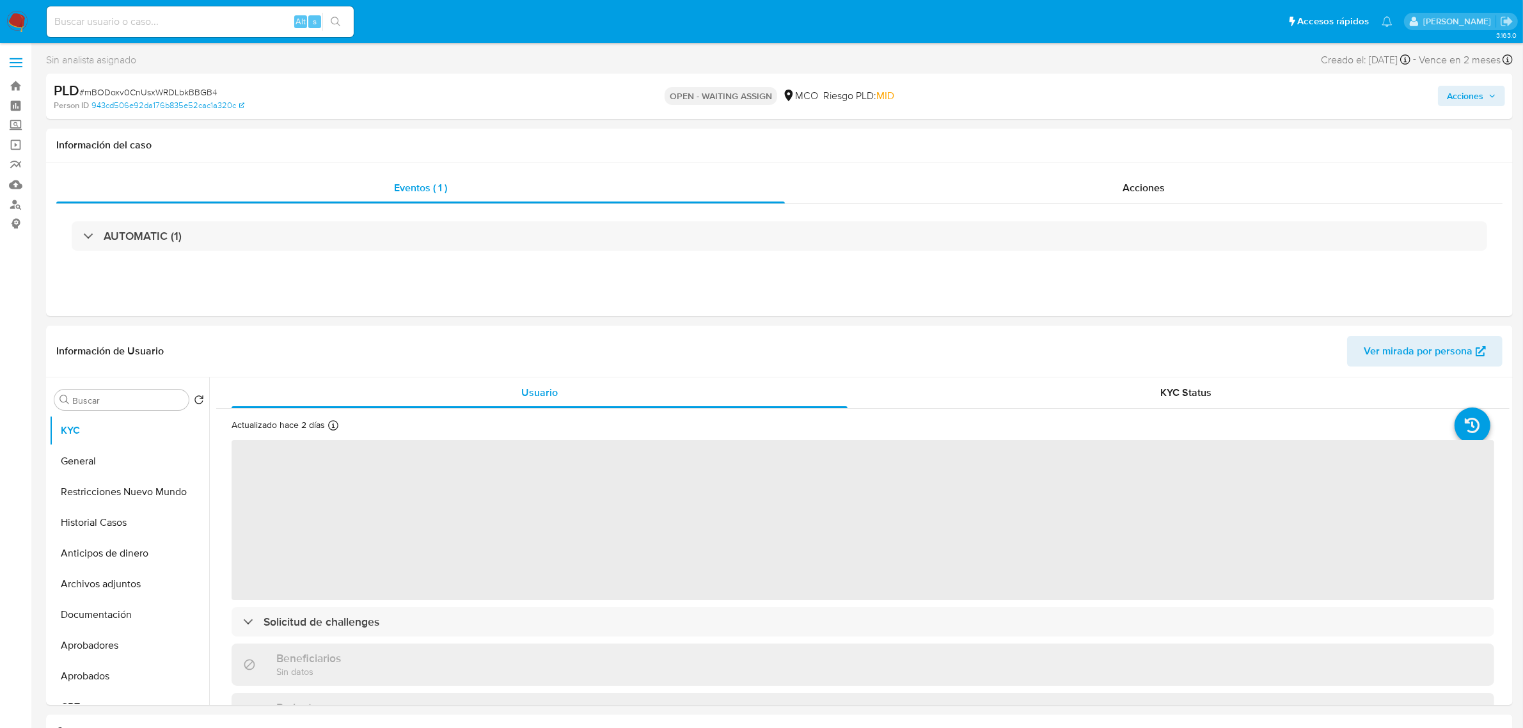
select select "10"
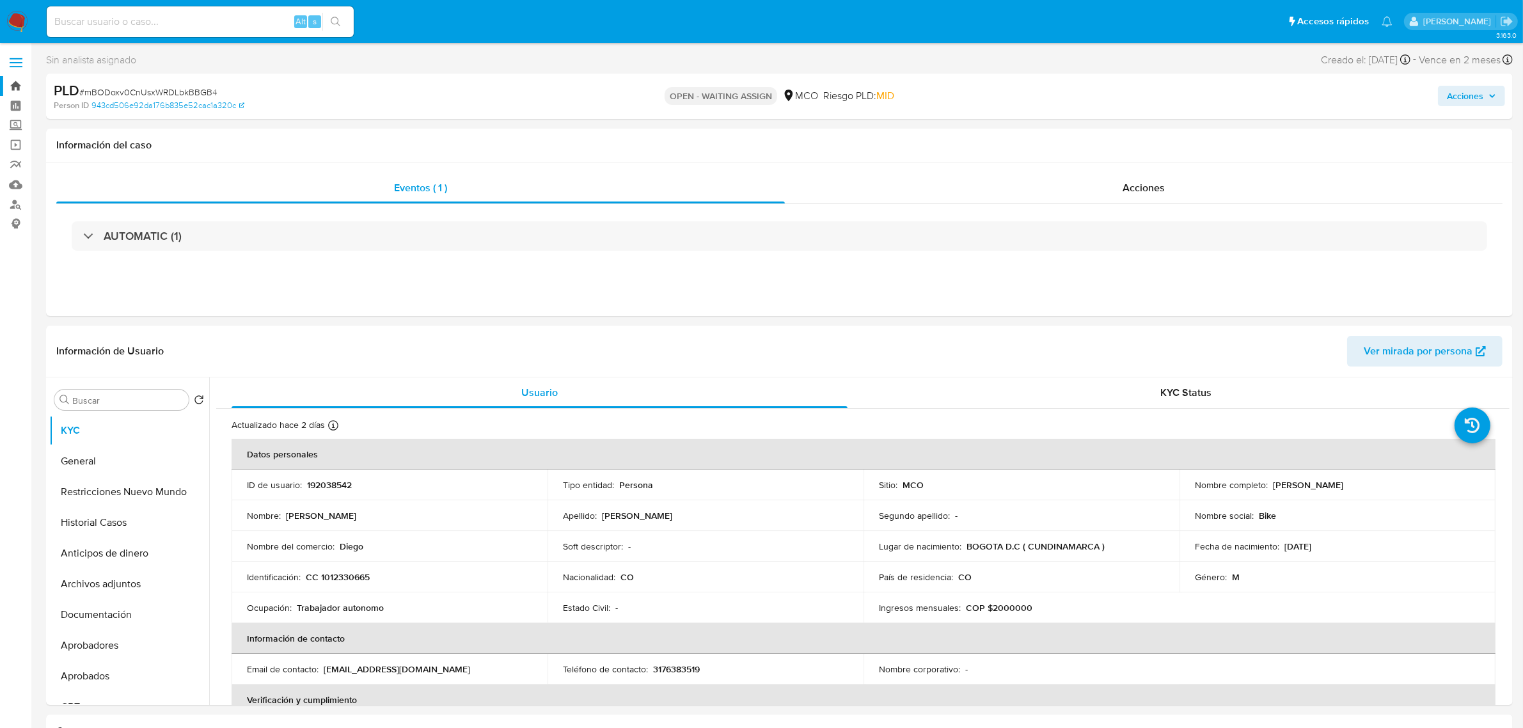
click at [24, 84] on link "Bandeja" at bounding box center [76, 86] width 152 height 20
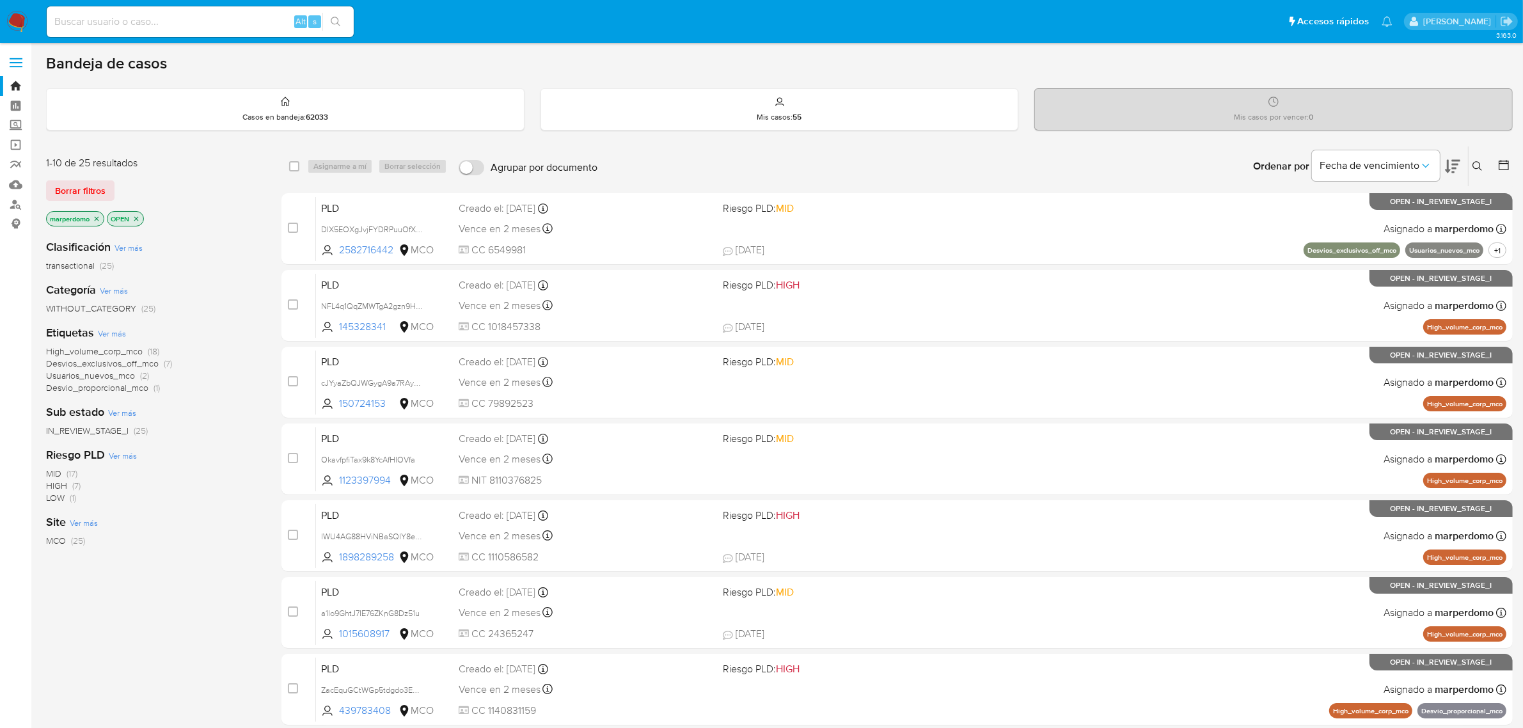
click at [1476, 159] on button at bounding box center [1479, 166] width 21 height 15
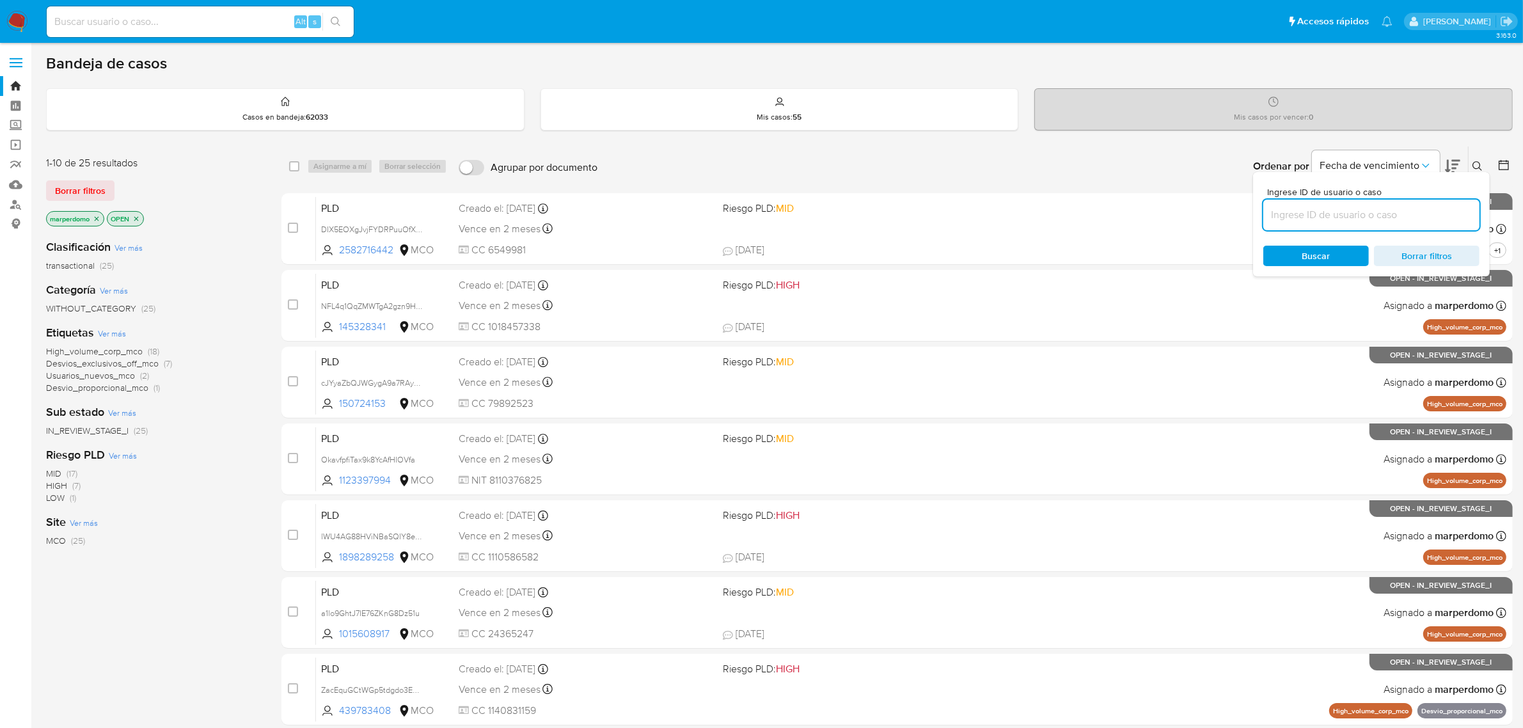
click at [1331, 216] on input at bounding box center [1371, 215] width 216 height 17
type input "mBODoxv0CnUsxWRDLbkBBGB4"
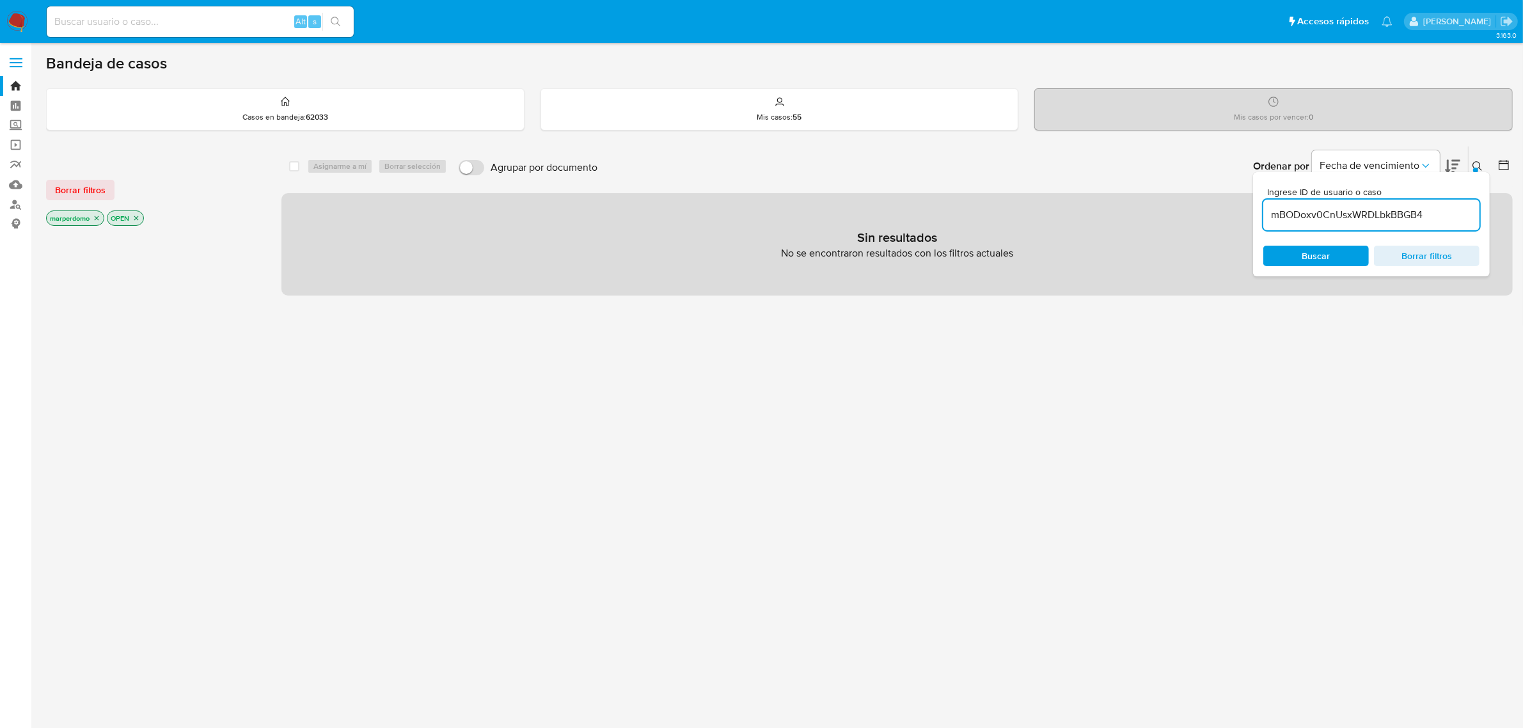
click at [97, 219] on icon "close-filter" at bounding box center [97, 218] width 8 height 8
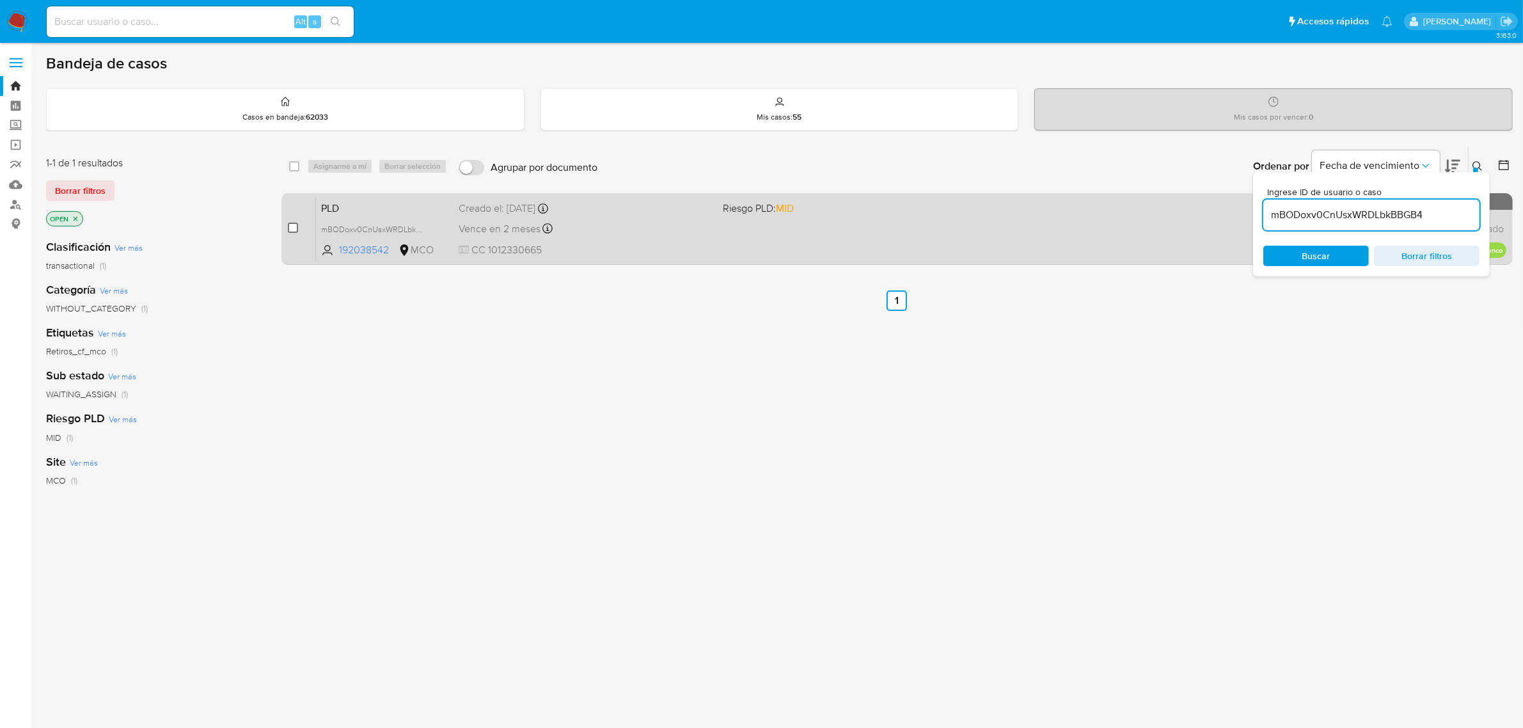
click at [290, 227] on input "checkbox" at bounding box center [293, 228] width 10 height 10
checkbox input "true"
click at [290, 227] on input "checkbox" at bounding box center [293, 228] width 10 height 10
checkbox input "false"
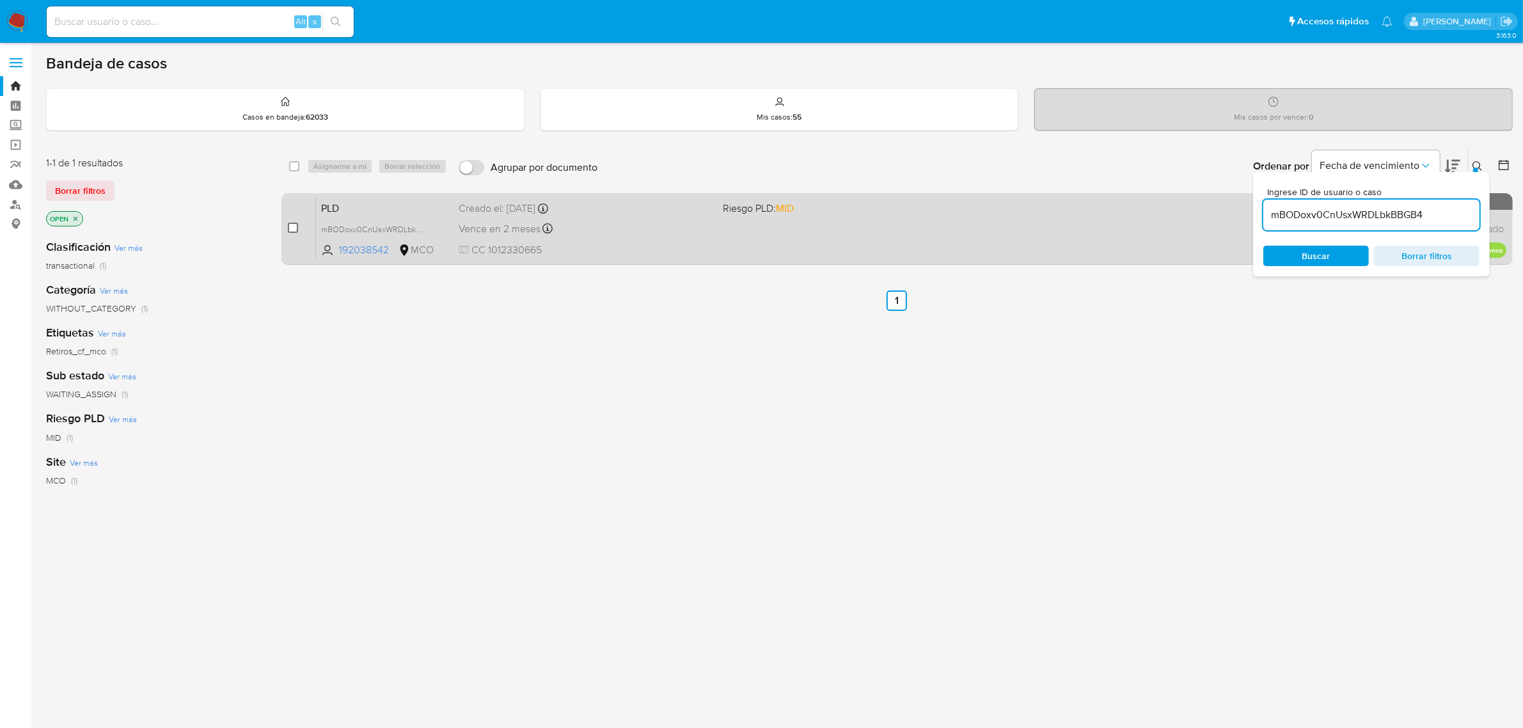
checkbox input "false"
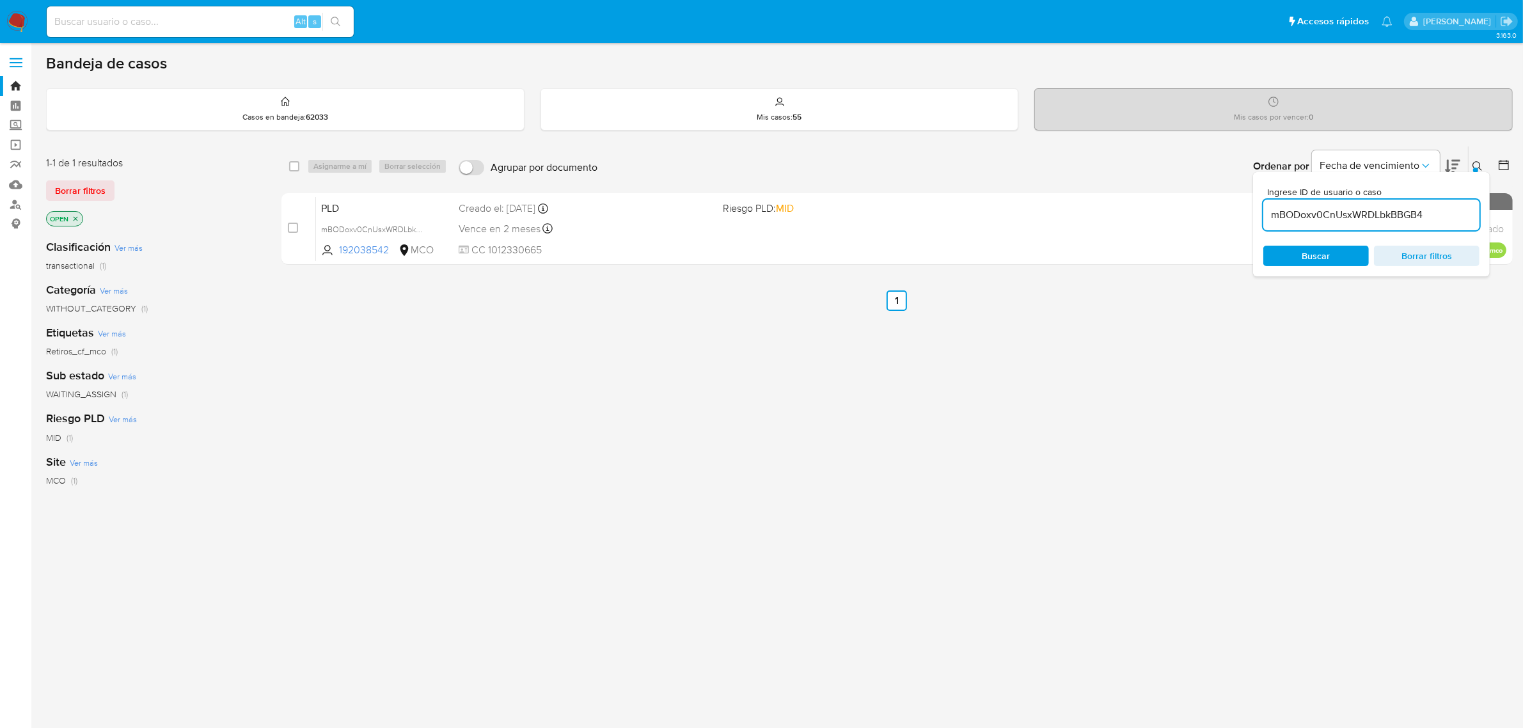
click at [1473, 160] on button at bounding box center [1479, 166] width 21 height 15
click at [1415, 168] on span "Fecha de vencimiento" at bounding box center [1370, 165] width 100 height 13
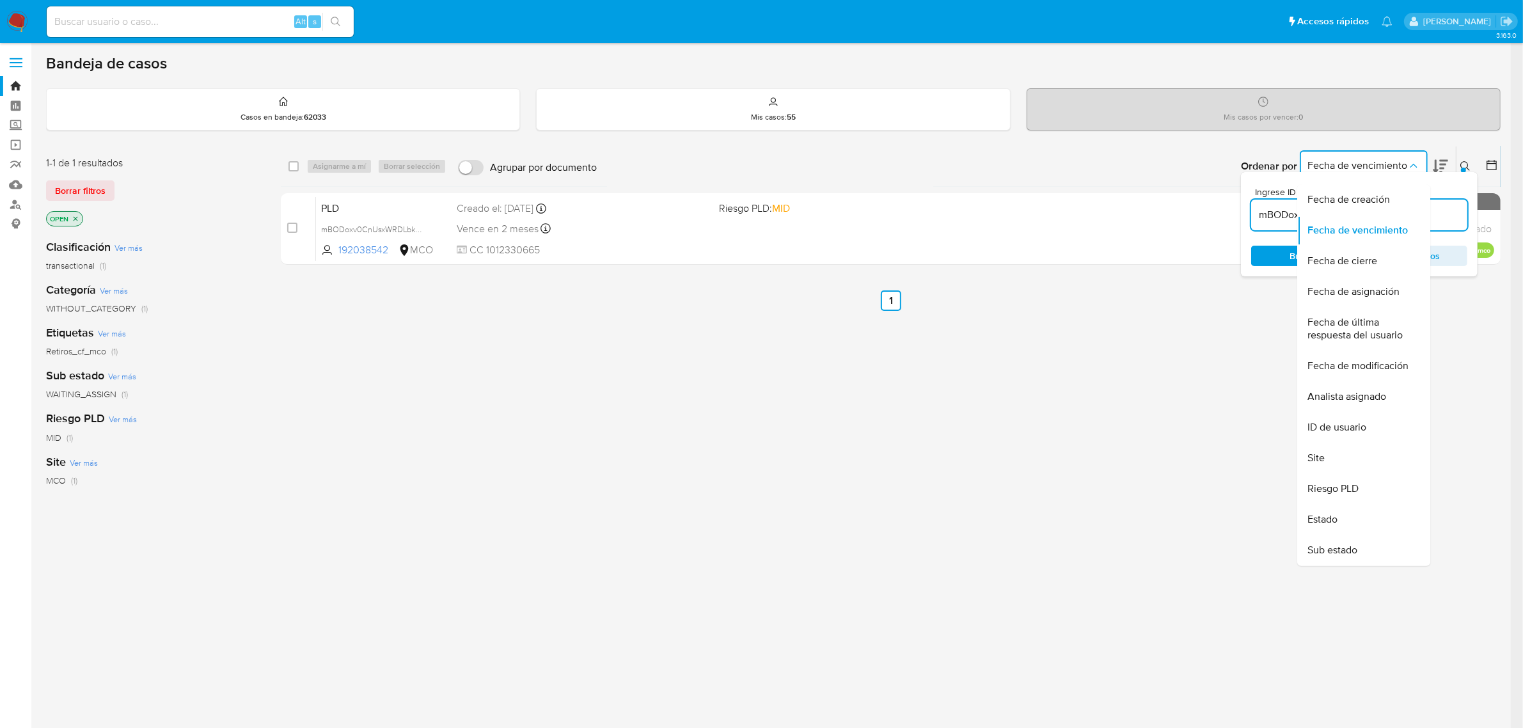
click at [1471, 166] on icon at bounding box center [1465, 166] width 10 height 10
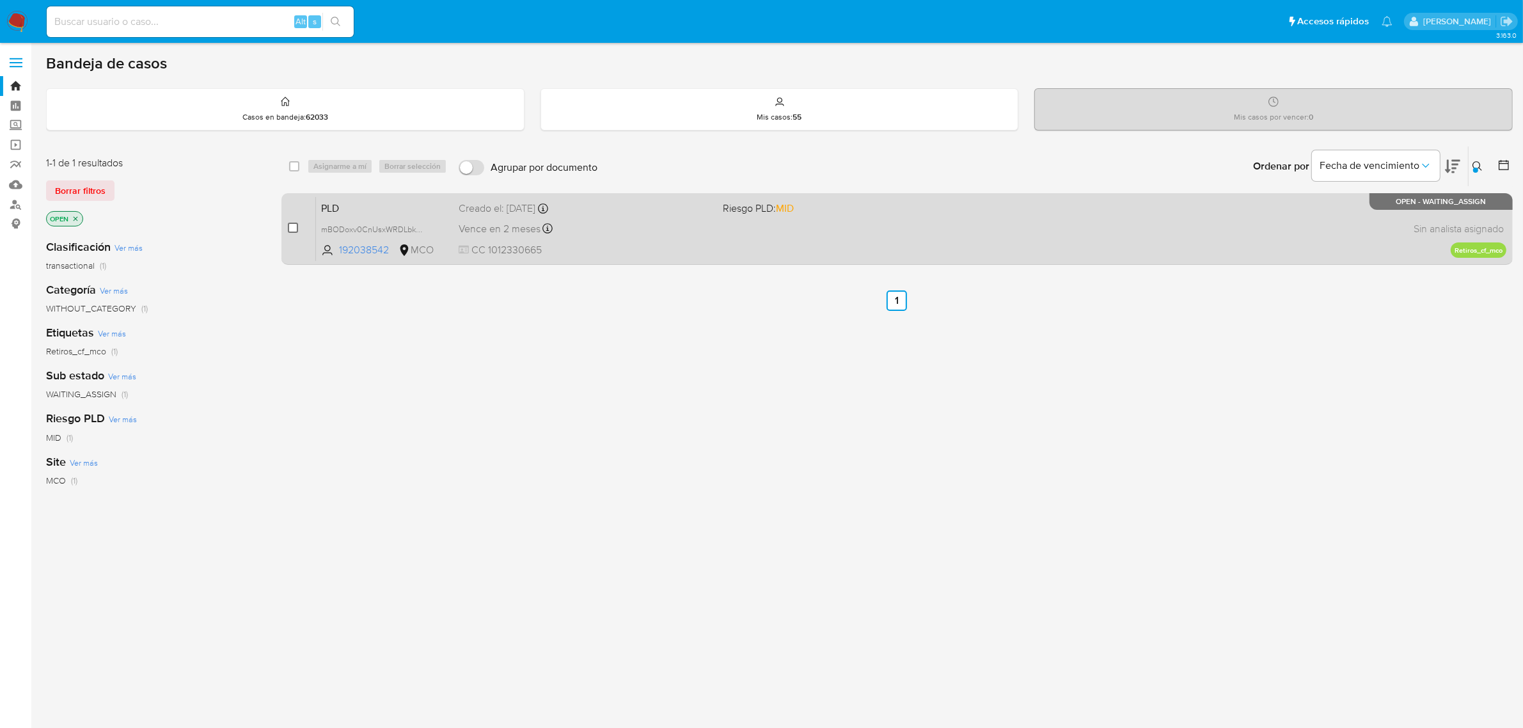
click at [290, 225] on input "checkbox" at bounding box center [293, 228] width 10 height 10
checkbox input "true"
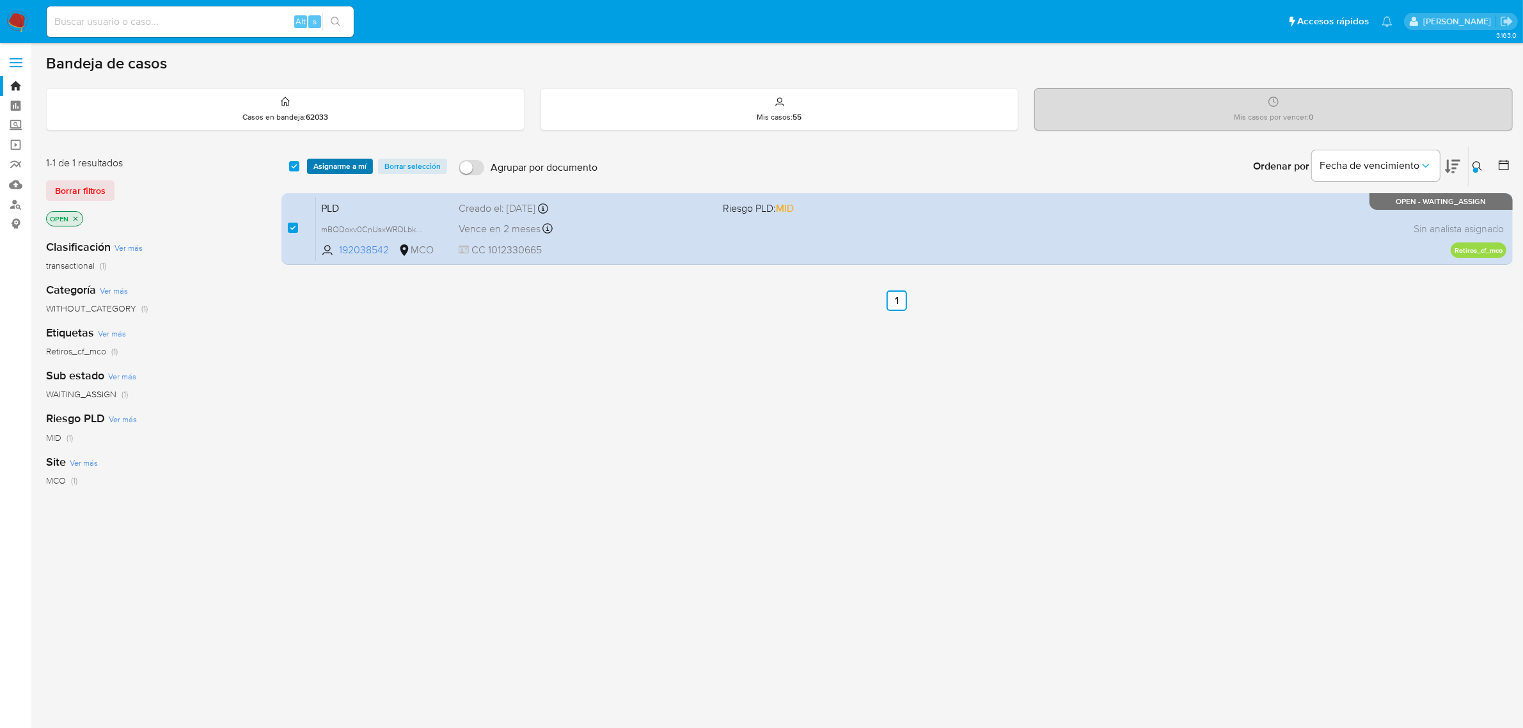
click at [341, 165] on span "Asignarme a mí" at bounding box center [339, 166] width 53 height 13
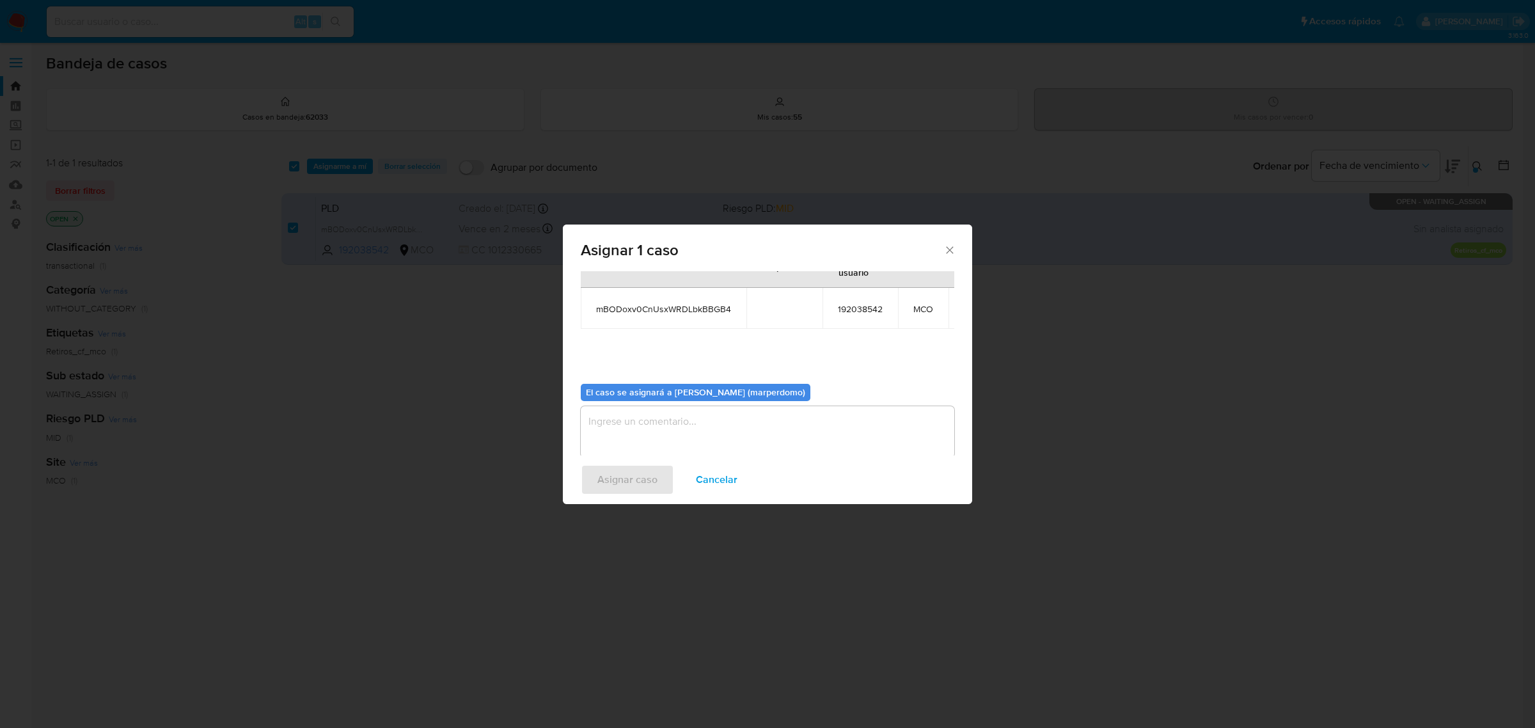
scroll to position [77, 0]
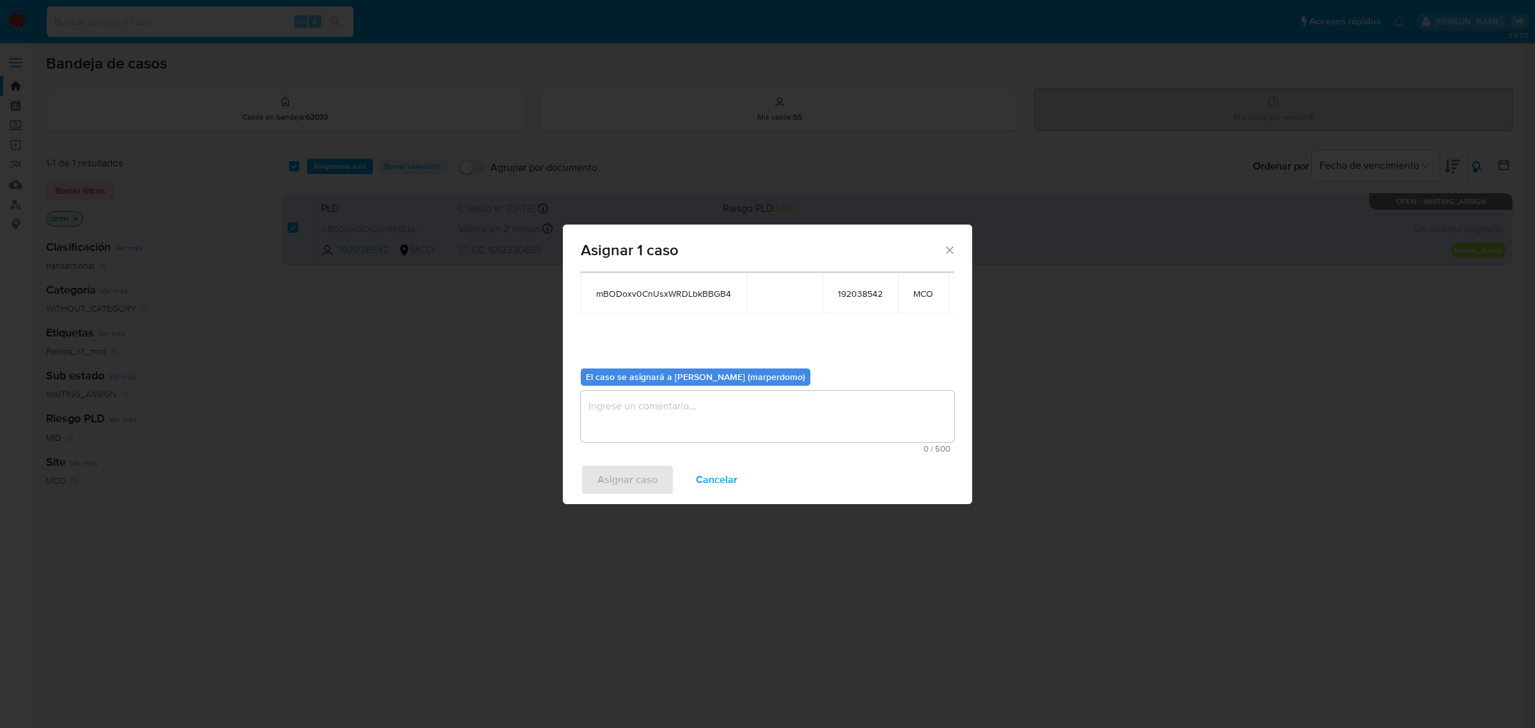
click at [676, 403] on textarea "assign-modal" at bounding box center [768, 416] width 374 height 51
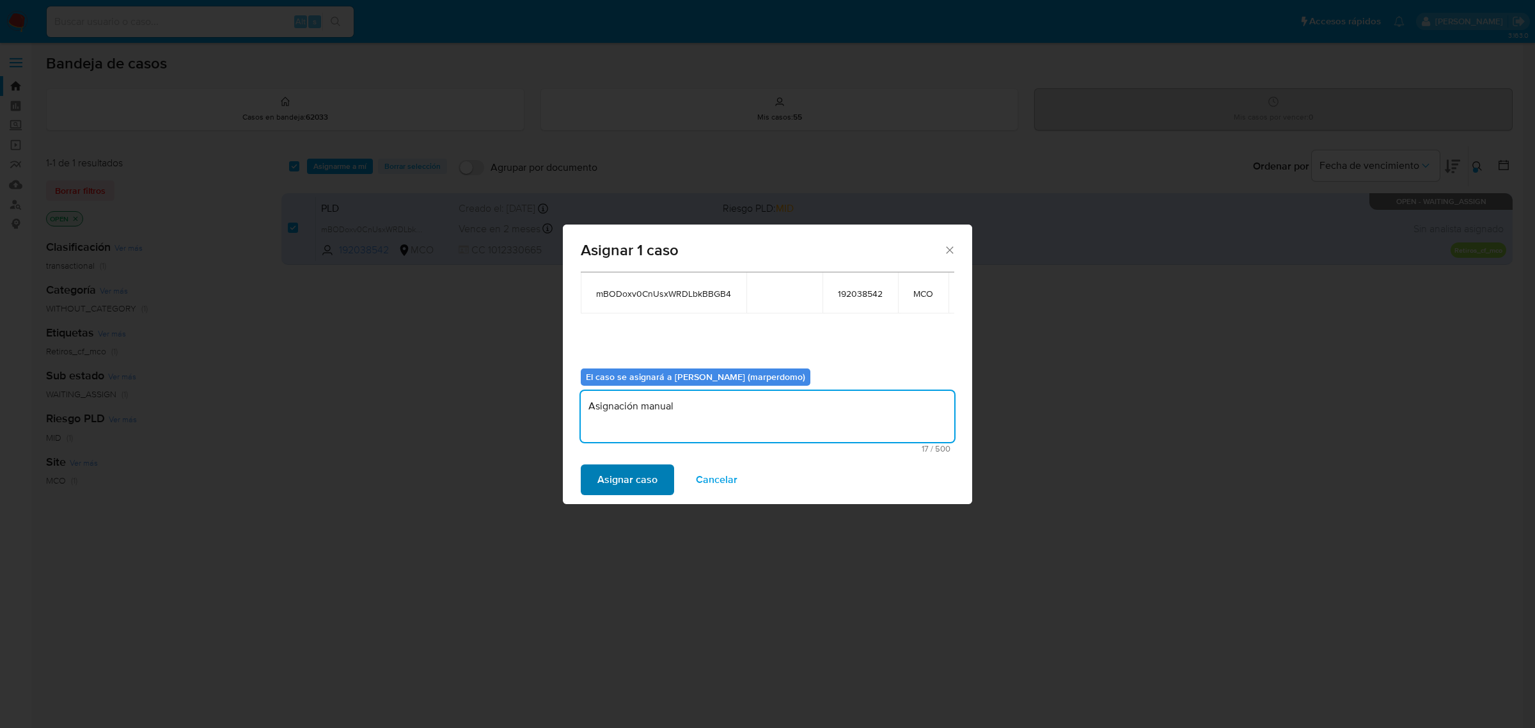
type textarea "Asignación manual"
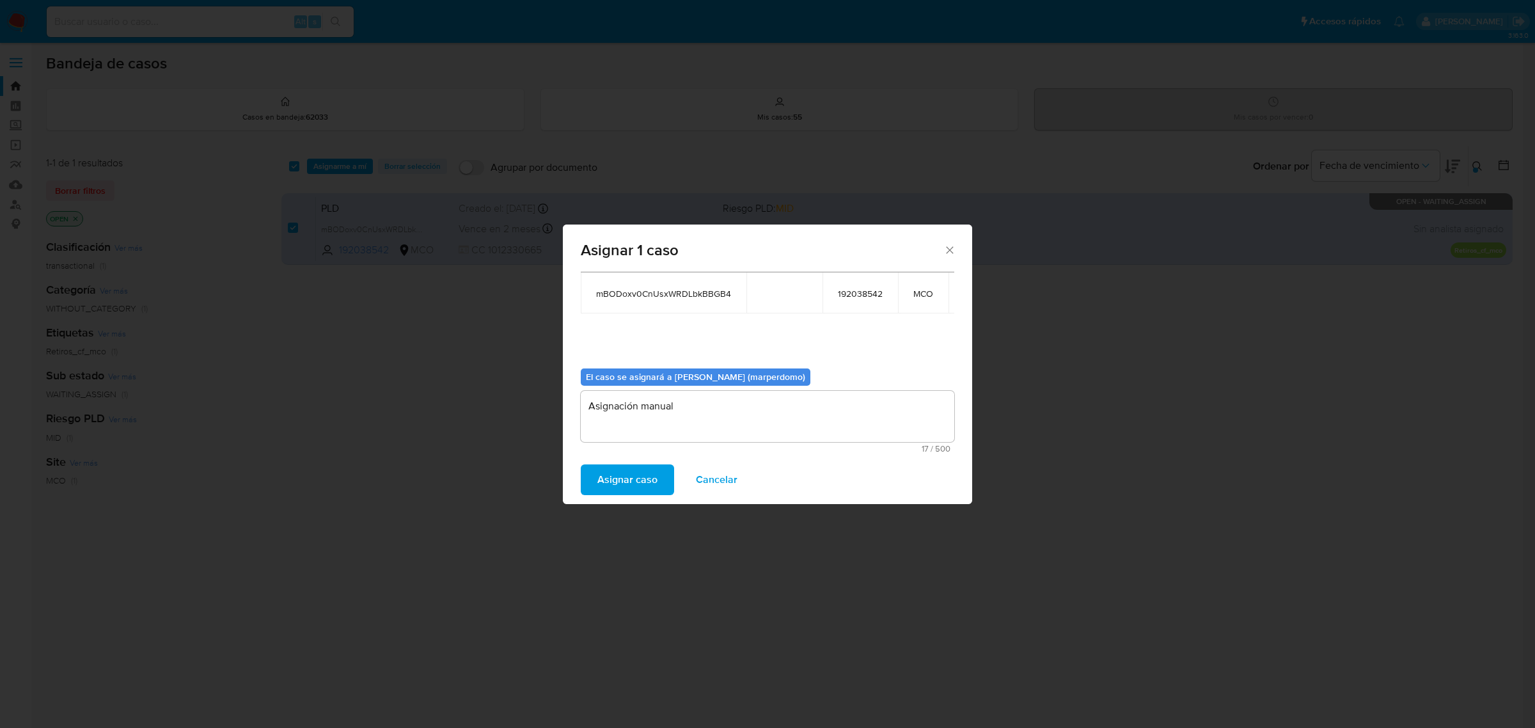
click at [628, 478] on span "Asignar caso" at bounding box center [627, 480] width 60 height 28
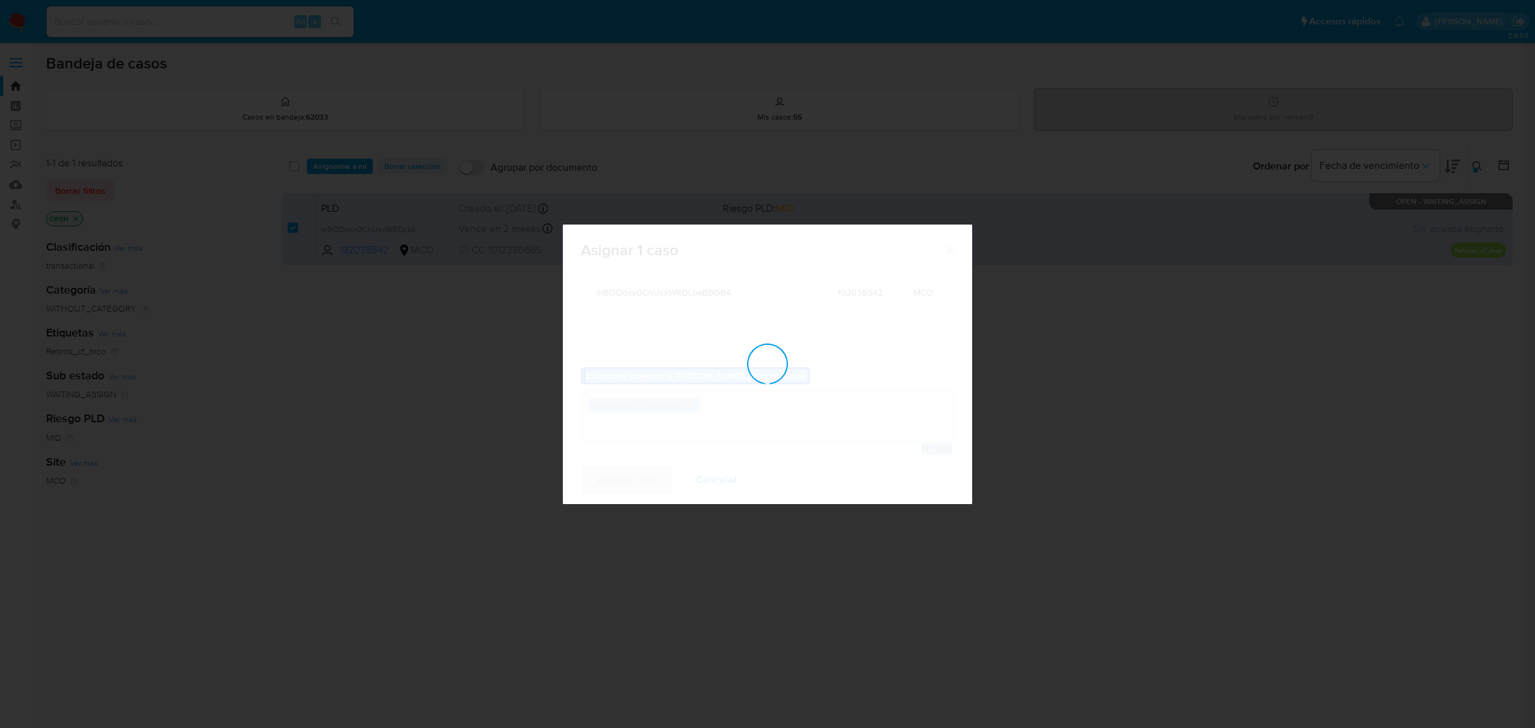
checkbox input "false"
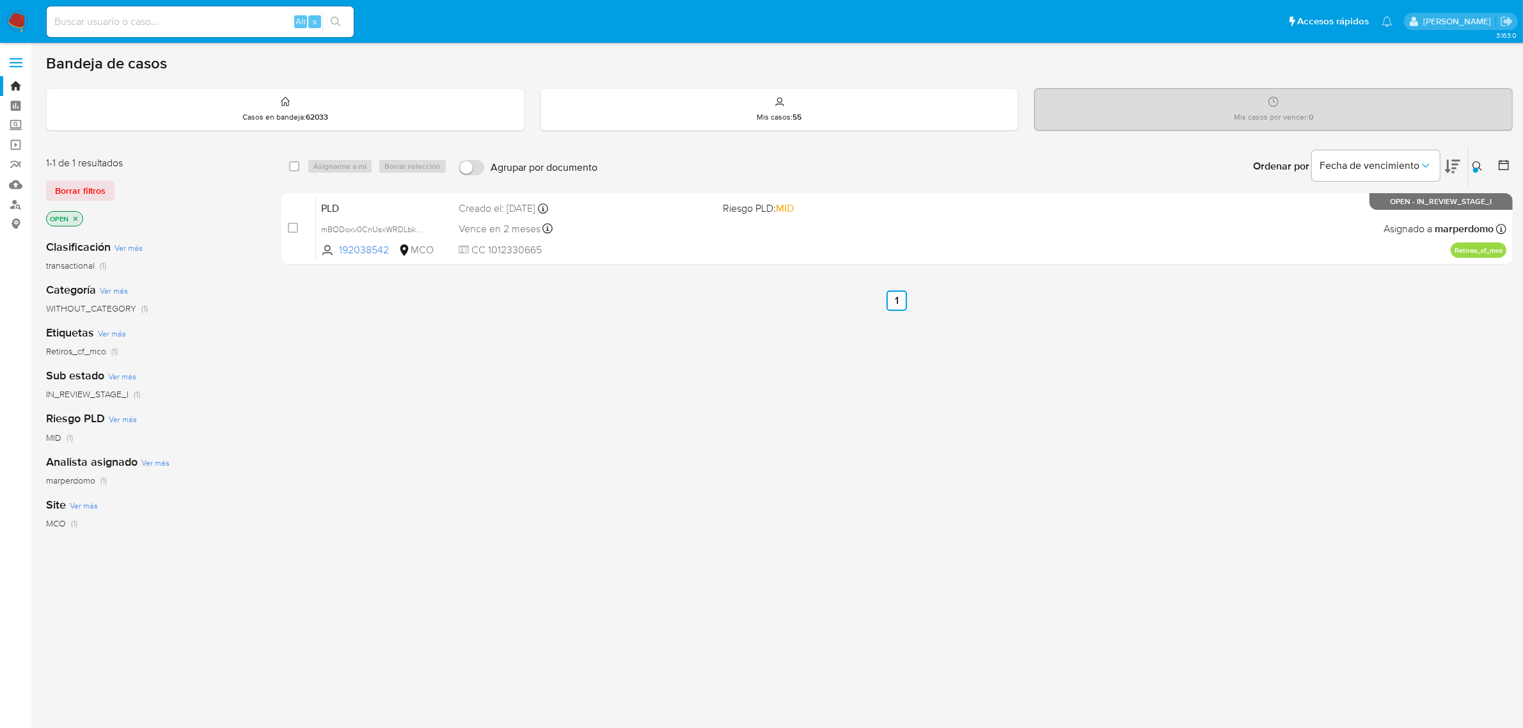
click at [132, 43] on main "3.163.0" at bounding box center [761, 389] width 1523 height 779
click at [141, 21] on input at bounding box center [200, 21] width 307 height 17
paste input "mBODoxv0CnUsxWRDLbkBBGB4"
type input "mBODoxv0CnUsxWRDLbkBBGB4"
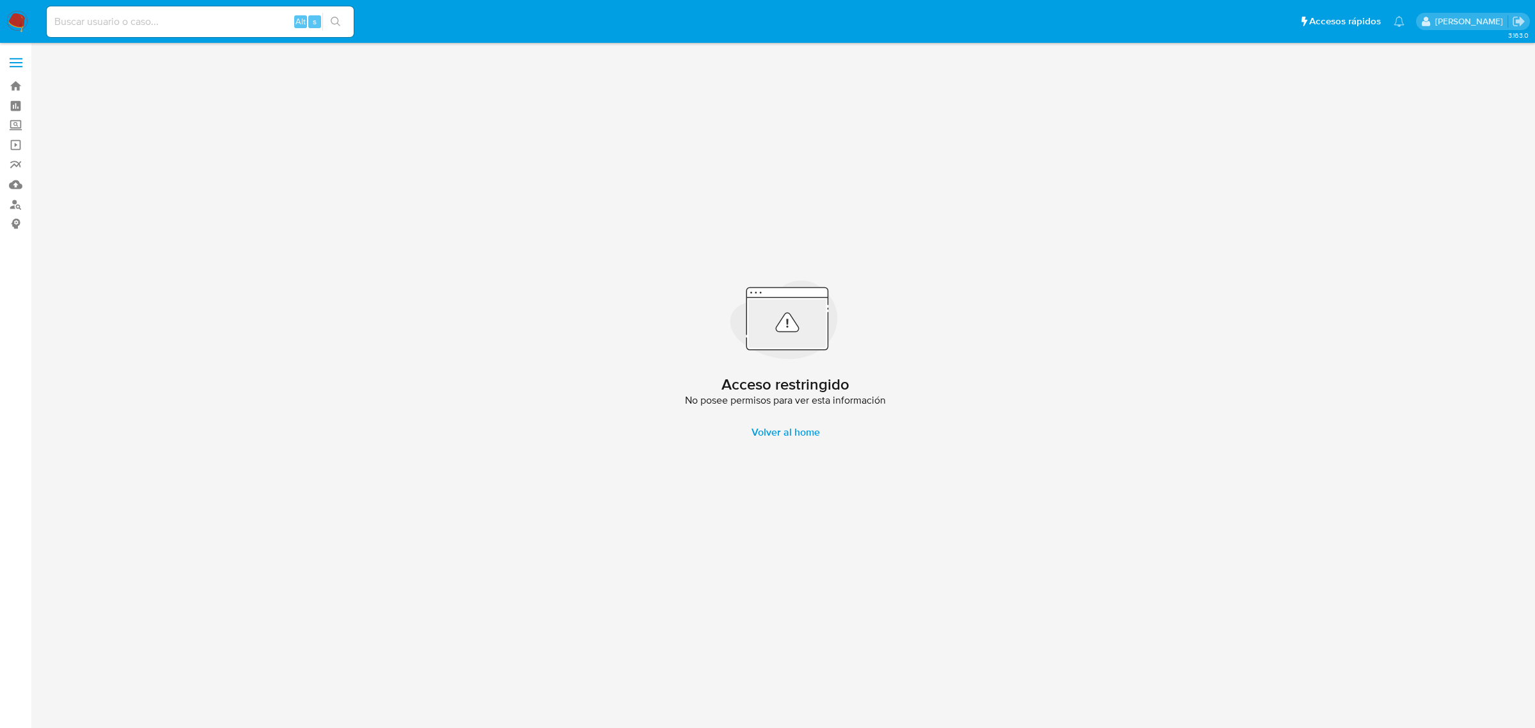
click at [590, 503] on div "Acceso restringido No posee permisos para ver esta información Volver al home" at bounding box center [785, 362] width 1479 height 622
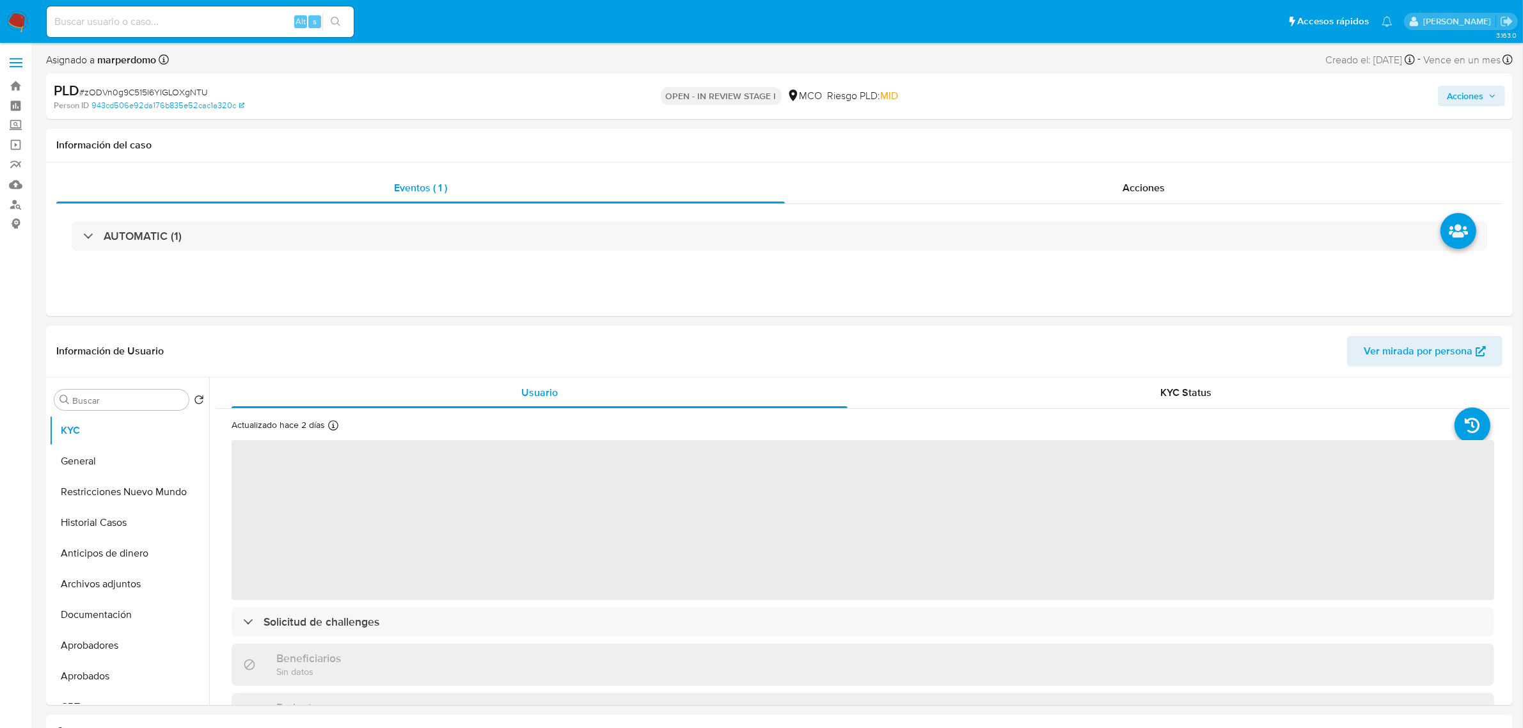
select select "10"
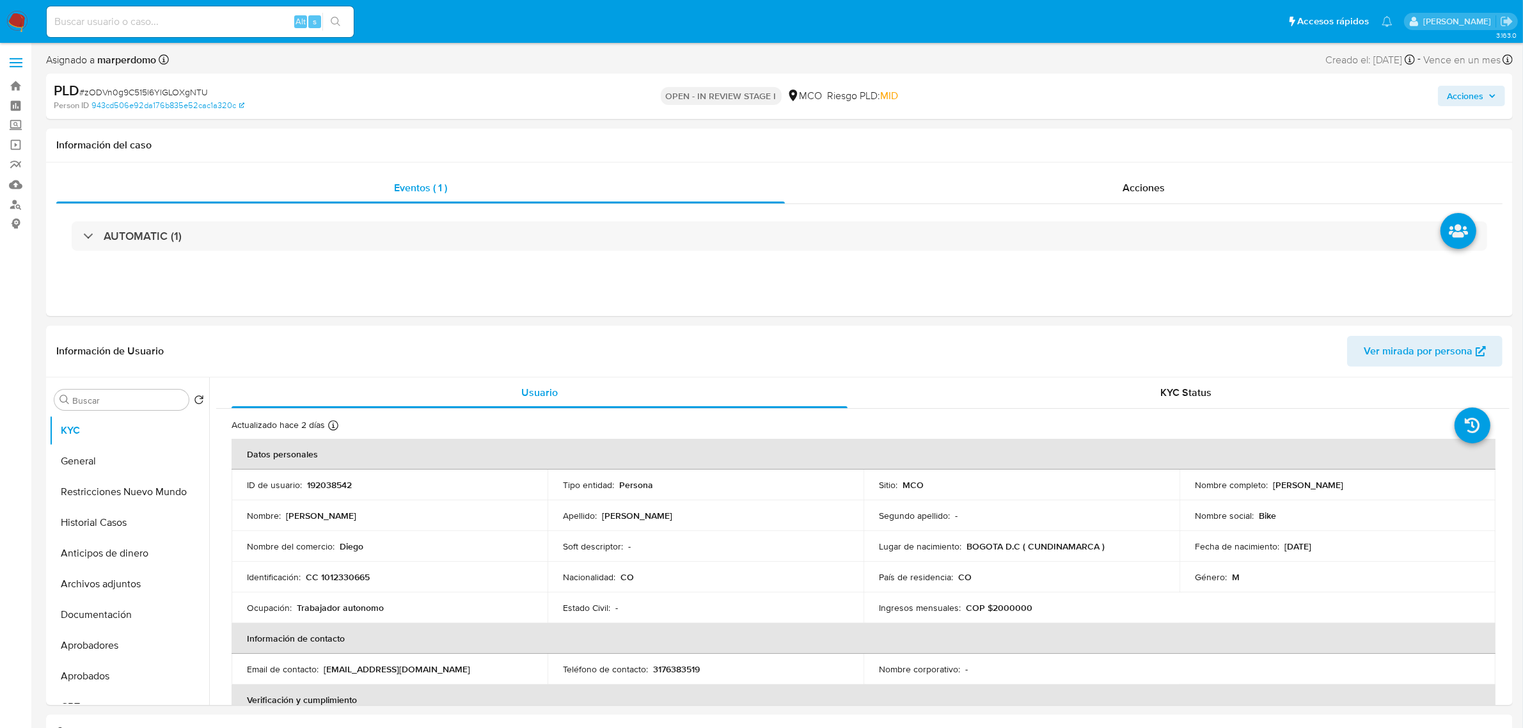
drag, startPoint x: 274, startPoint y: 13, endPoint x: 264, endPoint y: 17, distance: 10.3
click at [264, 17] on input at bounding box center [200, 21] width 307 height 17
click at [264, 18] on input at bounding box center [200, 21] width 307 height 17
paste input "zODVn0g9C515l6YlGLOXgNTU"
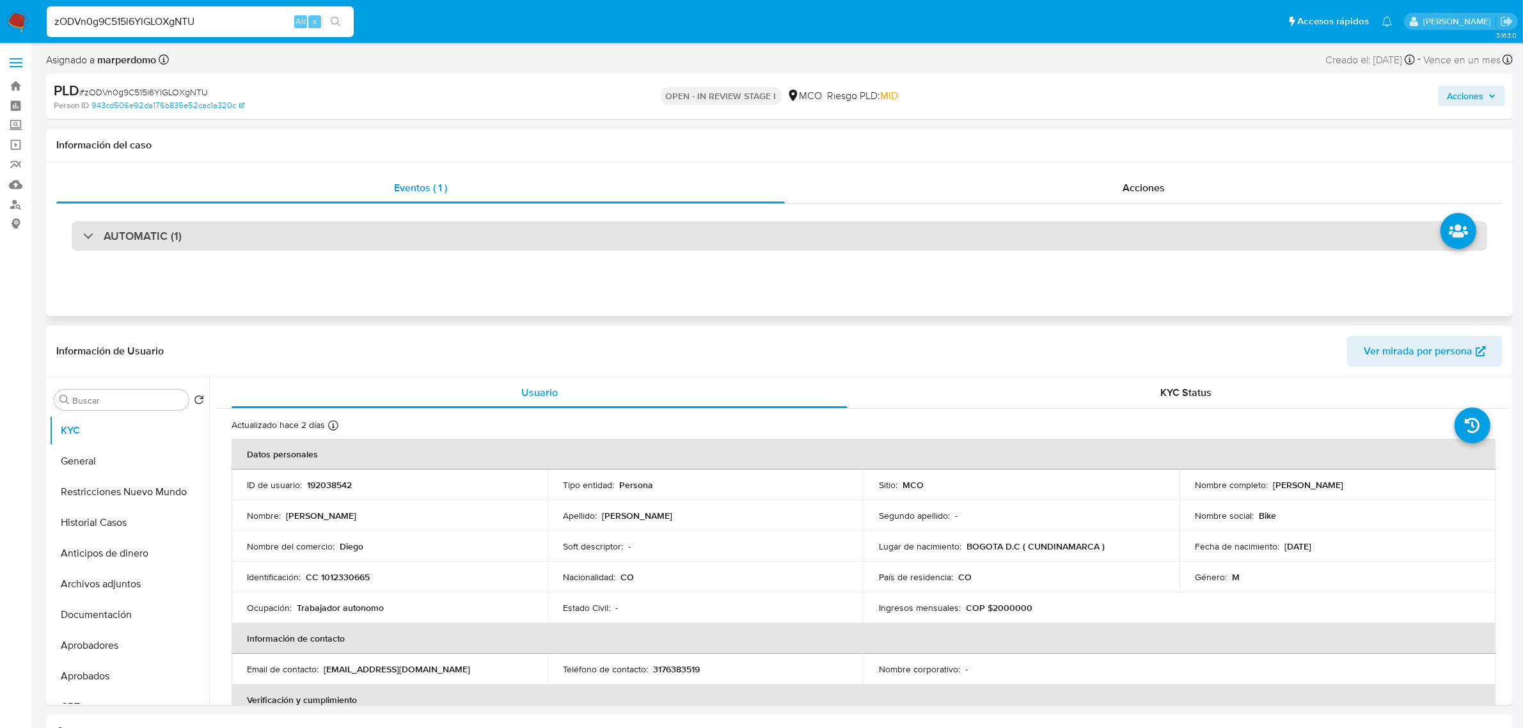
type input "zODVn0g9C515l6YlGLOXgNTU"
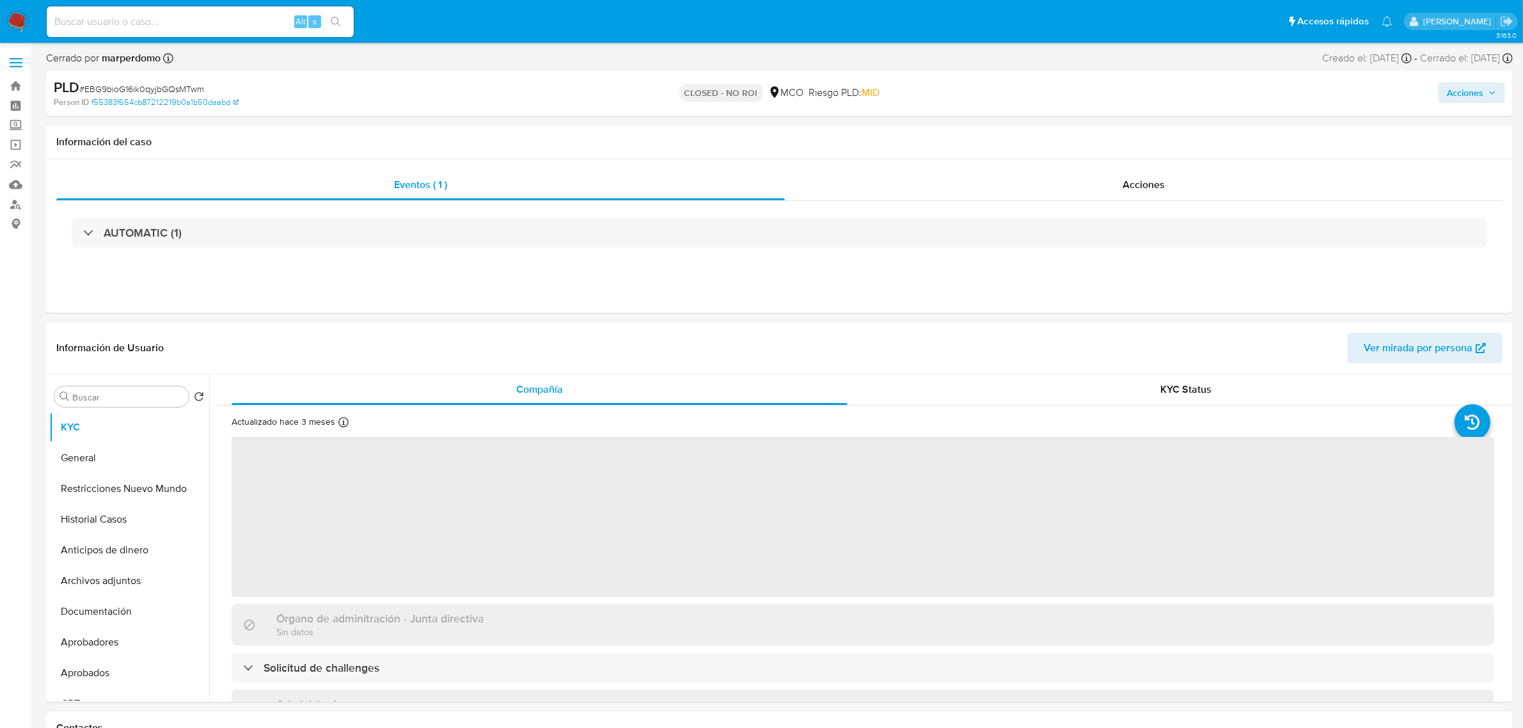
click at [229, 24] on input at bounding box center [200, 21] width 307 height 17
paste input "zODVn0g9C515l6YlGLOXgNTU"
type input "zODVn0g9C515l6YlGLOXgNTU"
select select "10"
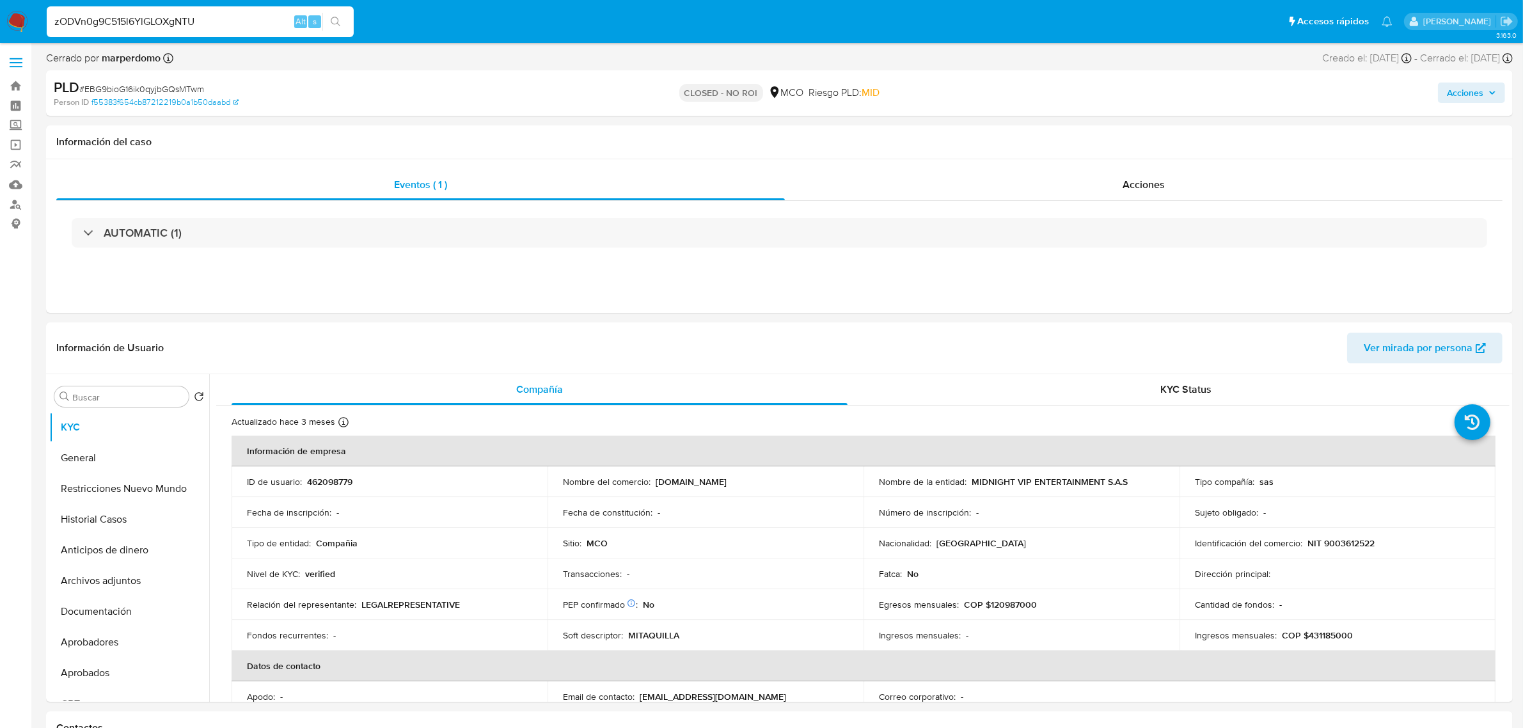
type input "zODVn0g9C515l6YlGLOXgNTU"
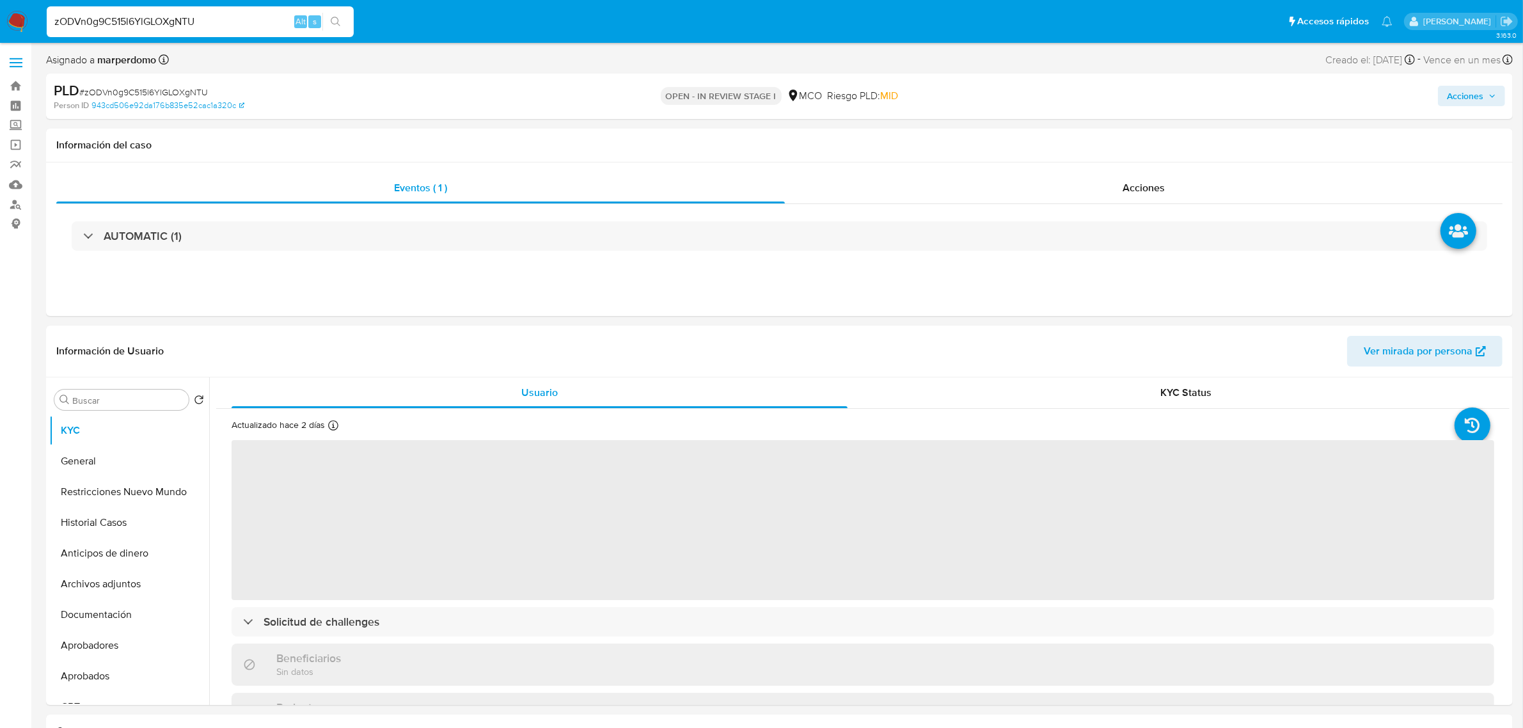
select select "10"
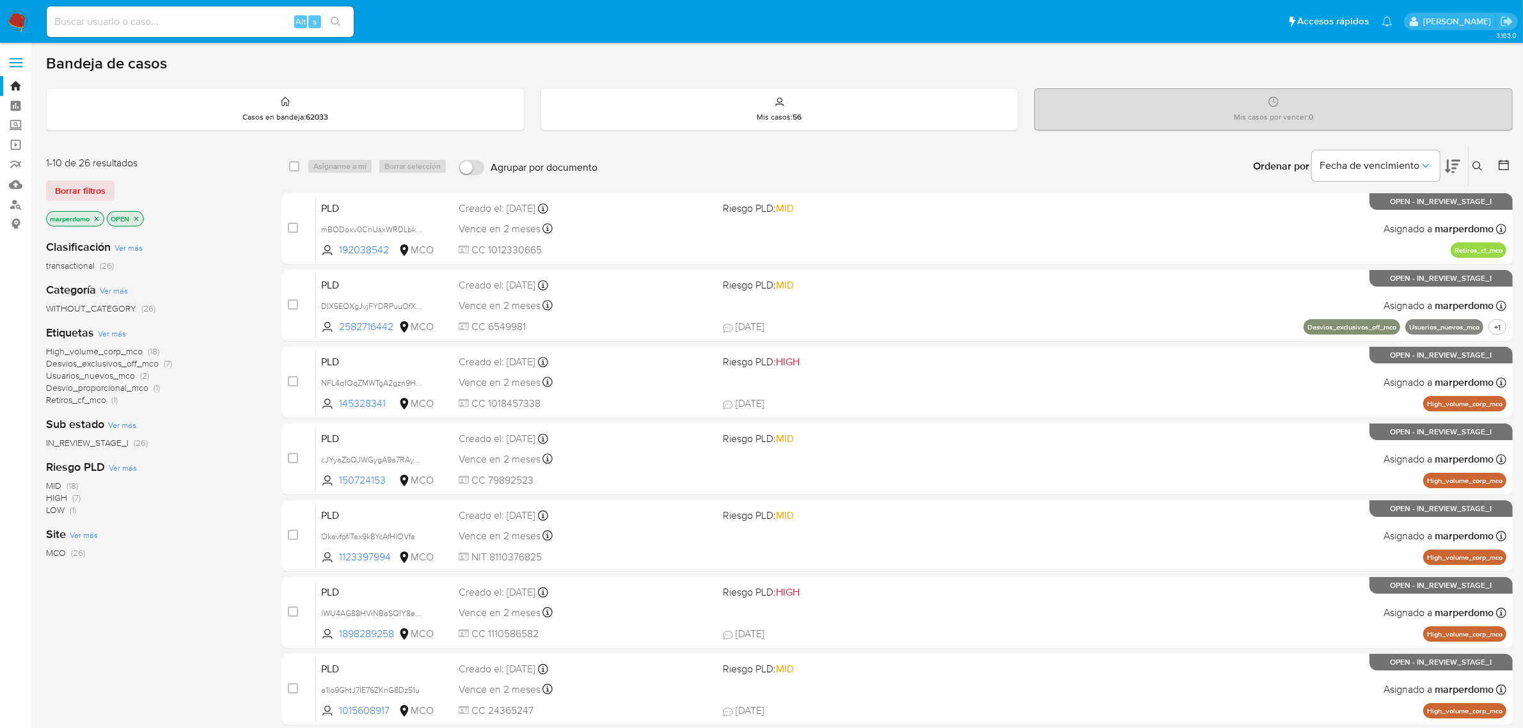
click at [72, 267] on span "transactional" at bounding box center [70, 265] width 49 height 13
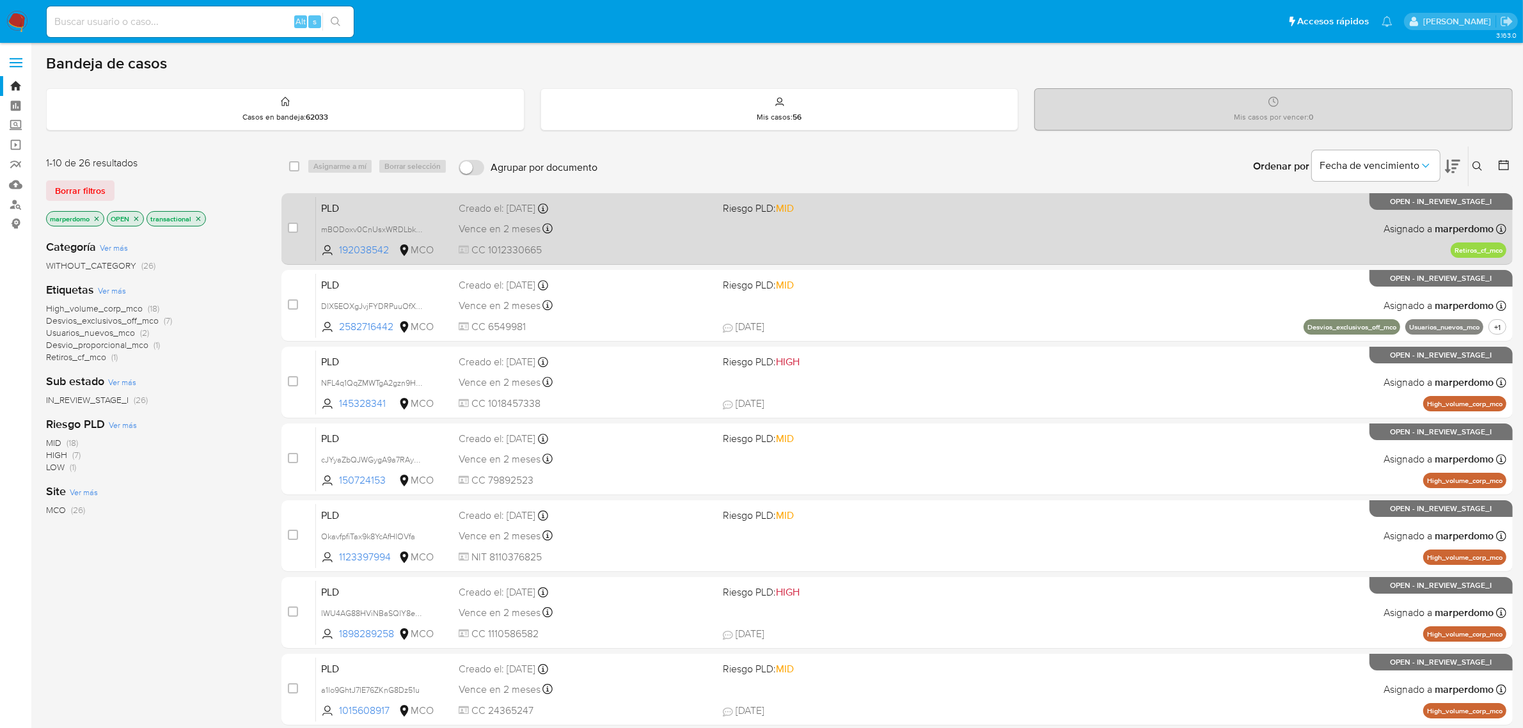
click at [624, 245] on span "CC 1012330665" at bounding box center [586, 250] width 255 height 14
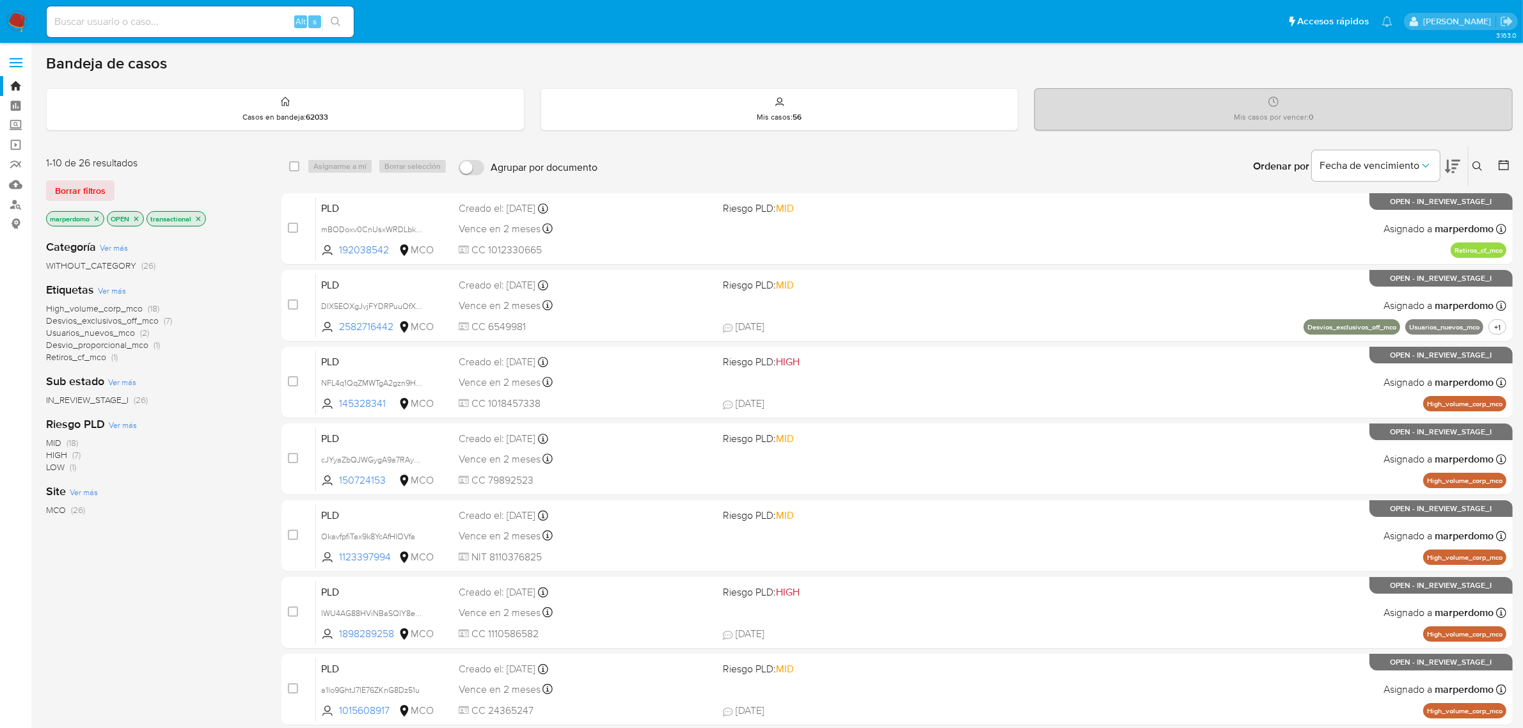
click at [208, 32] on div "Alt s" at bounding box center [200, 21] width 307 height 31
click at [208, 26] on input at bounding box center [200, 21] width 307 height 17
paste input "A4tdcN8aNAttynjMk0RxpHX6"
type input "A4tdcN8aNAttynjMk0RxpHX6"
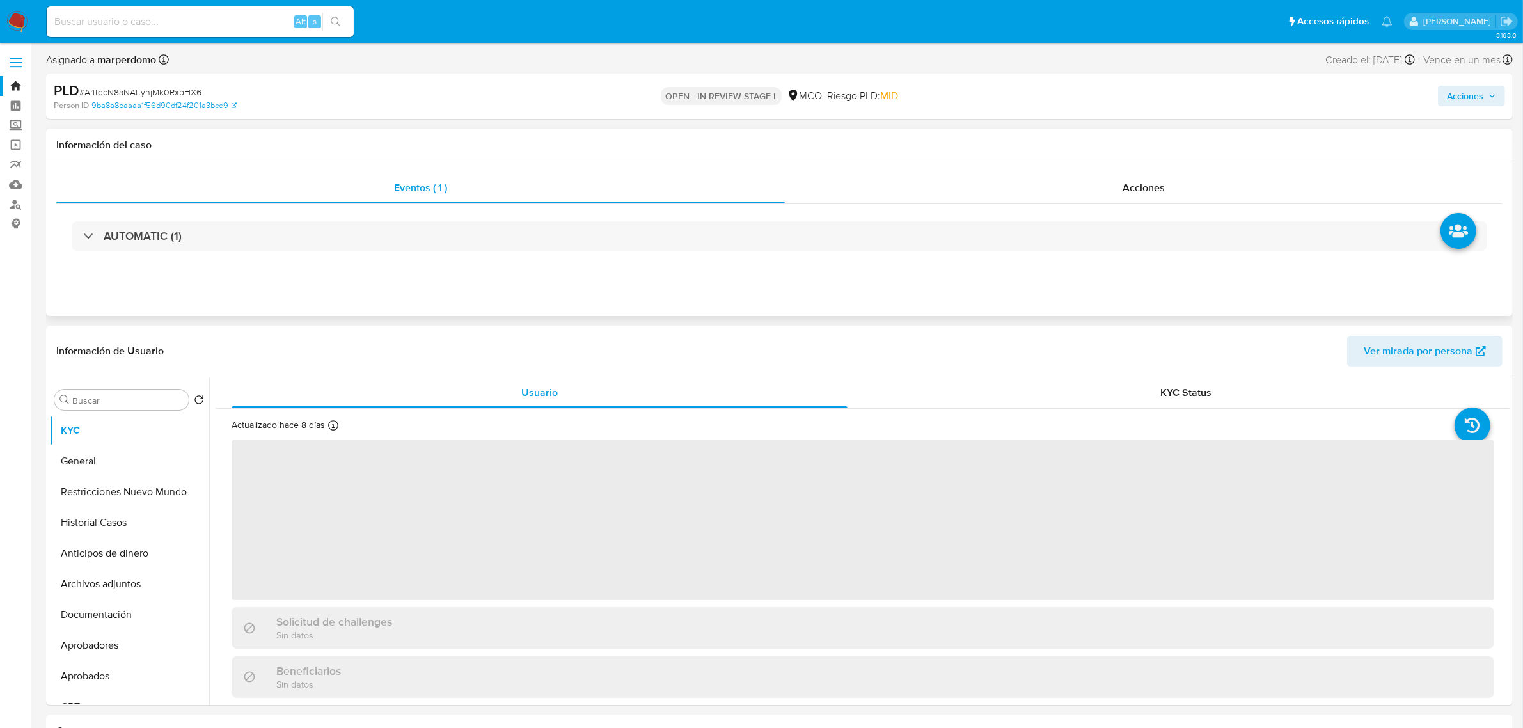
select select "10"
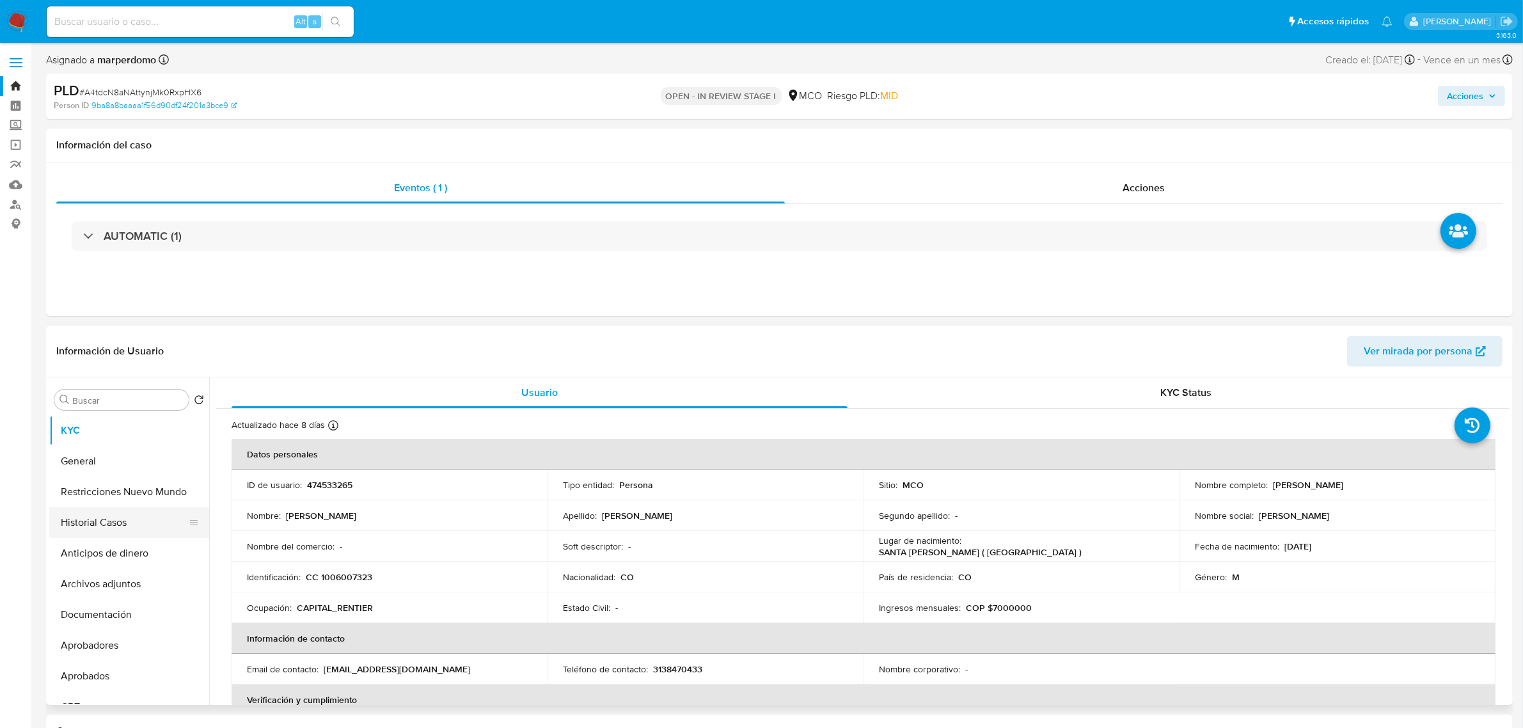
click at [84, 516] on button "Historial Casos" at bounding box center [124, 522] width 150 height 31
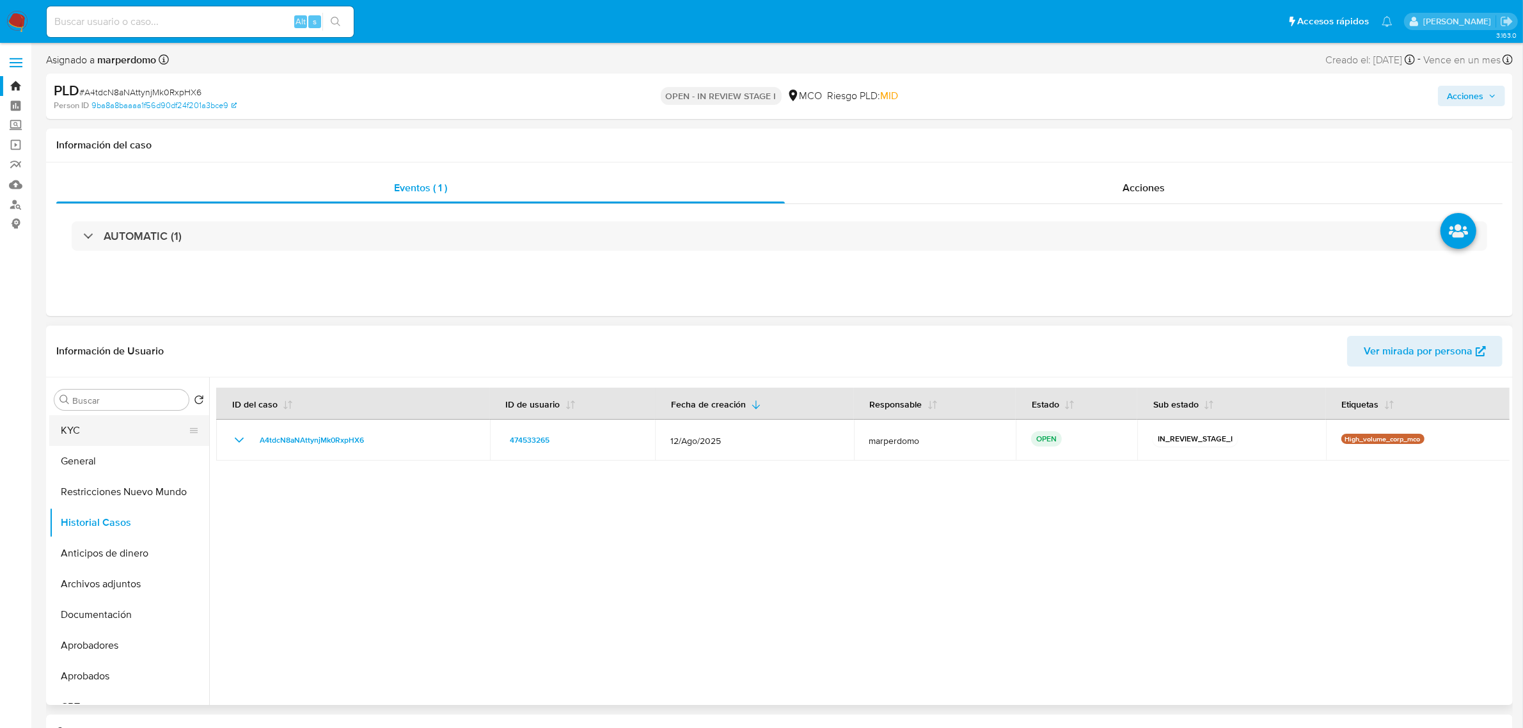
click at [97, 443] on button "KYC" at bounding box center [124, 430] width 150 height 31
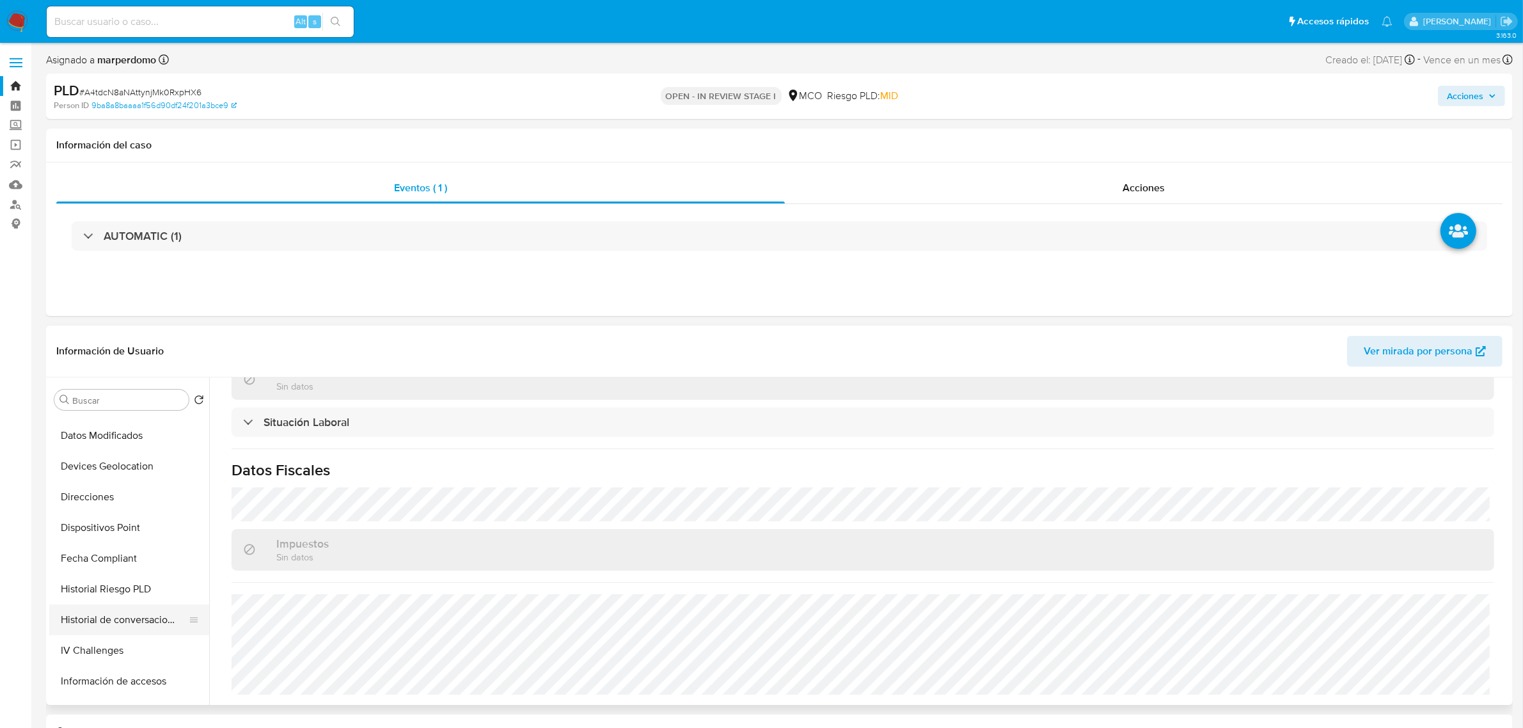
scroll to position [400, 0]
click at [120, 621] on button "Historial de conversaciones" at bounding box center [124, 614] width 150 height 31
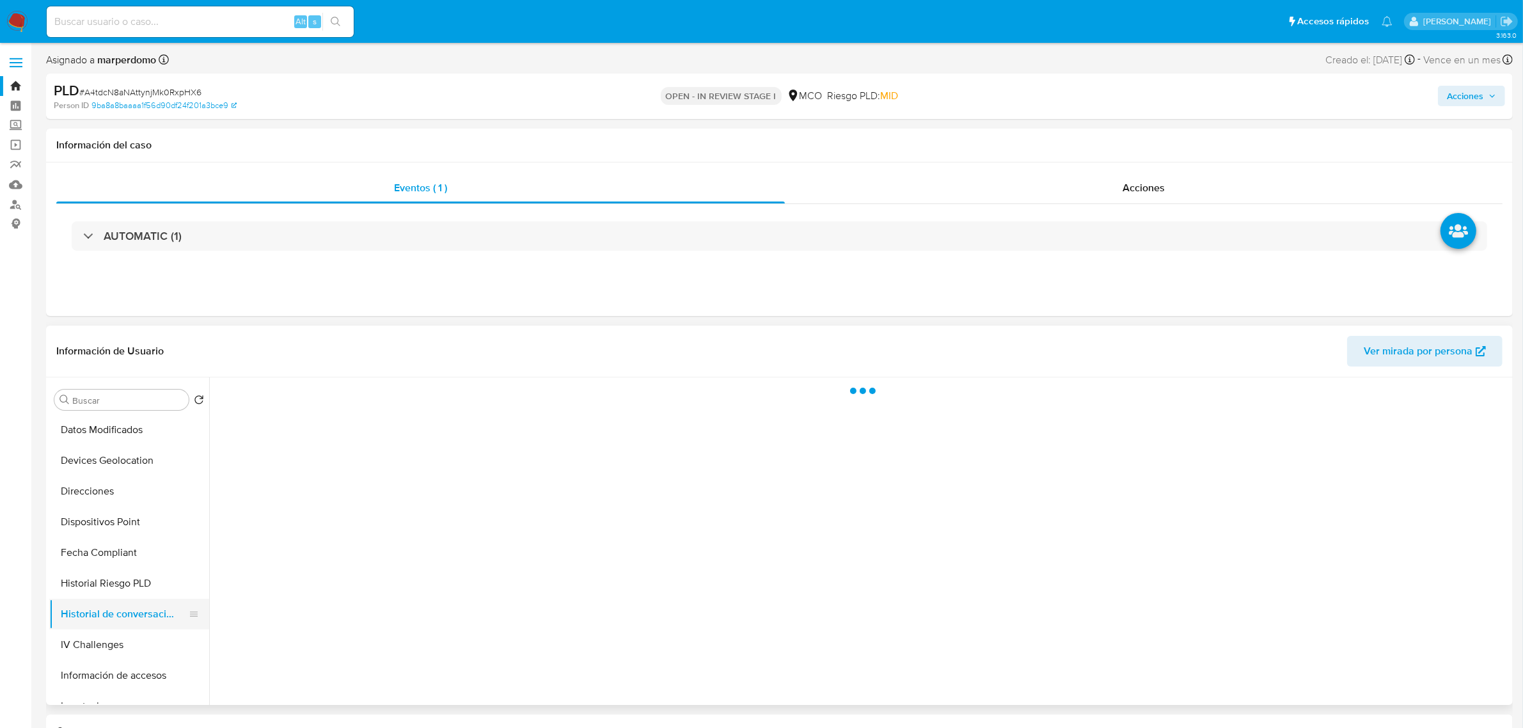
scroll to position [0, 0]
click at [97, 677] on button "Información de accesos" at bounding box center [124, 675] width 150 height 31
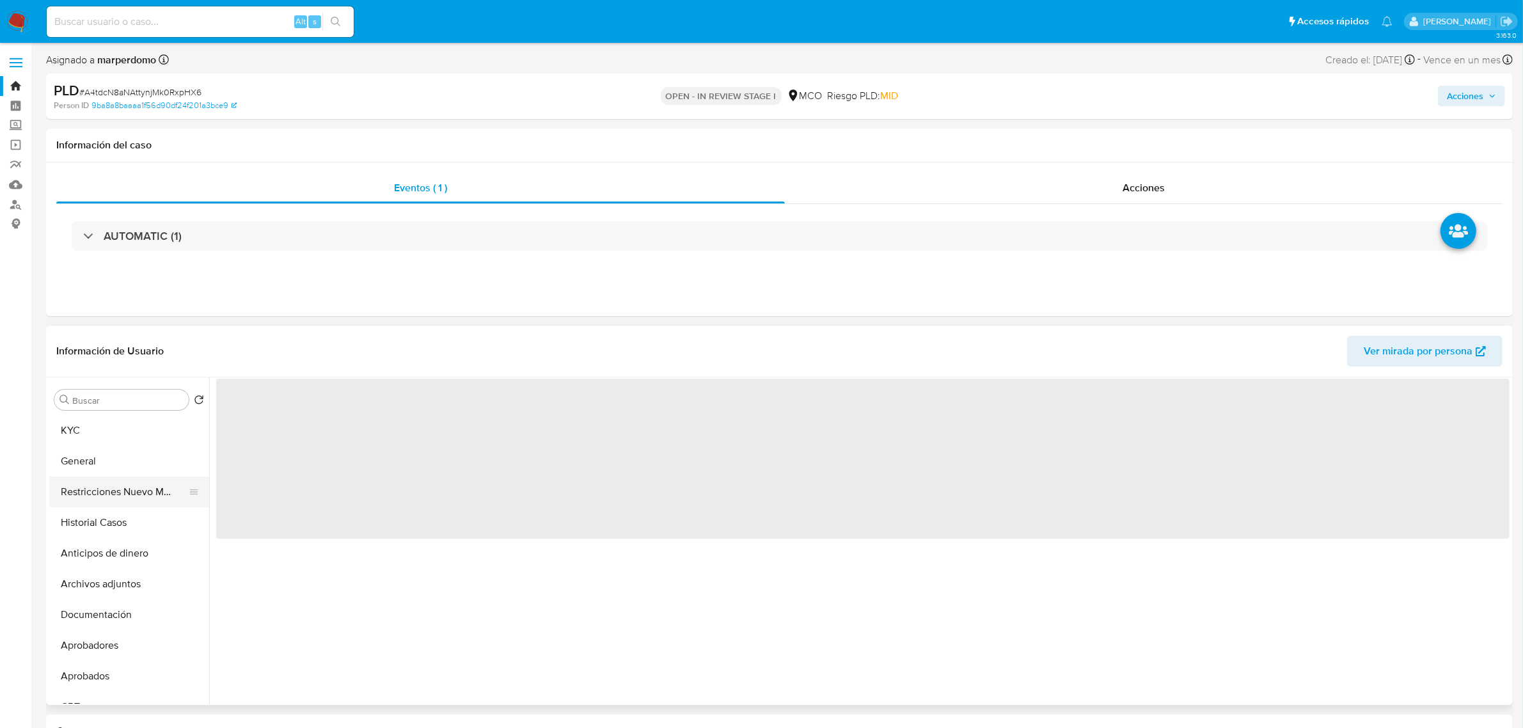
click at [142, 490] on button "Restricciones Nuevo Mundo" at bounding box center [124, 492] width 150 height 31
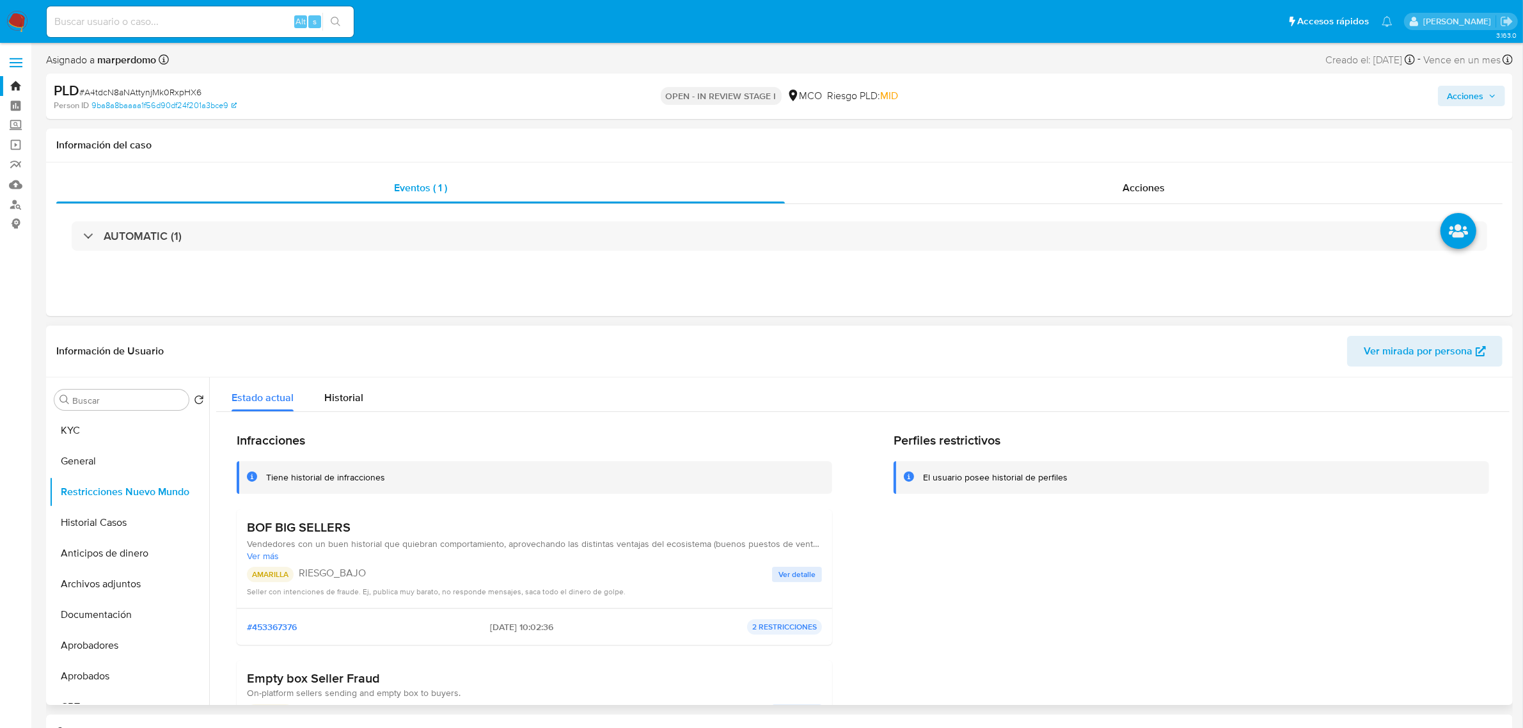
drag, startPoint x: 301, startPoint y: 576, endPoint x: 362, endPoint y: 574, distance: 61.4
click at [362, 574] on p "RIESGO_BAJO" at bounding box center [535, 573] width 473 height 13
click at [395, 540] on span "Vendedores con un buen historial que quiebran comportamiento, aprovechando las …" at bounding box center [534, 544] width 575 height 12
click at [298, 534] on h3 "BOF BIG SELLERS" at bounding box center [534, 527] width 575 height 16
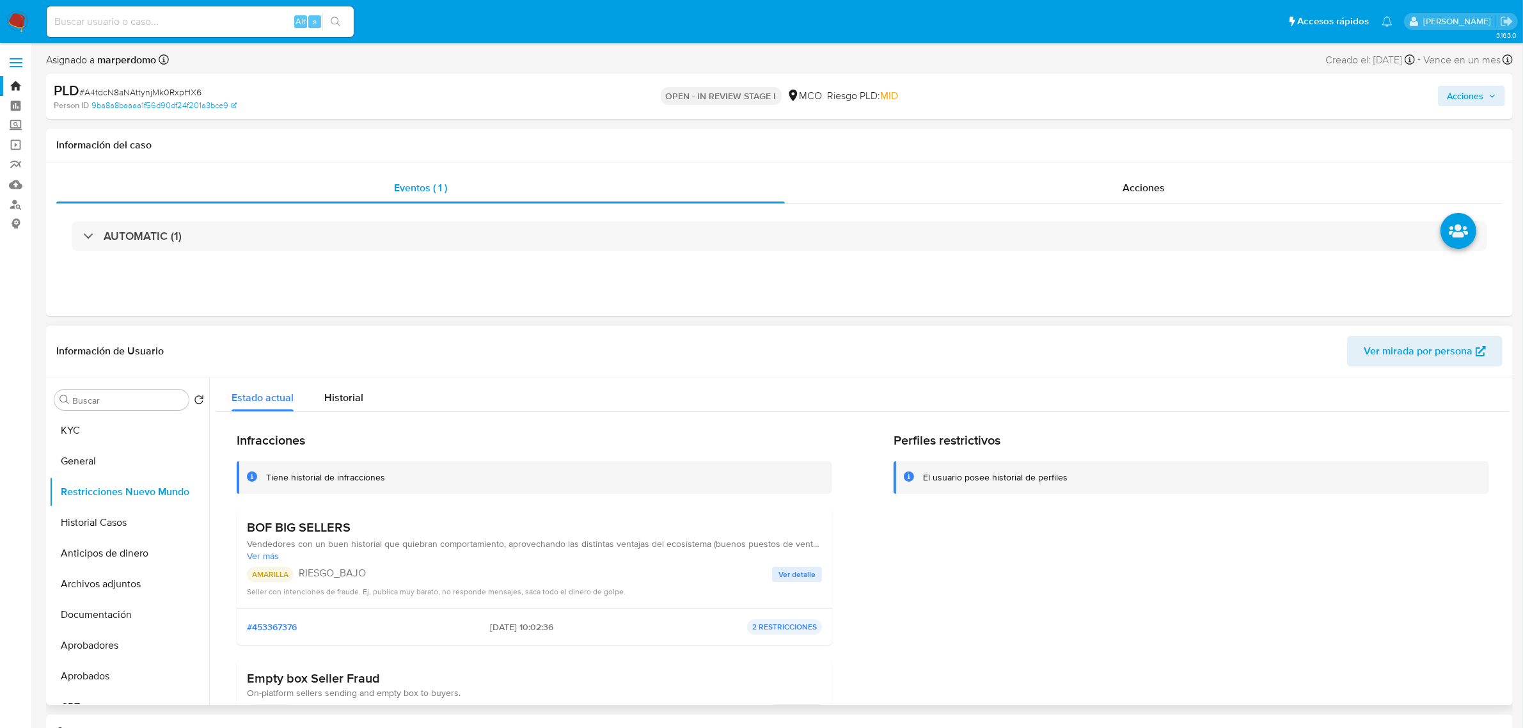
click at [298, 534] on h3 "BOF BIG SELLERS" at bounding box center [534, 527] width 575 height 16
click at [270, 551] on span "Ver más" at bounding box center [534, 556] width 575 height 12
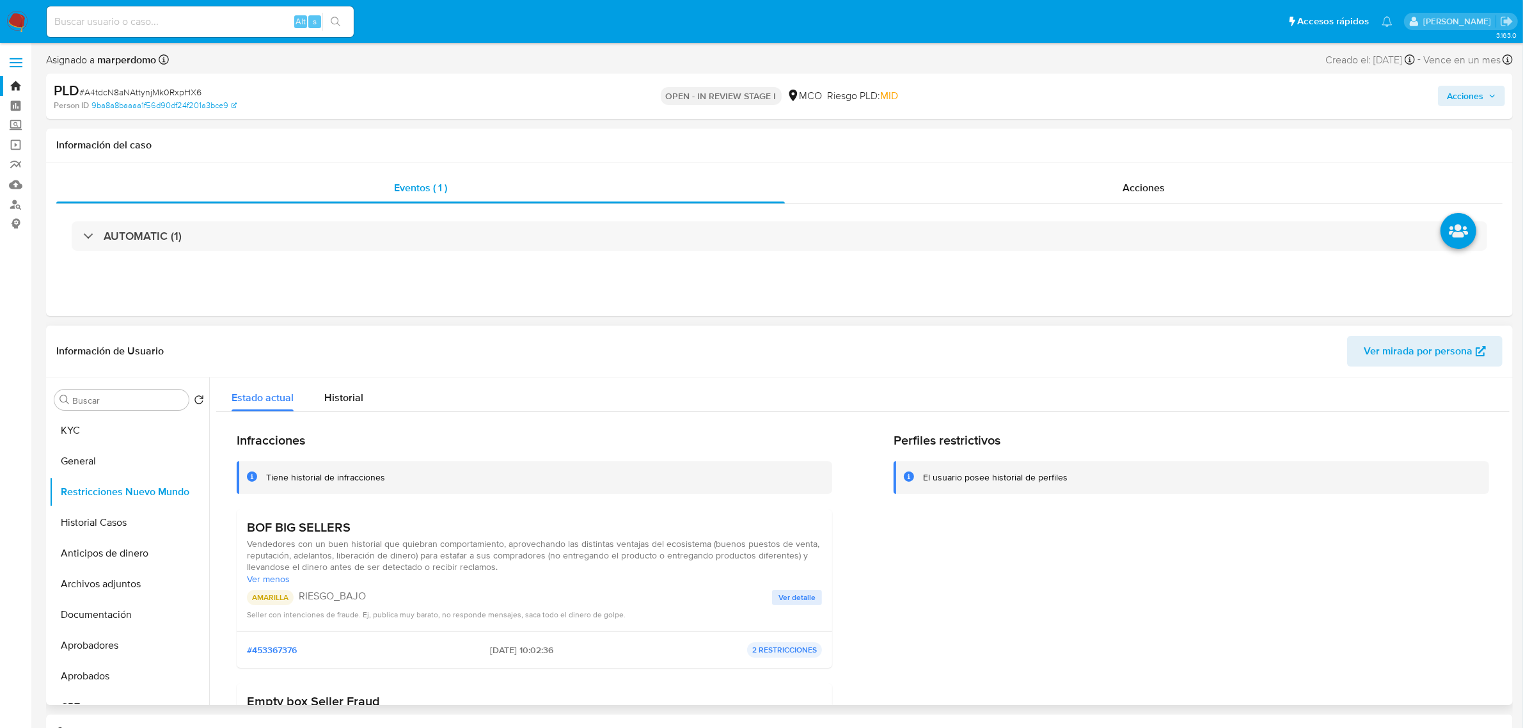
drag, startPoint x: 382, startPoint y: 617, endPoint x: 643, endPoint y: 624, distance: 261.0
click at [643, 624] on div "BOF BIG SELLERS Vendedores con un buen historial que quiebran comportamiento, a…" at bounding box center [534, 570] width 595 height 122
click at [562, 619] on span "Seller con intenciones de fraude. Ej, publica muy barato, no responde mensajes,…" at bounding box center [436, 614] width 379 height 11
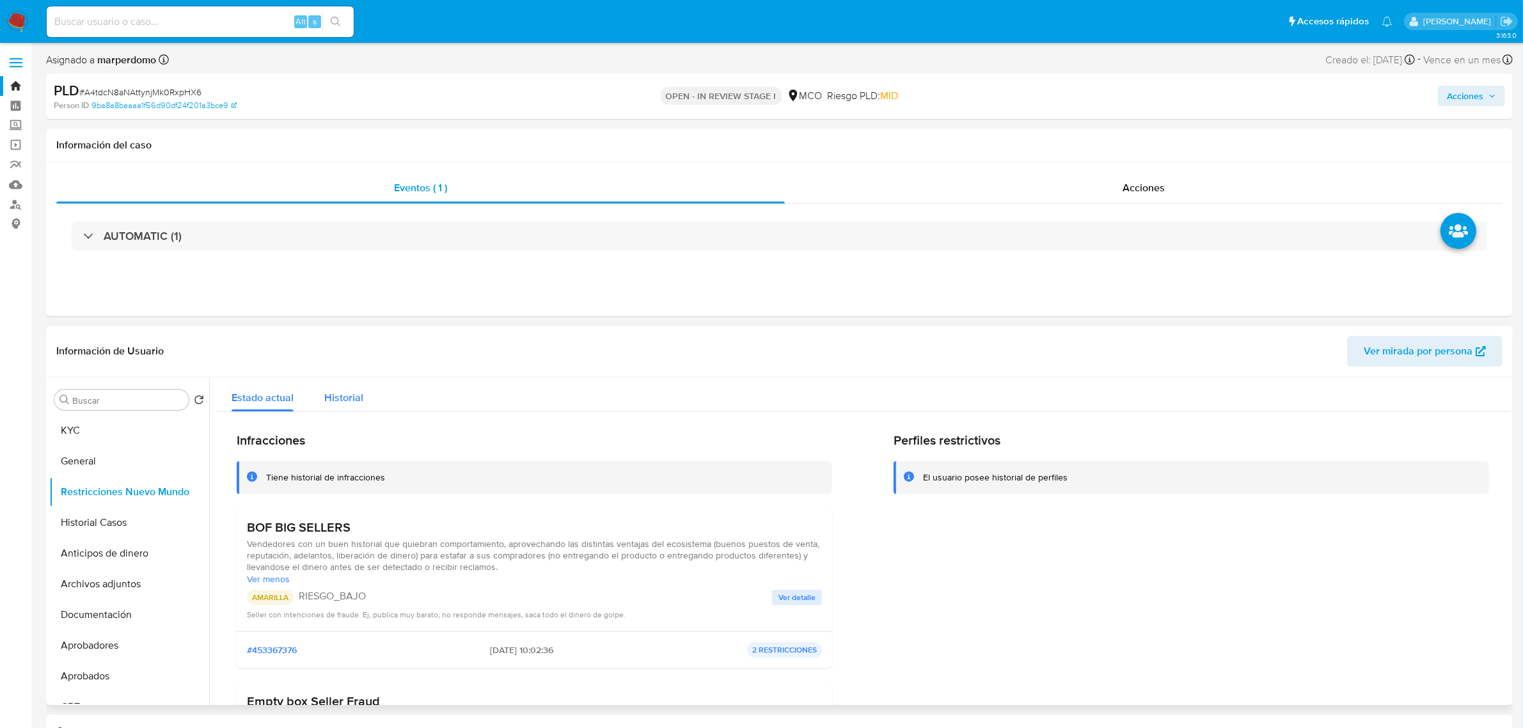
click at [343, 395] on span "Historial" at bounding box center [343, 397] width 39 height 15
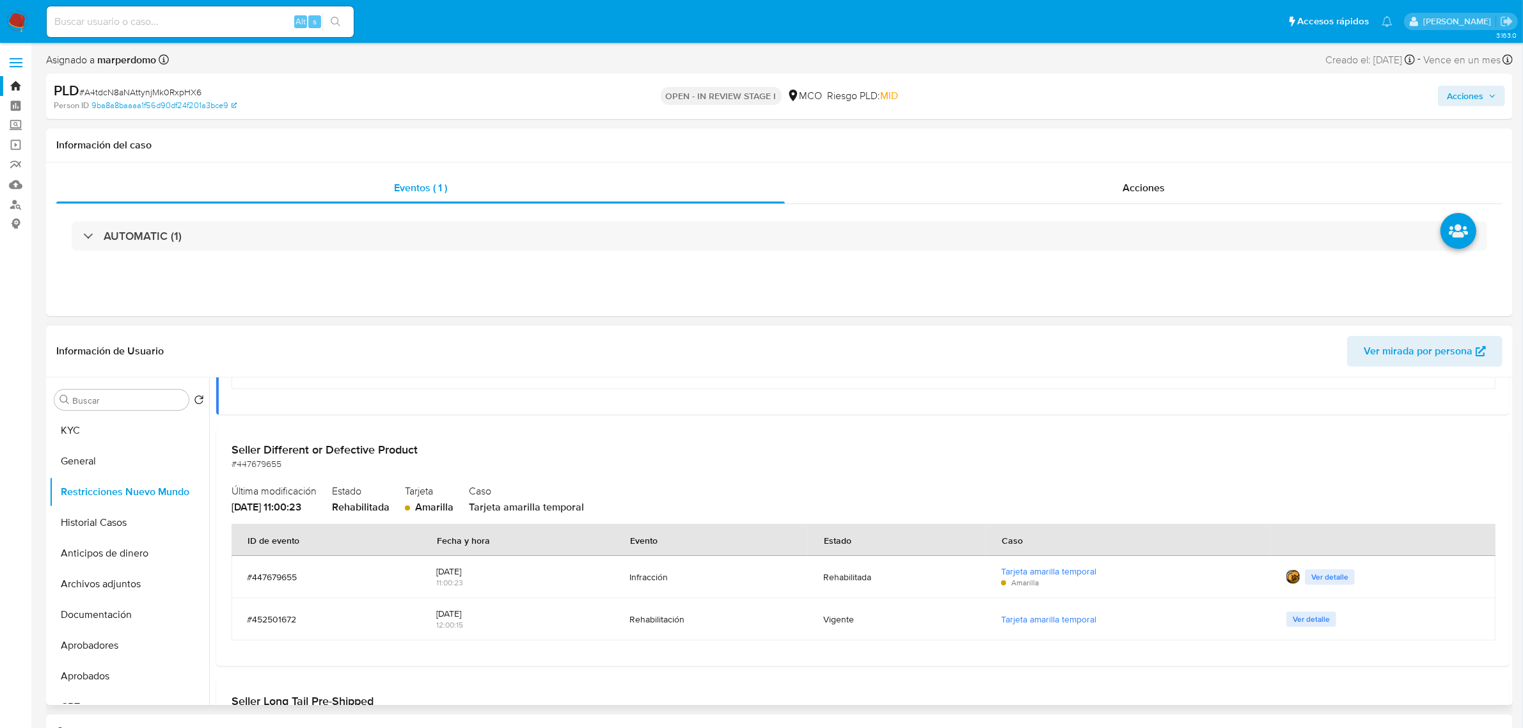
scroll to position [800, 0]
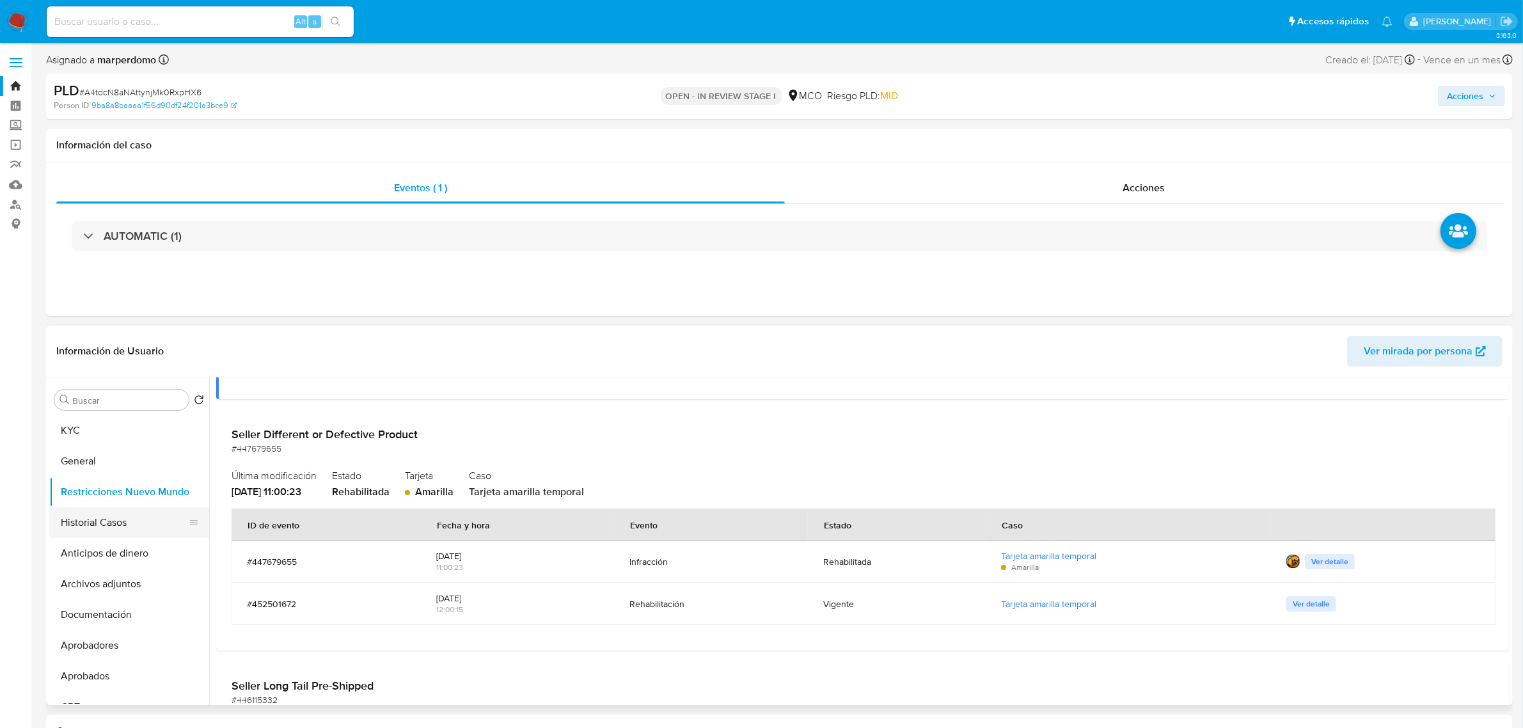
click at [82, 519] on button "Historial Casos" at bounding box center [124, 522] width 150 height 31
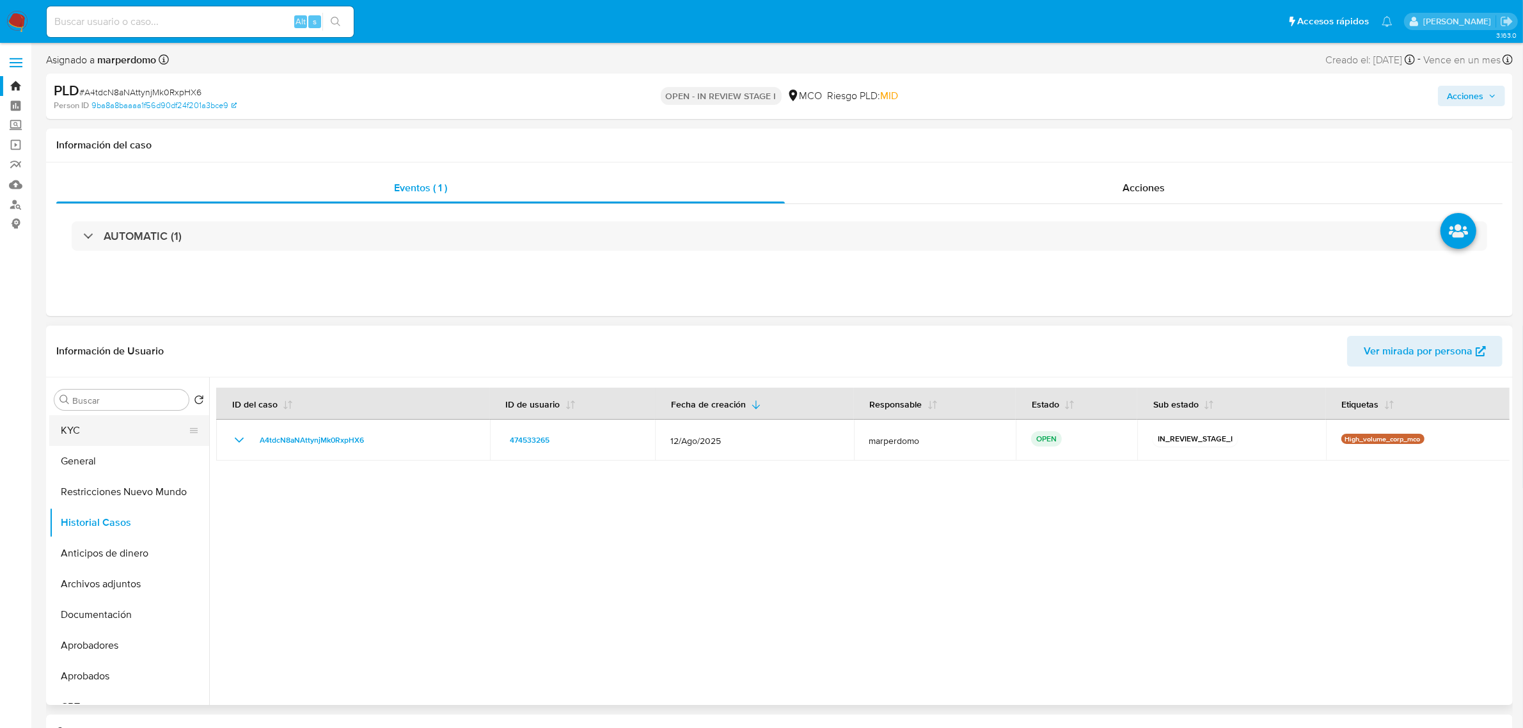
click at [90, 427] on button "KYC" at bounding box center [124, 430] width 150 height 31
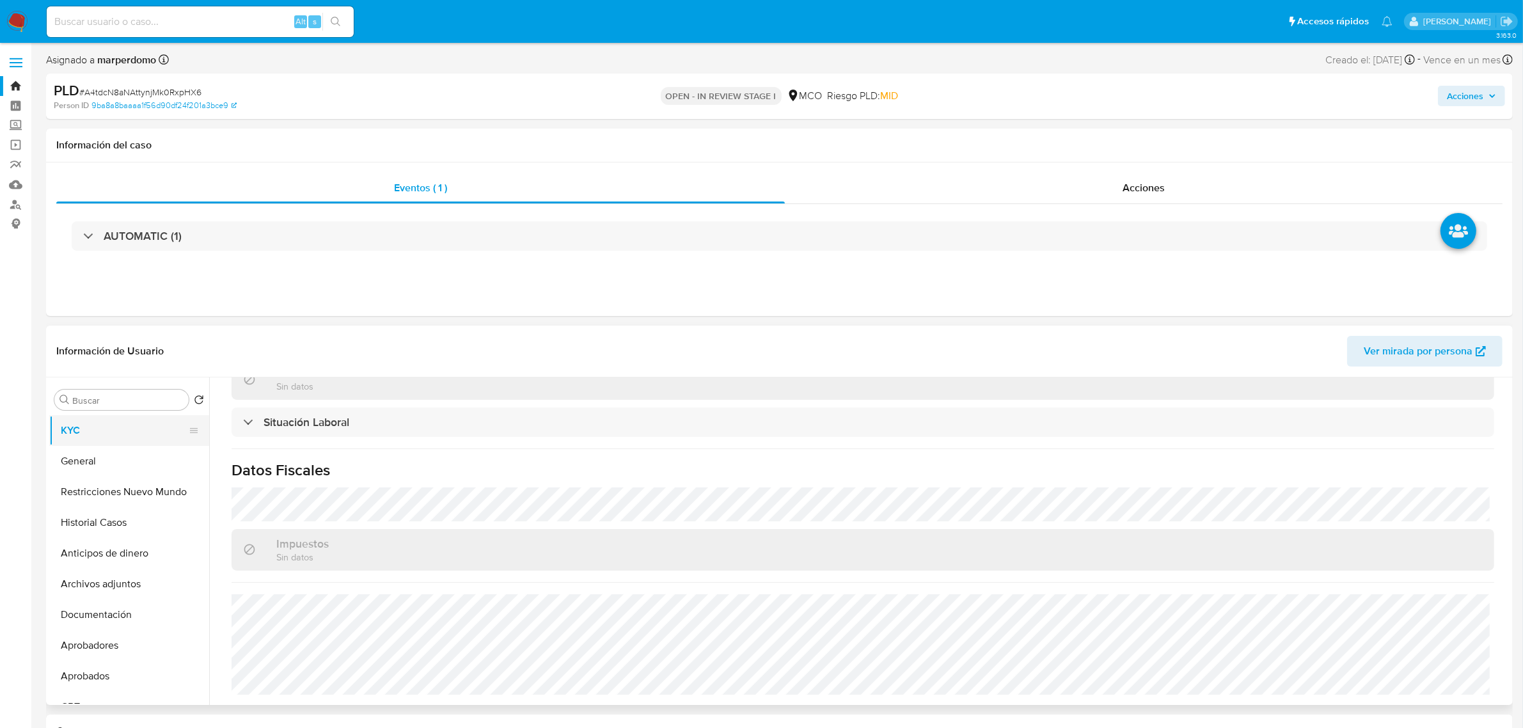
click at [77, 432] on button "KYC" at bounding box center [124, 430] width 150 height 31
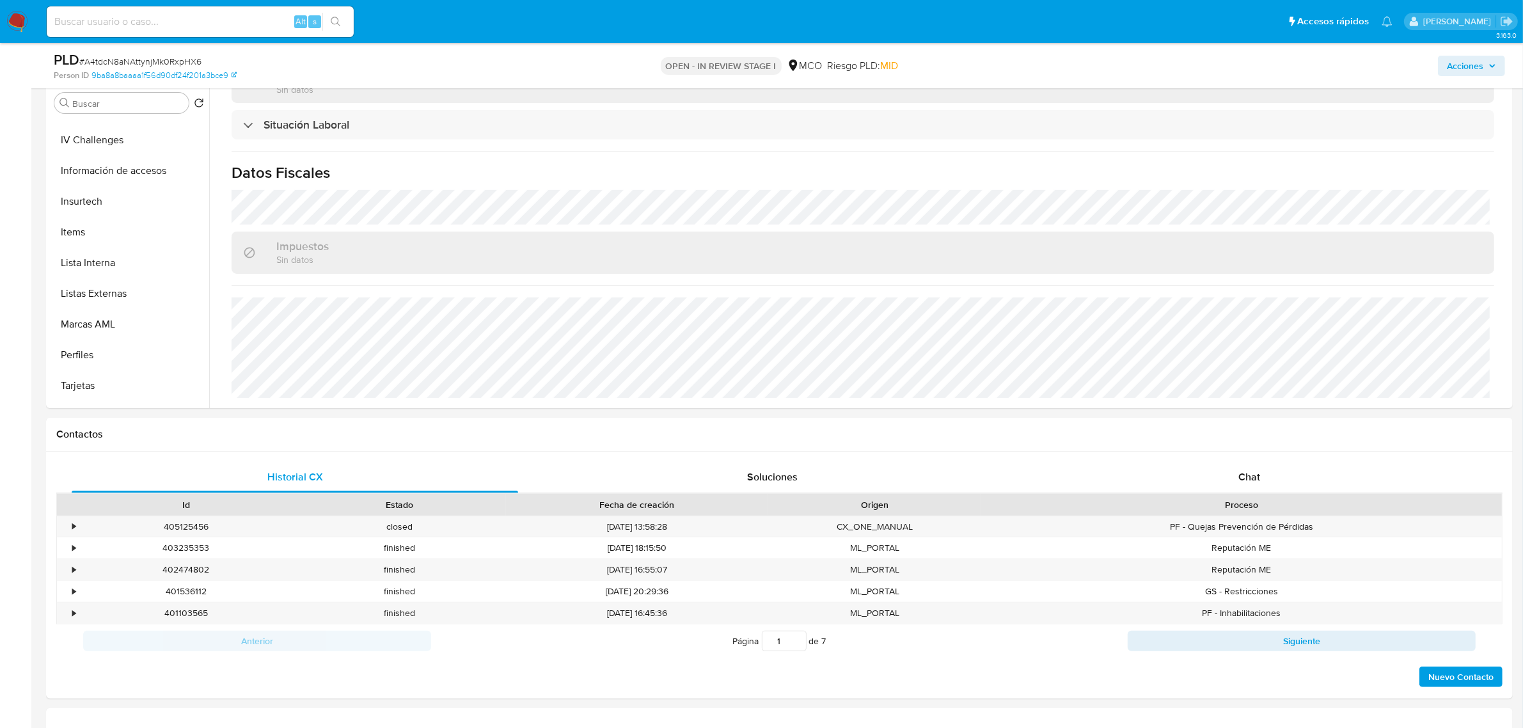
scroll to position [240, 0]
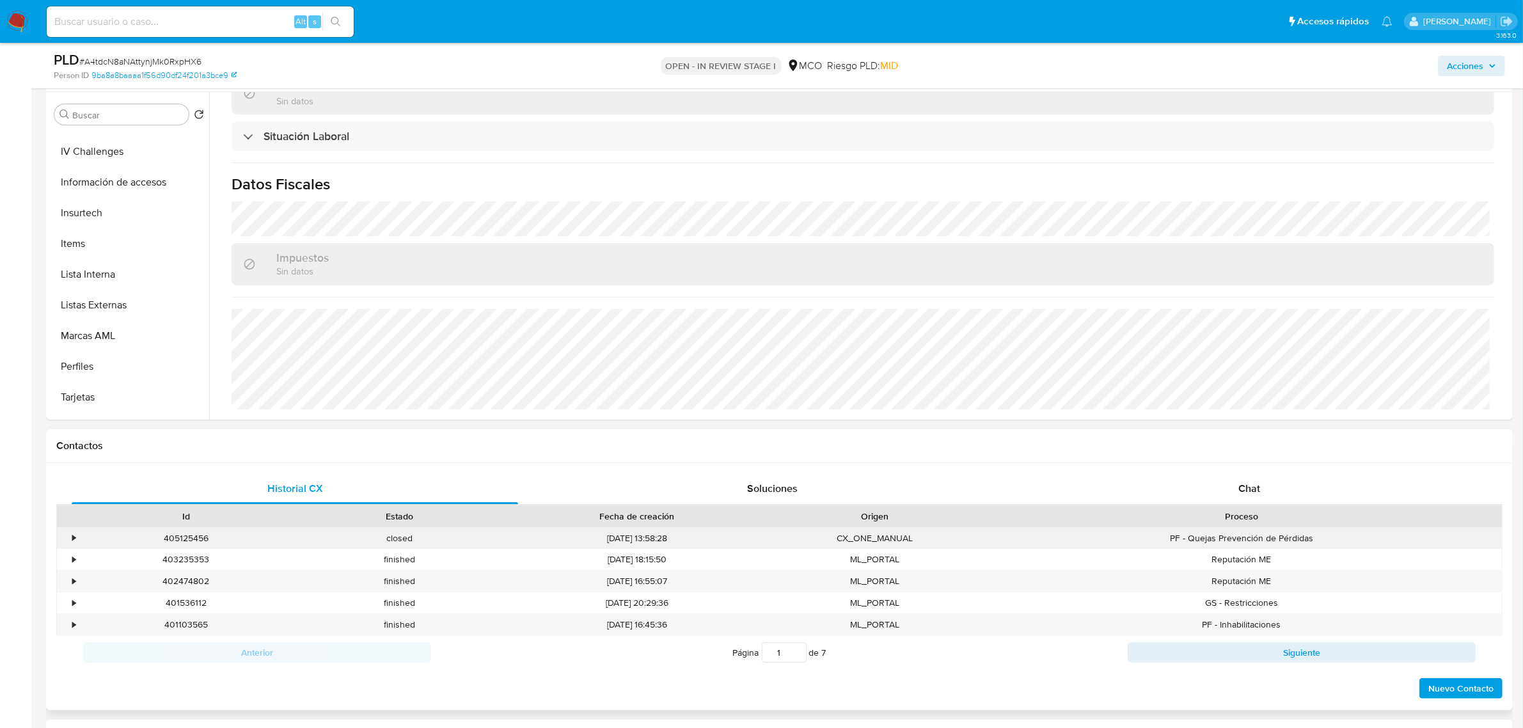
click at [69, 539] on div "•" at bounding box center [68, 538] width 22 height 21
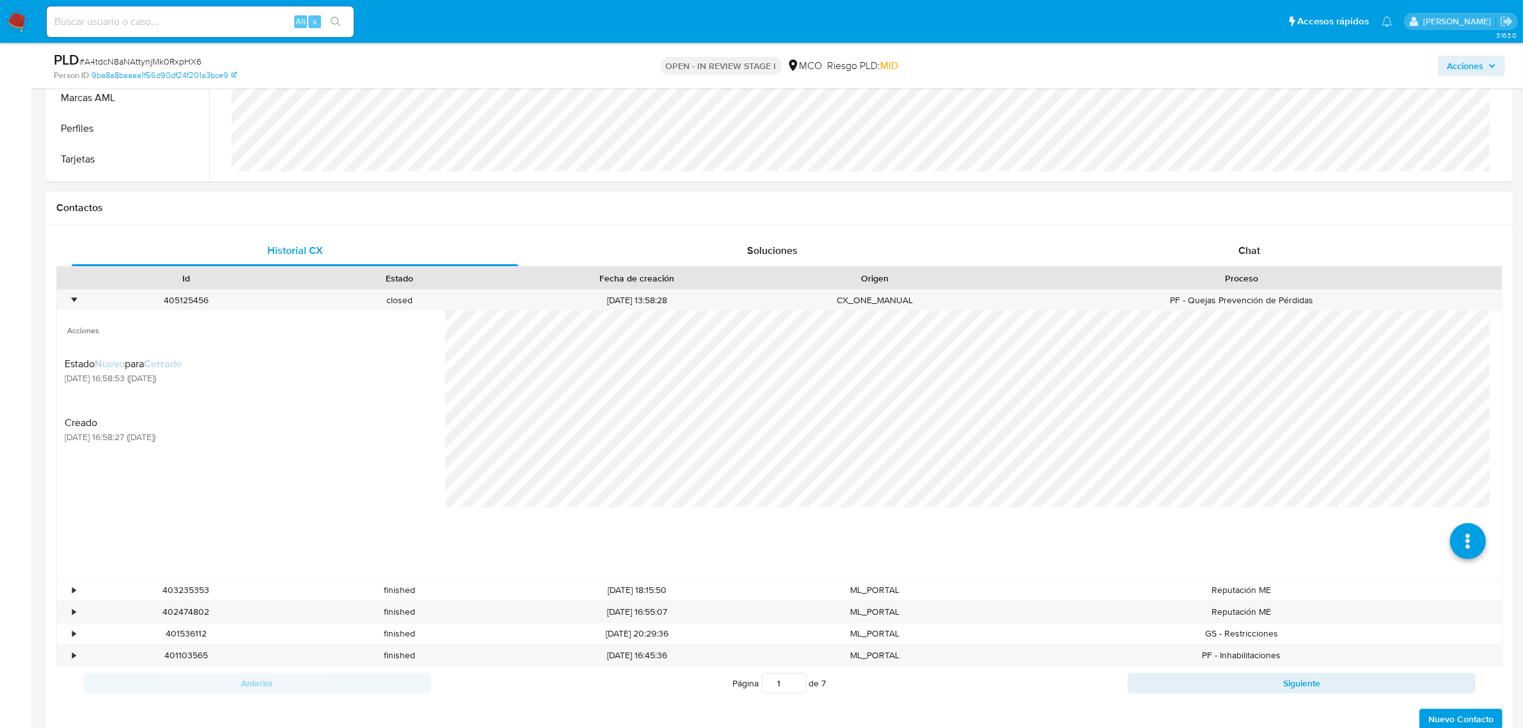
scroll to position [398, 0]
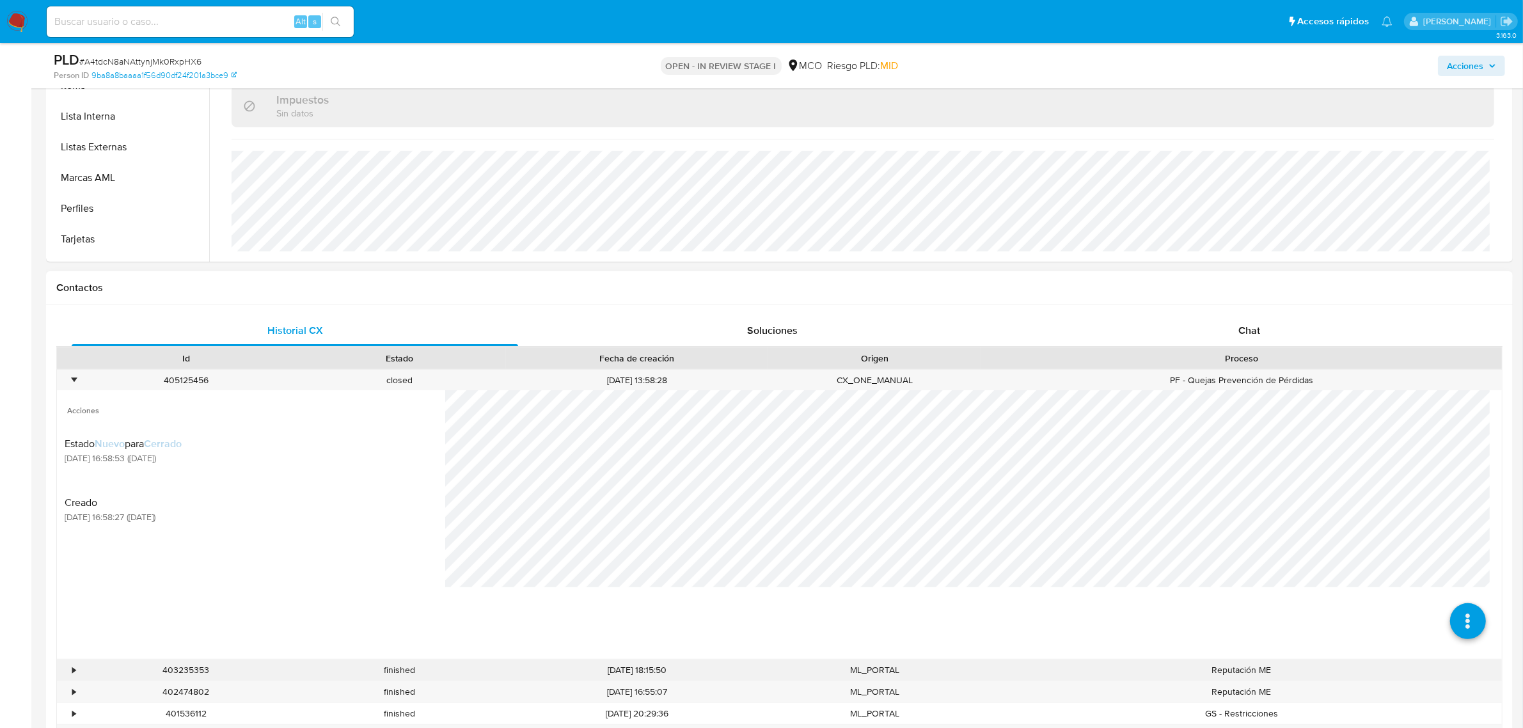
click at [74, 675] on div "•" at bounding box center [73, 670] width 3 height 12
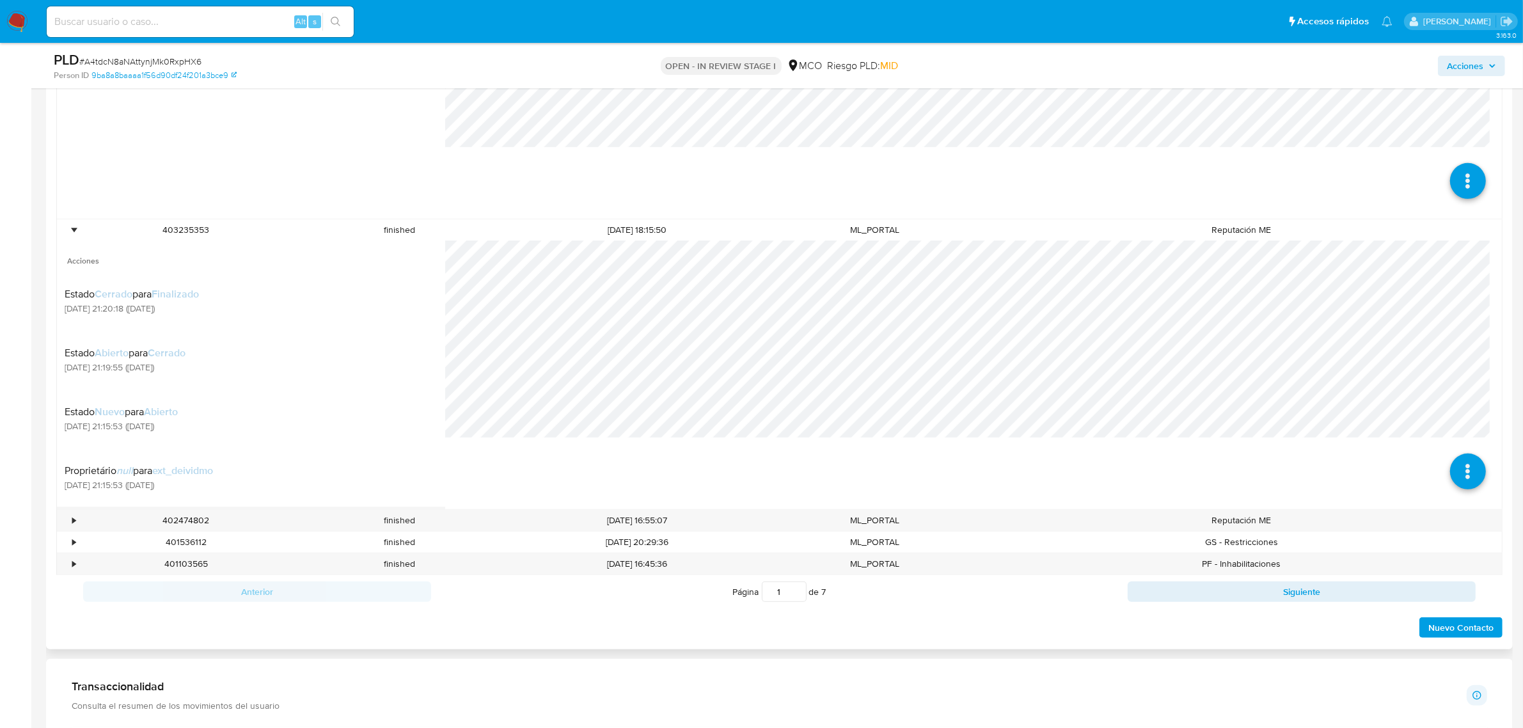
scroll to position [836, 0]
click at [74, 522] on div "•" at bounding box center [73, 522] width 3 height 12
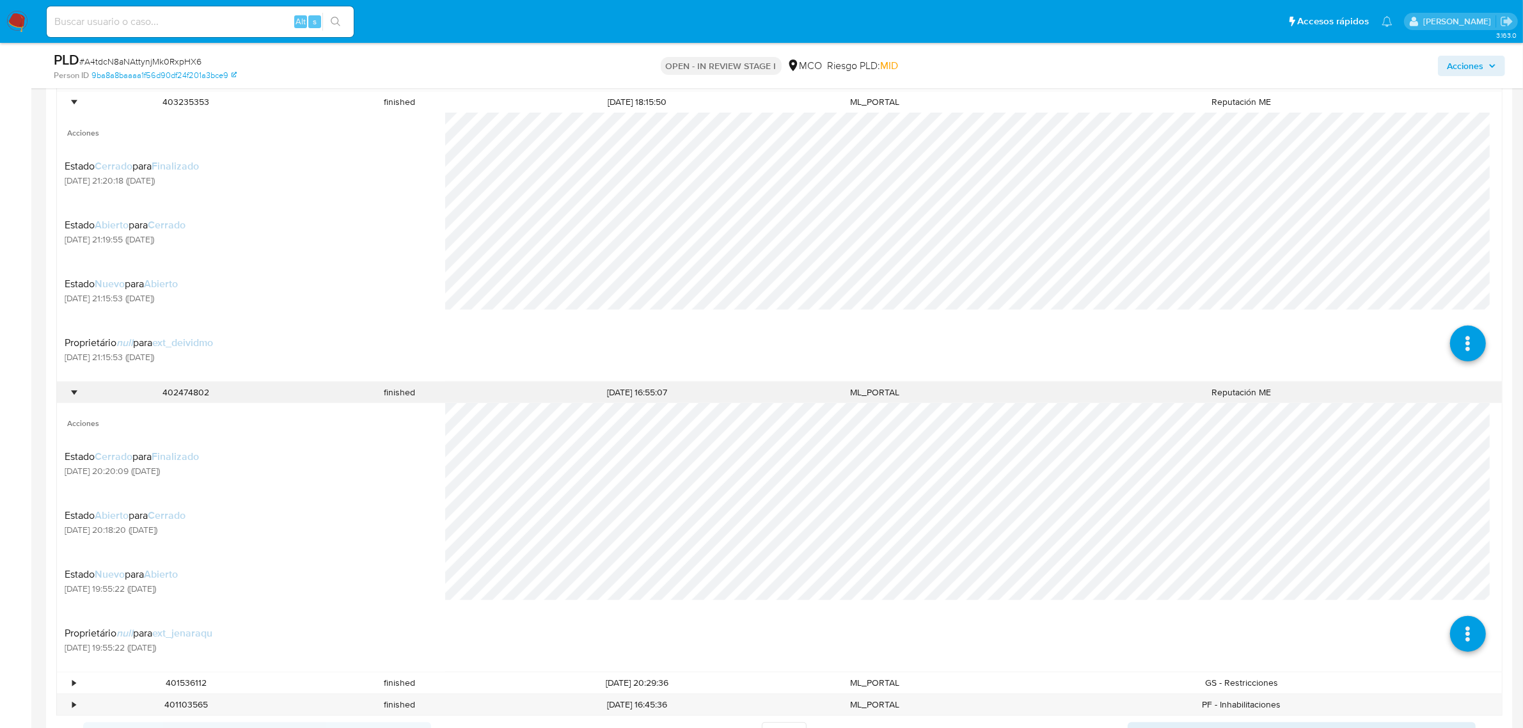
scroll to position [979, 0]
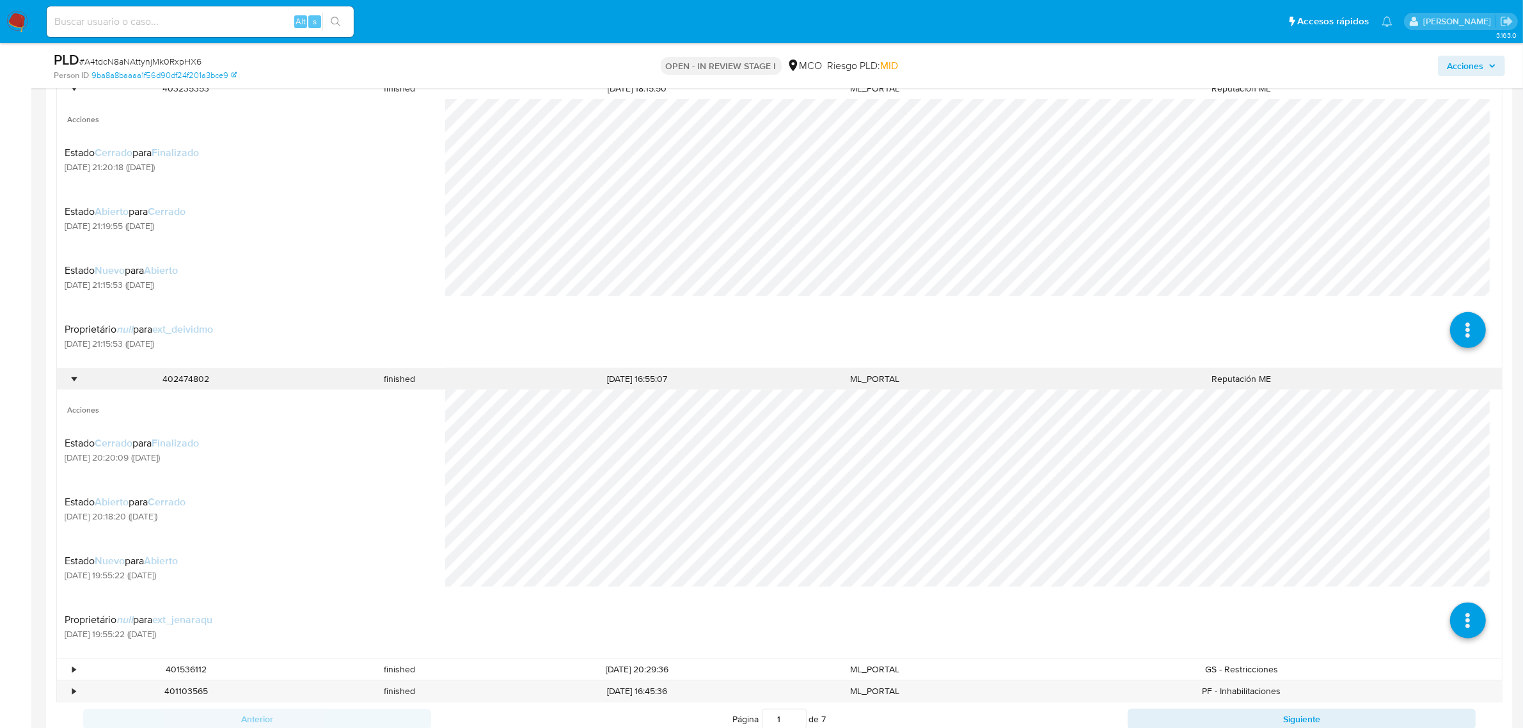
click at [65, 382] on div "•" at bounding box center [68, 378] width 22 height 21
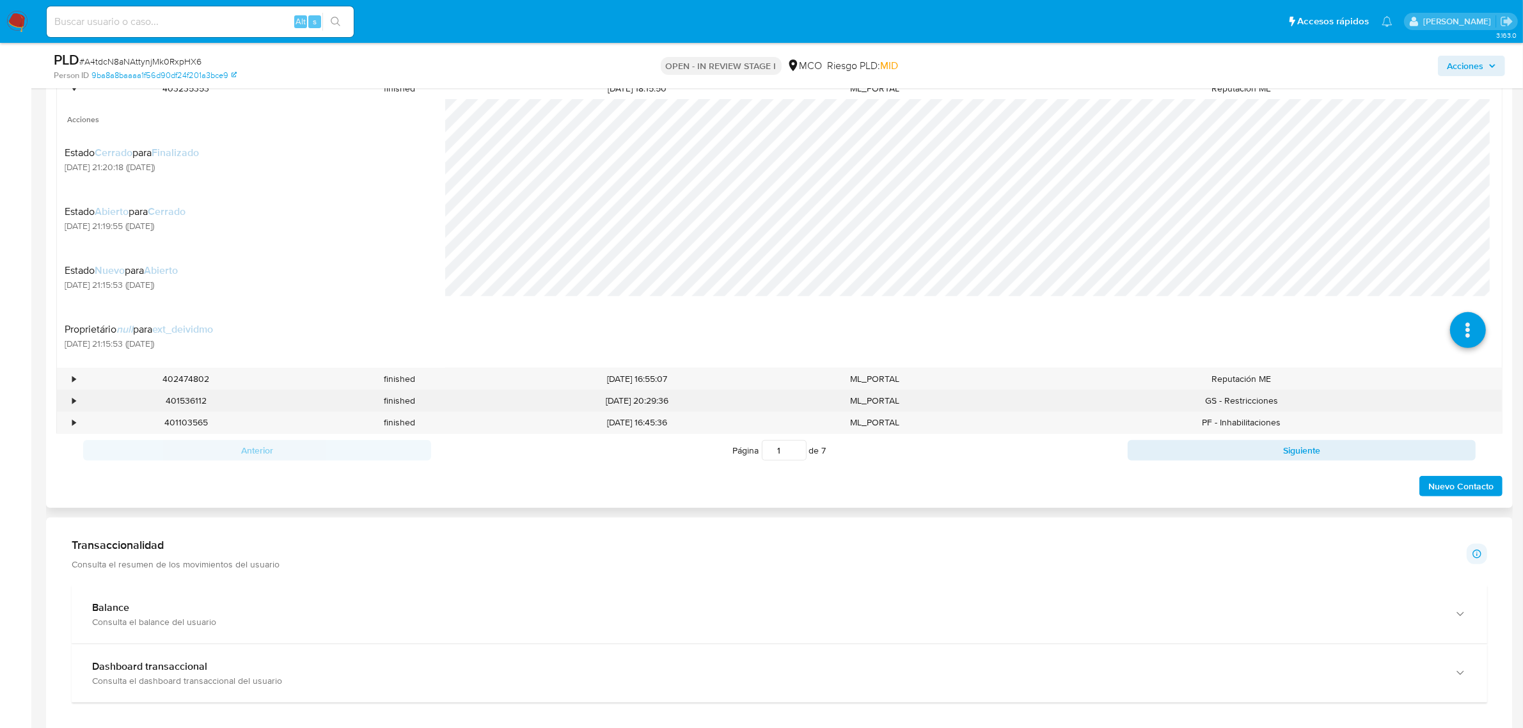
click at [72, 405] on div "•" at bounding box center [73, 401] width 3 height 12
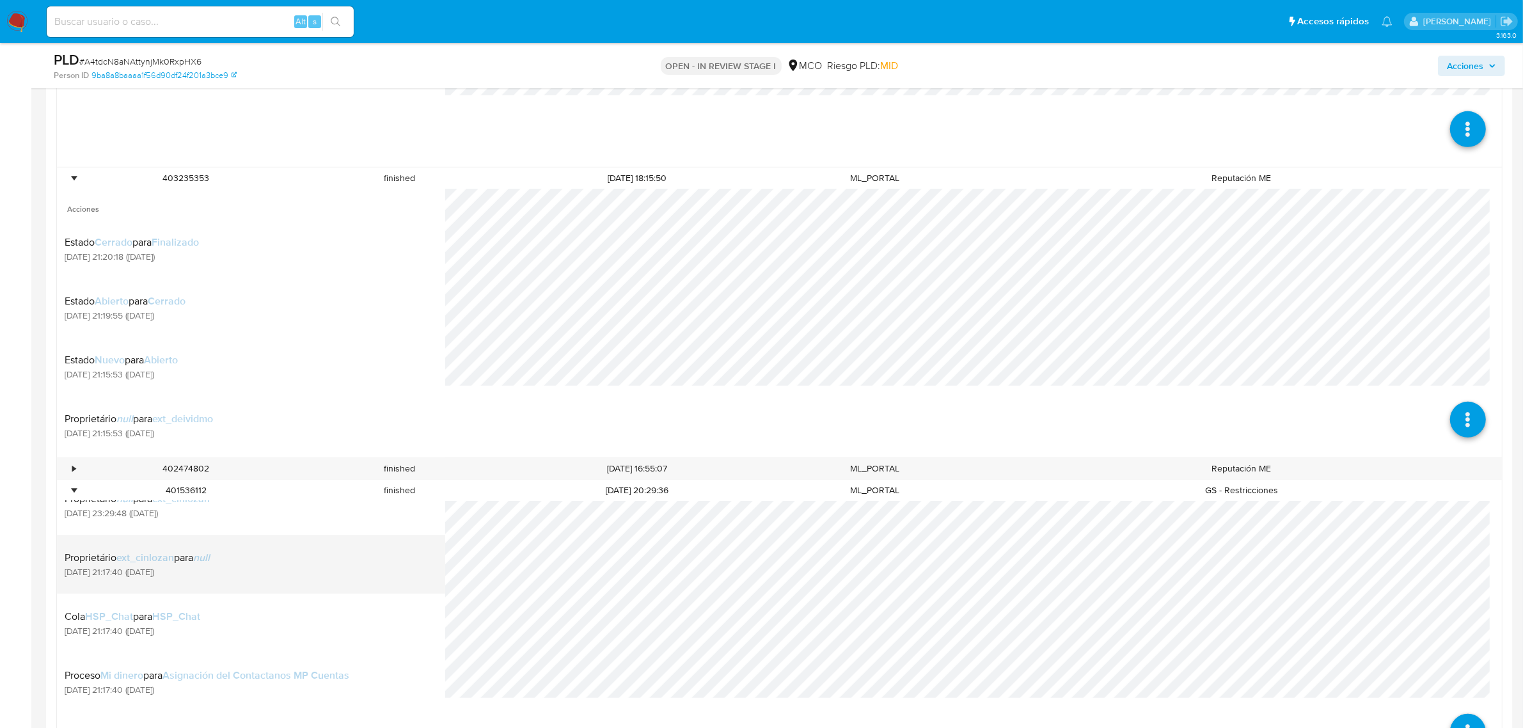
scroll to position [1369, 0]
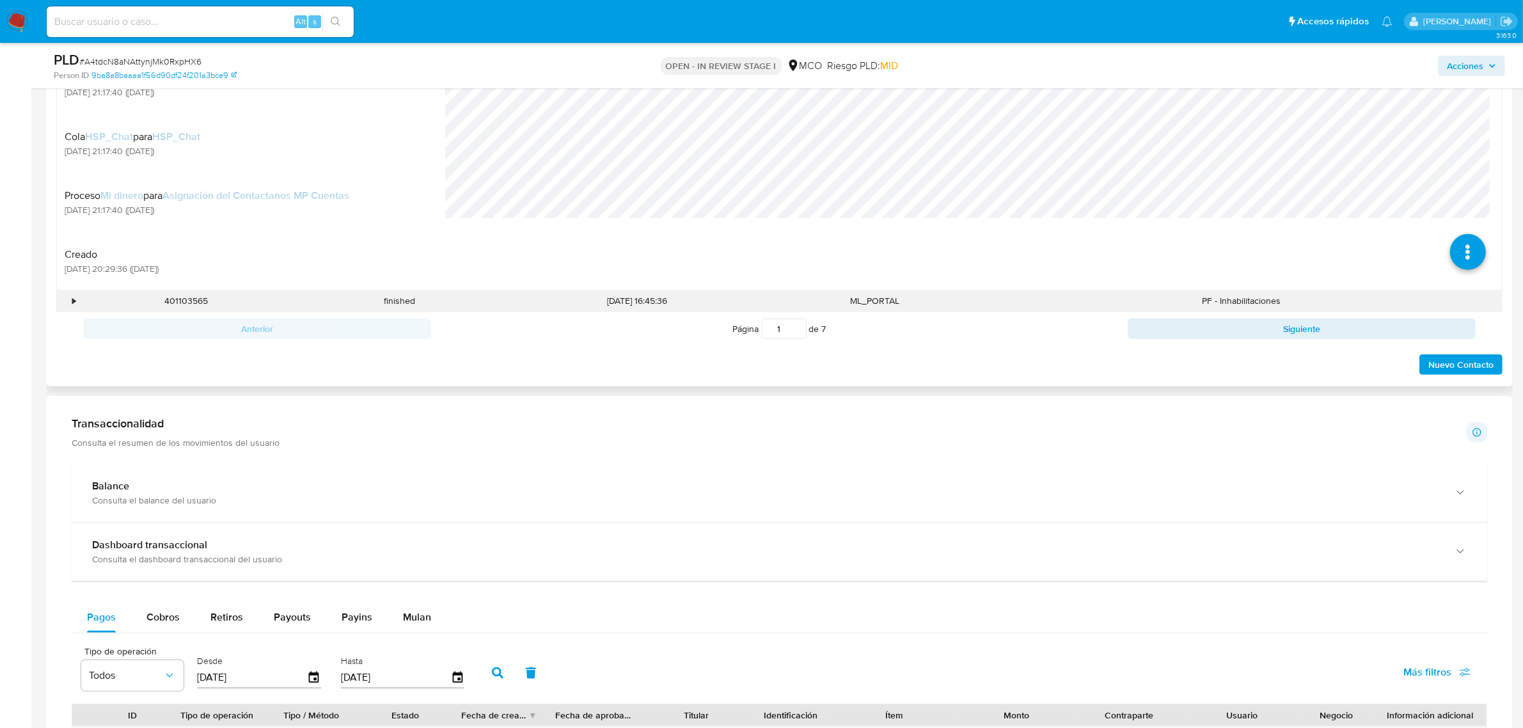
click at [66, 304] on div "•" at bounding box center [68, 300] width 22 height 21
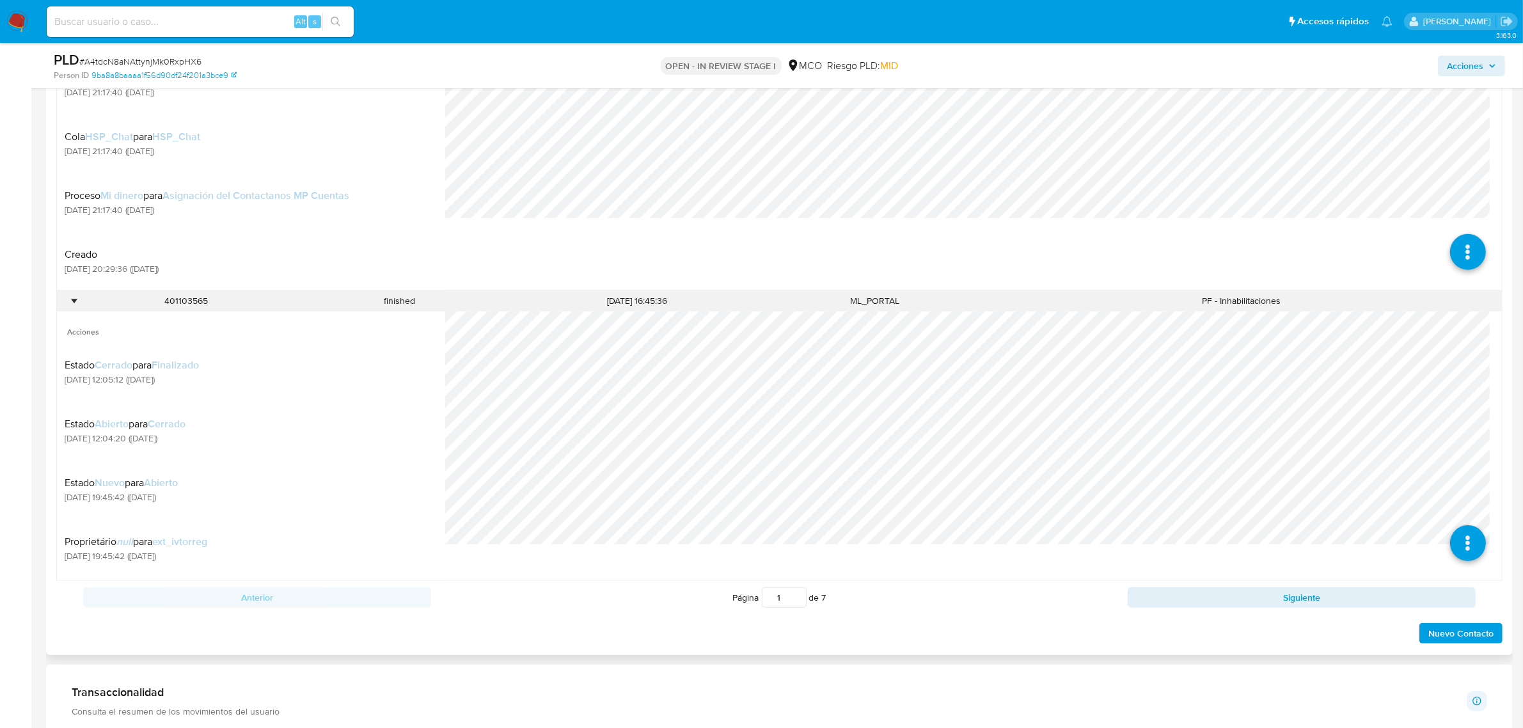
click at [68, 304] on div "•" at bounding box center [68, 300] width 22 height 21
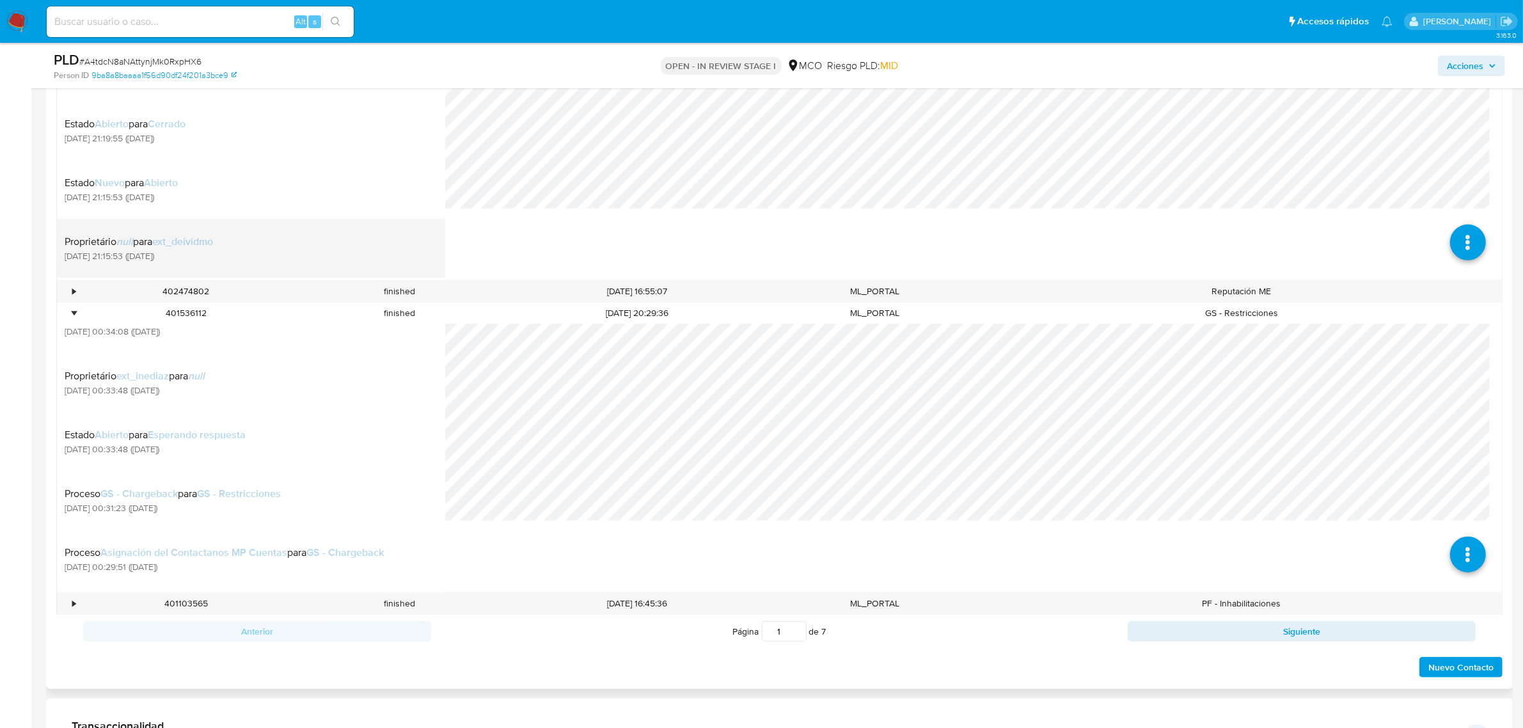
scroll to position [1050, 0]
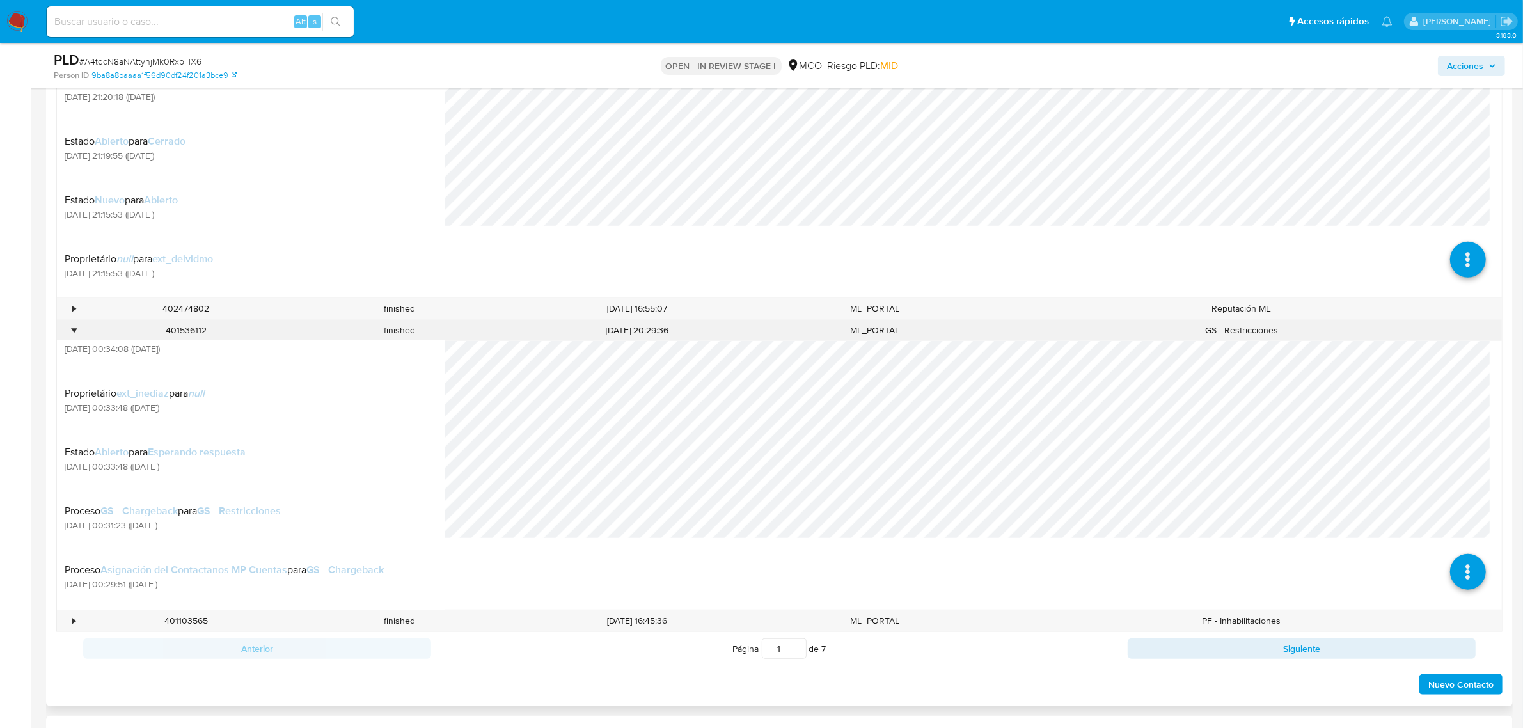
click at [77, 328] on div "•" at bounding box center [68, 330] width 22 height 21
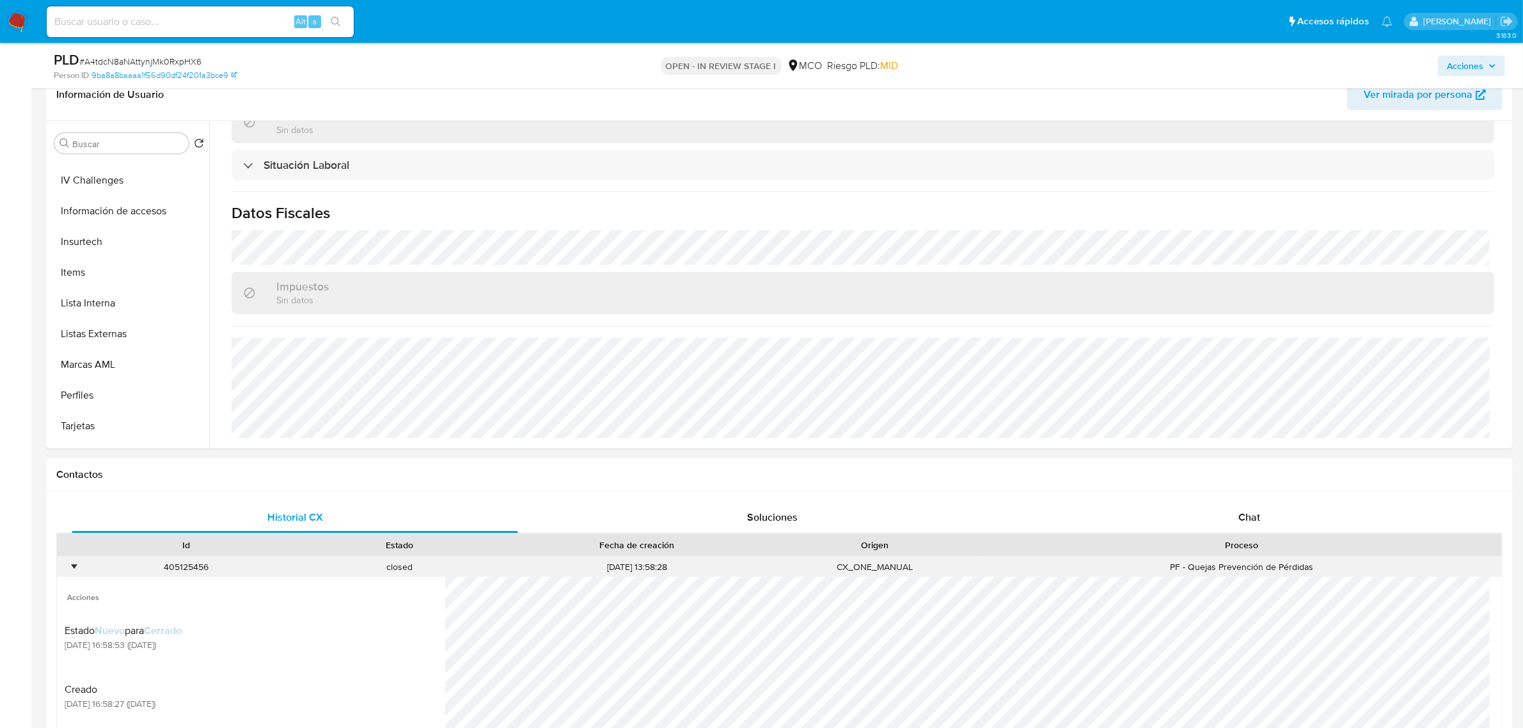
scroll to position [240, 0]
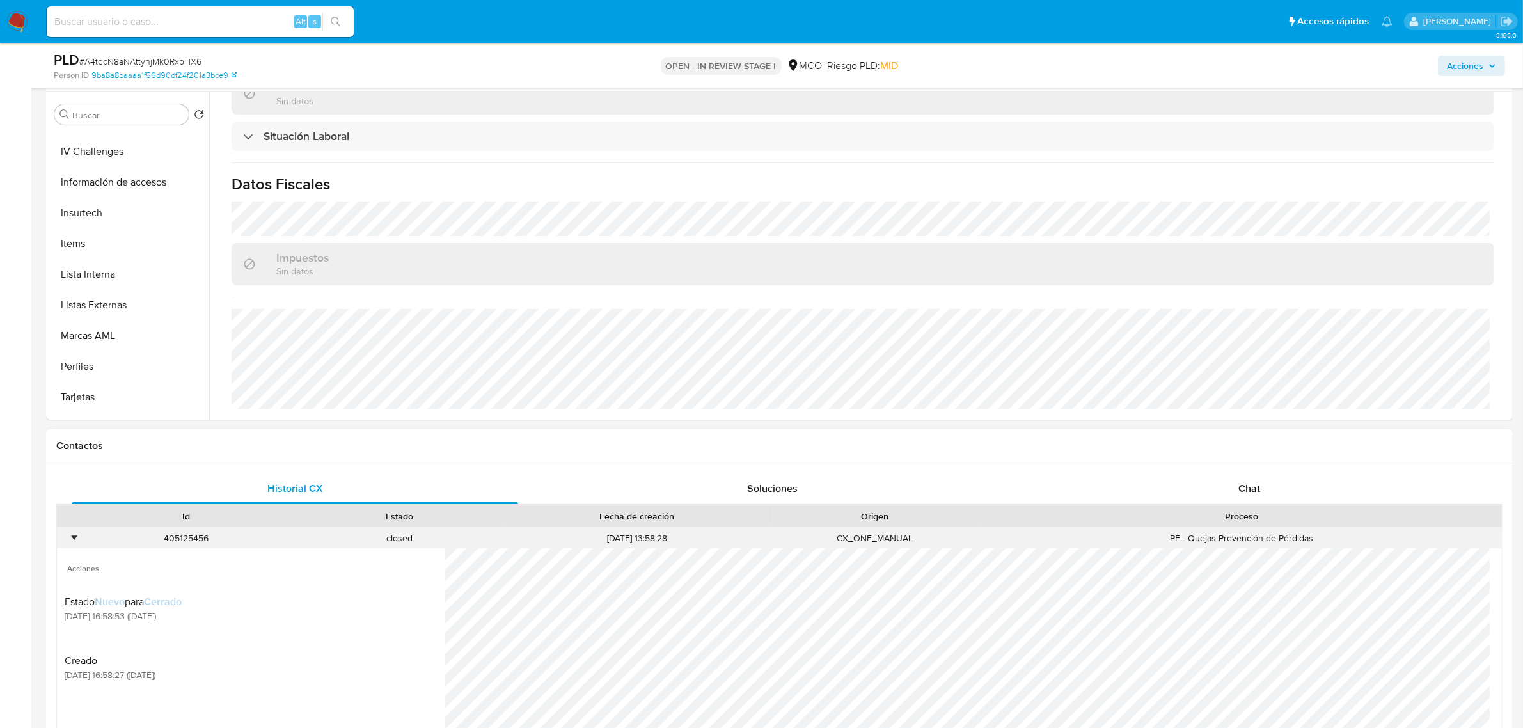
click at [72, 537] on div "•" at bounding box center [73, 538] width 3 height 12
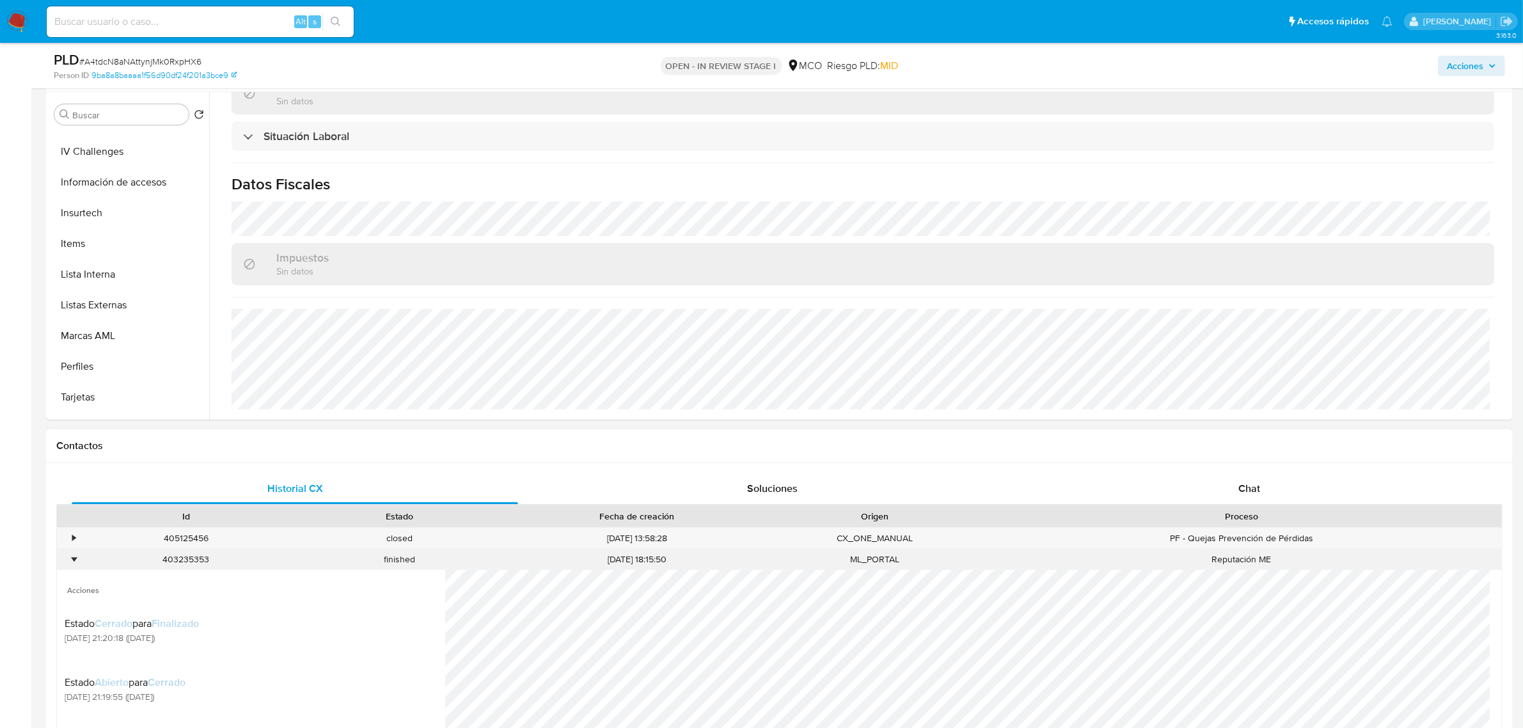
click at [72, 560] on div "•" at bounding box center [73, 559] width 3 height 12
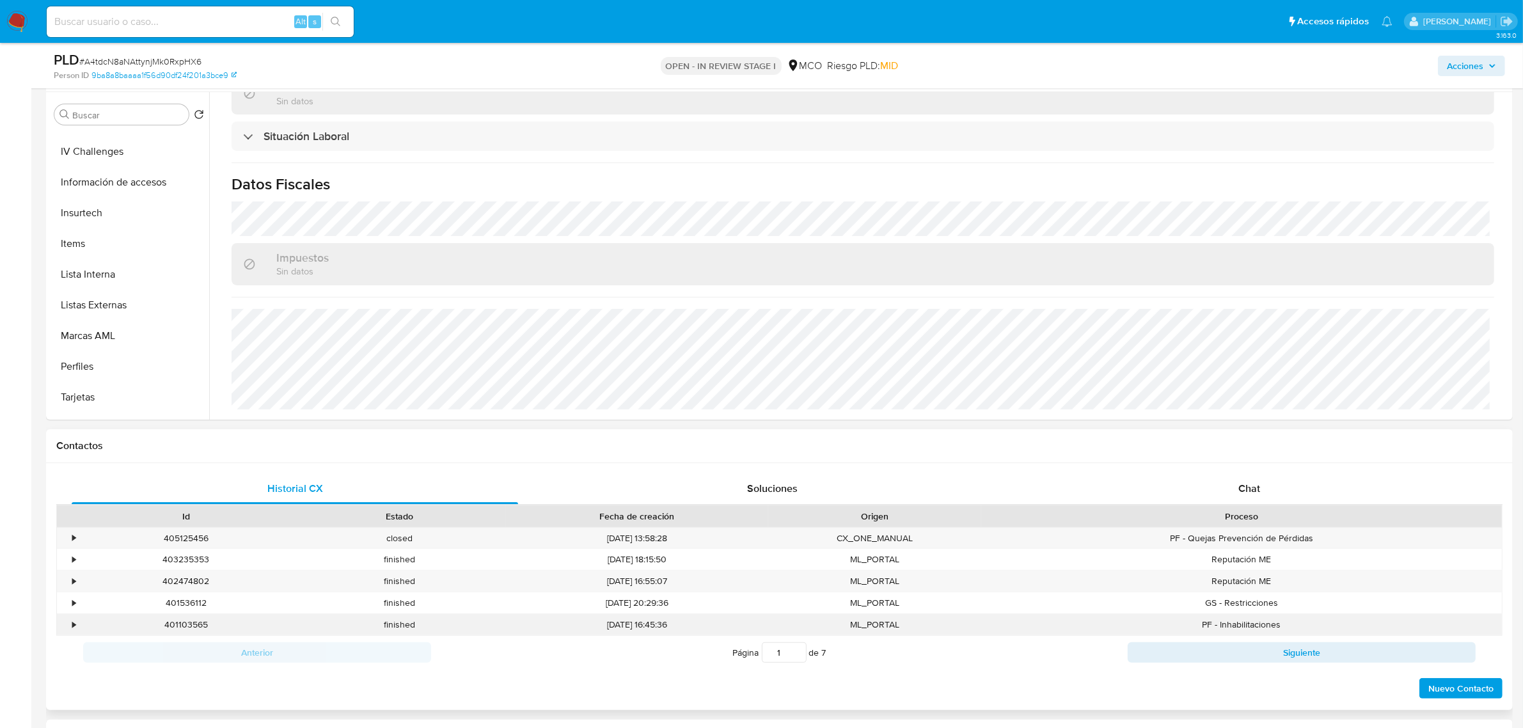
click at [69, 626] on div "•" at bounding box center [68, 624] width 22 height 21
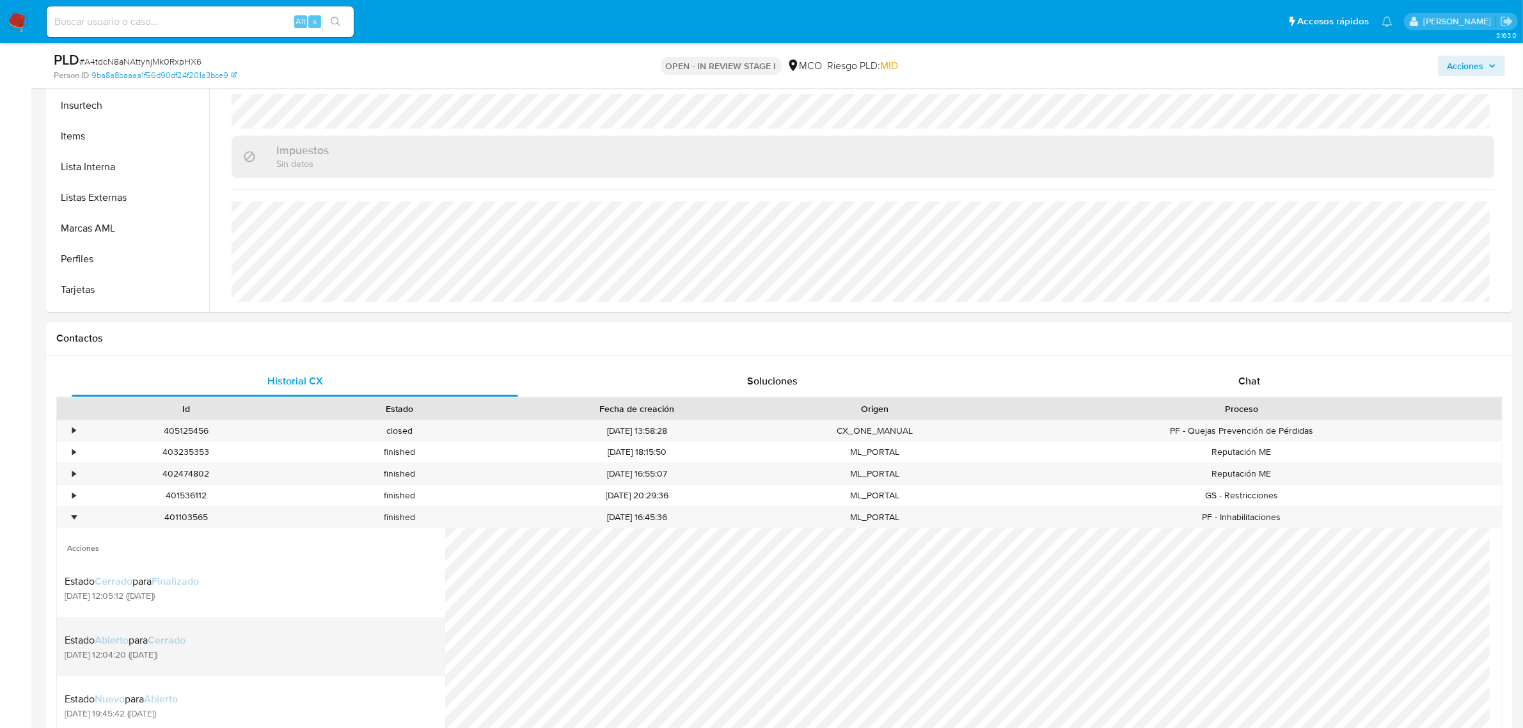
scroll to position [320, 0]
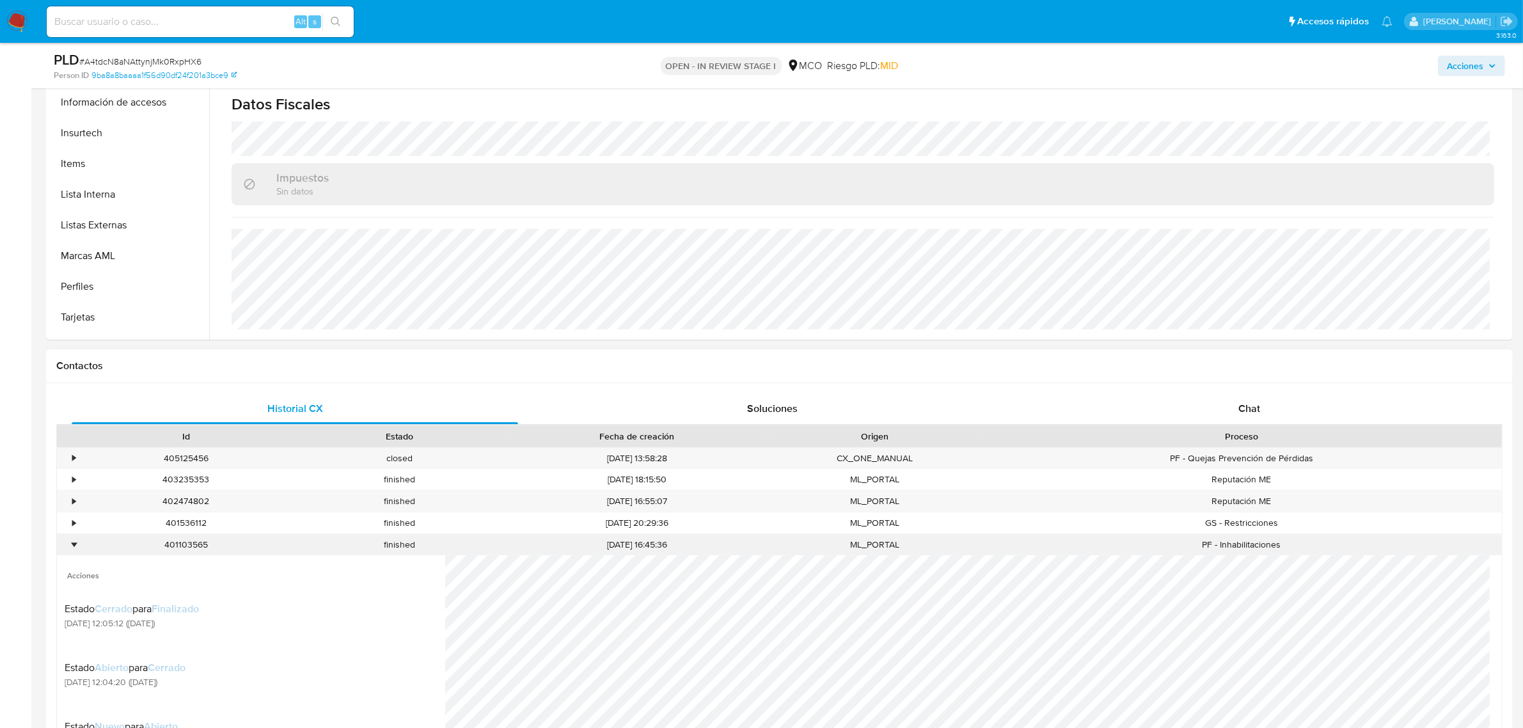
click at [75, 539] on div "•" at bounding box center [73, 545] width 3 height 12
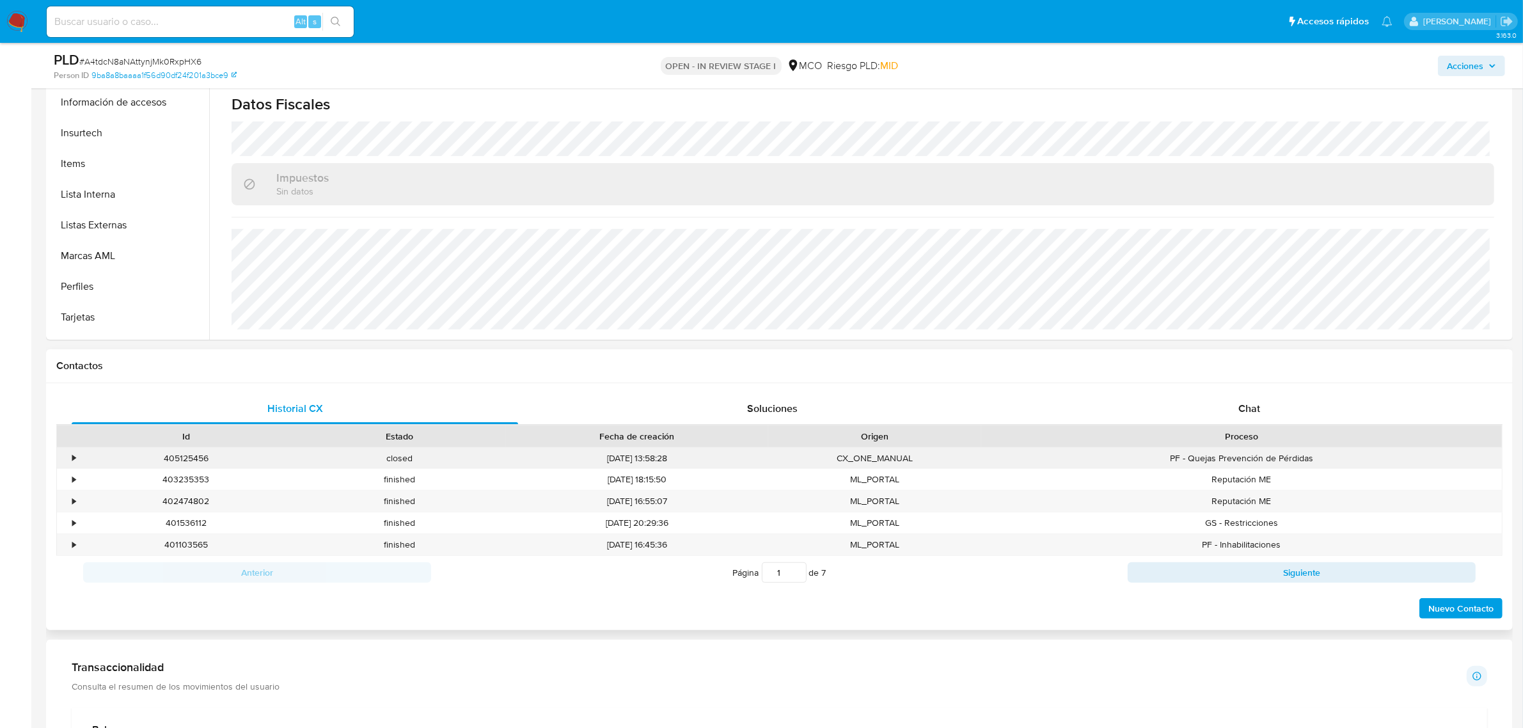
click at [74, 456] on div "•" at bounding box center [73, 458] width 3 height 12
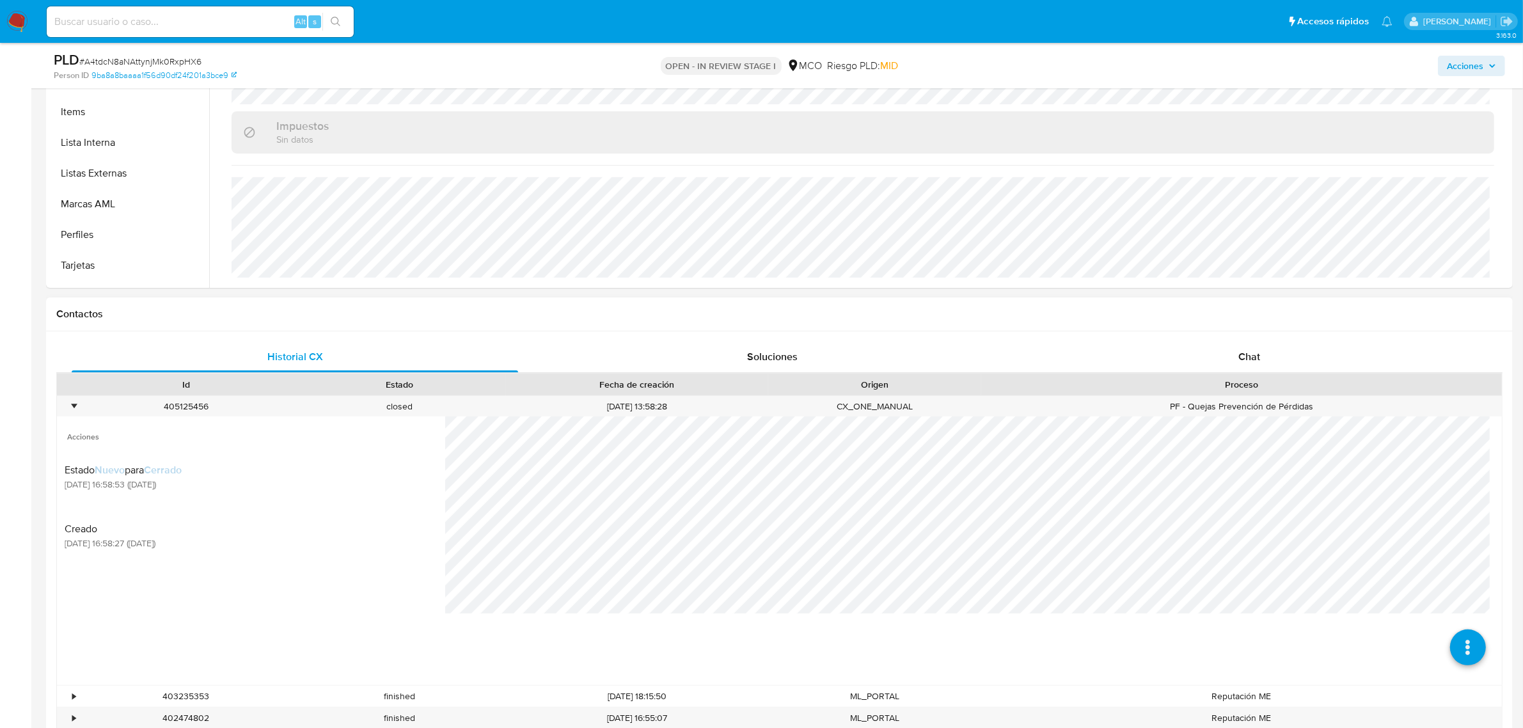
scroll to position [400, 0]
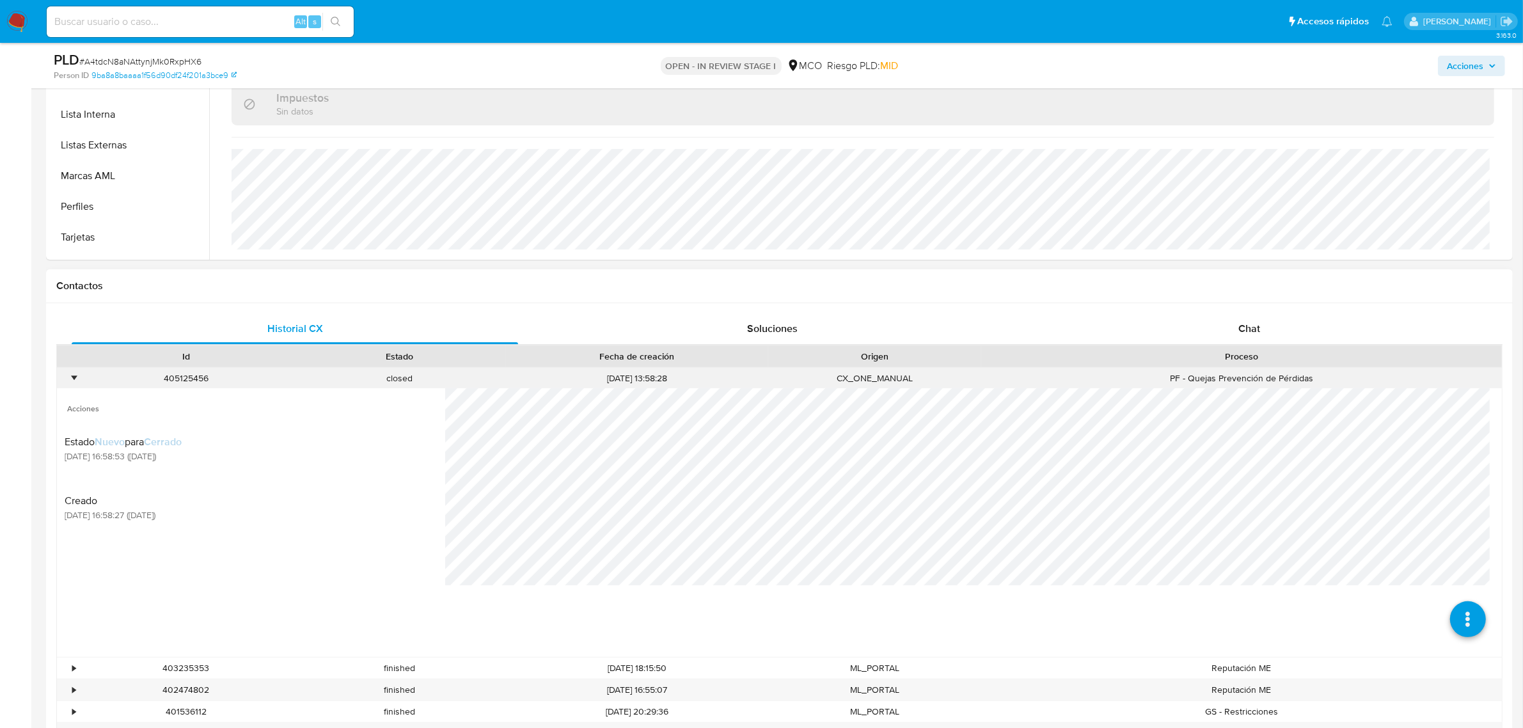
click at [75, 382] on div "•" at bounding box center [68, 378] width 22 height 21
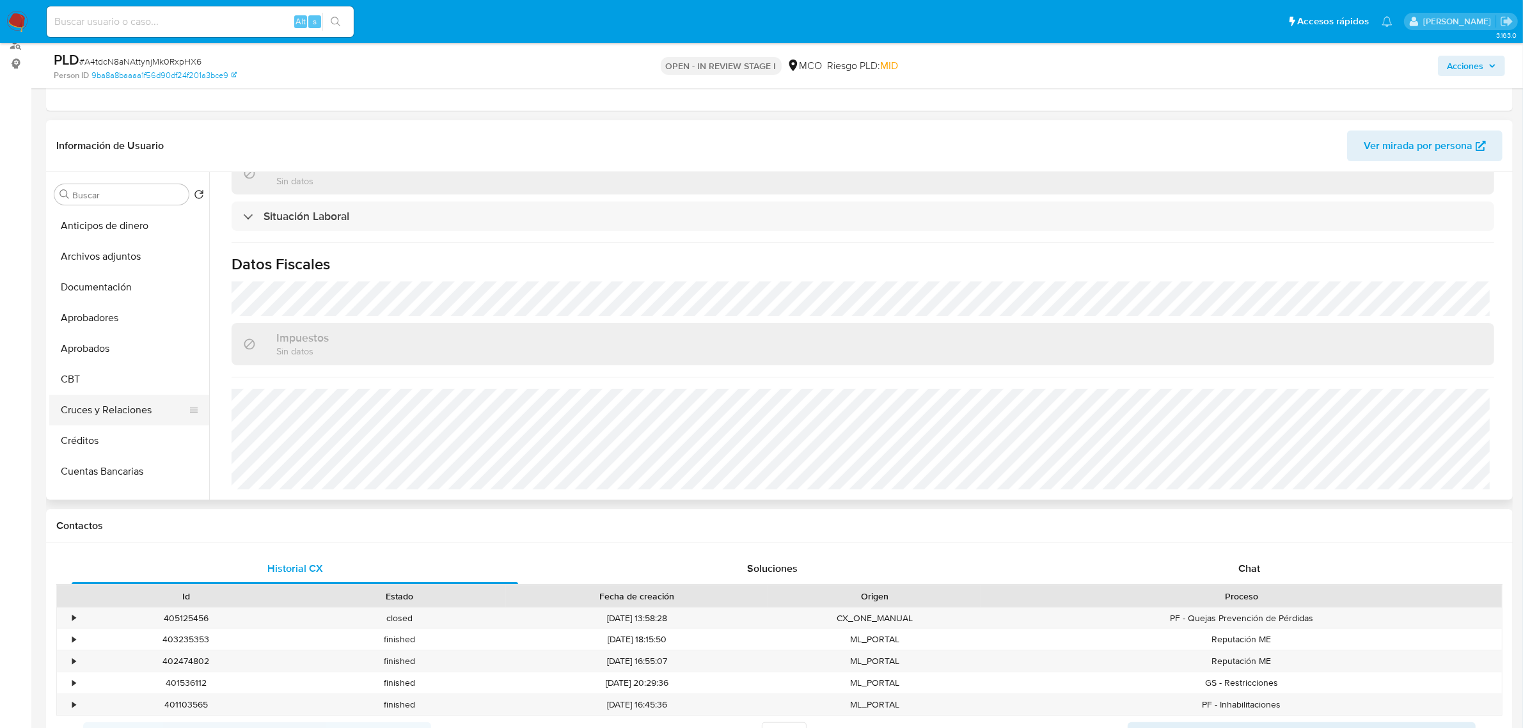
scroll to position [155, 0]
click at [138, 372] on button "Cruces y Relaciones" at bounding box center [124, 377] width 150 height 31
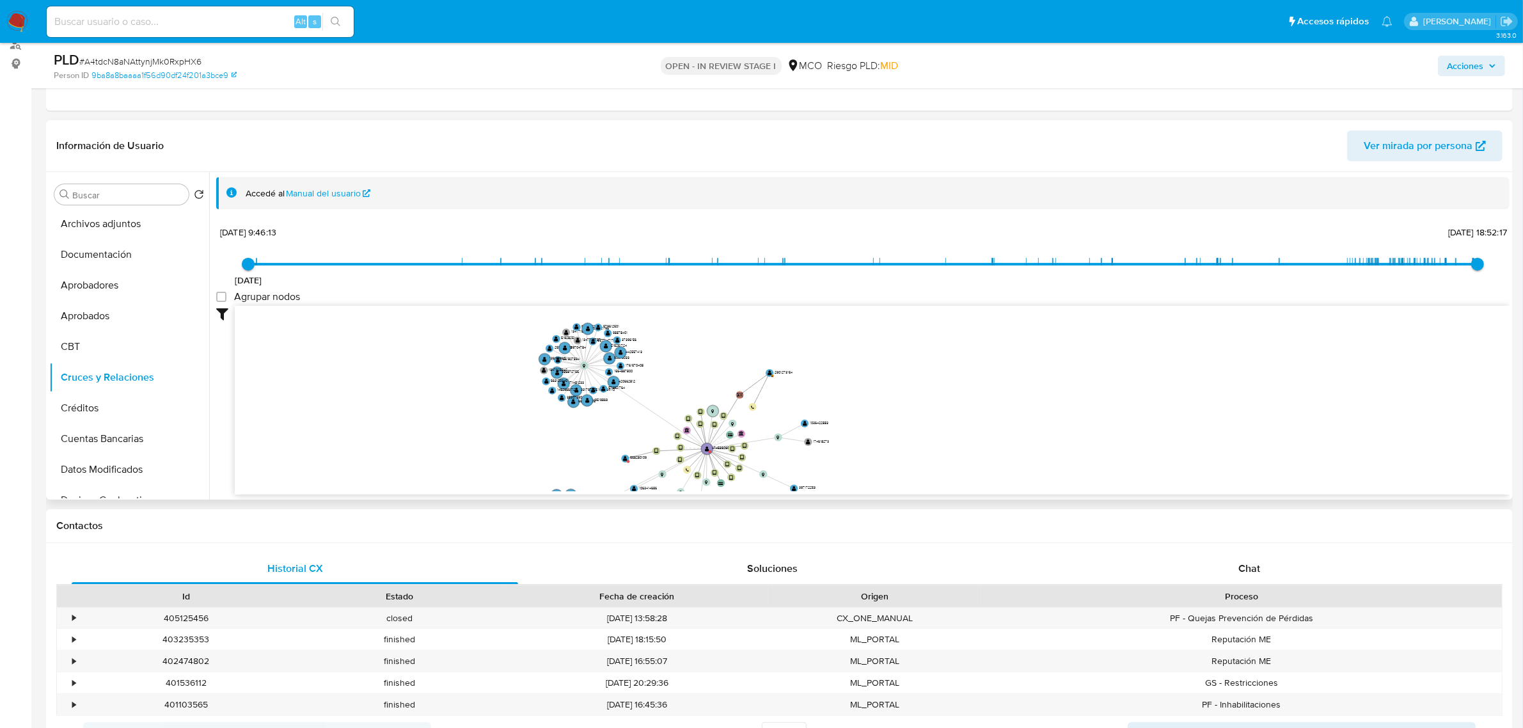
drag, startPoint x: 1137, startPoint y: 356, endPoint x: 908, endPoint y: 438, distance: 242.6
click at [899, 443] on icon "user-474533265  474533265 device-6827a27ed1eea78b0b0a4870  device-68b5f007b48…" at bounding box center [872, 398] width 1275 height 185
click at [904, 440] on icon "user-474533265  474533265 device-6827a27ed1eea78b0b0a4870  device-68b5f007b48…" at bounding box center [872, 398] width 1275 height 185
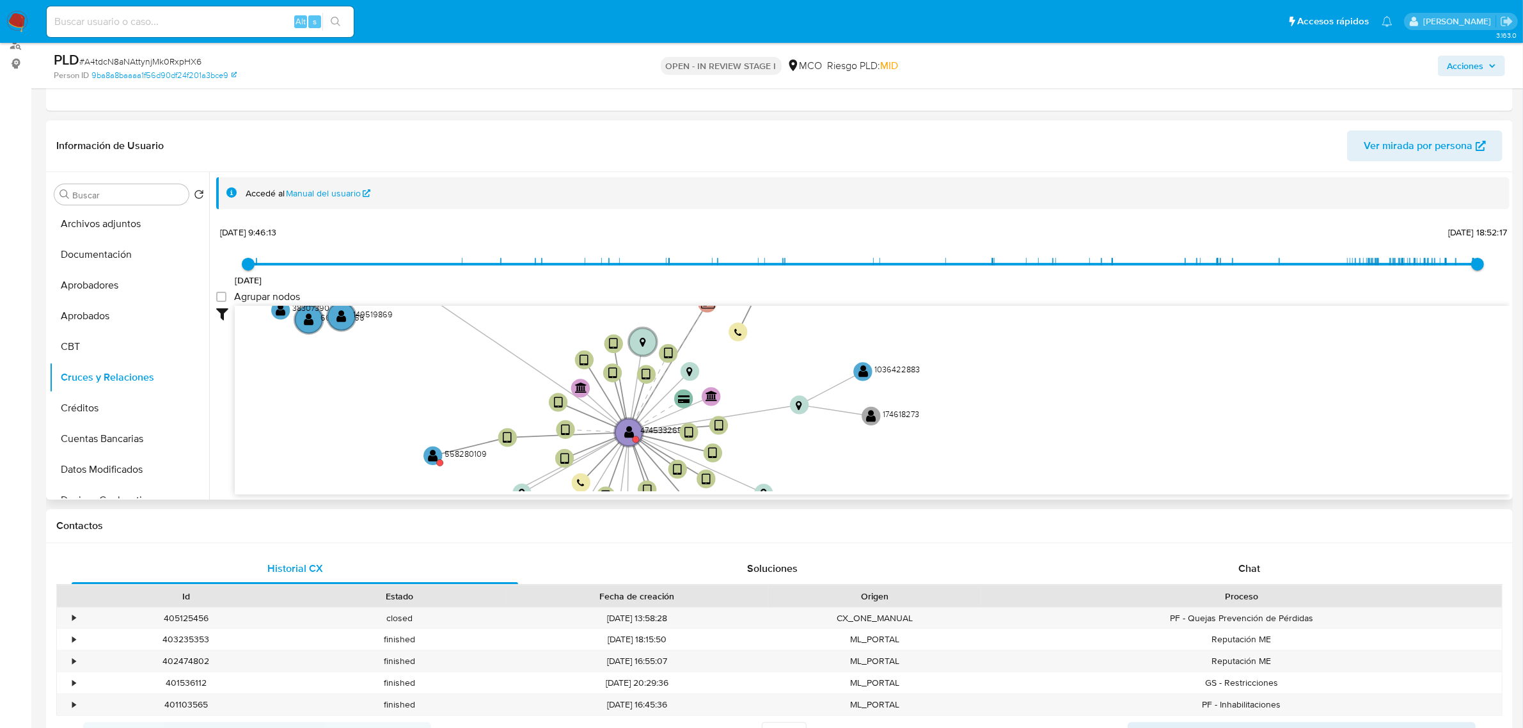
drag, startPoint x: 475, startPoint y: 400, endPoint x: 532, endPoint y: 355, distance: 73.3
click at [532, 355] on icon "user-474533265  474533265 device-6827a27ed1eea78b0b0a4870  device-68b5f007b48…" at bounding box center [872, 398] width 1275 height 185
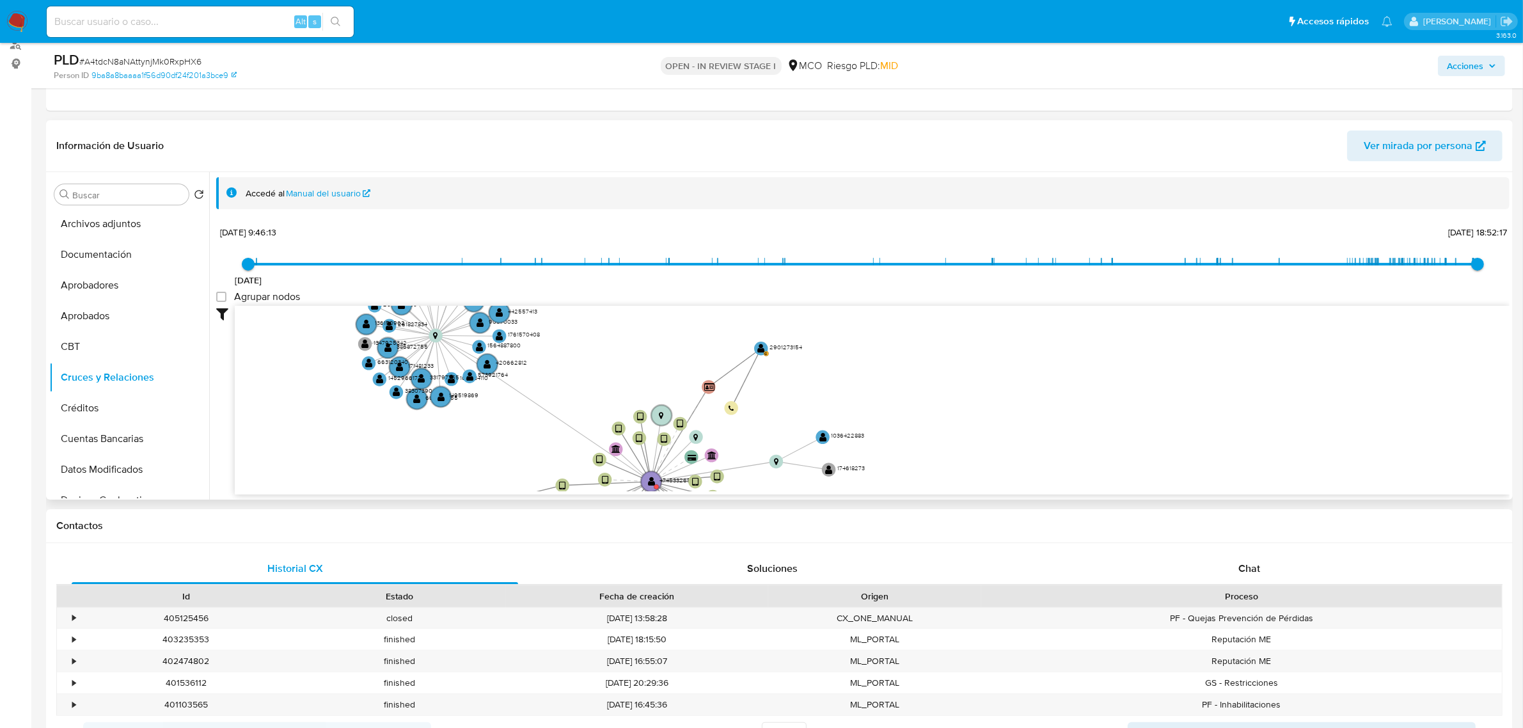
drag, startPoint x: 585, startPoint y: 342, endPoint x: 598, endPoint y: 340, distance: 12.9
click at [598, 382] on icon "user-474533265  474533265 device-6827a27ed1eea78b0b0a4870  device-68b5f007b48…" at bounding box center [872, 398] width 1275 height 185
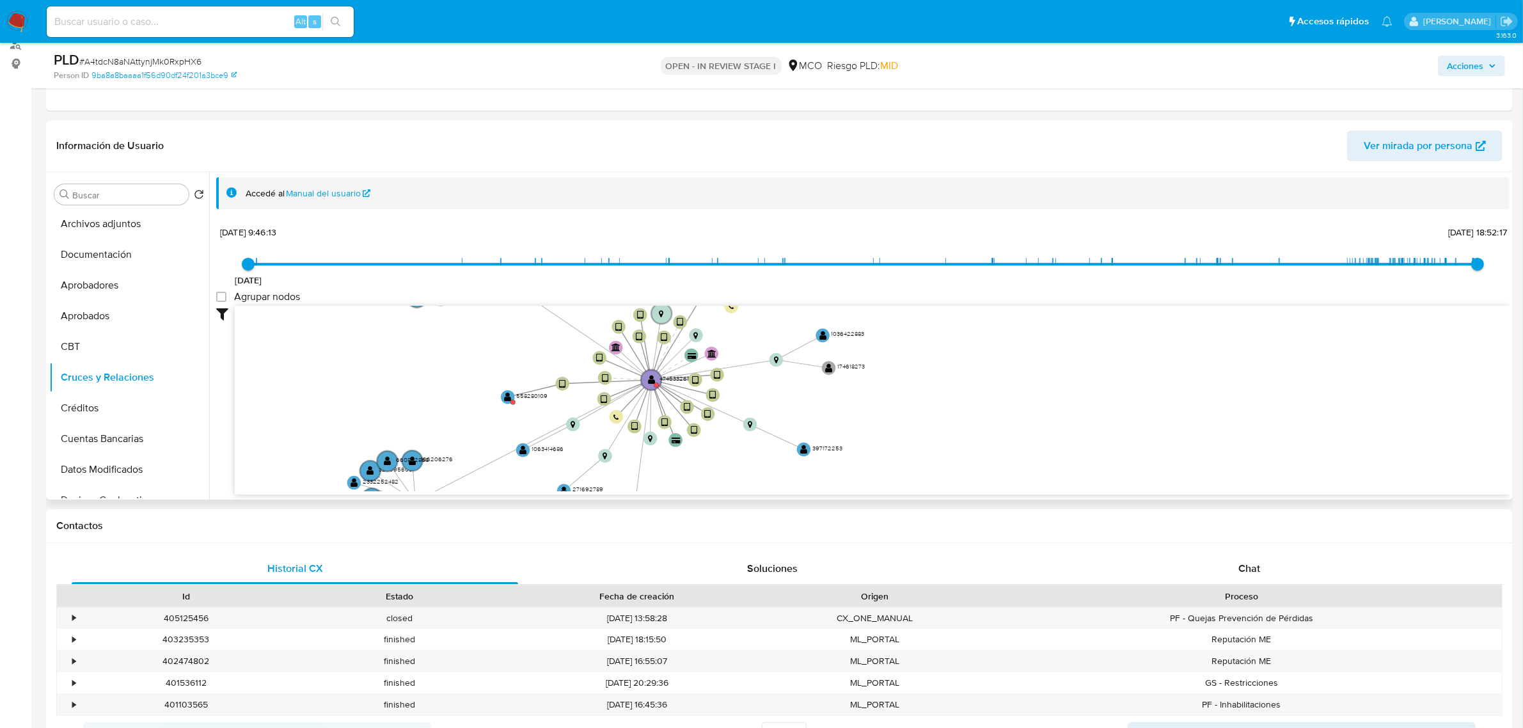
drag, startPoint x: 598, startPoint y: 340, endPoint x: 592, endPoint y: 237, distance: 103.1
click at [592, 237] on div "17/12/2021 17/12/2021, 9:46:13 7/10/2025, 18:52:17 Agrupar nodos Filtros Confia…" at bounding box center [862, 382] width 1293 height 318
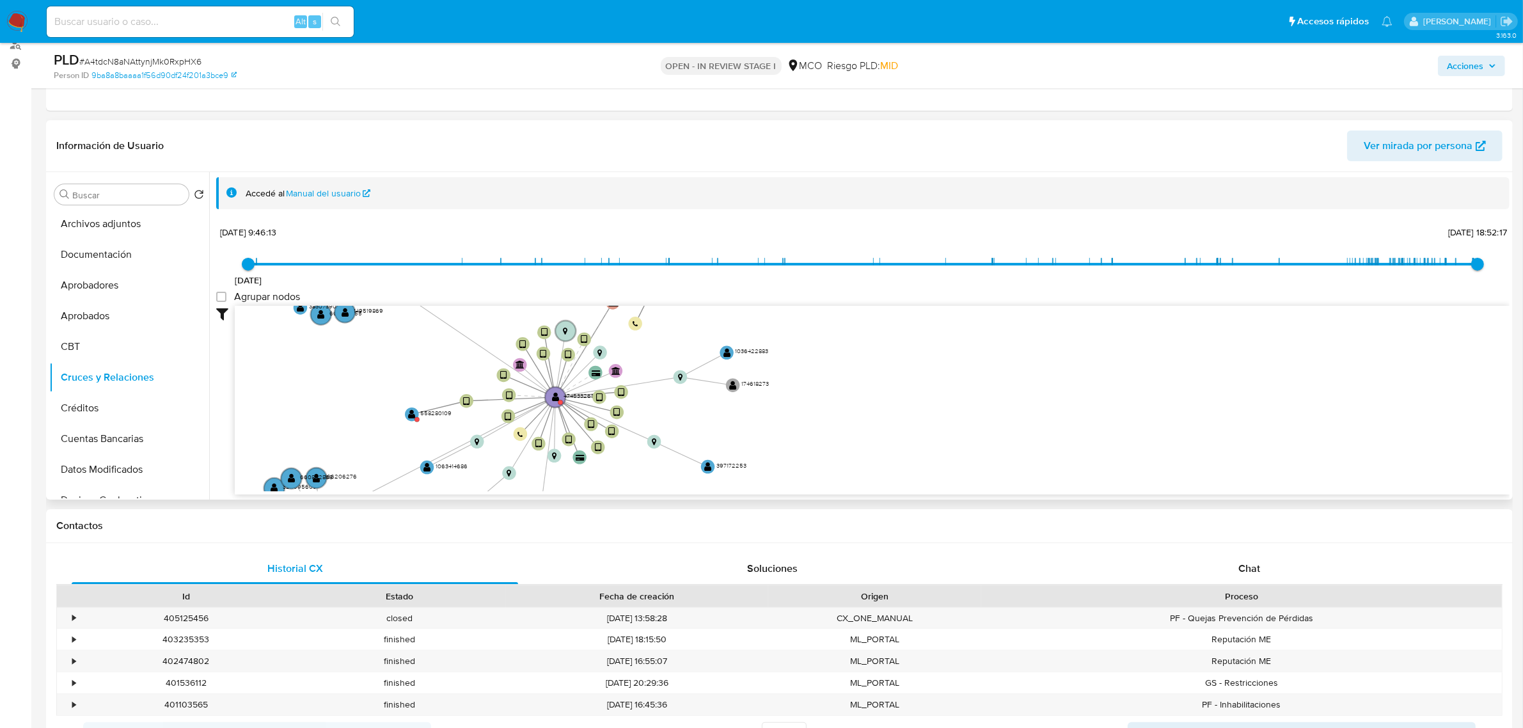
drag, startPoint x: 728, startPoint y: 411, endPoint x: 637, endPoint y: 482, distance: 115.3
click at [637, 482] on icon "user-474533265  474533265 device-6827a27ed1eea78b0b0a4870  device-68b5f007b48…" at bounding box center [872, 398] width 1275 height 185
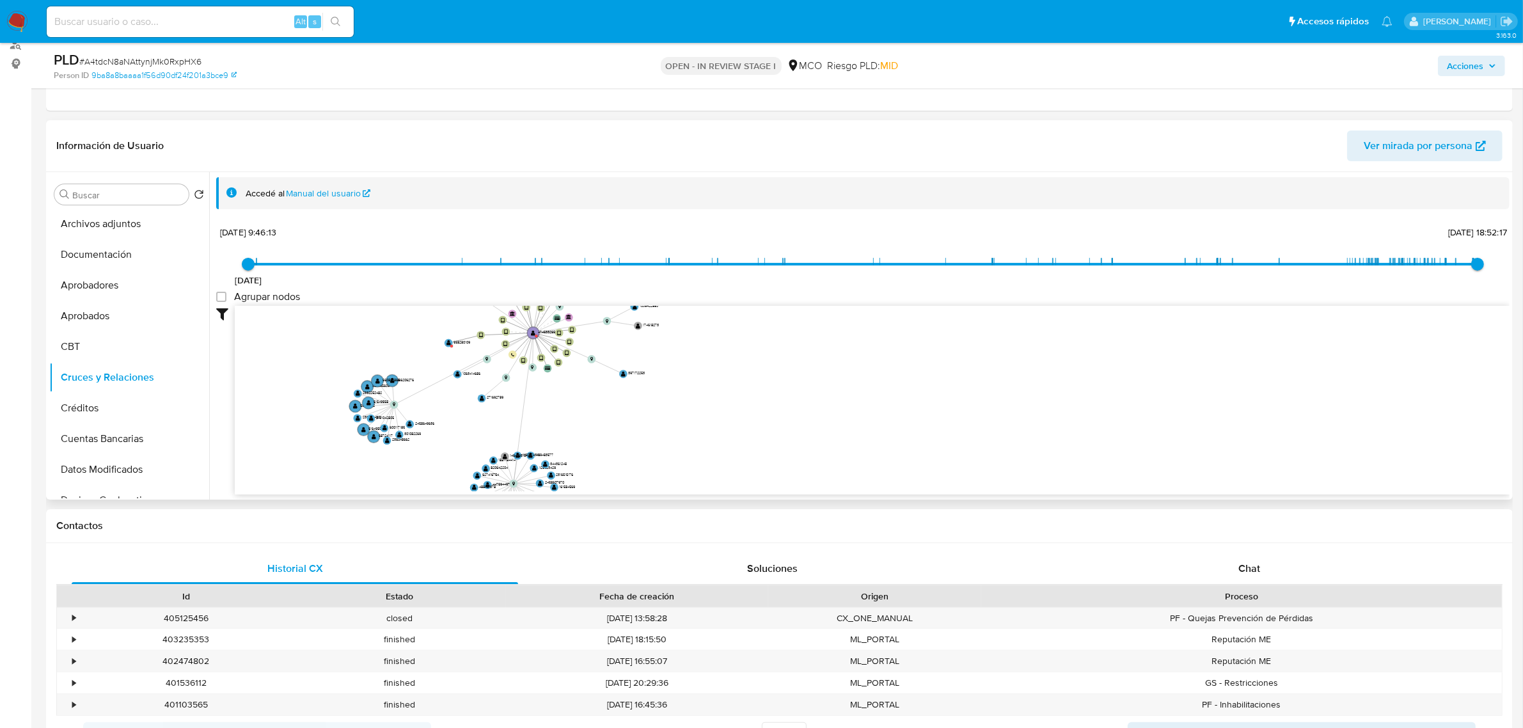
drag, startPoint x: 810, startPoint y: 443, endPoint x: 768, endPoint y: 347, distance: 105.2
click at [768, 347] on icon "user-474533265  474533265 device-6827a27ed1eea78b0b0a4870  device-68b5f007b48…" at bounding box center [872, 398] width 1275 height 185
drag, startPoint x: 768, startPoint y: 347, endPoint x: 758, endPoint y: 331, distance: 19.0
click at [758, 331] on icon "user-474533265  474533265 device-6827a27ed1eea78b0b0a4870  device-68b5f007b48…" at bounding box center [872, 398] width 1275 height 185
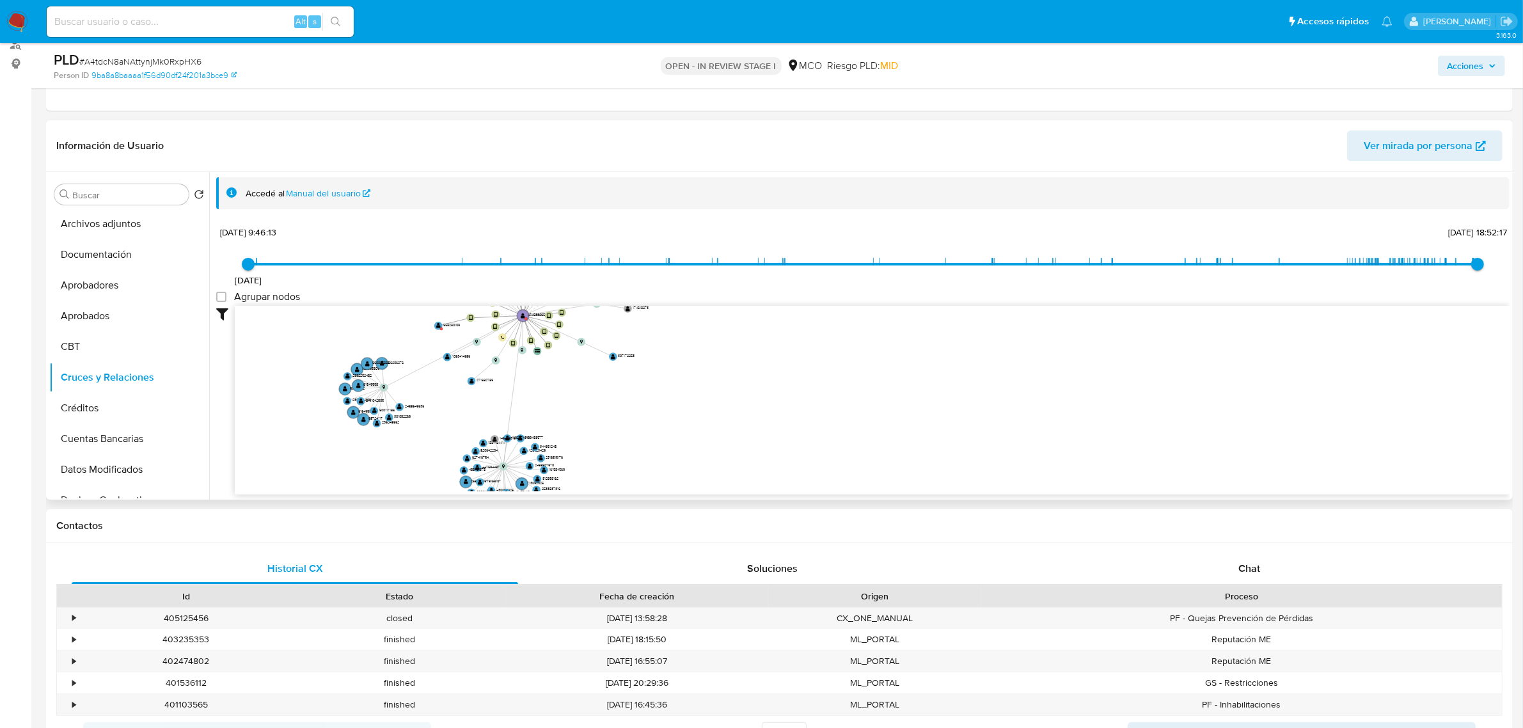
drag, startPoint x: 758, startPoint y: 331, endPoint x: 775, endPoint y: 363, distance: 36.0
click at [759, 334] on icon "user-474533265  474533265 device-6827a27ed1eea78b0b0a4870  device-68b5f007b48…" at bounding box center [872, 398] width 1275 height 185
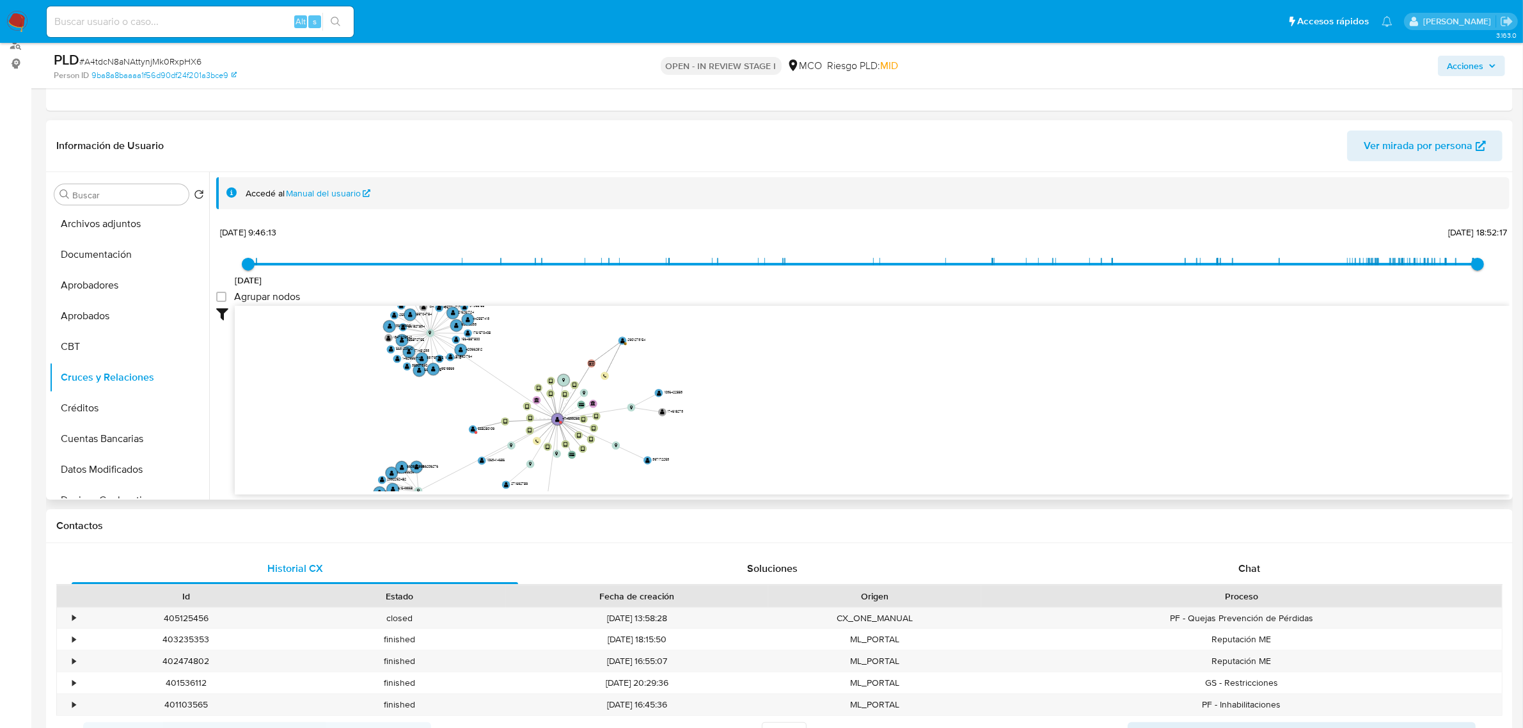
drag, startPoint x: 775, startPoint y: 363, endPoint x: 794, endPoint y: 436, distance: 76.0
click at [794, 436] on icon "user-474533265  474533265 device-6827a27ed1eea78b0b0a4870  device-68b5f007b48…" at bounding box center [872, 398] width 1275 height 185
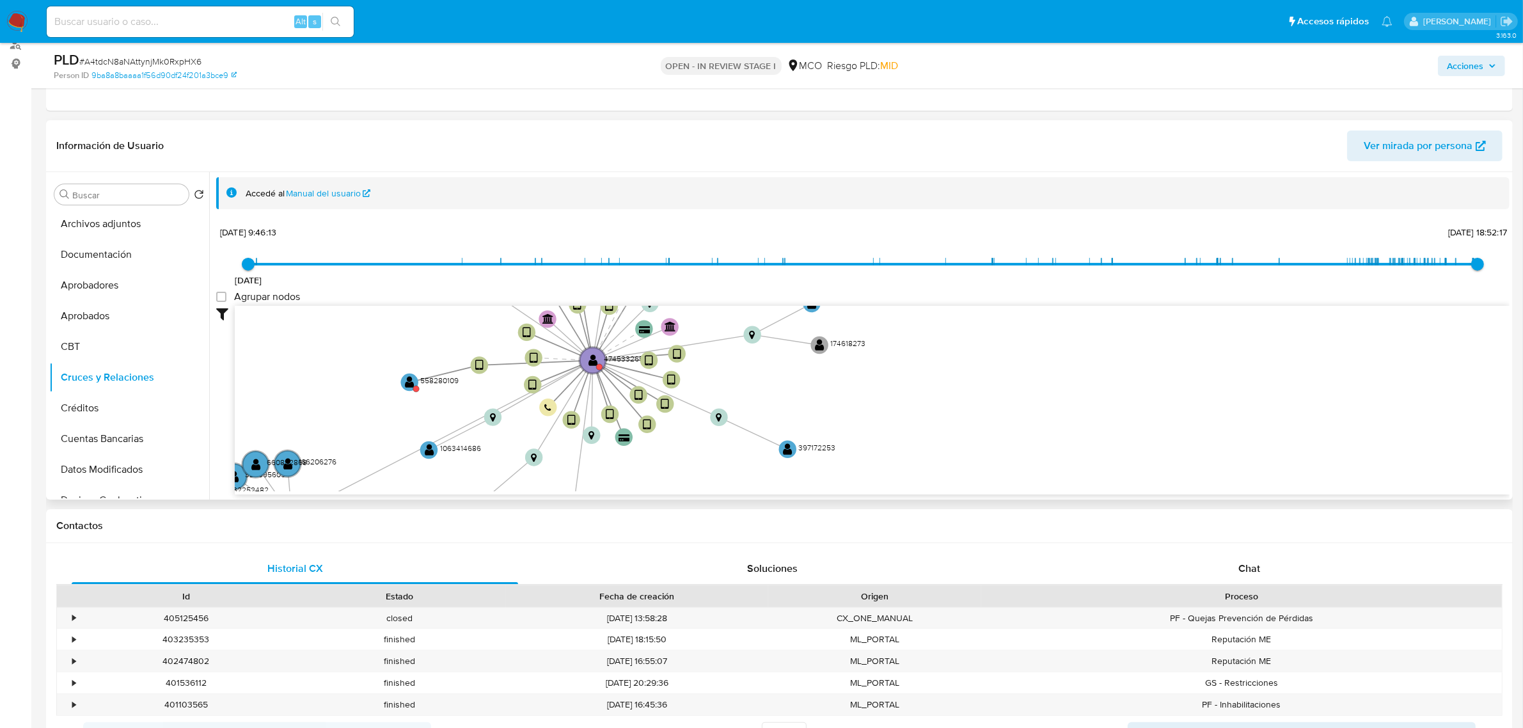
drag, startPoint x: 653, startPoint y: 414, endPoint x: 942, endPoint y: 359, distance: 293.7
click at [944, 362] on icon "user-474533265  474533265 device-6827a27ed1eea78b0b0a4870  device-68b5f007b48…" at bounding box center [872, 398] width 1275 height 185
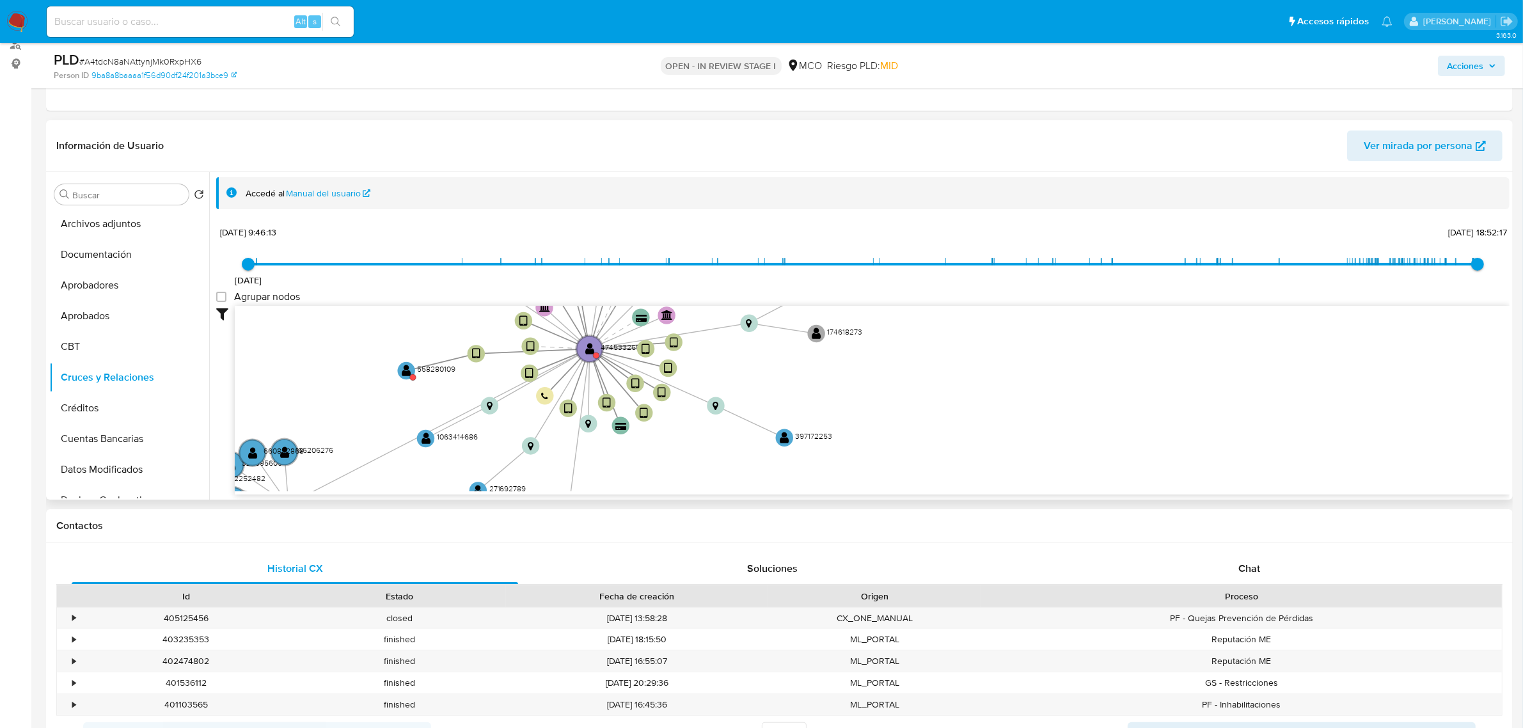
click at [942, 359] on icon "user-474533265  474533265 device-6827a27ed1eea78b0b0a4870  device-68b5f007b48…" at bounding box center [872, 398] width 1275 height 185
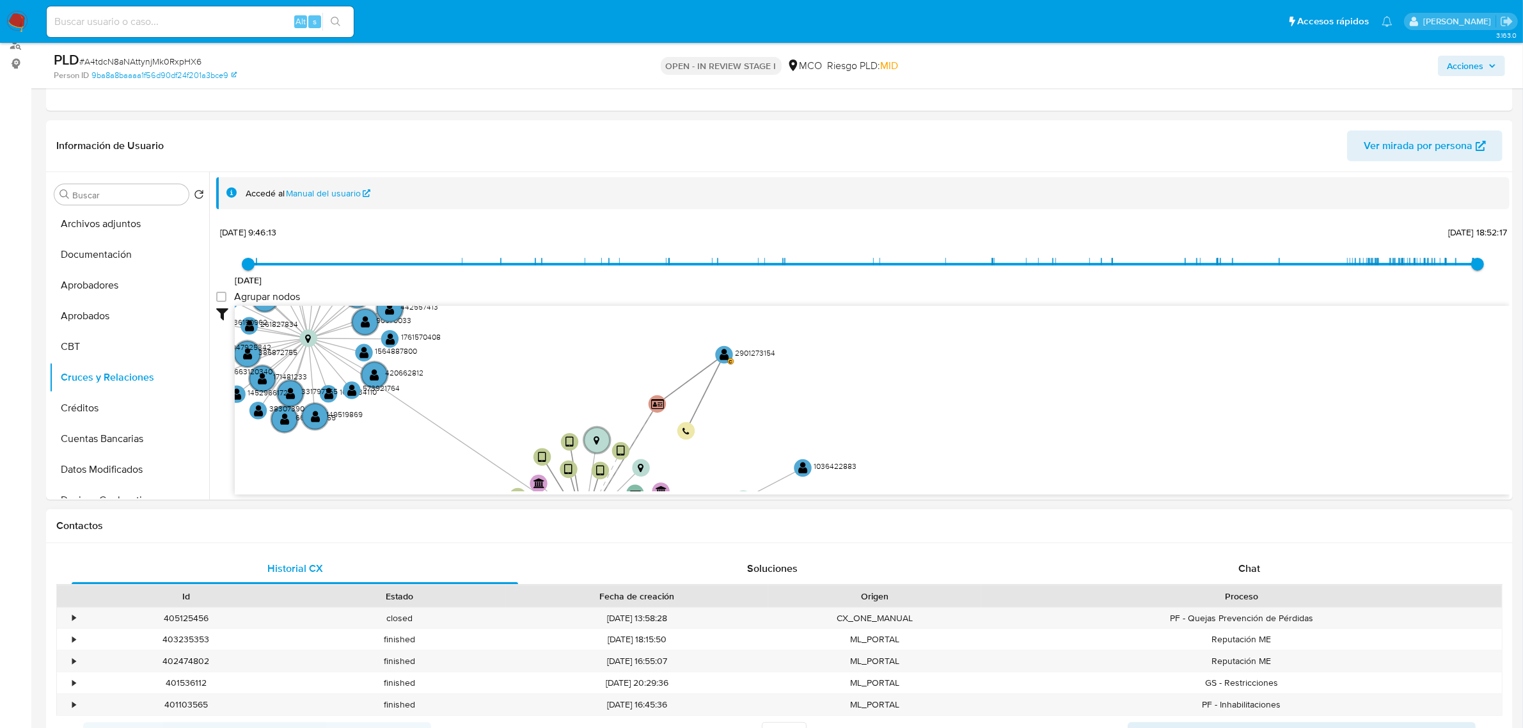
drag, startPoint x: 942, startPoint y: 359, endPoint x: 936, endPoint y: 535, distance: 176.0
click at [936, 535] on div "Contactos" at bounding box center [779, 526] width 1467 height 34
click at [730, 363] on text "C" at bounding box center [731, 361] width 4 height 8
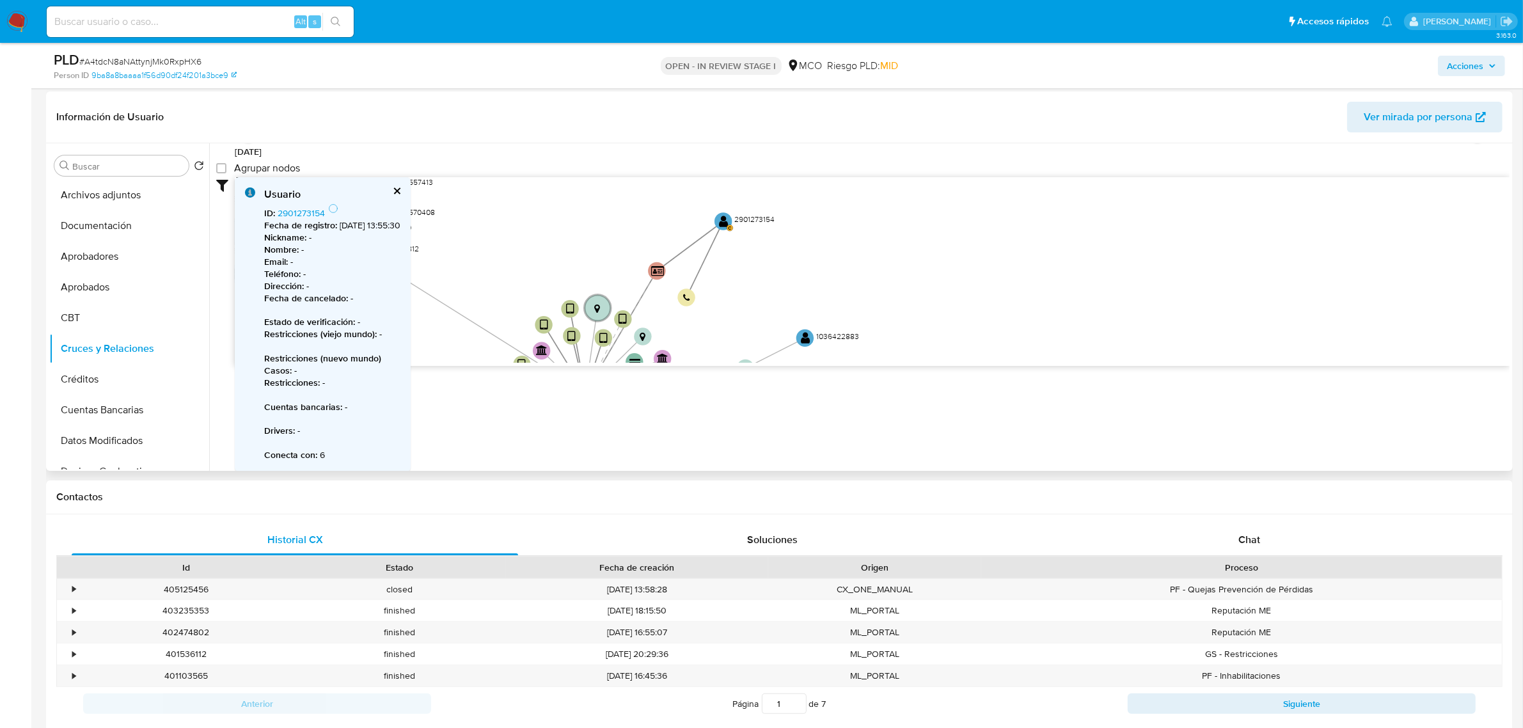
scroll to position [160, 0]
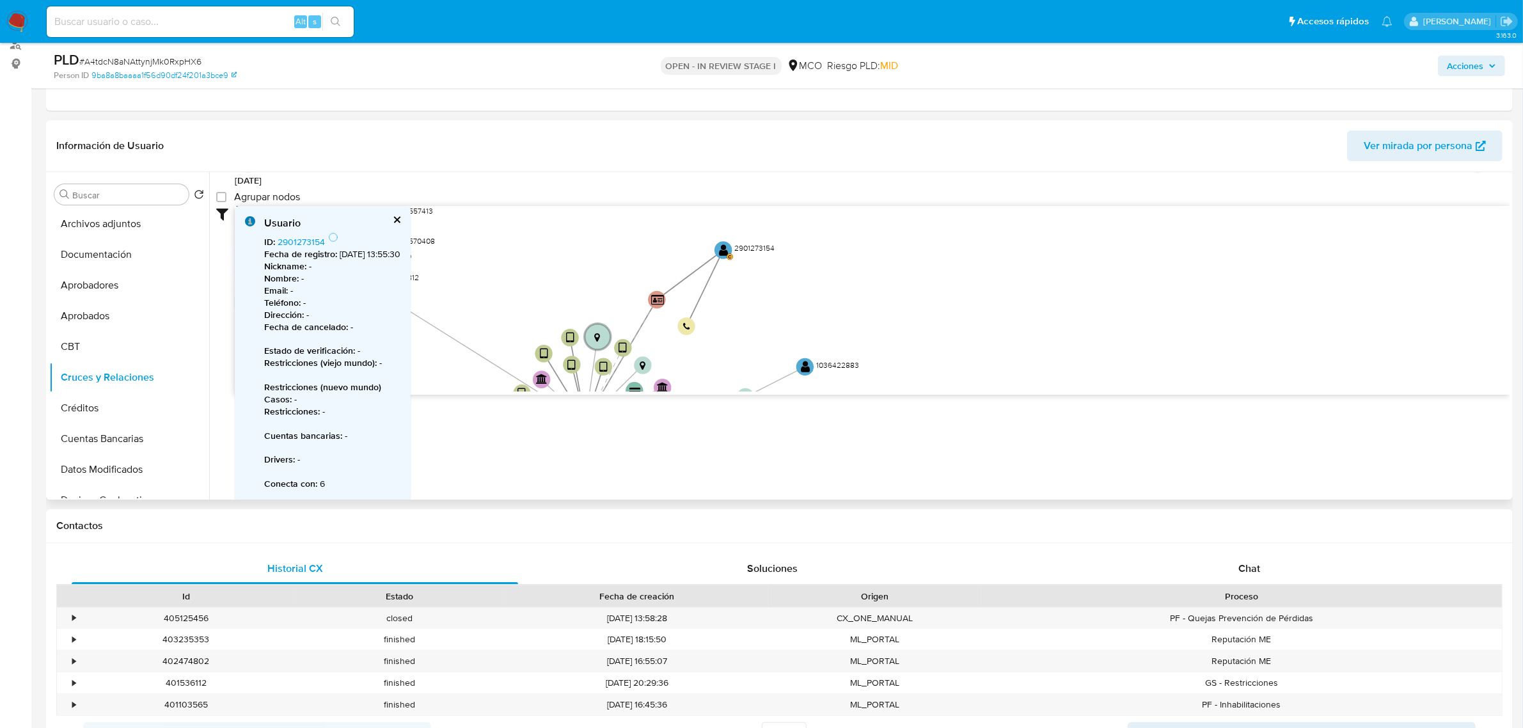
click at [631, 397] on div "Filtros Confianza alta Device Tarjeta Persona validada Teléfono validado Confia…" at bounding box center [862, 323] width 1293 height 235
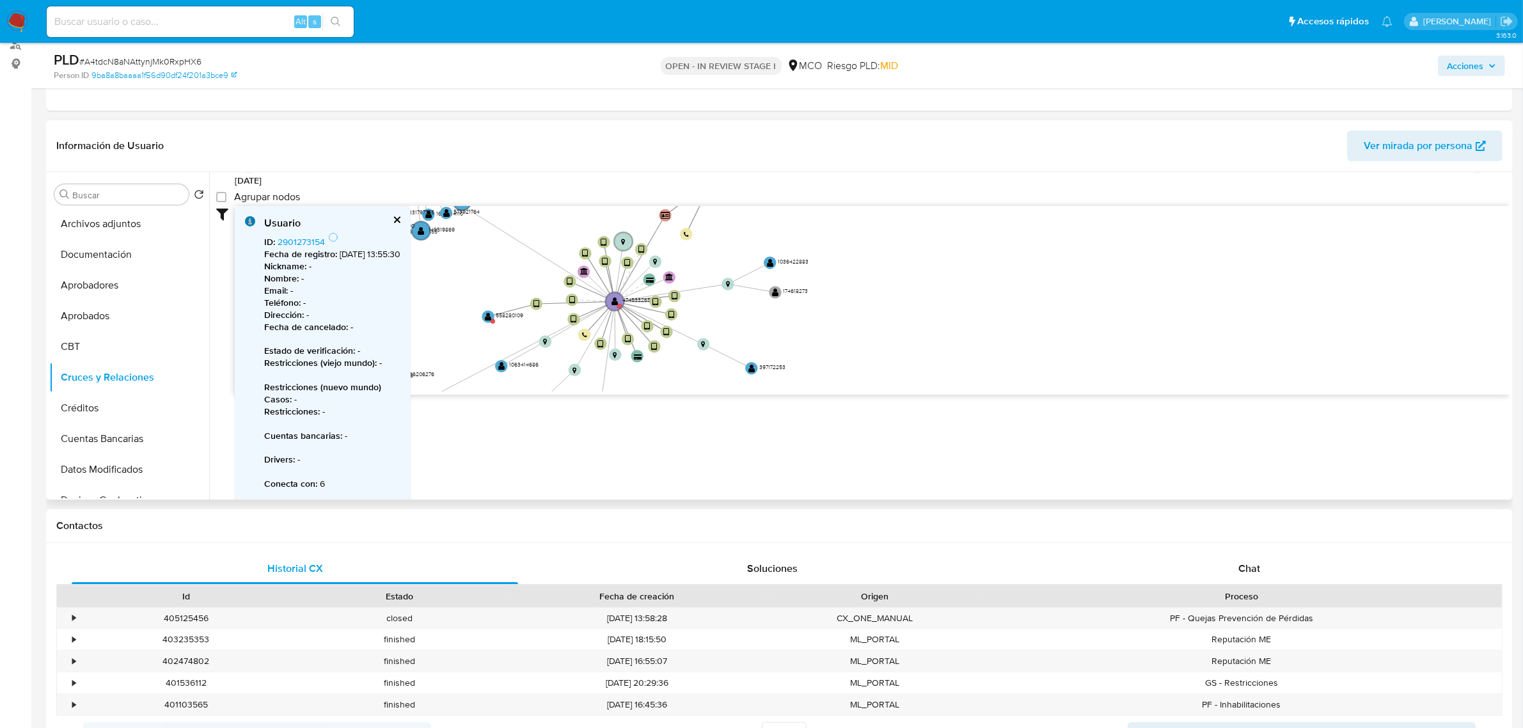
drag, startPoint x: 789, startPoint y: 318, endPoint x: 768, endPoint y: 219, distance: 101.4
click at [768, 219] on icon "user-474533265  474533265 device-6827a27ed1eea78b0b0a4870  device-68b5f007b48…" at bounding box center [872, 298] width 1275 height 185
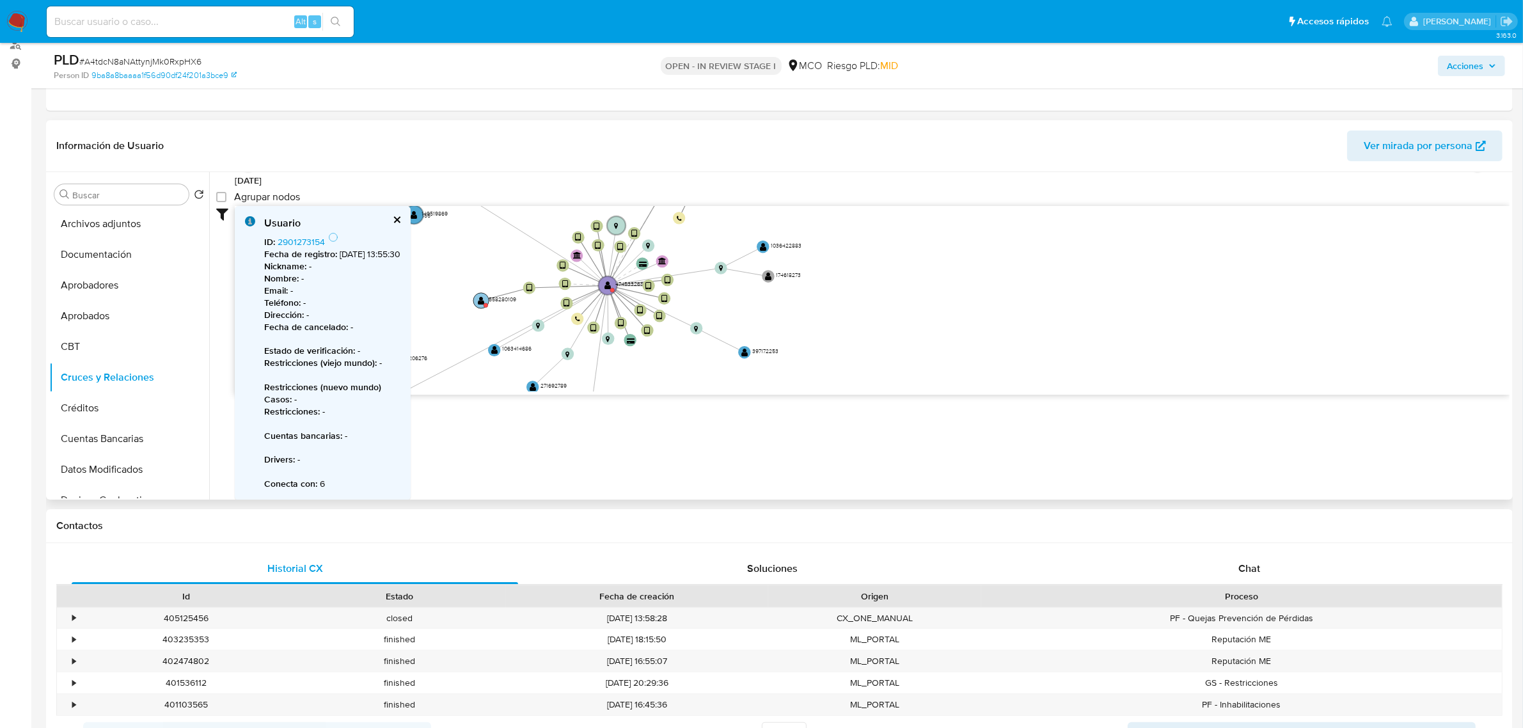
click at [478, 301] on text "" at bounding box center [481, 300] width 6 height 9
click at [484, 304] on circle at bounding box center [482, 299] width 15 height 15
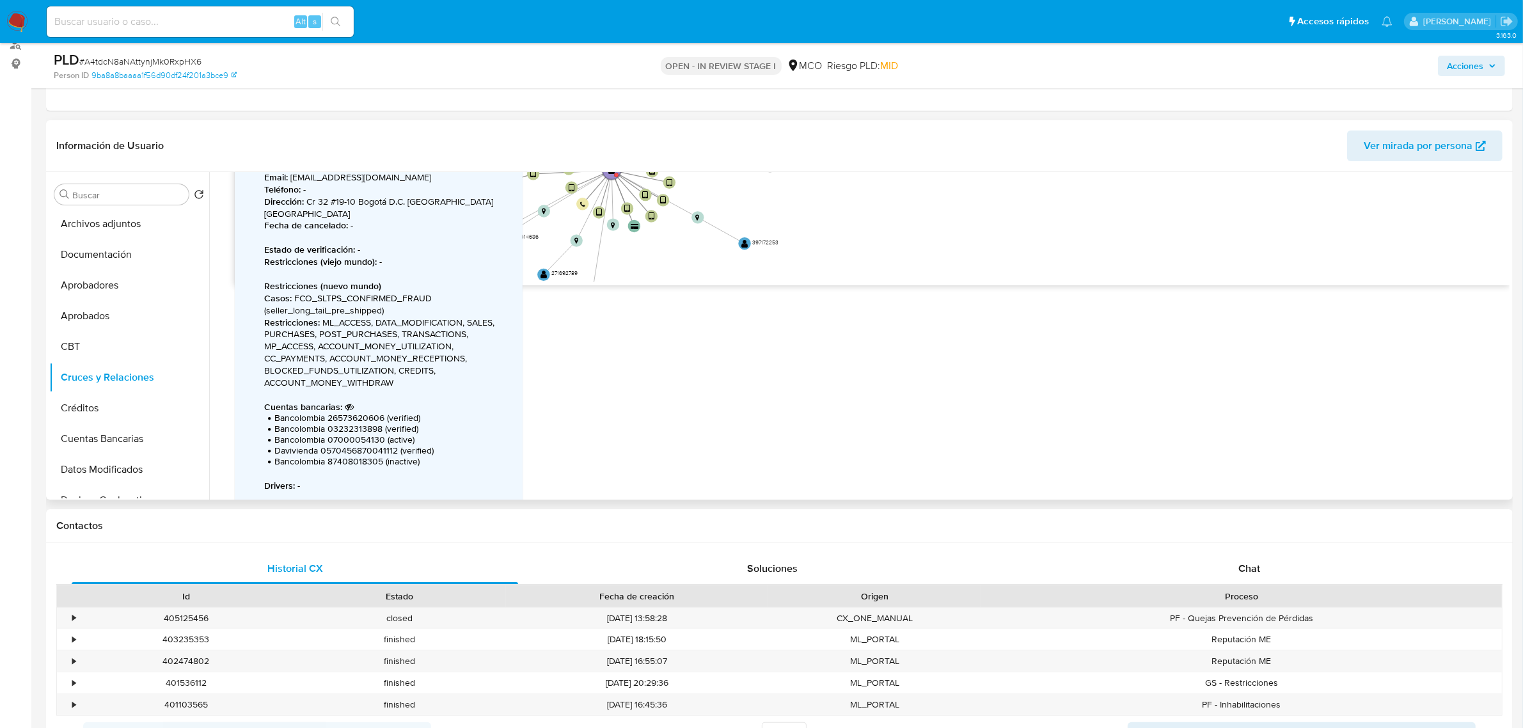
scroll to position [223, 0]
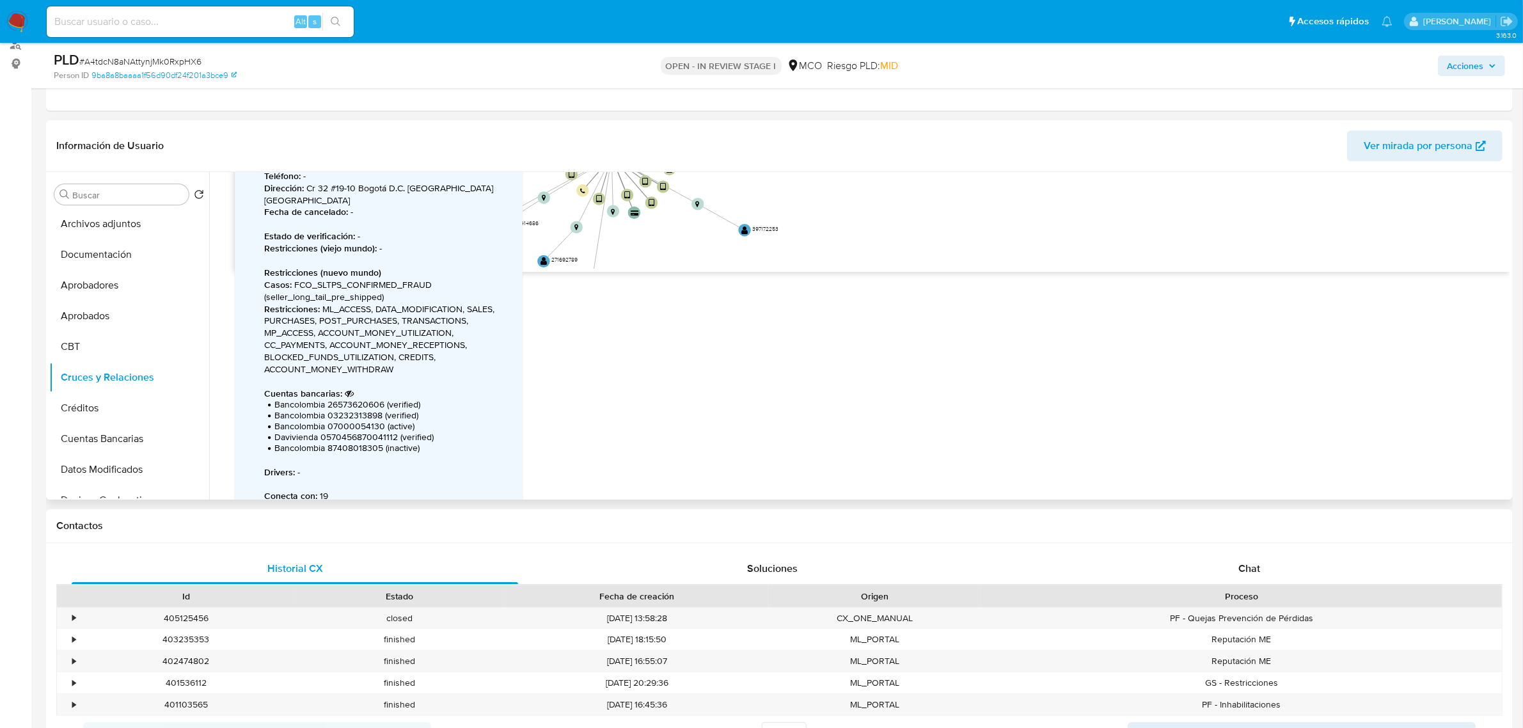
click at [721, 381] on div "Accedé al Manual del usuario 17/12/2021 17/12/2021, 9:46:13 7/10/2025, 18:52:17…" at bounding box center [859, 335] width 1300 height 327
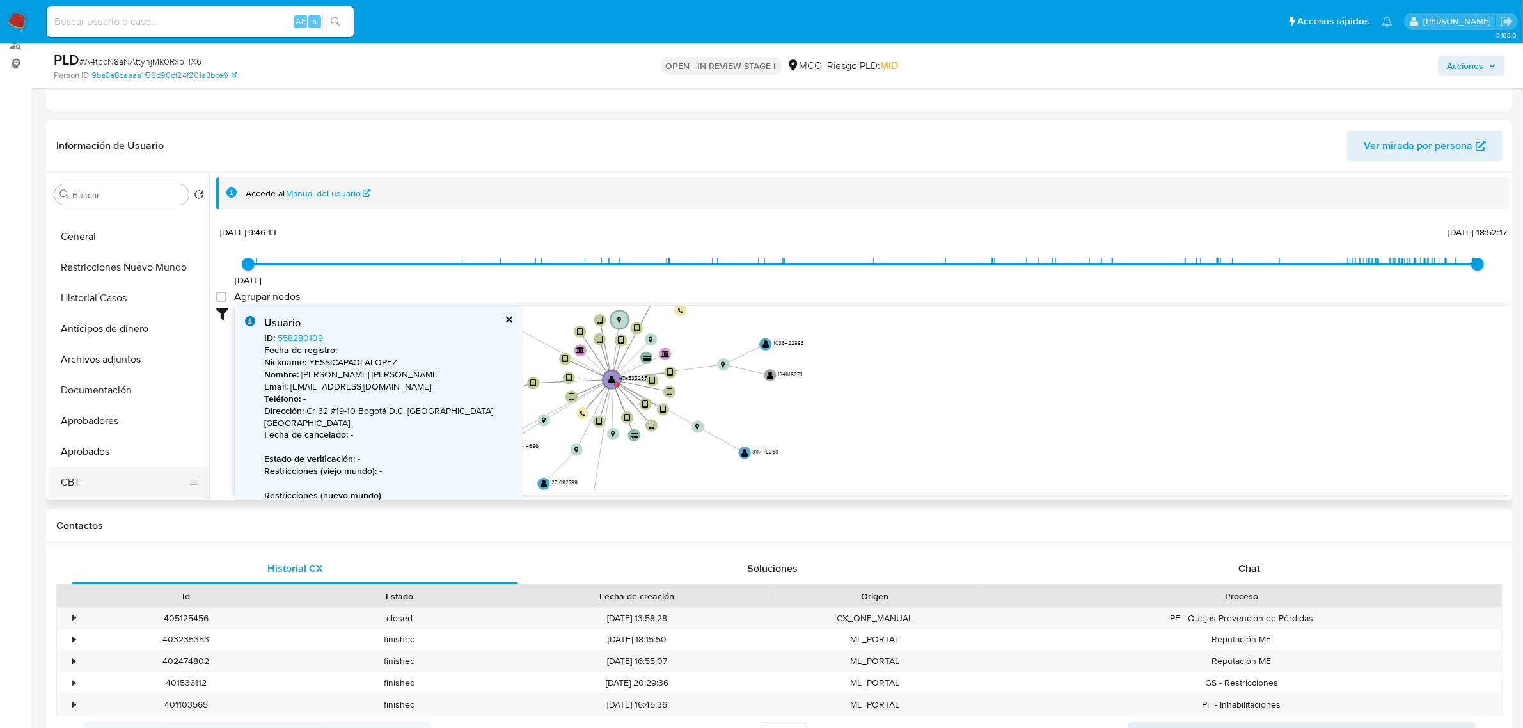
scroll to position [0, 0]
click at [97, 225] on button "KYC" at bounding box center [124, 225] width 150 height 31
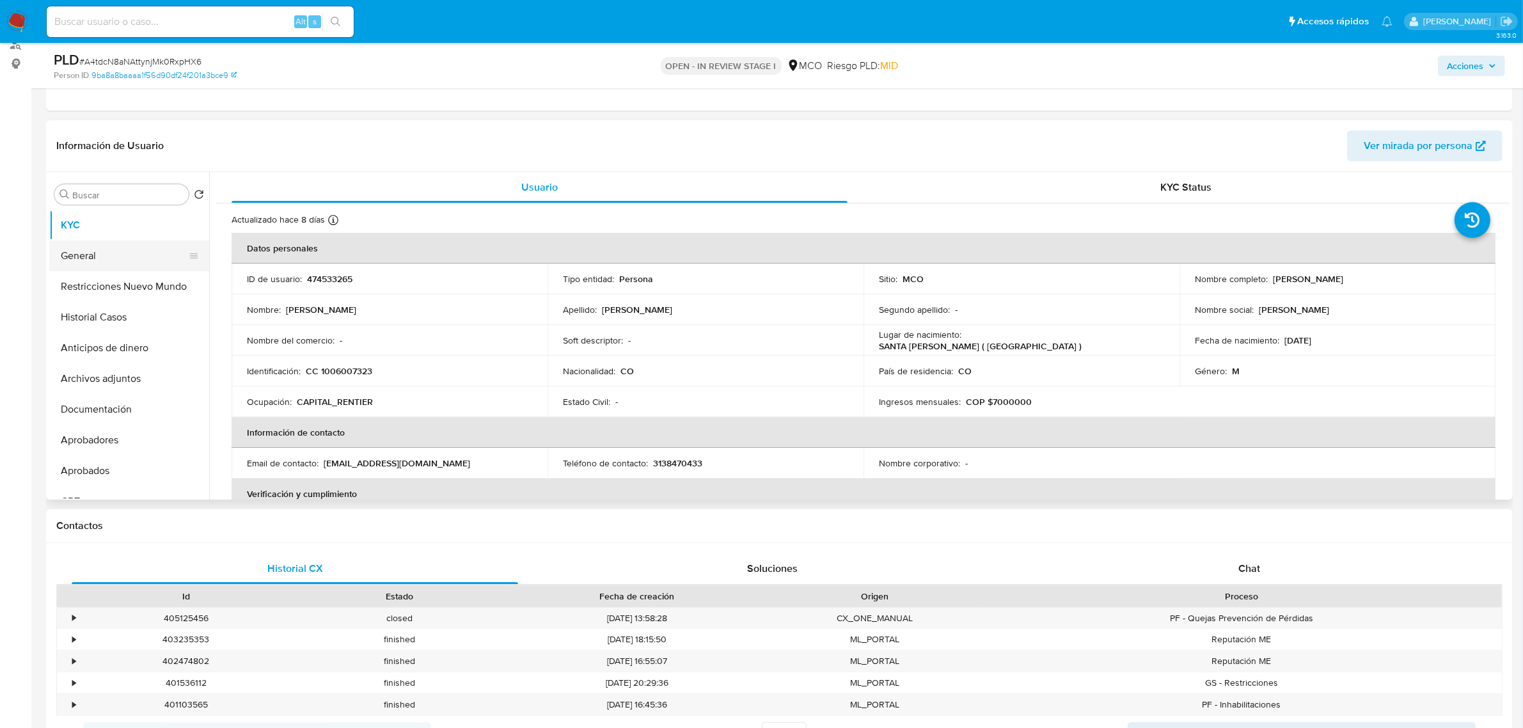
click at [75, 266] on button "General" at bounding box center [124, 256] width 150 height 31
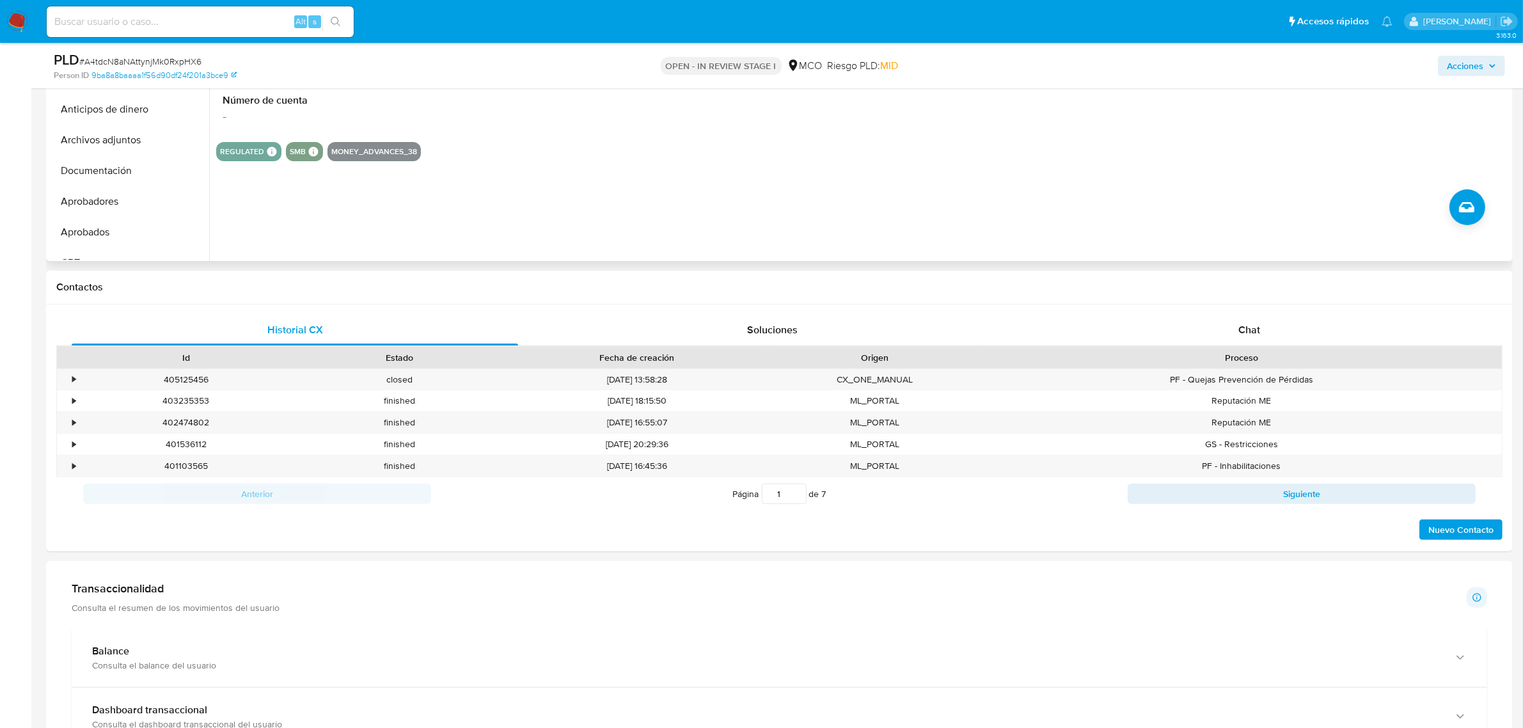
scroll to position [400, 0]
click at [74, 376] on div "•" at bounding box center [73, 378] width 3 height 12
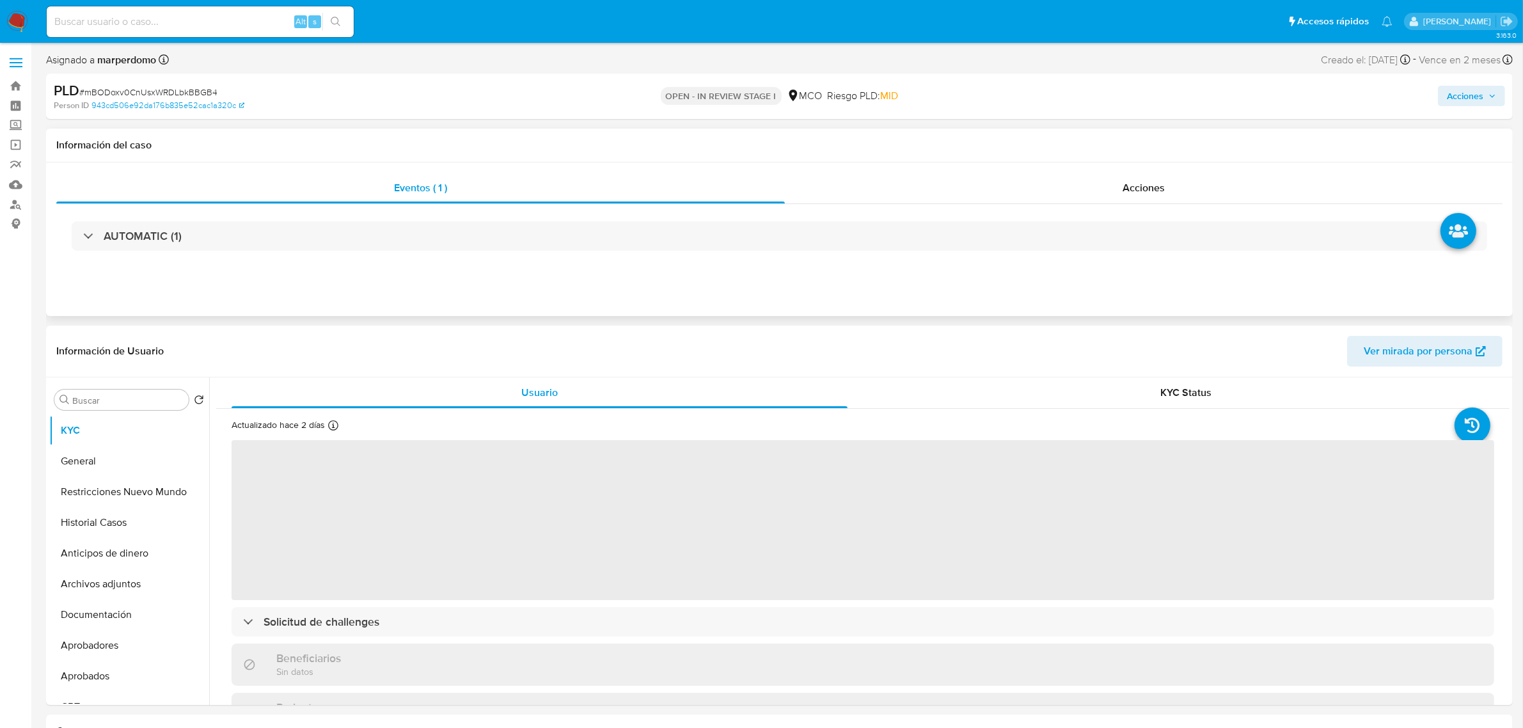
select select "10"
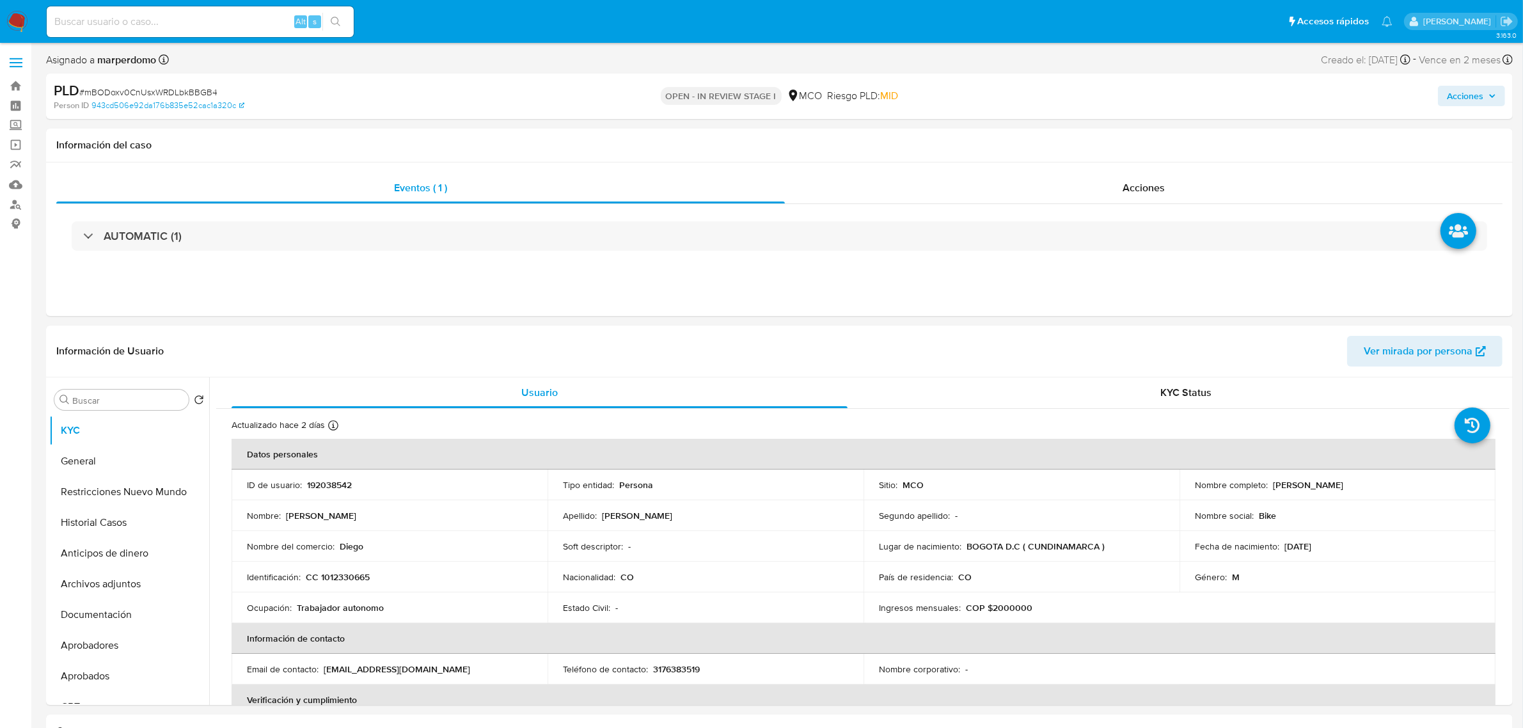
drag, startPoint x: 18, startPoint y: 325, endPoint x: 18, endPoint y: 312, distance: 13.4
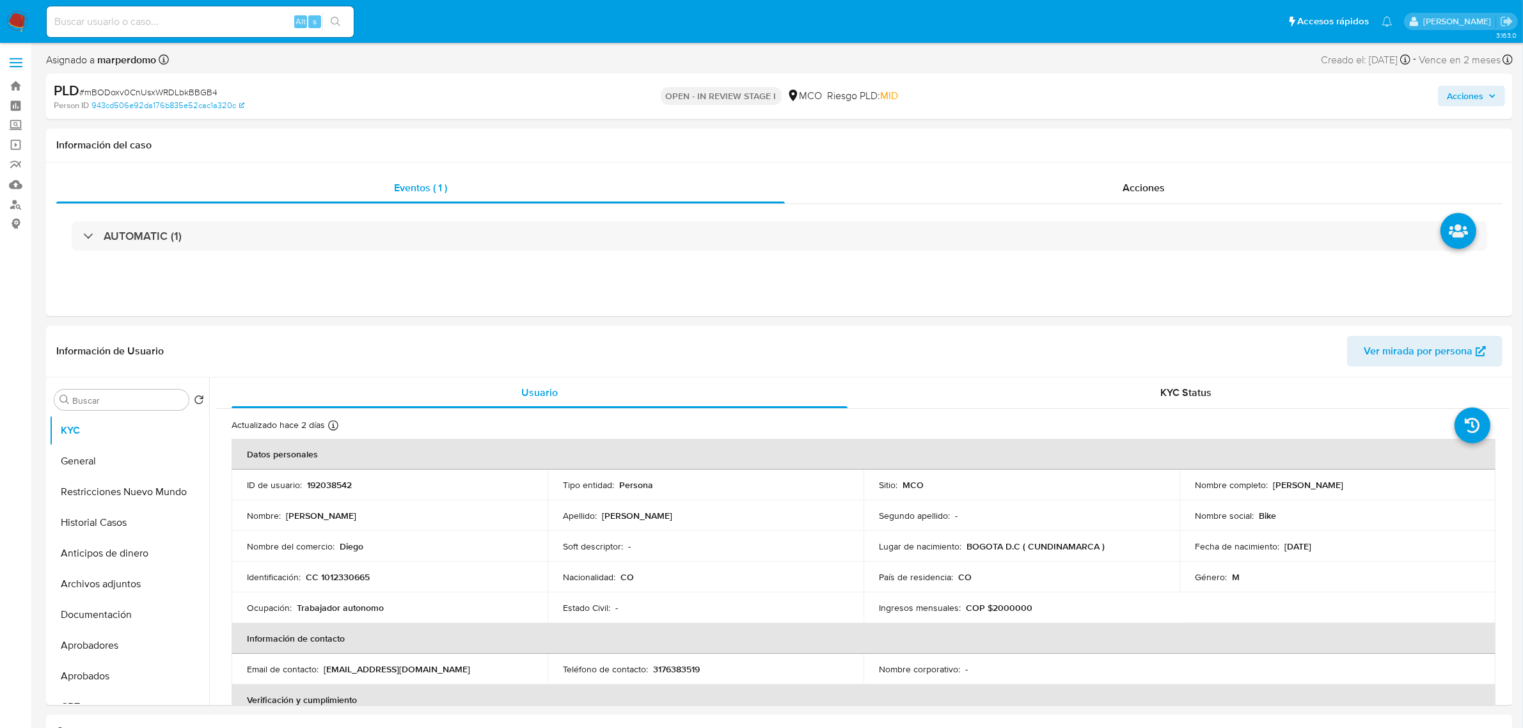
drag, startPoint x: 18, startPoint y: 312, endPoint x: 13, endPoint y: 249, distance: 62.3
click at [127, 587] on button "Archivos adjuntos" at bounding box center [124, 584] width 150 height 31
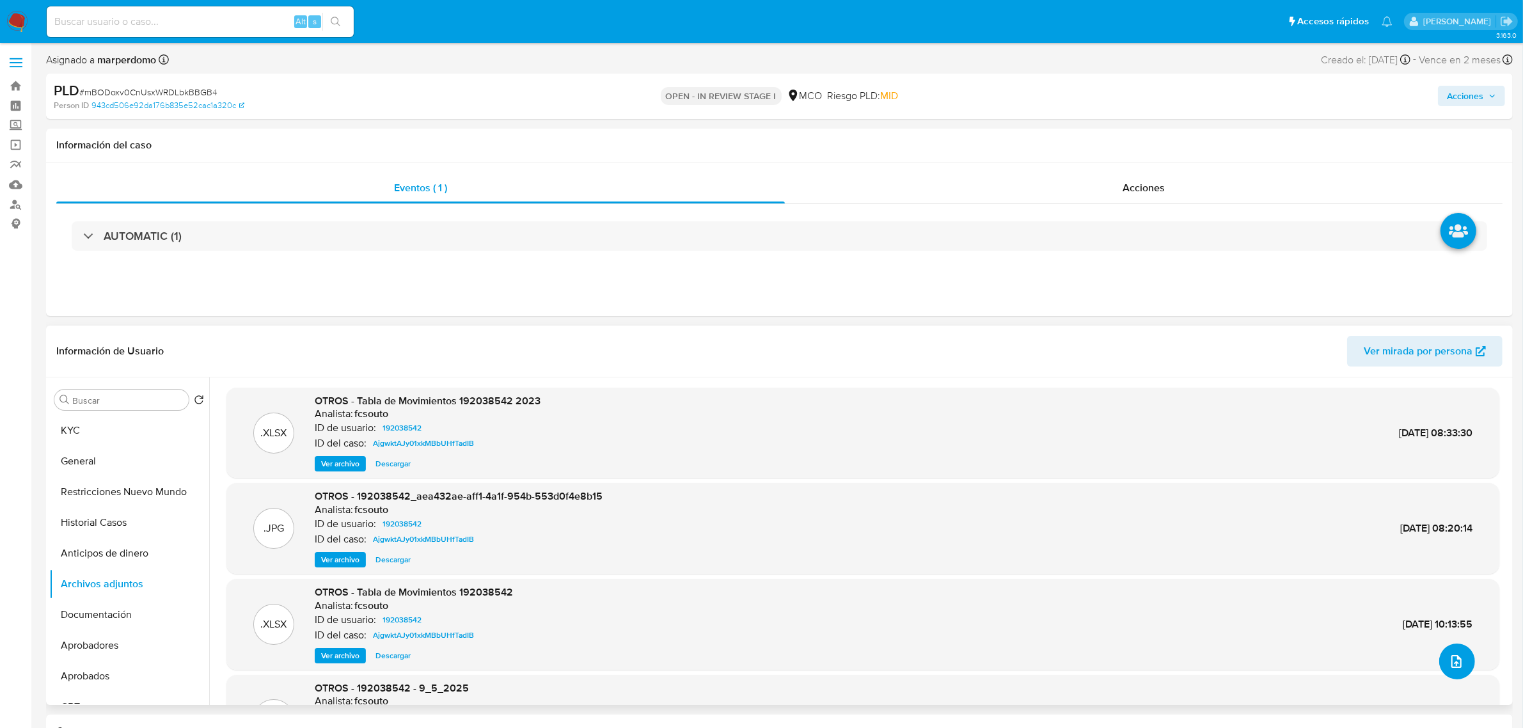
click at [1452, 654] on icon "upload-file" at bounding box center [1456, 661] width 15 height 15
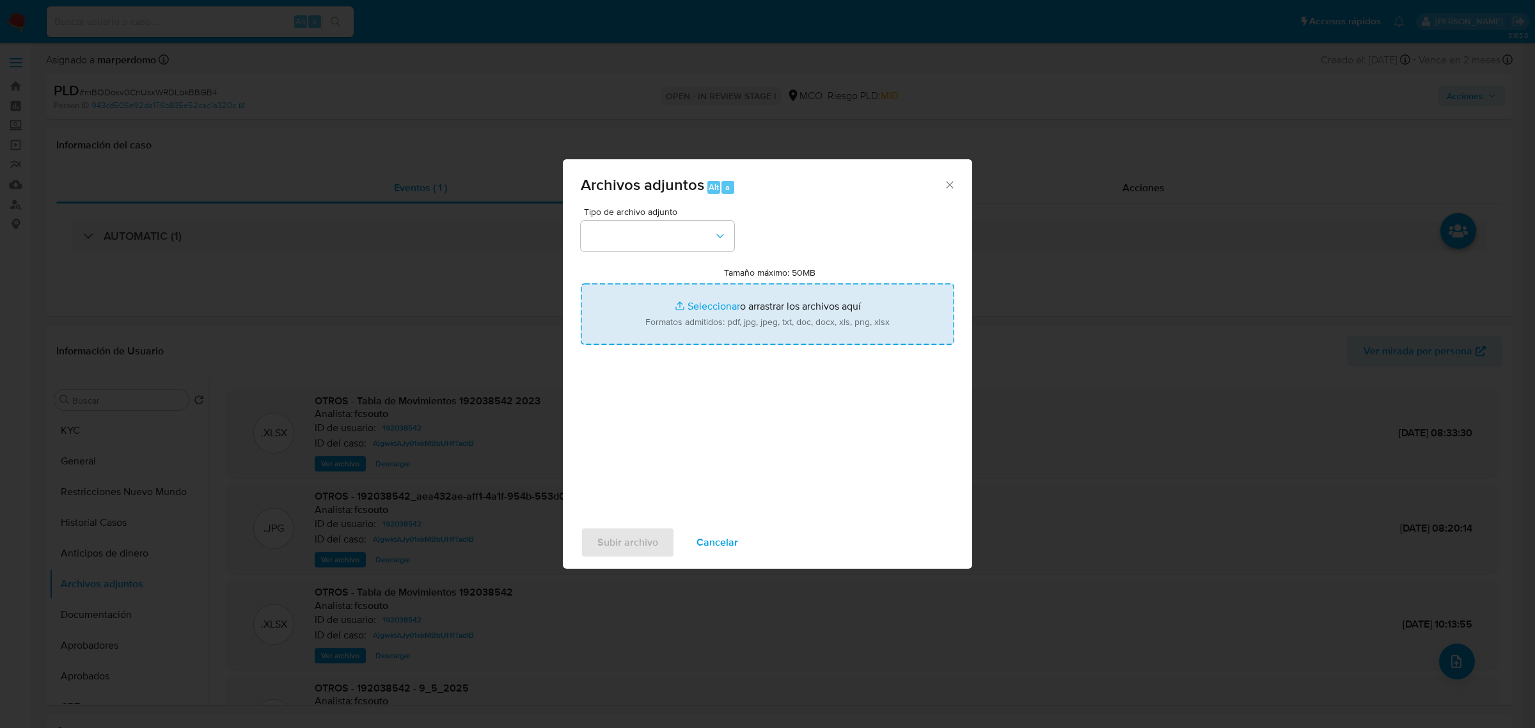
click at [706, 311] on input "Tamaño máximo: 50MB Seleccionar archivos" at bounding box center [768, 313] width 374 height 61
type input "C:\fakepath\348678226 - 02_10_2025.pdf"
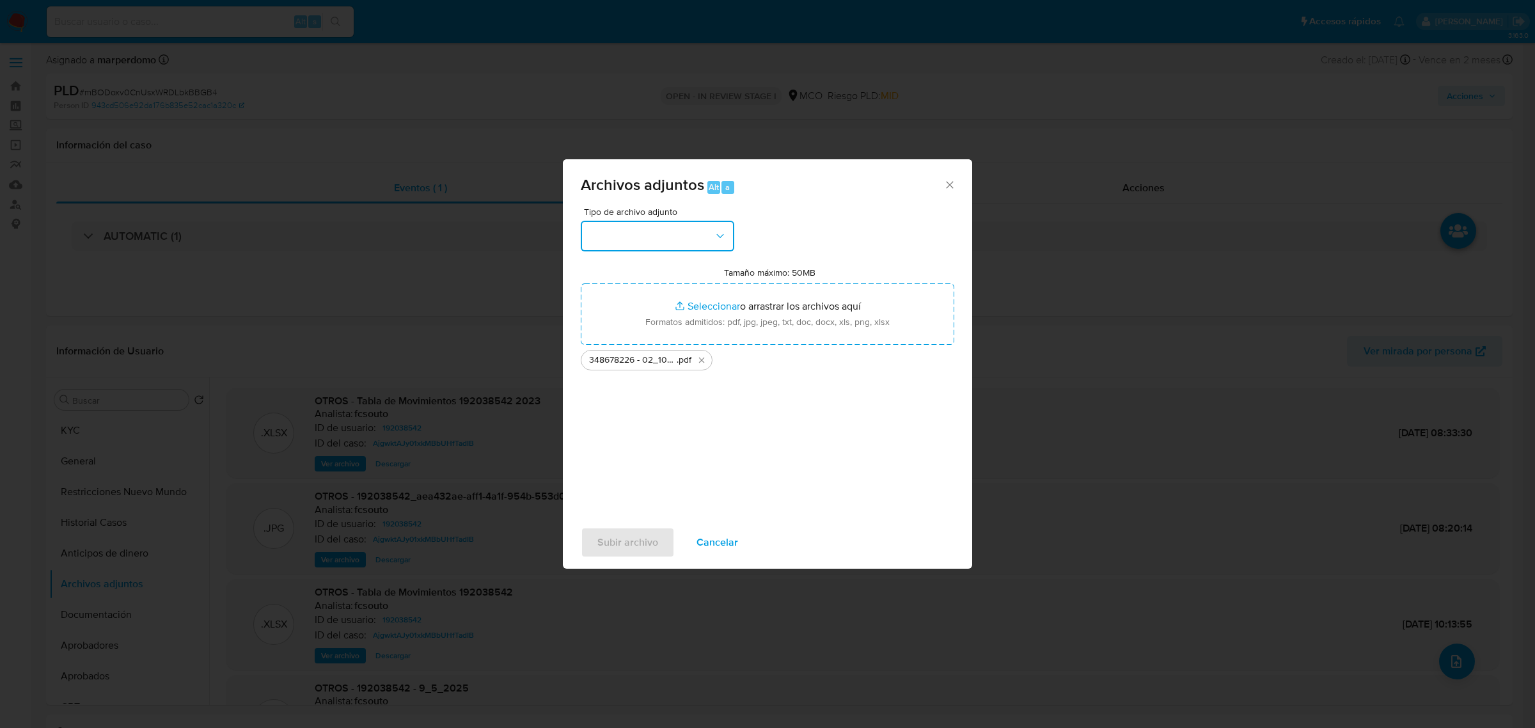
click at [677, 228] on button "button" at bounding box center [658, 236] width 154 height 31
click at [626, 340] on div "OTROS" at bounding box center [653, 325] width 130 height 31
click at [626, 341] on input "Tamaño máximo: 50MB Seleccionar archivos" at bounding box center [768, 313] width 374 height 61
click at [638, 550] on span "Subir archivo" at bounding box center [627, 542] width 61 height 28
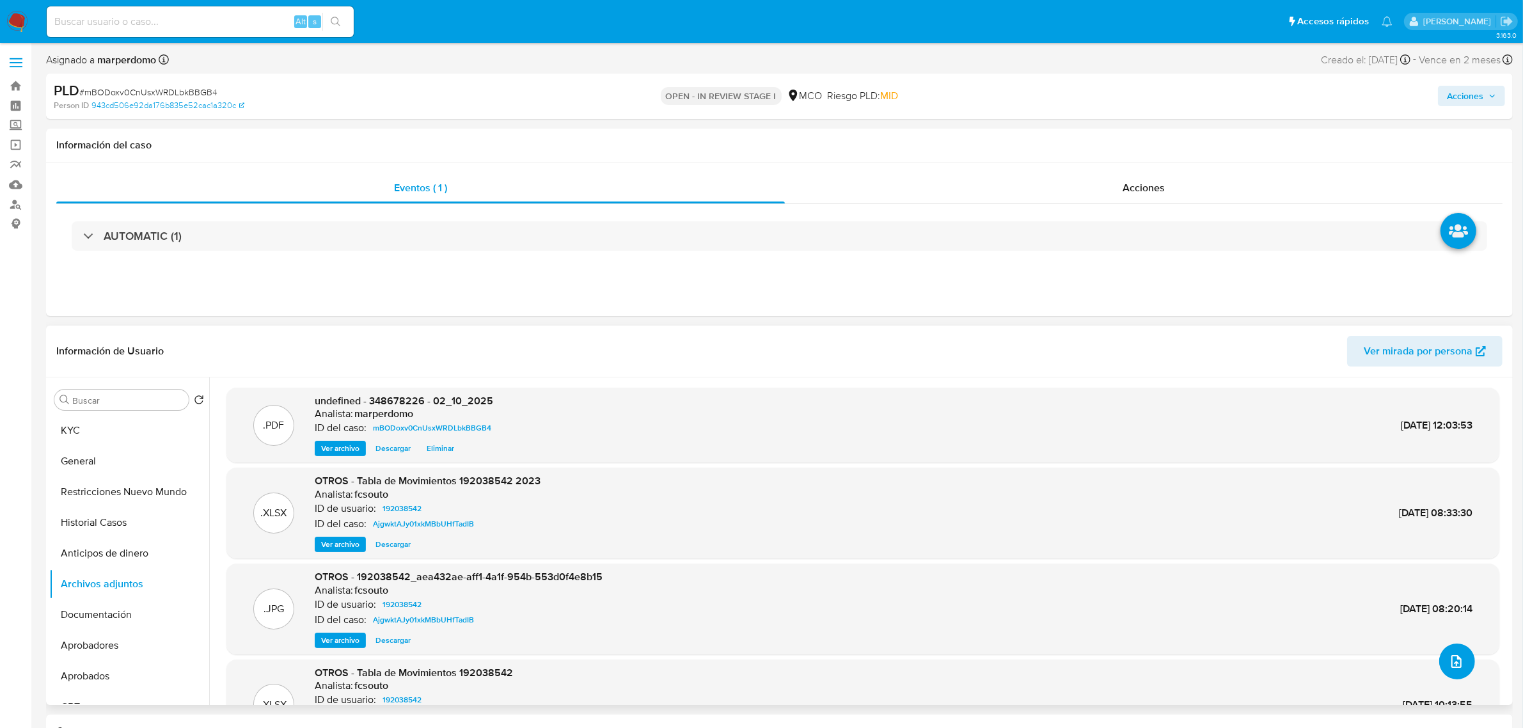
click at [1449, 659] on icon "upload-file" at bounding box center [1456, 661] width 15 height 15
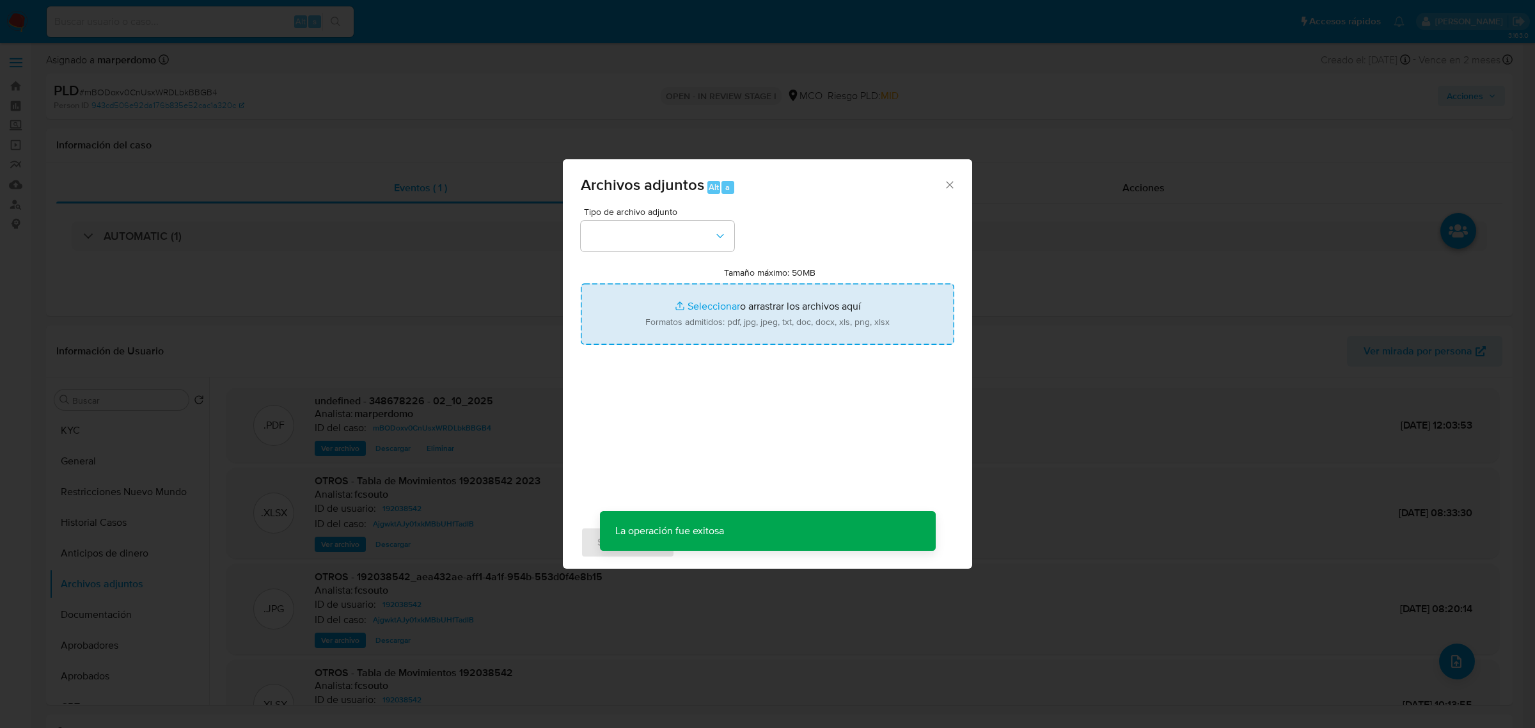
click at [761, 302] on input "Tamaño máximo: 50MB Seleccionar archivos" at bounding box center [768, 313] width 374 height 61
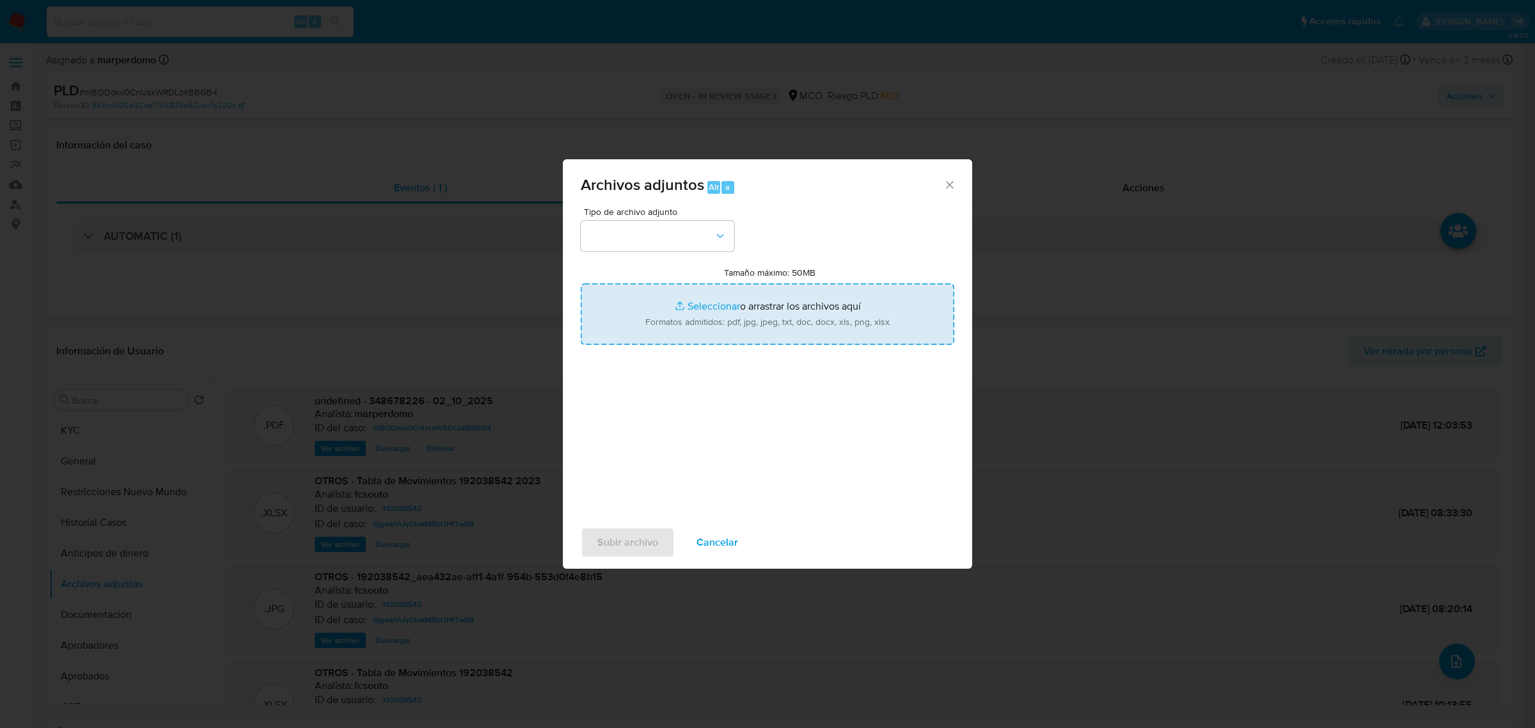
type input "C:\fakepath\Planilla Tx - 348678226.xlsx"
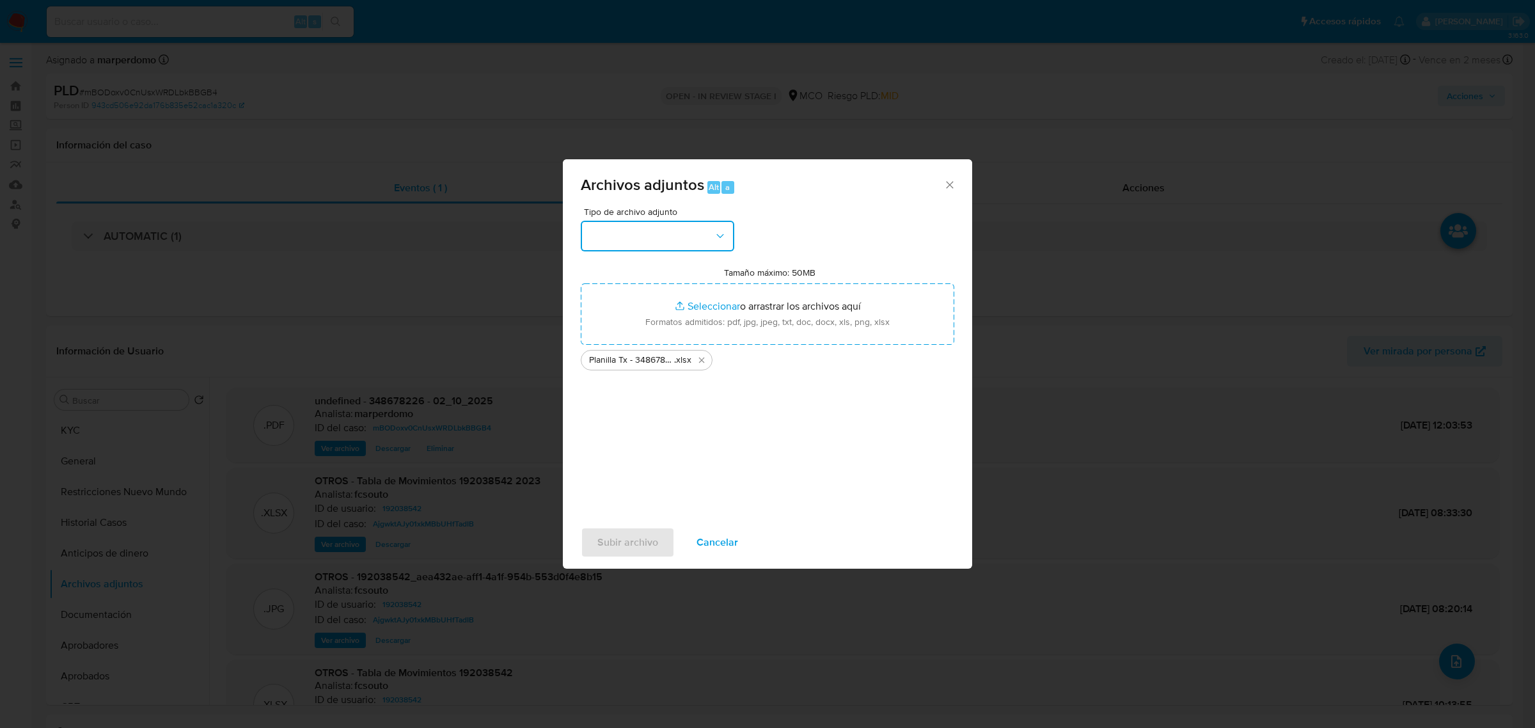
click at [691, 244] on button "button" at bounding box center [658, 236] width 154 height 31
click at [683, 242] on button "button" at bounding box center [658, 236] width 154 height 31
click at [712, 223] on button "button" at bounding box center [658, 236] width 154 height 31
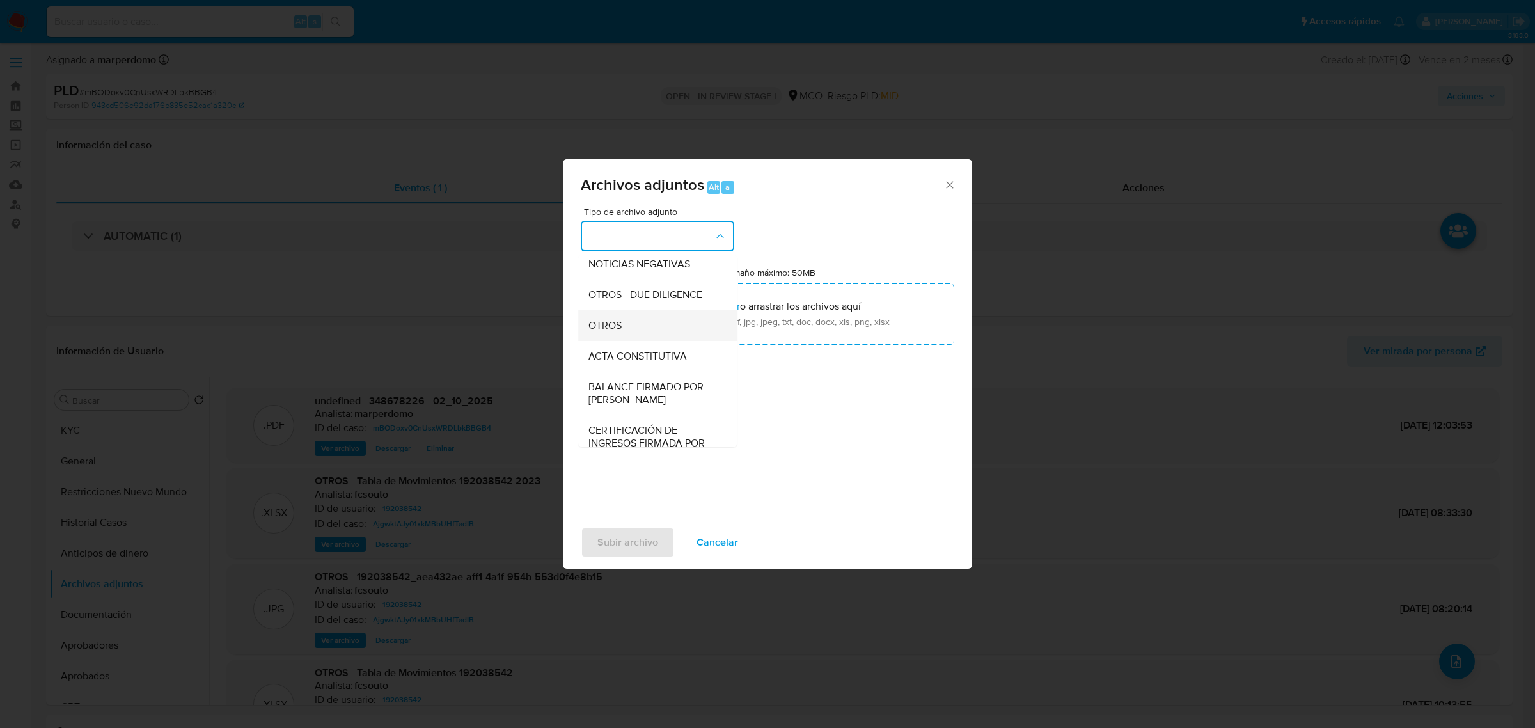
click at [629, 330] on div "OTROS" at bounding box center [653, 325] width 130 height 31
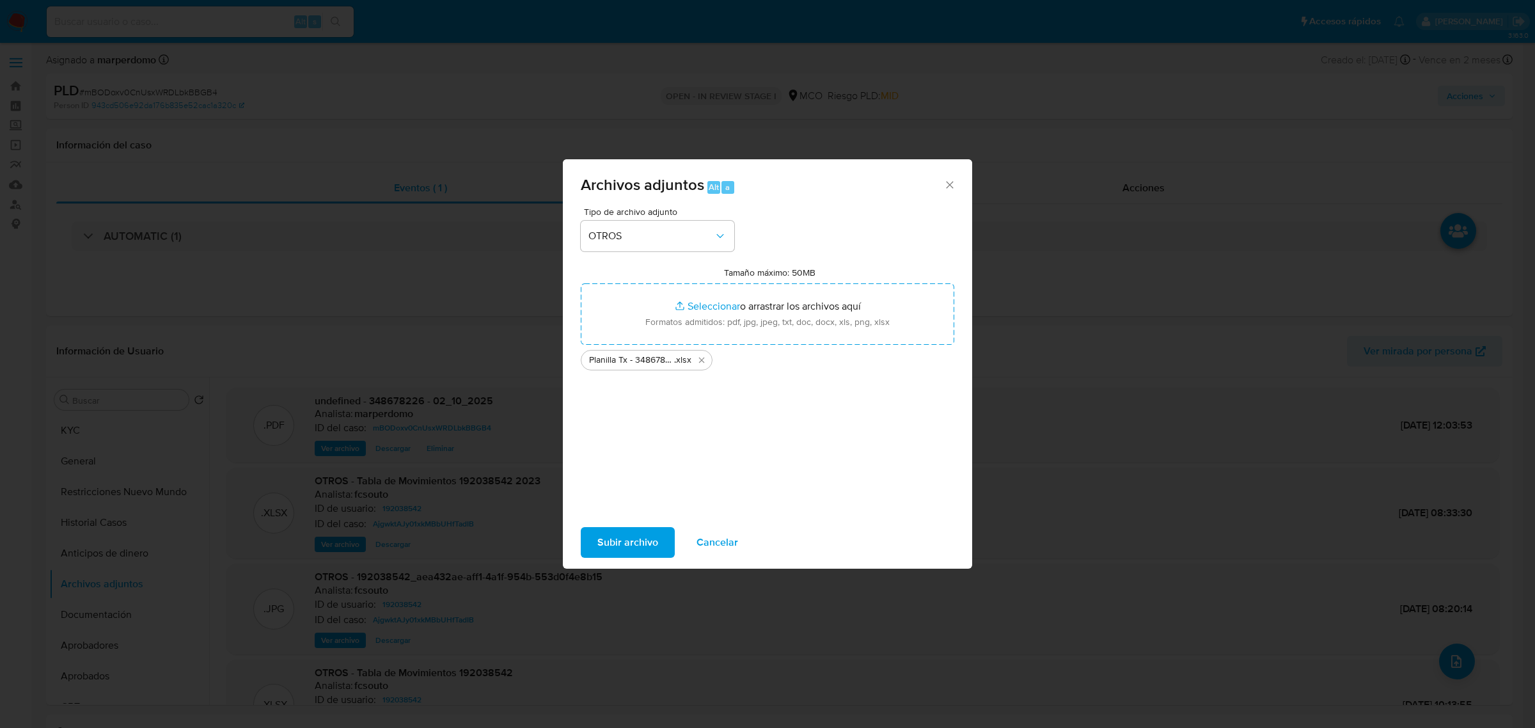
click at [805, 465] on div "Tipo de archivo adjunto OTROS Tamaño máximo: 50MB Seleccionar archivos Seleccio…" at bounding box center [768, 358] width 374 height 302
click at [606, 529] on span "Subir archivo" at bounding box center [627, 542] width 61 height 28
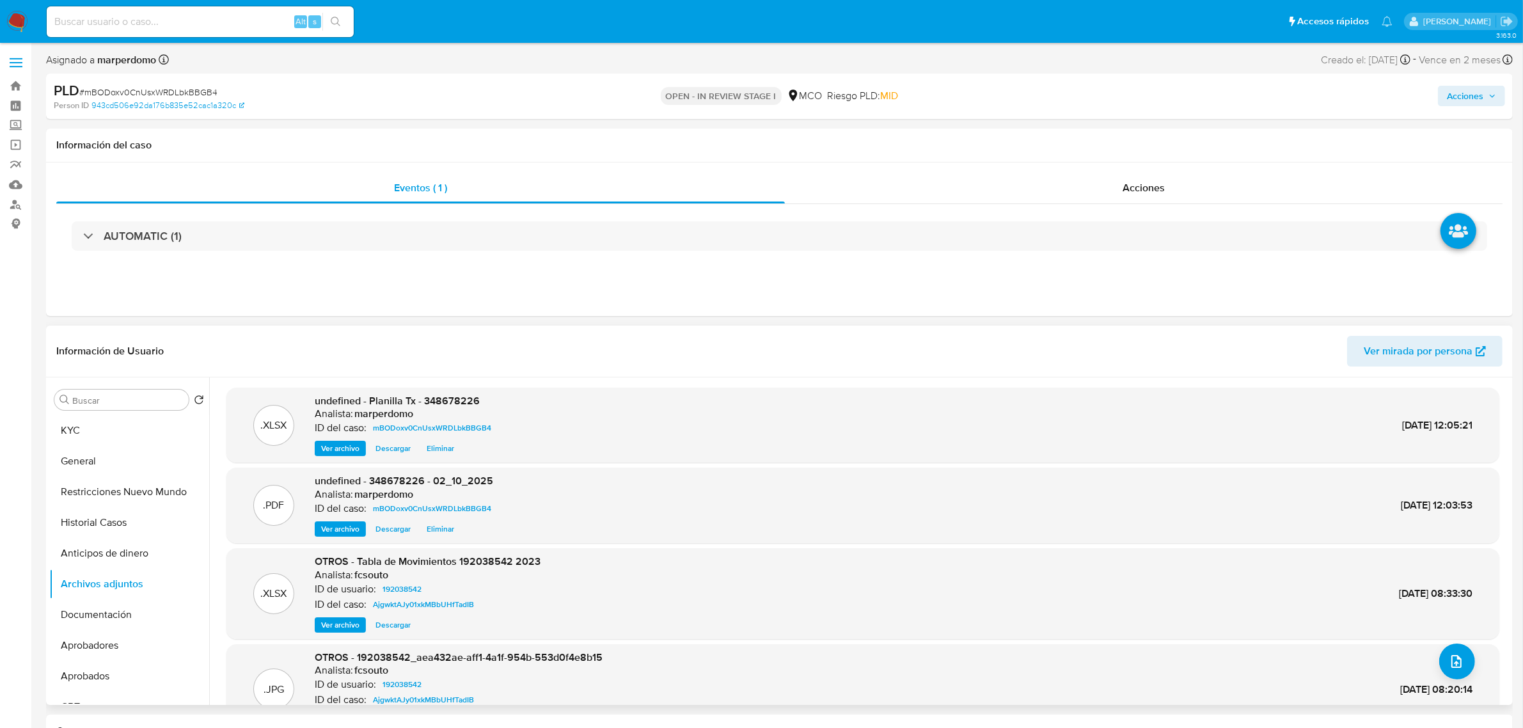
click at [443, 533] on span "Eliminar" at bounding box center [441, 529] width 28 height 13
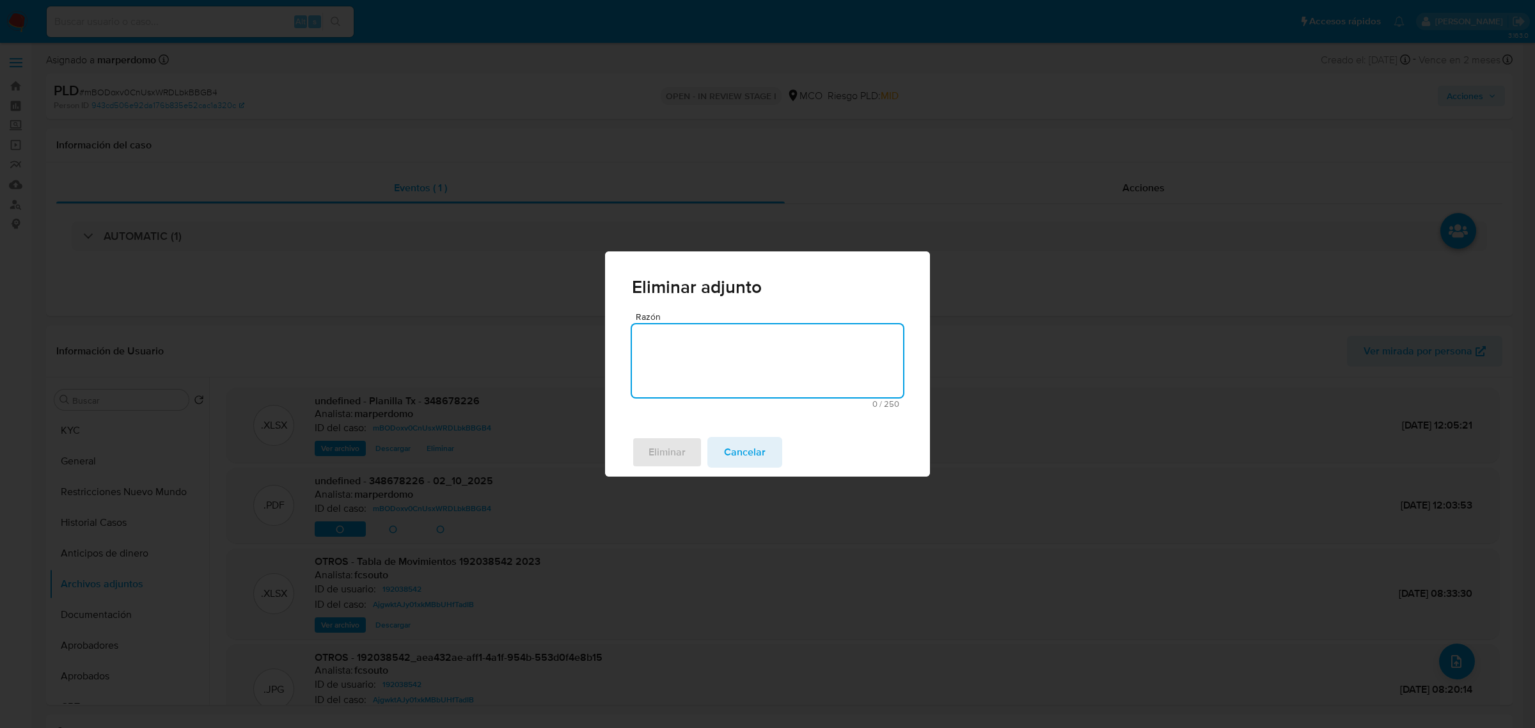
click at [707, 365] on textarea "Razón" at bounding box center [767, 360] width 271 height 73
click at [742, 456] on span "Cancelar" at bounding box center [745, 452] width 42 height 28
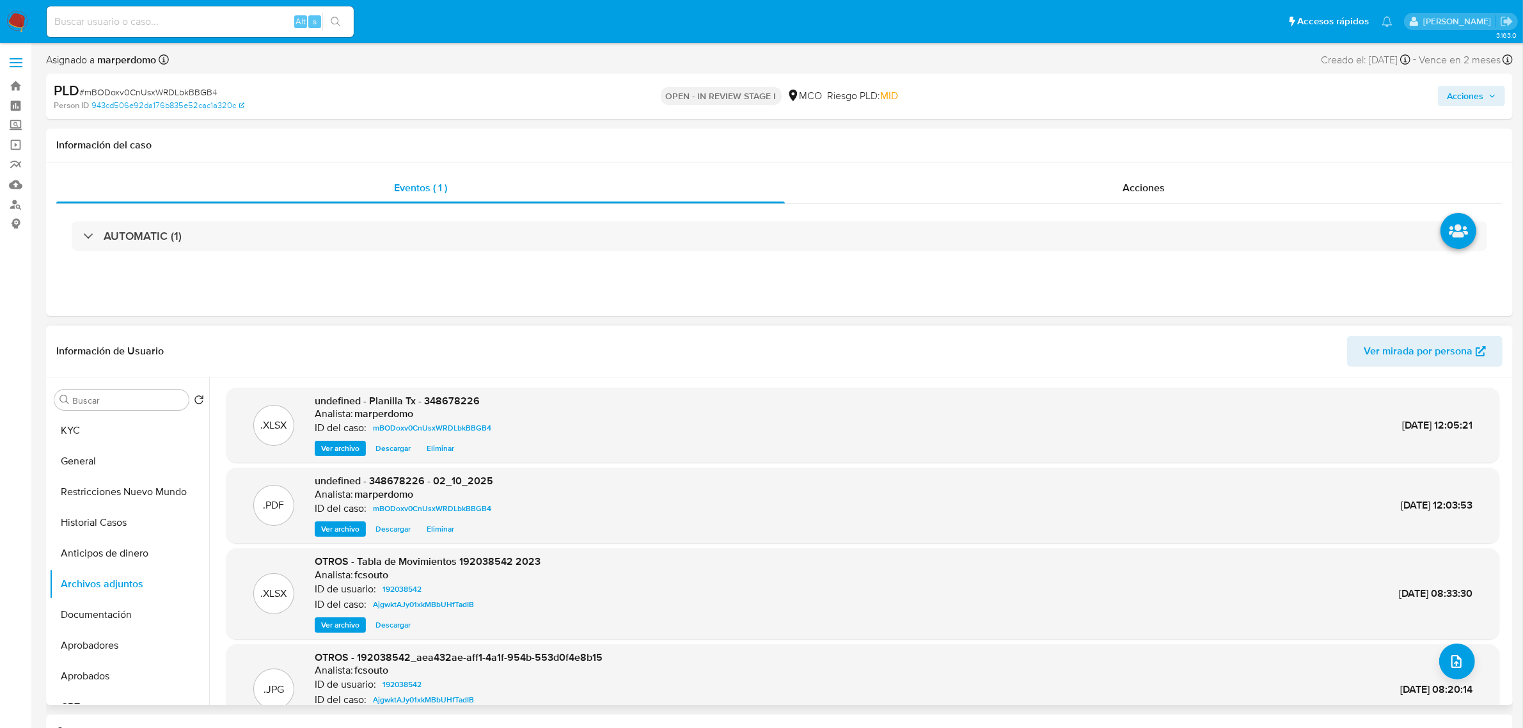
click at [432, 452] on span "Eliminar" at bounding box center [441, 448] width 28 height 13
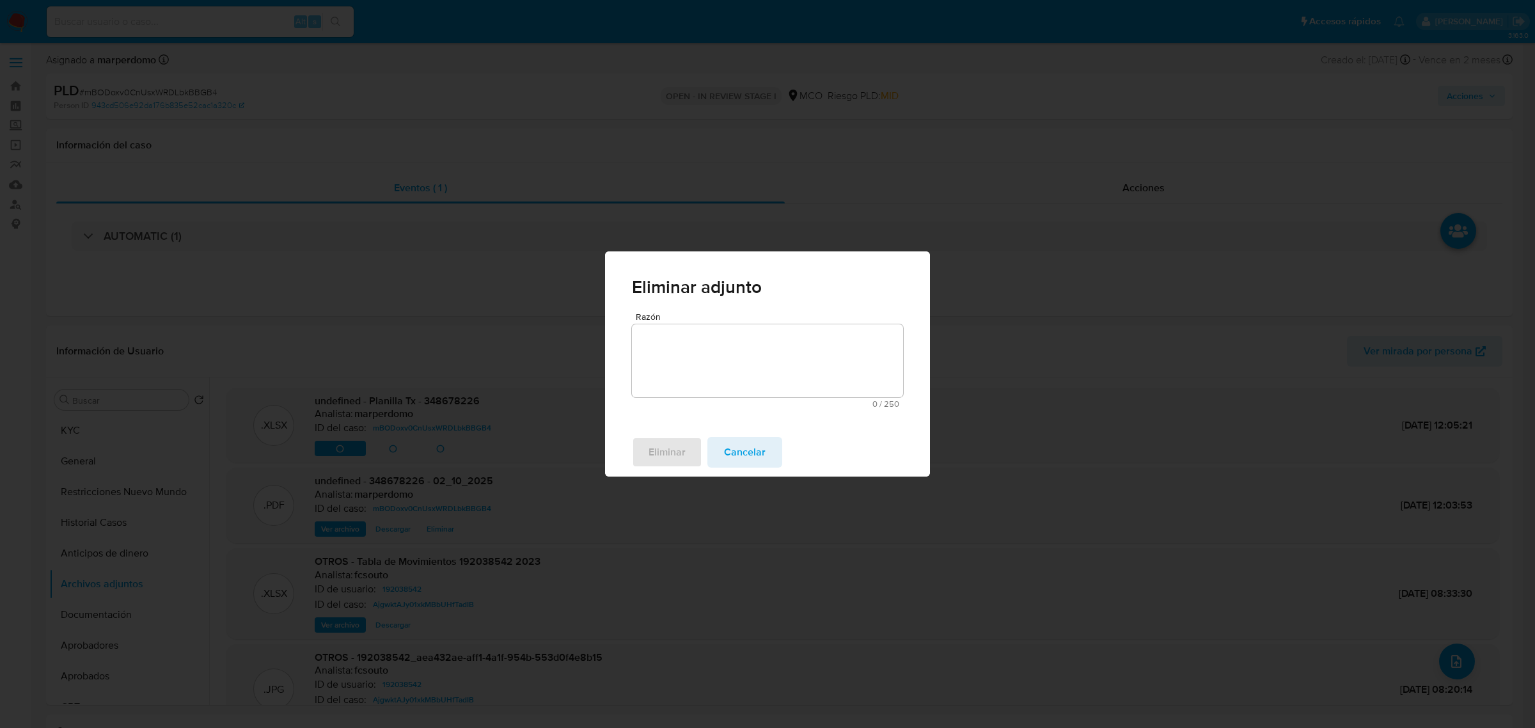
click at [695, 349] on textarea "Razón" at bounding box center [767, 360] width 271 height 73
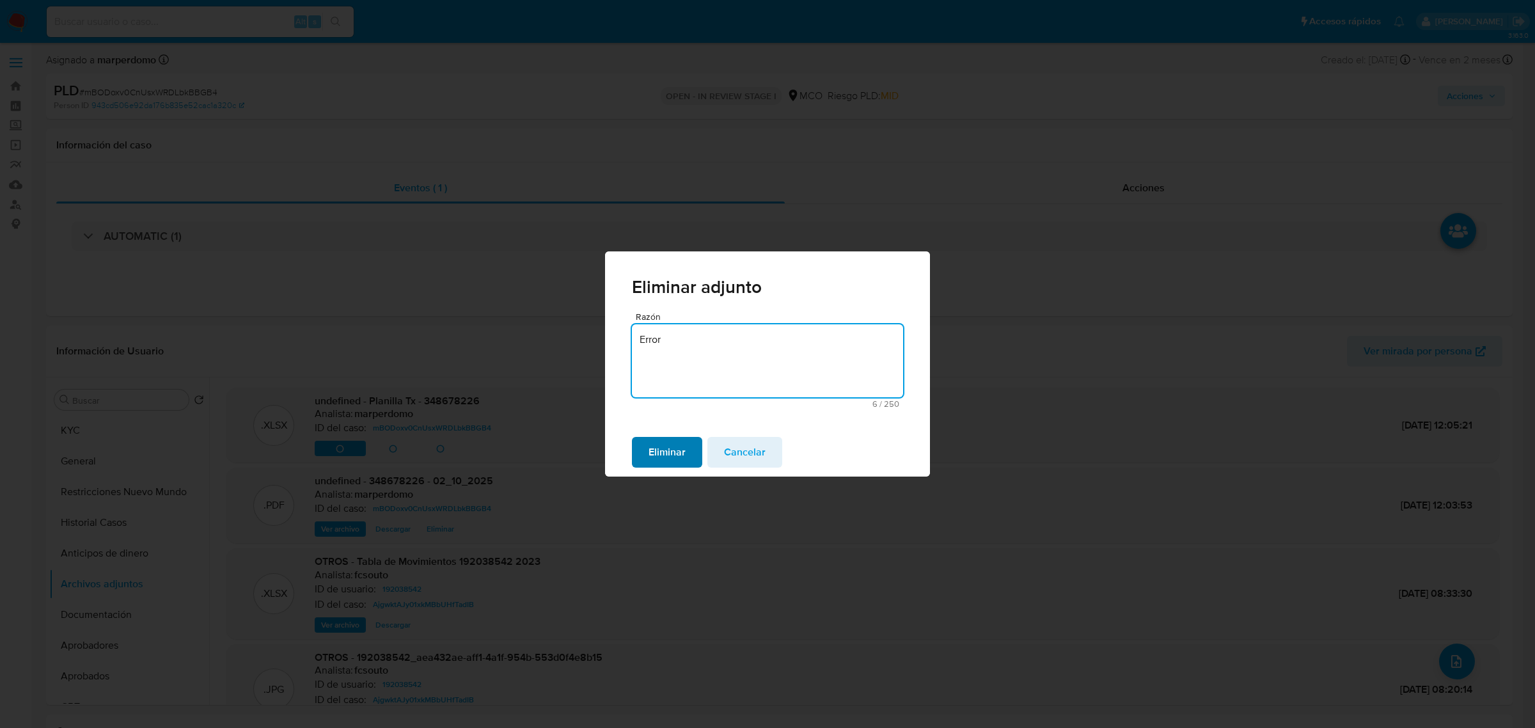
type textarea "Error"
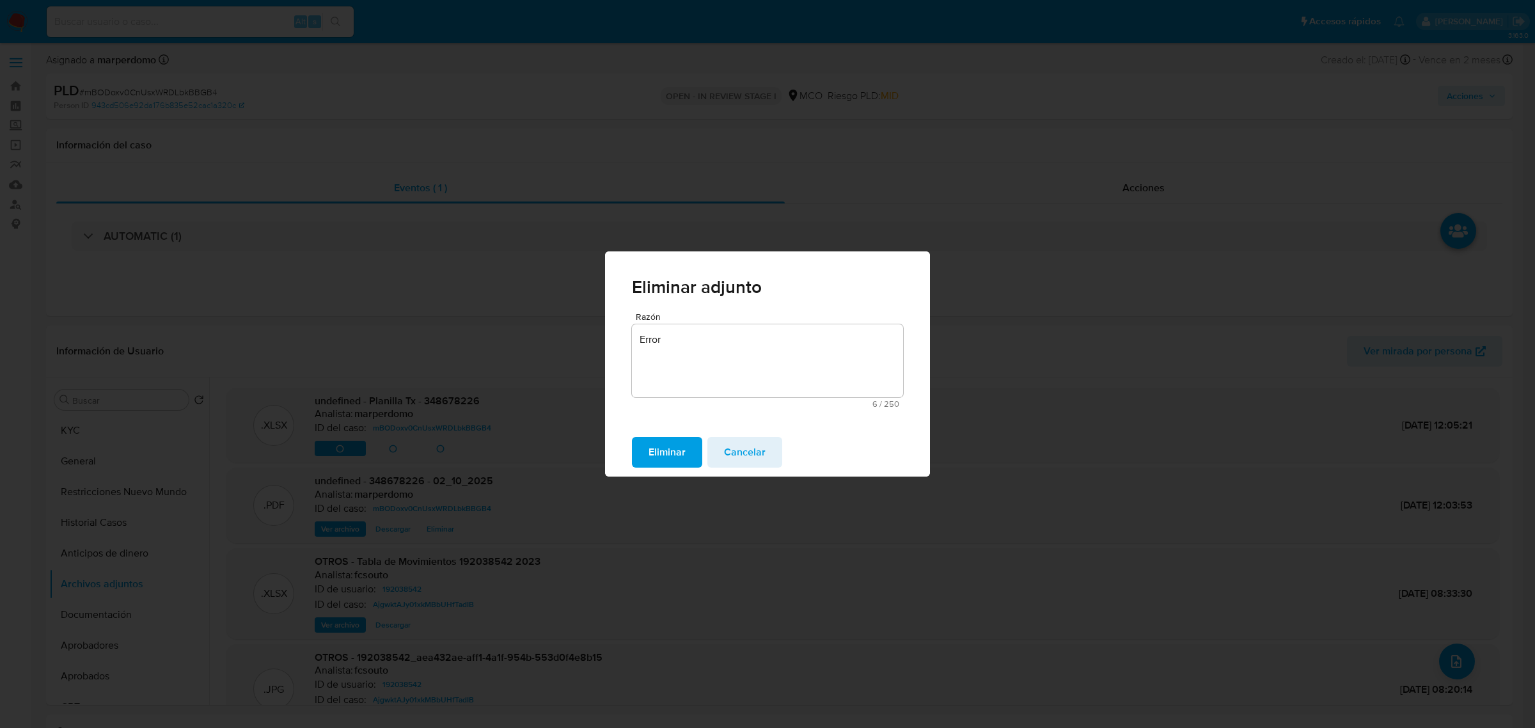
click at [679, 449] on span "Eliminar" at bounding box center [667, 452] width 37 height 28
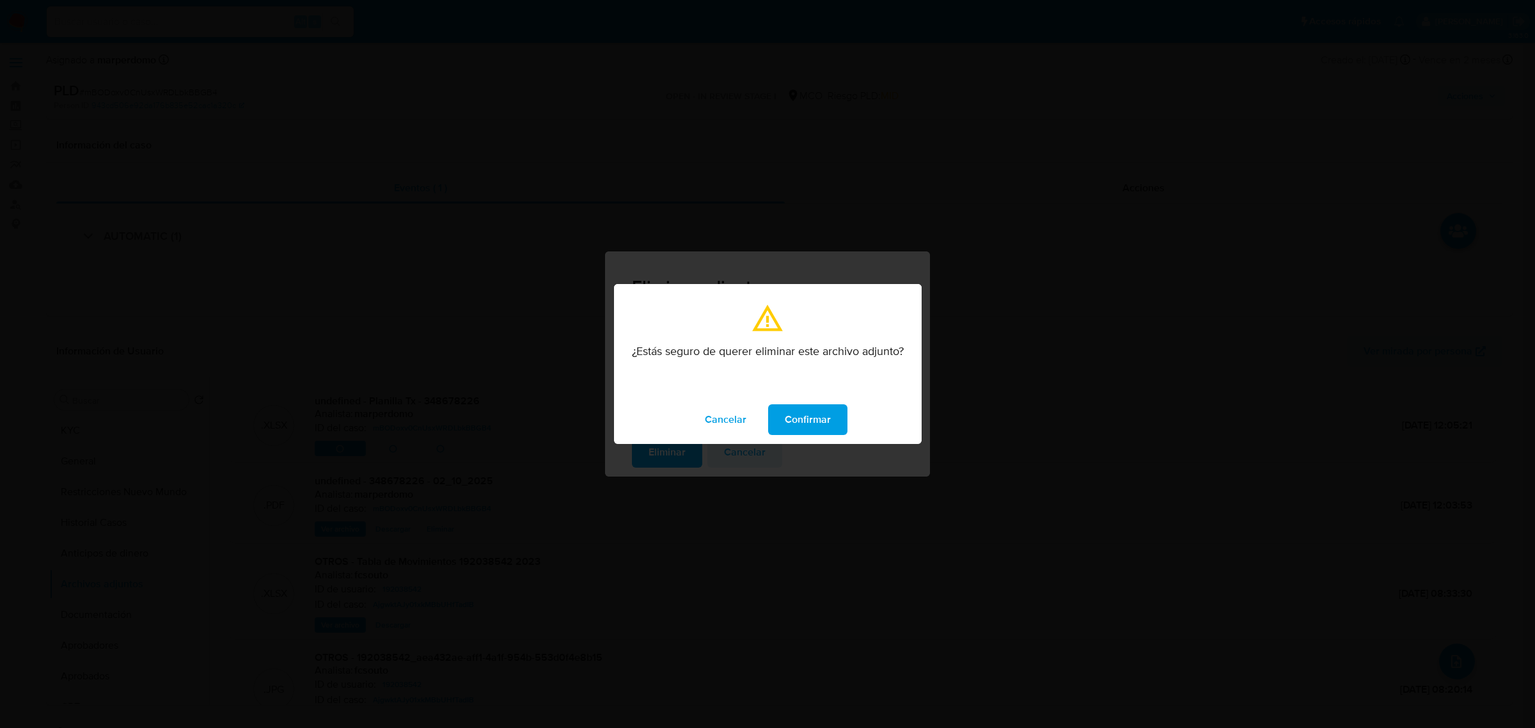
click at [790, 414] on span "Confirmar" at bounding box center [808, 420] width 46 height 28
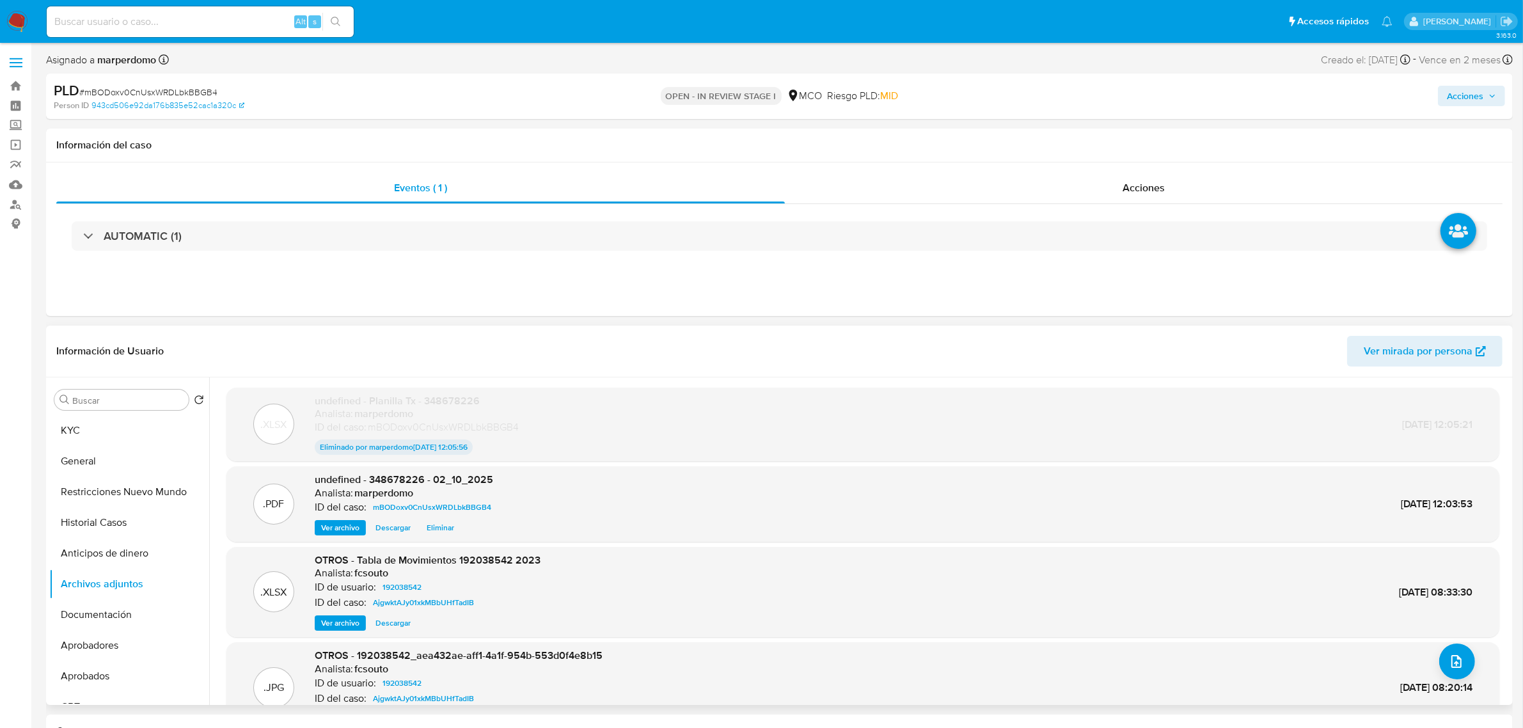
click at [438, 519] on div "undefined - 348678226 - 02_10_2025 Analista: marperdomo ID del caso: mBODoxv0Cn…" at bounding box center [406, 504] width 182 height 63
click at [432, 528] on span "Eliminar" at bounding box center [441, 527] width 28 height 13
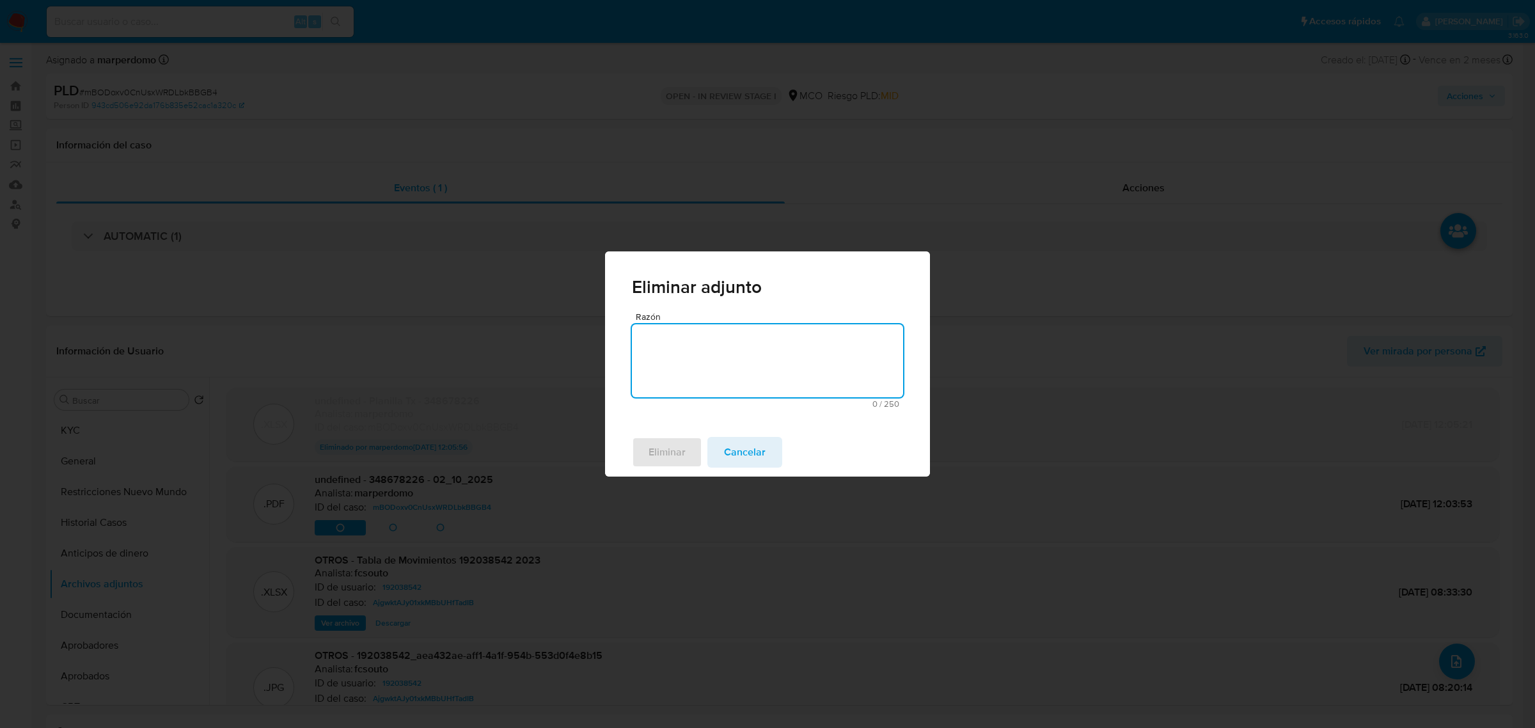
click at [695, 372] on textarea "Razón" at bounding box center [767, 360] width 271 height 73
type textarea "Error"
click at [672, 470] on div "Eliminar Cancelar" at bounding box center [767, 452] width 325 height 49
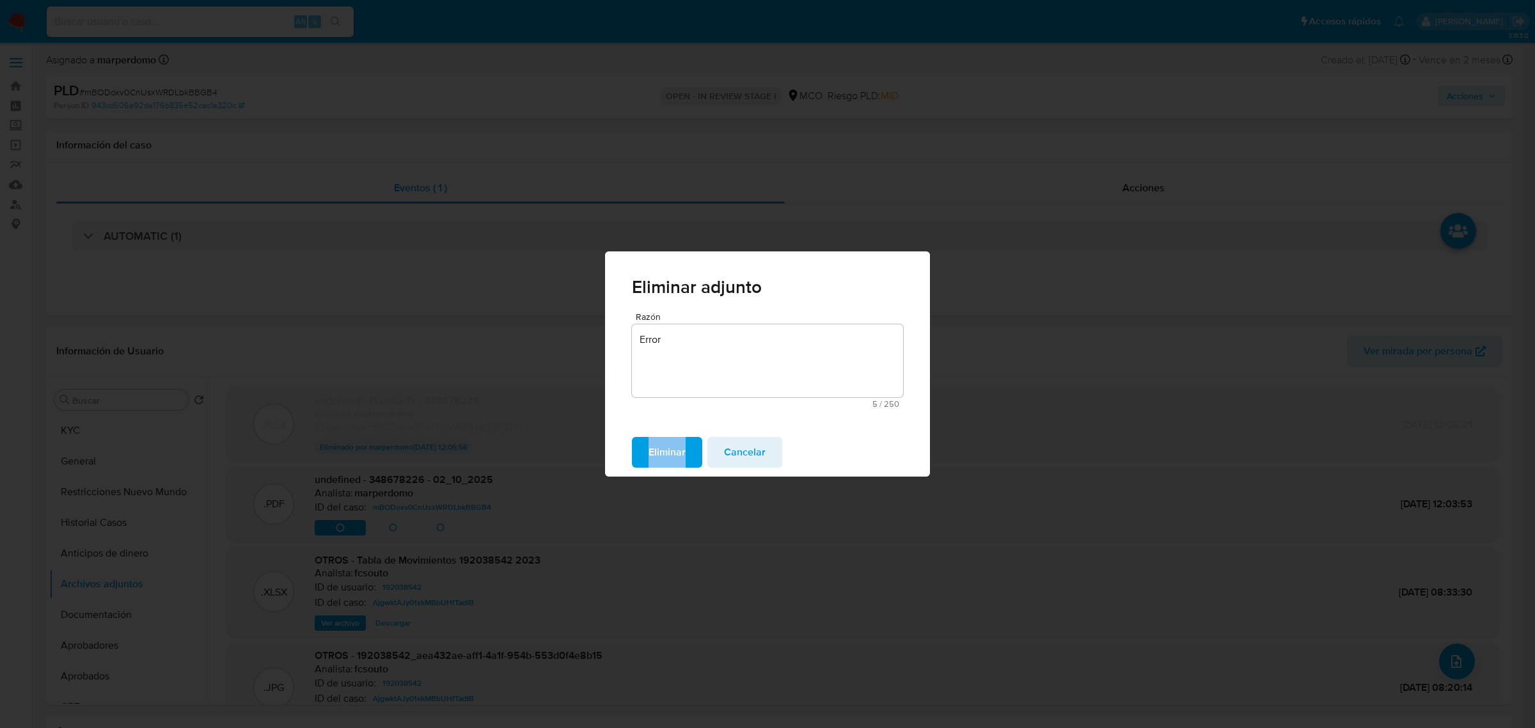
click at [668, 452] on span "Eliminar" at bounding box center [667, 452] width 37 height 28
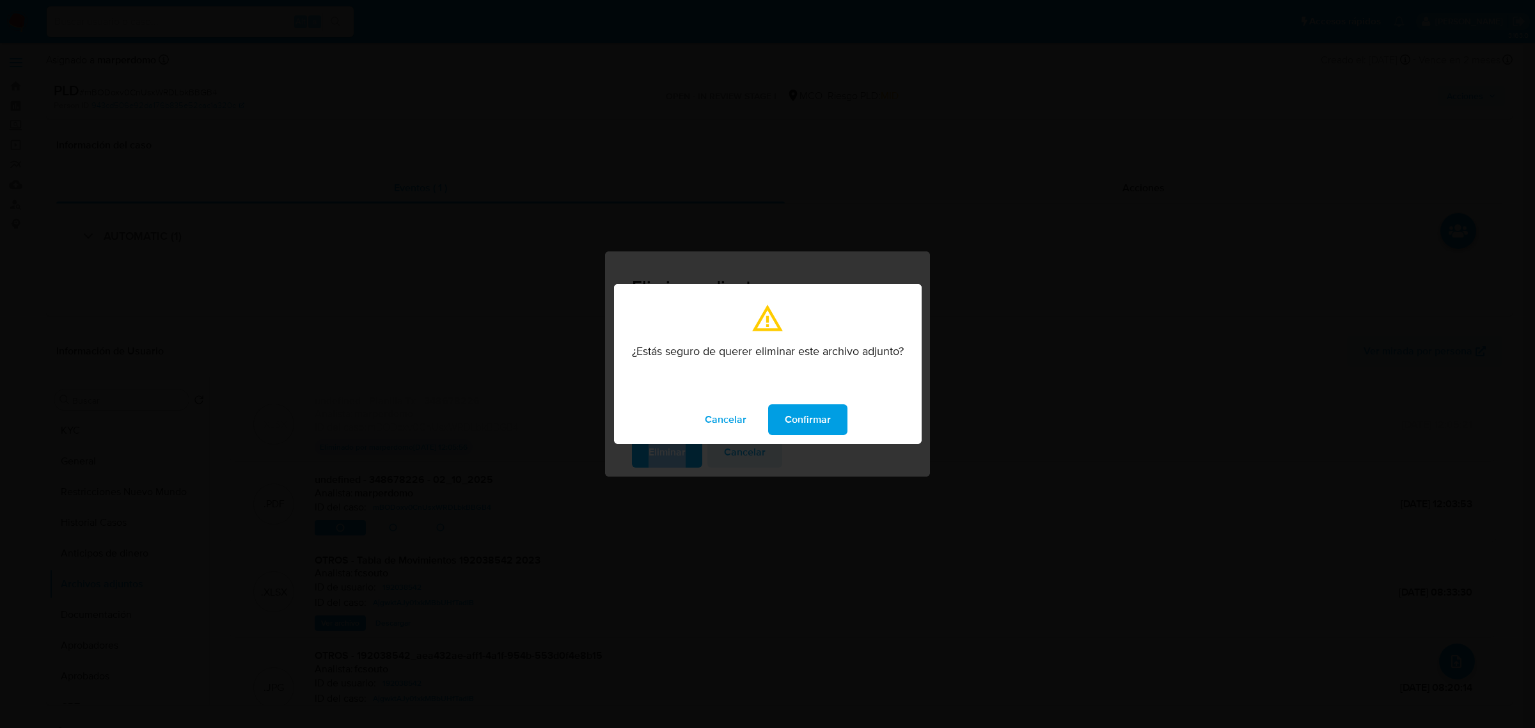
click at [825, 427] on span "Confirmar" at bounding box center [808, 420] width 46 height 28
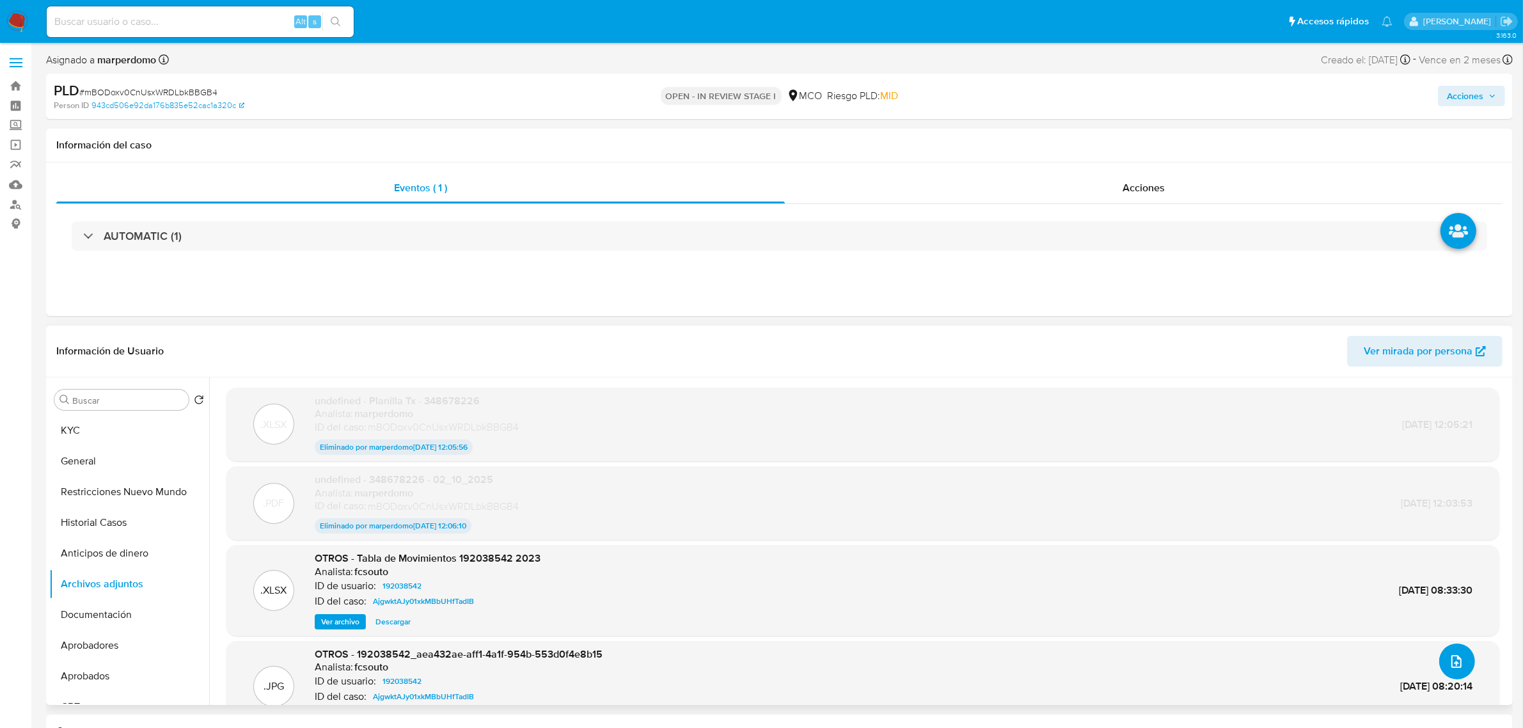
click at [1457, 665] on icon "upload-file" at bounding box center [1456, 661] width 15 height 15
click at [1451, 657] on icon "upload-file" at bounding box center [1456, 661] width 10 height 13
click at [1455, 670] on button "upload-file" at bounding box center [1457, 661] width 36 height 36
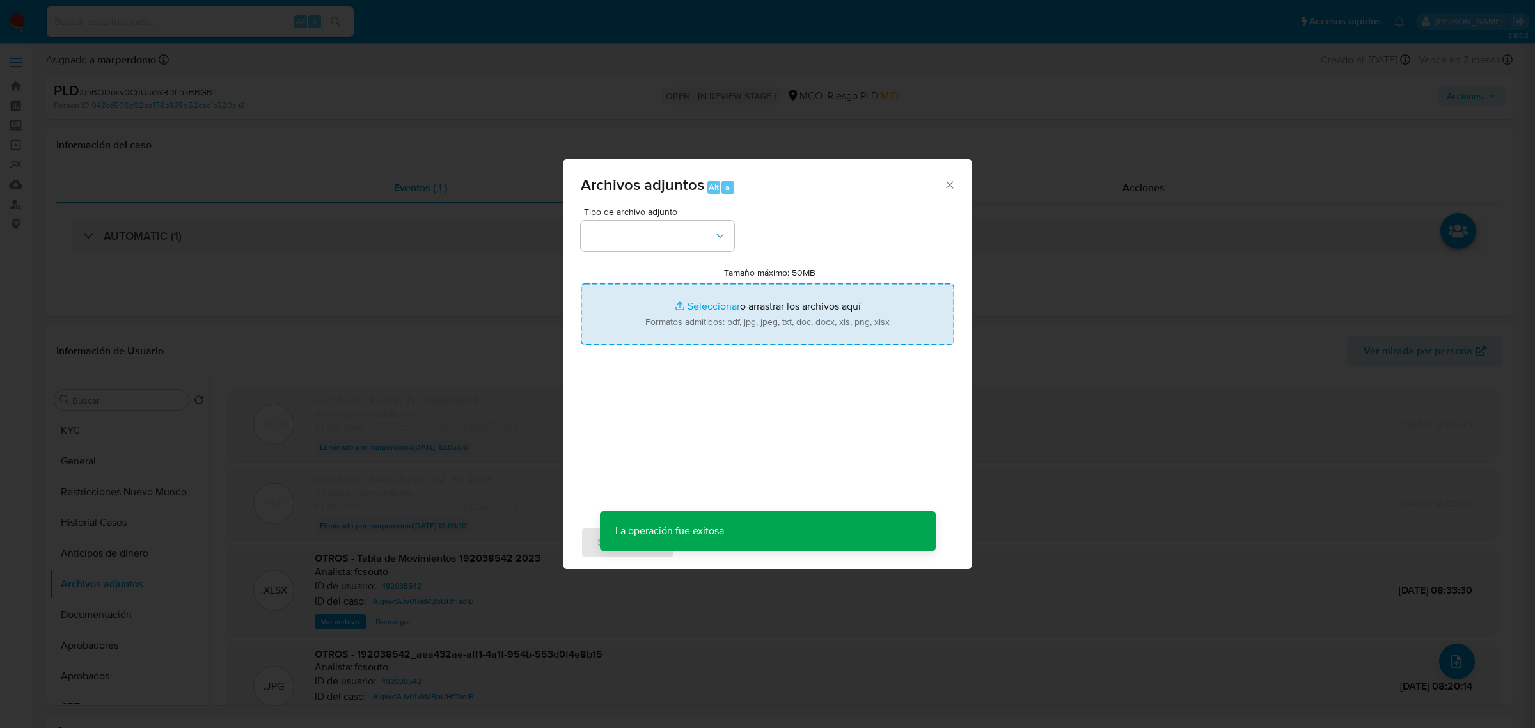
click at [733, 320] on input "Tamaño máximo: 50MB Seleccionar archivos" at bounding box center [768, 313] width 374 height 61
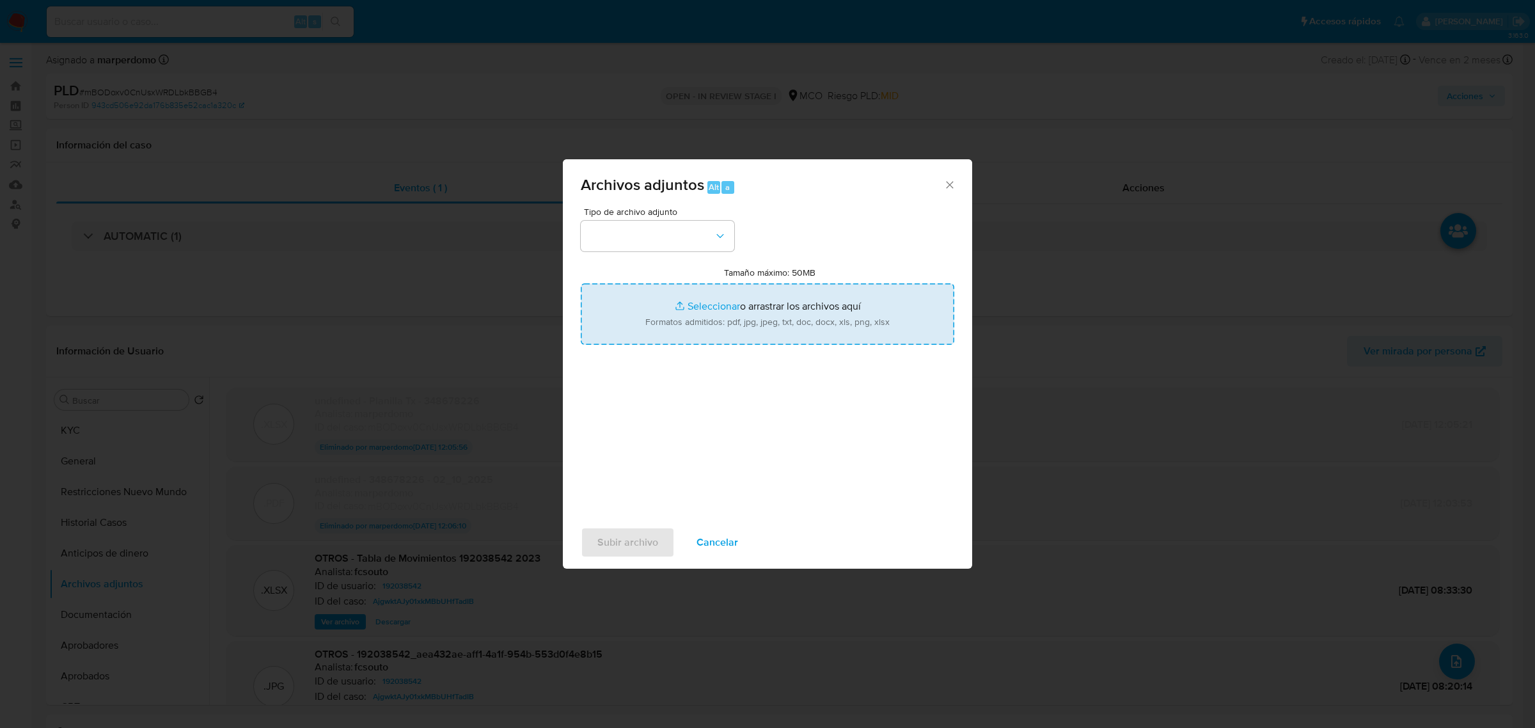
type input "C:\fakepath\Planilla Tx - 192038542.xlsx"
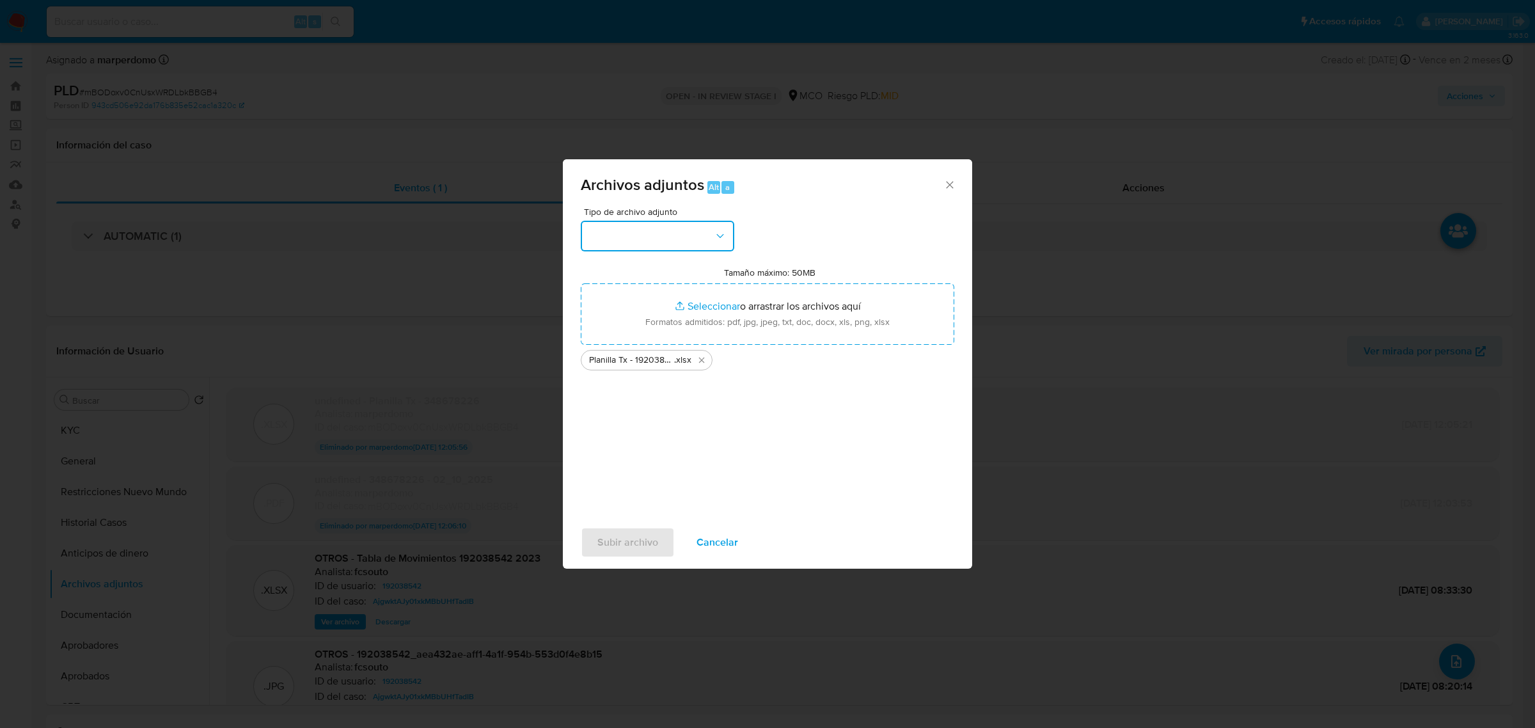
click at [654, 237] on button "button" at bounding box center [658, 236] width 154 height 31
click at [619, 429] on span "OTROS" at bounding box center [604, 423] width 33 height 13
click at [619, 429] on div "Tipo de archivo adjunto CAPTURA BUREAU CAPTURA DOWJONES CAPTURA GOOGLE CAPTURA …" at bounding box center [768, 358] width 374 height 302
click at [611, 535] on span "Subir archivo" at bounding box center [627, 542] width 61 height 28
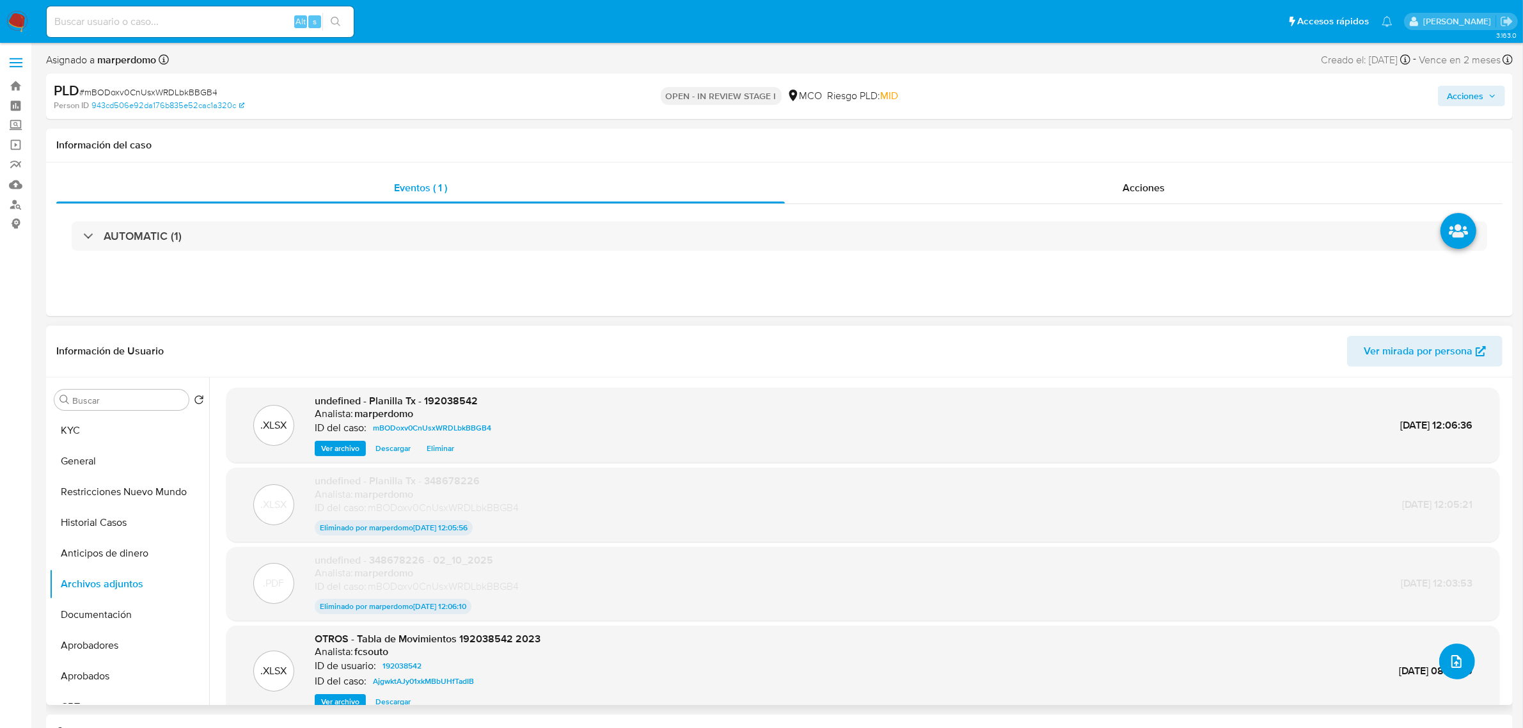
click at [1449, 654] on icon "upload-file" at bounding box center [1456, 661] width 15 height 15
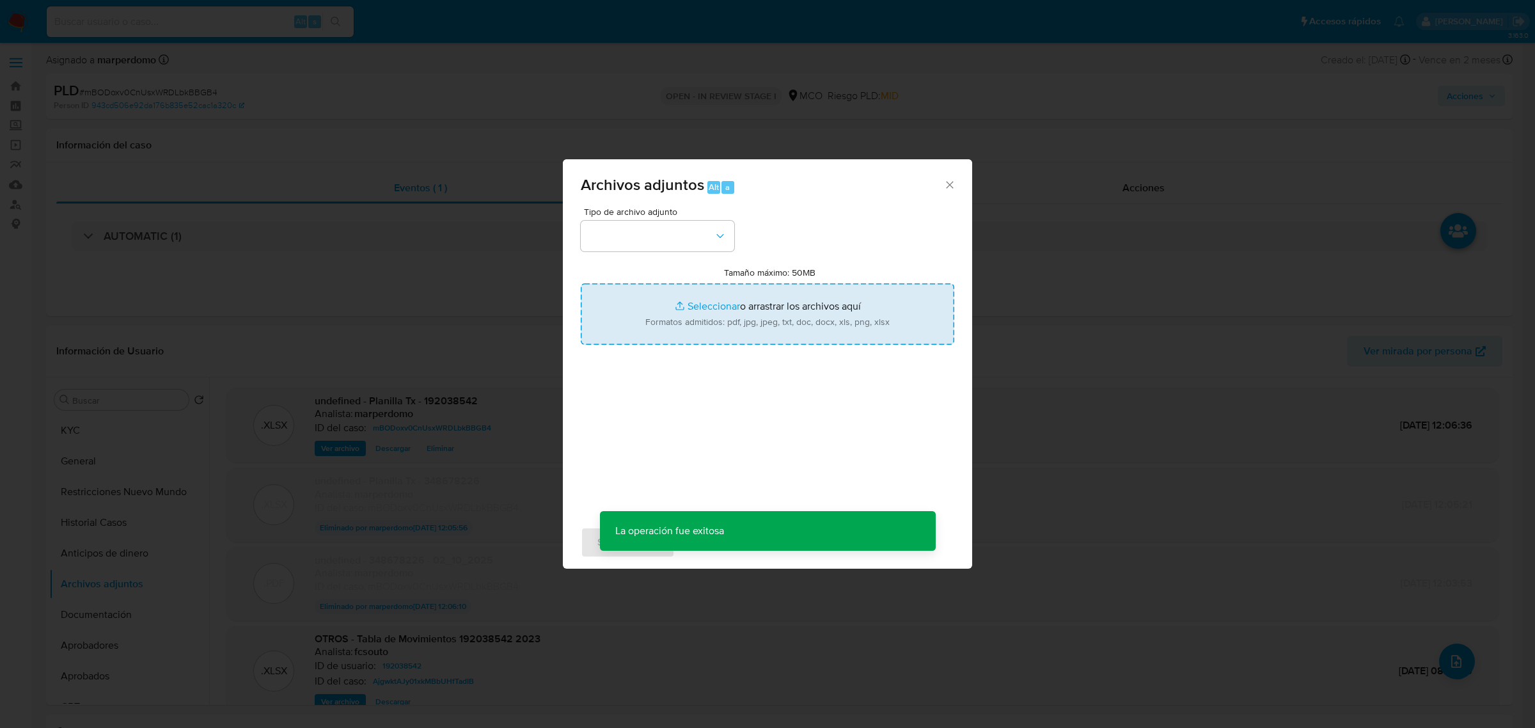
click at [698, 301] on input "Tamaño máximo: 50MB Seleccionar archivos" at bounding box center [768, 313] width 374 height 61
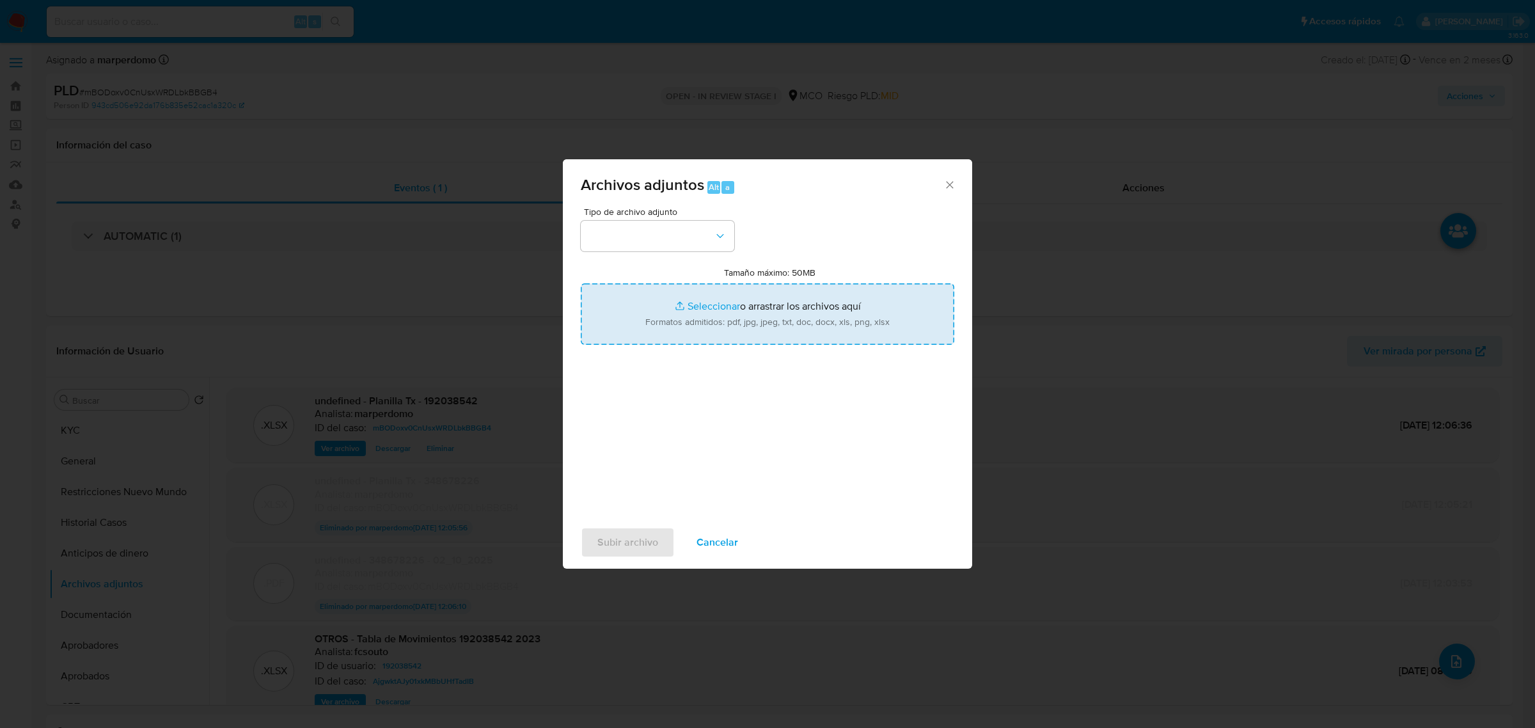
type input "C:\fakepath\192038542 - 01-10-2025.pdf"
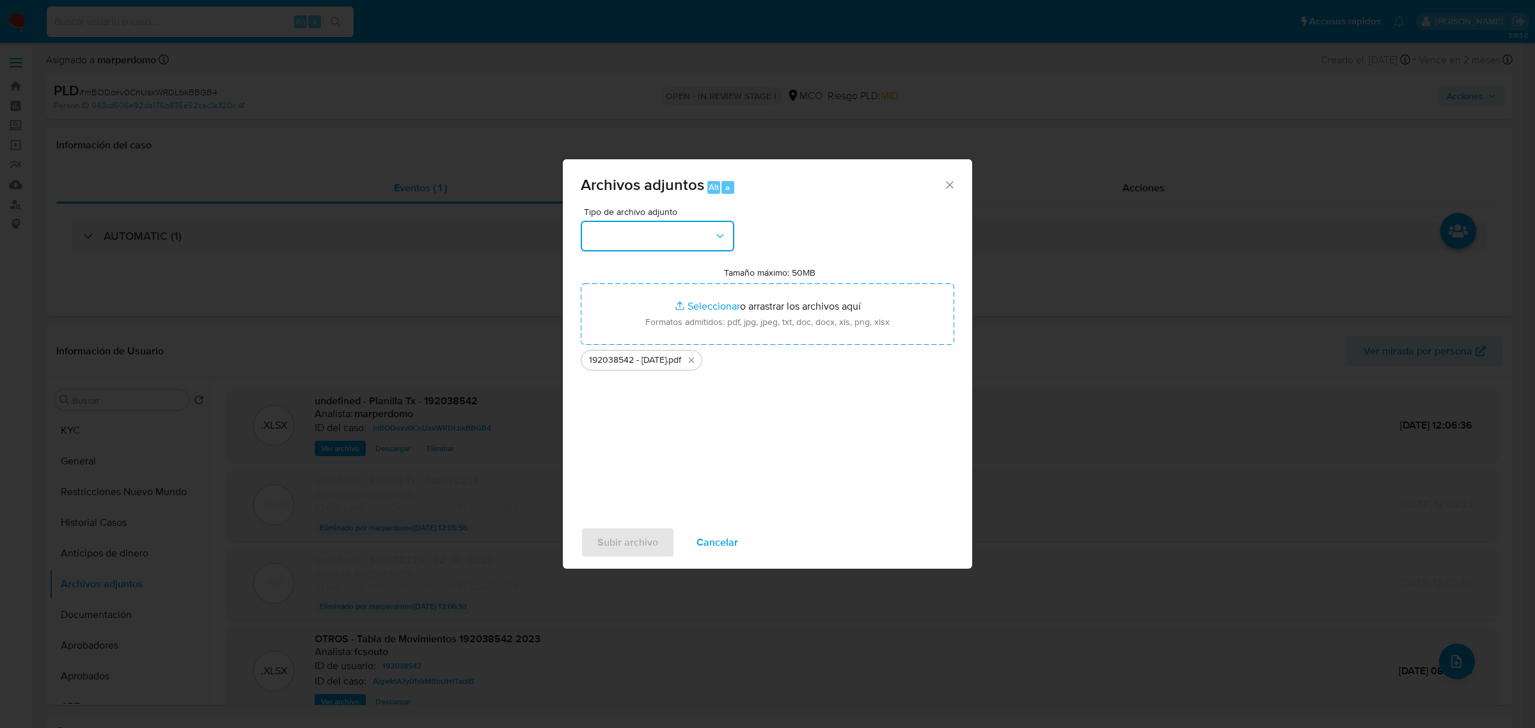
click at [670, 232] on button "button" at bounding box center [658, 236] width 154 height 31
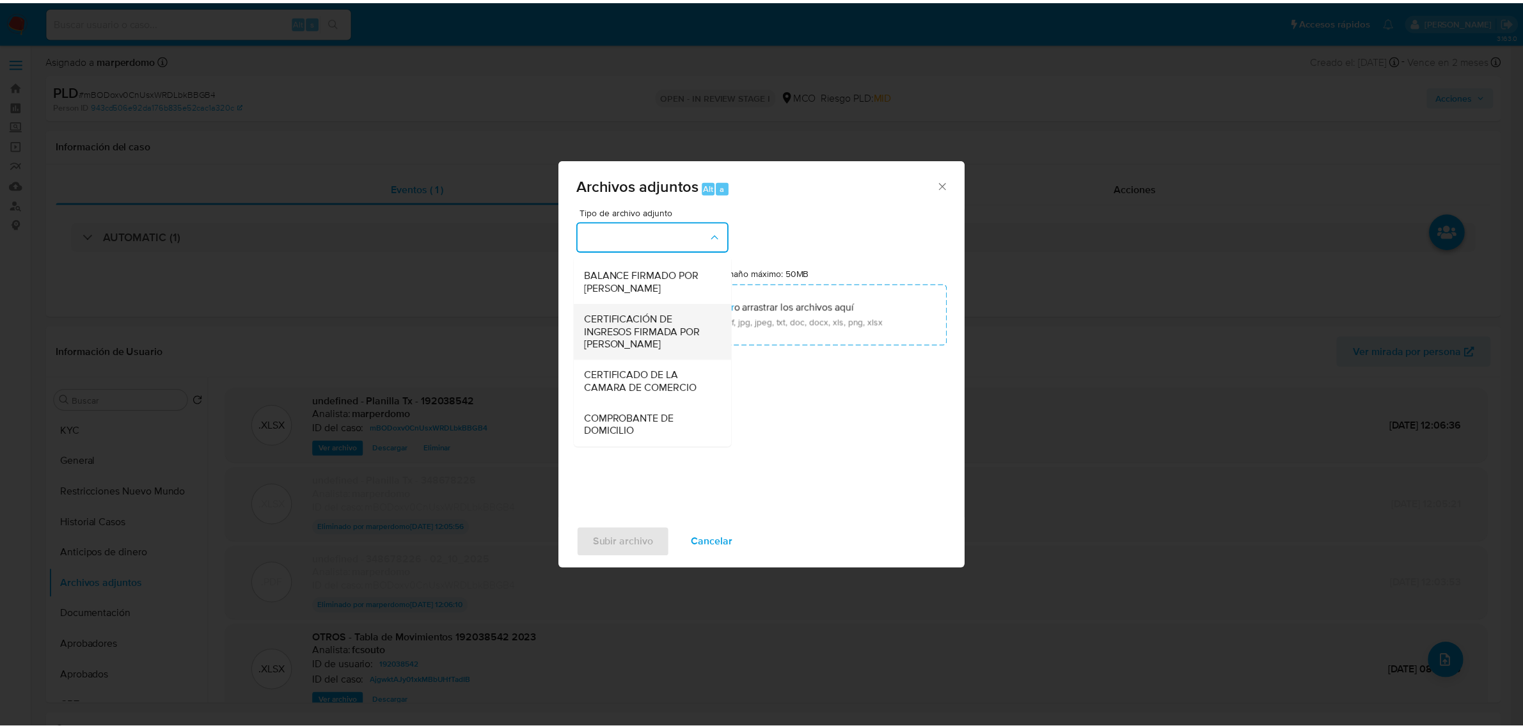
scroll to position [192, 0]
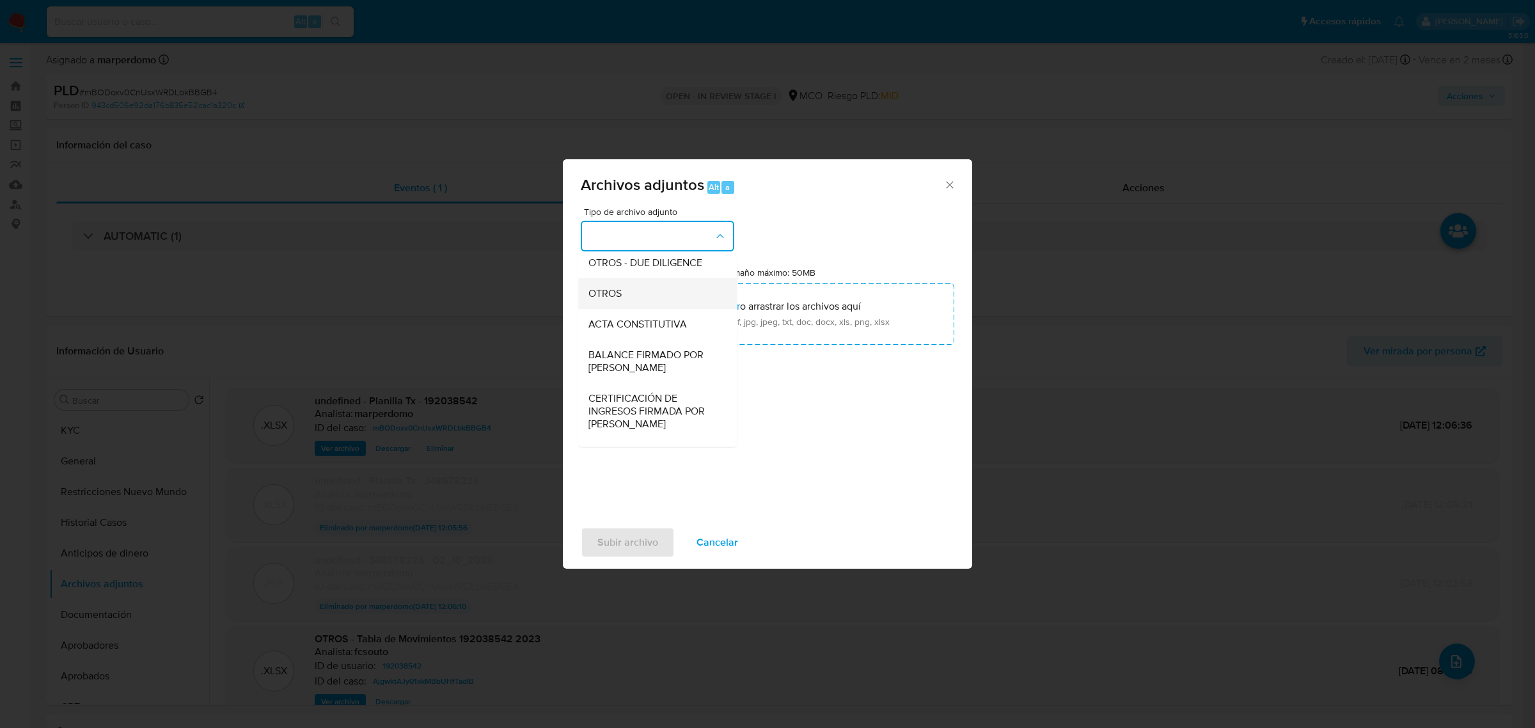
click at [633, 307] on div "OTROS" at bounding box center [653, 293] width 130 height 31
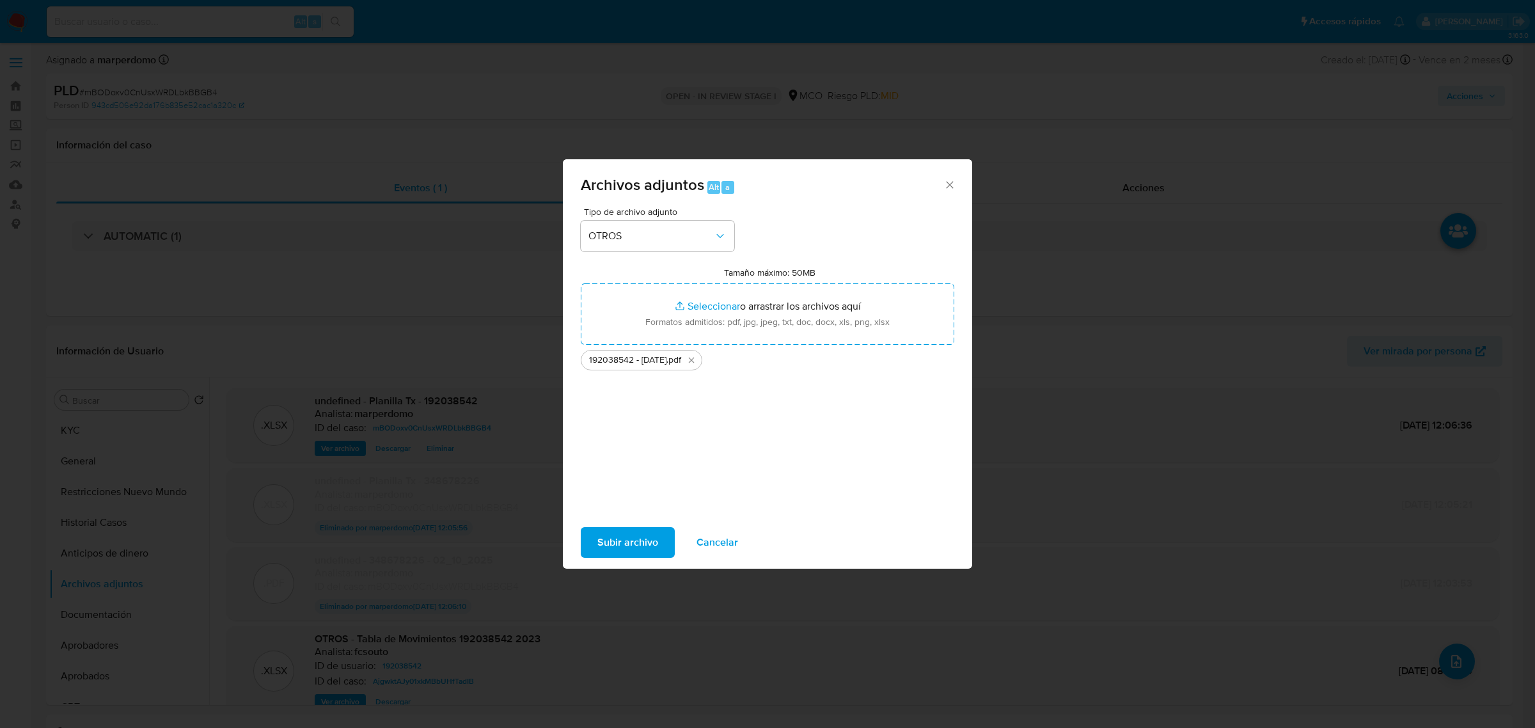
click at [635, 535] on span "Subir archivo" at bounding box center [627, 542] width 61 height 28
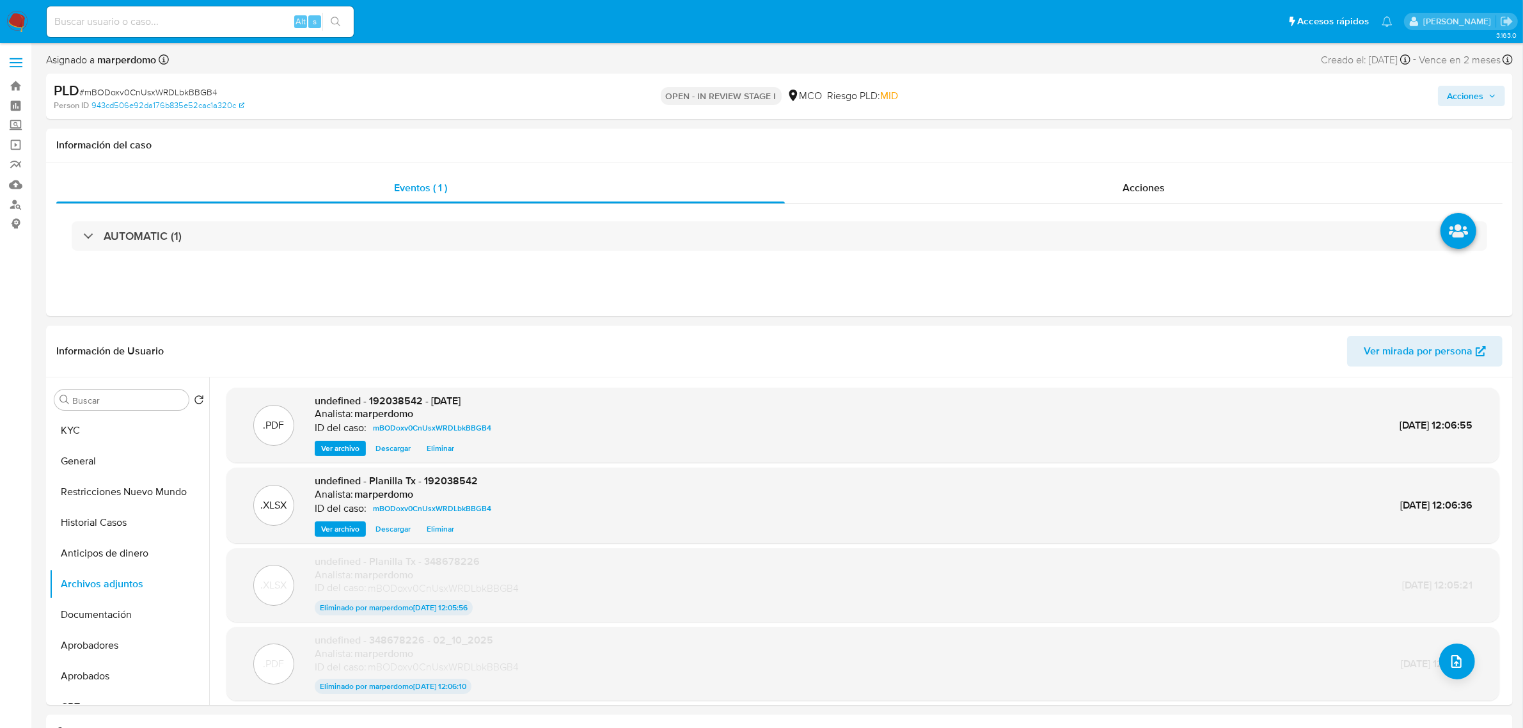
click at [1463, 84] on div "Acciones" at bounding box center [1265, 96] width 480 height 30
click at [1467, 97] on span "Acciones" at bounding box center [1465, 96] width 36 height 20
click at [1142, 122] on div "Resolución del caso Alt r" at bounding box center [1123, 136] width 122 height 33
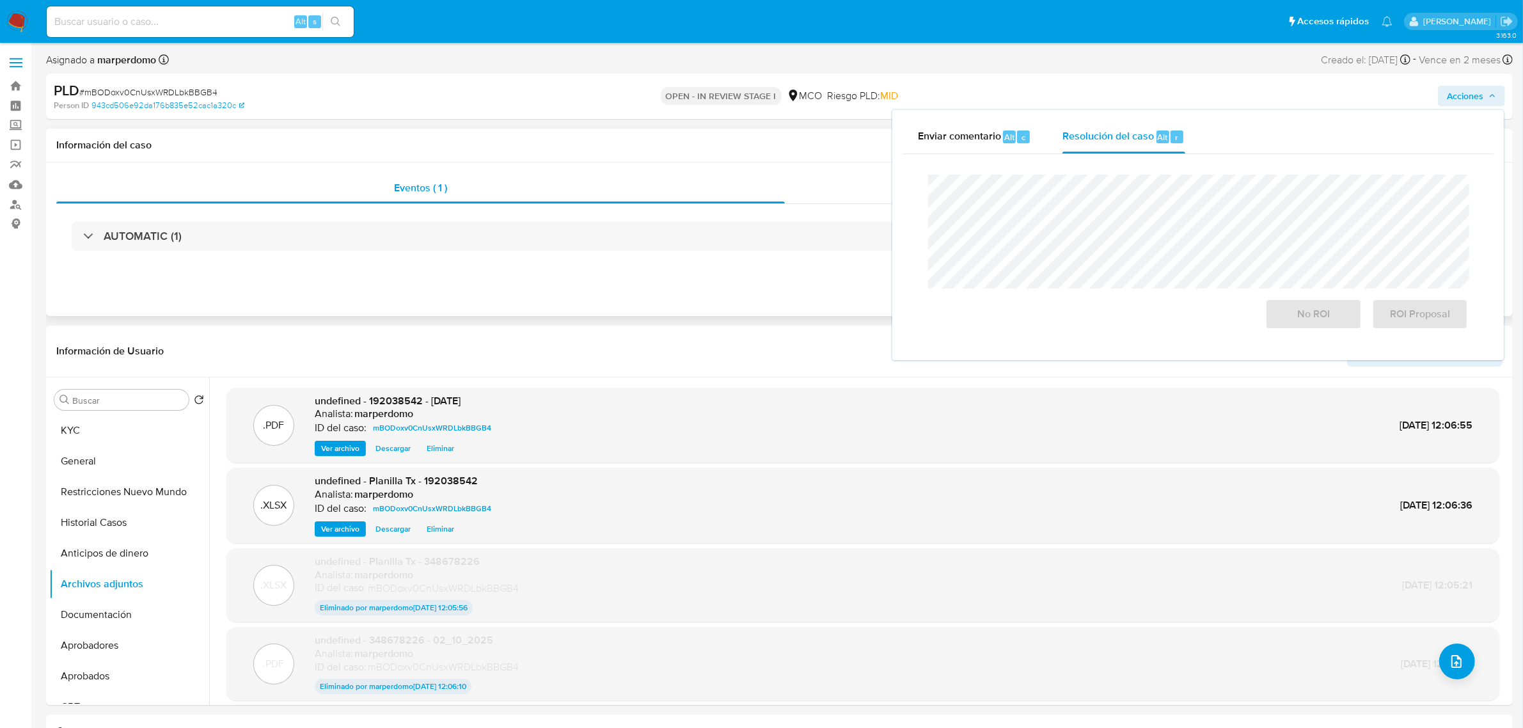
click at [666, 254] on div "AUTOMATIC (1)" at bounding box center [779, 236] width 1446 height 64
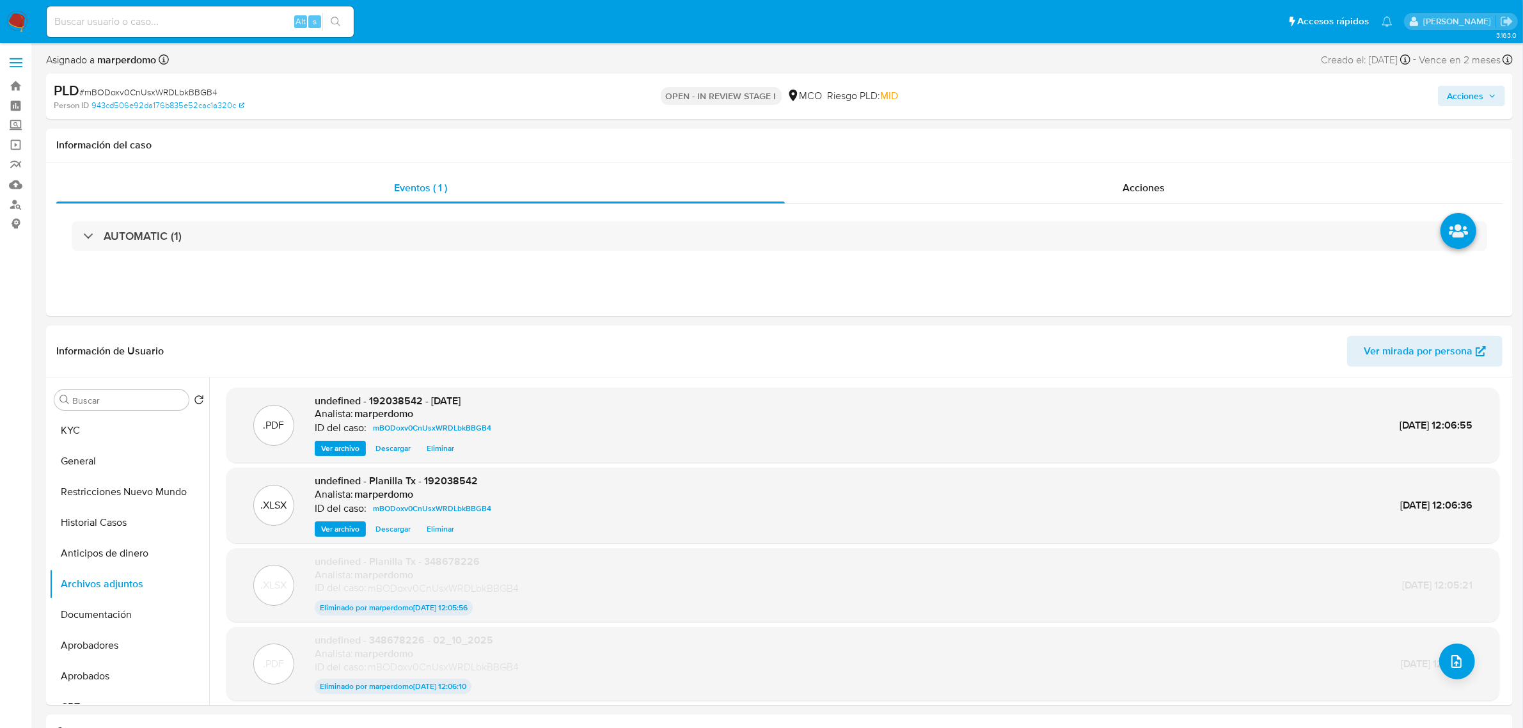
click at [1455, 93] on span "Acciones" at bounding box center [1465, 96] width 36 height 20
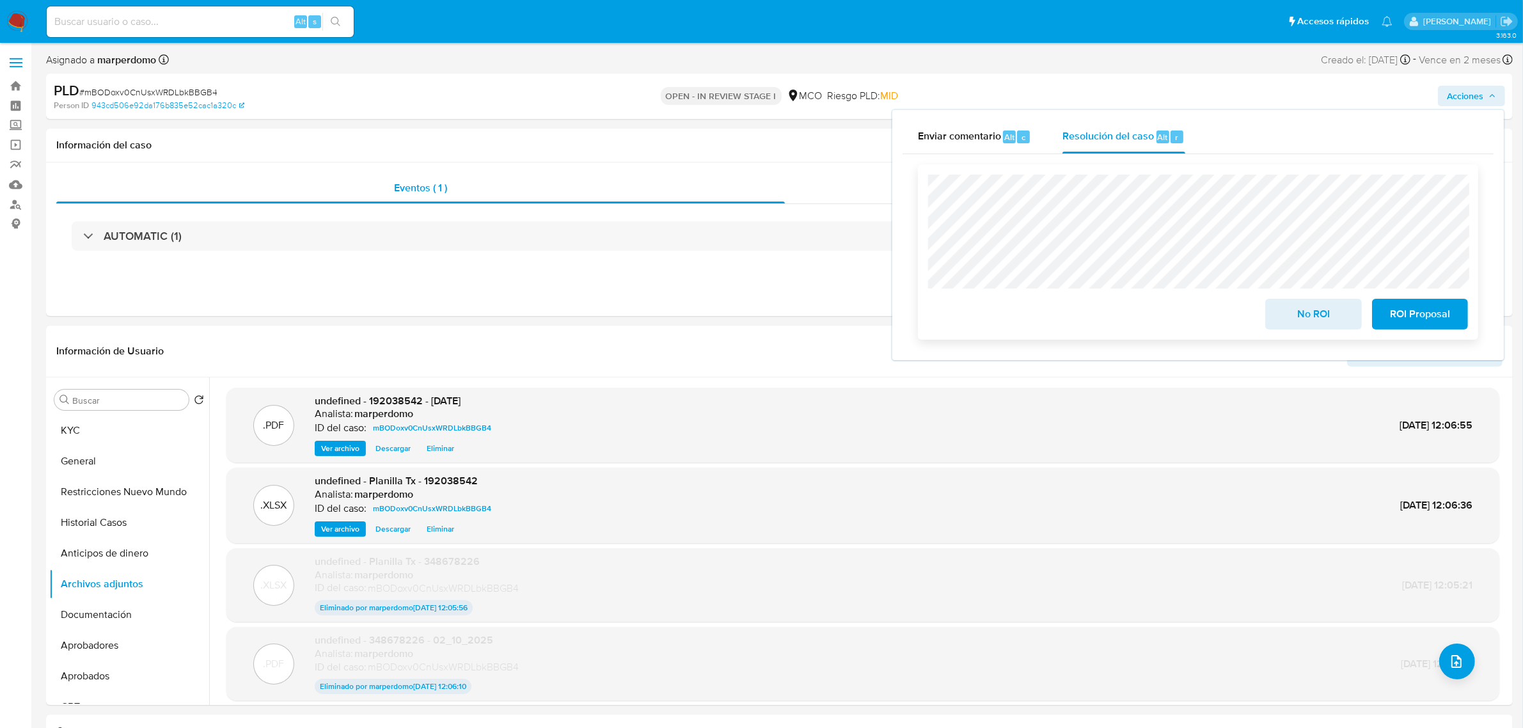
click at [1297, 318] on span "No ROI" at bounding box center [1313, 314] width 63 height 28
click at [1297, 318] on div "No ROI" at bounding box center [1313, 312] width 106 height 36
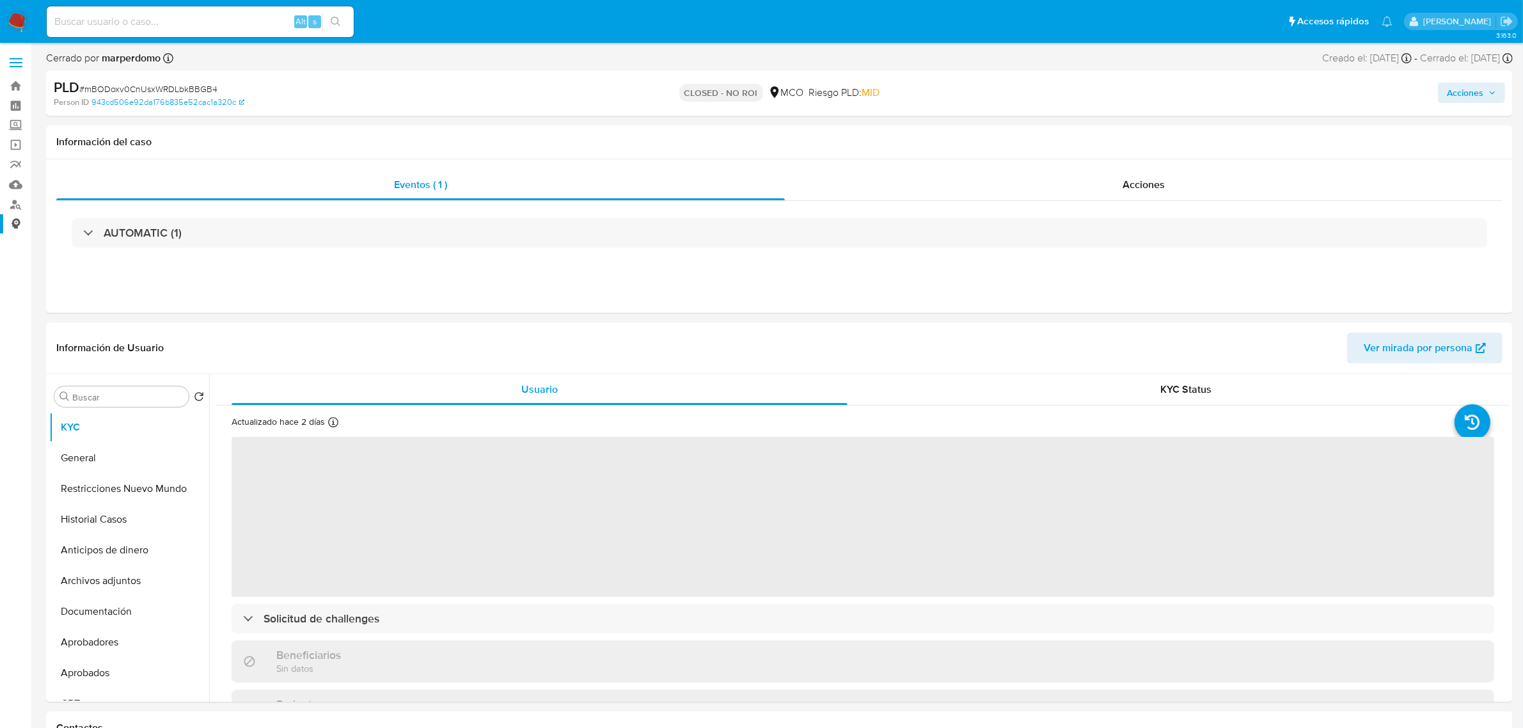
select select "10"
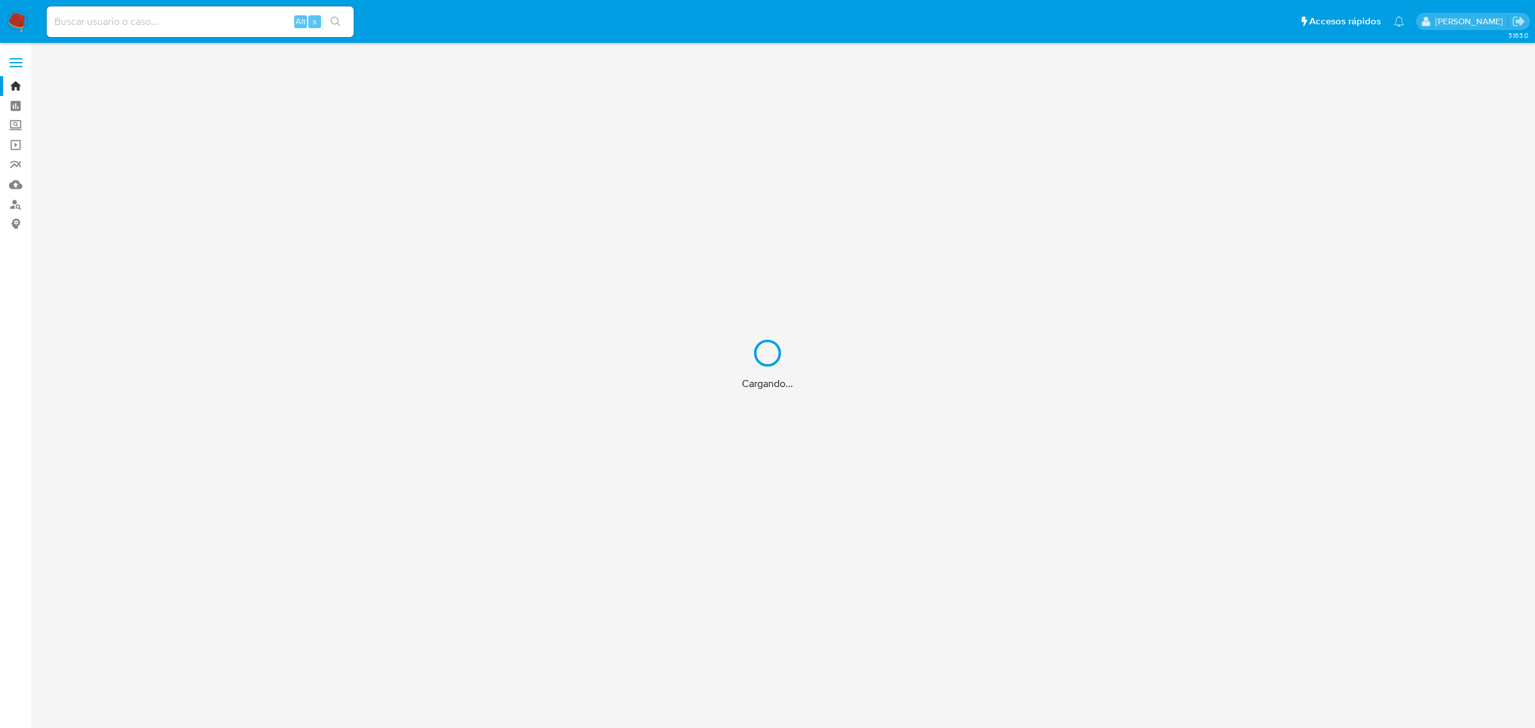
click at [107, 17] on div "Cargando..." at bounding box center [767, 364] width 1535 height 728
click at [101, 13] on input at bounding box center [200, 21] width 307 height 17
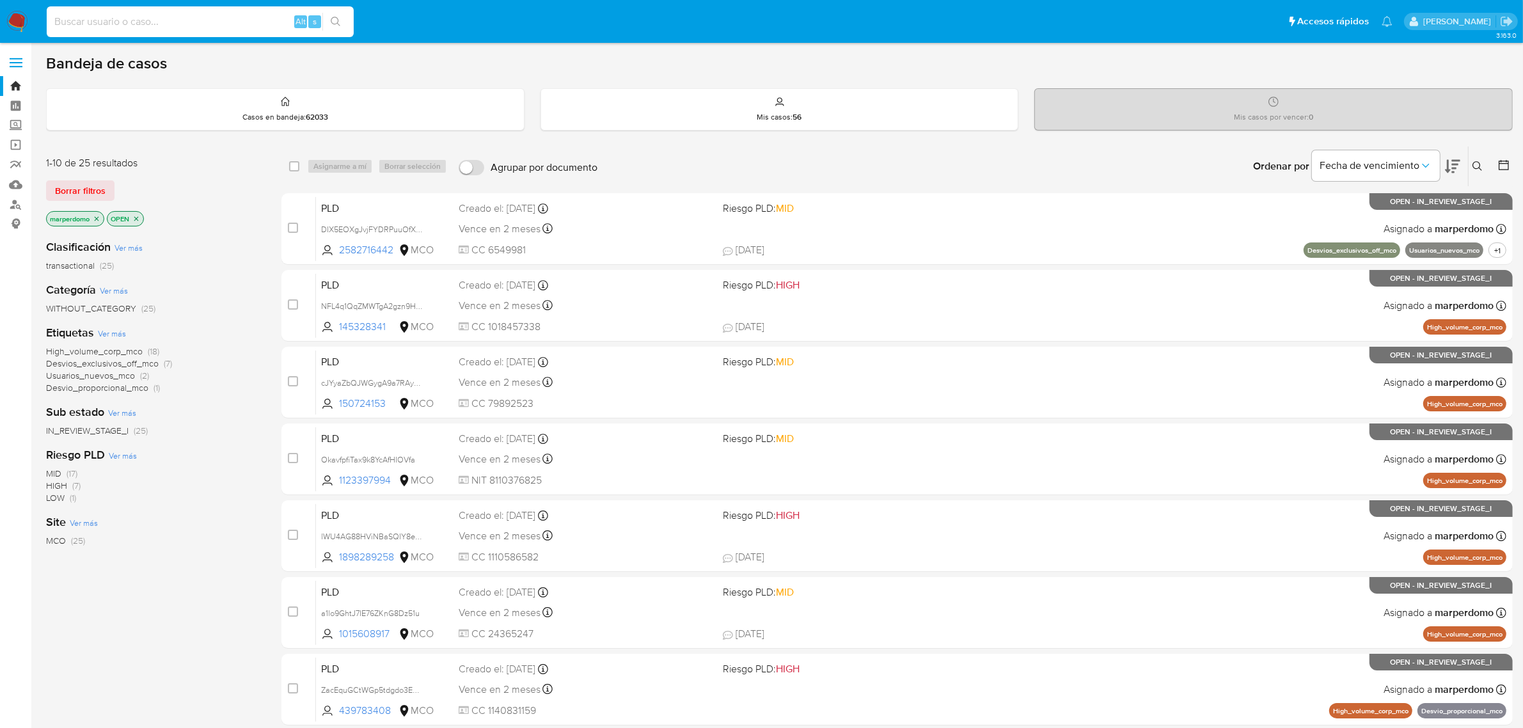
paste input "zODVn0g9C515l6YlGLOXgNTU"
type input "zODVn0g9C515l6YlGLOXgNTU"
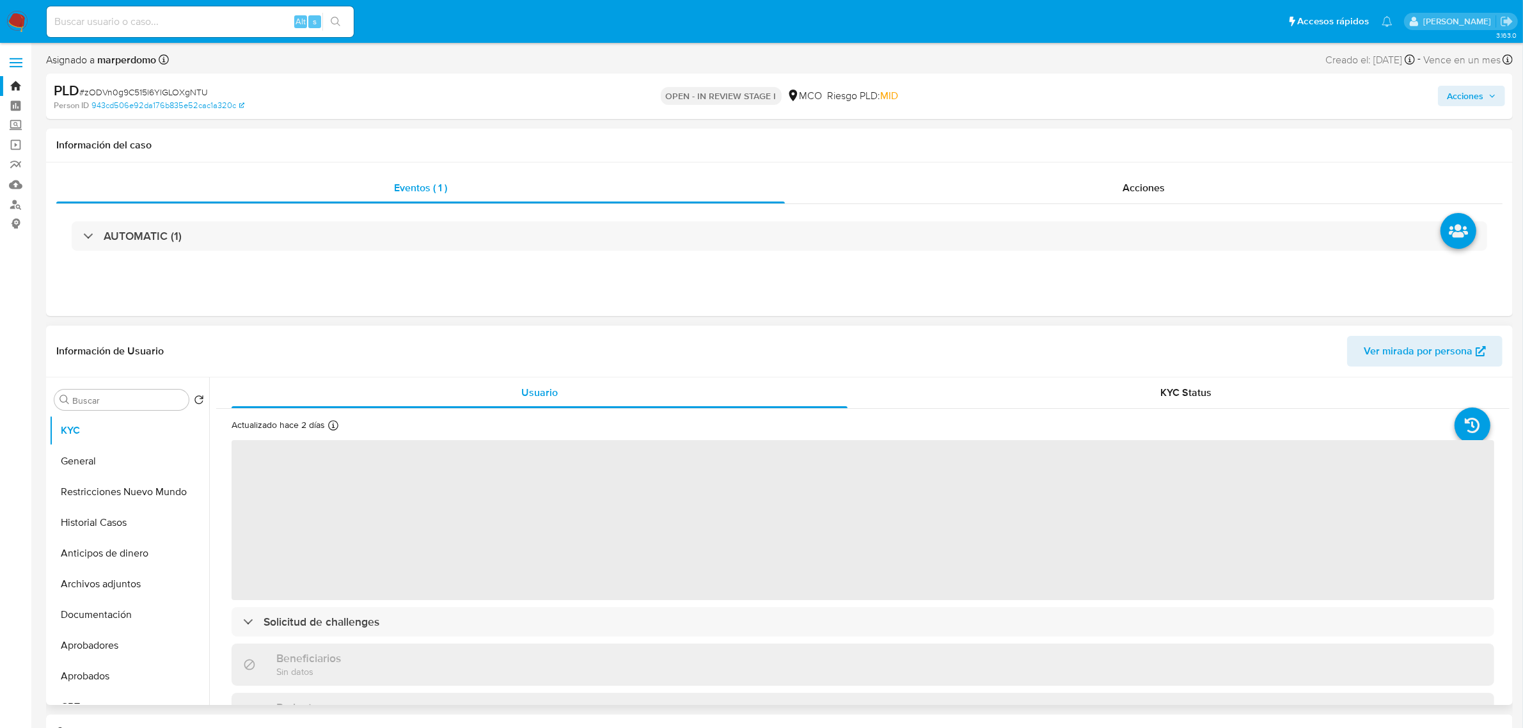
select select "10"
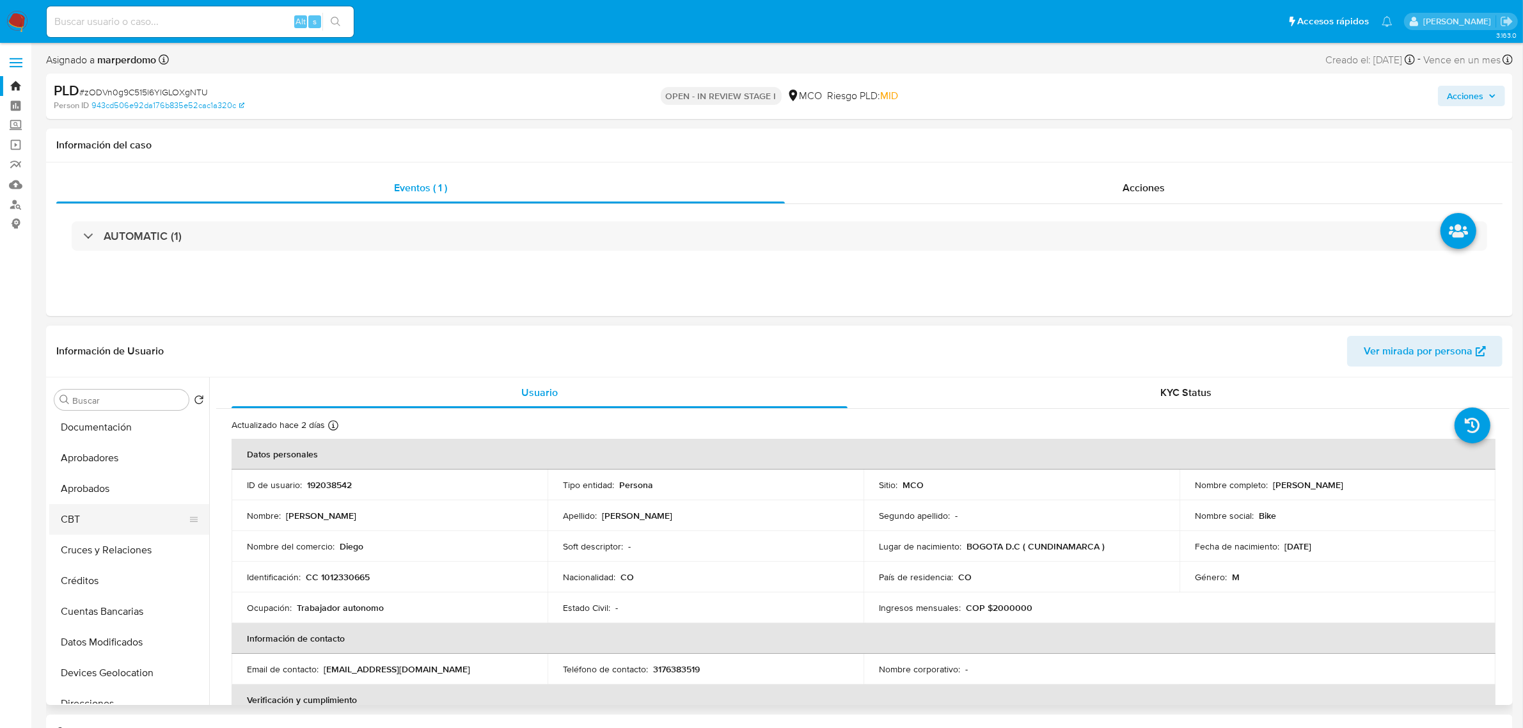
scroll to position [160, 0]
click at [122, 430] on button "Archivos adjuntos" at bounding box center [124, 424] width 150 height 31
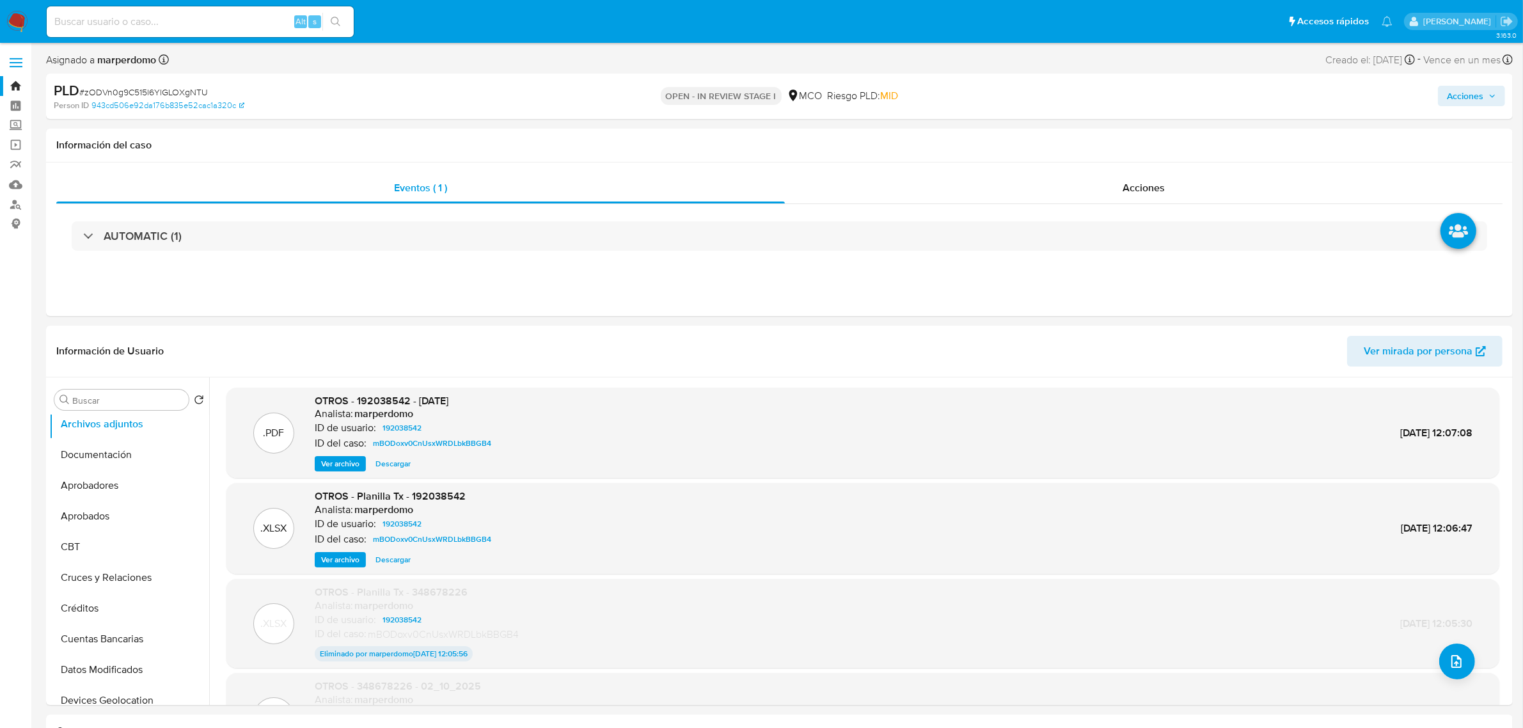
click at [1472, 101] on span "Acciones" at bounding box center [1465, 96] width 36 height 20
click at [1104, 145] on div "Resolución del caso Alt r" at bounding box center [1123, 136] width 122 height 33
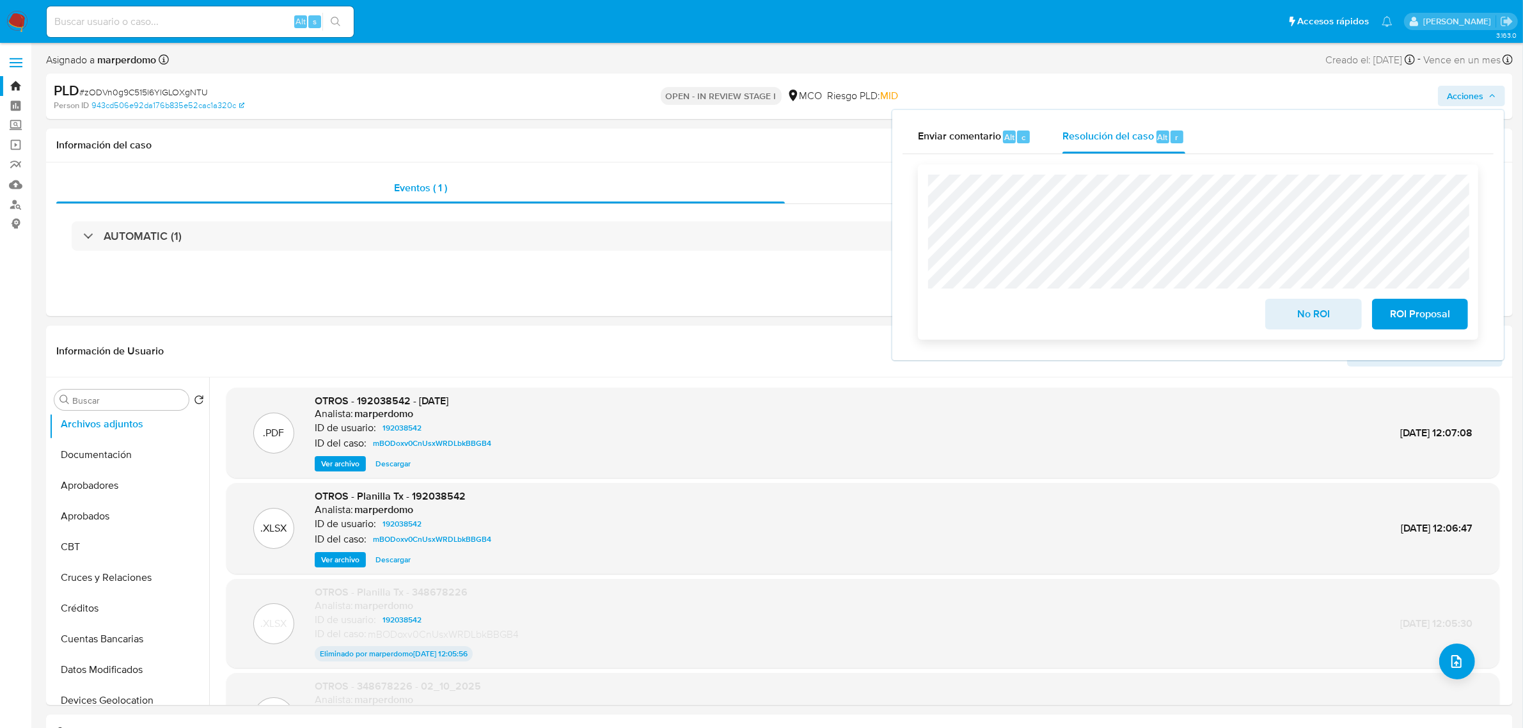
click at [1319, 317] on span "No ROI" at bounding box center [1313, 314] width 63 height 28
click at [1319, 317] on div "No ROI" at bounding box center [1313, 312] width 106 height 36
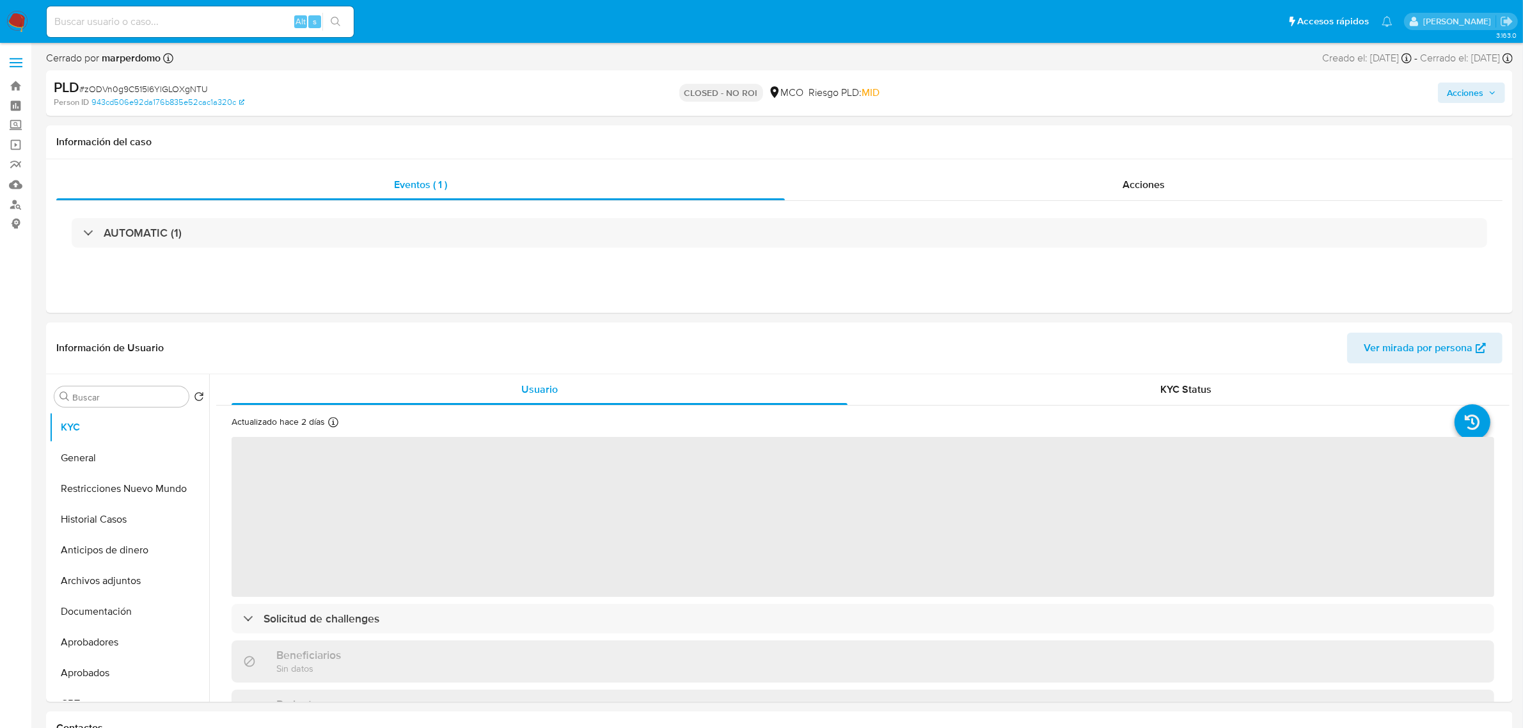
select select "10"
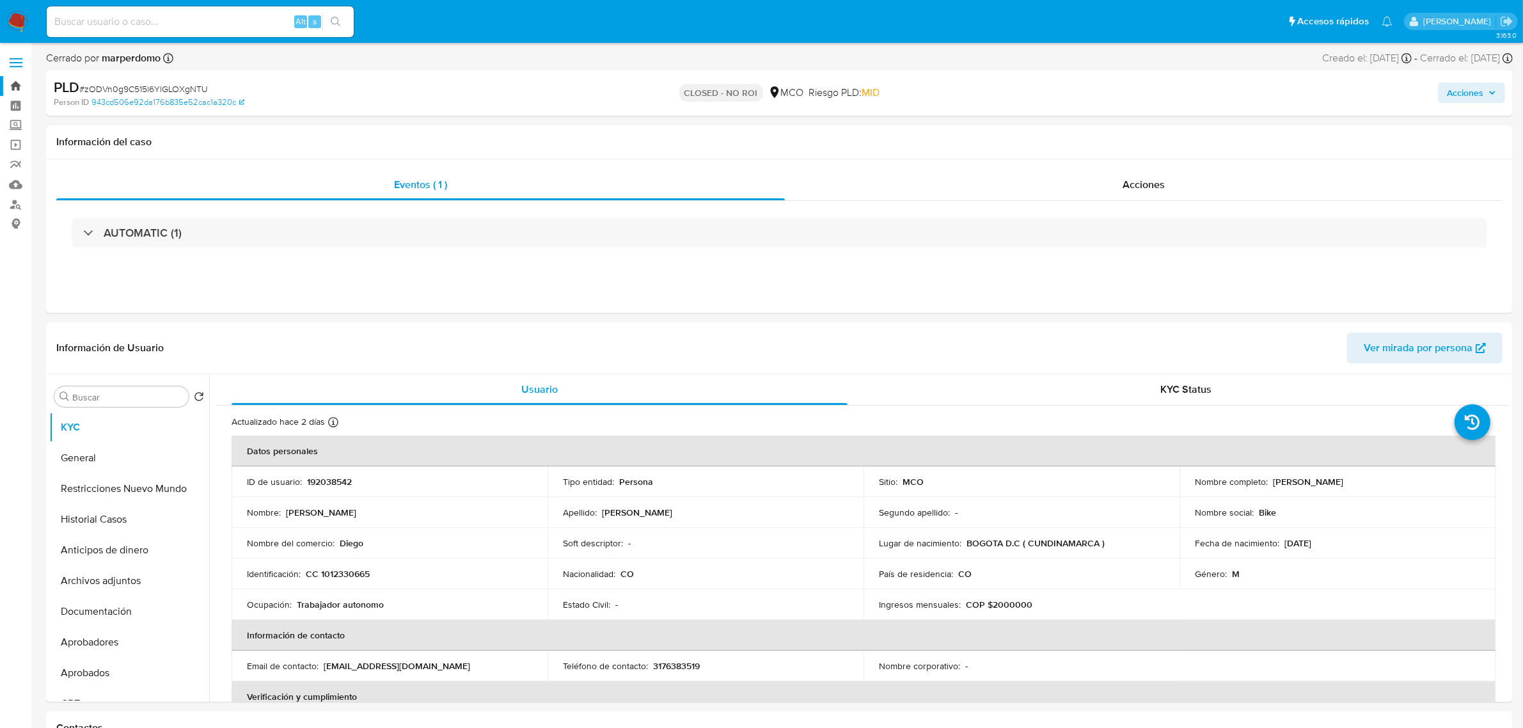
click at [18, 87] on link "Bandeja" at bounding box center [76, 86] width 152 height 20
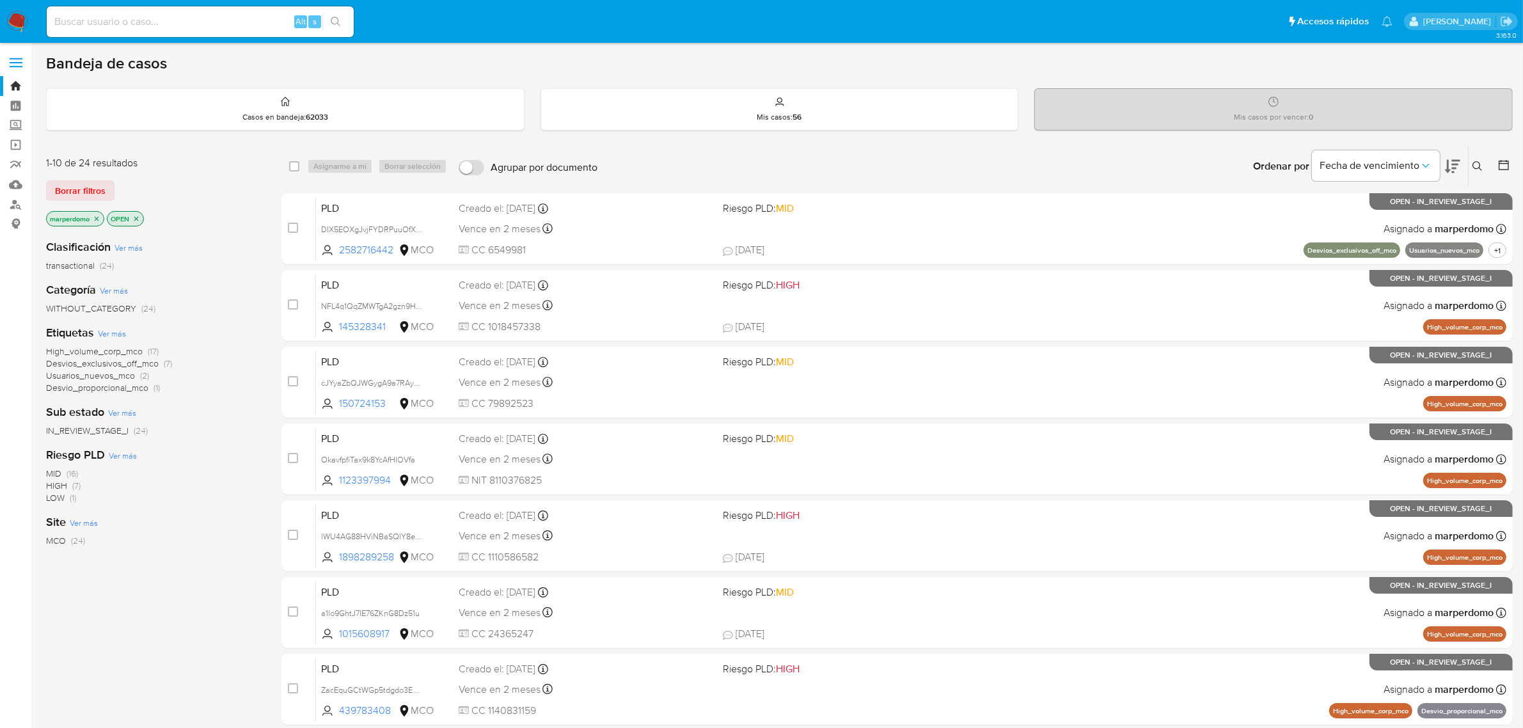
click at [75, 264] on span "transactional" at bounding box center [70, 265] width 49 height 13
click at [1458, 171] on icon at bounding box center [1452, 166] width 15 height 15
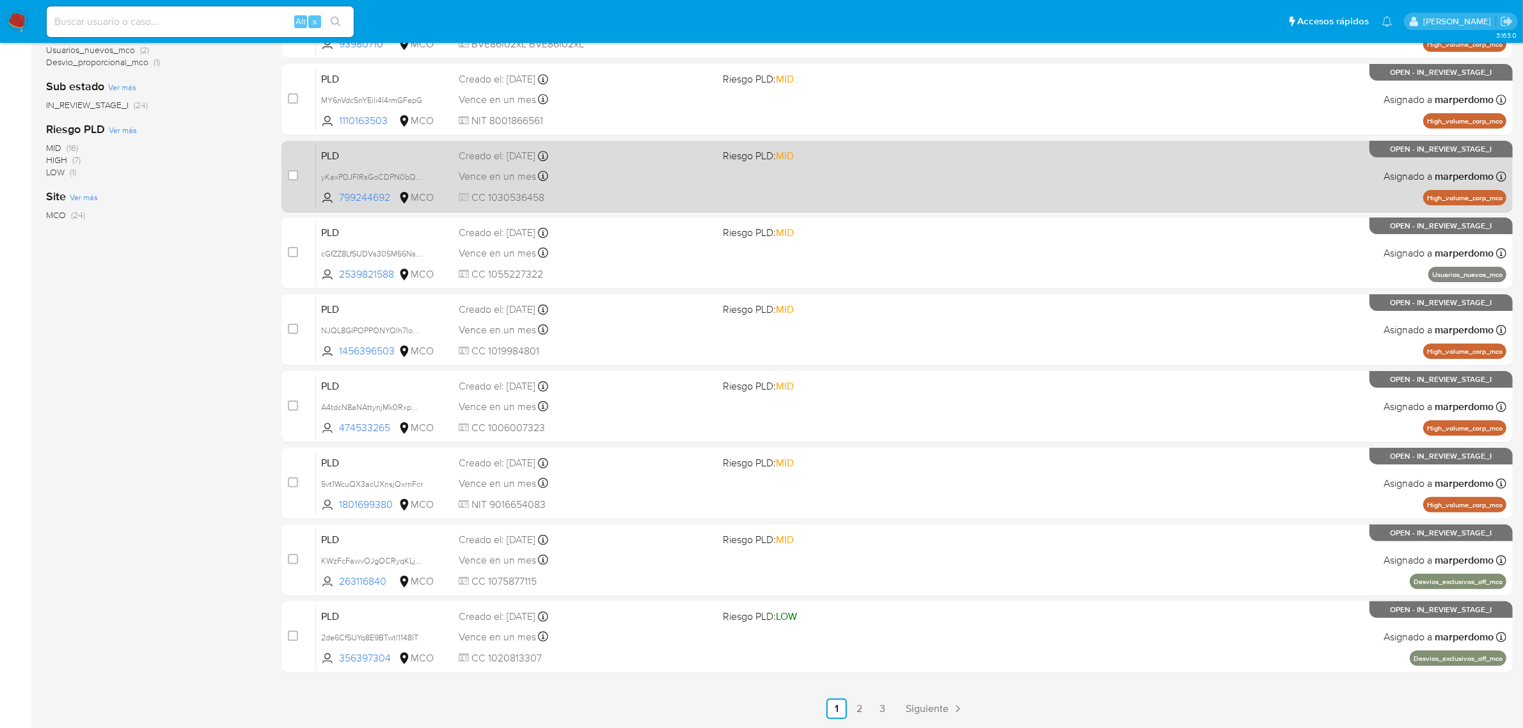
scroll to position [327, 0]
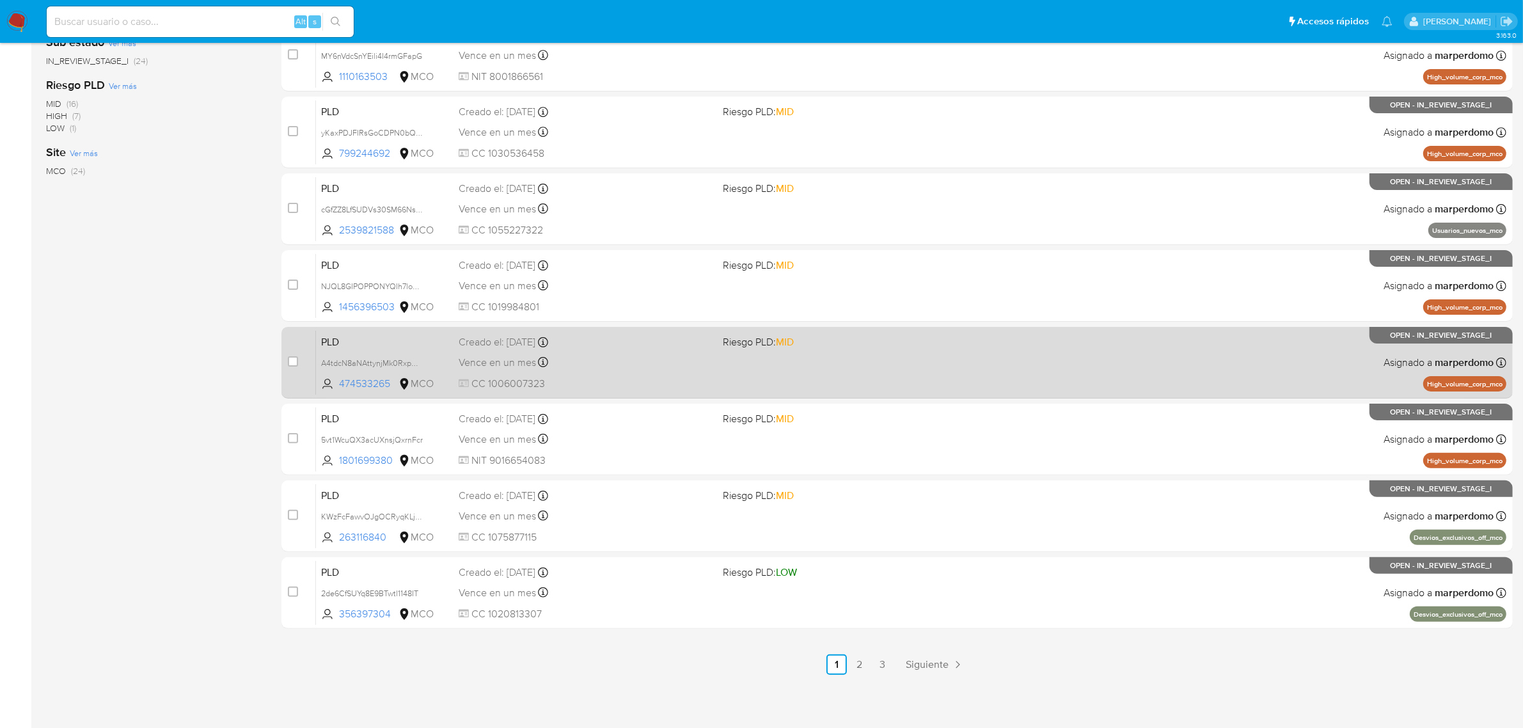
click at [860, 664] on link "2" at bounding box center [859, 664] width 20 height 20
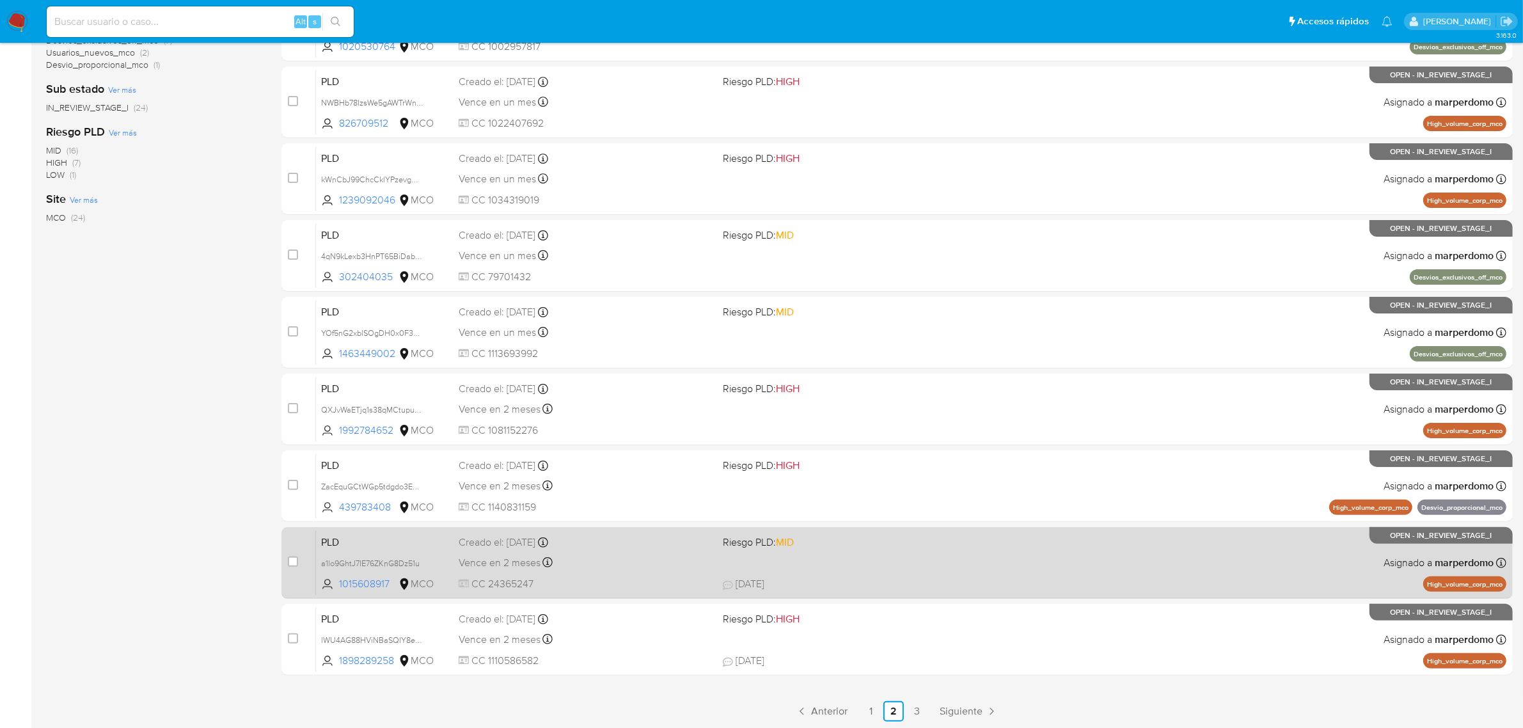
scroll to position [327, 0]
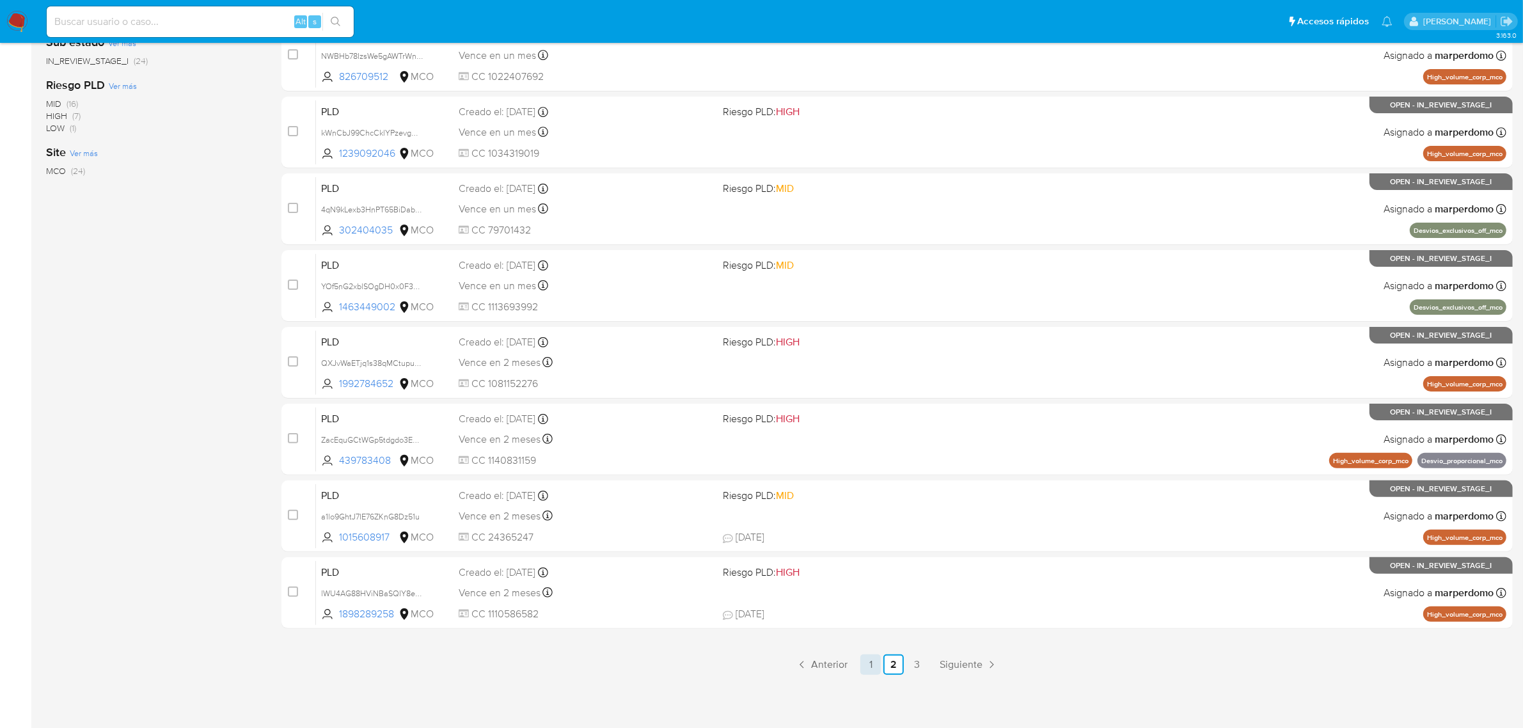
click at [875, 664] on link "1" at bounding box center [870, 664] width 20 height 20
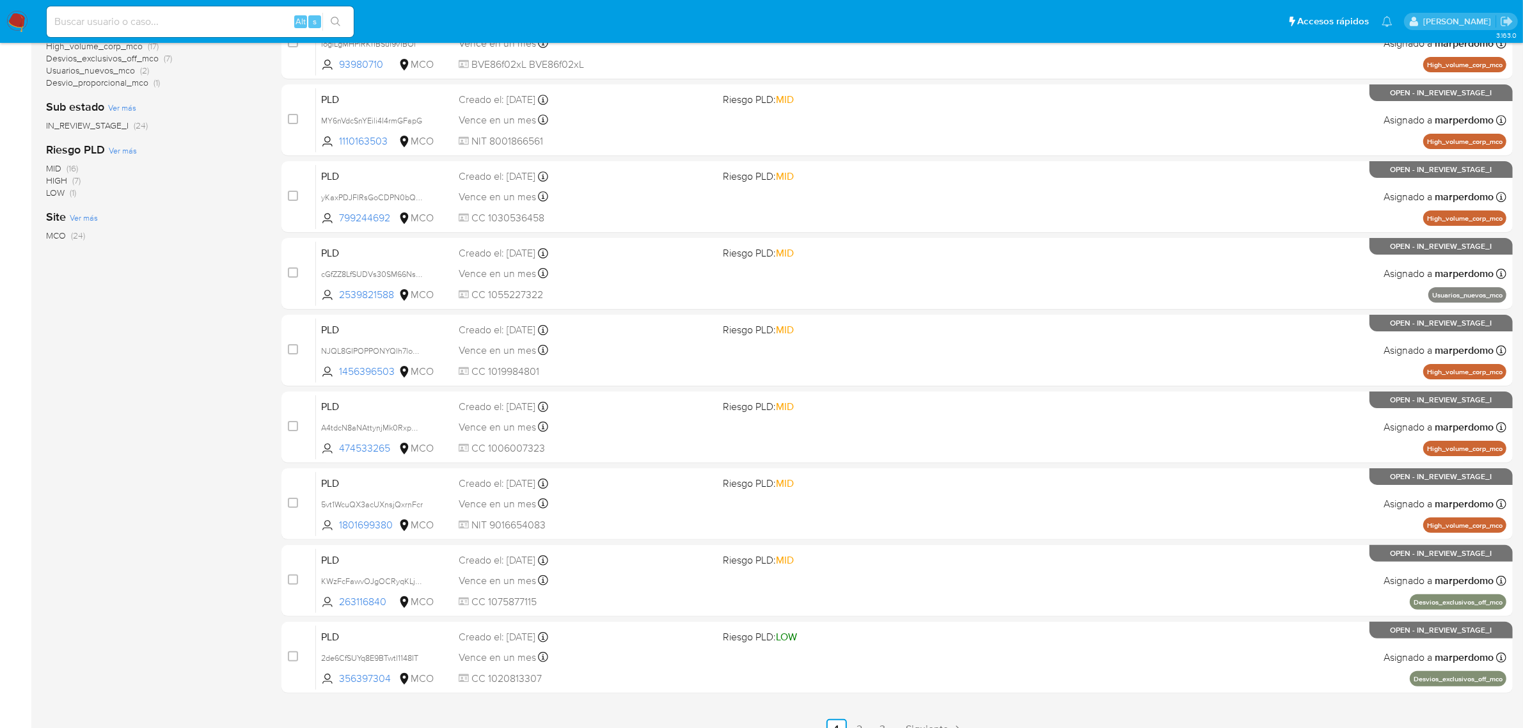
scroll to position [320, 0]
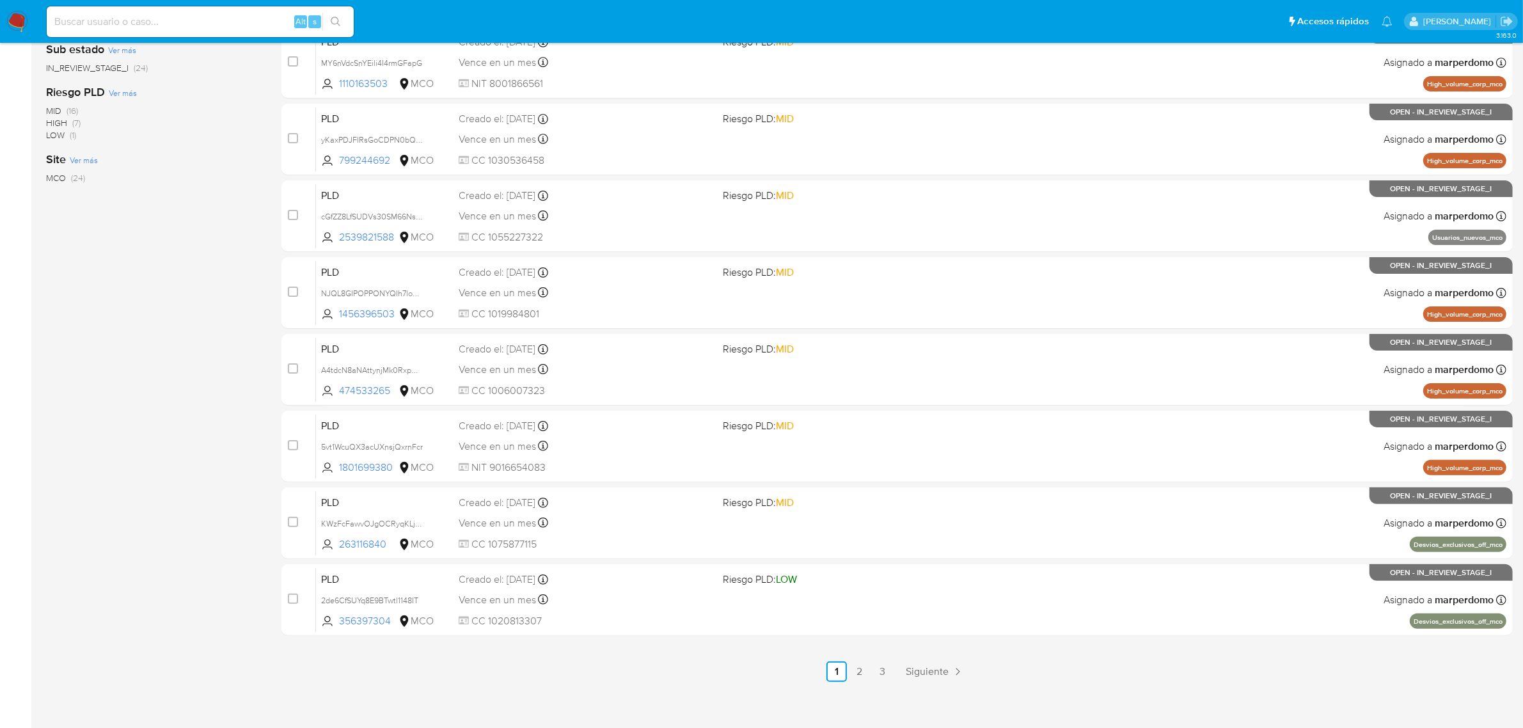
click at [187, 13] on input at bounding box center [200, 21] width 307 height 17
paste input "A4tdcN8aNAttynjMk0RxpHX6"
type input "A4tdcN8aNAttynjMk0RxpHX6"
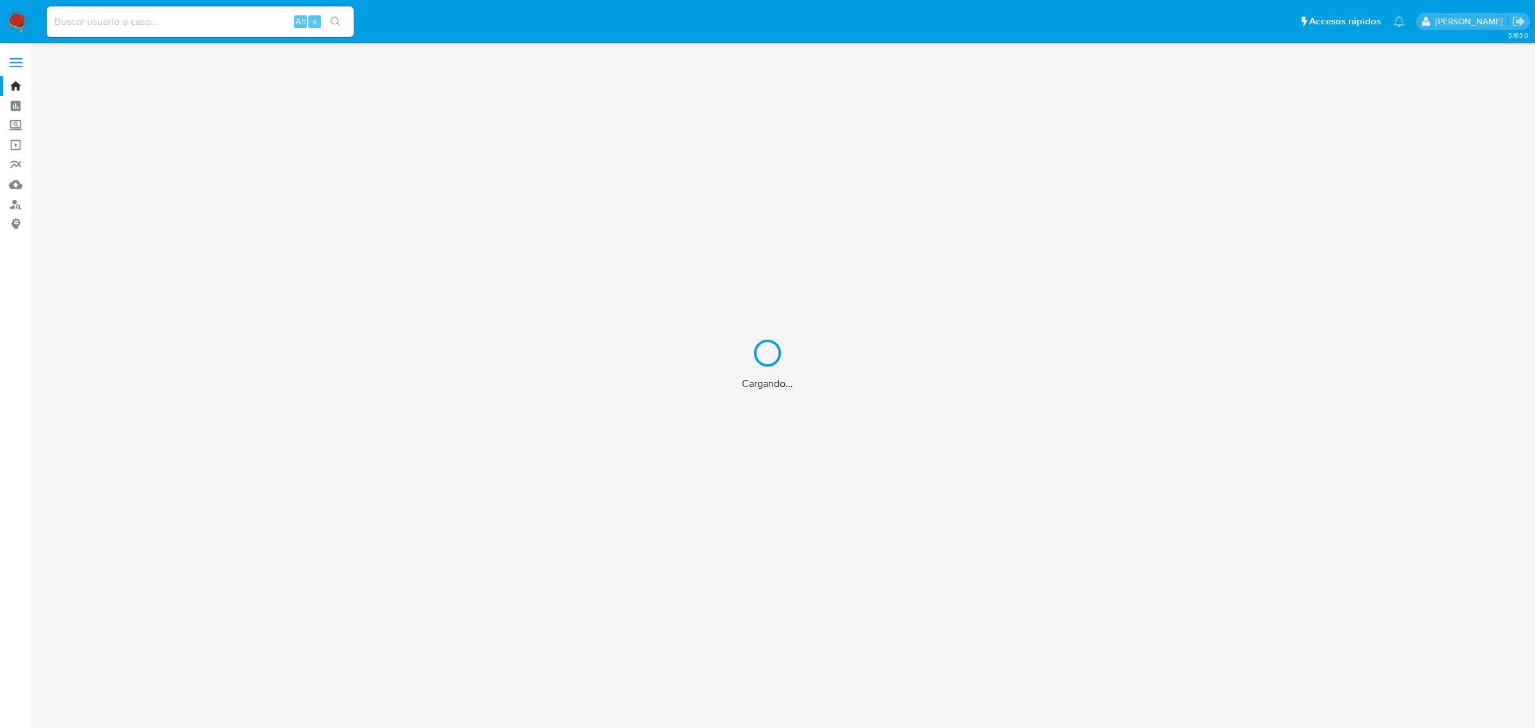
click at [170, 24] on div "Cargando..." at bounding box center [767, 364] width 1535 height 728
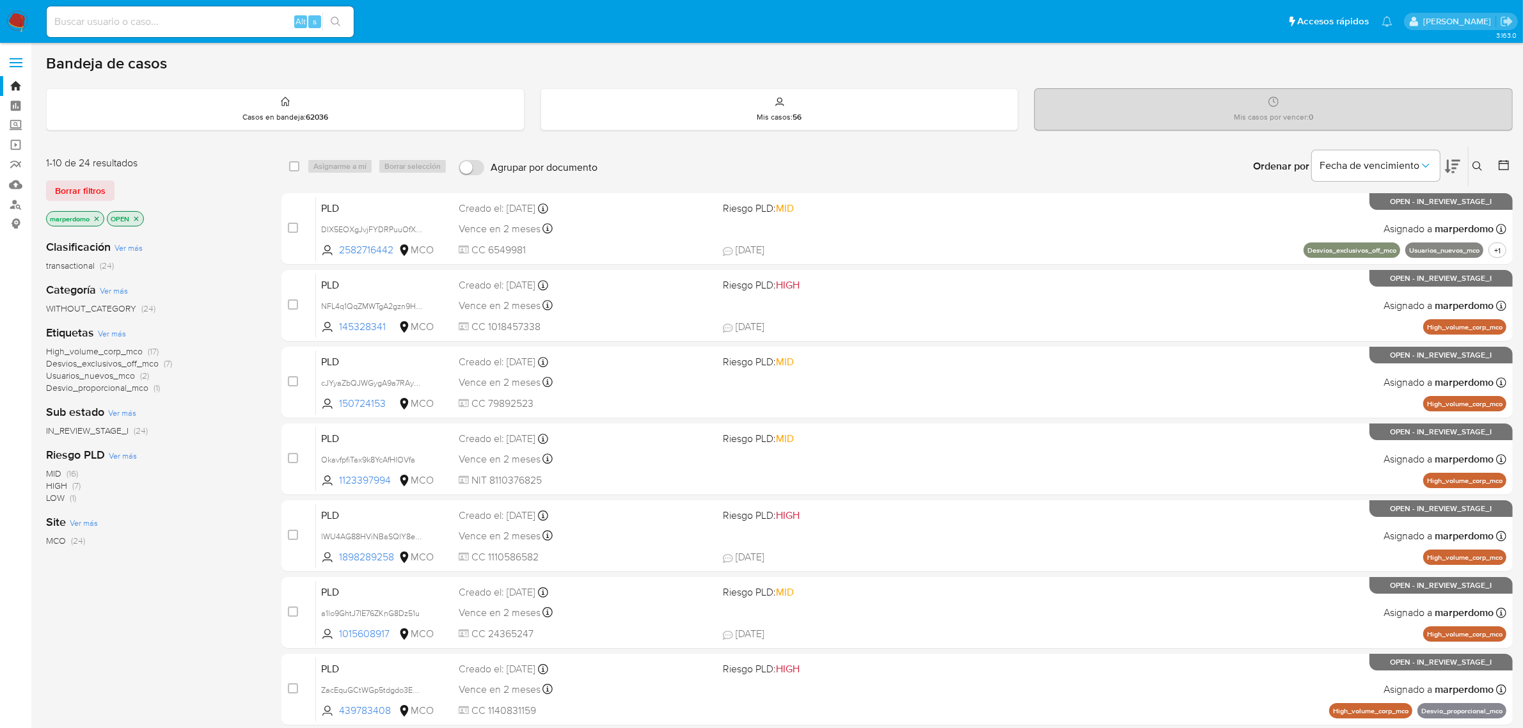
click at [168, 24] on input at bounding box center [200, 21] width 307 height 17
paste input "5vt1WcuQX3acUXnsjQxrnFcr"
type input "5vt1WcuQX3acUXnsjQxrnFcr"
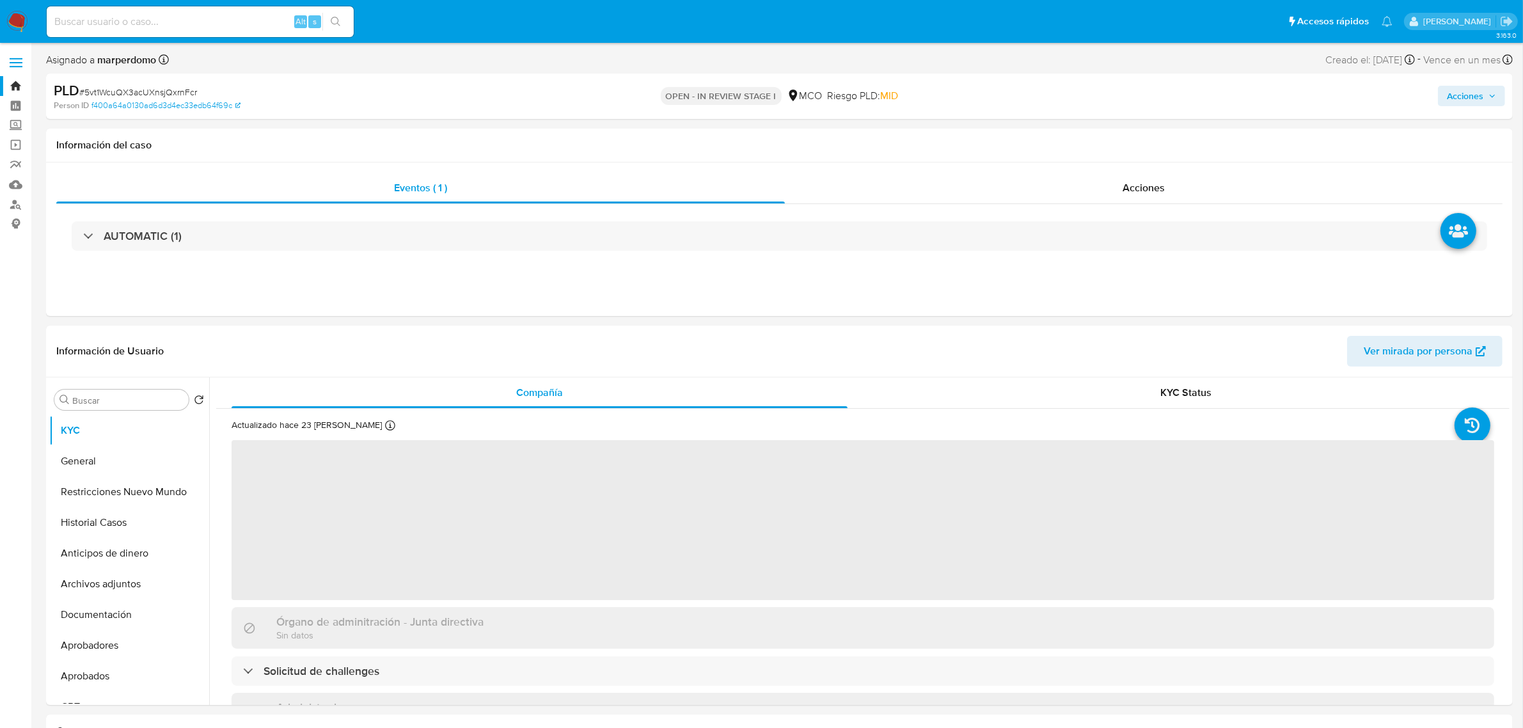
select select "10"
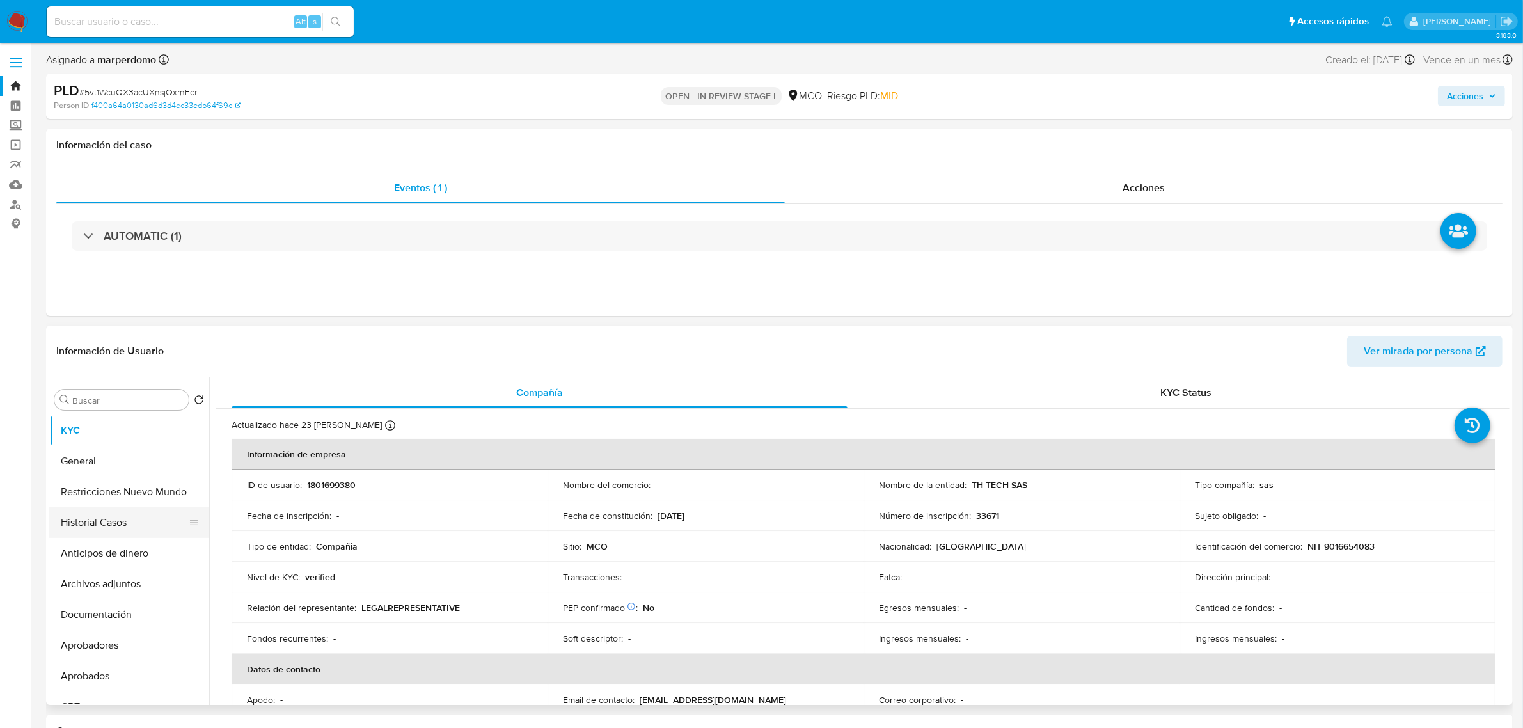
click at [113, 528] on button "Historial Casos" at bounding box center [124, 522] width 150 height 31
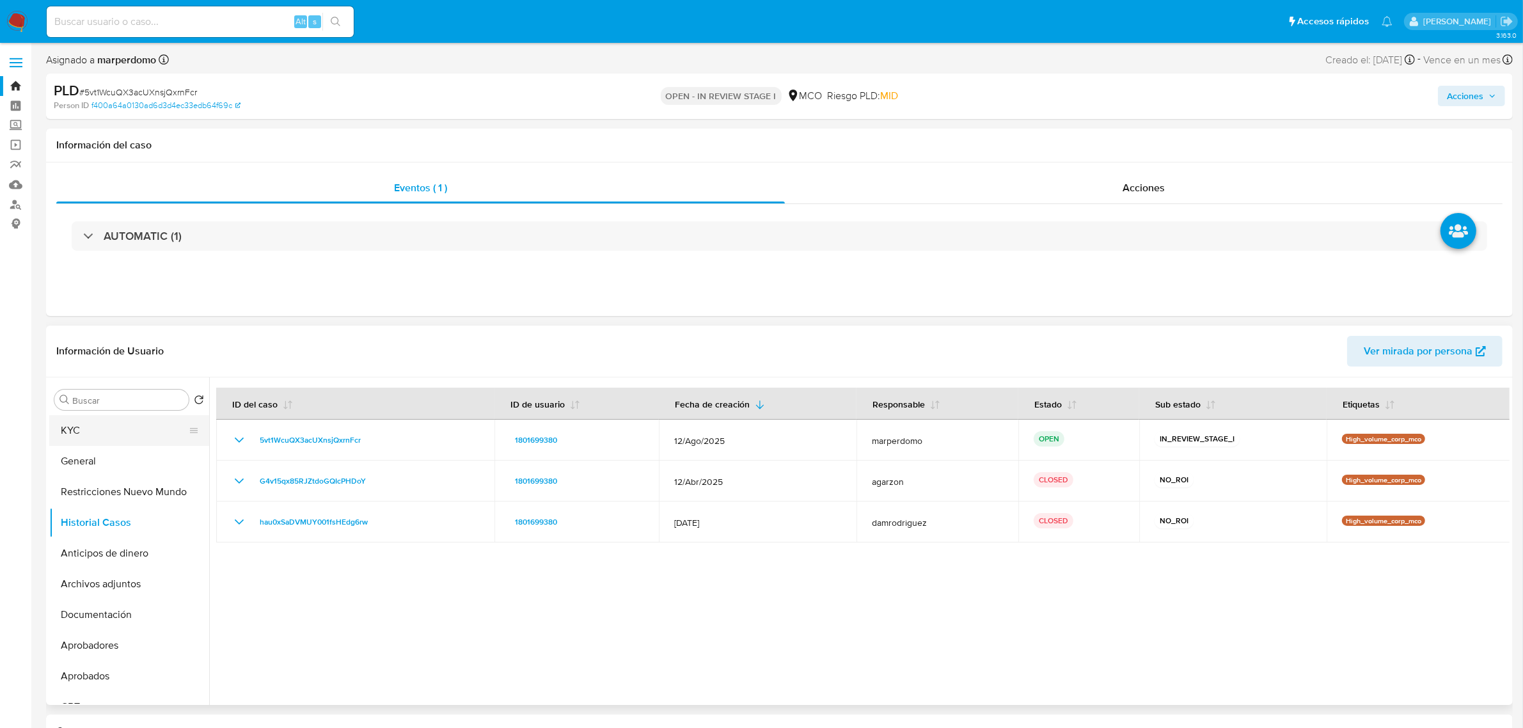
click at [90, 437] on button "KYC" at bounding box center [124, 430] width 150 height 31
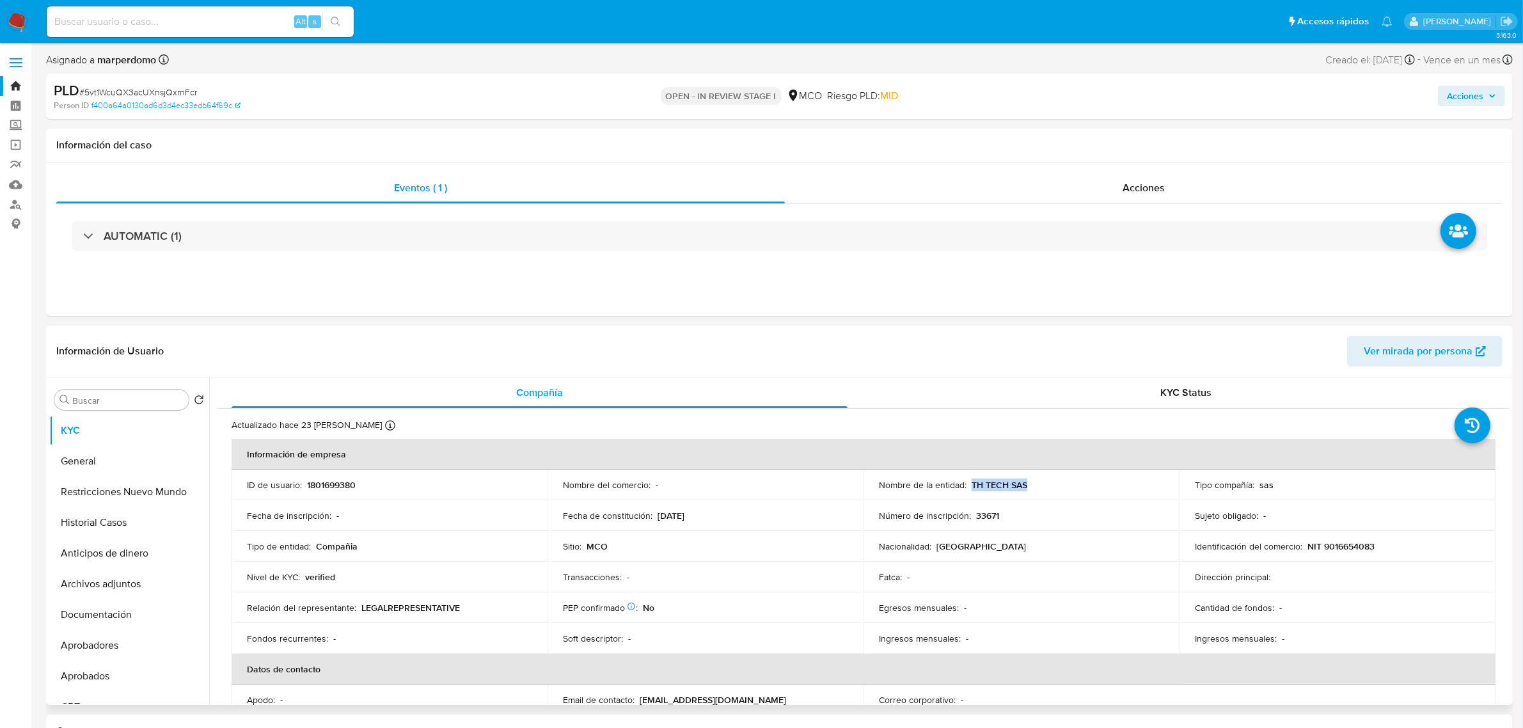
drag, startPoint x: 968, startPoint y: 484, endPoint x: 1027, endPoint y: 496, distance: 60.7
click at [1027, 496] on td "Nombre de la entidad : TH TECH SAS" at bounding box center [1022, 484] width 316 height 31
copy p "TH TECH SAS"
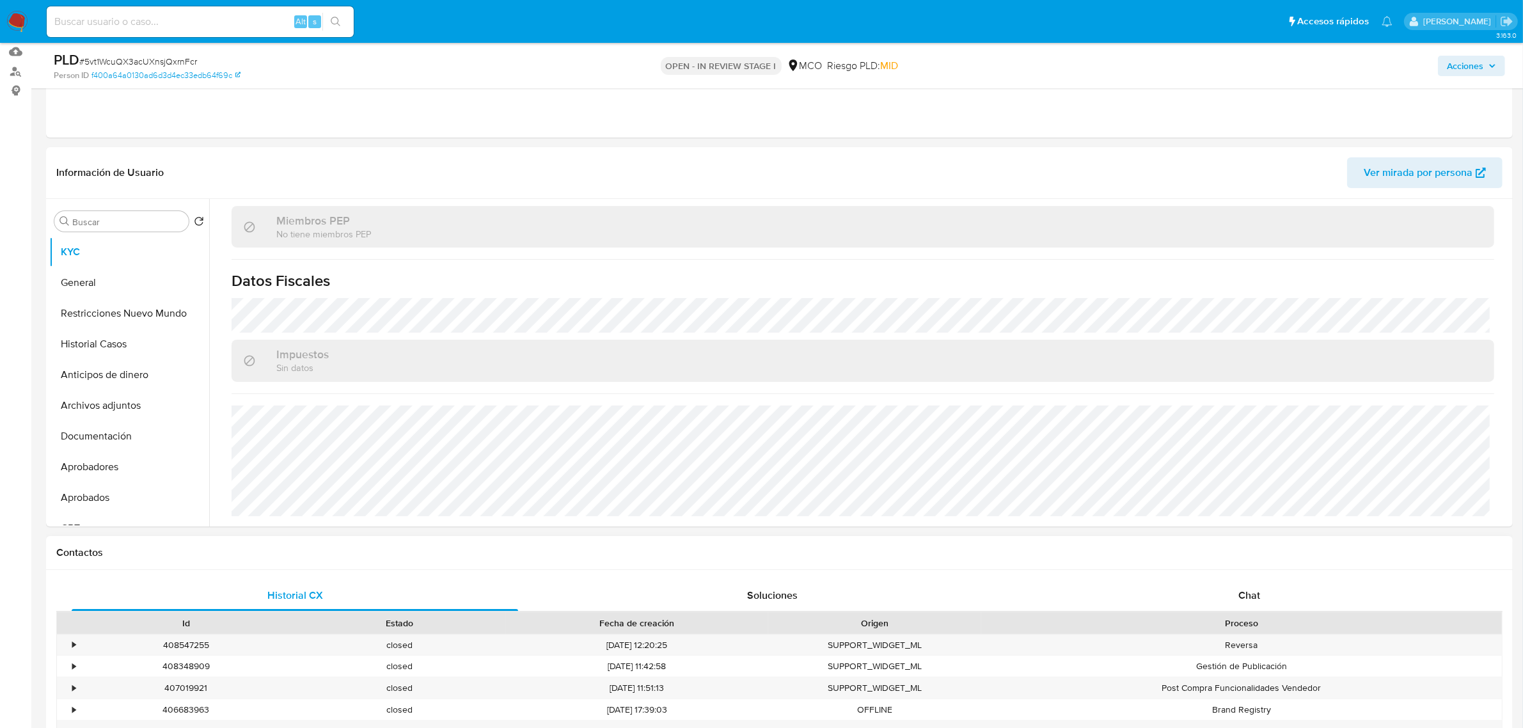
scroll to position [97, 0]
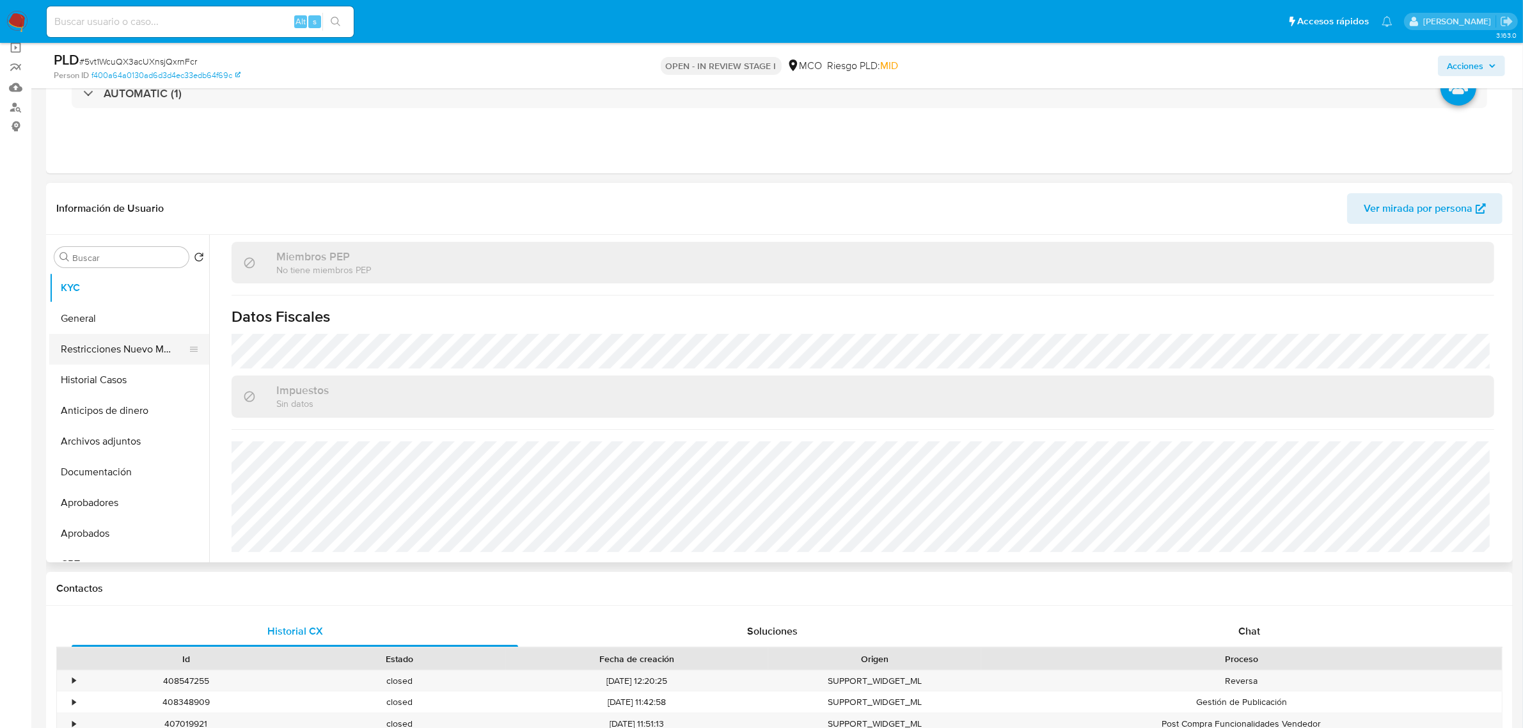
click at [118, 344] on button "Restricciones Nuevo Mundo" at bounding box center [124, 349] width 150 height 31
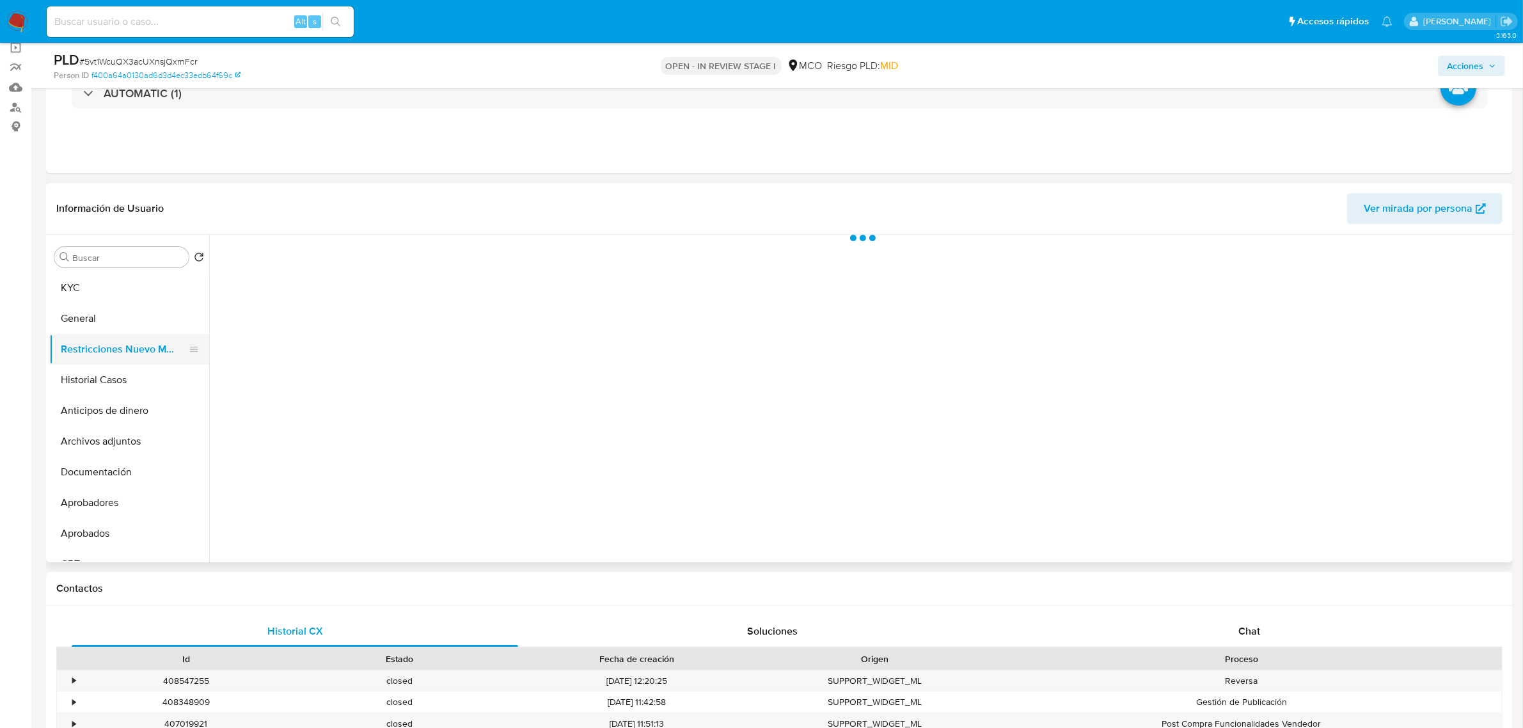
scroll to position [0, 0]
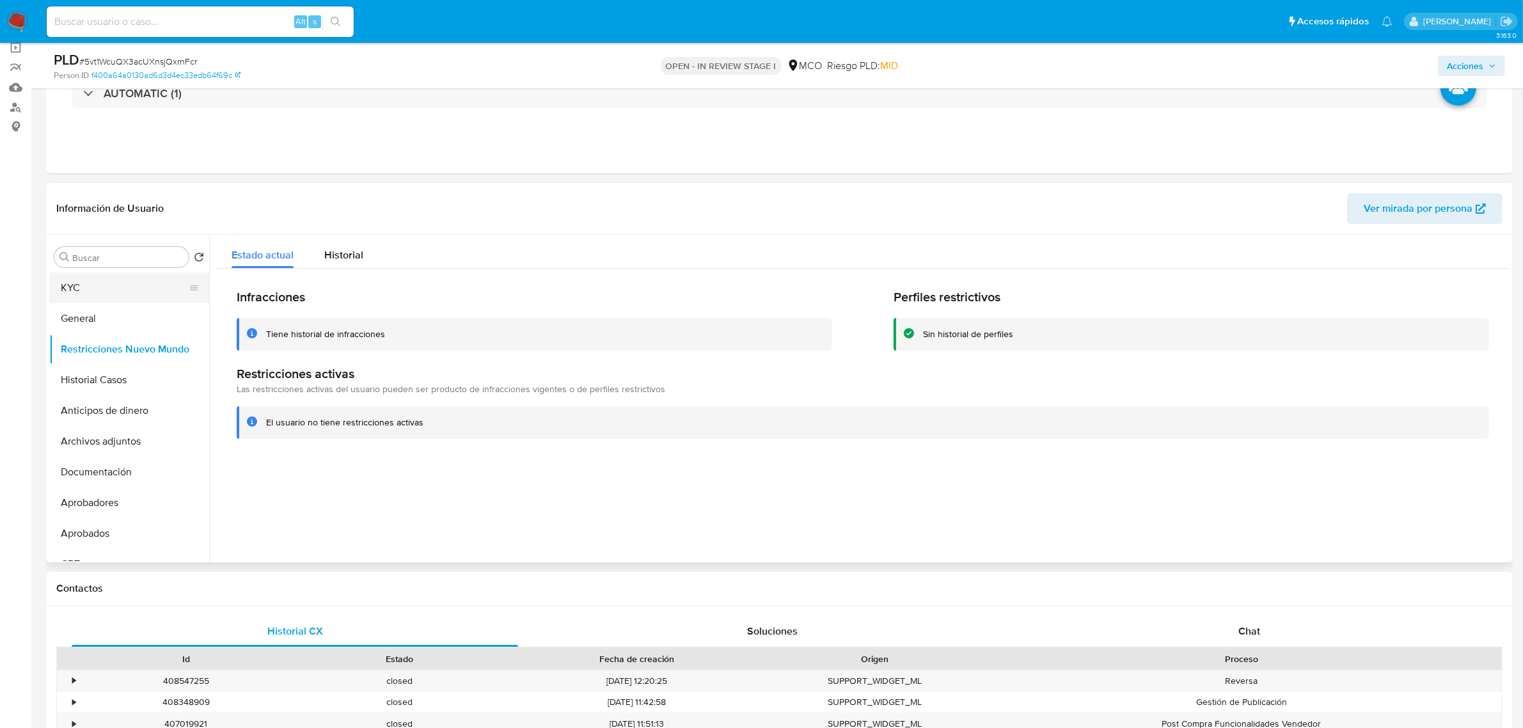
click at [82, 287] on button "KYC" at bounding box center [124, 287] width 150 height 31
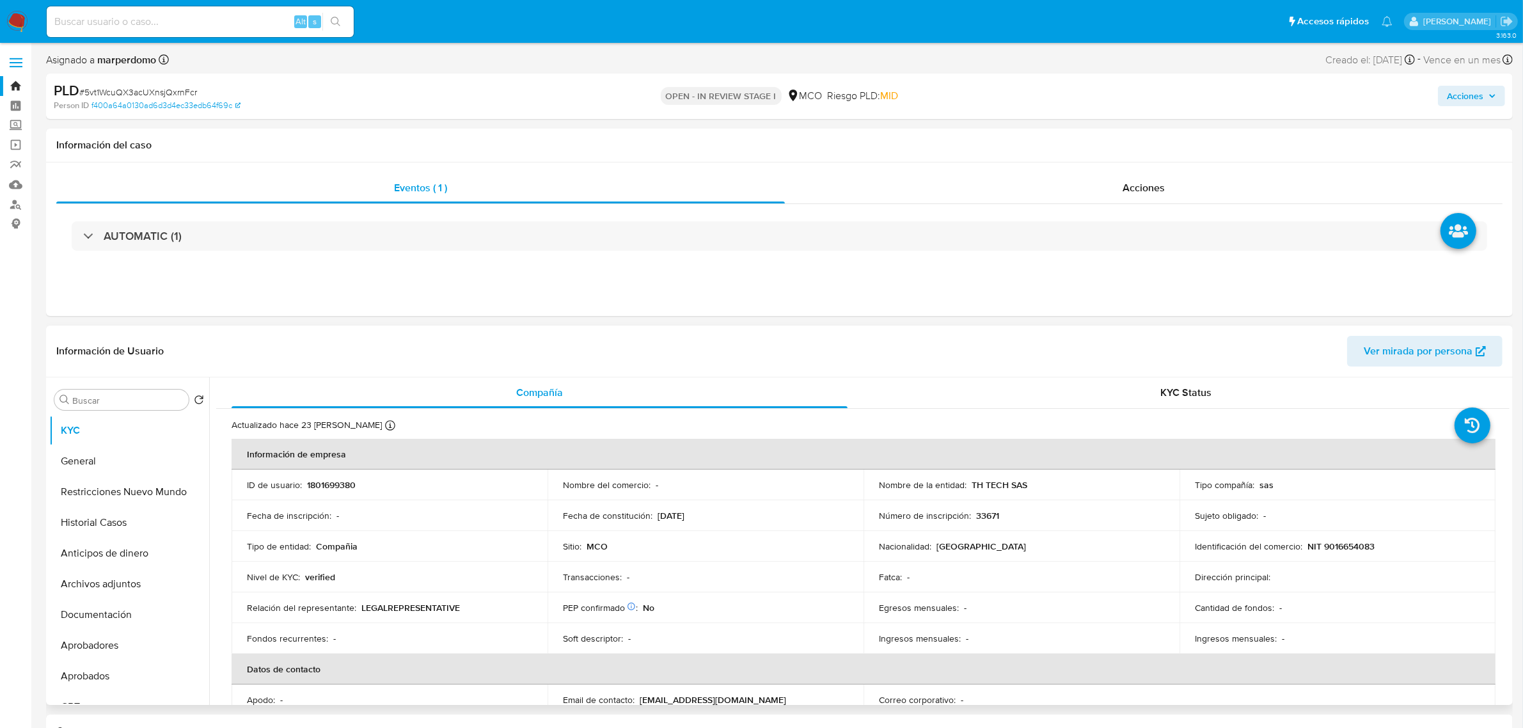
scroll to position [80, 0]
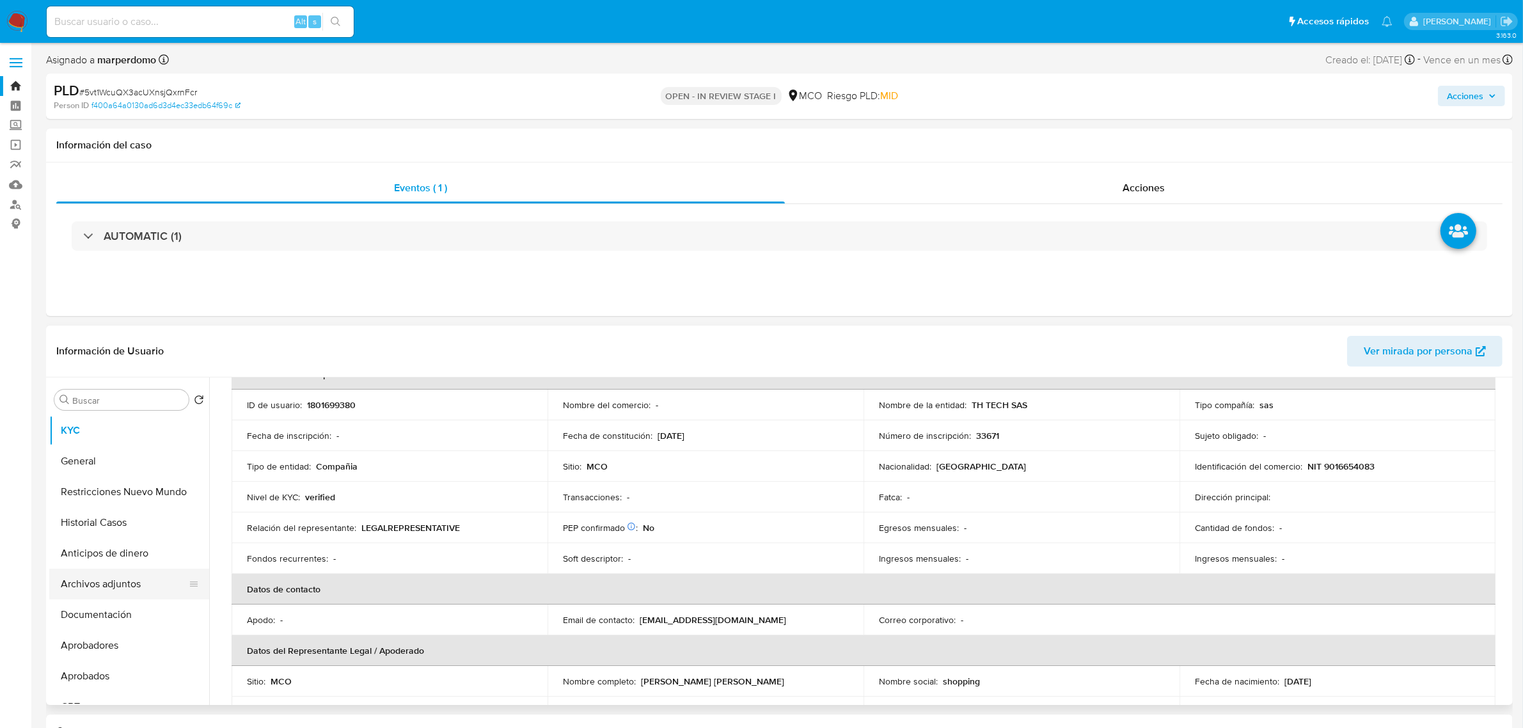
click at [125, 574] on button "Archivos adjuntos" at bounding box center [124, 584] width 150 height 31
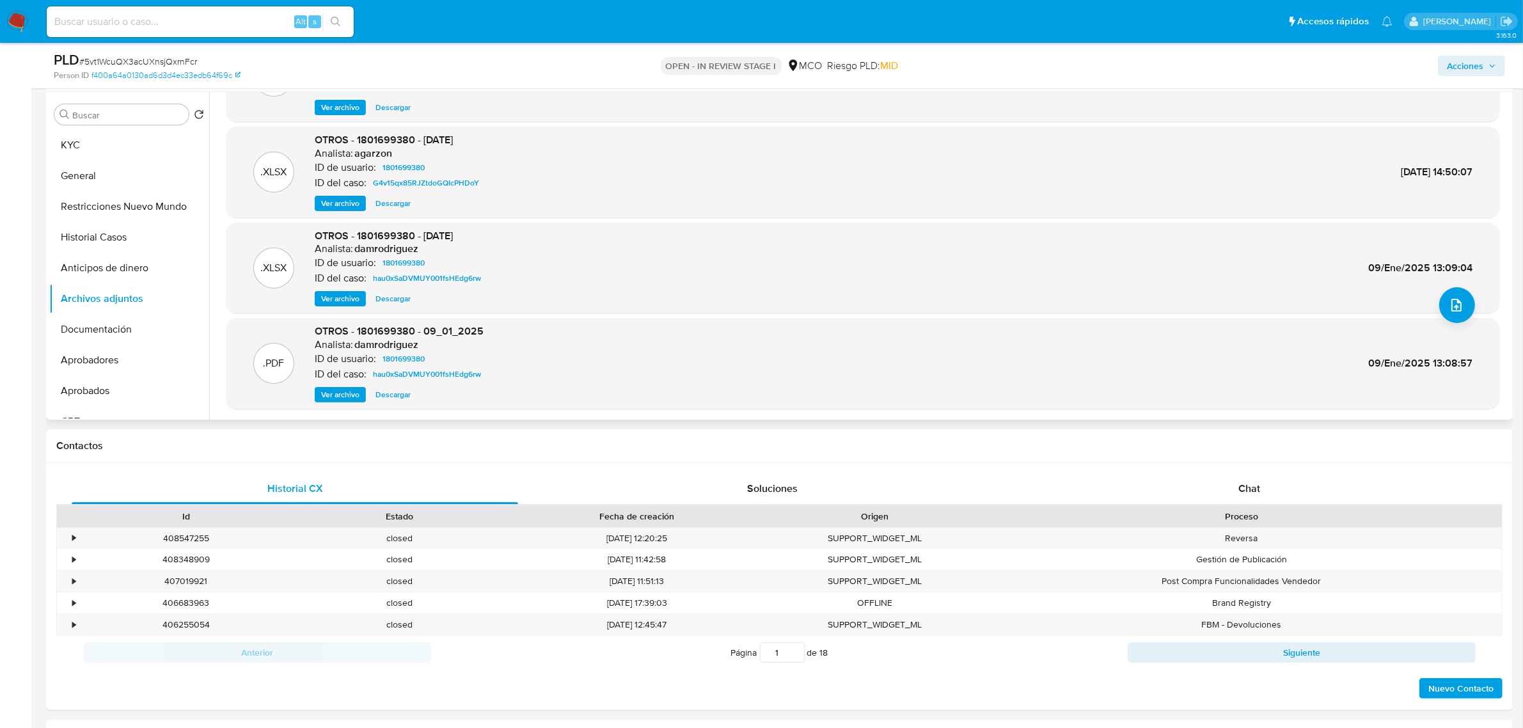
scroll to position [0, 0]
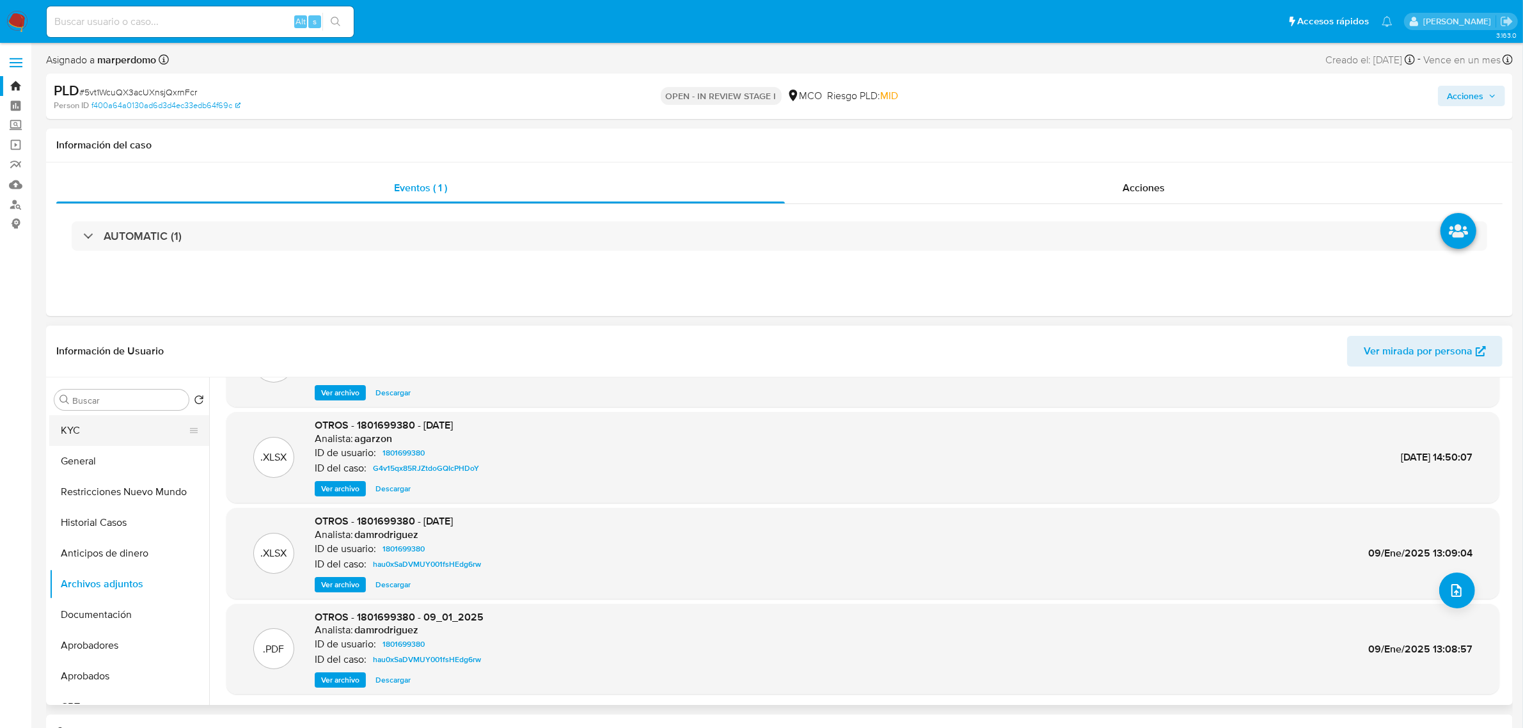
click at [70, 430] on button "KYC" at bounding box center [124, 430] width 150 height 31
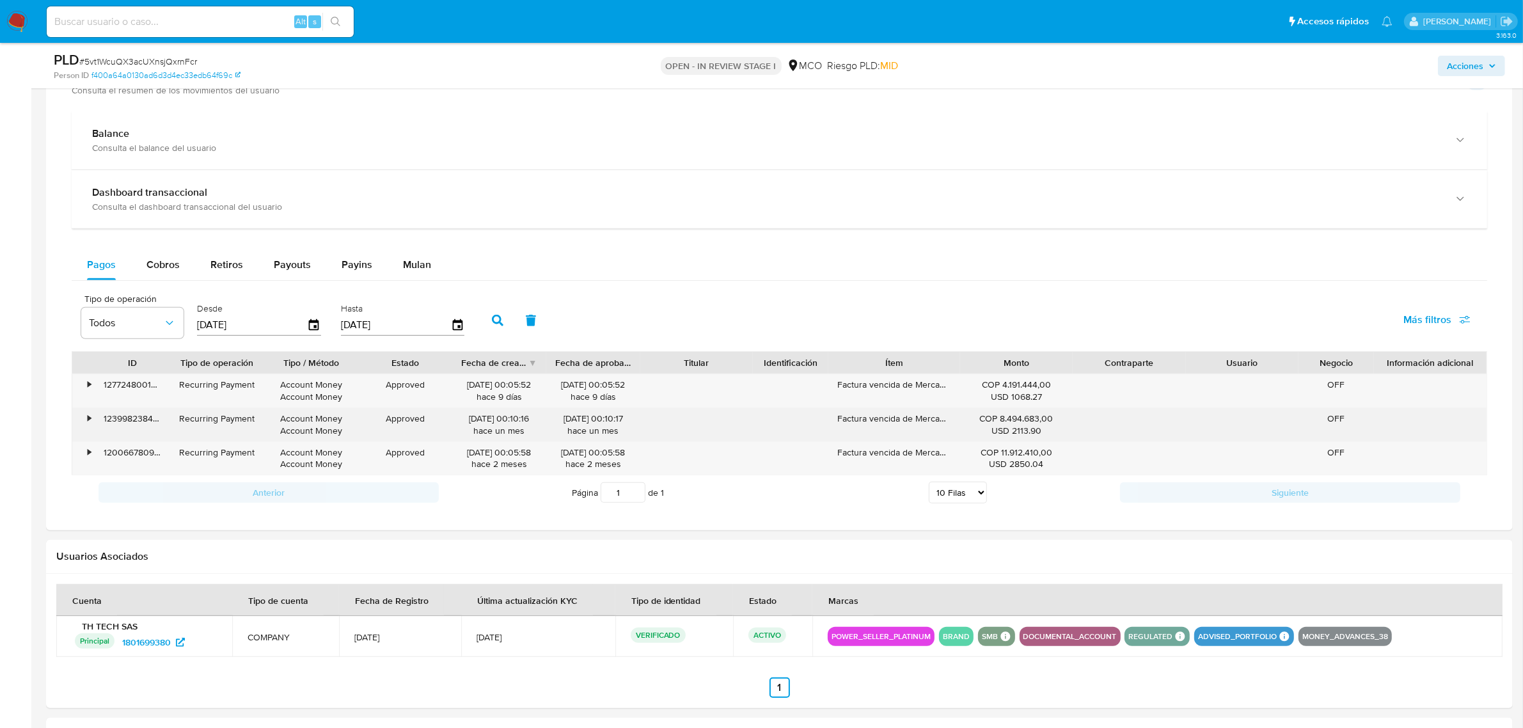
scroll to position [888, 0]
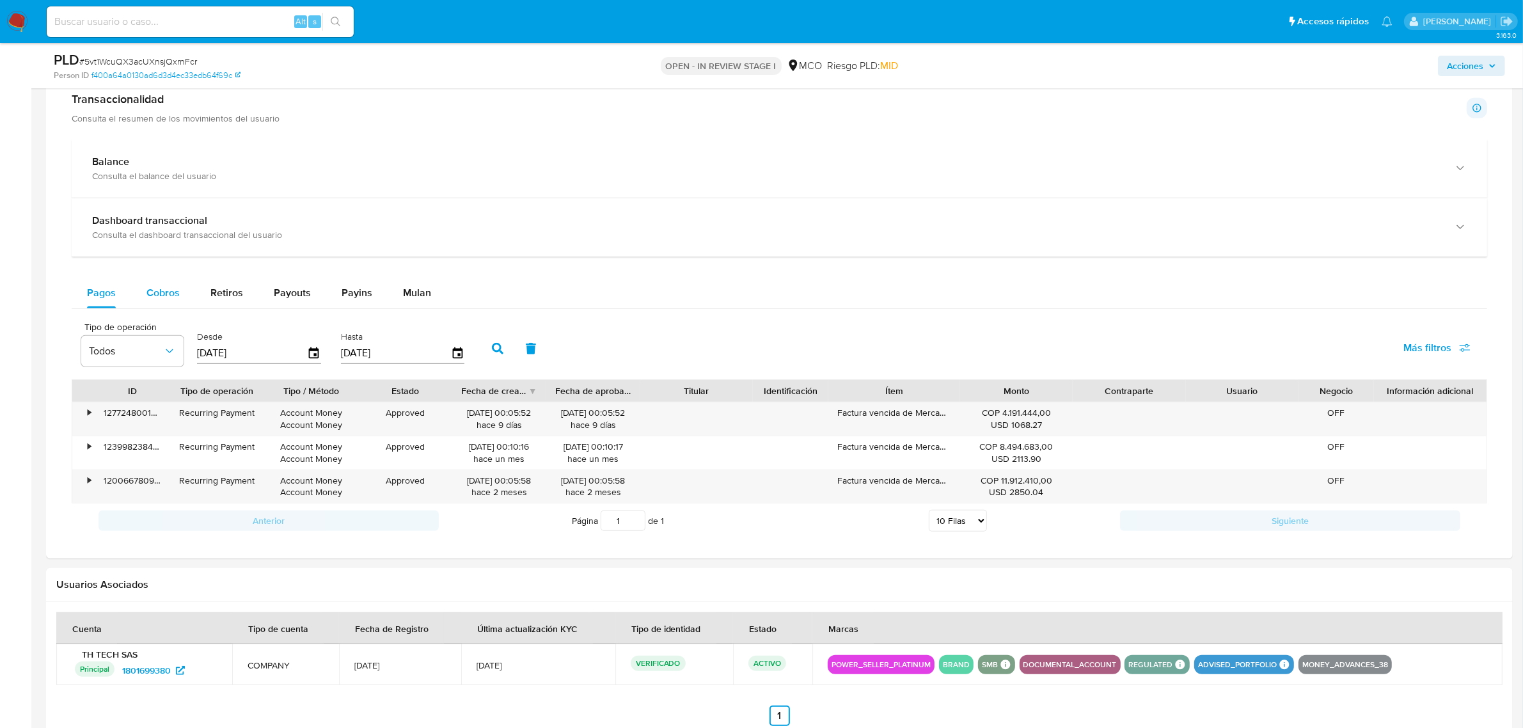
click at [154, 286] on span "Cobros" at bounding box center [162, 292] width 33 height 15
select select "10"
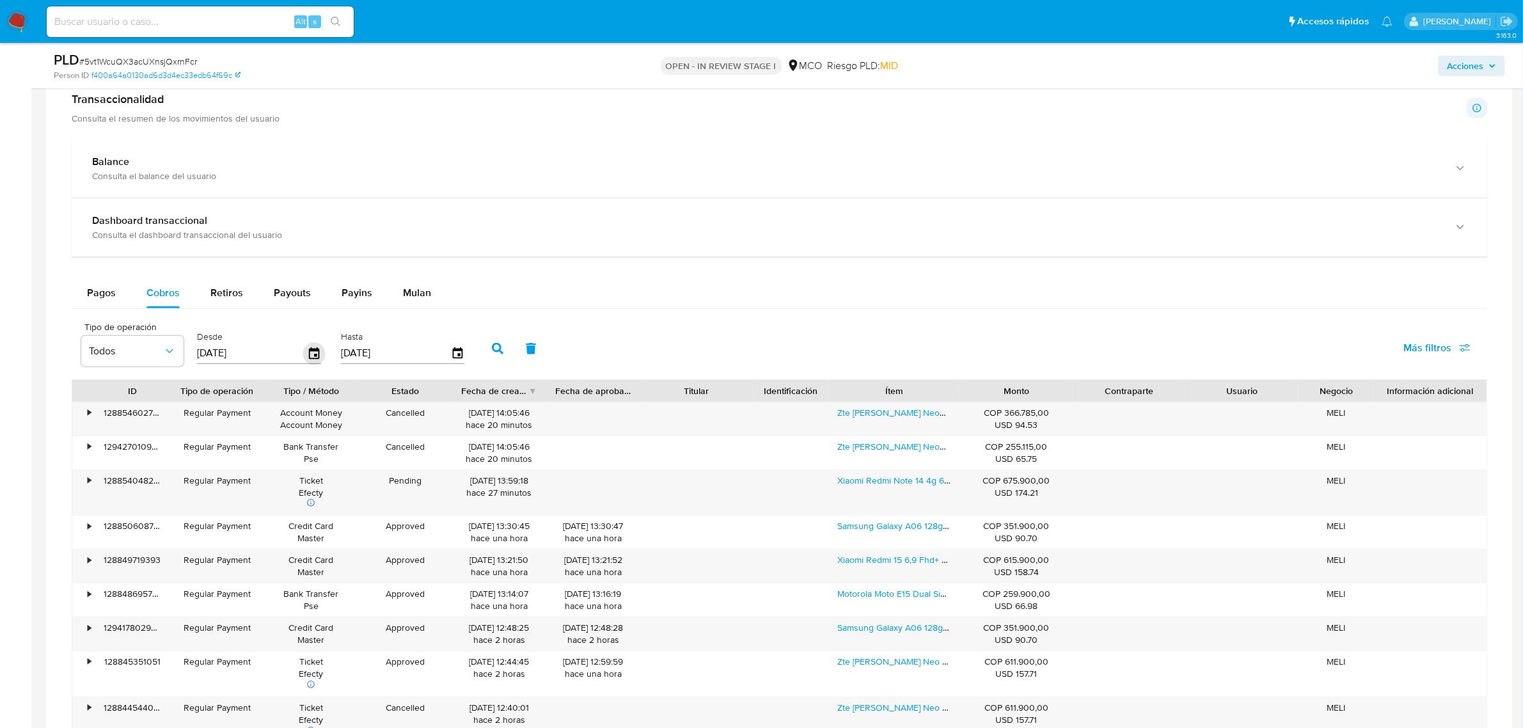
click at [314, 351] on icon "button" at bounding box center [314, 353] width 10 height 12
click at [311, 352] on icon "button" at bounding box center [314, 353] width 10 height 12
click at [848, 416] on link "Zte [PERSON_NAME] Neo3 5g 8+256 Amarillo" at bounding box center [928, 412] width 182 height 13
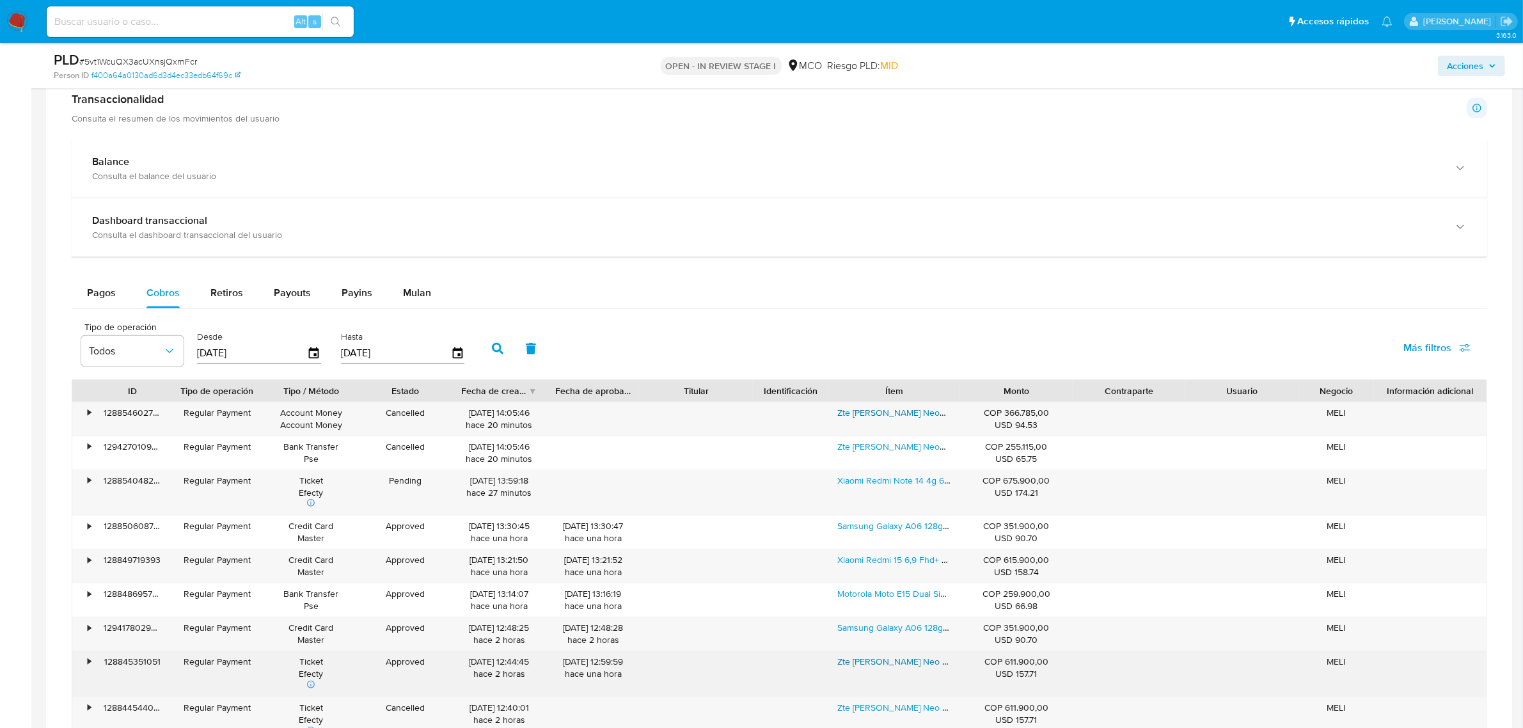
click at [890, 665] on link "Zte [PERSON_NAME] Neo 5g Dual Sim 8+256 Plata Plateado" at bounding box center [955, 661] width 237 height 13
